Goal: Task Accomplishment & Management: Complete application form

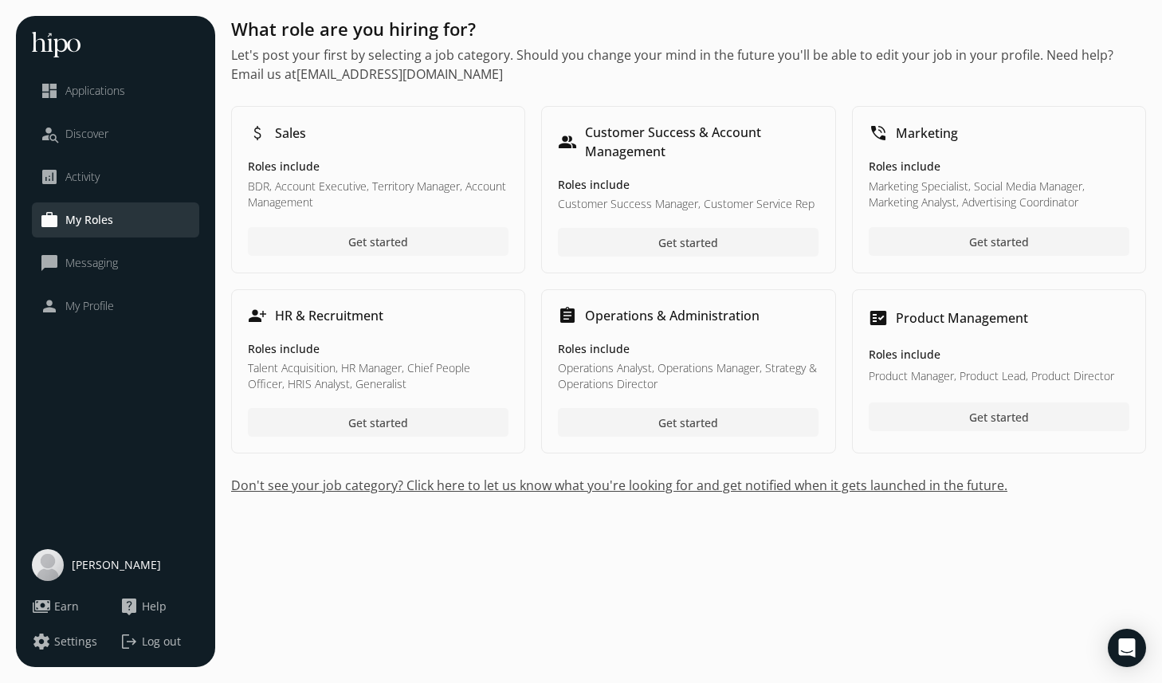
click at [399, 240] on span "Get started" at bounding box center [378, 241] width 60 height 17
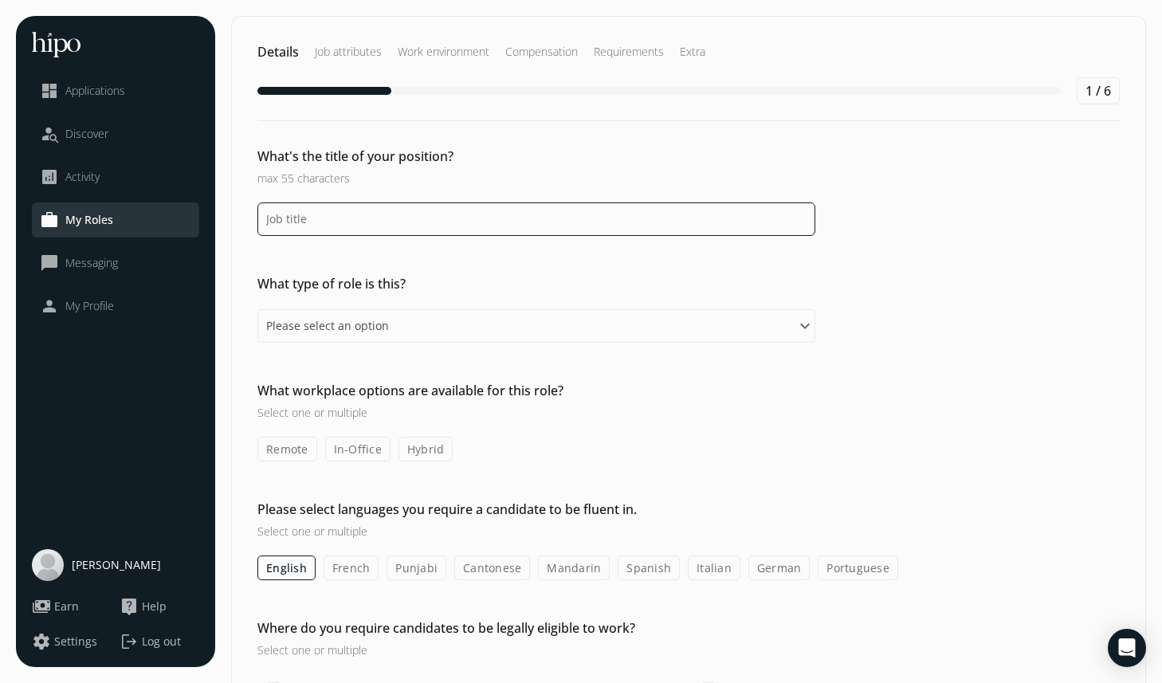
click at [355, 228] on input at bounding box center [536, 218] width 558 height 33
type input "BDR"
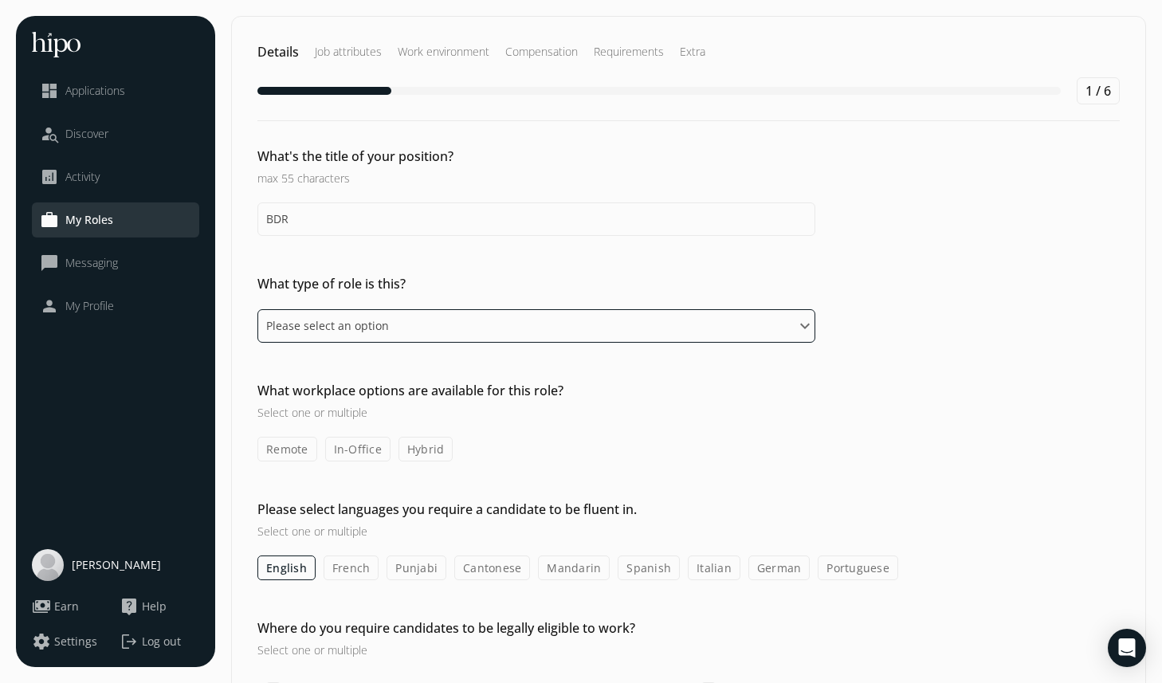
click at [351, 336] on select "Please select an option Full-time Part-time Contract" at bounding box center [536, 325] width 558 height 33
select select "fulltime"
click at [257, 309] on select "Please select an option Full-time Part-time Contract" at bounding box center [536, 325] width 558 height 33
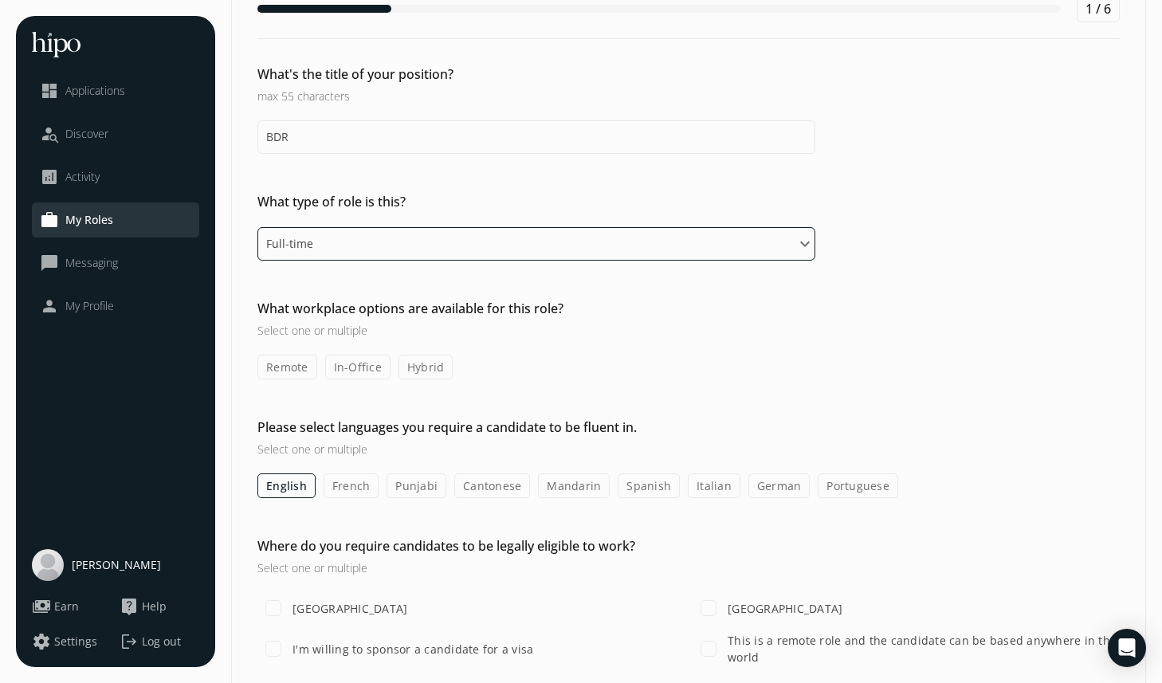
scroll to position [92, 0]
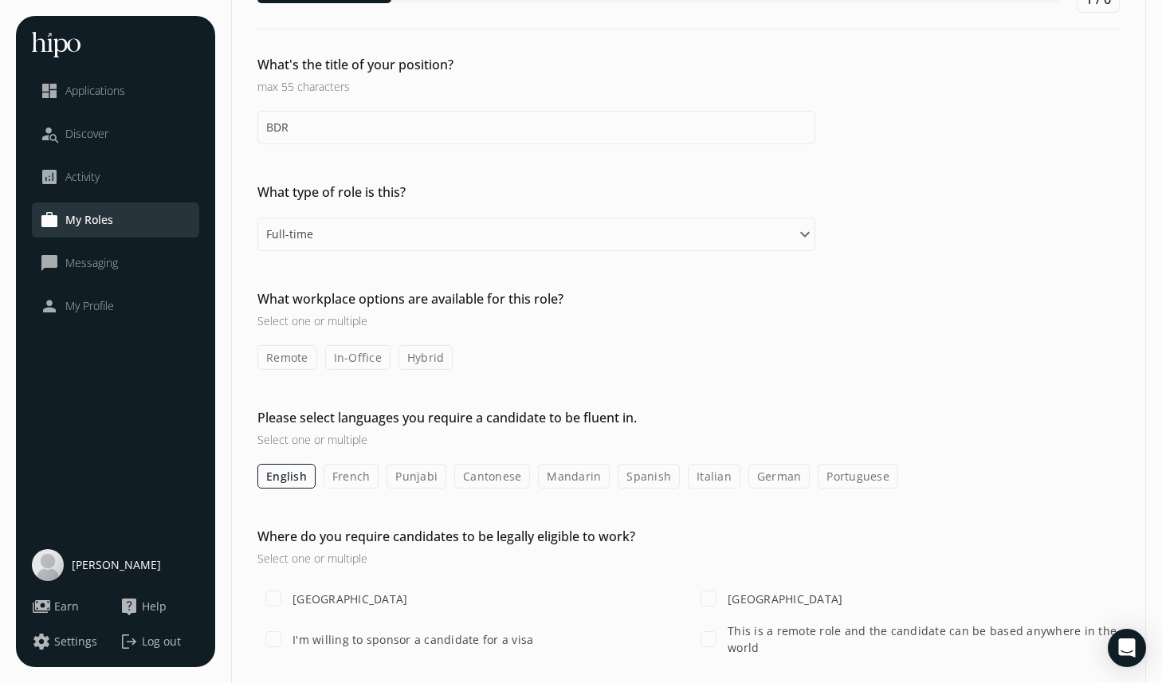
click at [363, 355] on label "In-Office" at bounding box center [357, 357] width 65 height 25
click at [0, 0] on input "In-Office" at bounding box center [0, 0] width 0 height 0
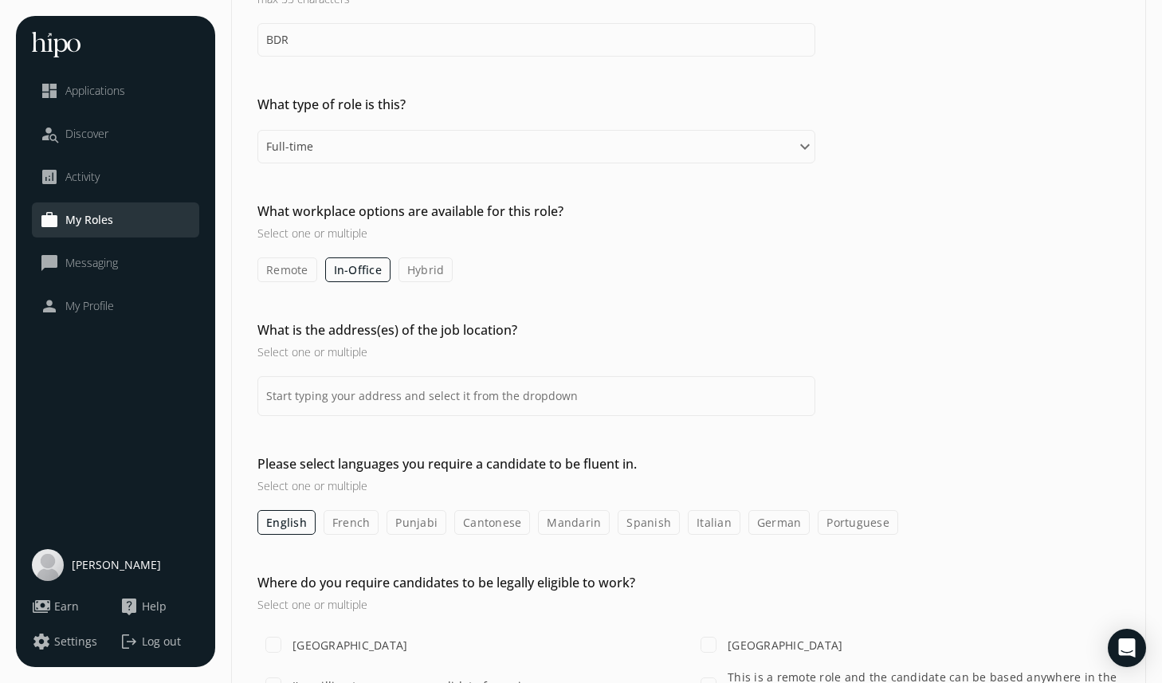
scroll to position [186, 0]
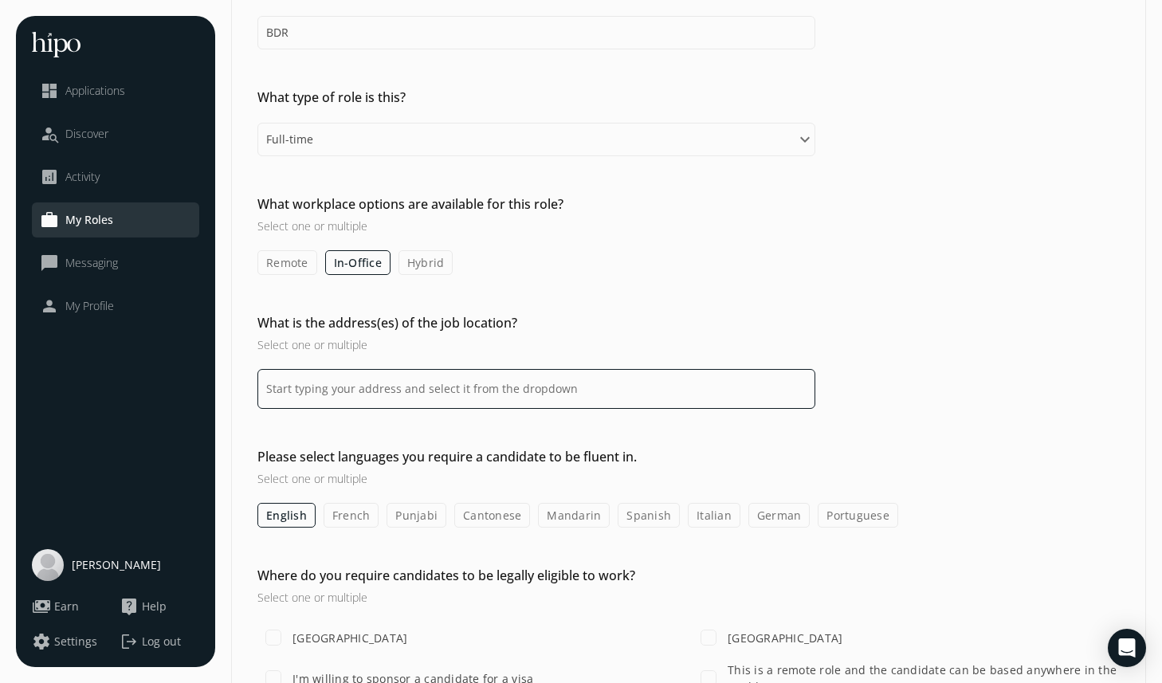
click at [381, 387] on input at bounding box center [536, 389] width 558 height 40
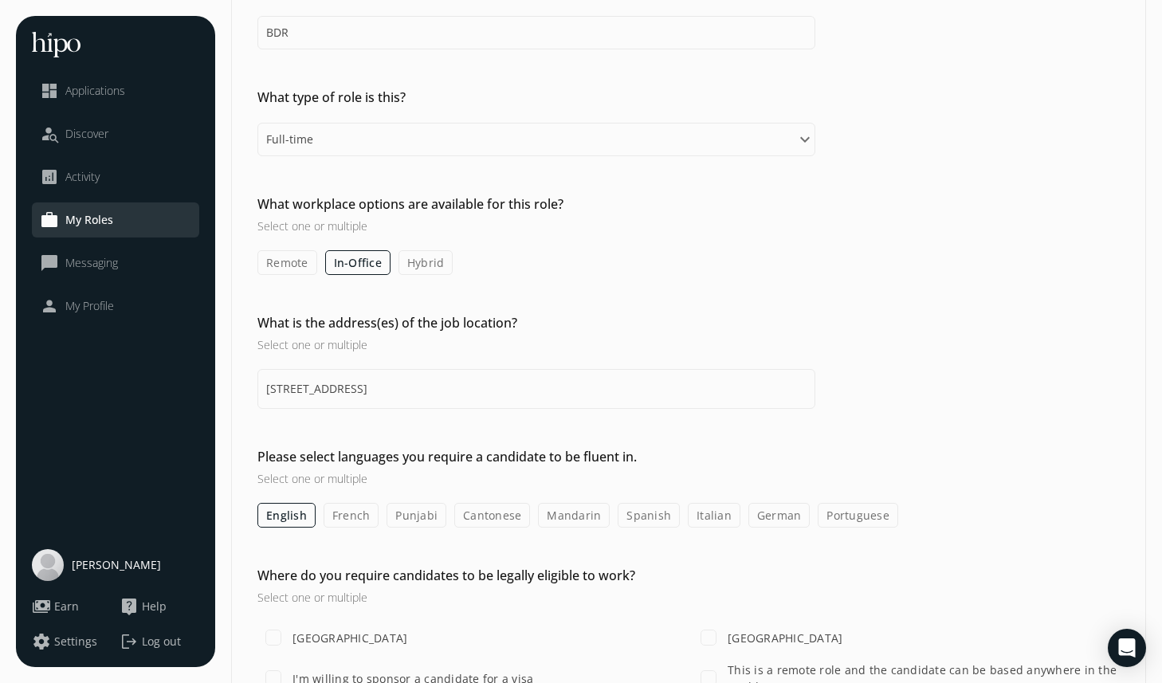
type input "[STREET_ADDRESS]"
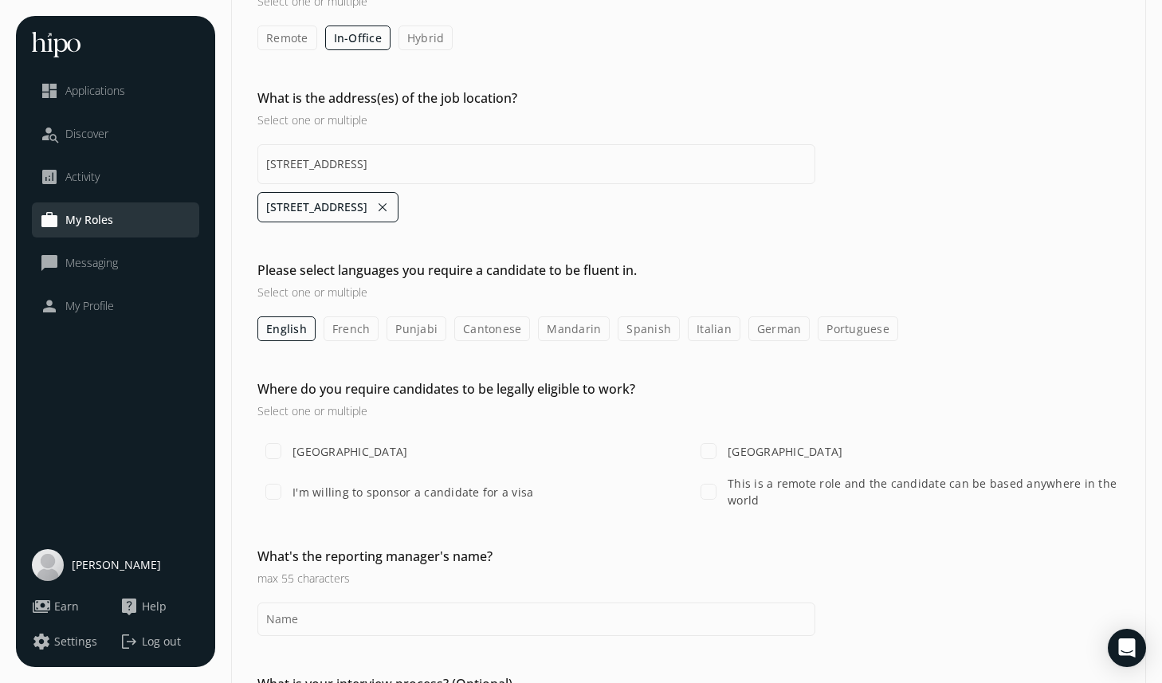
scroll to position [417, 0]
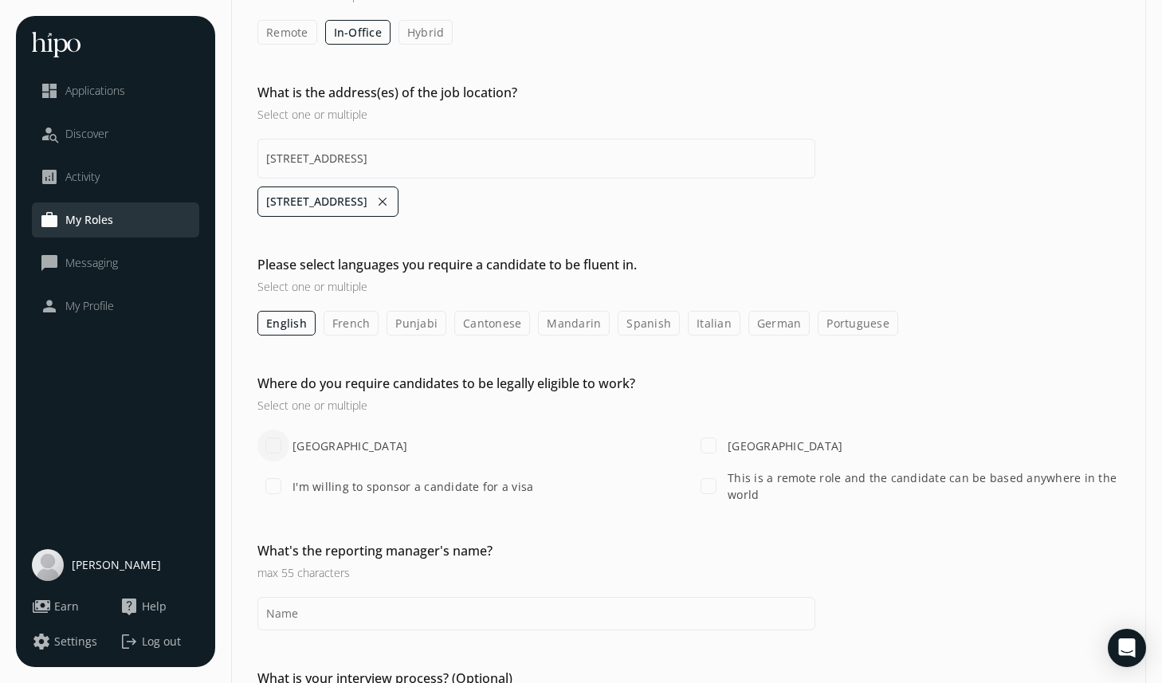
click at [268, 442] on input "[GEOGRAPHIC_DATA]" at bounding box center [273, 446] width 32 height 32
checkbox input "true"
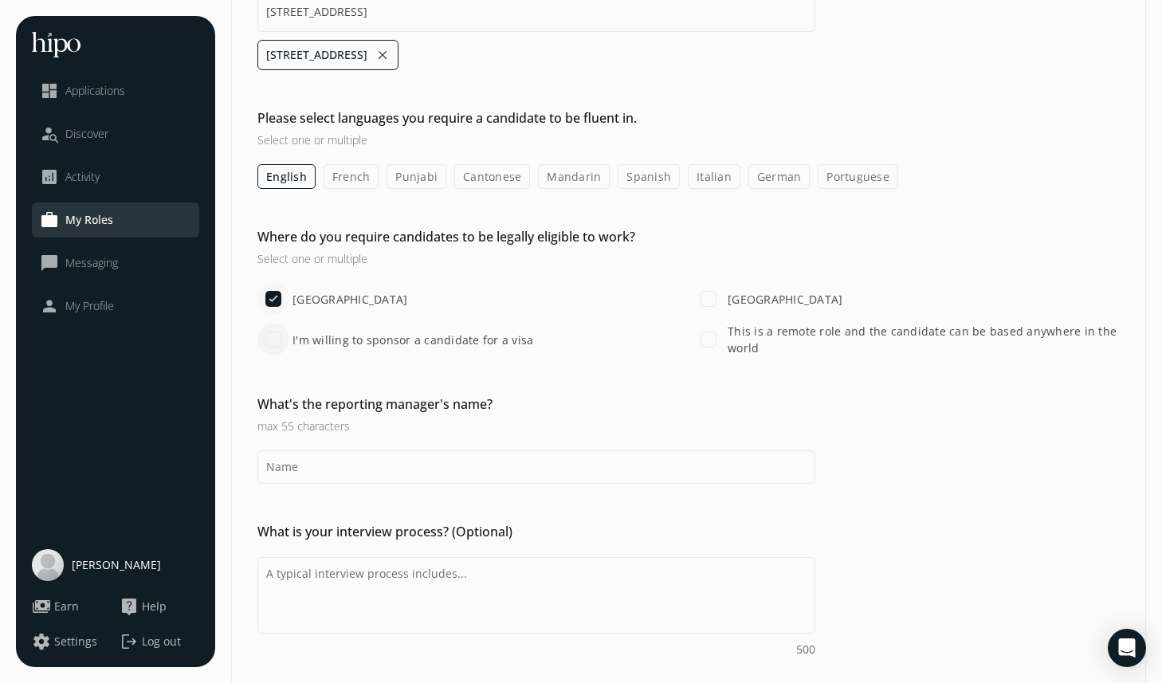
scroll to position [599, 0]
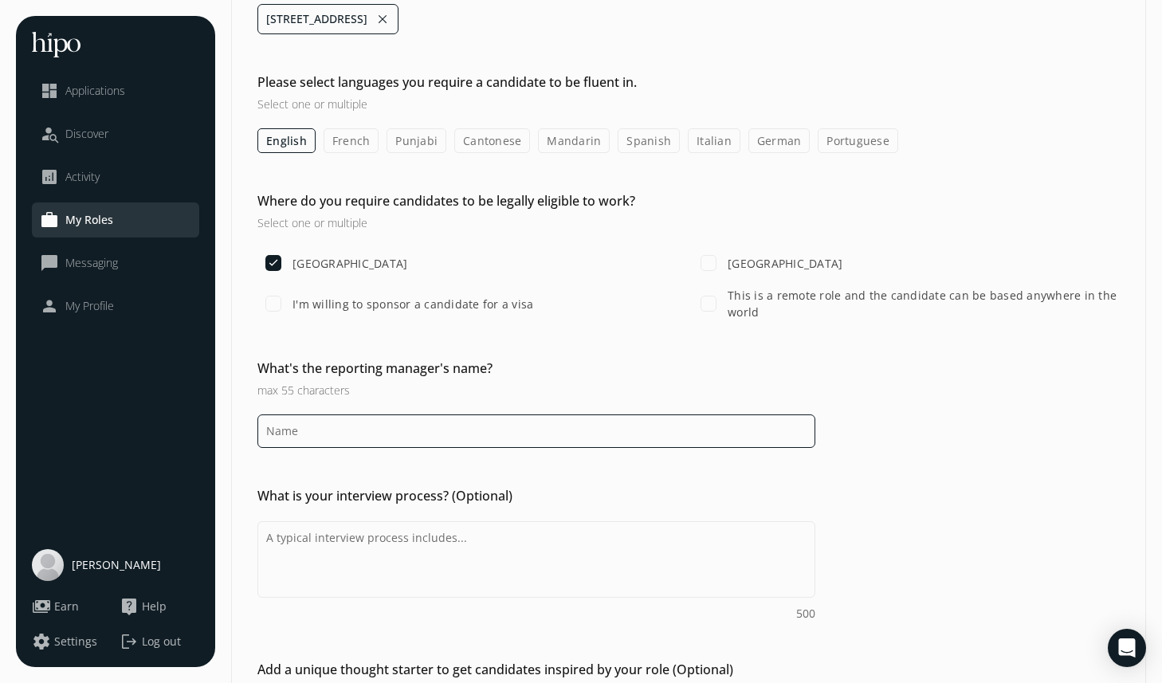
click at [300, 431] on input at bounding box center [536, 430] width 558 height 33
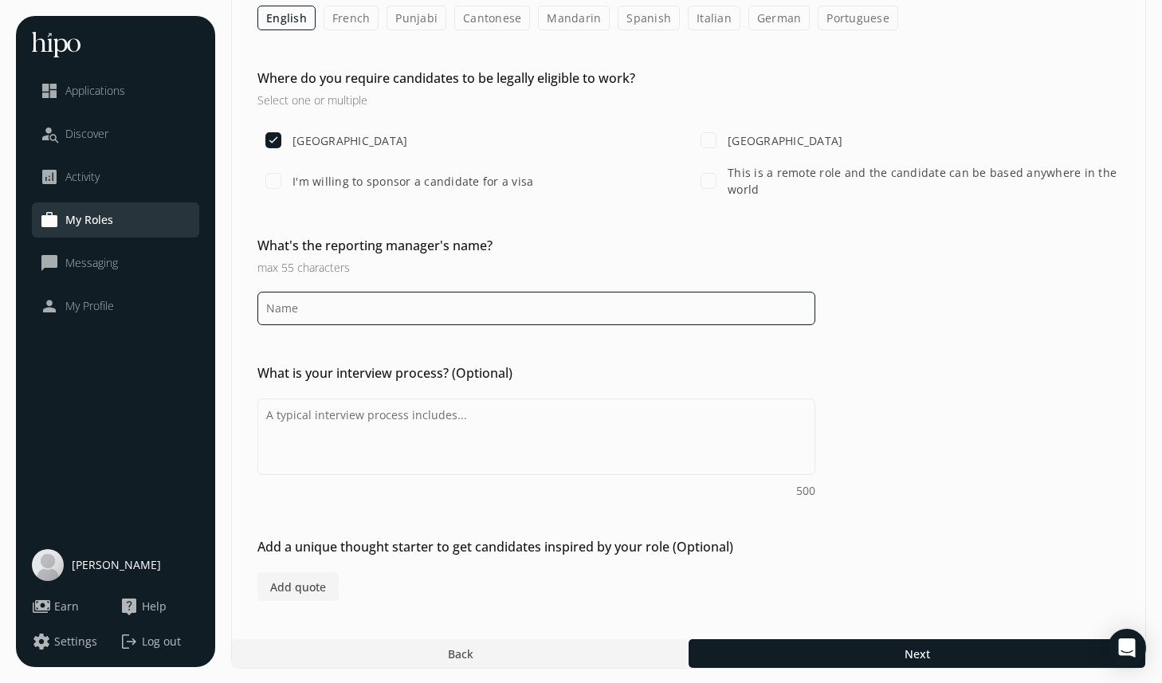
scroll to position [724, 0]
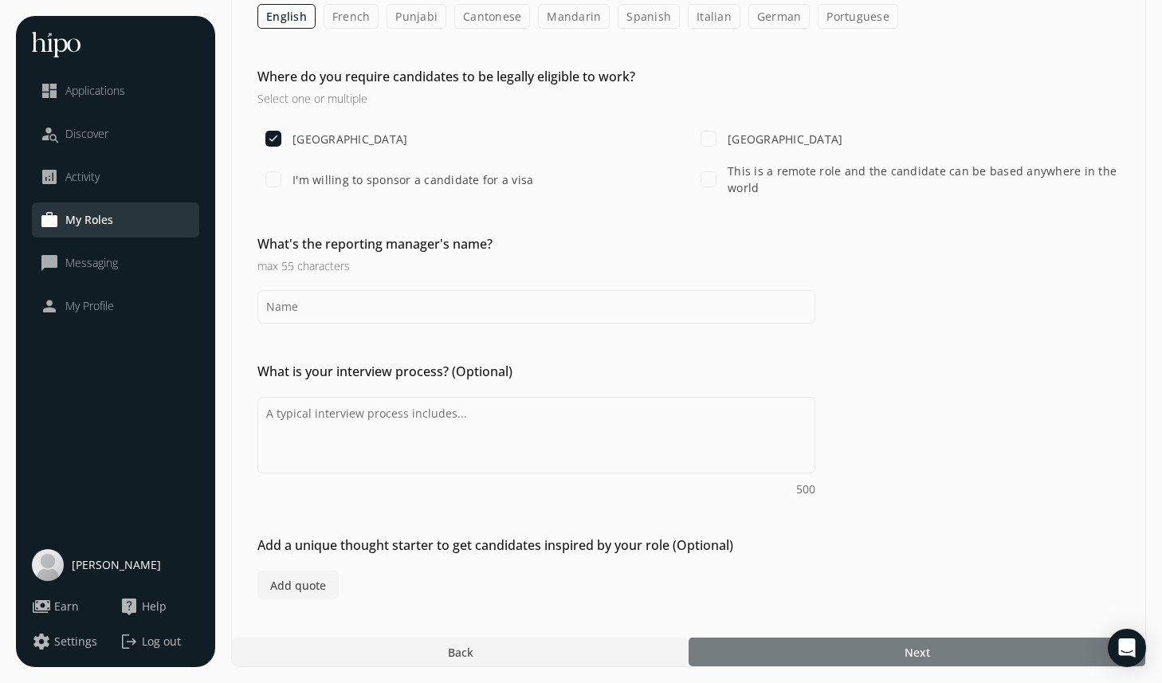
click at [855, 656] on div at bounding box center [917, 652] width 457 height 29
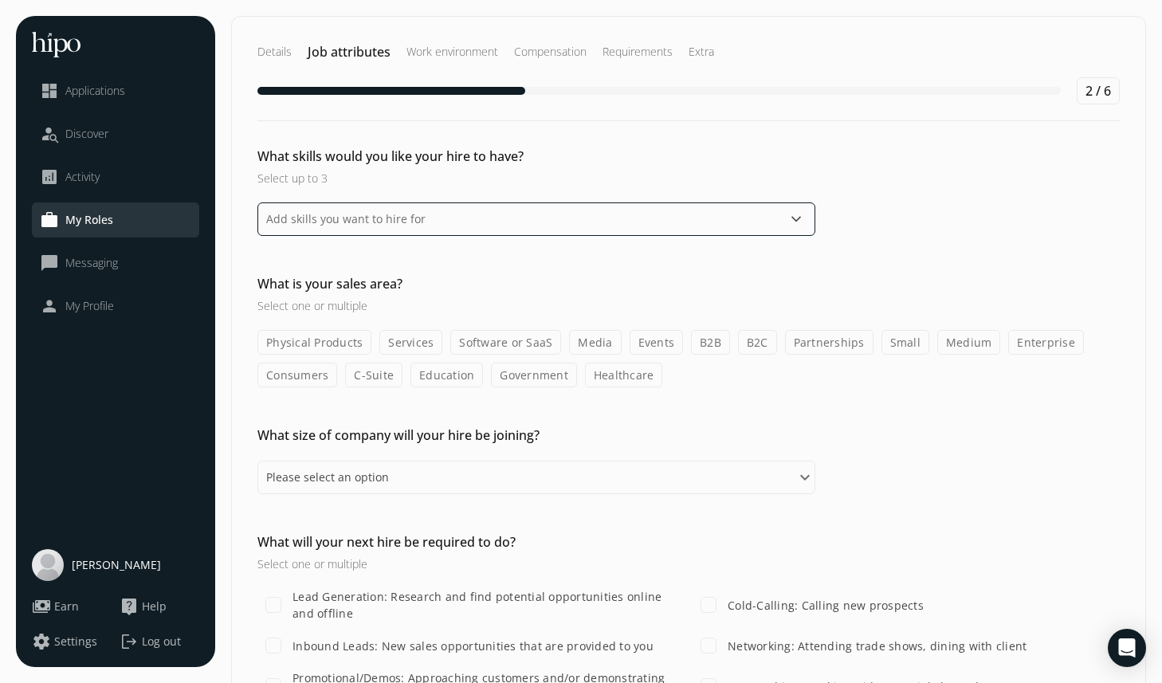
click at [493, 216] on input "text" at bounding box center [536, 218] width 558 height 33
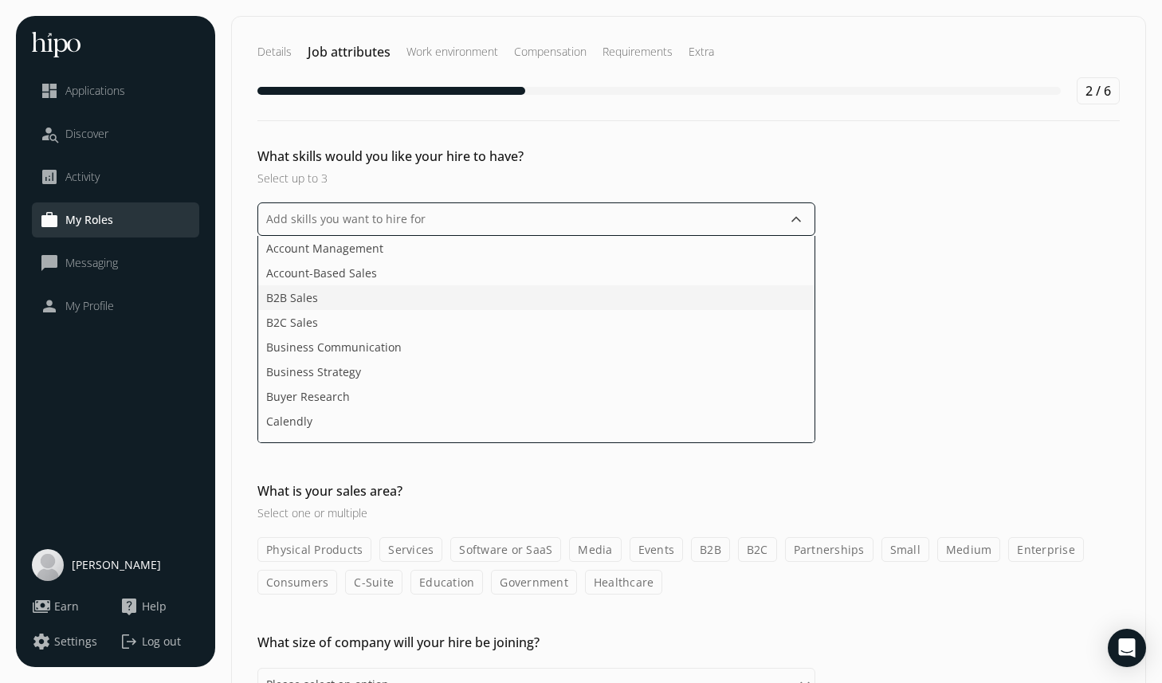
click at [465, 310] on li "B2B Sales" at bounding box center [536, 322] width 556 height 25
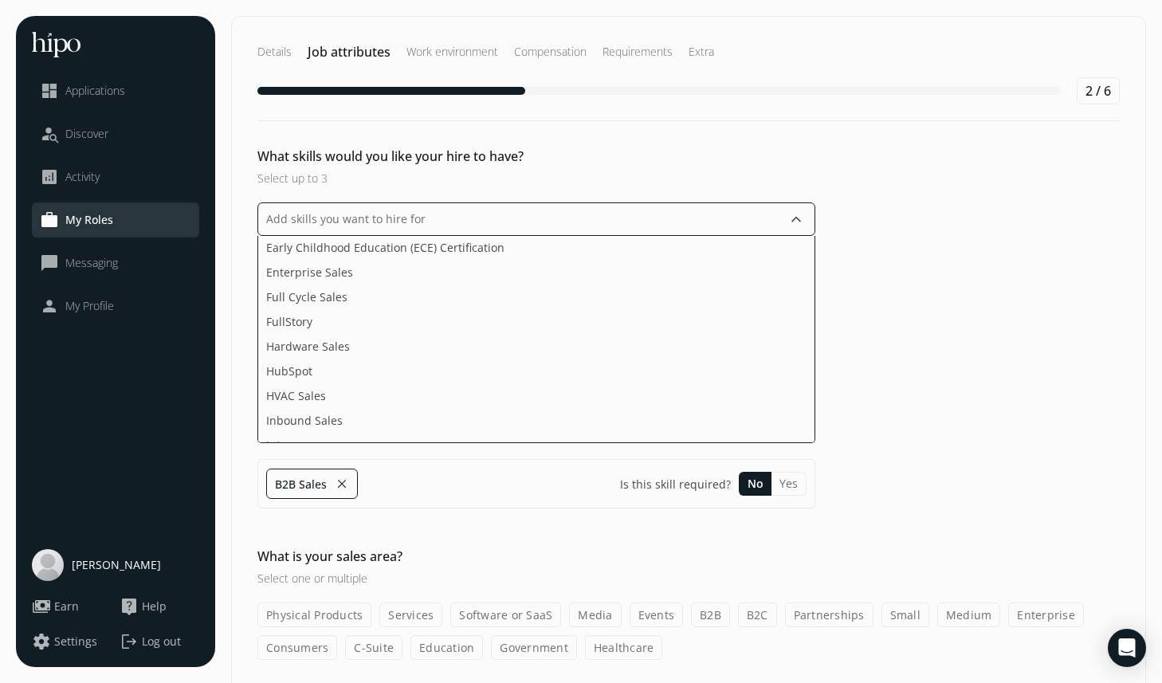
scroll to position [399, 0]
click at [407, 381] on li "HubSpot" at bounding box center [536, 393] width 556 height 25
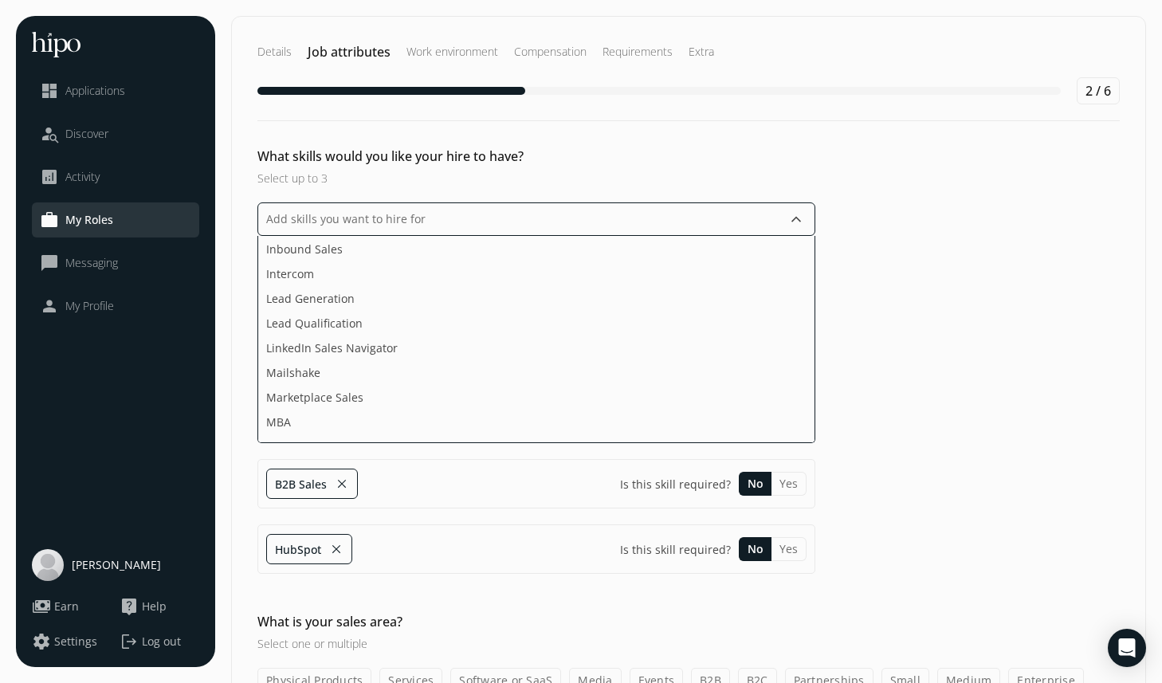
scroll to position [542, 0]
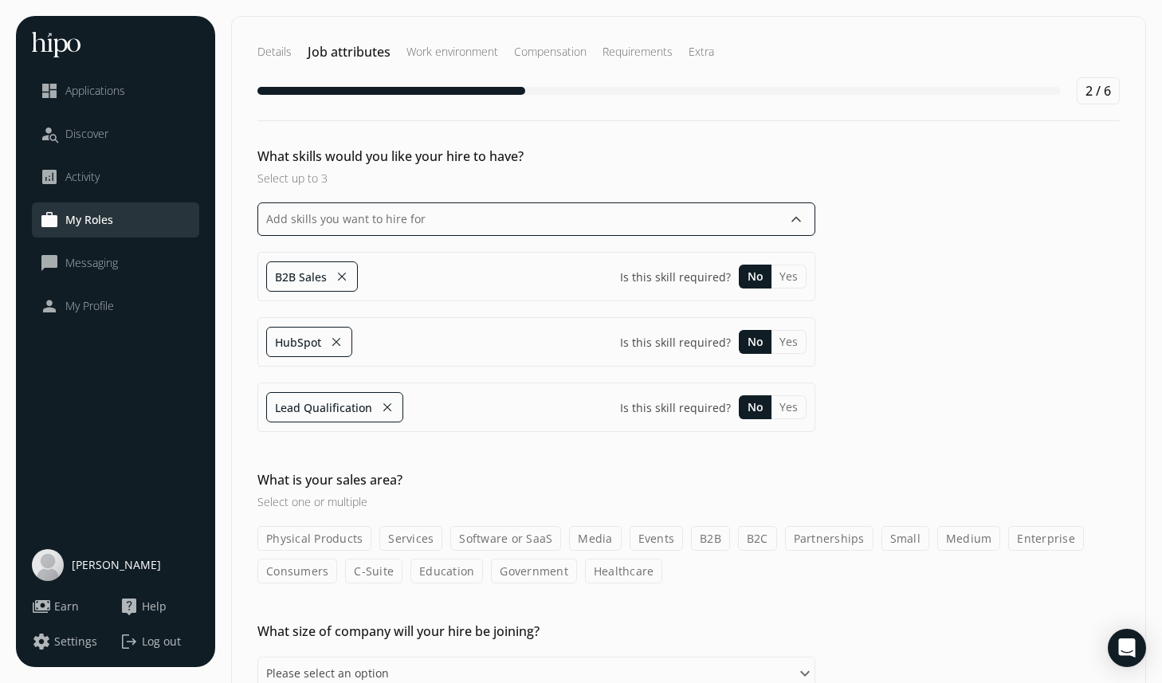
click at [430, 235] on input "text" at bounding box center [536, 218] width 558 height 33
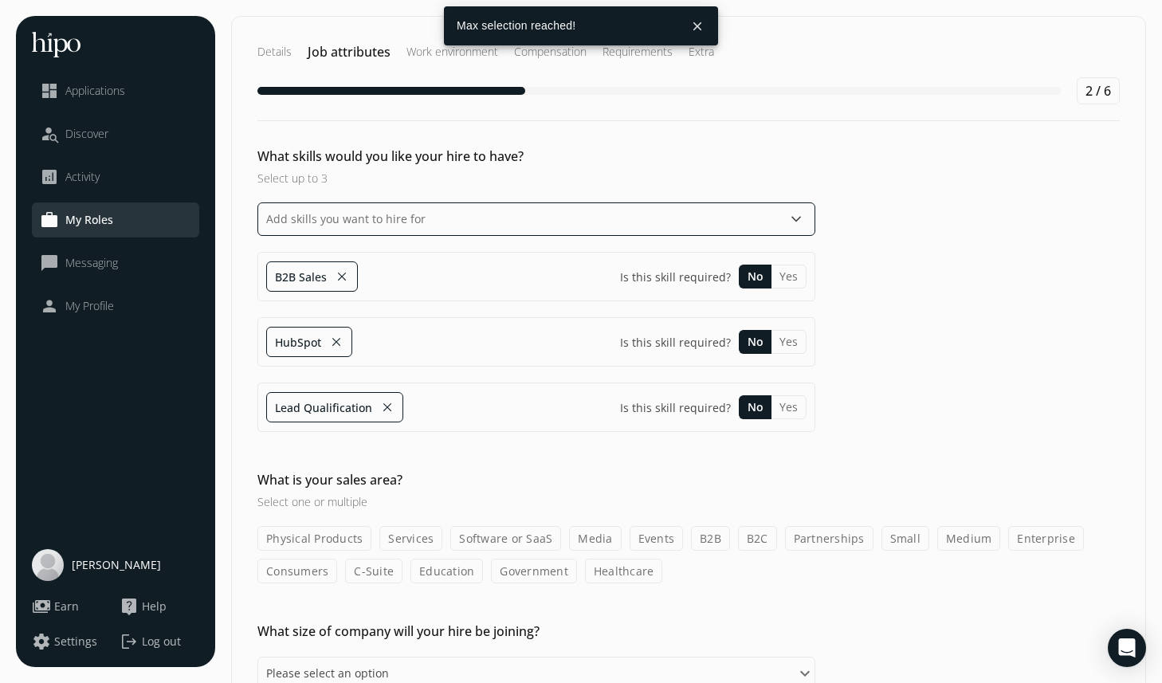
click at [426, 213] on input "text" at bounding box center [536, 218] width 558 height 33
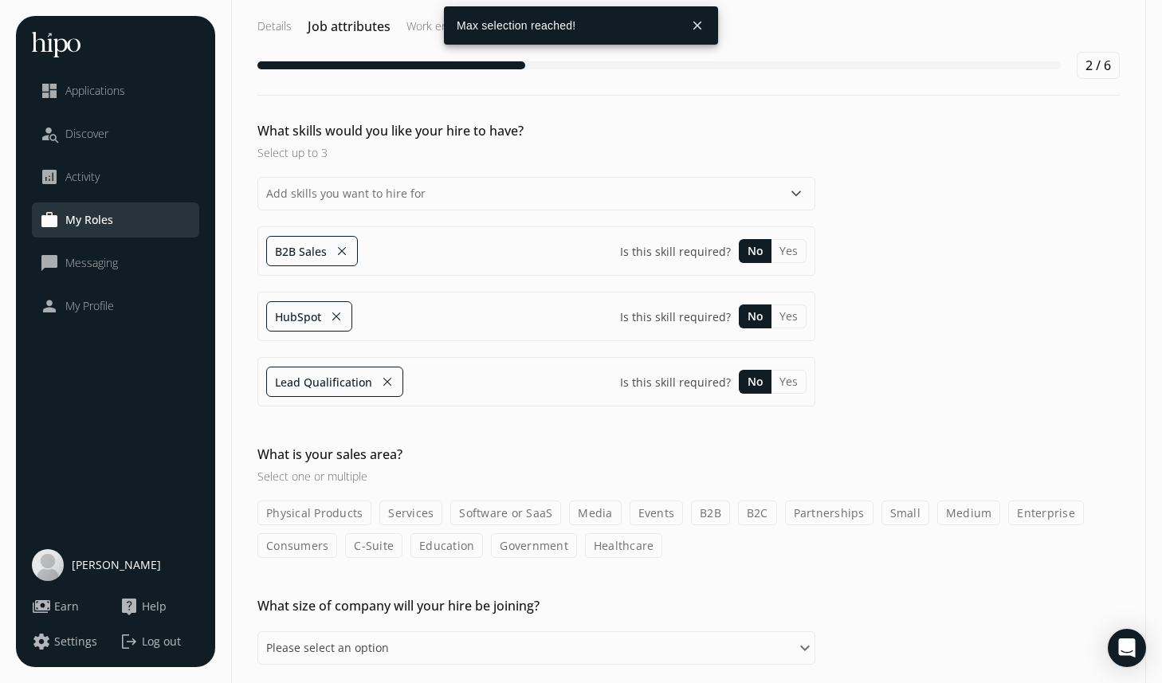
scroll to position [26, 0]
click at [390, 379] on button "close" at bounding box center [387, 381] width 14 height 22
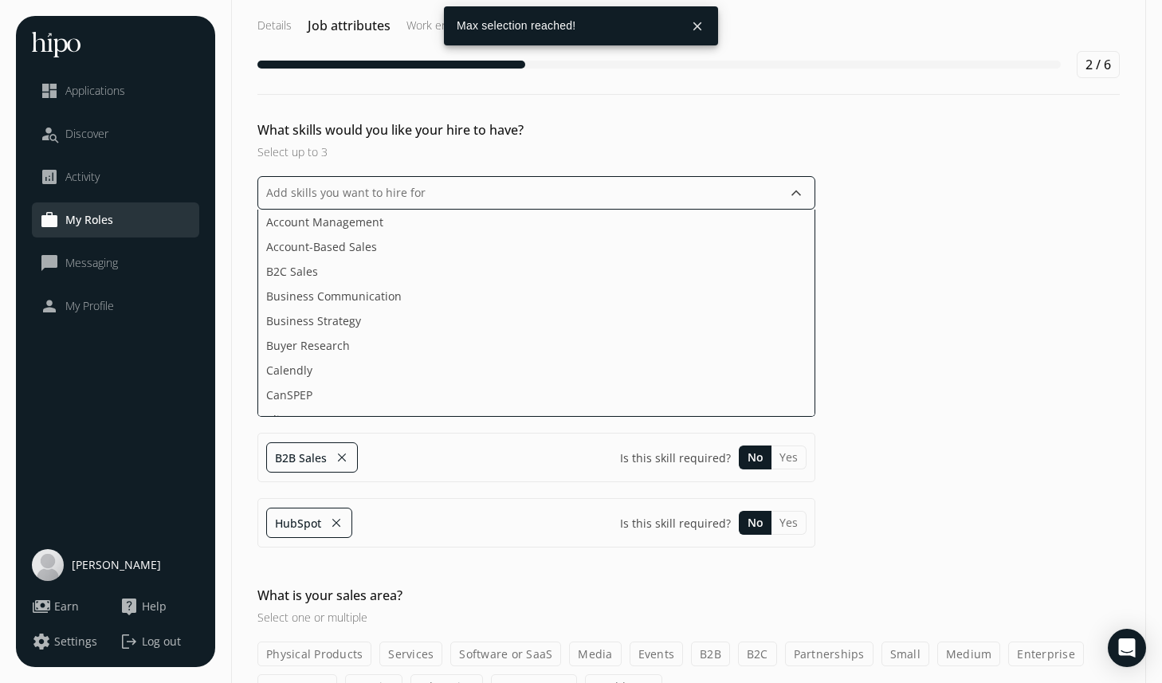
click at [395, 194] on input "text" at bounding box center [536, 192] width 558 height 33
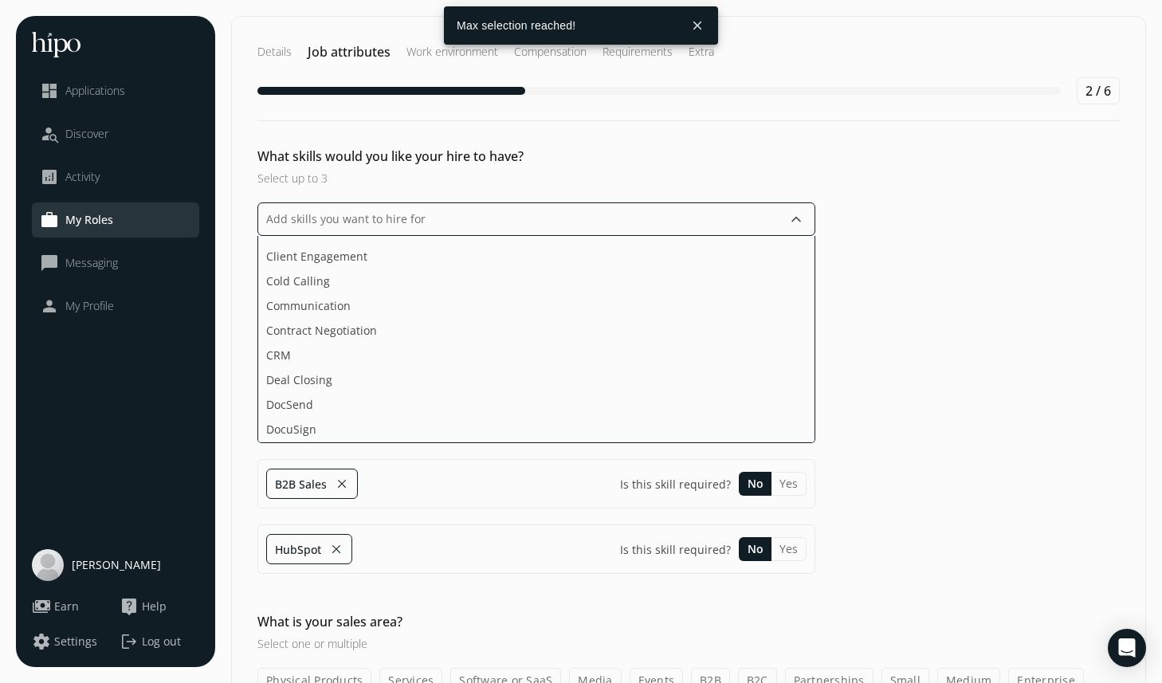
scroll to position [193, 0]
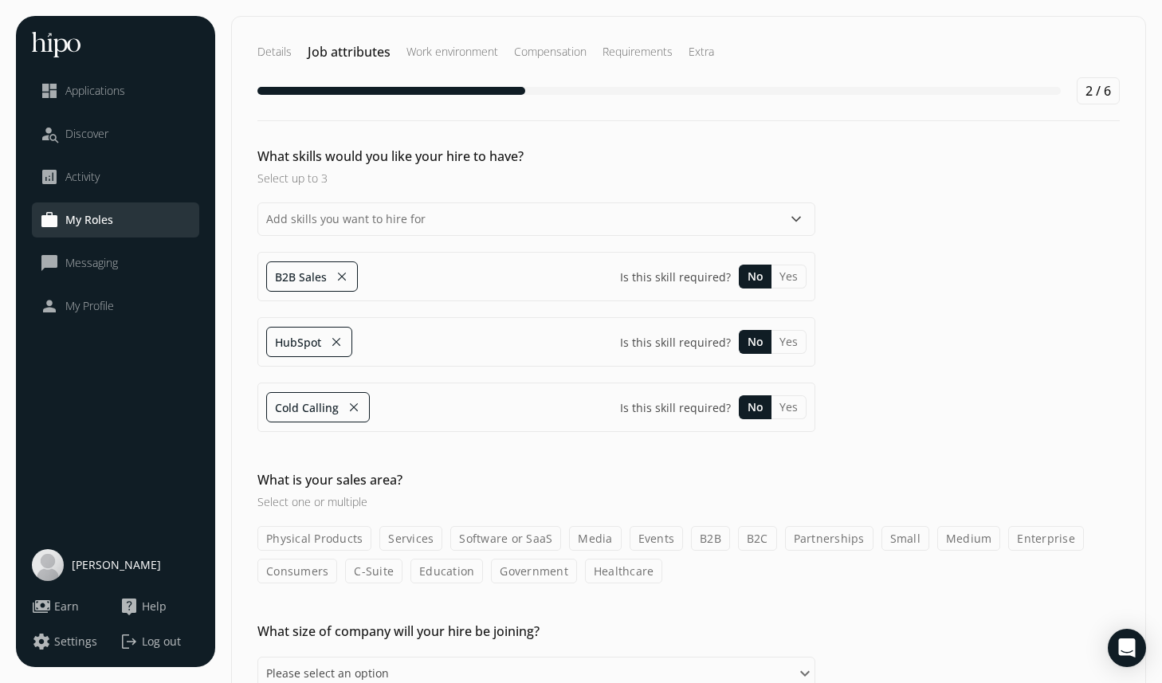
click at [342, 277] on button "close" at bounding box center [342, 276] width 14 height 22
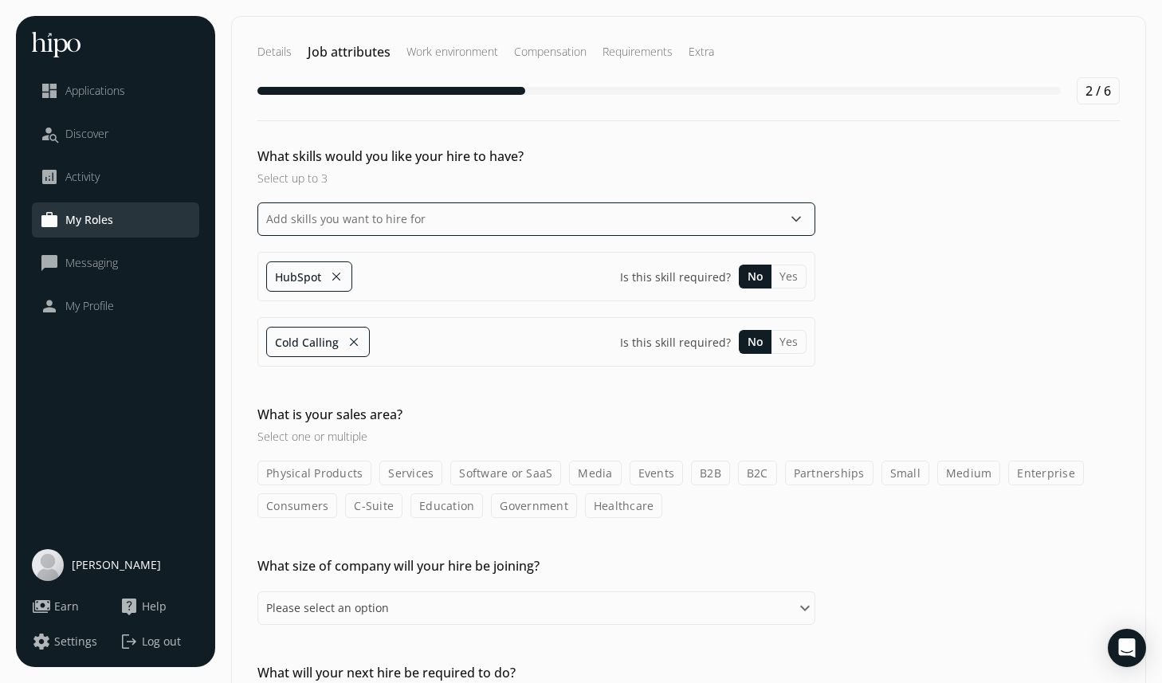
click at [356, 210] on input "text" at bounding box center [536, 218] width 558 height 33
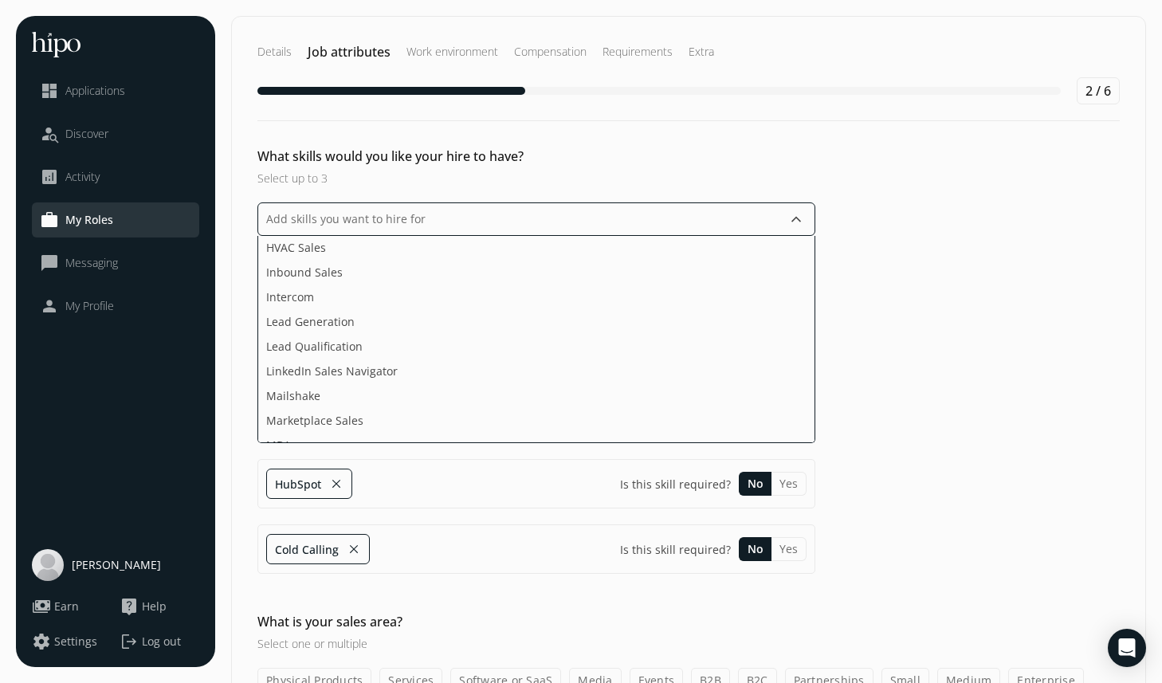
scroll to position [518, 0]
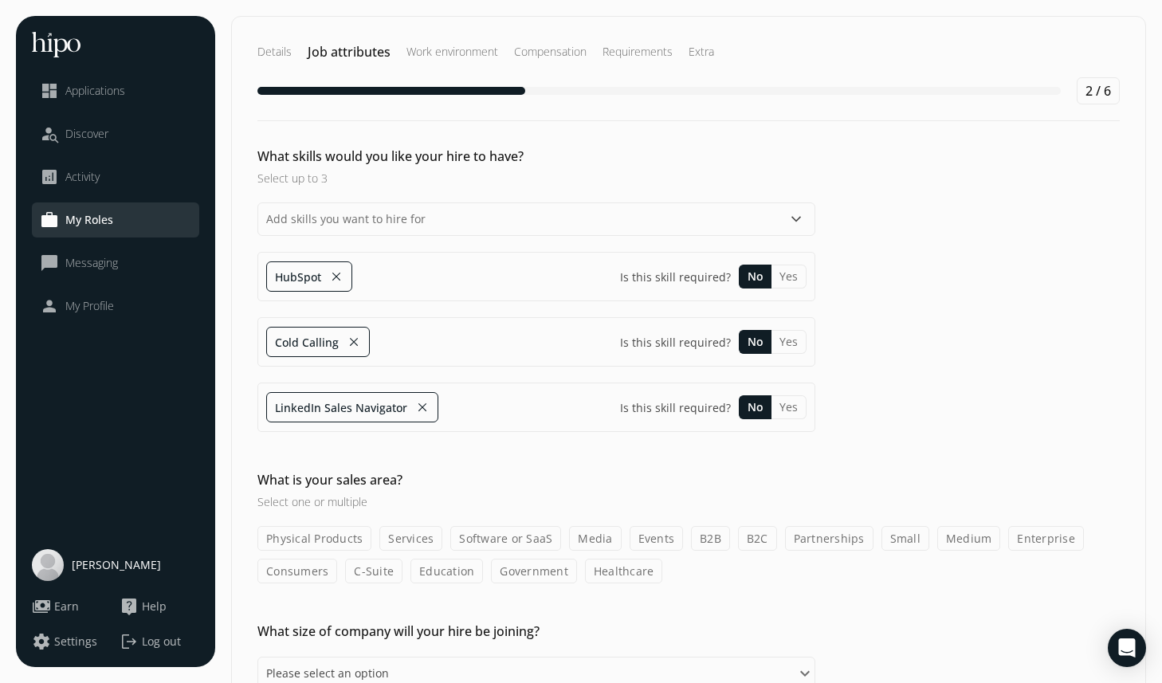
click at [234, 622] on div "What skills would you like your hire to have? Select up to 3 keyboard_arrow_dow…" at bounding box center [688, 656] width 913 height 69
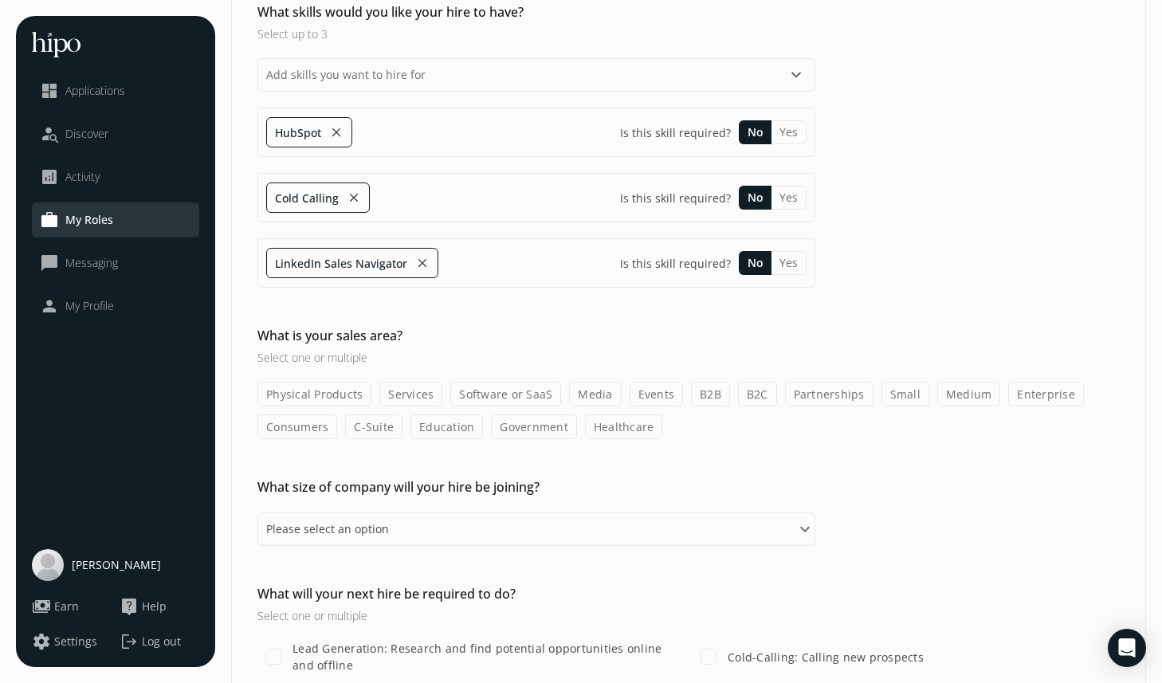
scroll to position [153, 0]
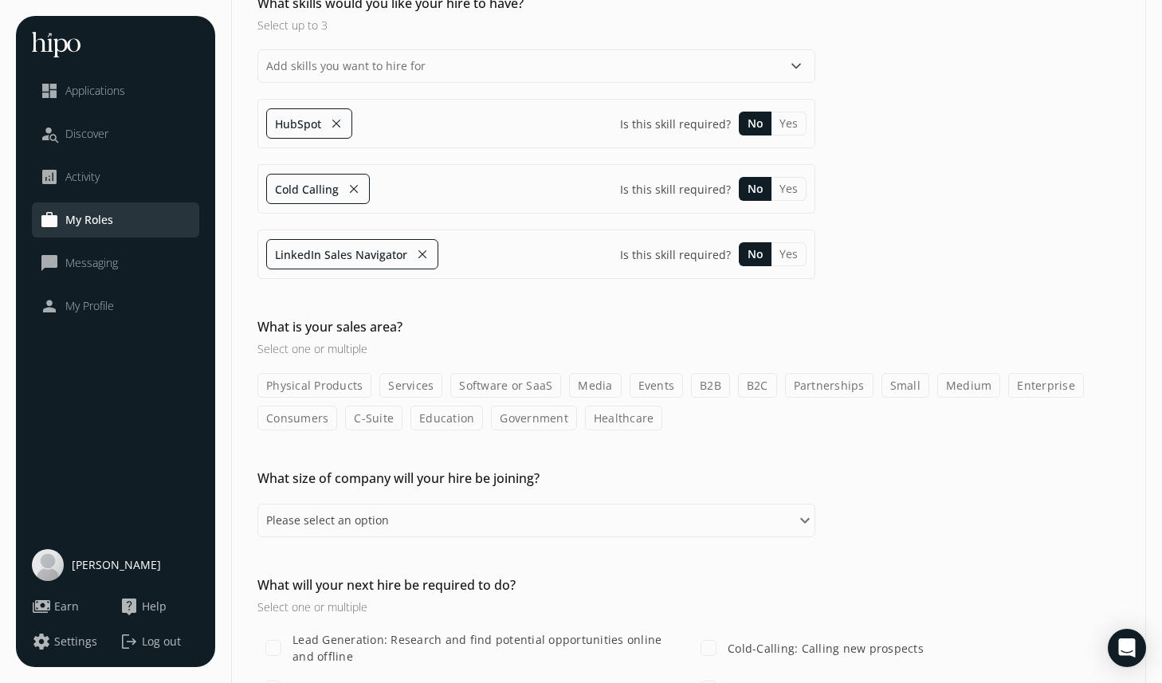
click at [499, 387] on label "Software or SaaS" at bounding box center [505, 385] width 111 height 25
click at [0, 0] on input "Software or SaaS" at bounding box center [0, 0] width 0 height 0
click at [713, 379] on label "B2B" at bounding box center [710, 385] width 39 height 25
click at [0, 0] on input "B2B" at bounding box center [0, 0] width 0 height 0
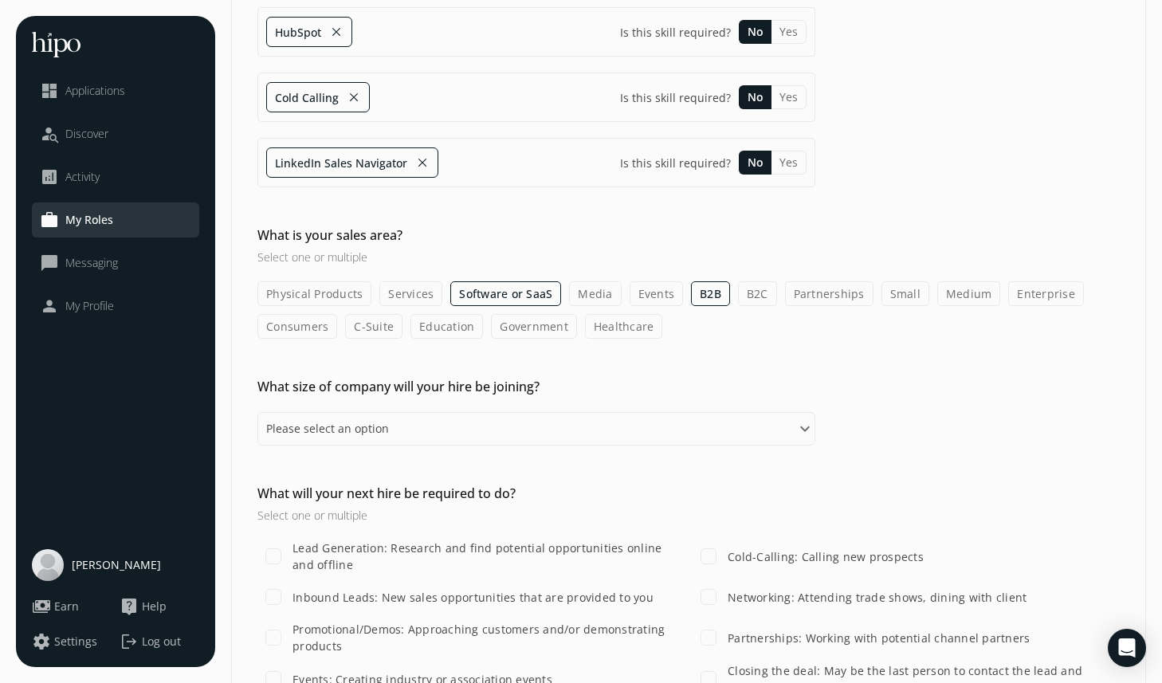
scroll to position [265, 0]
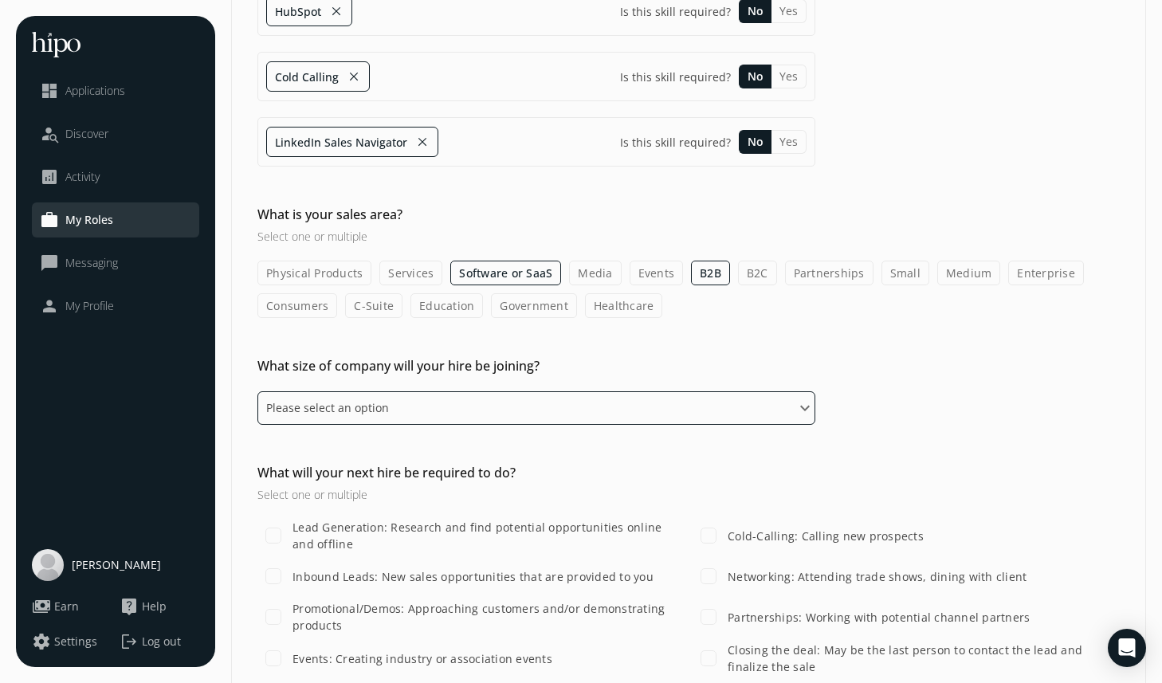
click at [470, 409] on select "Please select an option 1 - 10 11 - 50 51 - 100 101 - 200 201 - 500 501 - 1,000…" at bounding box center [536, 407] width 558 height 33
select select "eleven_fifty"
click at [257, 391] on select "Please select an option 1 - 10 11 - 50 51 - 100 101 - 200 201 - 500 501 - 1,000…" at bounding box center [536, 407] width 558 height 33
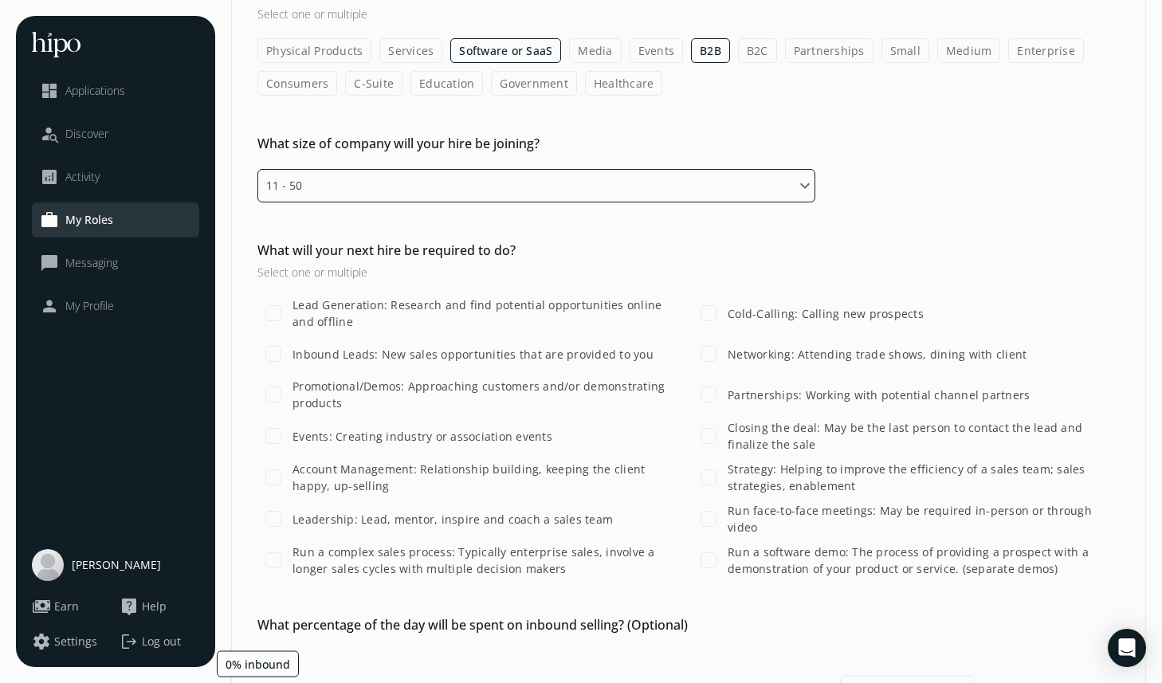
scroll to position [499, 0]
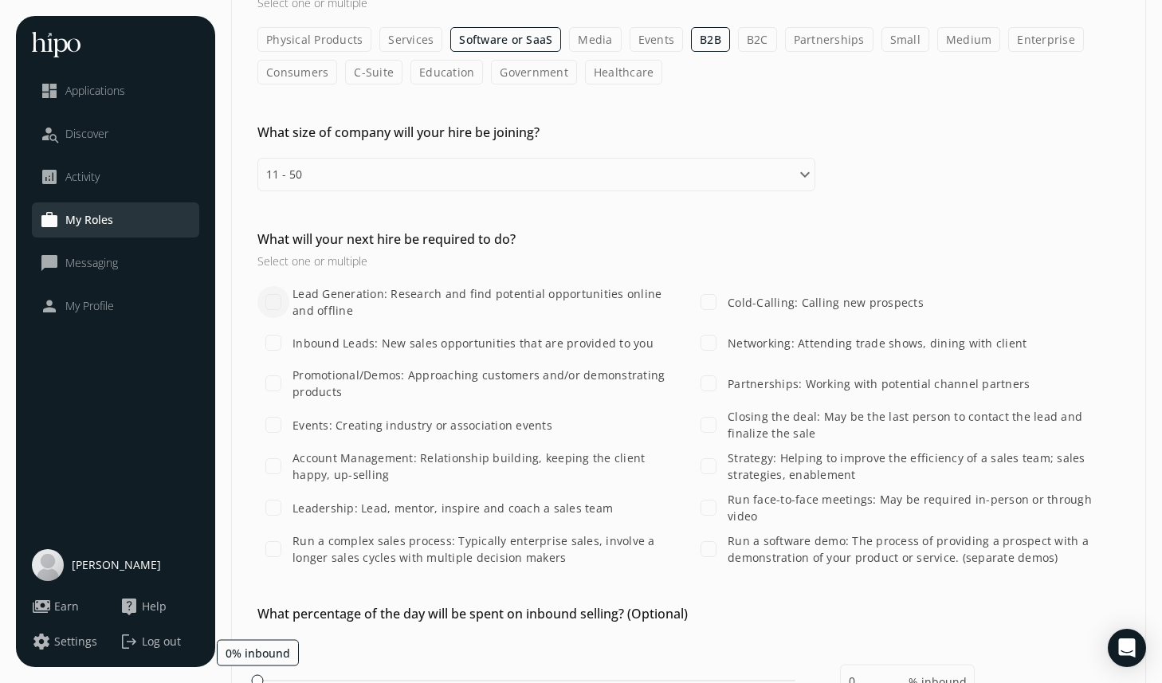
click at [277, 307] on input "Lead Generation: Research and find potential opportunities online and offline" at bounding box center [273, 302] width 32 height 32
checkbox input "true"
click at [278, 348] on input "Inbound Leads: New sales opportunities that are provided to you" at bounding box center [273, 343] width 32 height 32
checkbox input "true"
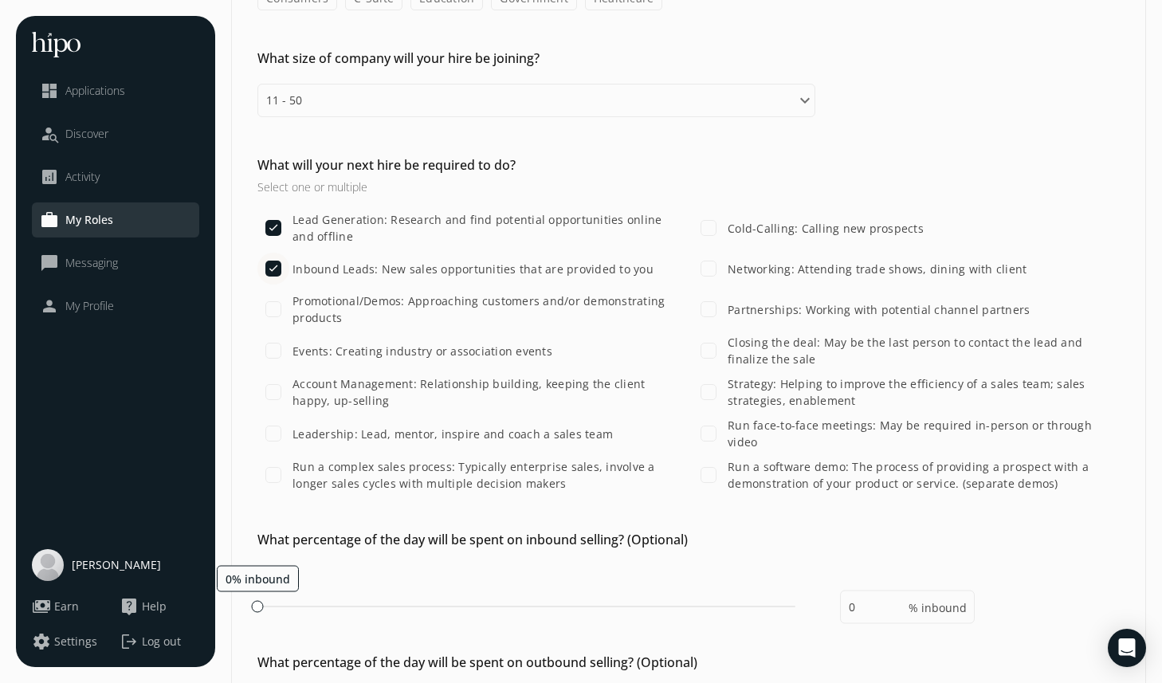
scroll to position [589, 0]
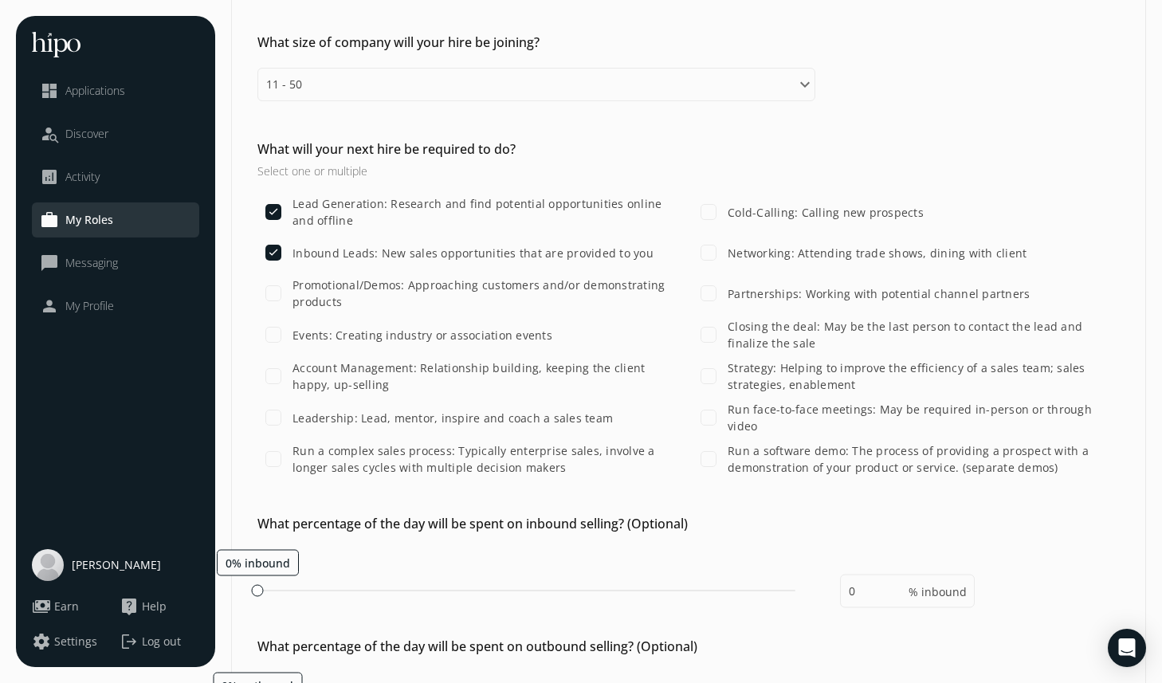
click at [751, 214] on label "Cold-Calling: Calling new prospects" at bounding box center [823, 212] width 199 height 17
click at [724, 214] on input "Cold-Calling: Calling new prospects" at bounding box center [709, 212] width 32 height 32
checkbox input "true"
click at [724, 255] on input "Networking: Attending trade shows, dining with client" at bounding box center [709, 253] width 32 height 32
checkbox input "true"
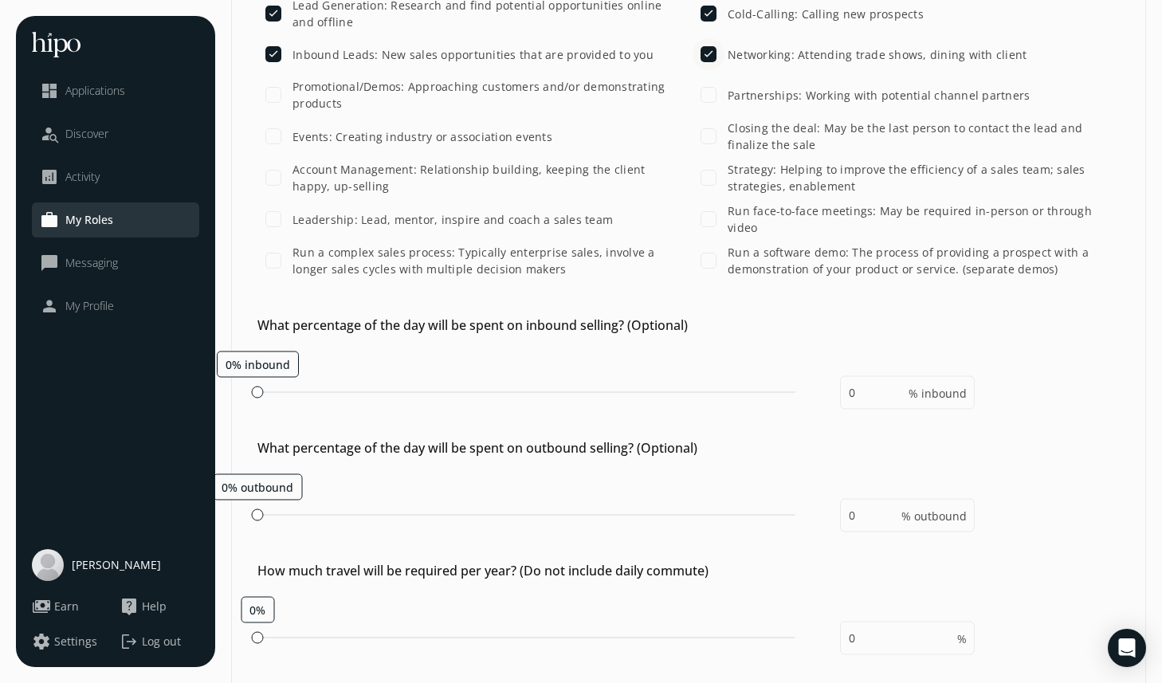
scroll to position [794, 0]
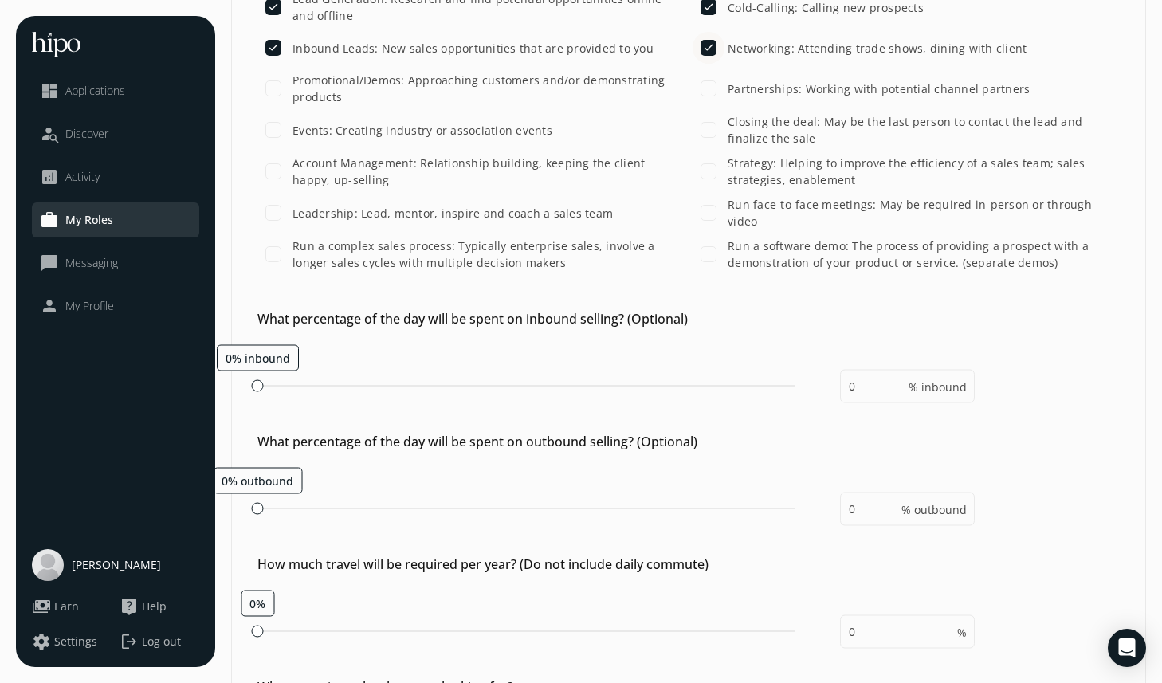
type input "100"
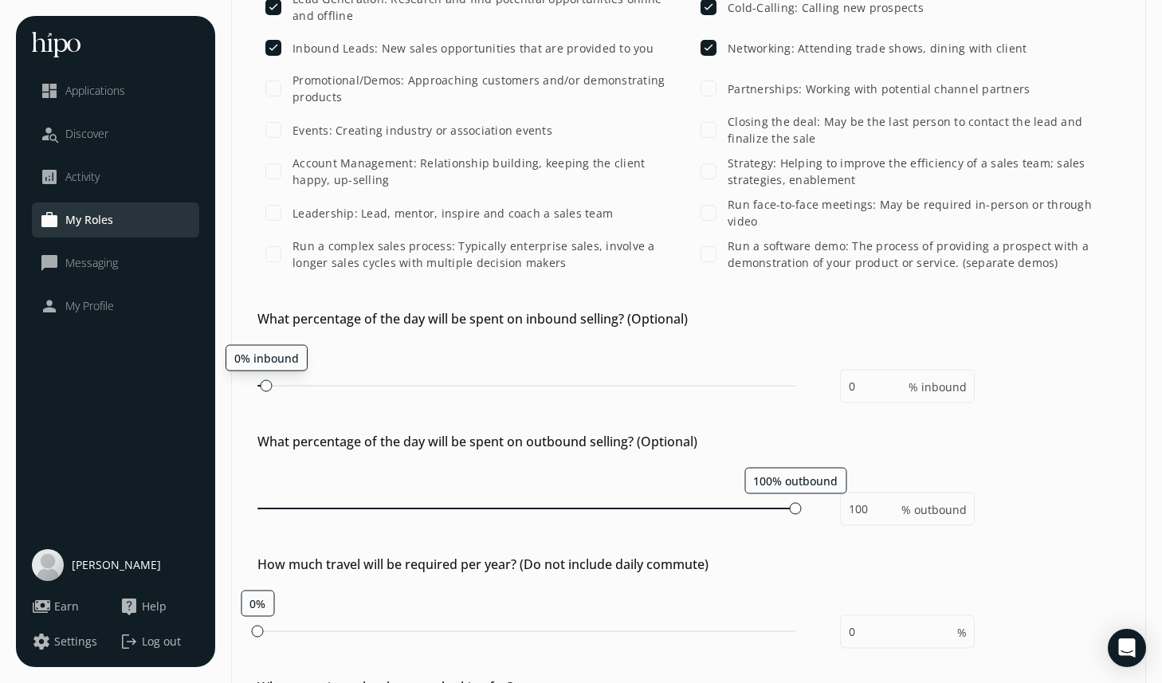
type input "5"
type input "95"
type input "10"
type input "90"
drag, startPoint x: 256, startPoint y: 379, endPoint x: 304, endPoint y: 367, distance: 49.9
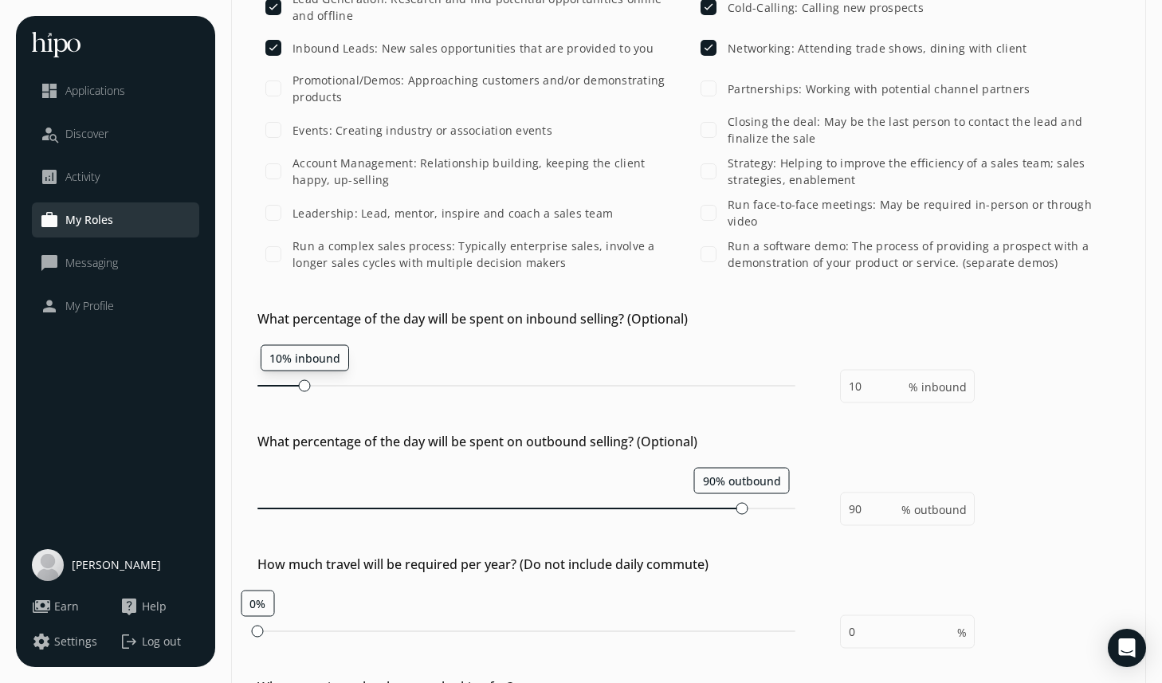
click at [304, 379] on div "10% inbound" at bounding box center [305, 385] width 12 height 12
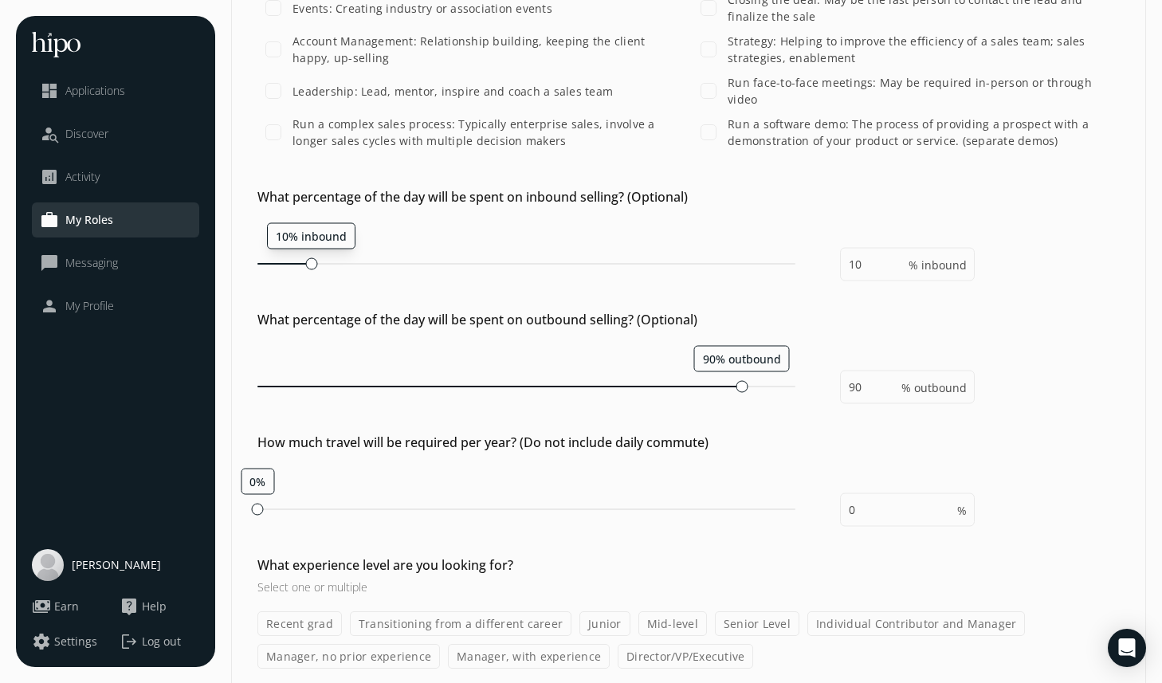
scroll to position [921, 0]
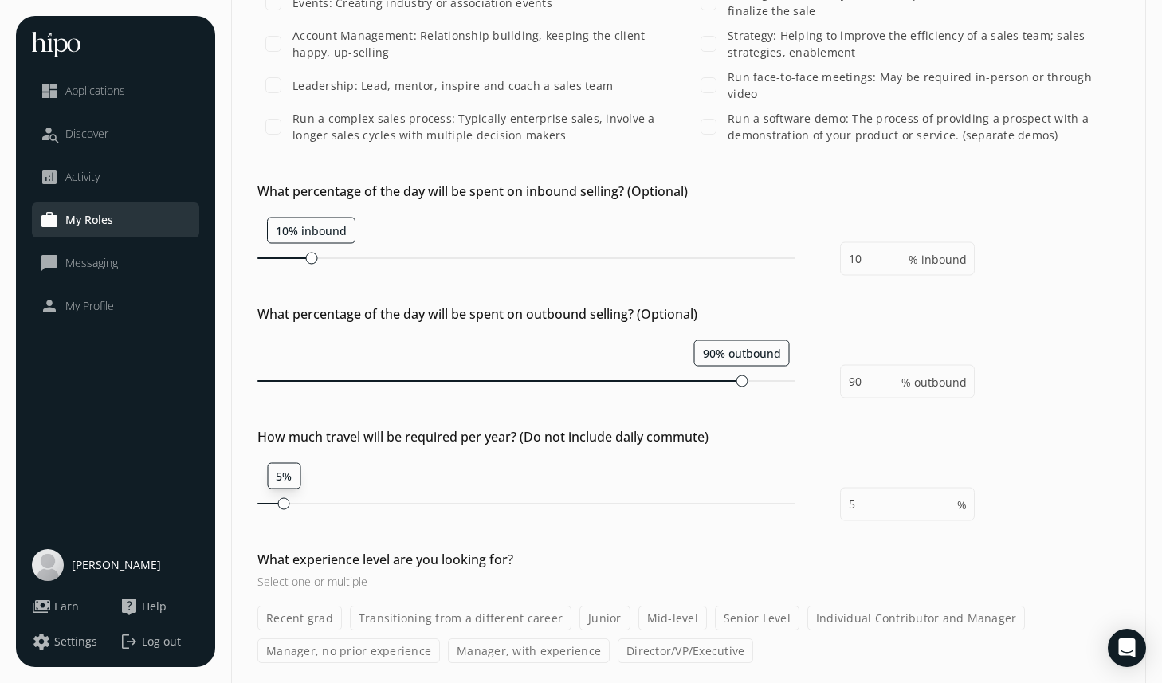
type input "10"
drag, startPoint x: 257, startPoint y: 495, endPoint x: 320, endPoint y: 496, distance: 63.8
click at [320, 497] on div at bounding box center [321, 503] width 12 height 12
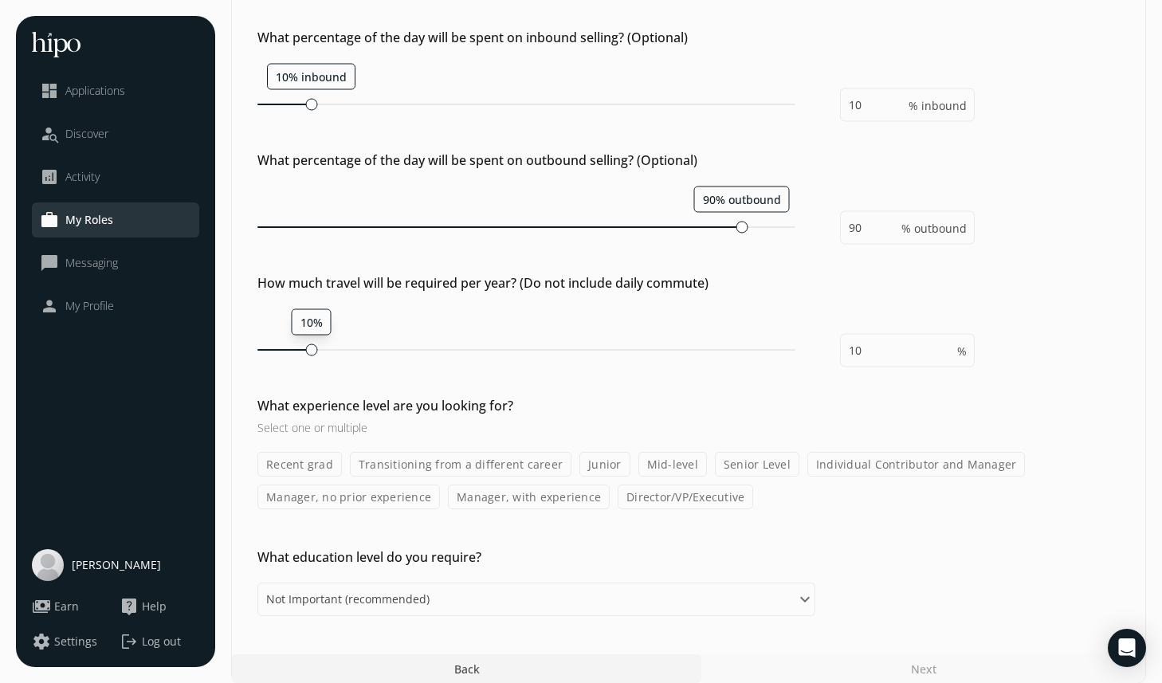
scroll to position [1090, 0]
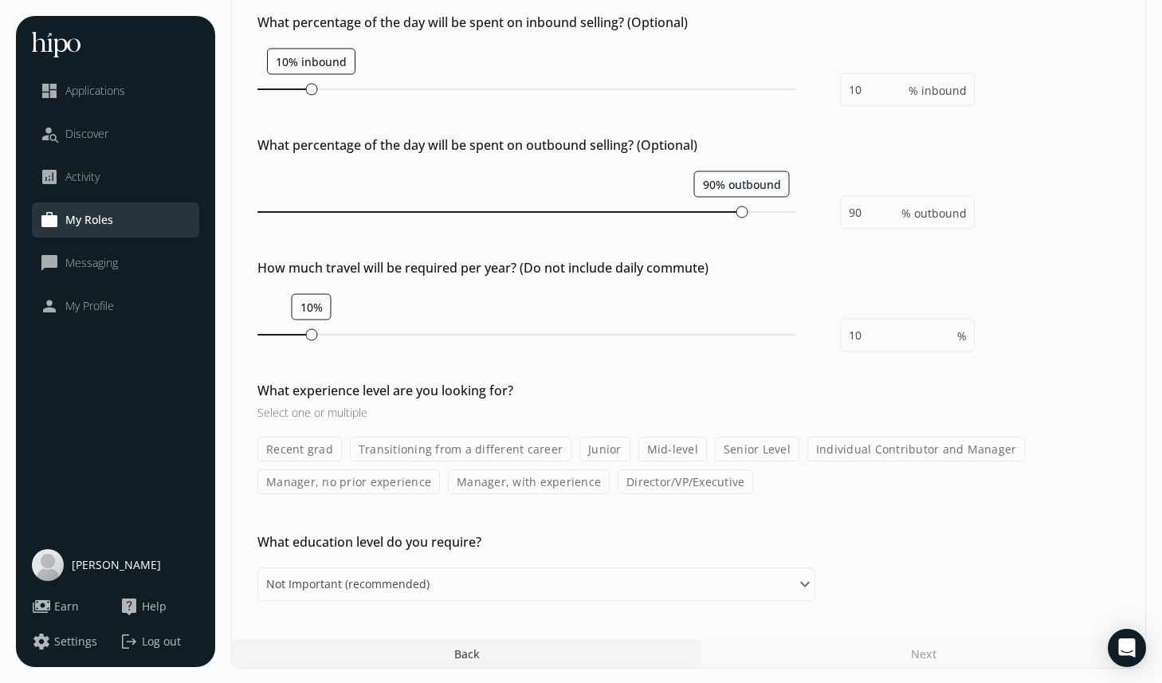
click at [324, 457] on label "Recent grad" at bounding box center [299, 449] width 84 height 25
click at [0, 0] on input "Recent grad" at bounding box center [0, 0] width 0 height 0
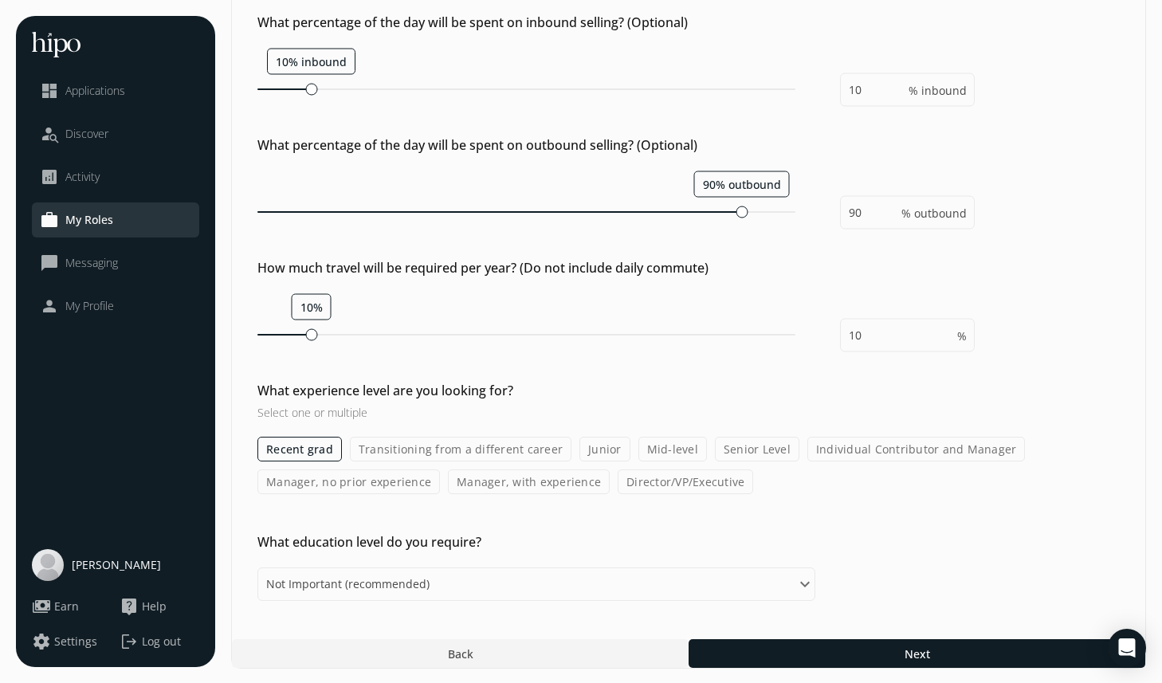
click at [449, 454] on label "Transitioning from a different career" at bounding box center [461, 449] width 222 height 25
click at [0, 0] on input "Transitioning from a different career" at bounding box center [0, 0] width 0 height 0
click at [584, 453] on label "Junior" at bounding box center [604, 449] width 51 height 25
click at [0, 0] on input "Junior" at bounding box center [0, 0] width 0 height 0
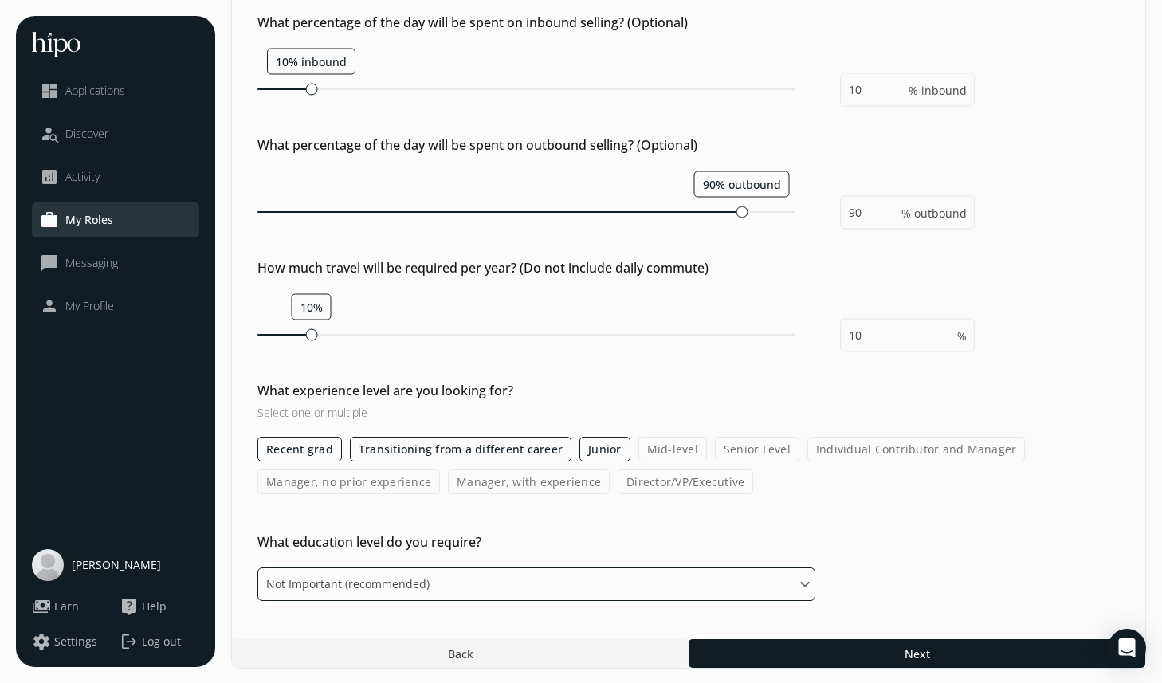
click at [607, 573] on select "Please select an option Not Important (recommended) High School Diploma Some Un…" at bounding box center [536, 583] width 558 height 33
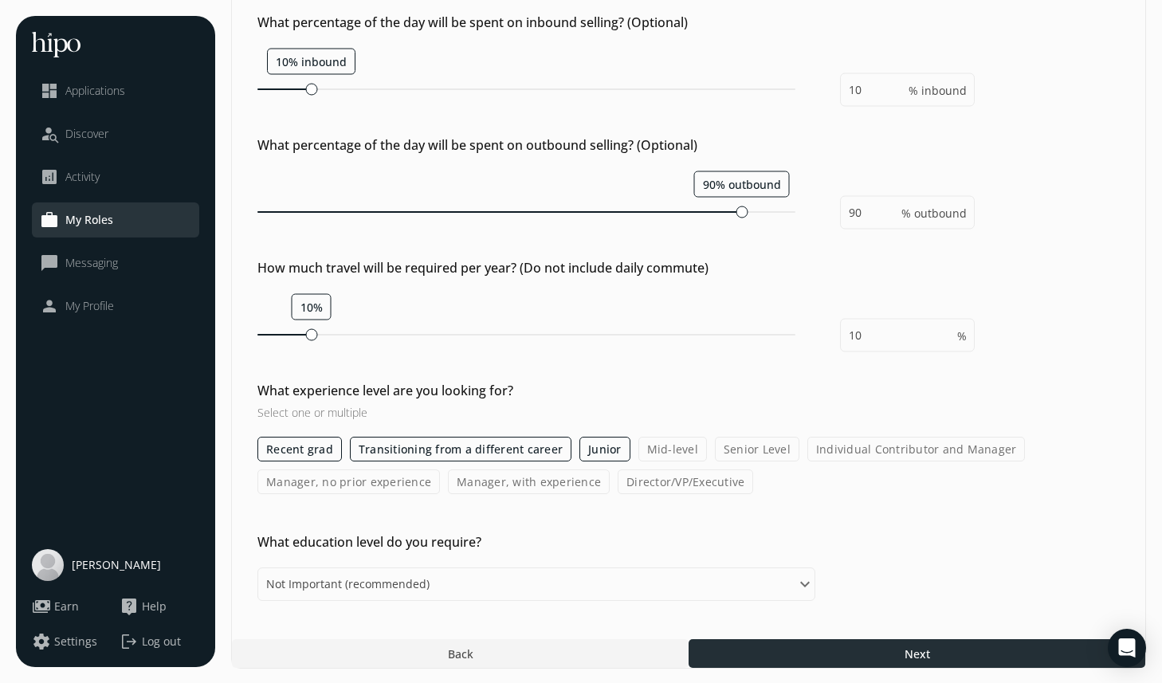
click at [759, 650] on div at bounding box center [917, 653] width 457 height 29
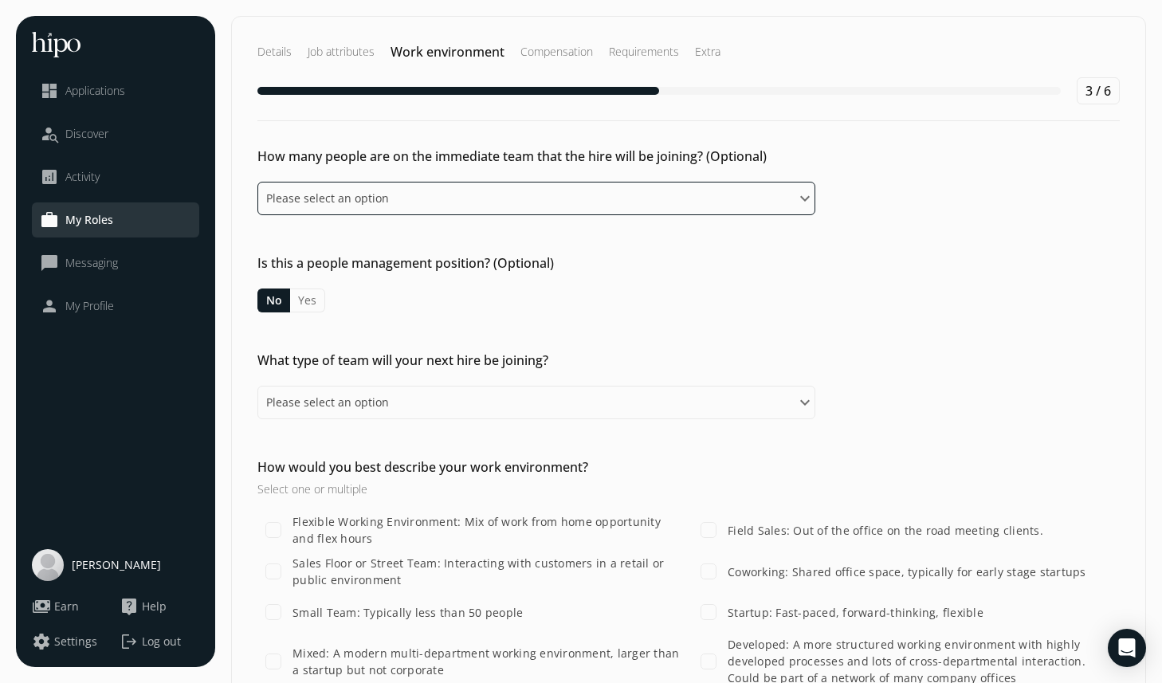
click at [405, 198] on select "Please select an option 0-1 2-5 6-10 10-15 15+" at bounding box center [536, 198] width 558 height 33
click at [257, 182] on select "Please select an option 0-1 2-5 6-10 10-15 15+" at bounding box center [536, 198] width 558 height 33
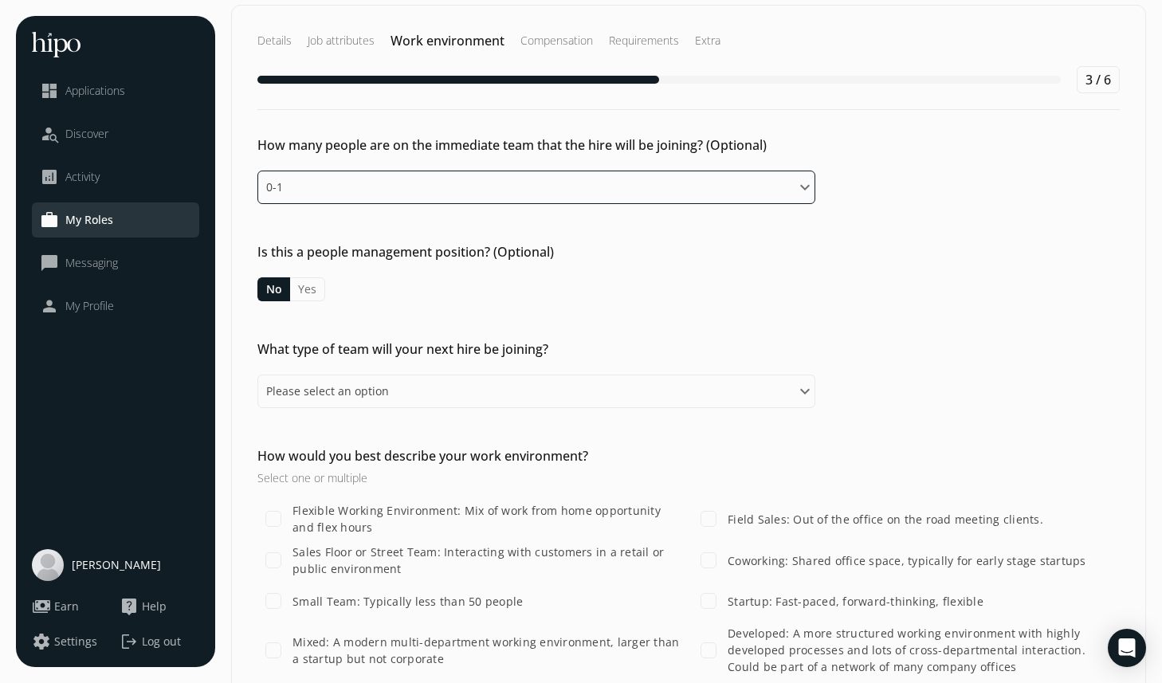
scroll to position [13, 0]
click at [402, 189] on select "Please select an option 0-1 2-5 6-10 10-15 15+" at bounding box center [536, 185] width 558 height 33
select select "two_five"
click at [257, 169] on select "Please select an option 0-1 2-5 6-10 10-15 15+" at bounding box center [536, 185] width 558 height 33
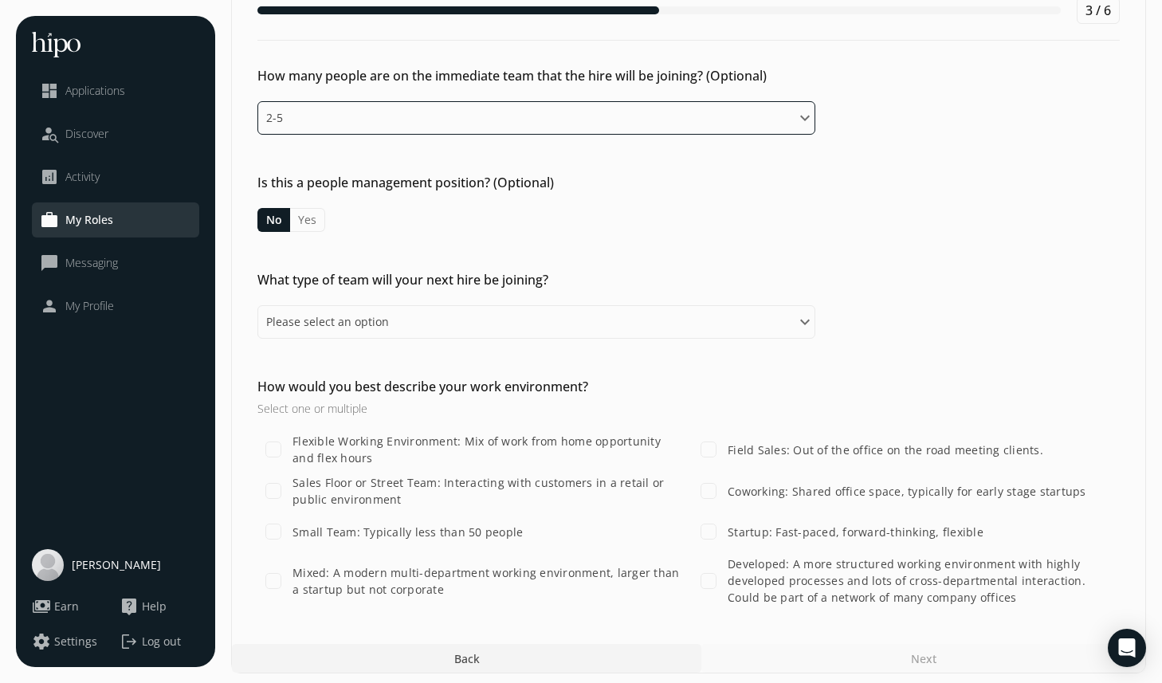
scroll to position [87, 0]
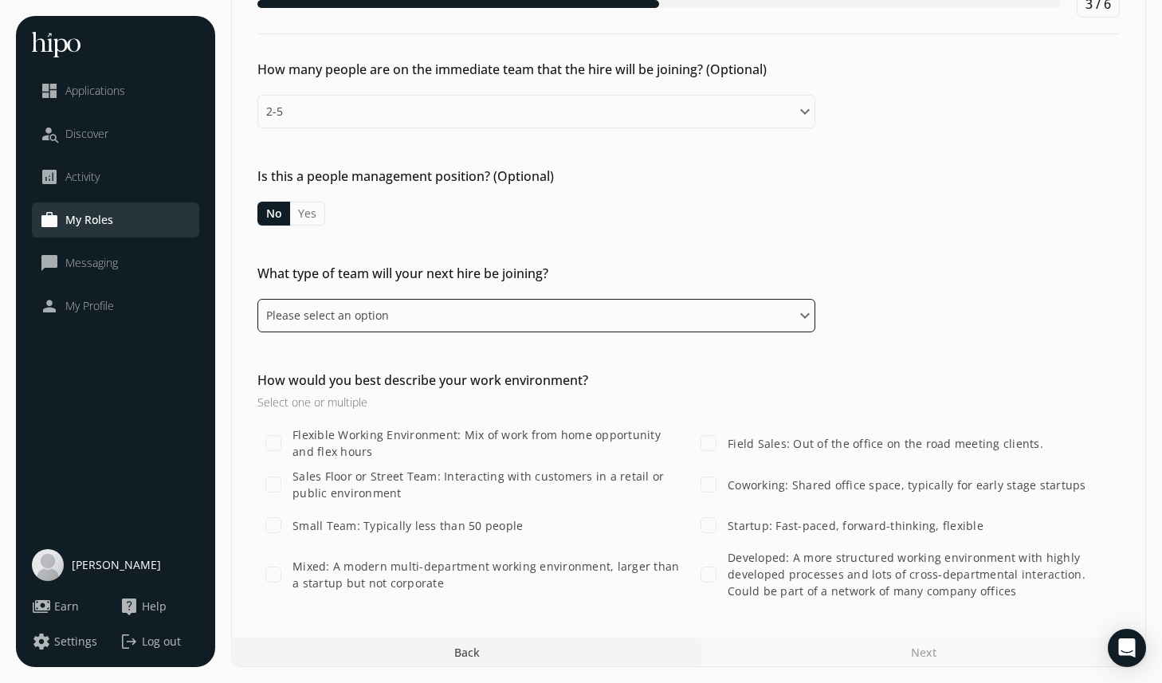
click at [410, 319] on select "Please select an option This person would primarily work independently An oppor…" at bounding box center [536, 315] width 558 height 33
select select "first"
click at [257, 299] on select "Please select an option This person would primarily work independently An oppor…" at bounding box center [536, 315] width 558 height 33
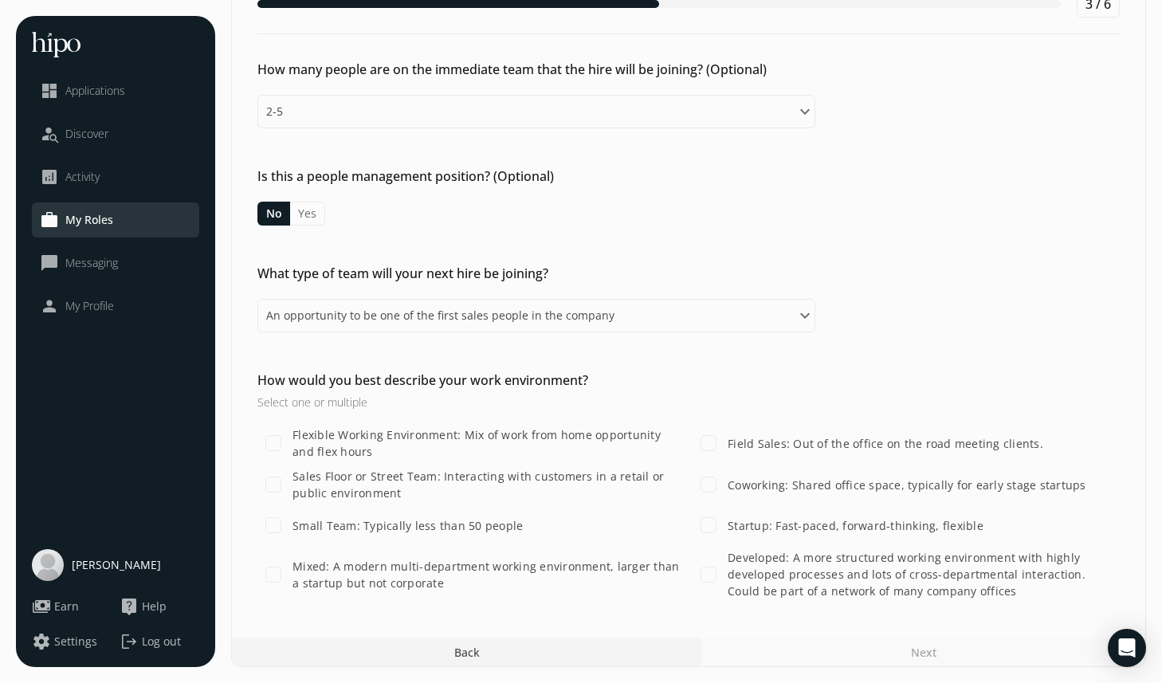
click at [365, 522] on label "Small Team: Typically less than 50 people" at bounding box center [406, 525] width 234 height 17
click at [289, 522] on input "Small Team: Typically less than 50 people" at bounding box center [273, 525] width 32 height 32
checkbox input "true"
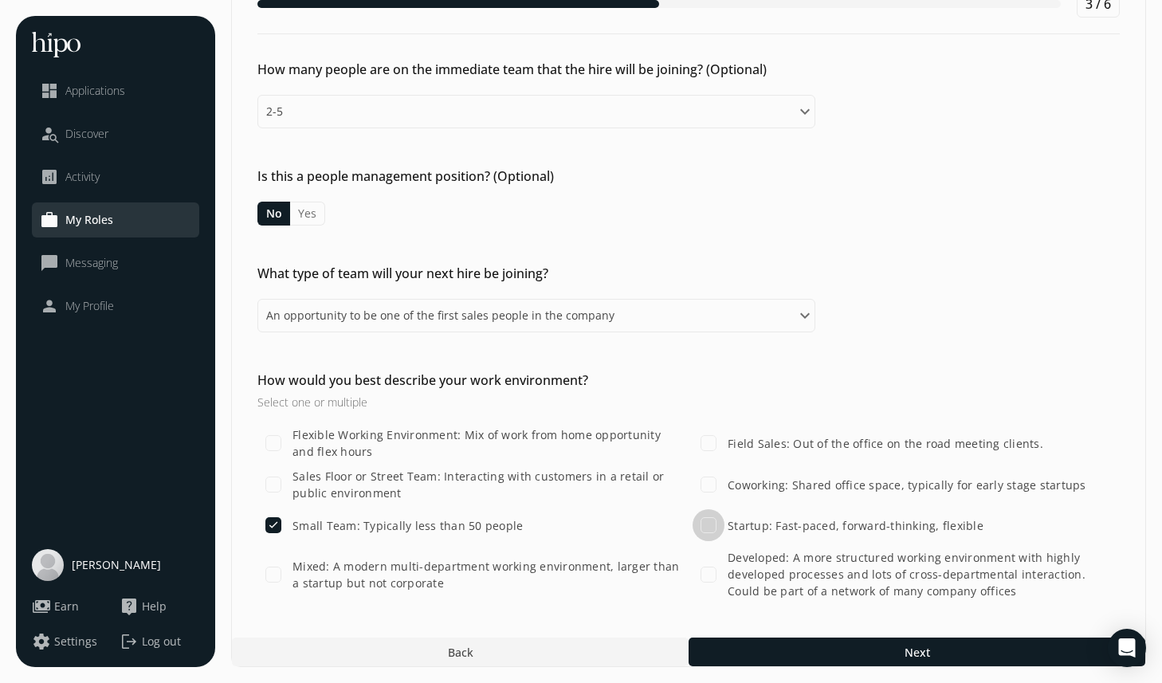
click at [706, 523] on input "Startup: Fast-paced, forward-thinking, flexible" at bounding box center [709, 525] width 32 height 32
checkbox input "true"
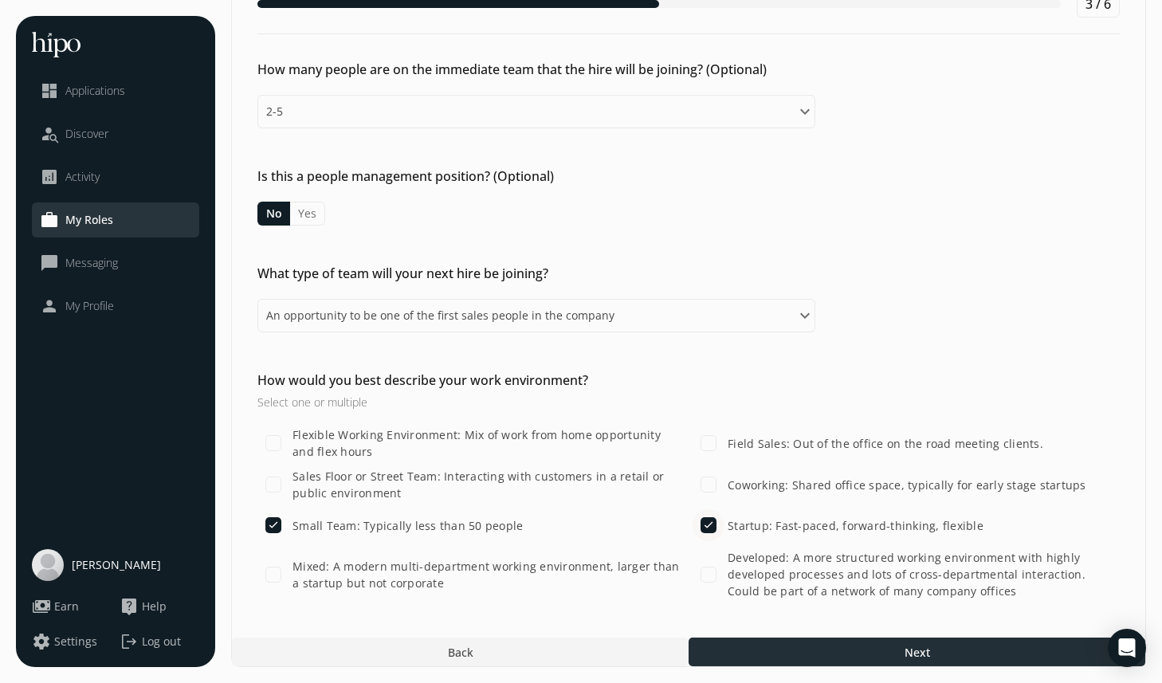
click at [781, 652] on div at bounding box center [917, 652] width 457 height 29
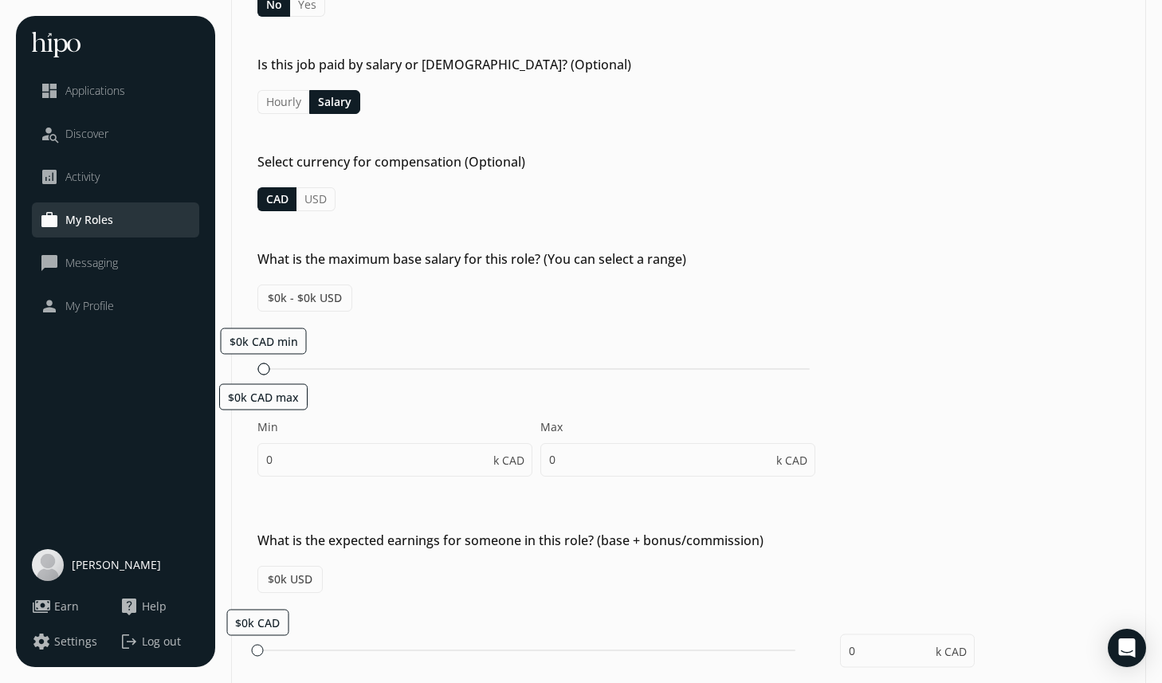
scroll to position [295, 0]
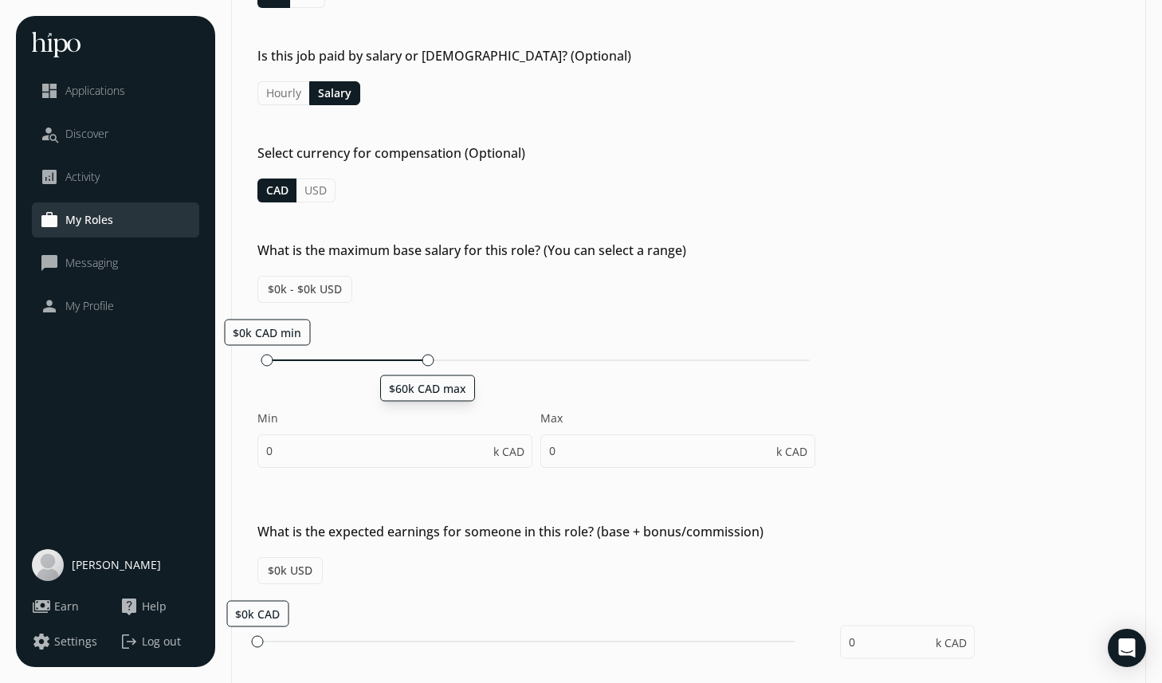
drag, startPoint x: 261, startPoint y: 357, endPoint x: 426, endPoint y: 361, distance: 164.2
click at [426, 361] on div at bounding box center [428, 360] width 12 height 12
type input "60"
drag, startPoint x: 265, startPoint y: 356, endPoint x: 349, endPoint y: 363, distance: 84.7
click at [349, 363] on div at bounding box center [353, 360] width 12 height 12
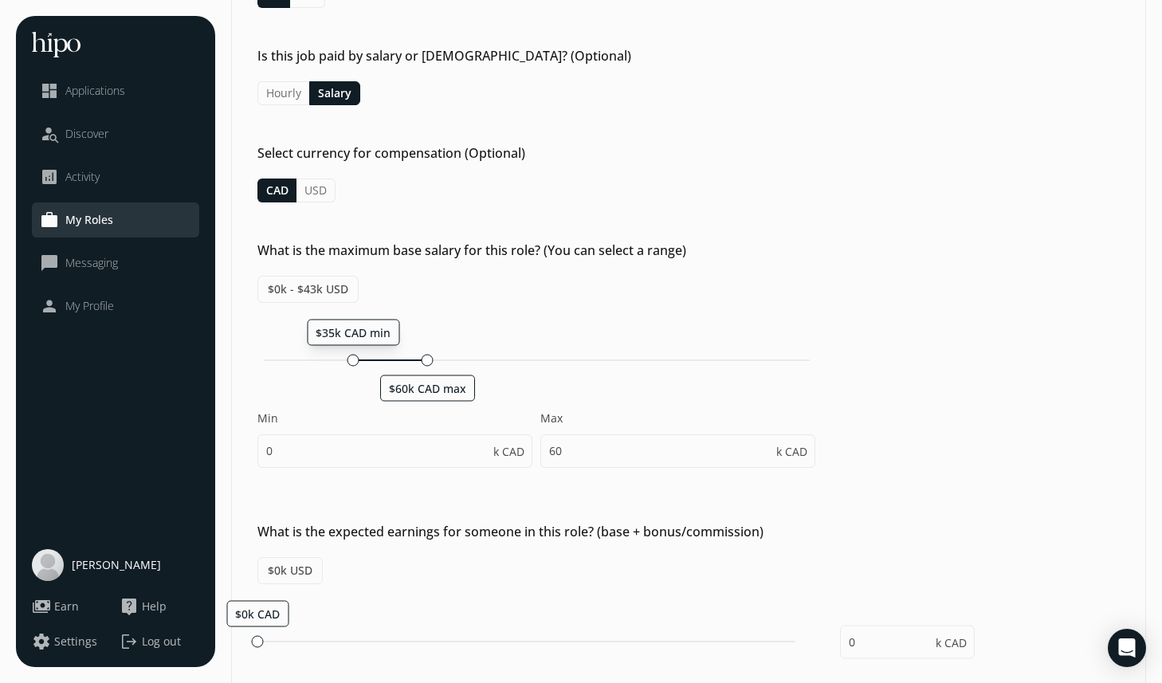
type input "35"
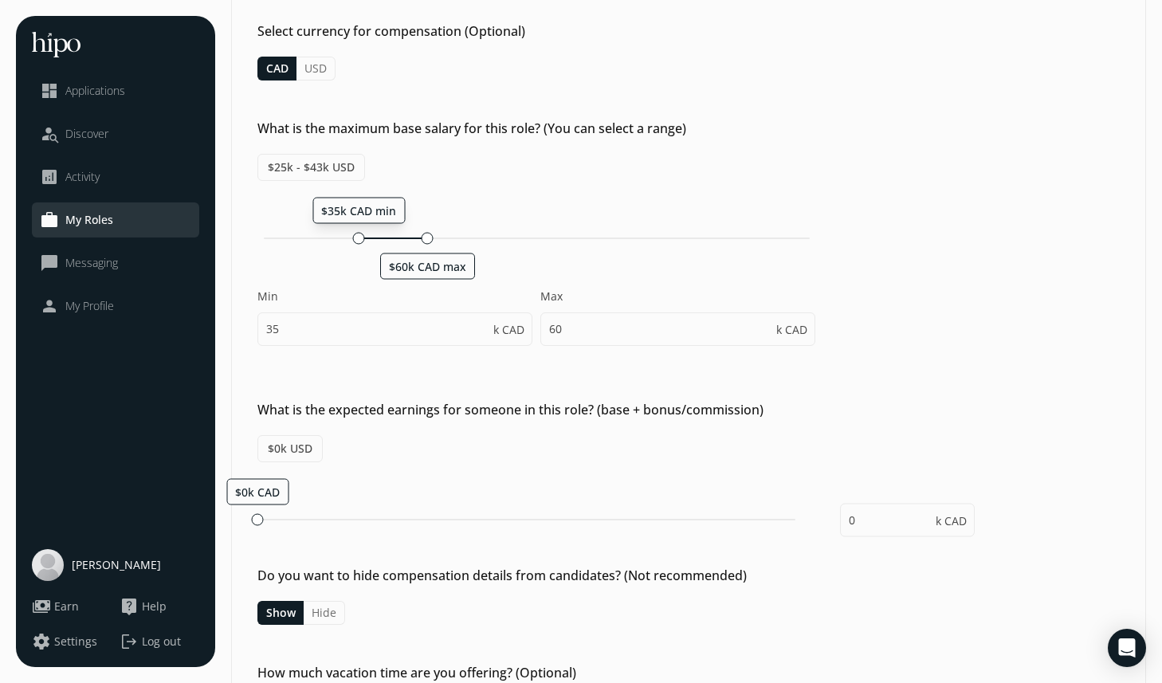
scroll to position [418, 0]
click at [286, 445] on span "$0k USD" at bounding box center [289, 447] width 65 height 27
drag, startPoint x: 257, startPoint y: 516, endPoint x: 392, endPoint y: 514, distance: 135.5
click at [392, 514] on div at bounding box center [393, 518] width 12 height 12
type input "75"
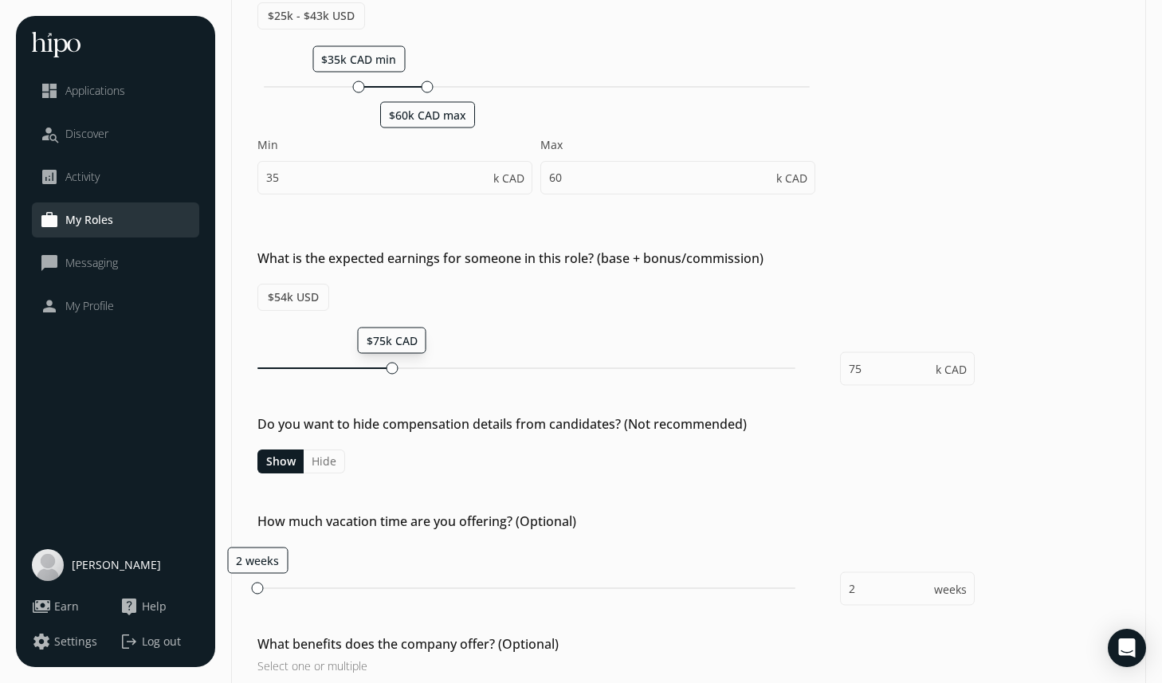
scroll to position [579, 0]
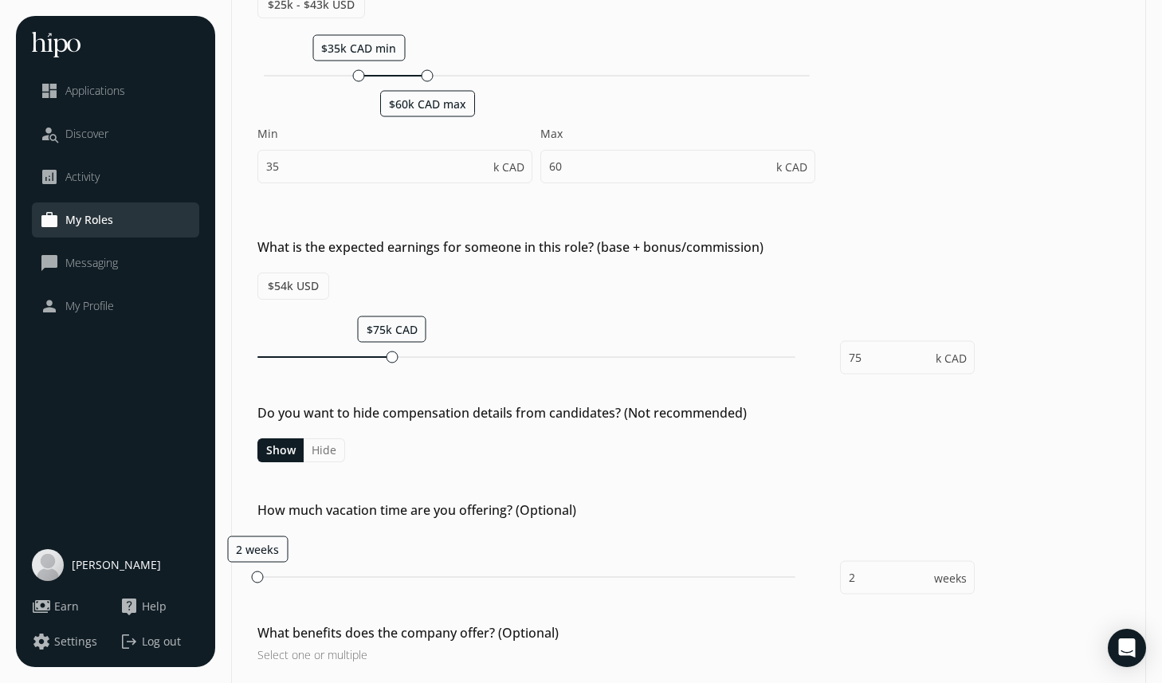
click at [368, 466] on div "Details Job attributes Work environment Compensation Requirements Extra 4 / 6 D…" at bounding box center [688, 327] width 915 height 1781
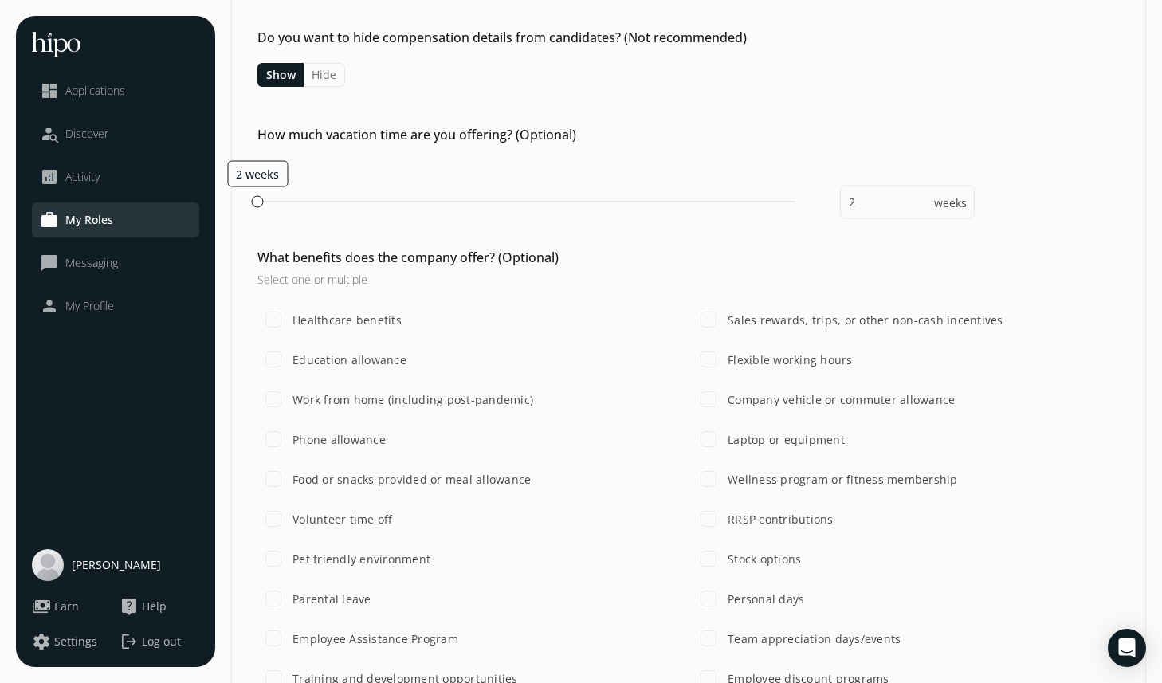
scroll to position [956, 0]
click at [284, 317] on input "Healthcare benefits" at bounding box center [273, 319] width 32 height 32
checkbox input "true"
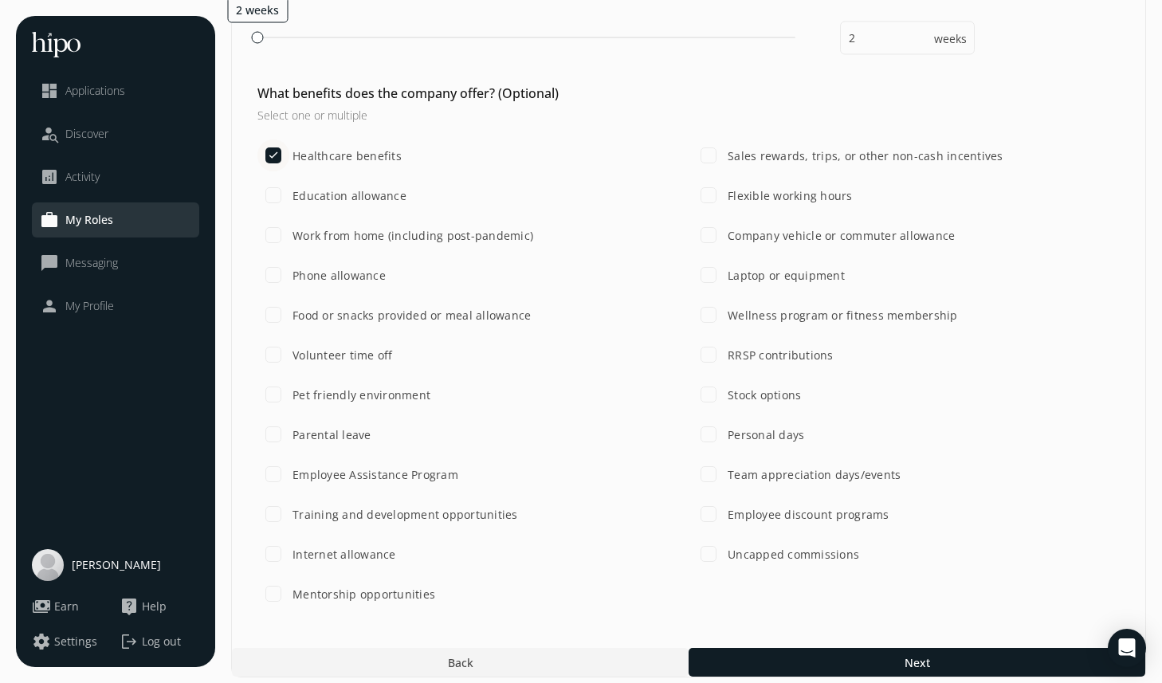
scroll to position [1129, 0]
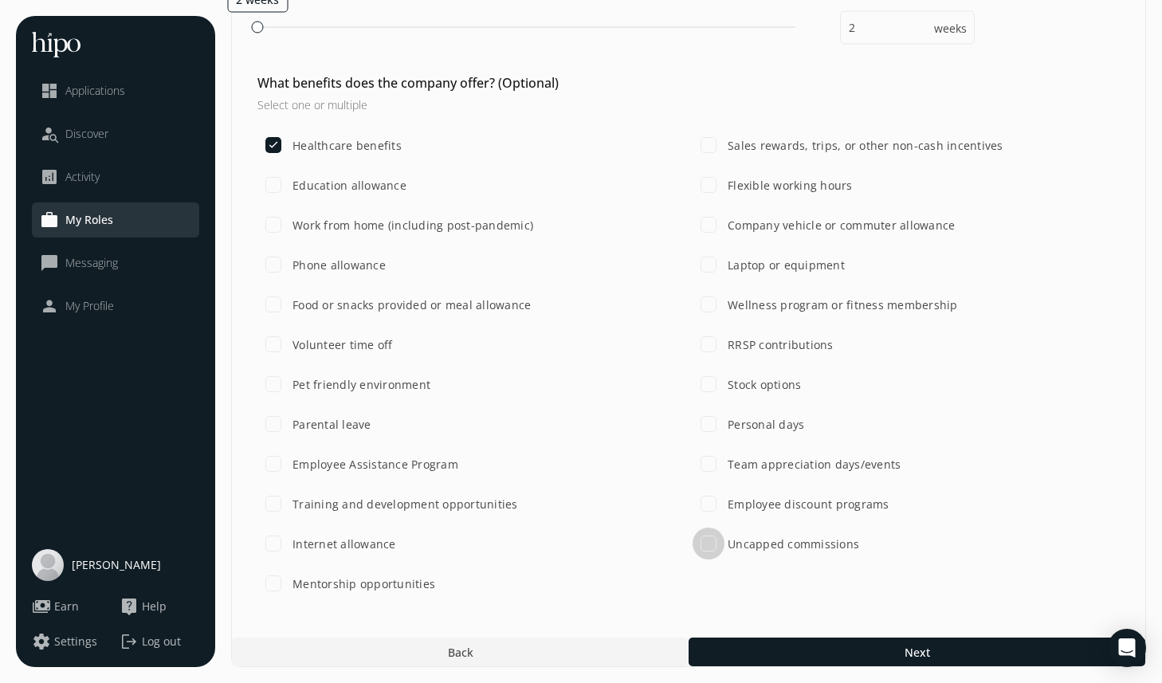
click at [715, 545] on input "Uncapped commissions" at bounding box center [709, 544] width 32 height 32
checkbox input "true"
click at [713, 261] on input "Laptop or equipment" at bounding box center [709, 265] width 32 height 32
checkbox input "true"
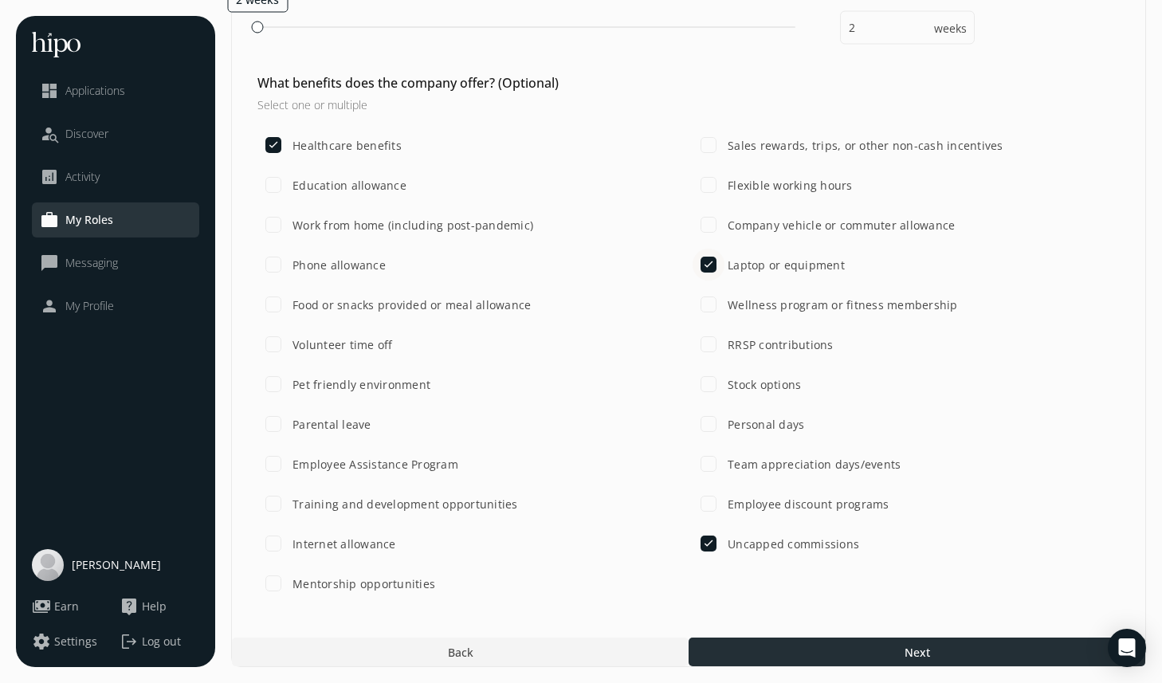
click at [808, 657] on div at bounding box center [917, 652] width 457 height 29
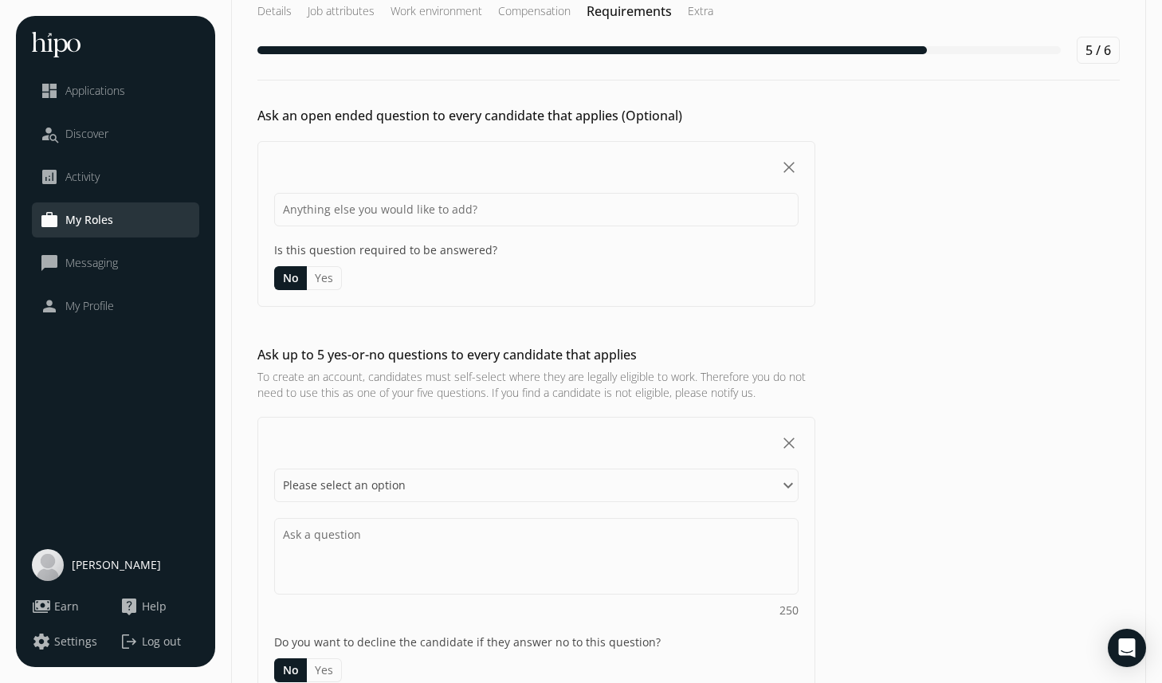
scroll to position [45, 0]
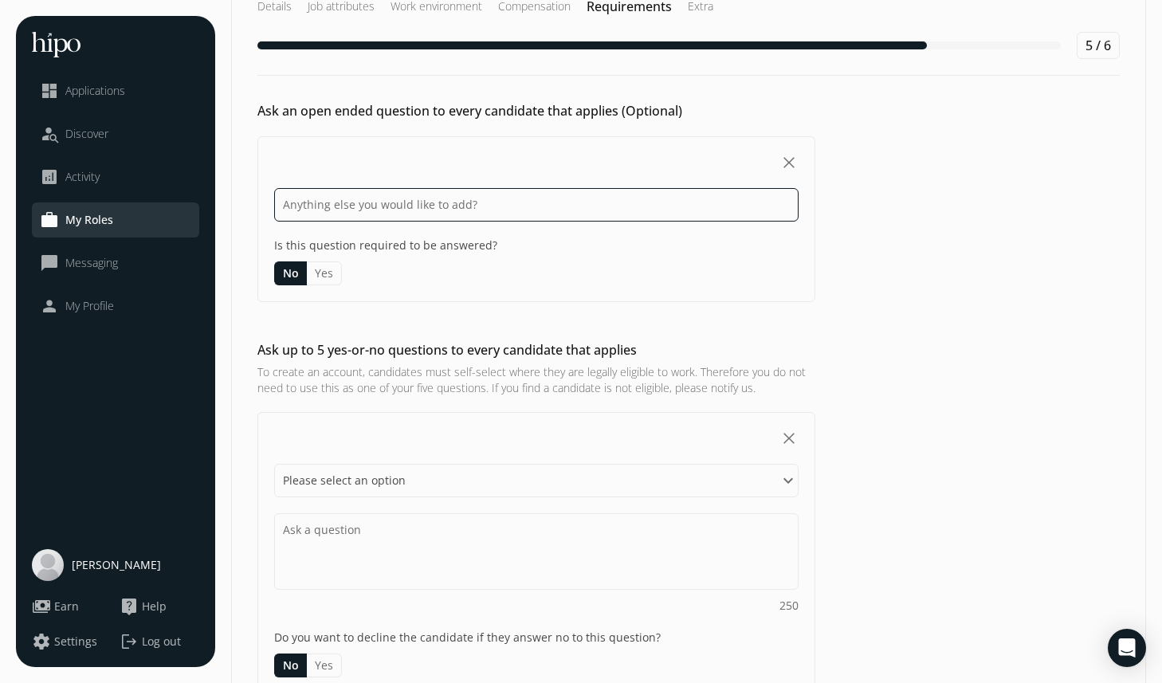
click at [473, 207] on input at bounding box center [536, 204] width 524 height 33
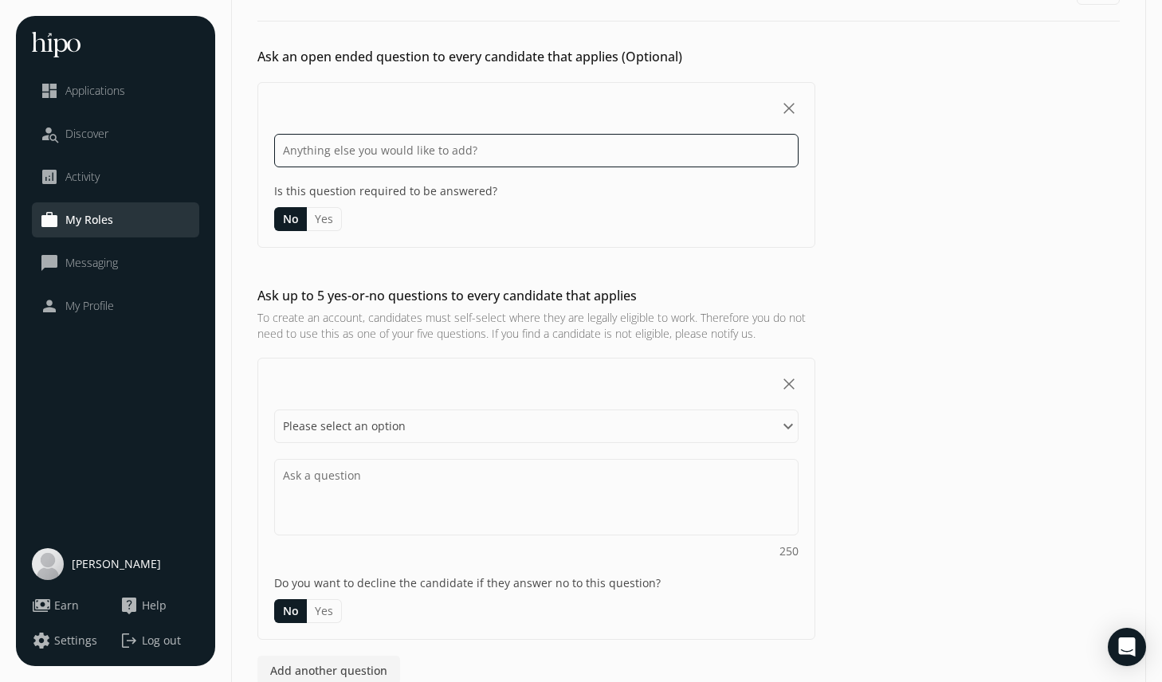
scroll to position [91, 0]
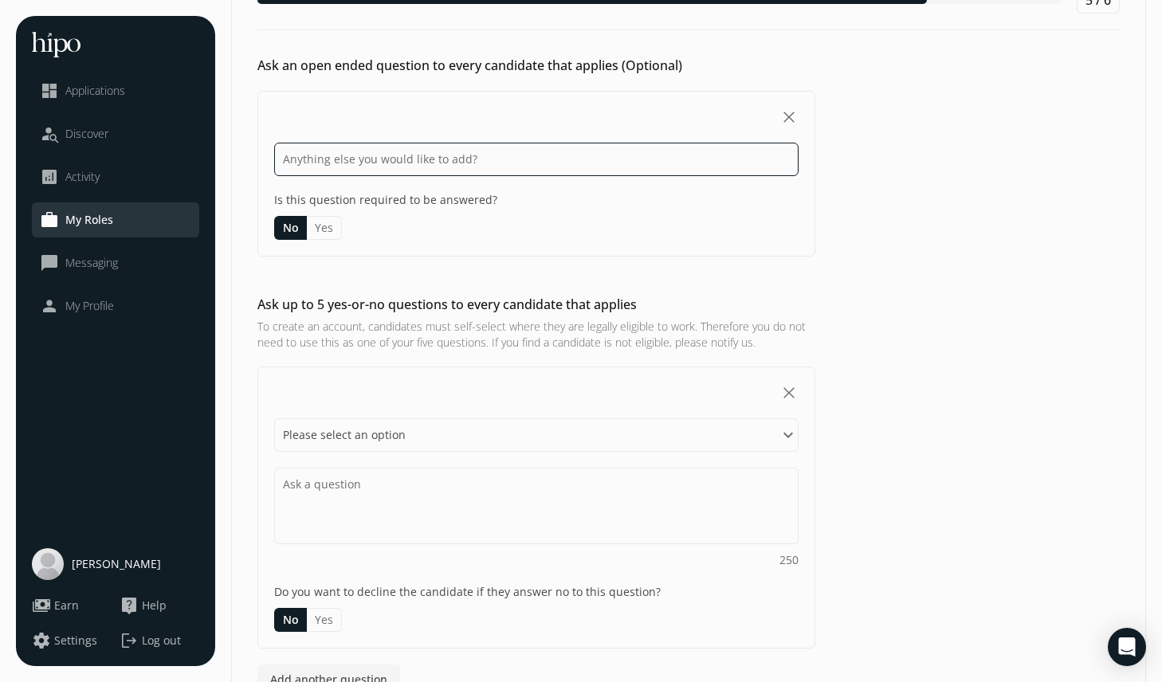
click at [349, 175] on input at bounding box center [536, 159] width 524 height 33
paste input "Walk me through how you’d identify and research new prospects in our target mar…"
type input "Walk me through how you’d identify and research new prospects in our target mar…"
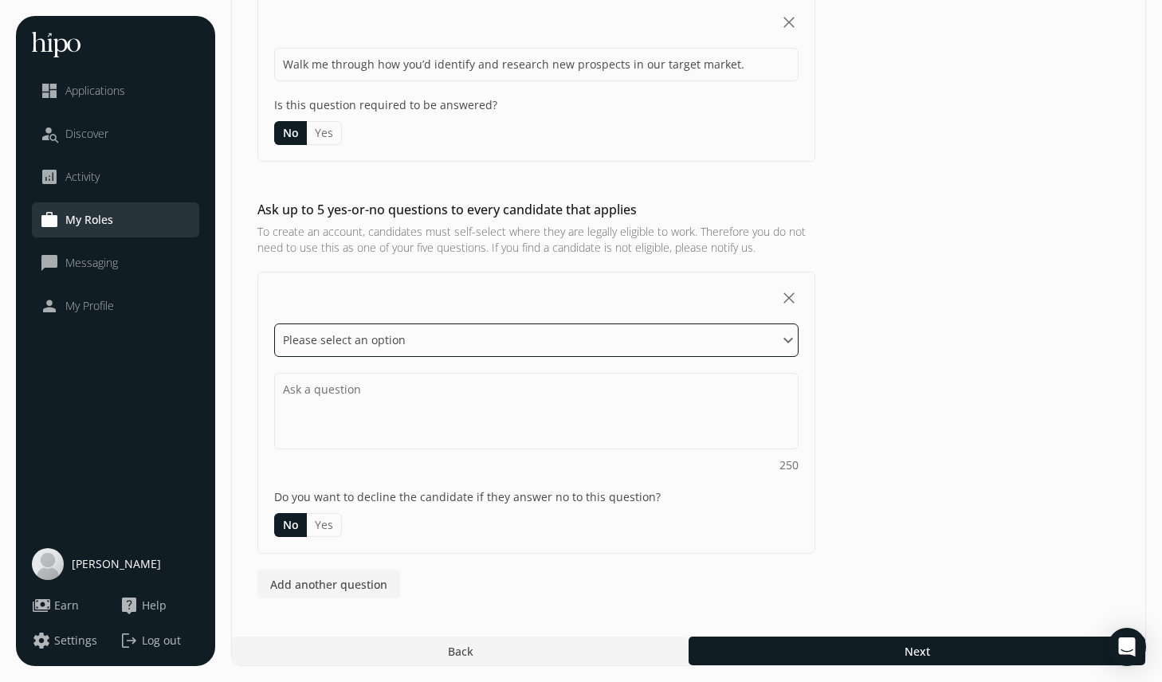
click at [353, 338] on select "Please select an option Have you Do you Are you Can you Is" at bounding box center [536, 340] width 524 height 33
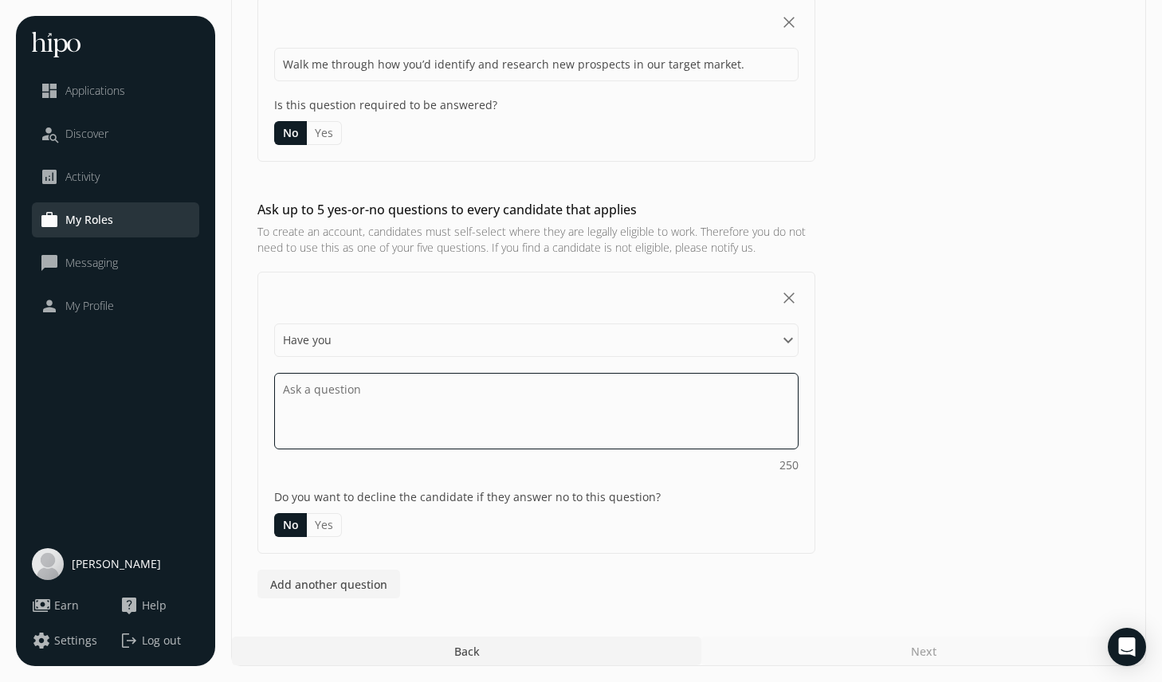
click at [337, 405] on textarea at bounding box center [536, 411] width 524 height 77
paste textarea "Tell me about a time you faced repeated 'no’s. How did you stay motivated and a…"
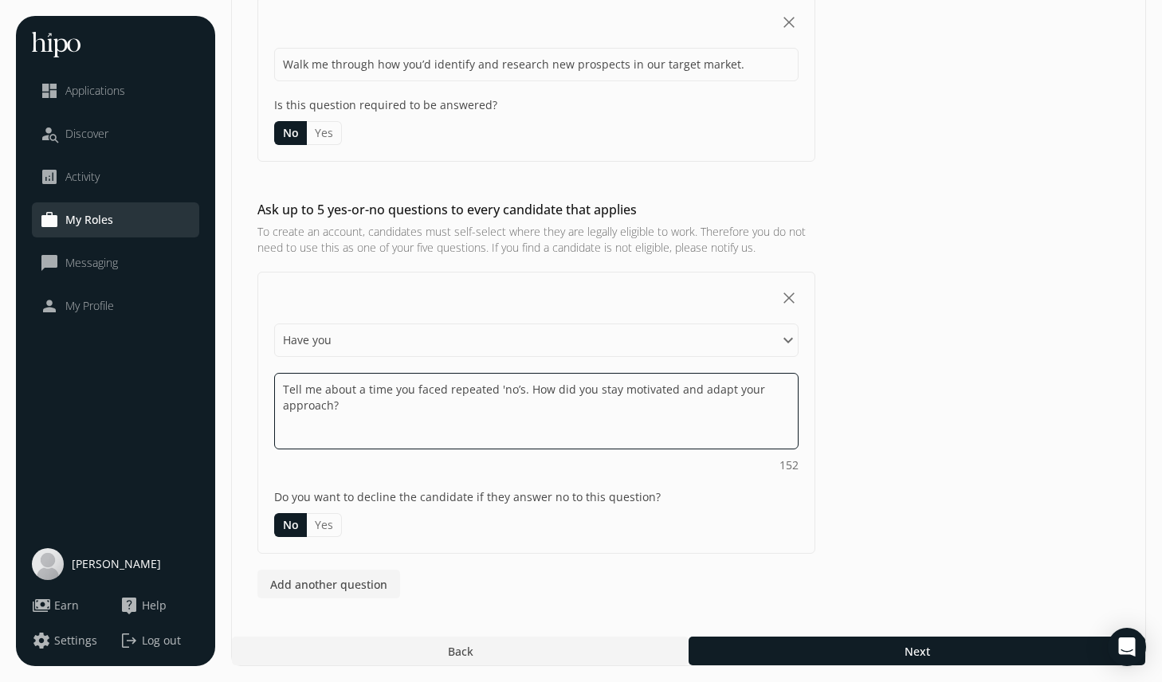
type textarea "Tell me about a time you faced repeated 'no’s. How did you stay motivated and a…"
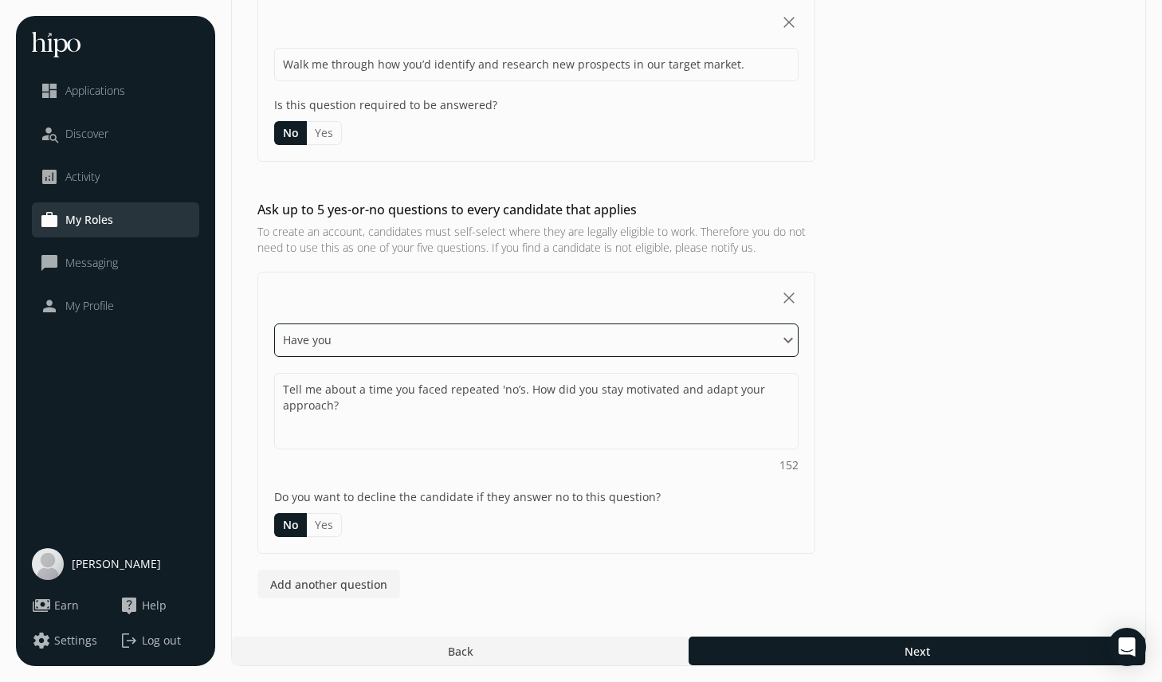
click at [366, 341] on select "Please select an option Have you Do you Are you Can you Is" at bounding box center [536, 340] width 524 height 33
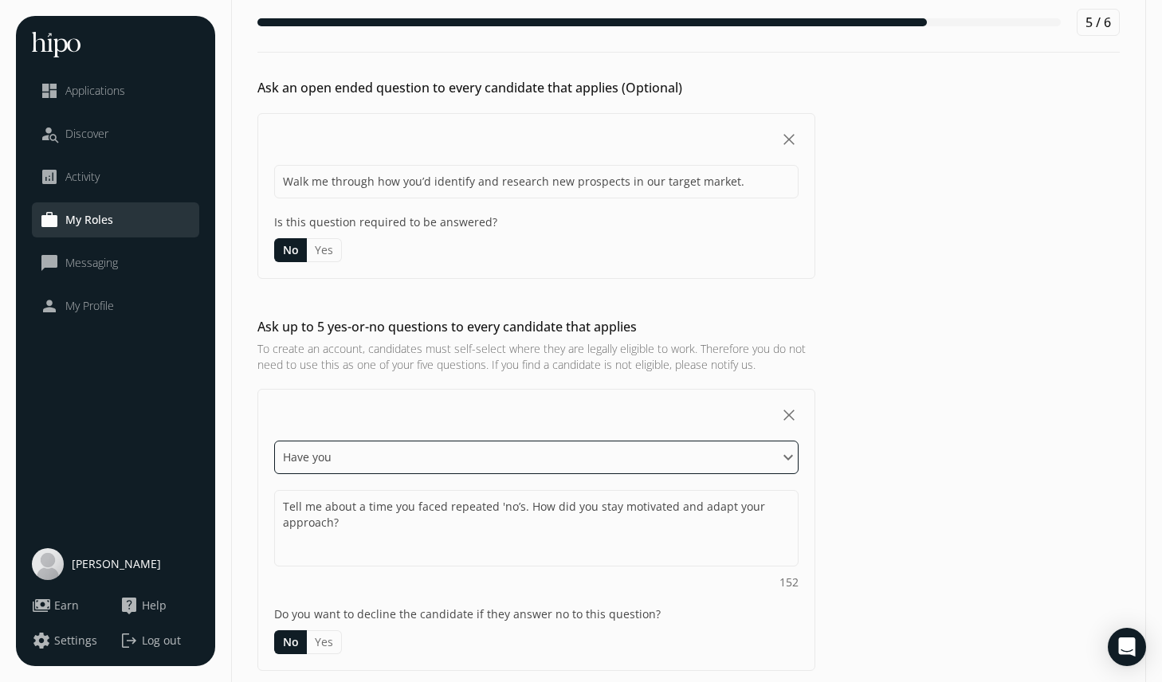
scroll to position [52, 0]
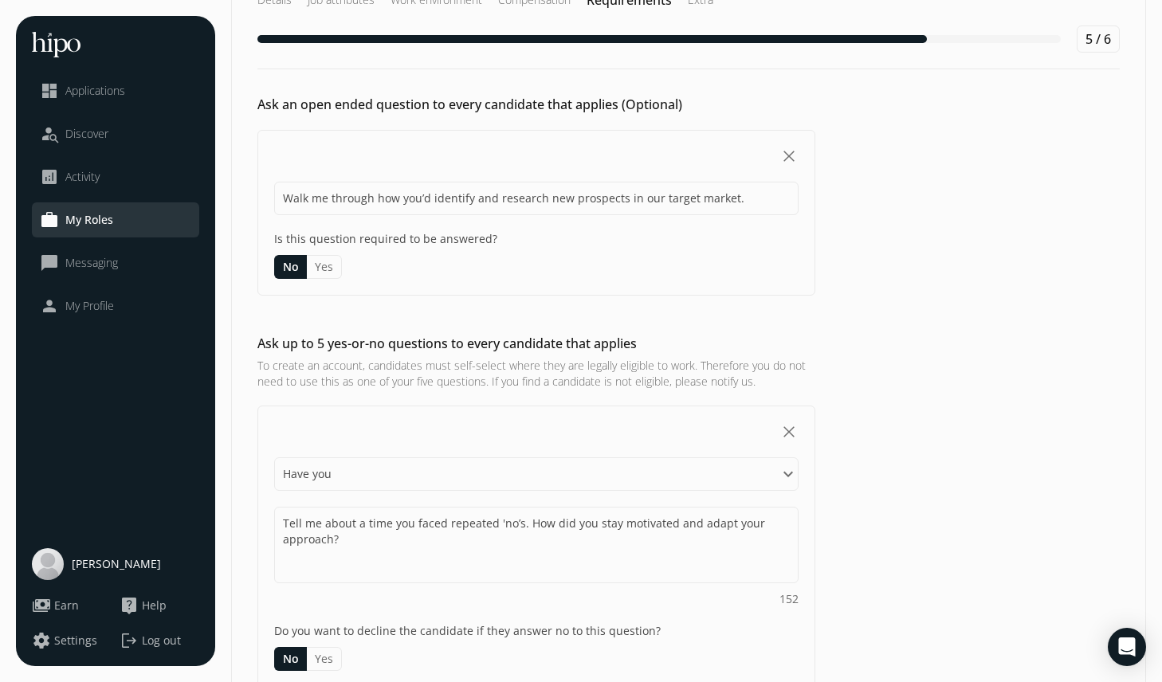
click at [322, 271] on button "Yes" at bounding box center [324, 267] width 35 height 24
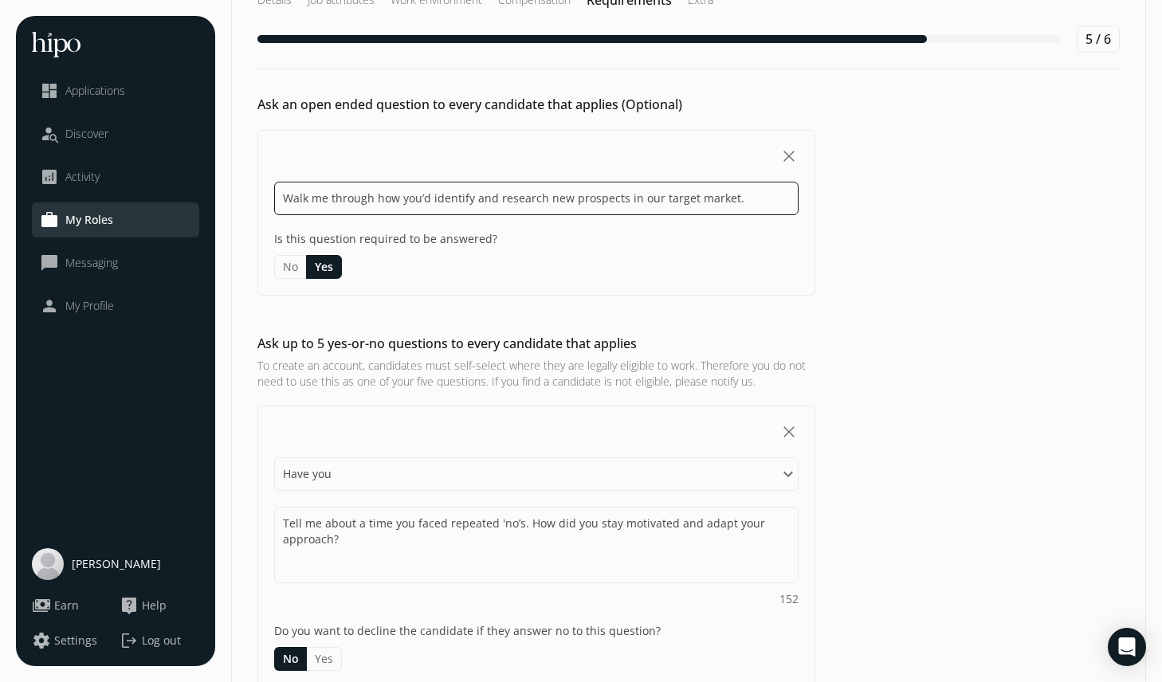
click at [354, 201] on input "Walk me through how you’d identify and research new prospects in our target mar…" at bounding box center [536, 198] width 524 height 33
paste input "Imagine you just joined us. How would you quickly learn our product well enough…"
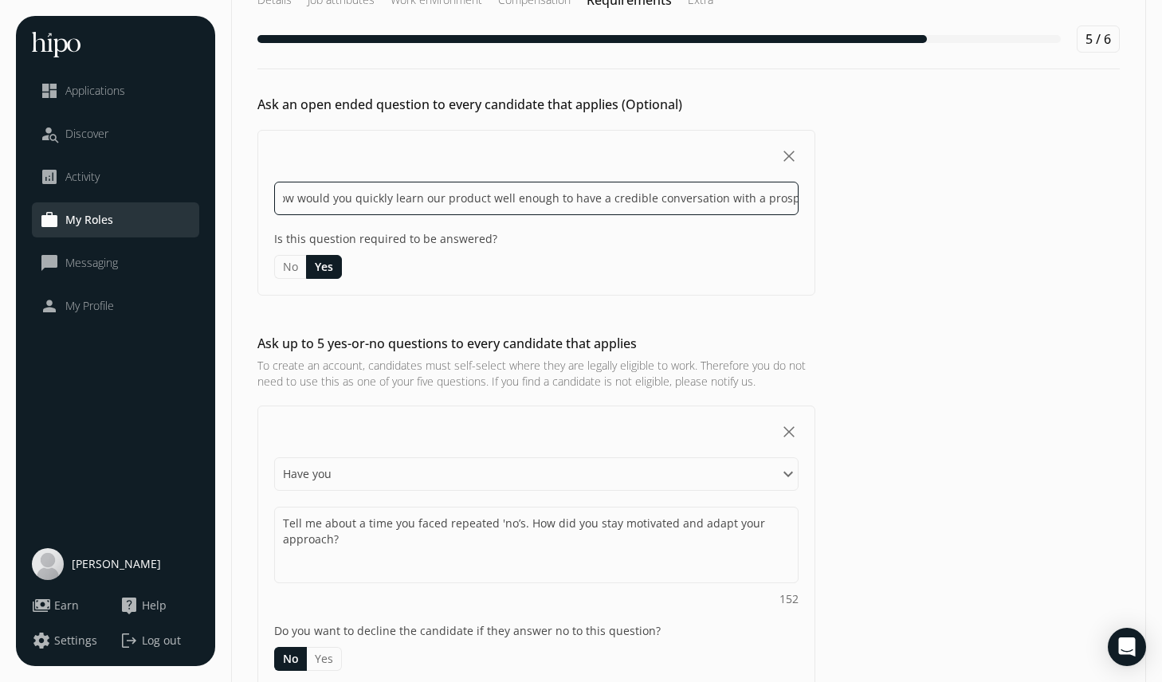
type input "Imagine you just joined us. How would you quickly learn our product well enough…"
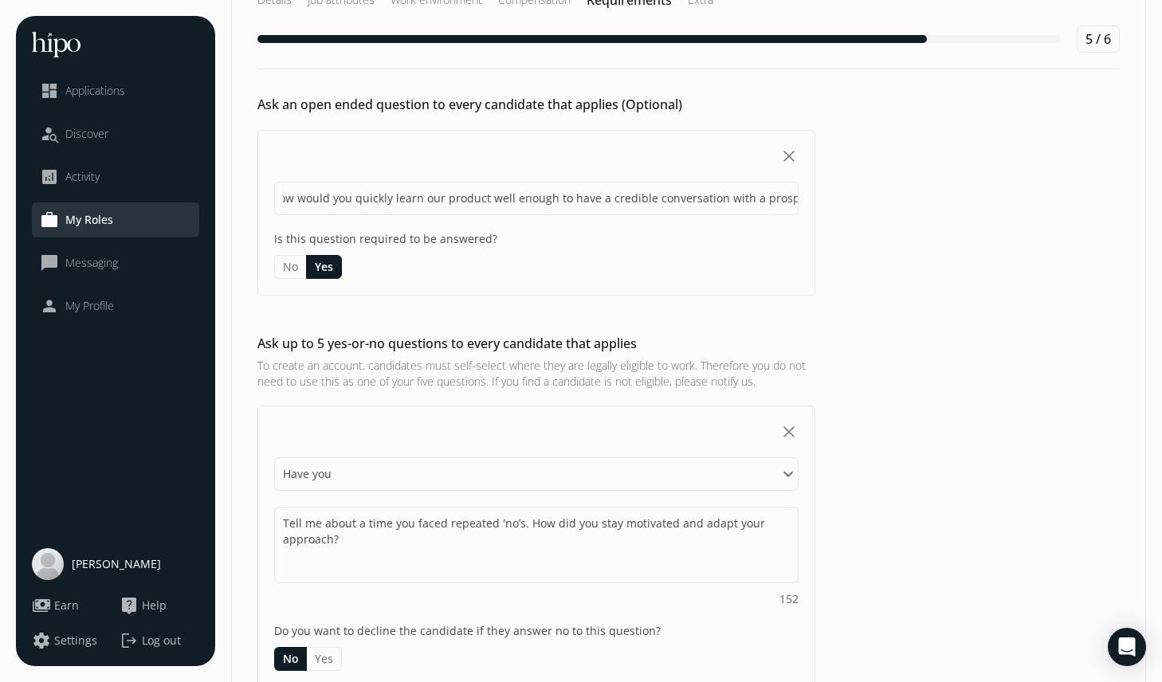
scroll to position [0, 0]
click at [410, 261] on div "No Yes" at bounding box center [536, 267] width 524 height 24
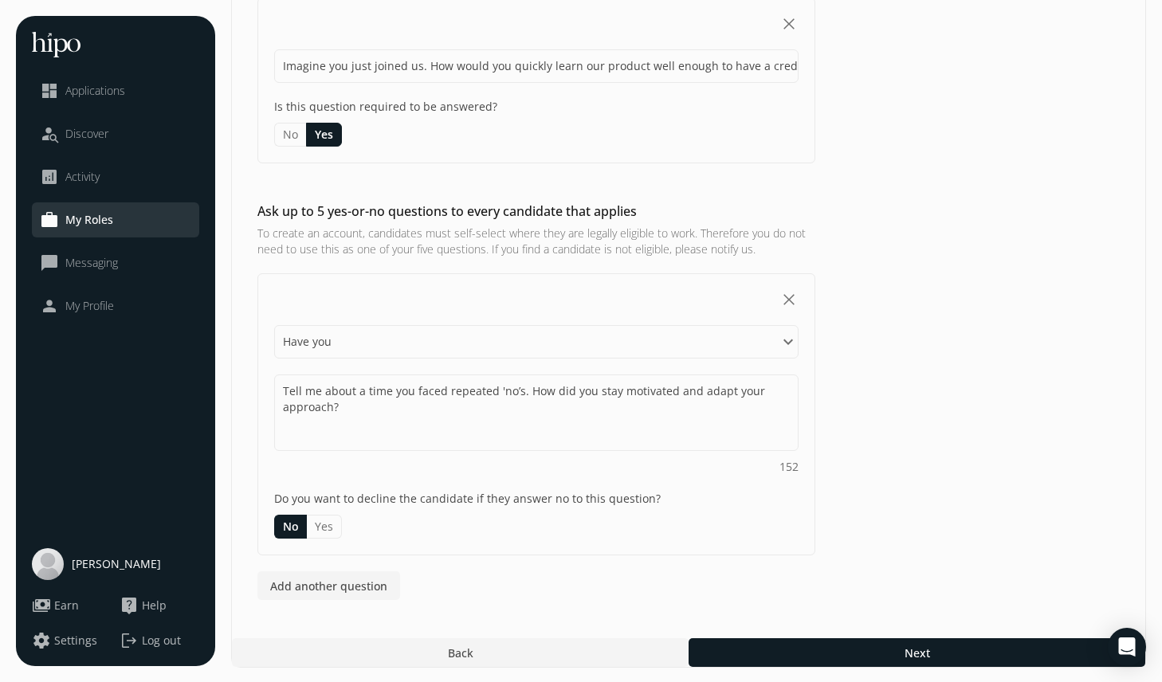
scroll to position [186, 0]
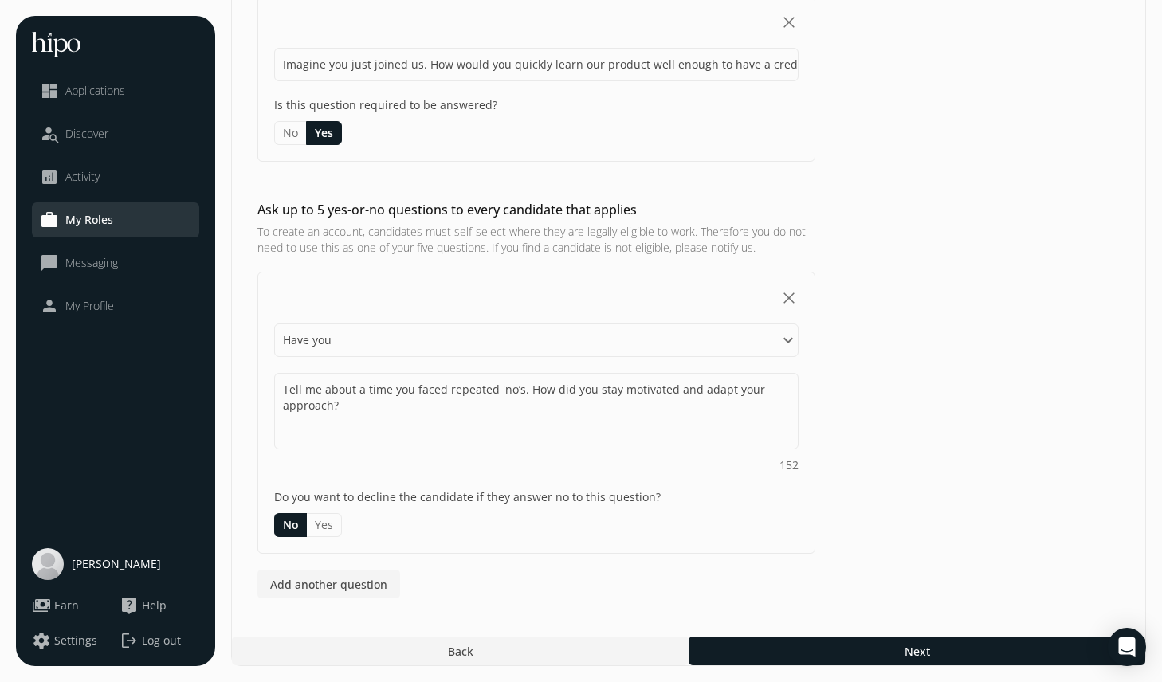
click at [253, 210] on div "Ask up to 5 yes-or-no questions to every candidate that applies To create an ac…" at bounding box center [688, 399] width 913 height 399
drag, startPoint x: 318, startPoint y: 210, endPoint x: 646, endPoint y: 222, distance: 327.8
click at [646, 222] on div "Ask up to 5 yes-or-no questions to every candidate that applies To create an ac…" at bounding box center [536, 228] width 558 height 56
copy h2 "5 yes-or-no questions to every candidate that applies"
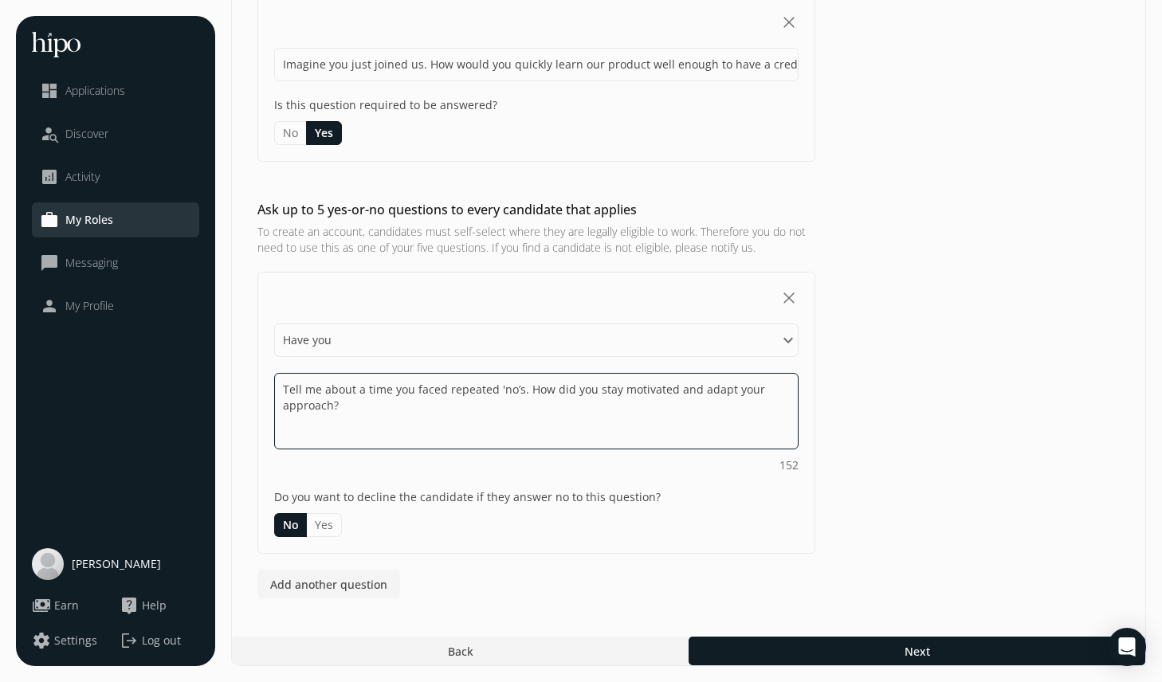
drag, startPoint x: 347, startPoint y: 418, endPoint x: 245, endPoint y: 371, distance: 112.0
click at [245, 371] on div "Ask up to 5 yes-or-no questions to every candidate that applies To create an ac…" at bounding box center [688, 399] width 913 height 399
paste textarea "Have you worked in a B2B sales role before"
type textarea "Have you worked in a B2B sales role before?"
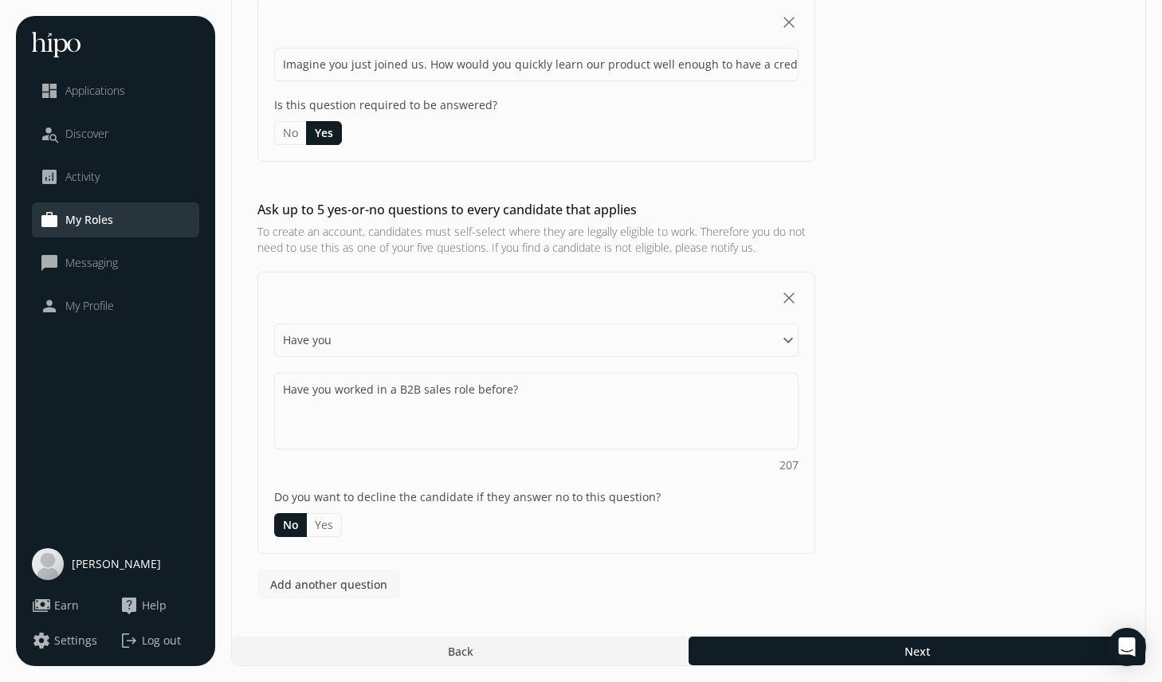
click at [313, 589] on span "Add another question" at bounding box center [328, 584] width 117 height 17
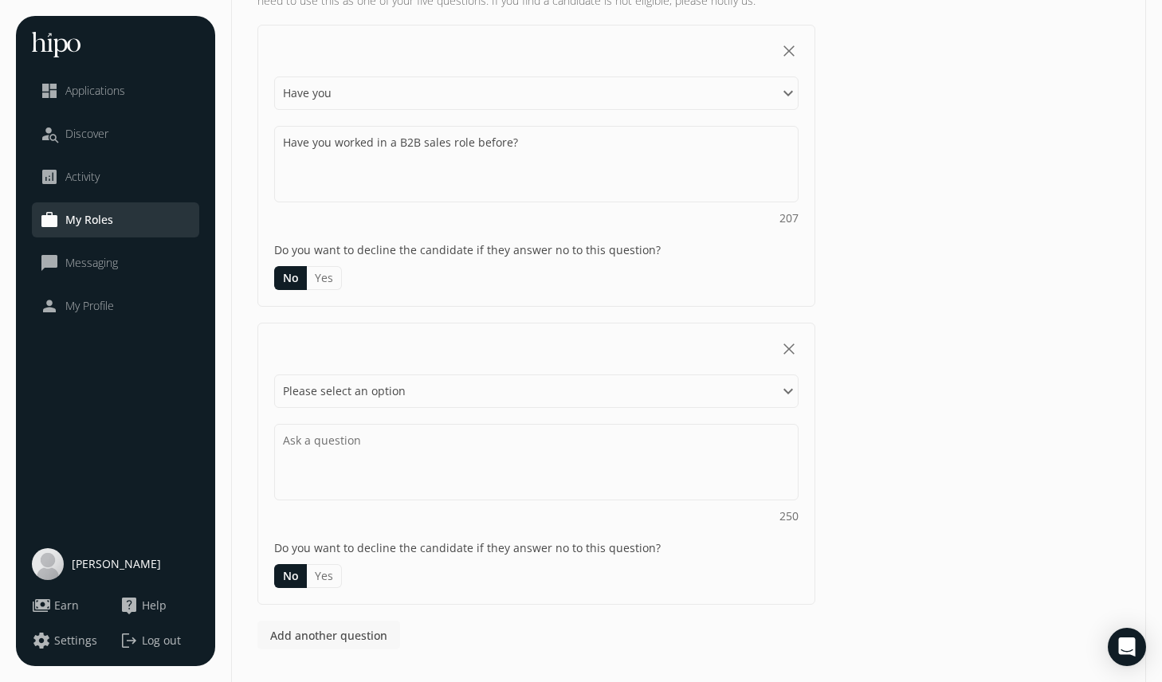
scroll to position [459, 0]
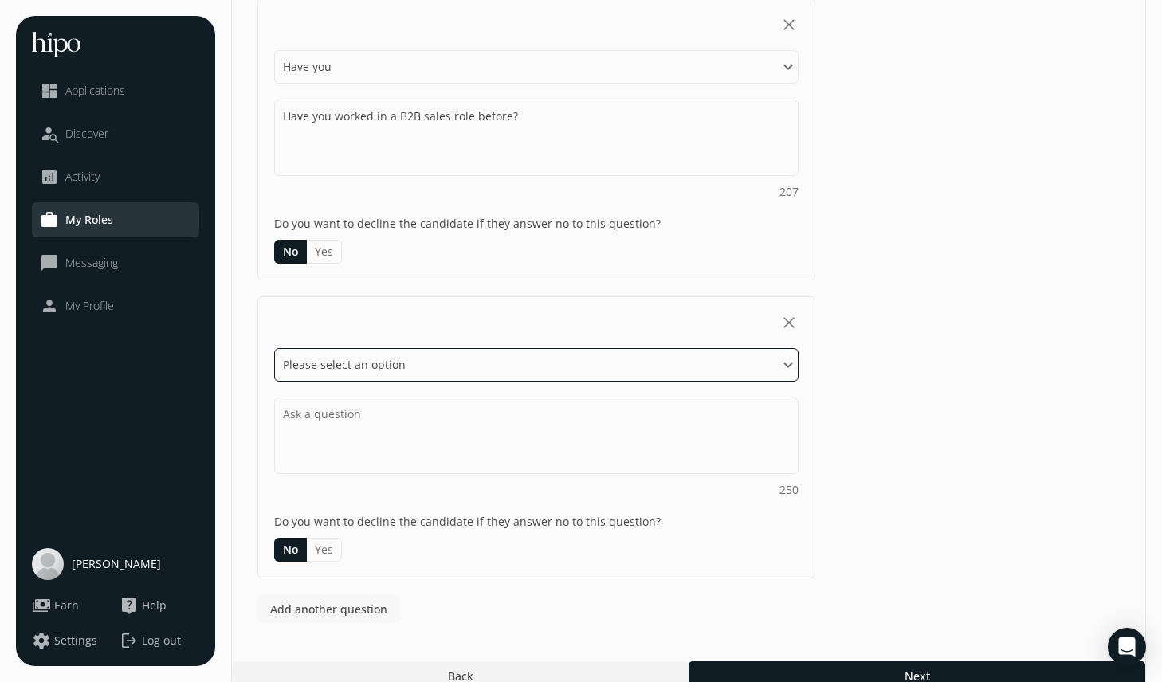
click at [350, 367] on select "Please select an option Have you Do you Are you Can you Is" at bounding box center [536, 364] width 524 height 33
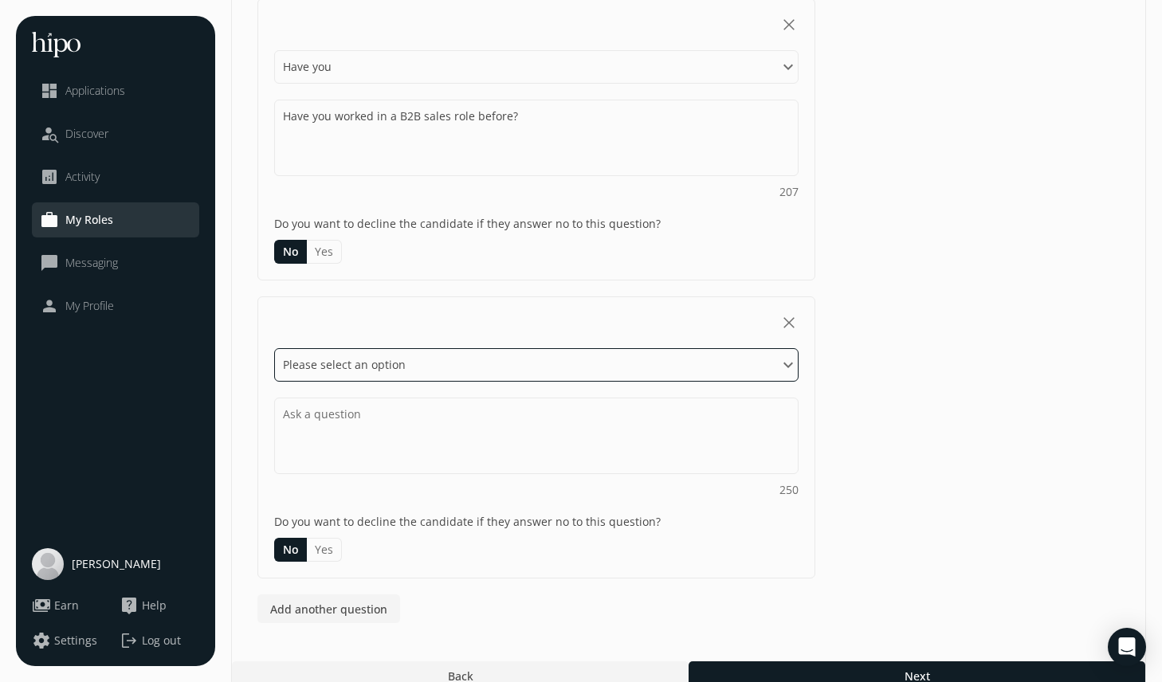
click at [332, 371] on select "Please select an option Have you Do you Are you Can you Is" at bounding box center [536, 364] width 524 height 33
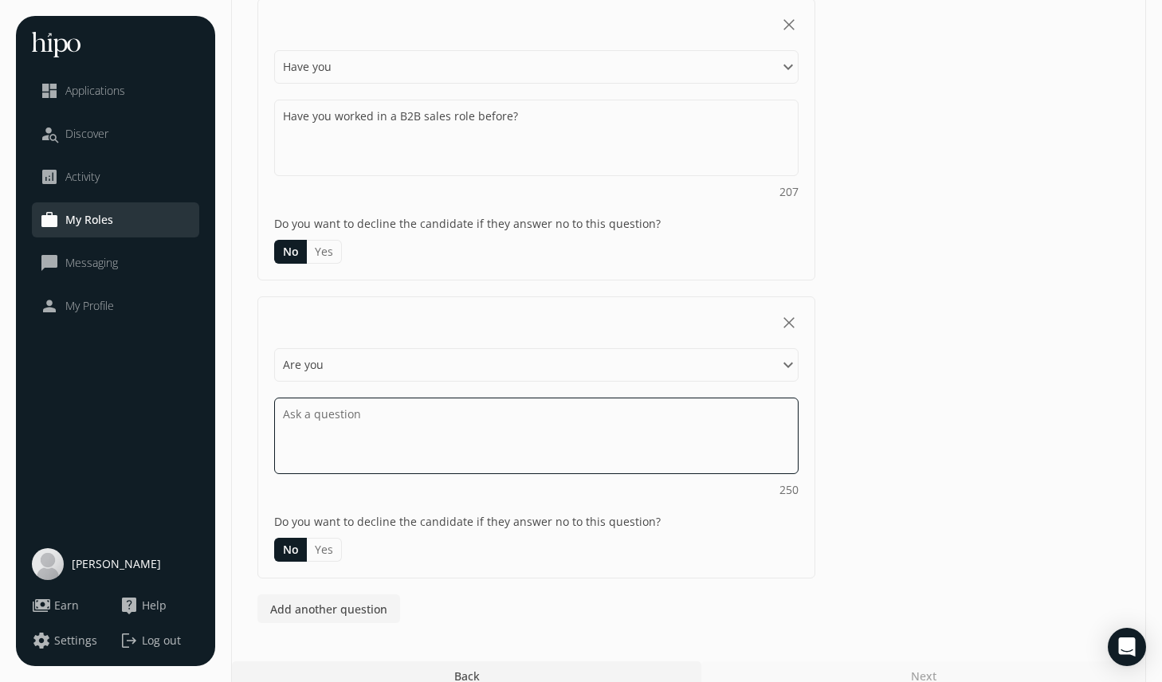
click at [334, 176] on textarea at bounding box center [536, 138] width 524 height 77
paste textarea "Are you comfortable making 50+ cold calls in a day?"
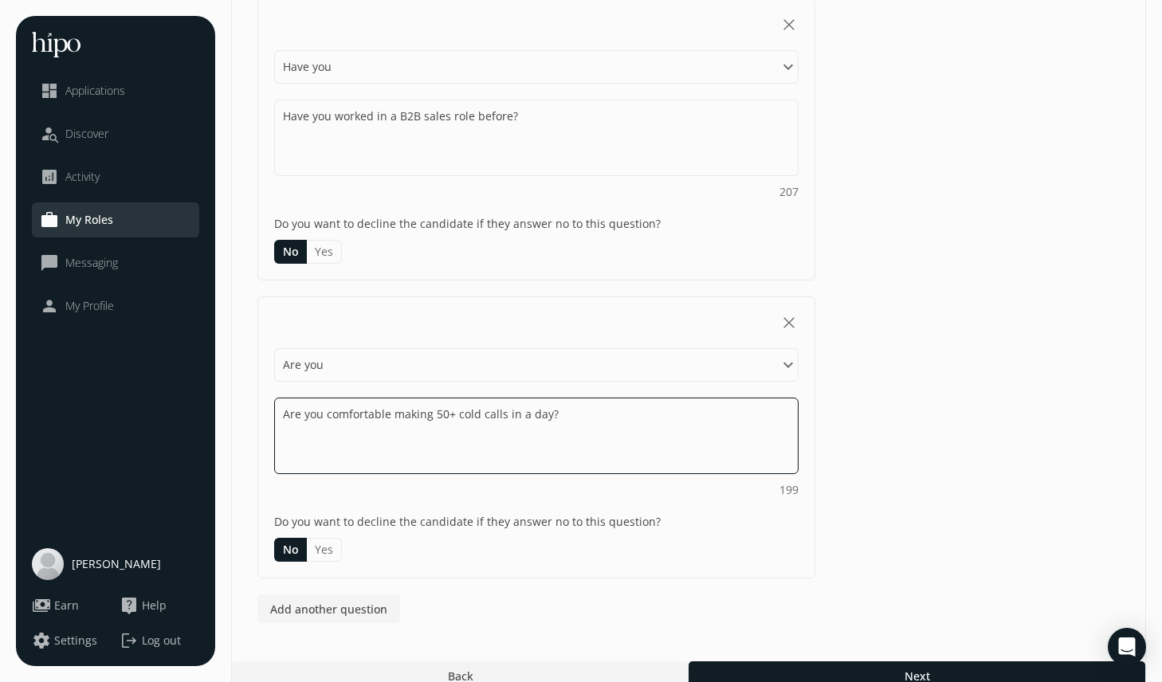
scroll to position [484, 0]
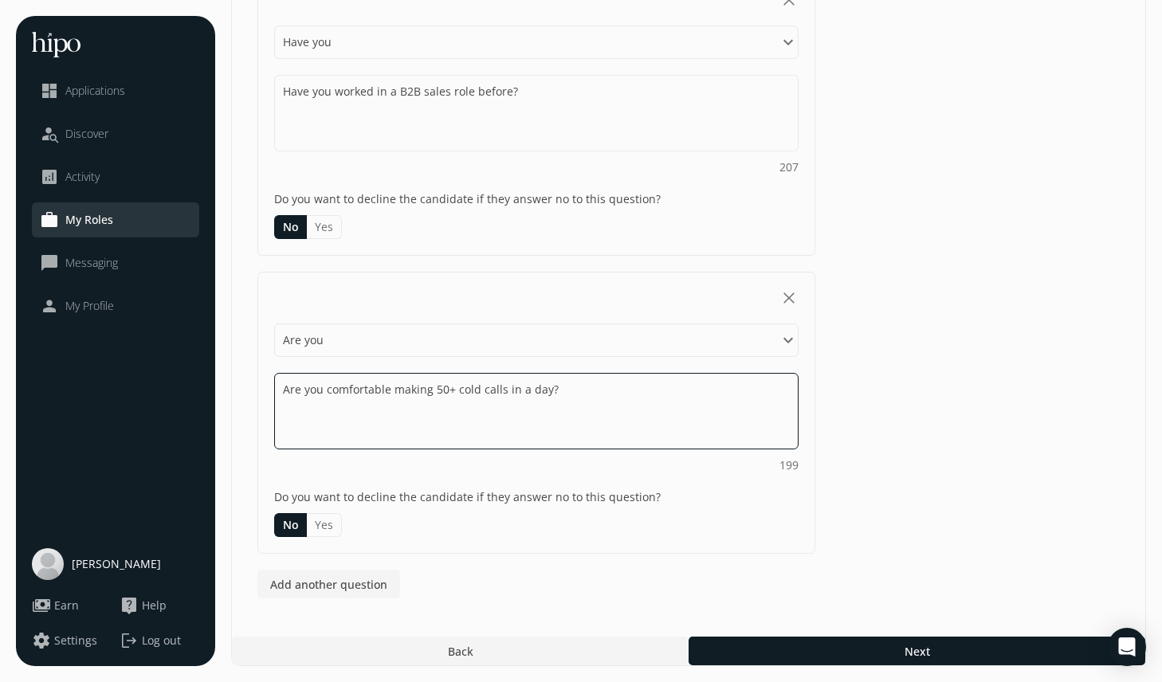
type textarea "Are you comfortable making 50+ cold calls in a day?"
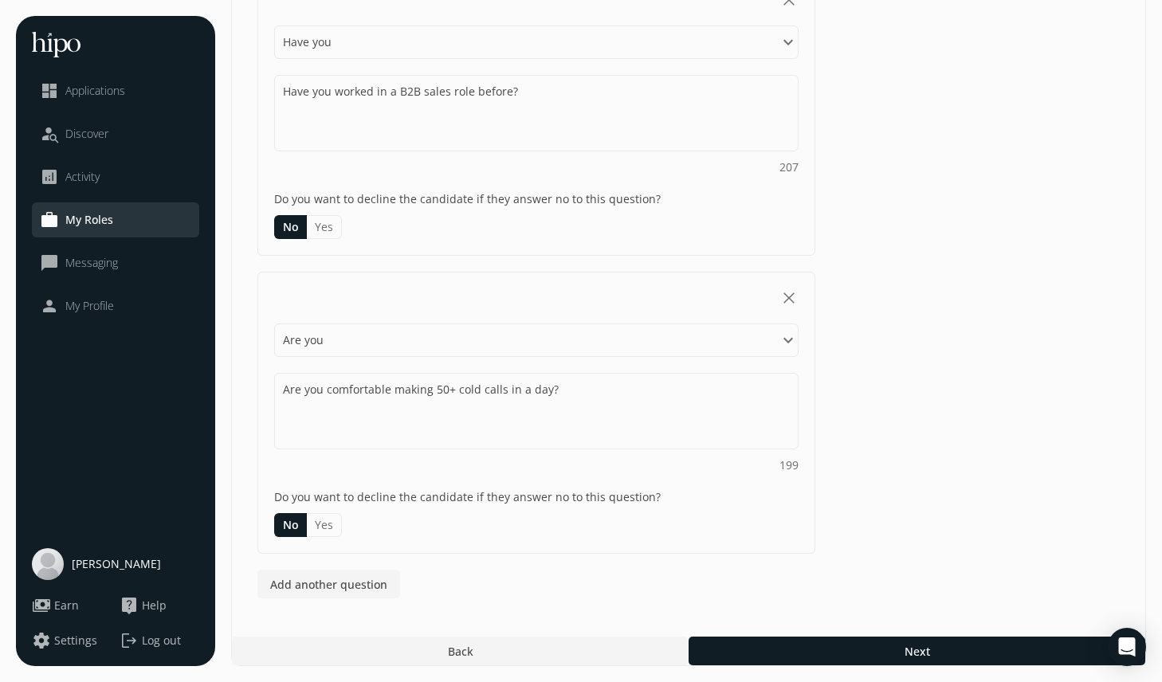
click at [325, 532] on button "Yes" at bounding box center [324, 525] width 35 height 24
click at [336, 583] on span "Add another question" at bounding box center [328, 584] width 117 height 17
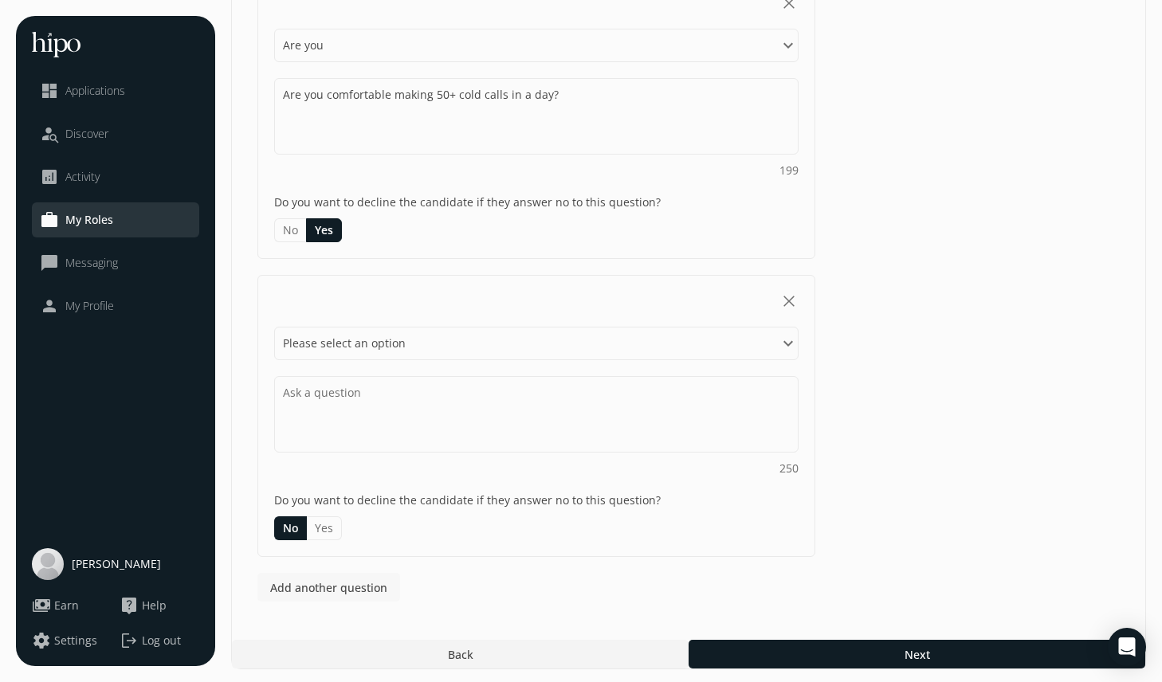
scroll to position [782, 0]
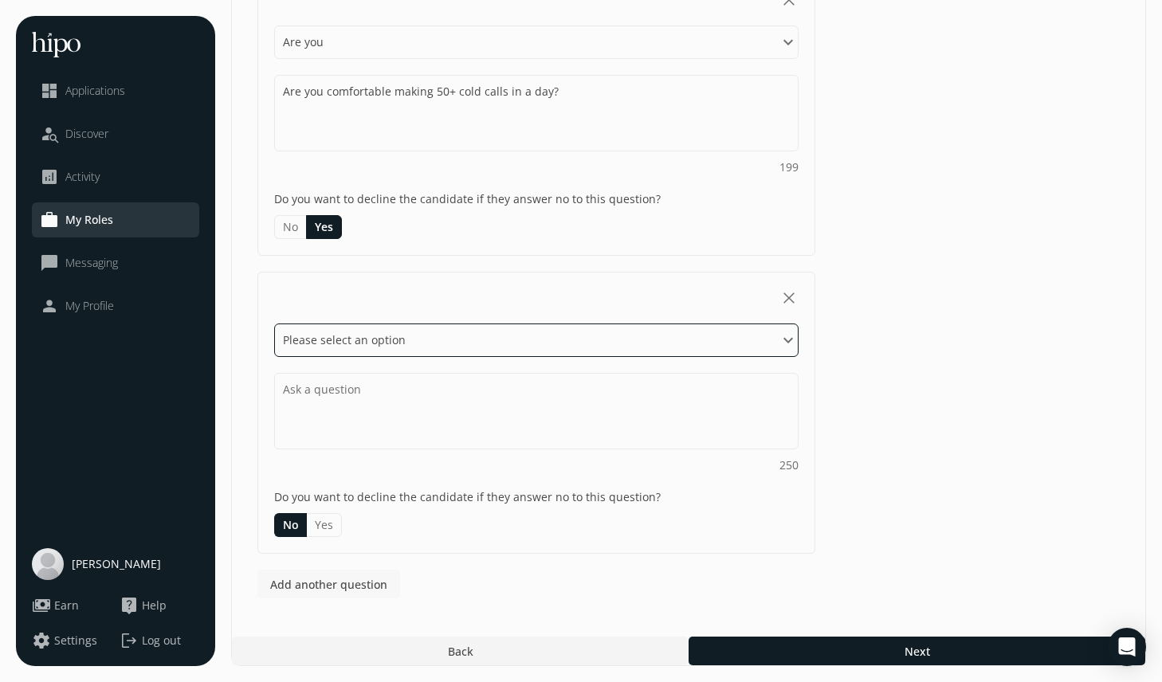
click at [367, 345] on select "Please select an option Have you Do you Are you Can you Is" at bounding box center [536, 340] width 524 height 33
click at [391, 333] on select "Please select an option Have you Do you Are you Can you Is" at bounding box center [536, 340] width 524 height 33
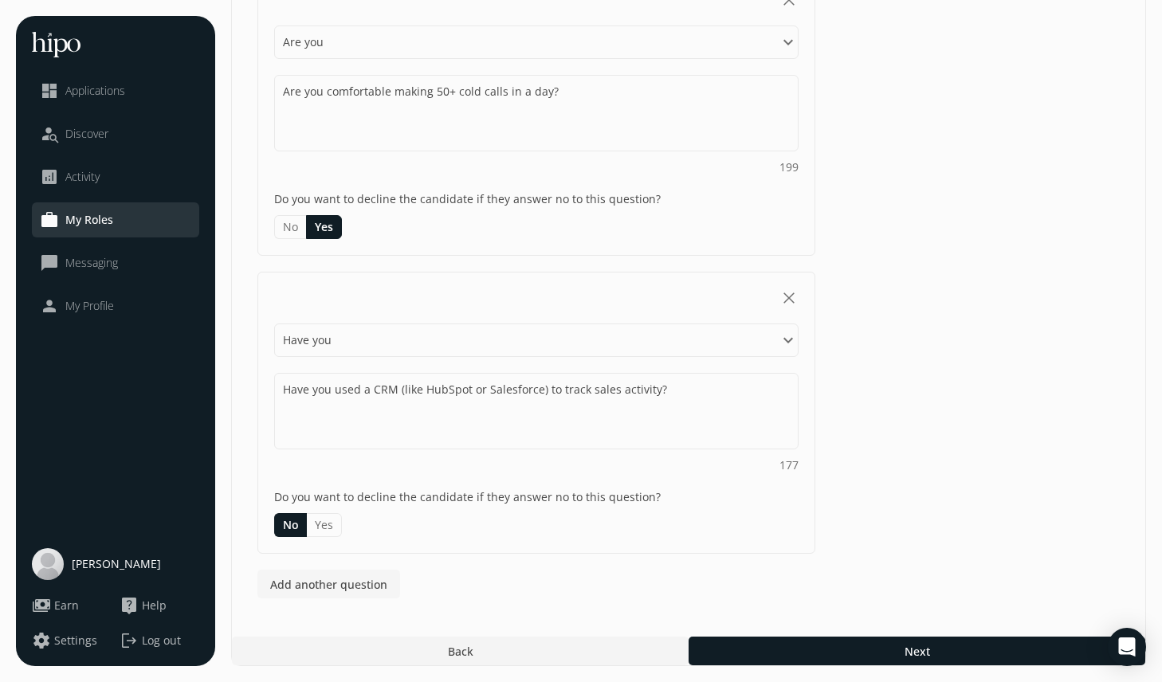
type textarea "Have you used a CRM (like HubSpot or Salesforce) to track sales activity?"
click at [351, 587] on span "Add another question" at bounding box center [328, 584] width 117 height 17
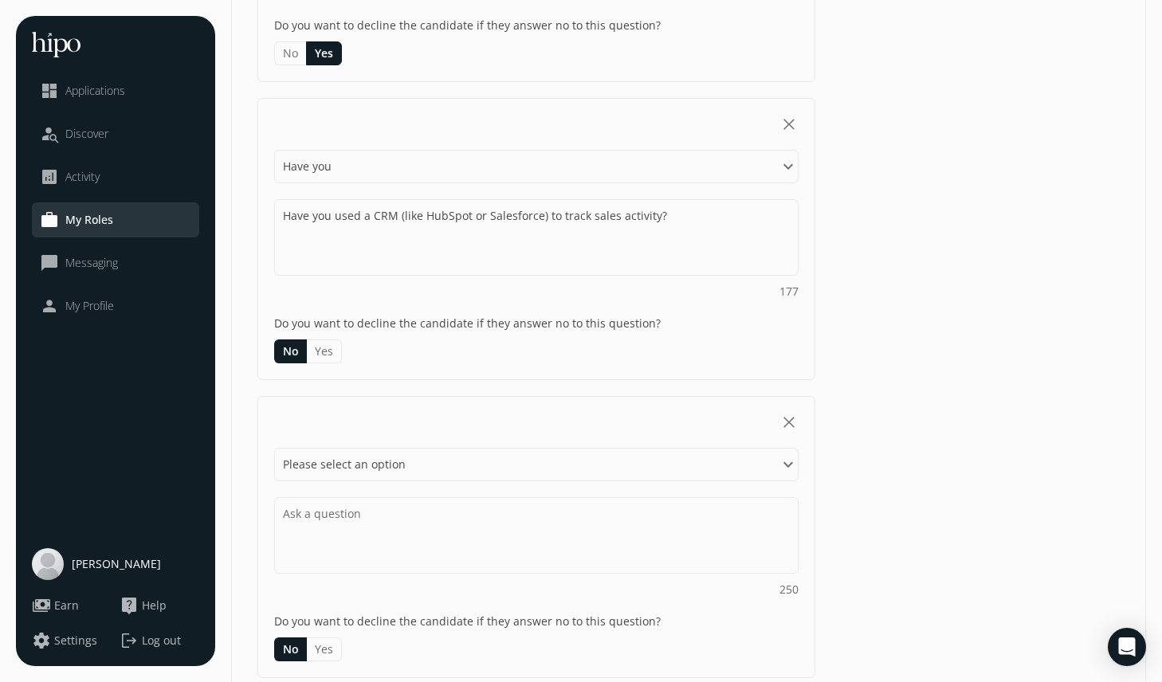
scroll to position [972, 0]
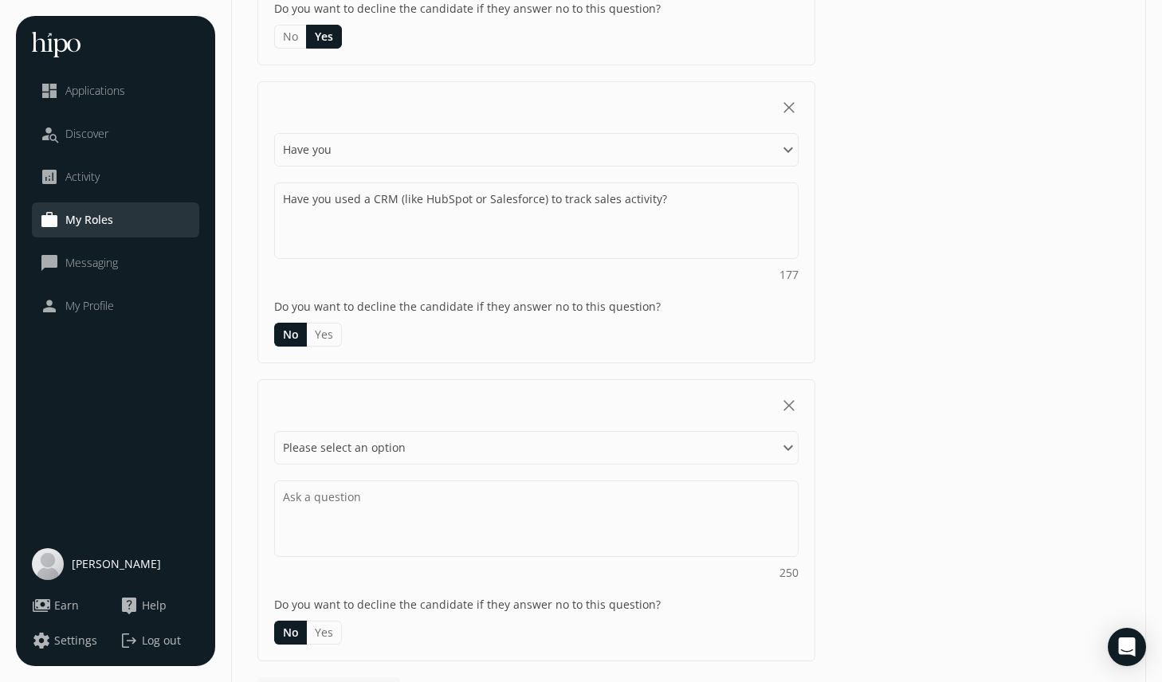
click at [324, 338] on button "Yes" at bounding box center [324, 335] width 35 height 24
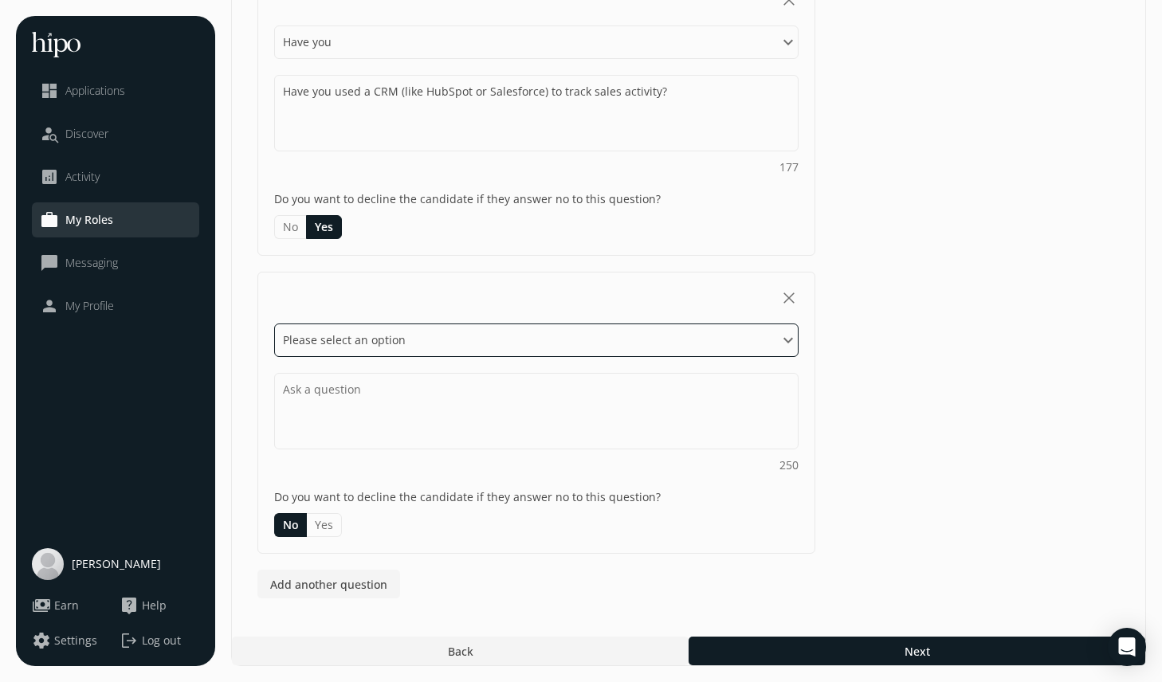
click at [344, 324] on select "Please select an option Have you Do you Are you Can you Is" at bounding box center [536, 340] width 524 height 33
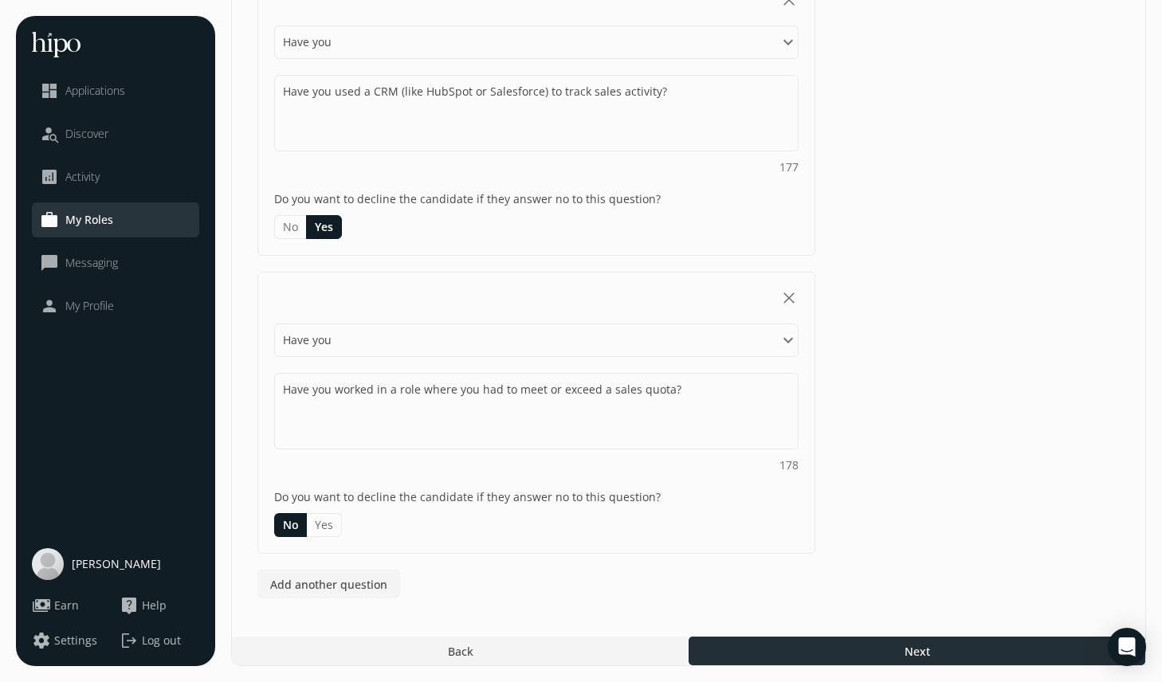
type textarea "Have you worked in a role where you had to meet or exceed a sales quota?"
click at [795, 652] on div at bounding box center [917, 651] width 457 height 29
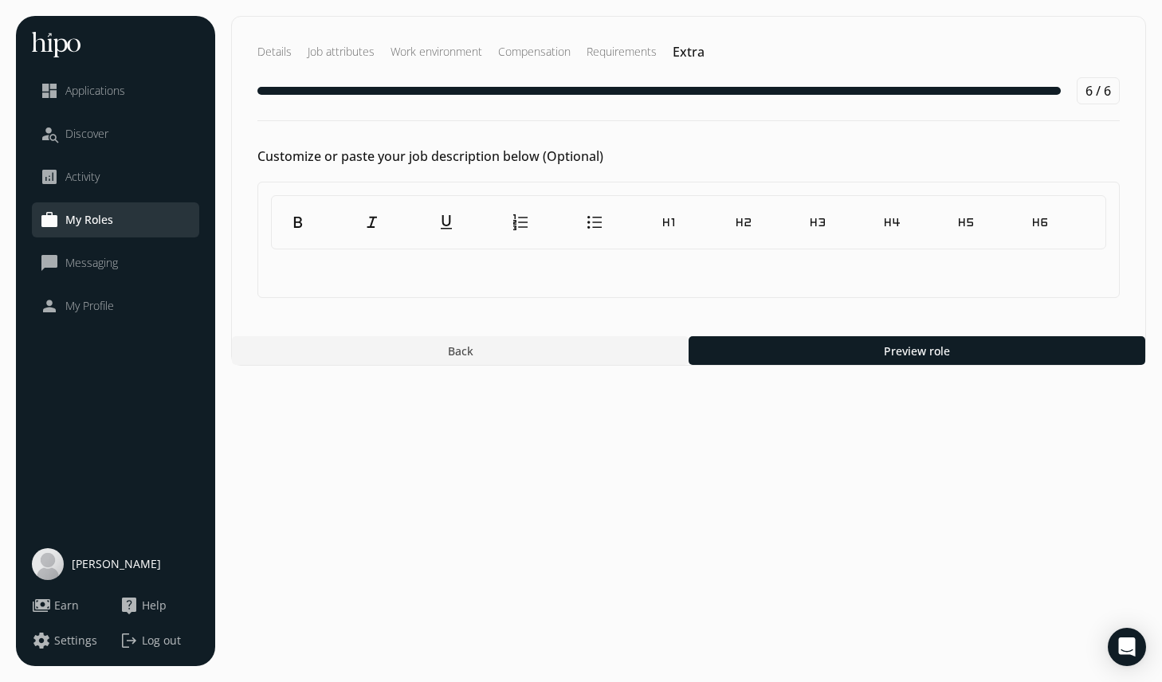
click at [715, 265] on p at bounding box center [688, 266] width 835 height 19
paste div
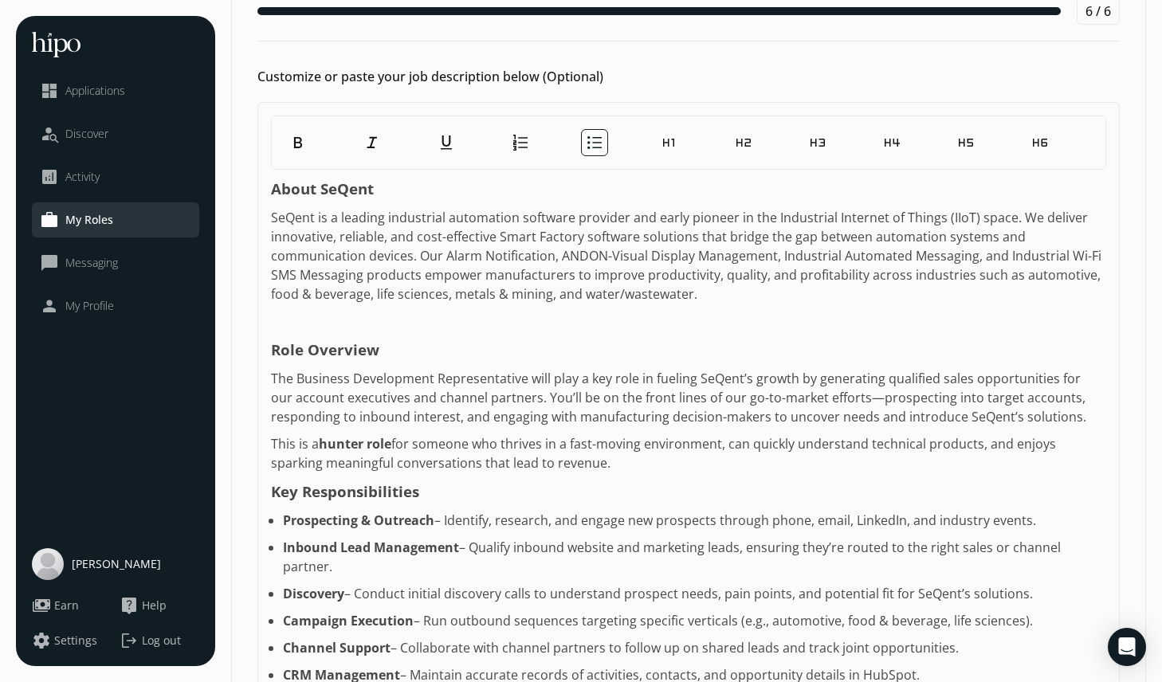
scroll to position [66, 0]
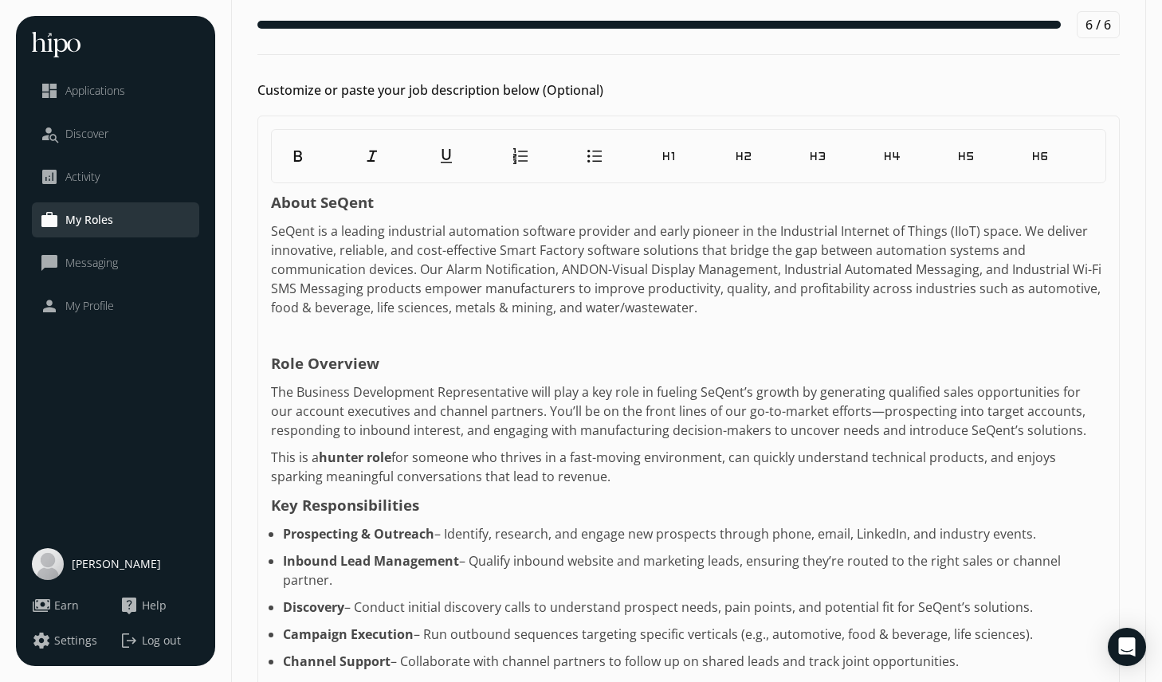
click at [297, 344] on p at bounding box center [688, 334] width 835 height 19
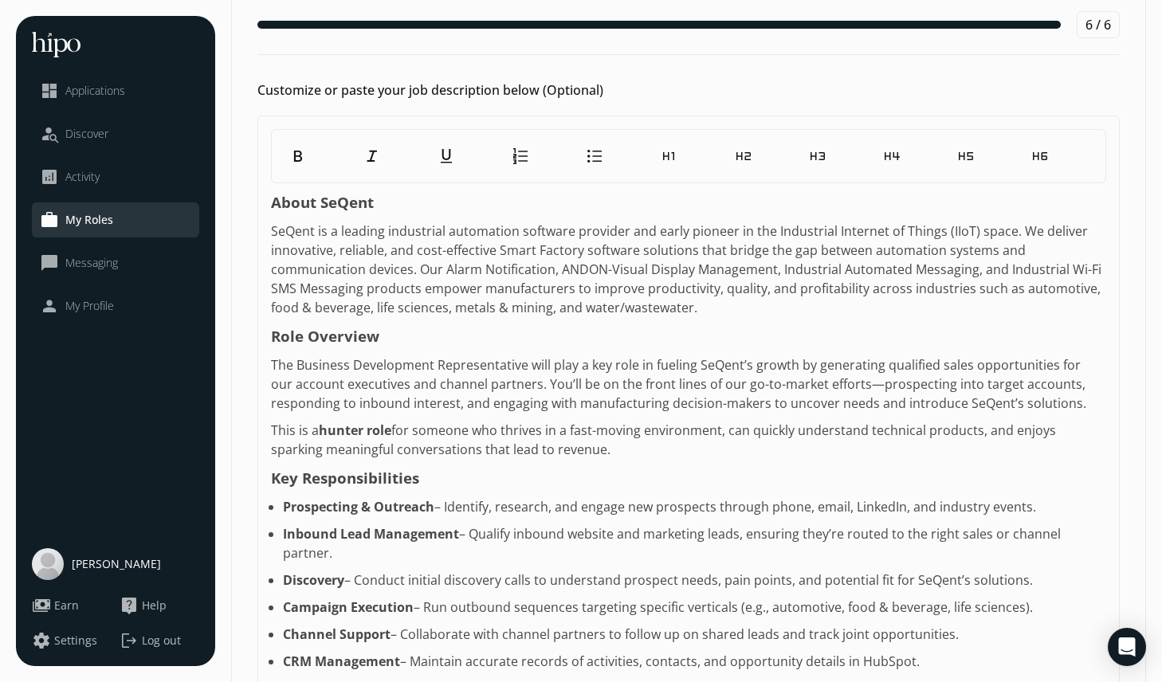
click at [674, 375] on p "The Business Development Representative will play a key role in fueling SeQent’…" at bounding box center [688, 383] width 835 height 57
click at [671, 364] on p "The Business Development Representative will play a key role in fueling SeQent’…" at bounding box center [688, 383] width 835 height 57
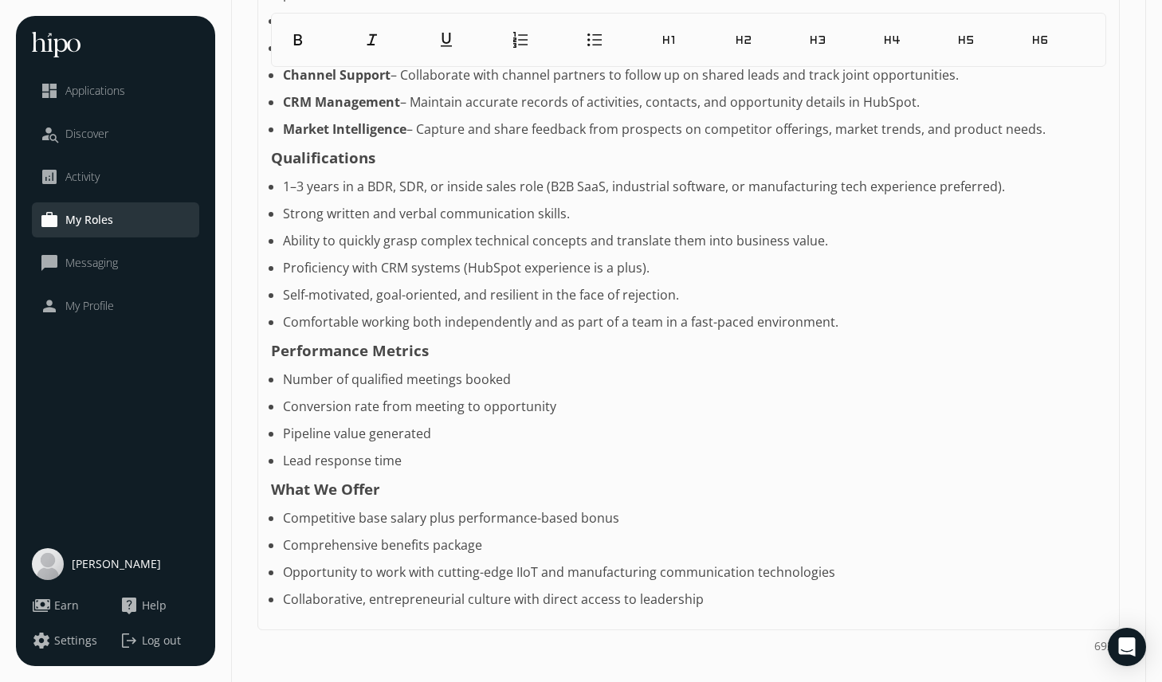
scroll to position [681, 0]
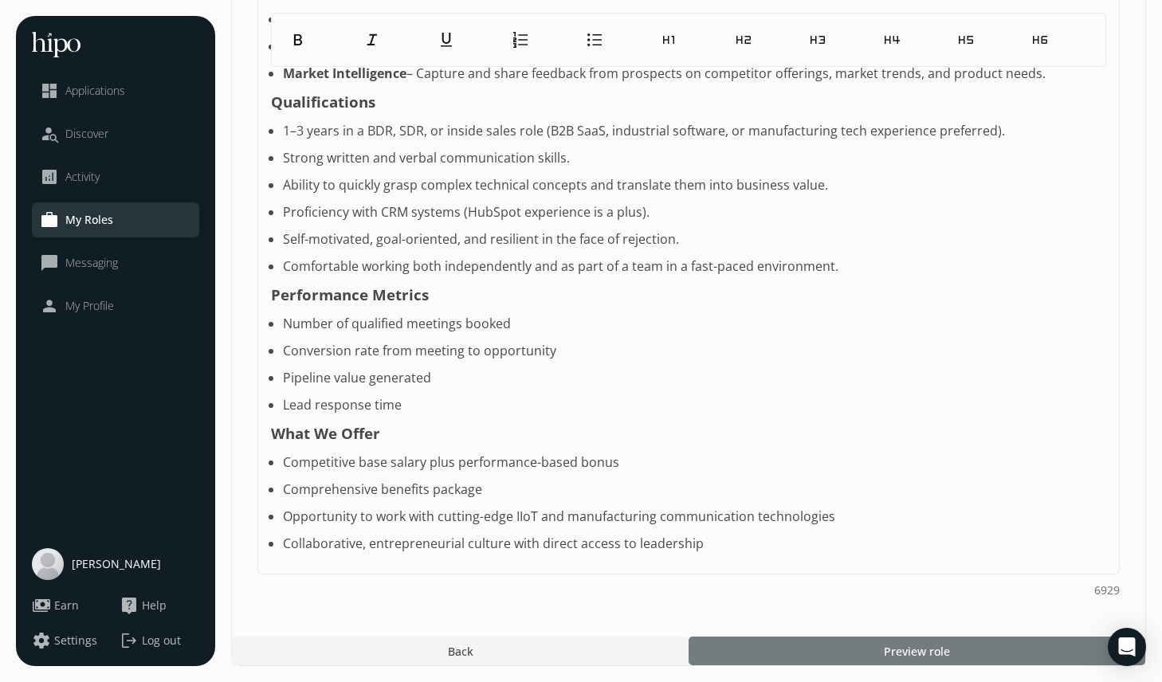
click at [803, 642] on div at bounding box center [917, 651] width 457 height 29
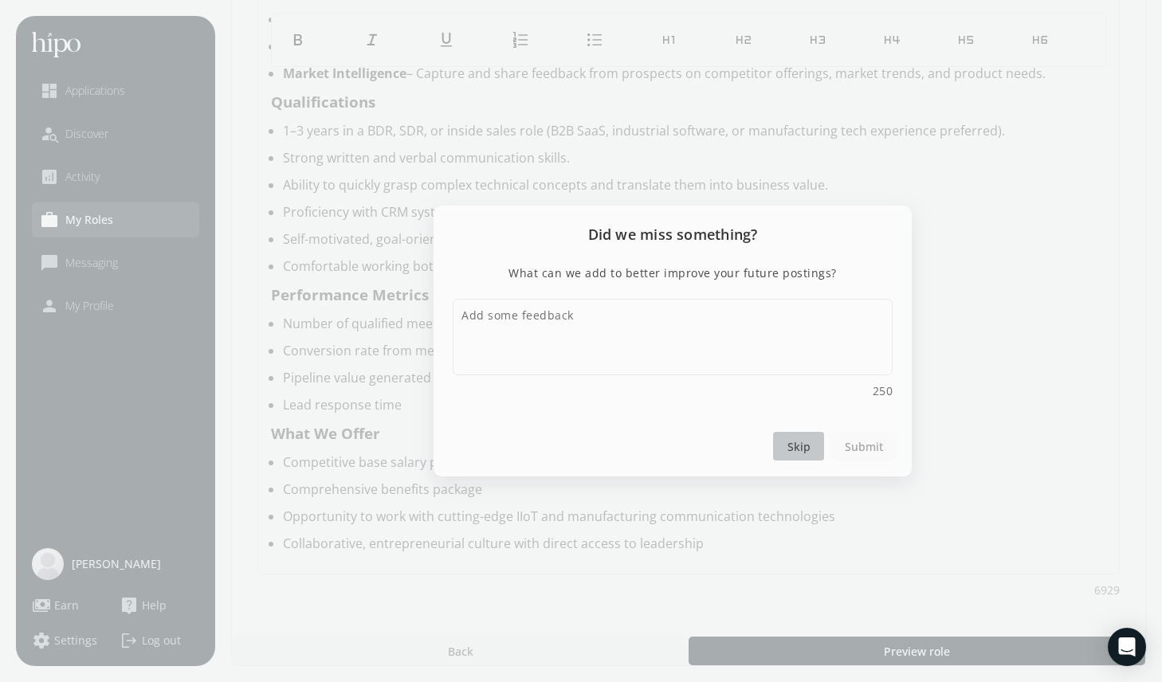
click at [804, 449] on span "Skip" at bounding box center [798, 446] width 23 height 17
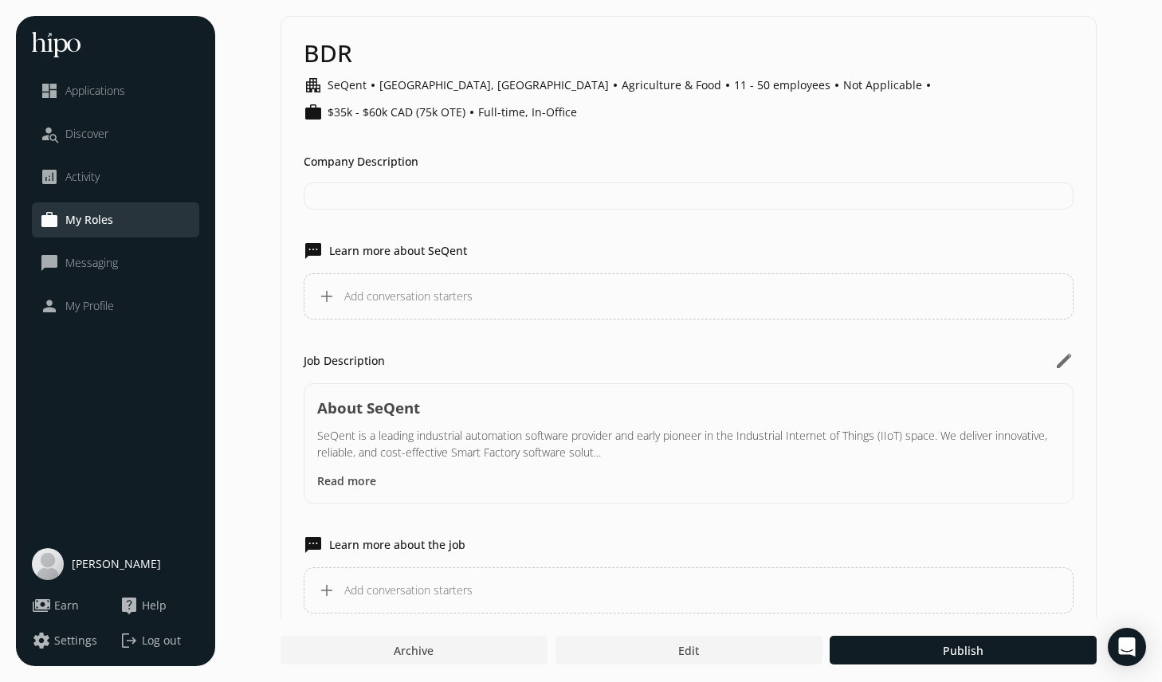
click at [375, 203] on div at bounding box center [689, 196] width 770 height 27
click at [383, 178] on div "Company Description" at bounding box center [689, 182] width 770 height 56
click at [108, 301] on span "My Profile" at bounding box center [89, 306] width 49 height 16
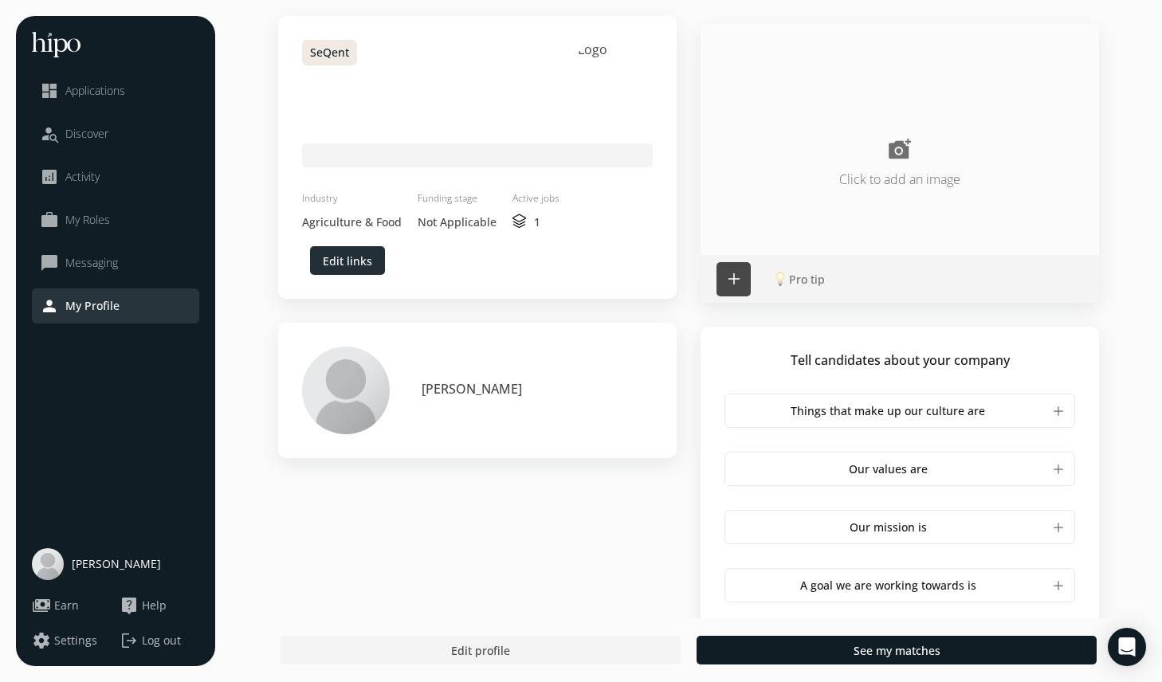
click at [358, 264] on span "Edit links" at bounding box center [347, 261] width 49 height 17
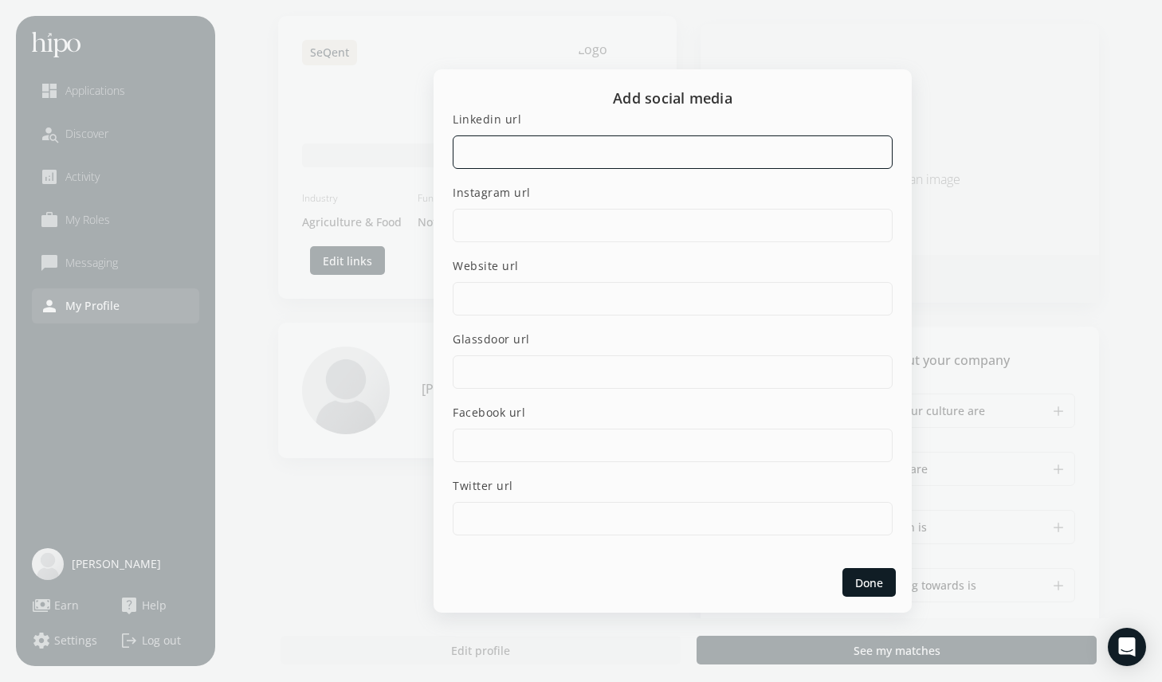
paste input "[URL][DOMAIN_NAME]"
type input "[URL][DOMAIN_NAME]"
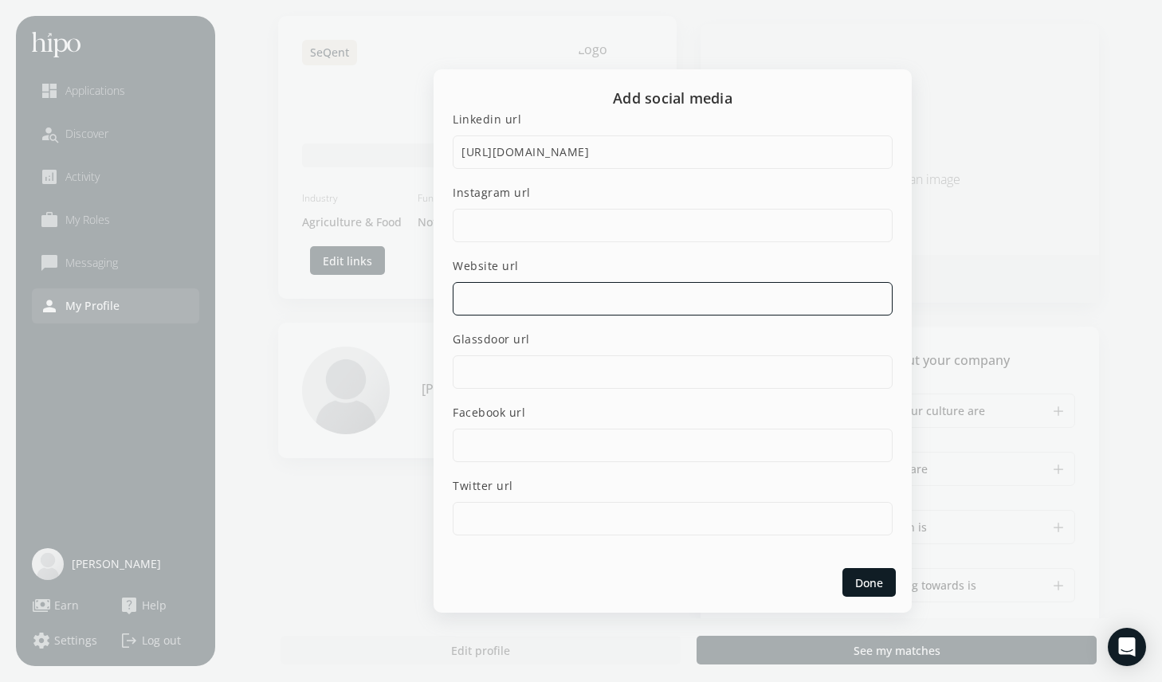
click at [539, 296] on input at bounding box center [673, 298] width 440 height 33
paste input "[URL][DOMAIN_NAME]"
type input "[URL][DOMAIN_NAME]"
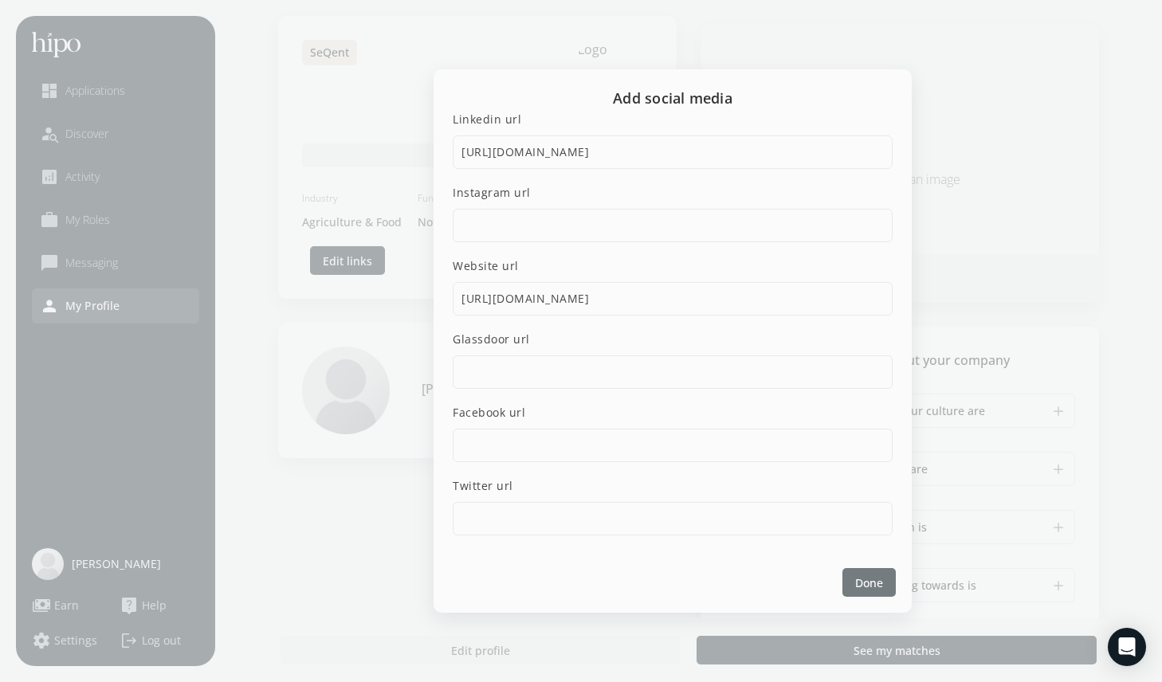
click at [863, 583] on span "Done" at bounding box center [869, 583] width 28 height 17
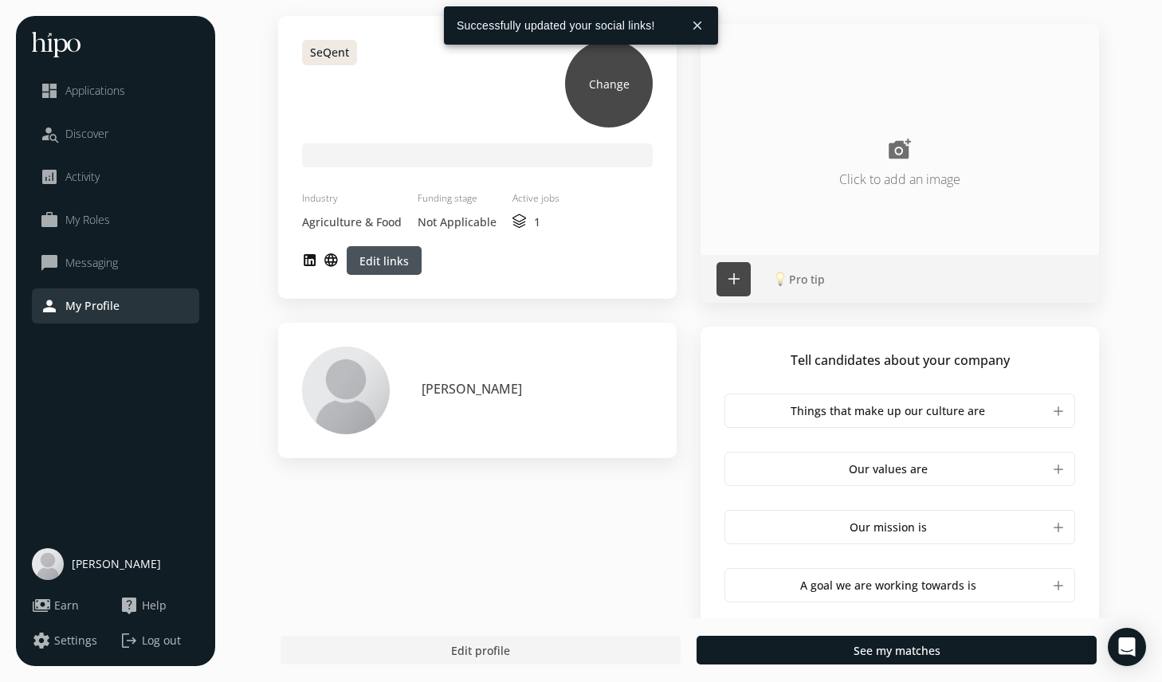
click at [605, 88] on span "Change" at bounding box center [609, 84] width 88 height 88
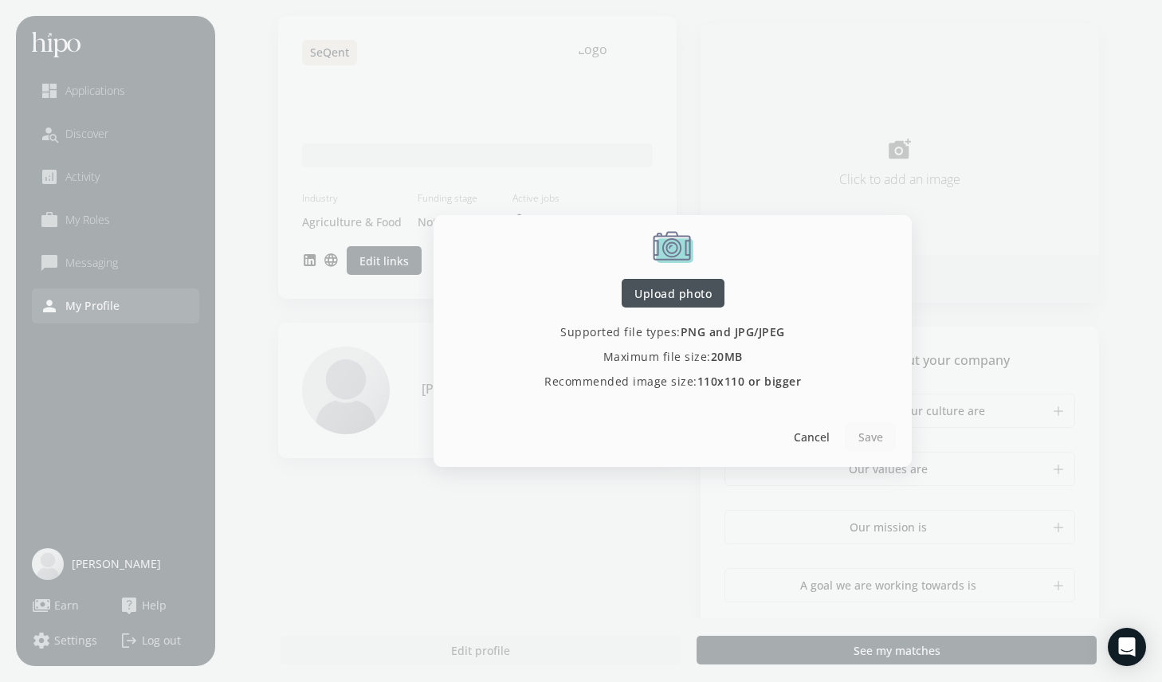
click at [668, 296] on span "Upload photo" at bounding box center [672, 293] width 77 height 17
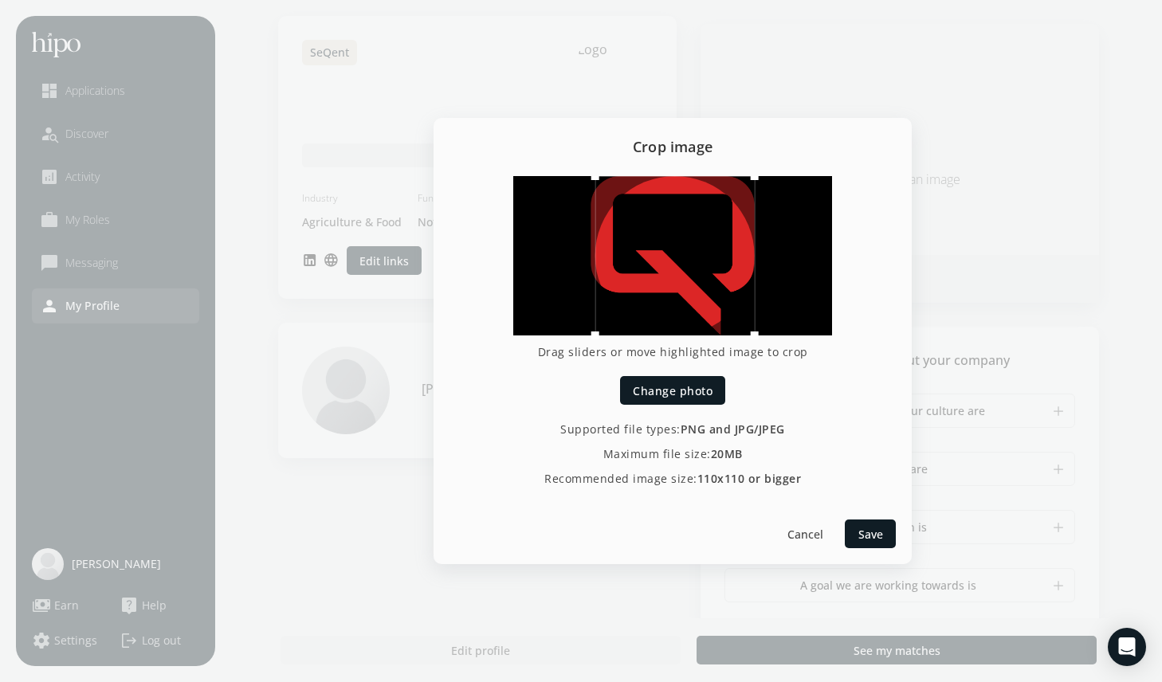
drag, startPoint x: 650, startPoint y: 230, endPoint x: 682, endPoint y: 267, distance: 49.7
click at [682, 267] on div at bounding box center [674, 255] width 159 height 159
drag, startPoint x: 595, startPoint y: 177, endPoint x: 564, endPoint y: 159, distance: 36.1
click at [564, 159] on div "Crop image Drag sliders or move highlighted image to crop Change photo Supporte…" at bounding box center [673, 341] width 478 height 446
drag, startPoint x: 750, startPoint y: 330, endPoint x: 770, endPoint y: 331, distance: 19.9
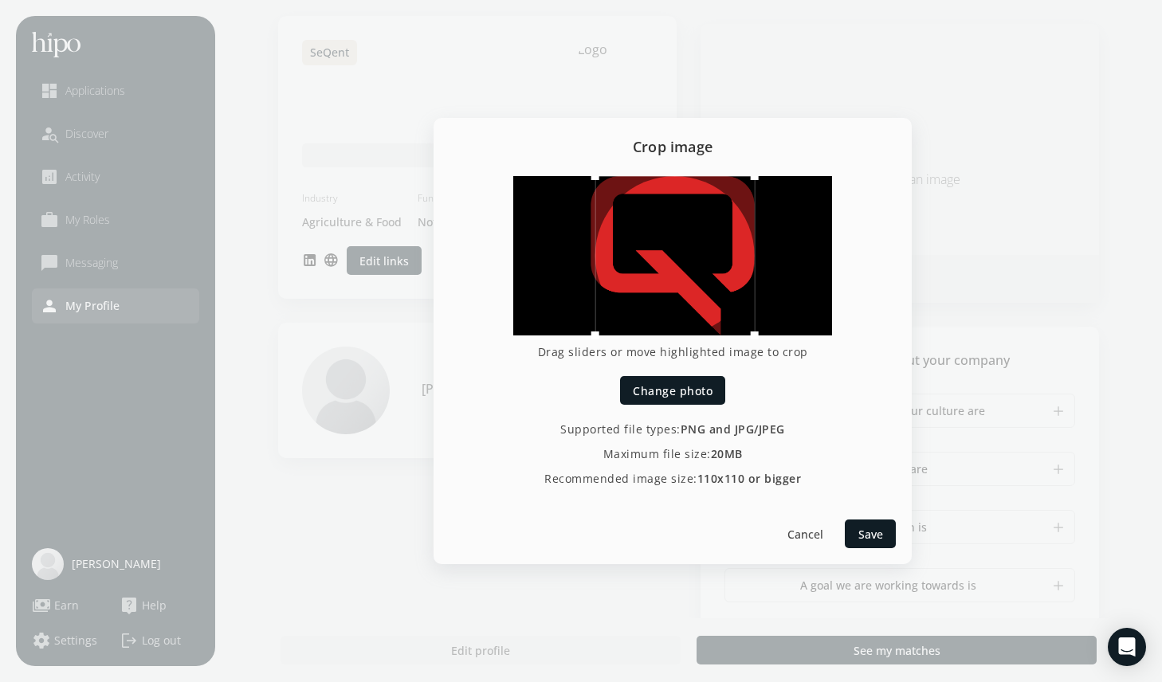
click at [770, 331] on div at bounding box center [672, 255] width 319 height 159
click at [669, 387] on span "Change photo" at bounding box center [673, 391] width 80 height 17
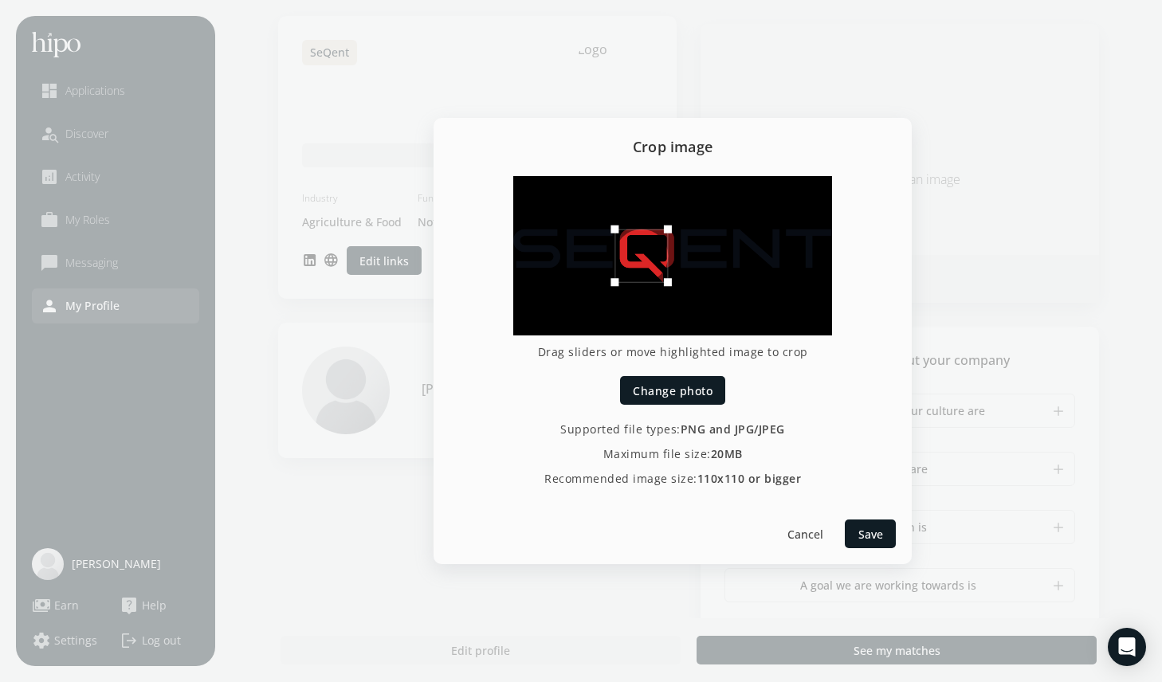
drag, startPoint x: 678, startPoint y: 255, endPoint x: 642, endPoint y: 226, distance: 46.6
click at [642, 230] on div at bounding box center [640, 256] width 53 height 53
drag, startPoint x: 667, startPoint y: 230, endPoint x: 681, endPoint y: 222, distance: 15.7
click at [683, 221] on div at bounding box center [672, 255] width 319 height 159
drag, startPoint x: 665, startPoint y: 282, endPoint x: 722, endPoint y: 324, distance: 70.6
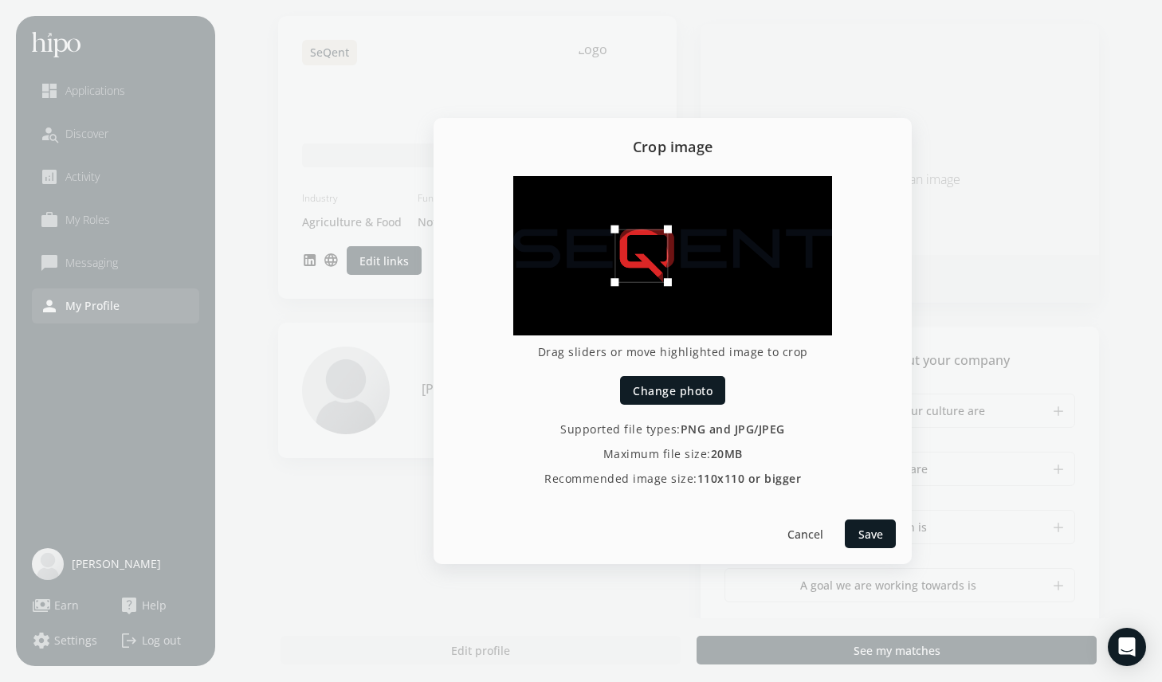
click at [721, 324] on div at bounding box center [672, 255] width 319 height 159
click at [642, 270] on div at bounding box center [640, 256] width 53 height 53
drag, startPoint x: 648, startPoint y: 256, endPoint x: 654, endPoint y: 244, distance: 13.5
click at [654, 244] on div at bounding box center [648, 256] width 53 height 53
click at [876, 544] on div at bounding box center [870, 534] width 51 height 29
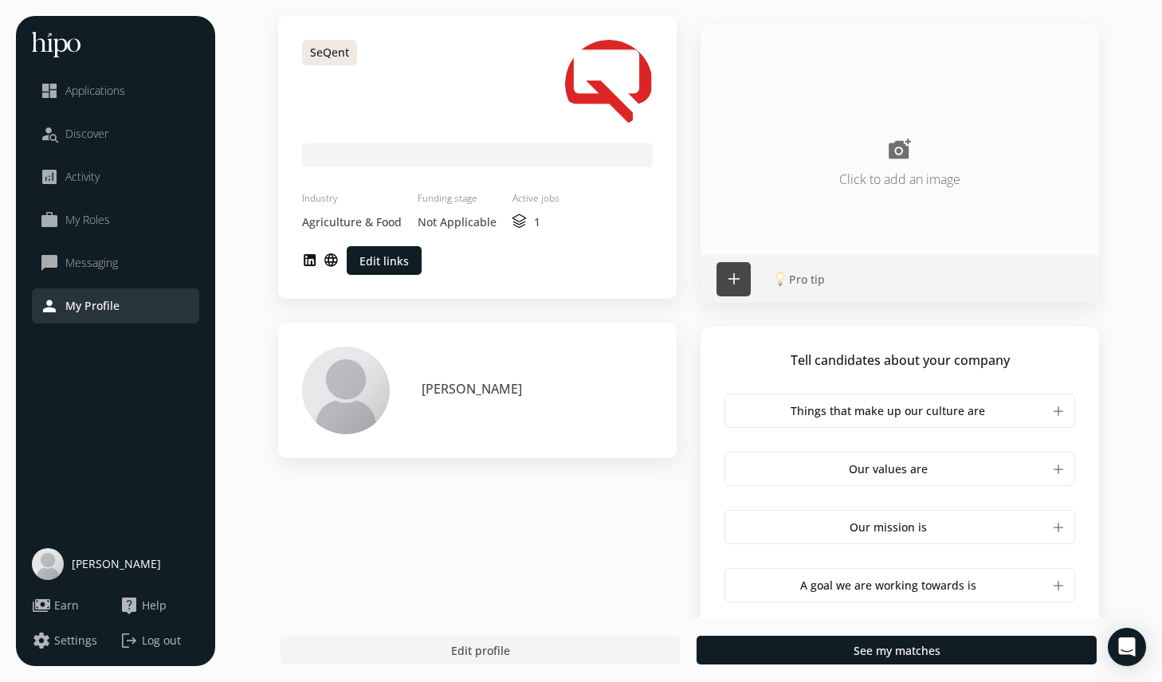
click at [116, 134] on link "person_search Discover" at bounding box center [115, 133] width 151 height 19
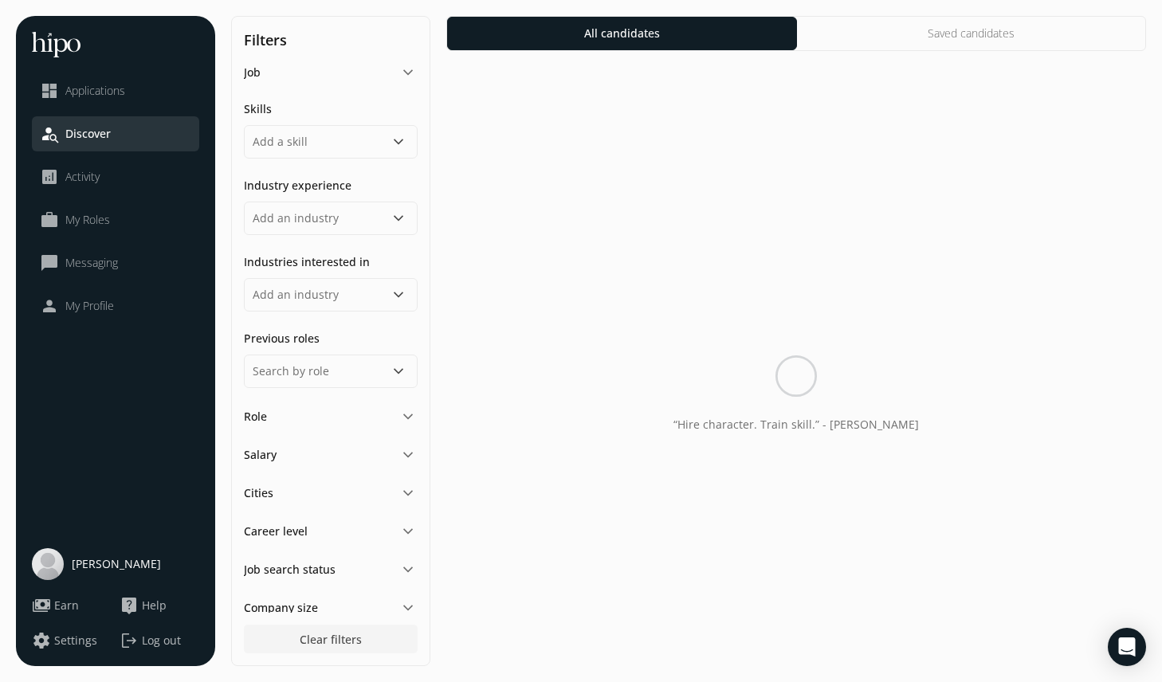
click at [99, 307] on span "My Profile" at bounding box center [89, 306] width 49 height 16
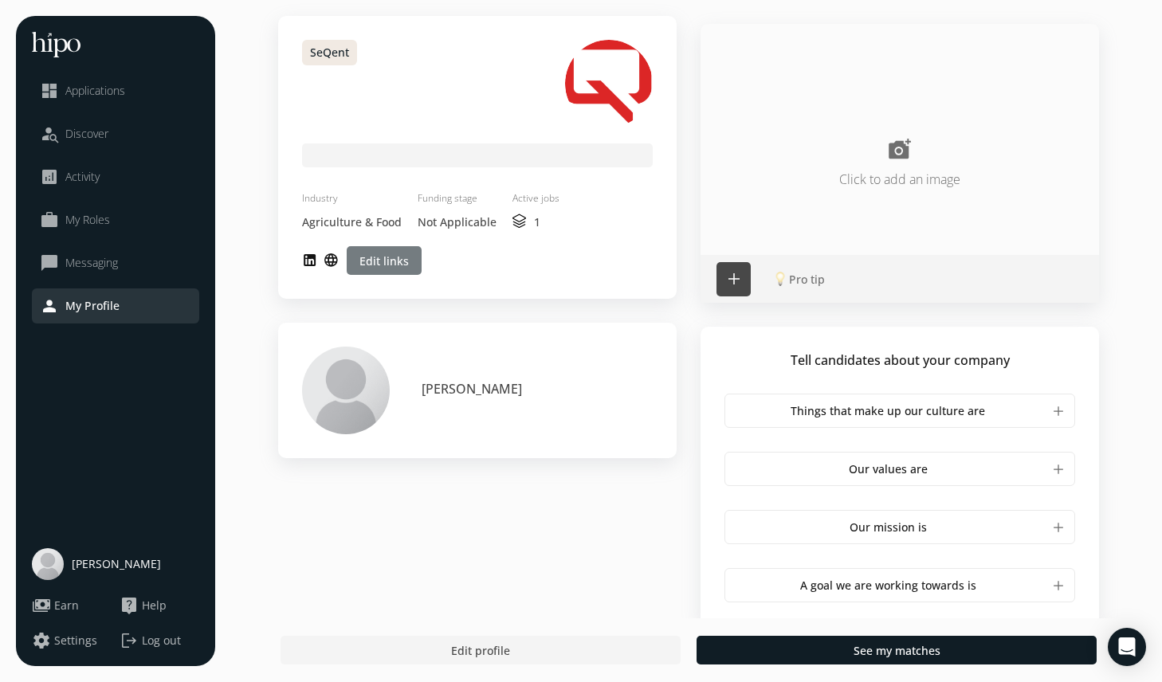
click at [367, 269] on div at bounding box center [384, 260] width 75 height 29
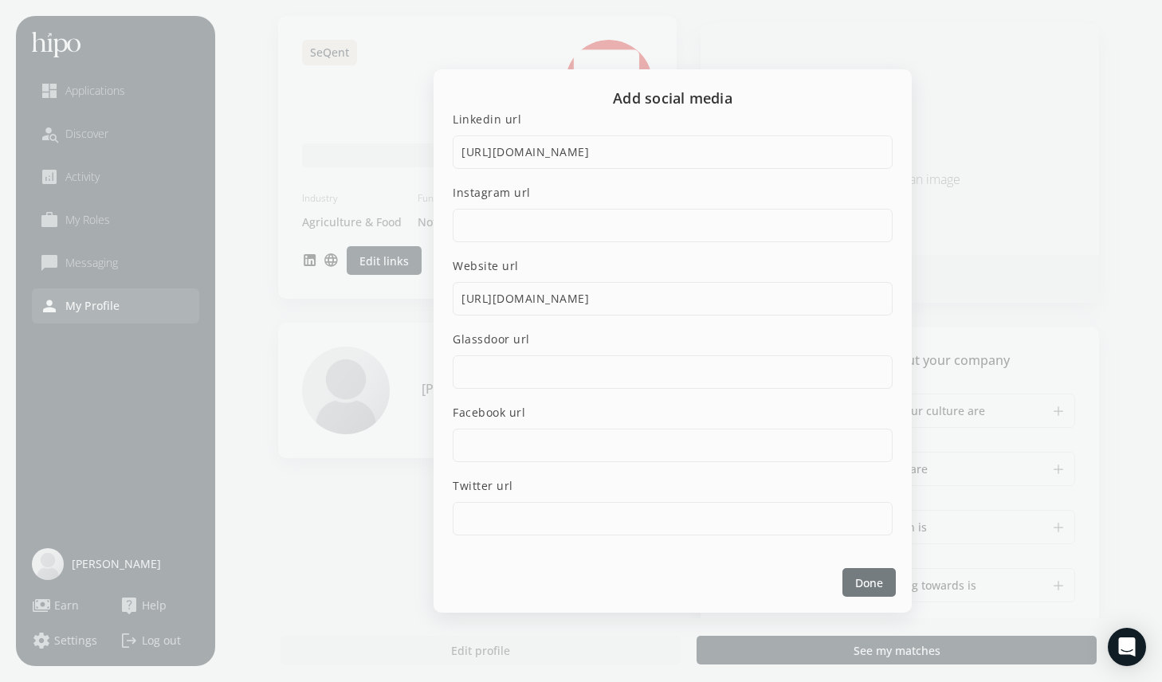
click at [863, 575] on span "Done" at bounding box center [869, 583] width 28 height 17
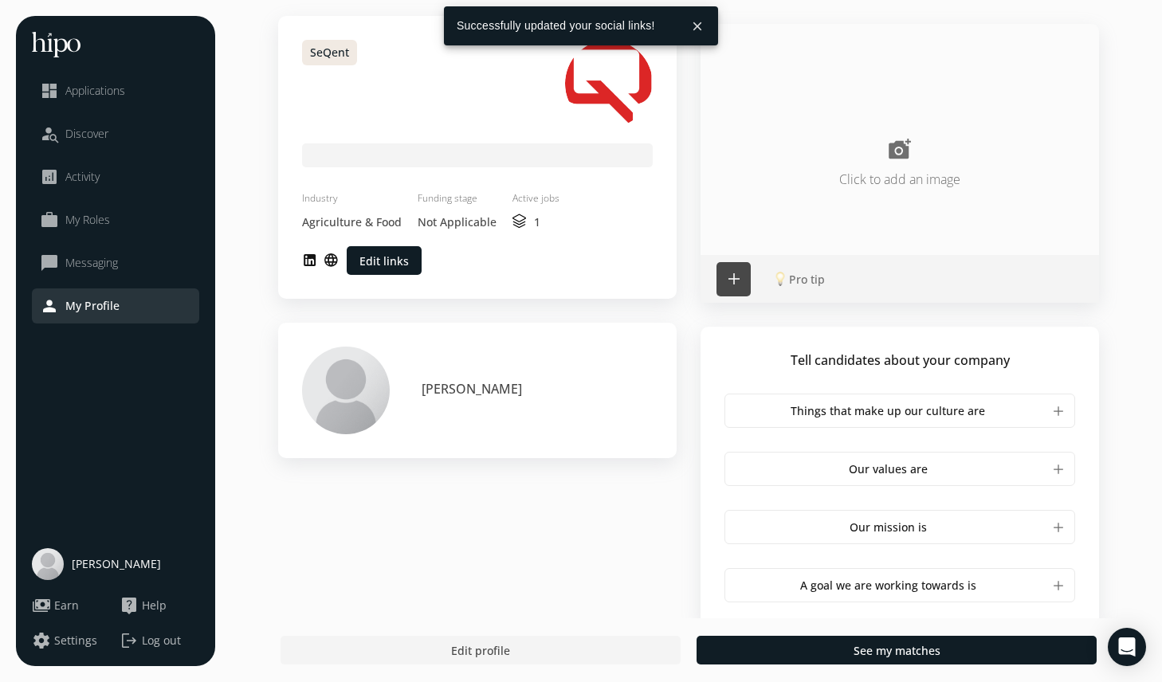
click at [352, 226] on p "Agriculture & Food" at bounding box center [352, 222] width 100 height 17
click at [317, 194] on h5 "Industry" at bounding box center [352, 198] width 100 height 14
click at [471, 220] on p "Not Applicable" at bounding box center [457, 222] width 79 height 17
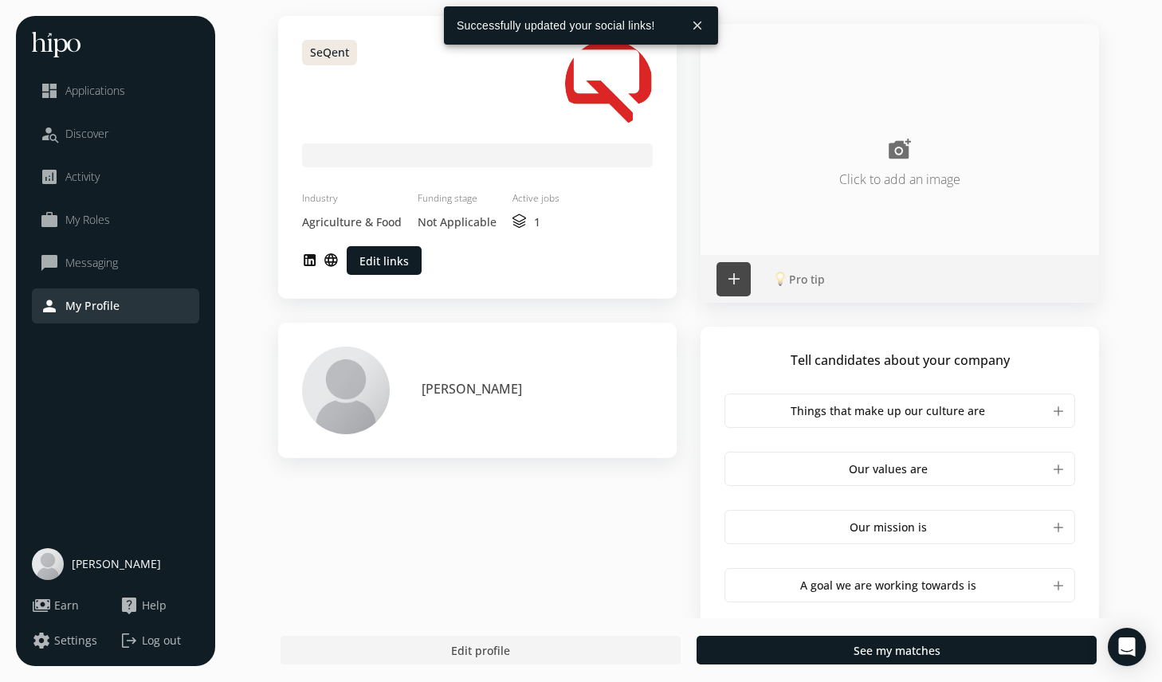
click at [529, 217] on div "1" at bounding box center [535, 222] width 47 height 17
click at [696, 19] on button "close" at bounding box center [697, 25] width 29 height 29
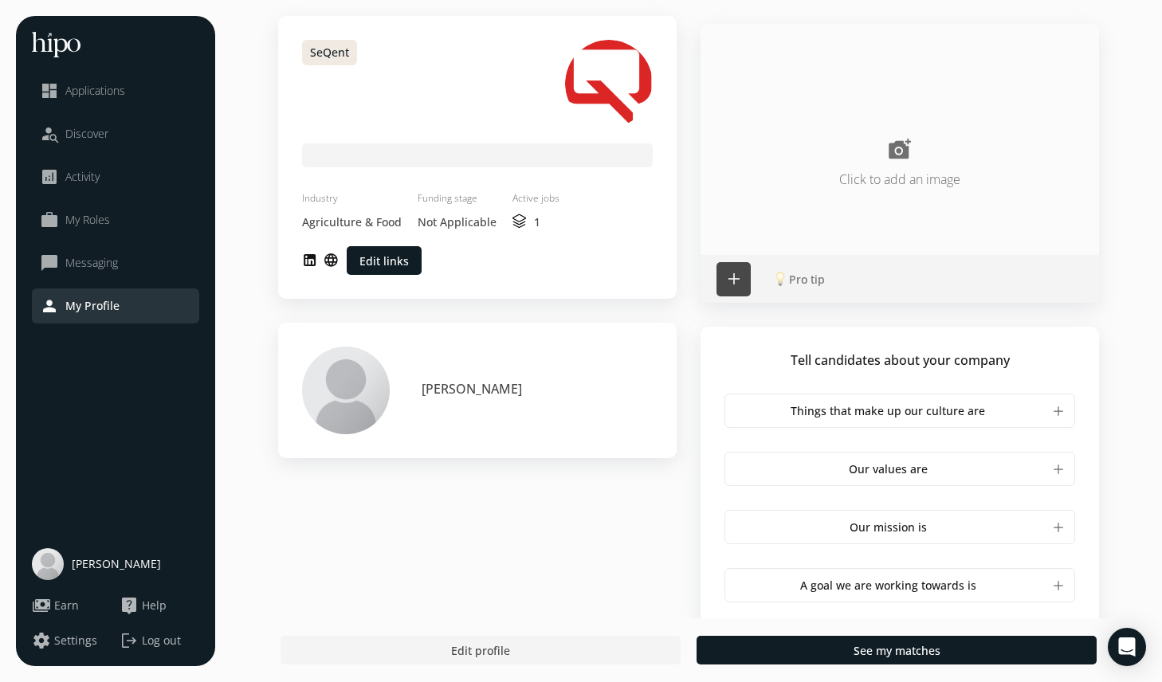
click at [106, 85] on span "Applications" at bounding box center [95, 91] width 60 height 16
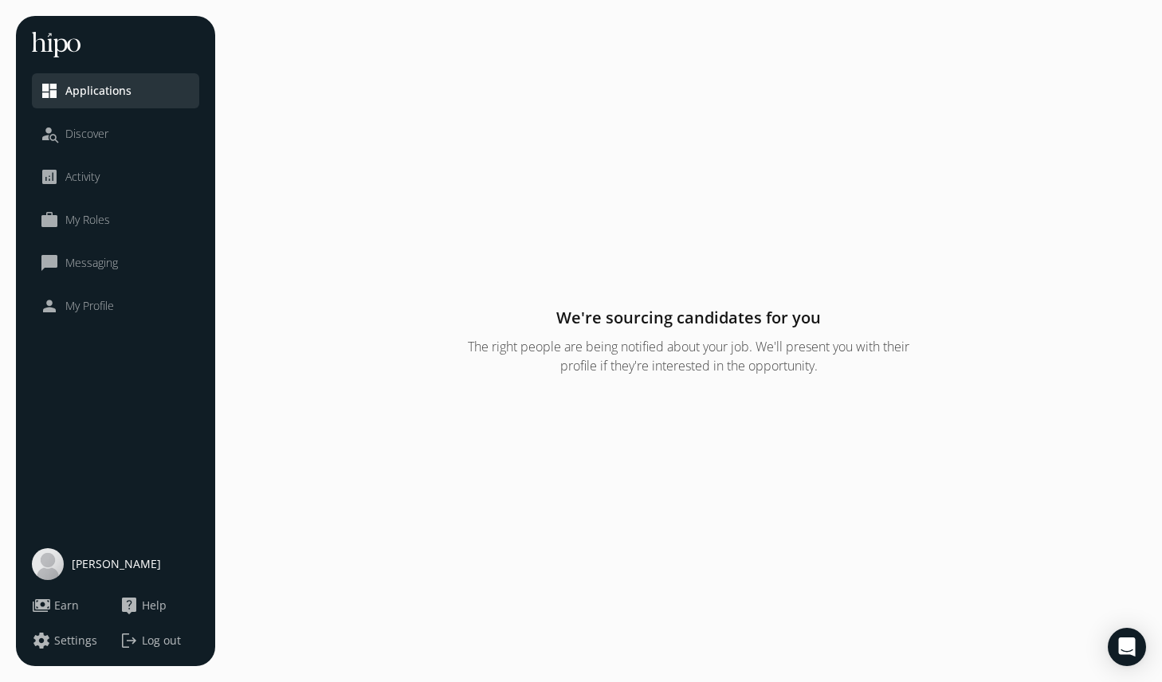
click at [95, 130] on span "Discover" at bounding box center [86, 134] width 43 height 16
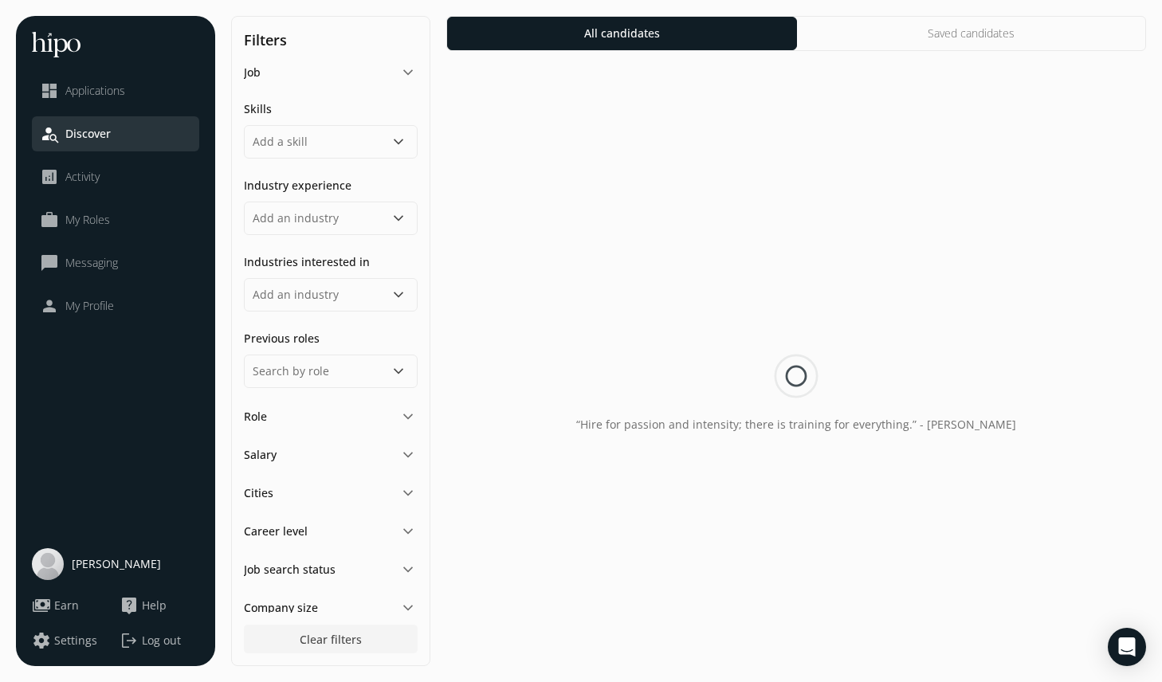
click at [100, 177] on span "Activity" at bounding box center [82, 177] width 34 height 16
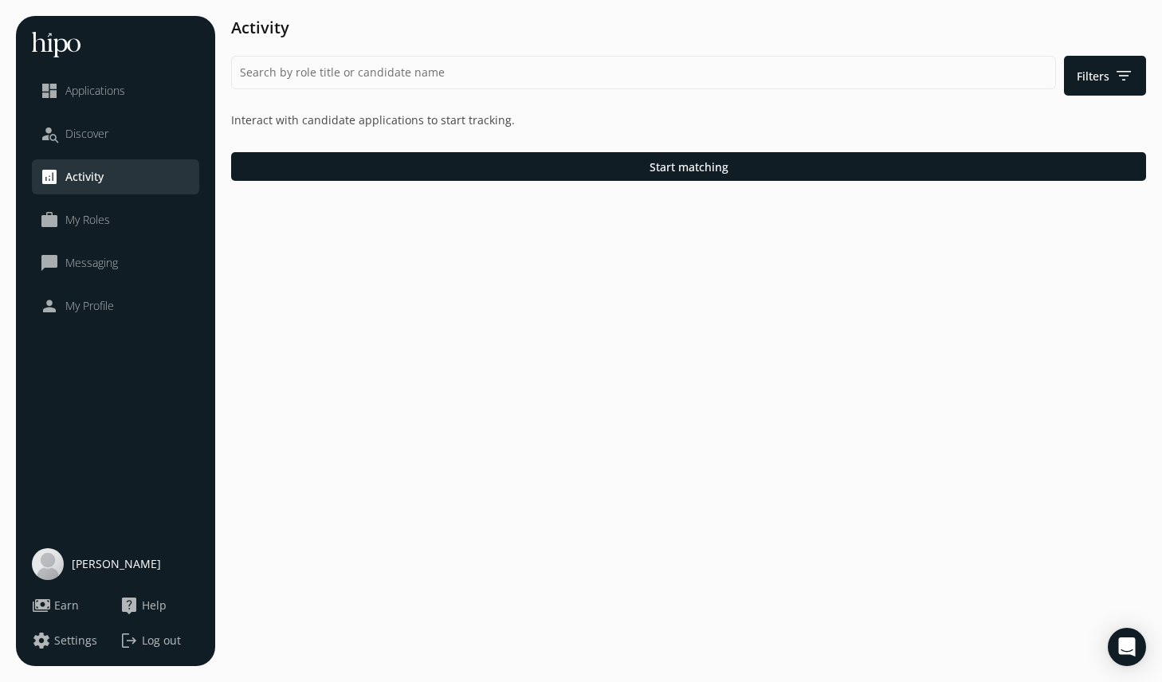
click at [106, 221] on span "My Roles" at bounding box center [87, 220] width 45 height 16
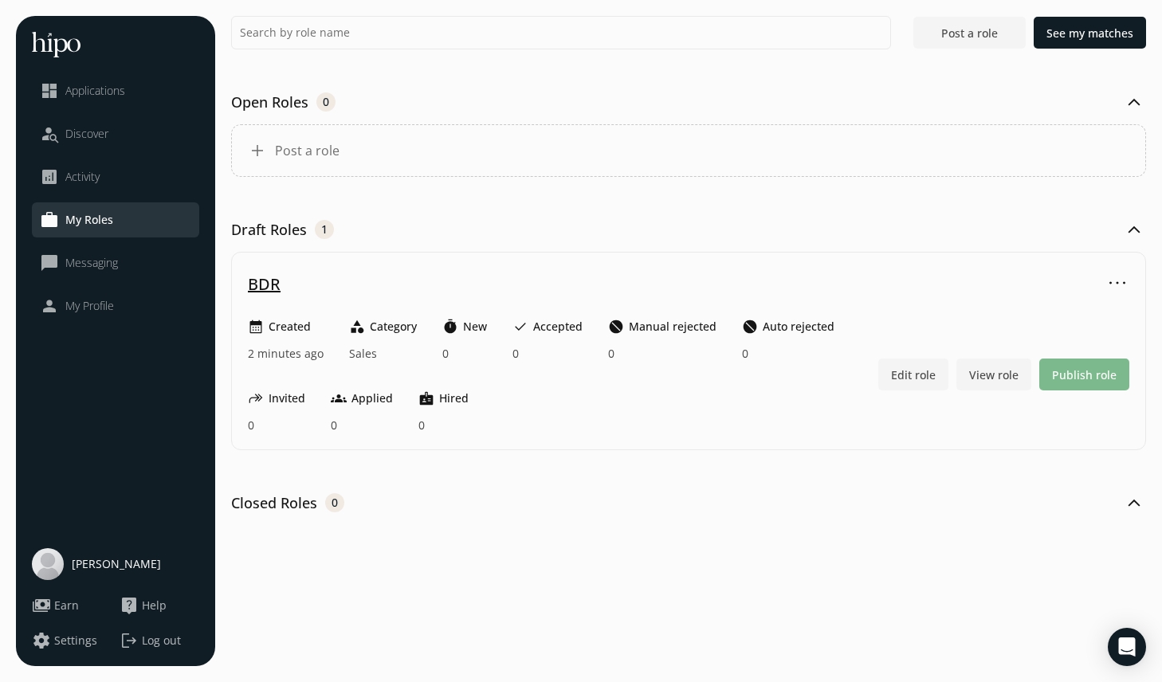
click at [1078, 377] on span "Publish role" at bounding box center [1084, 375] width 65 height 17
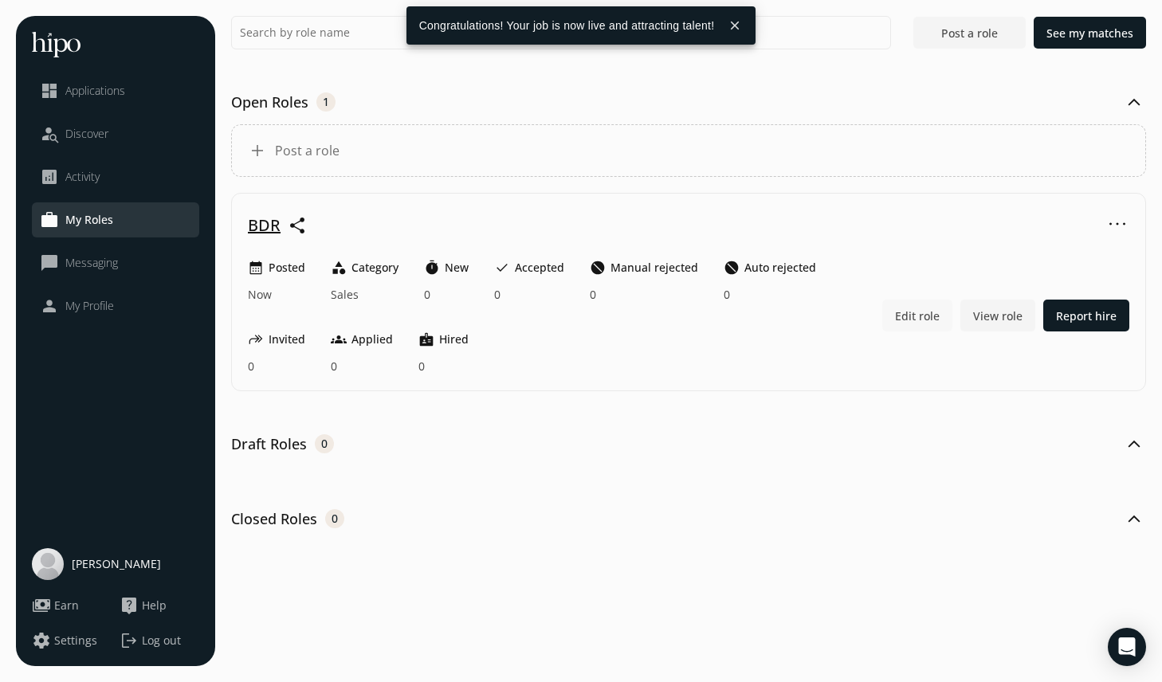
click at [928, 315] on span "Edit role" at bounding box center [917, 316] width 45 height 17
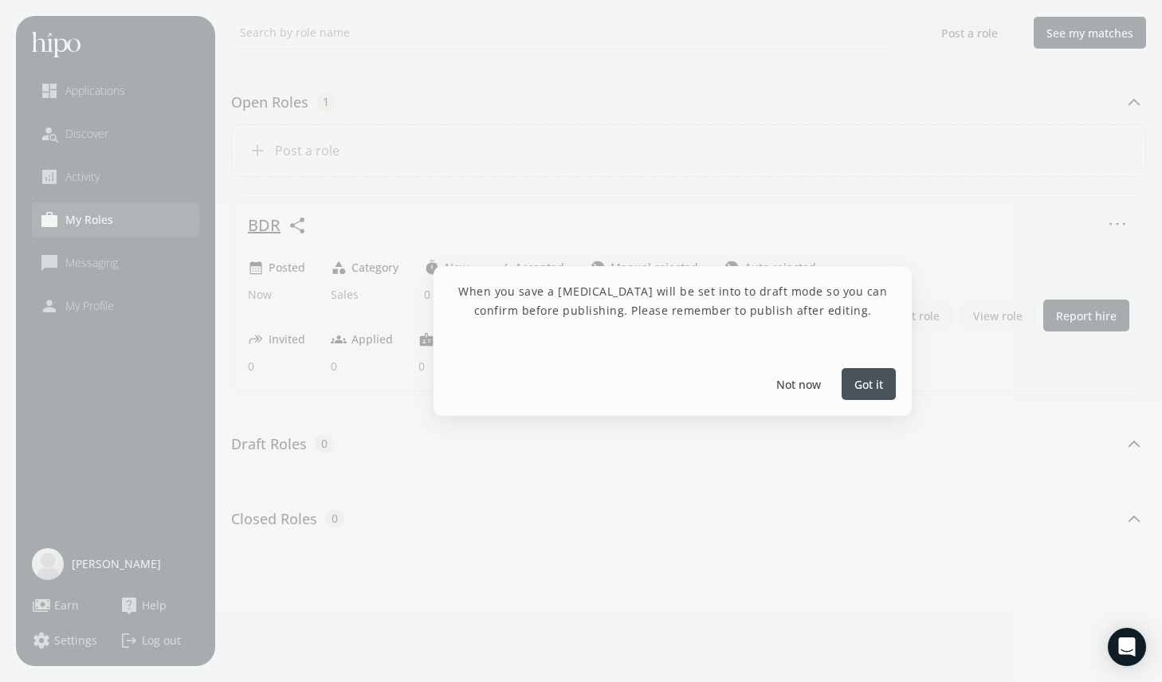
click at [825, 477] on div at bounding box center [581, 341] width 1162 height 682
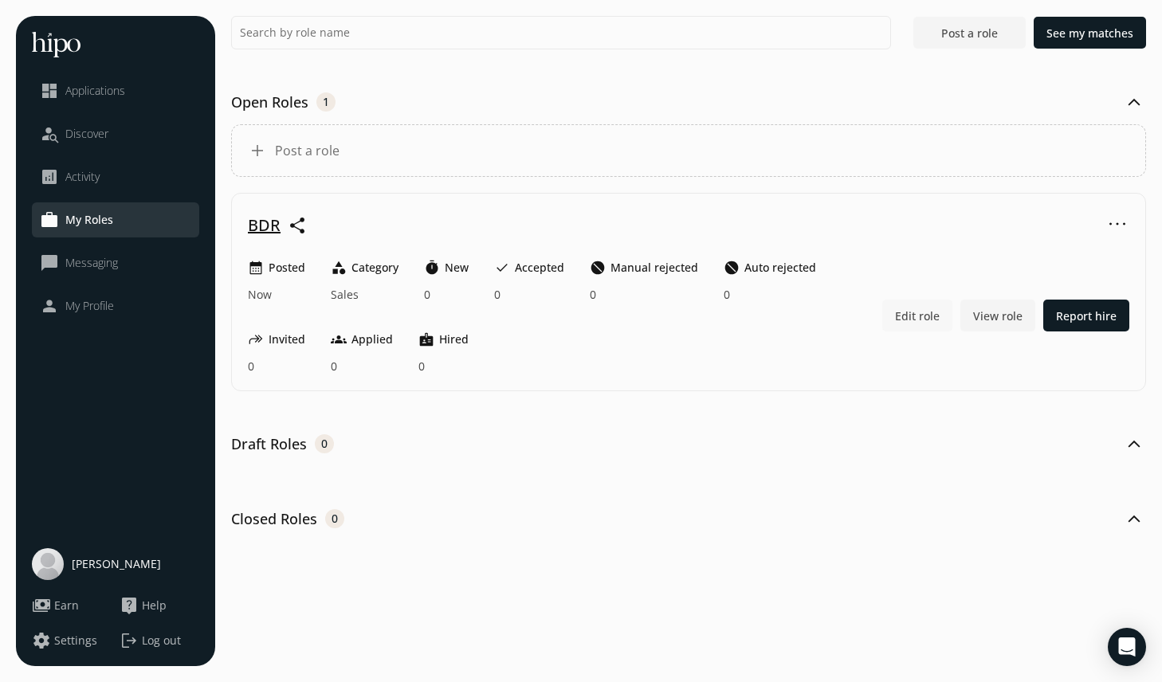
click at [266, 227] on h1 "BDR" at bounding box center [264, 225] width 33 height 22
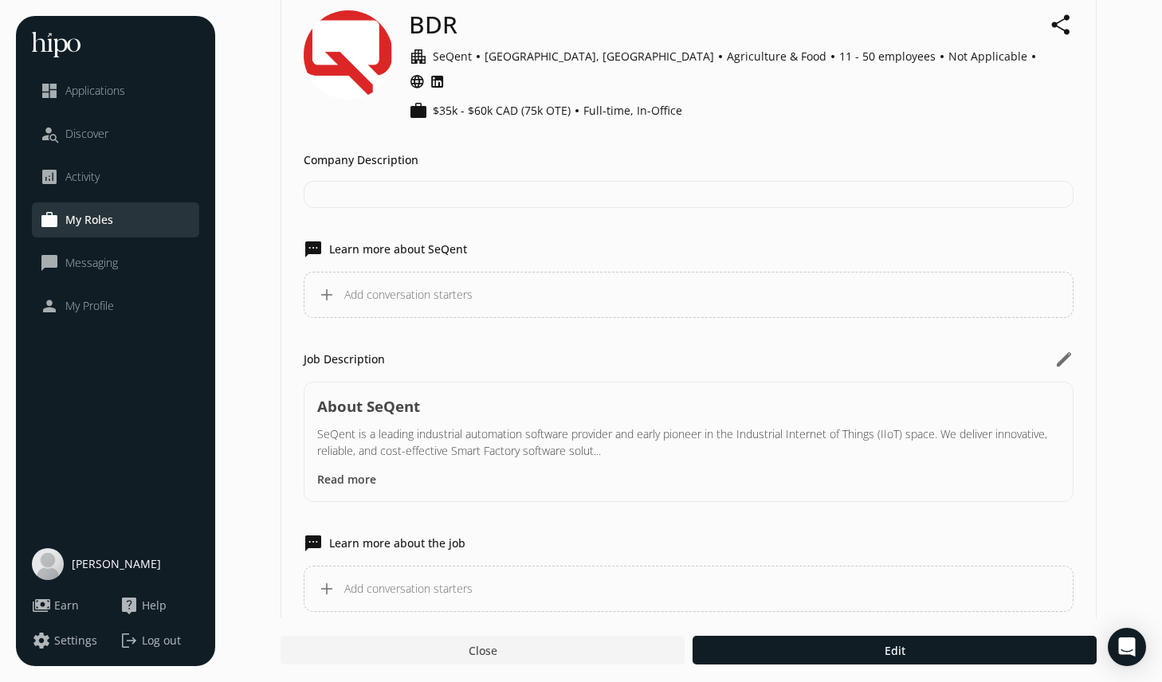
scroll to position [40, 0]
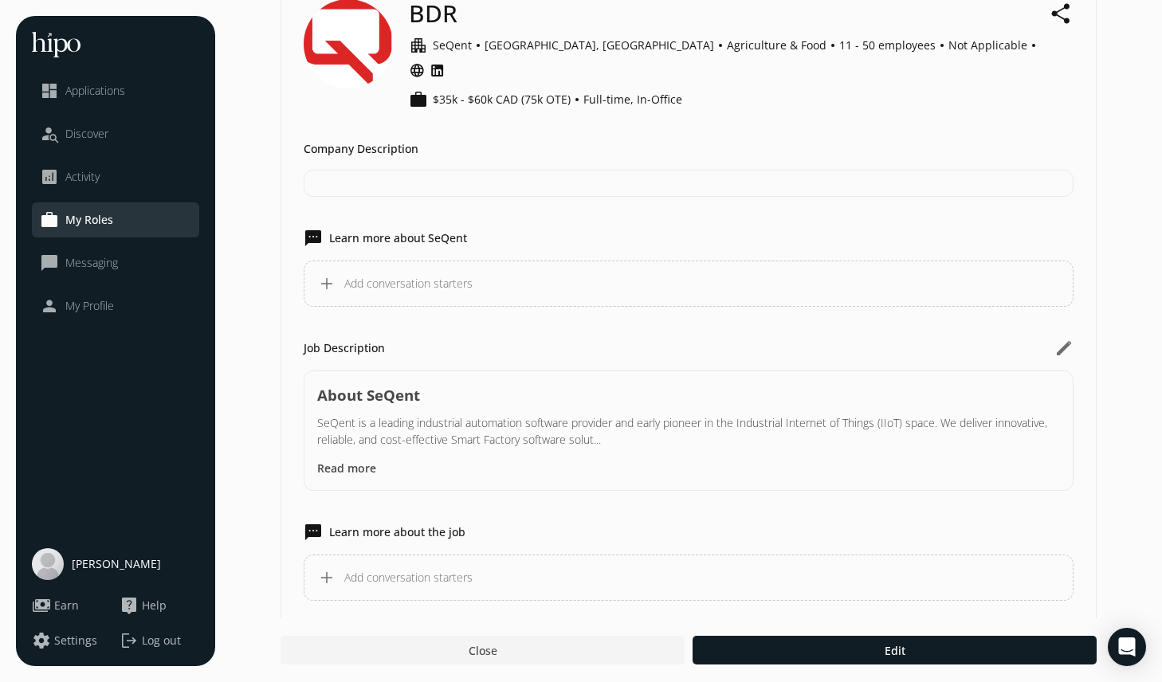
click at [368, 170] on div at bounding box center [689, 183] width 770 height 27
click at [336, 261] on div "add Add conversation starters" at bounding box center [689, 284] width 770 height 46
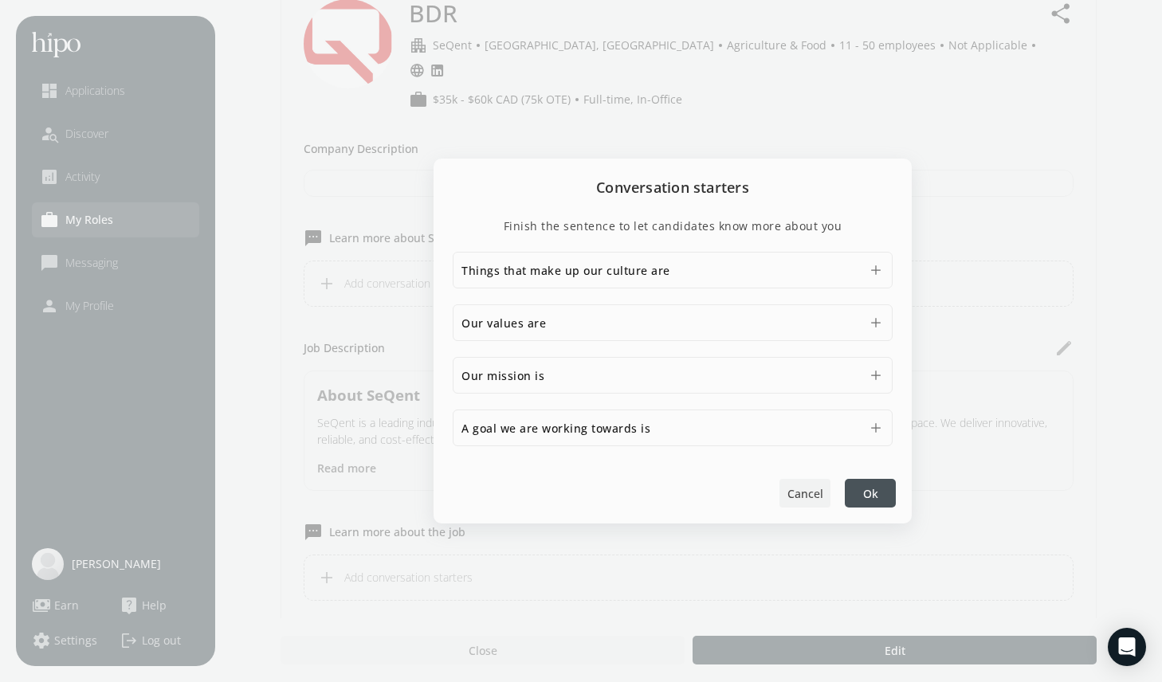
click at [806, 500] on span "Cancel" at bounding box center [805, 493] width 36 height 17
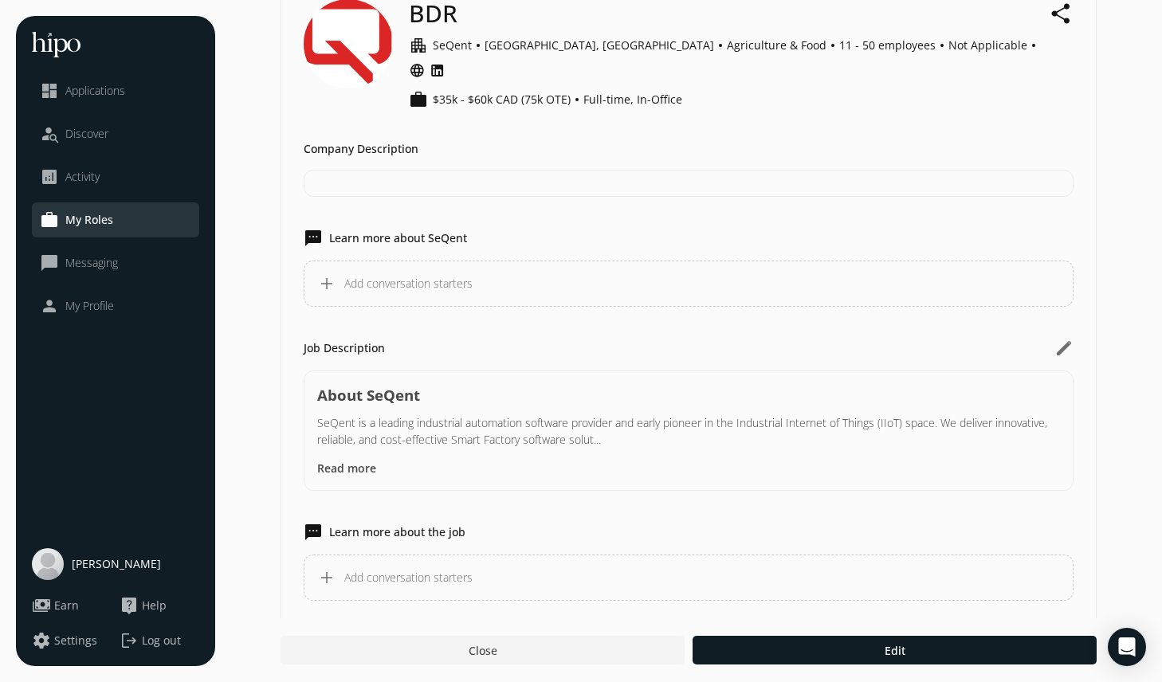
click at [442, 171] on div at bounding box center [689, 183] width 770 height 27
click at [431, 170] on div at bounding box center [689, 183] width 770 height 27
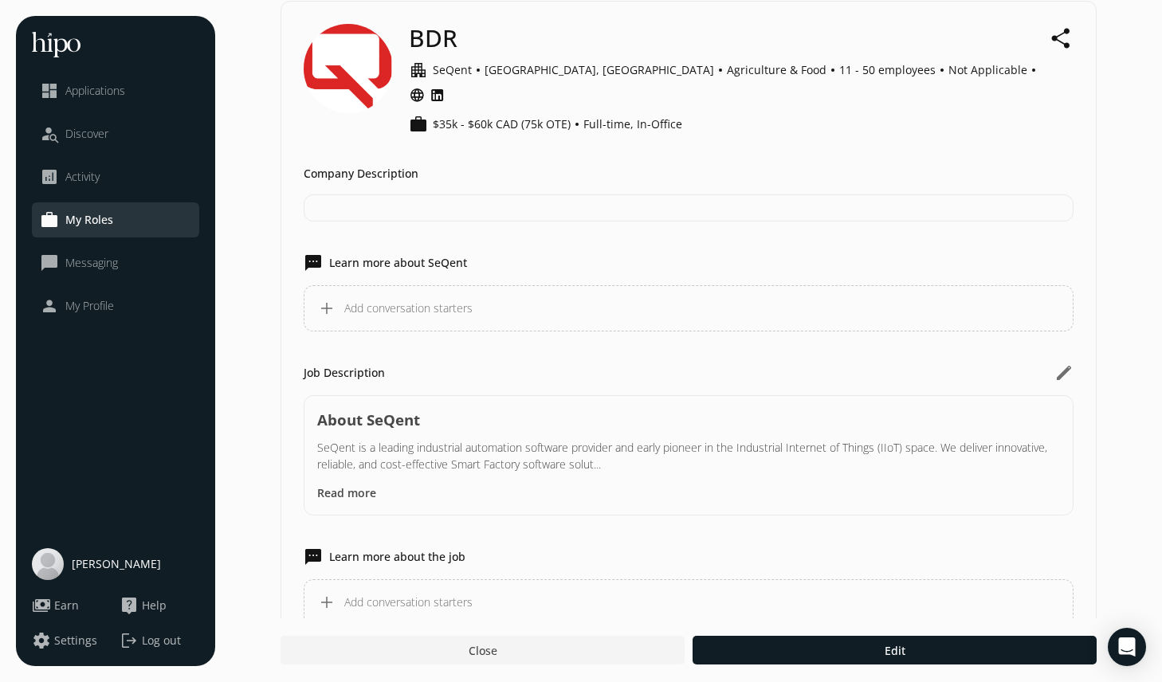
scroll to position [0, 0]
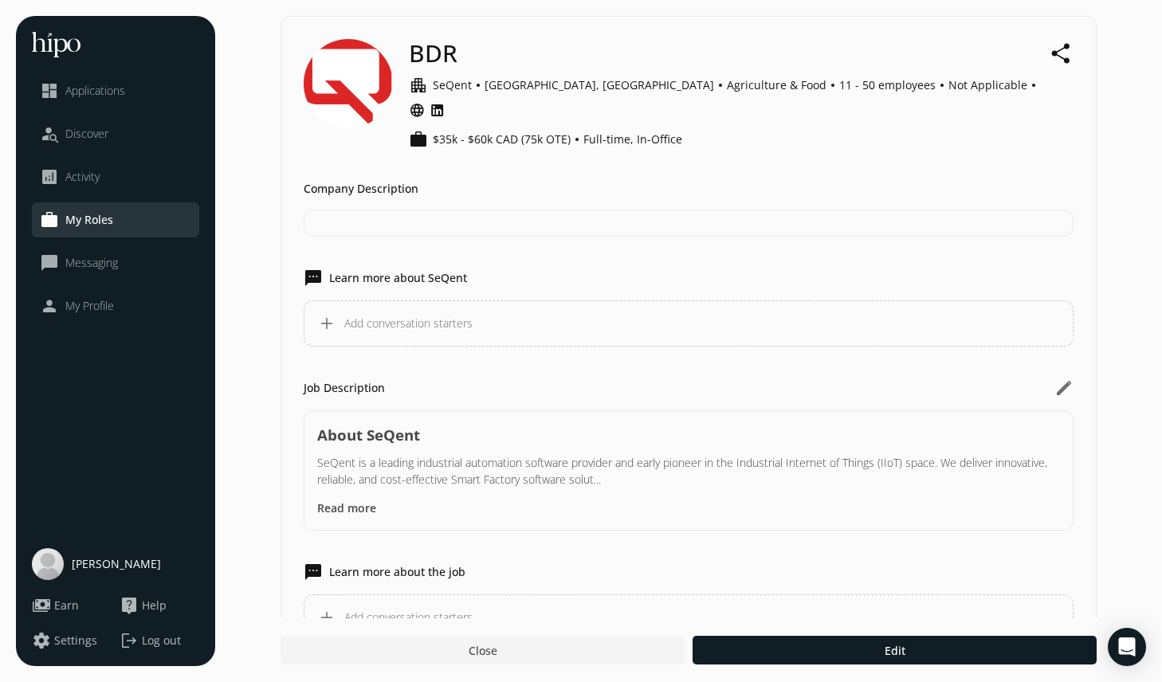
click at [839, 88] on span "Agriculture & Food" at bounding box center [887, 85] width 96 height 16
click at [48, 569] on img at bounding box center [48, 564] width 32 height 32
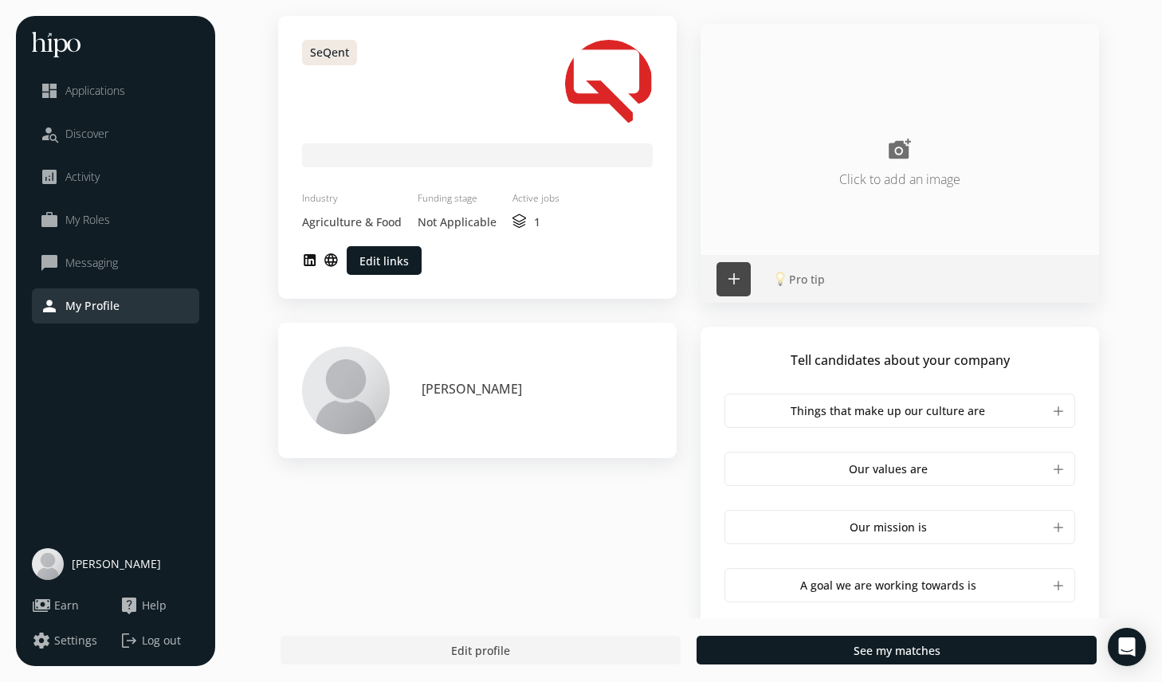
click at [420, 389] on div "Change Drag sliders or move highlighted image to crop Upload photo Supported fi…" at bounding box center [477, 391] width 351 height 88
click at [309, 49] on div "SeQent" at bounding box center [329, 53] width 55 height 26
click at [372, 253] on span "Edit links" at bounding box center [383, 261] width 49 height 17
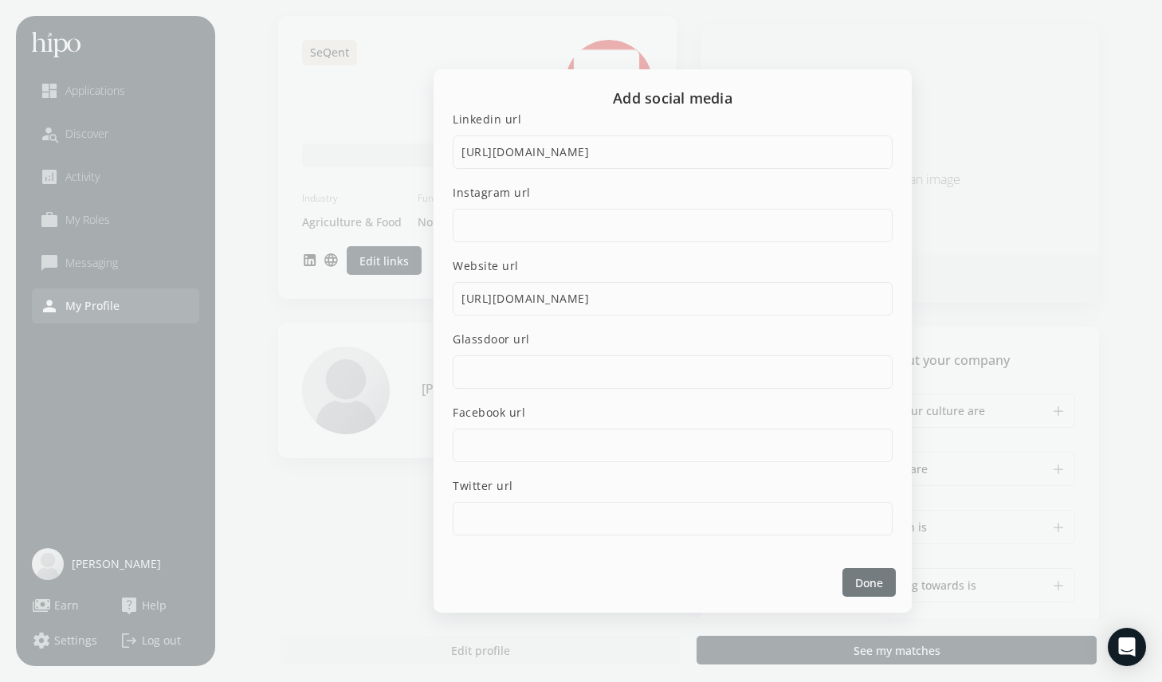
click at [879, 583] on span "Done" at bounding box center [869, 583] width 28 height 17
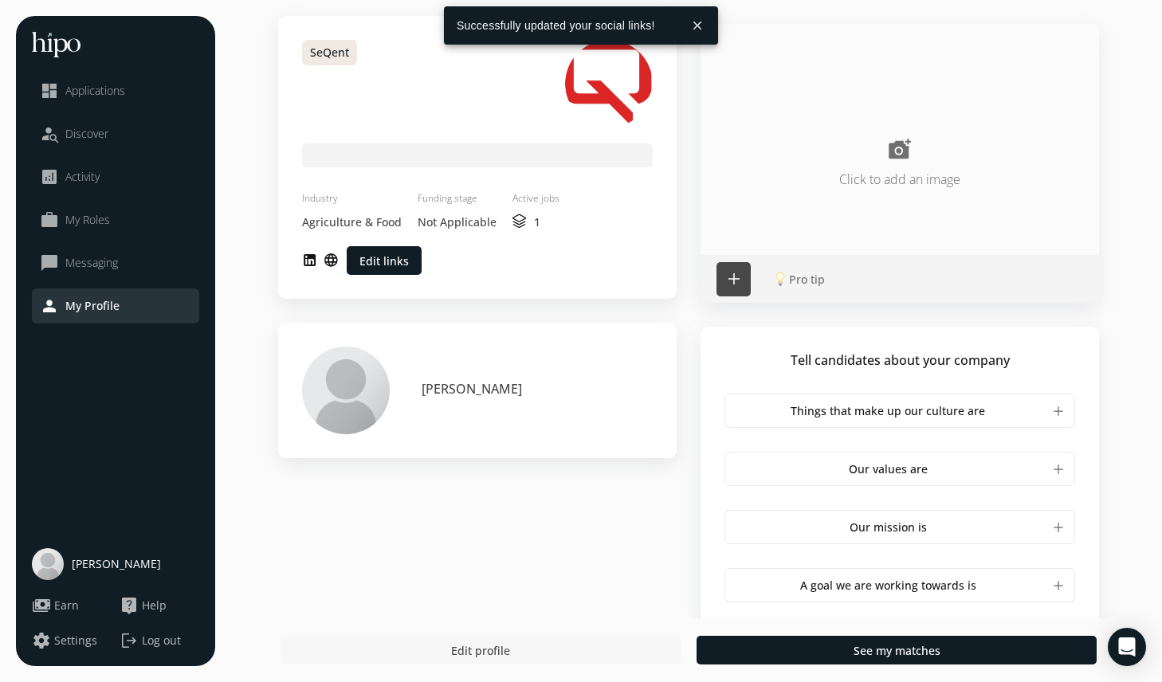
click at [514, 649] on div at bounding box center [481, 650] width 400 height 29
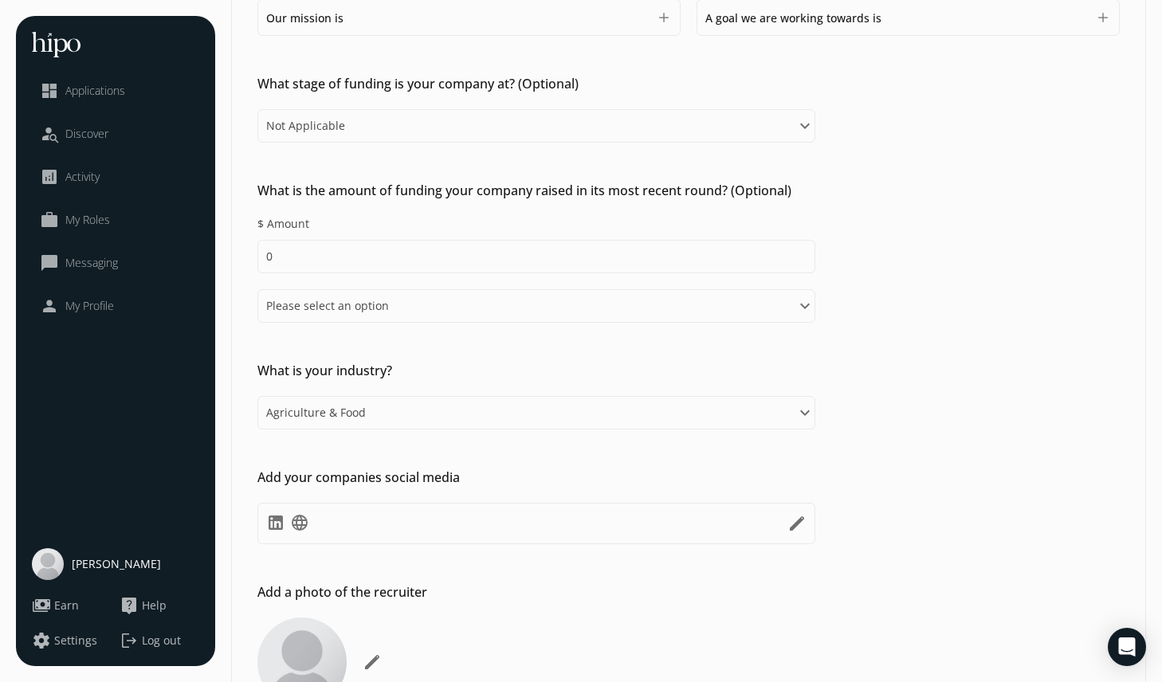
scroll to position [474, 0]
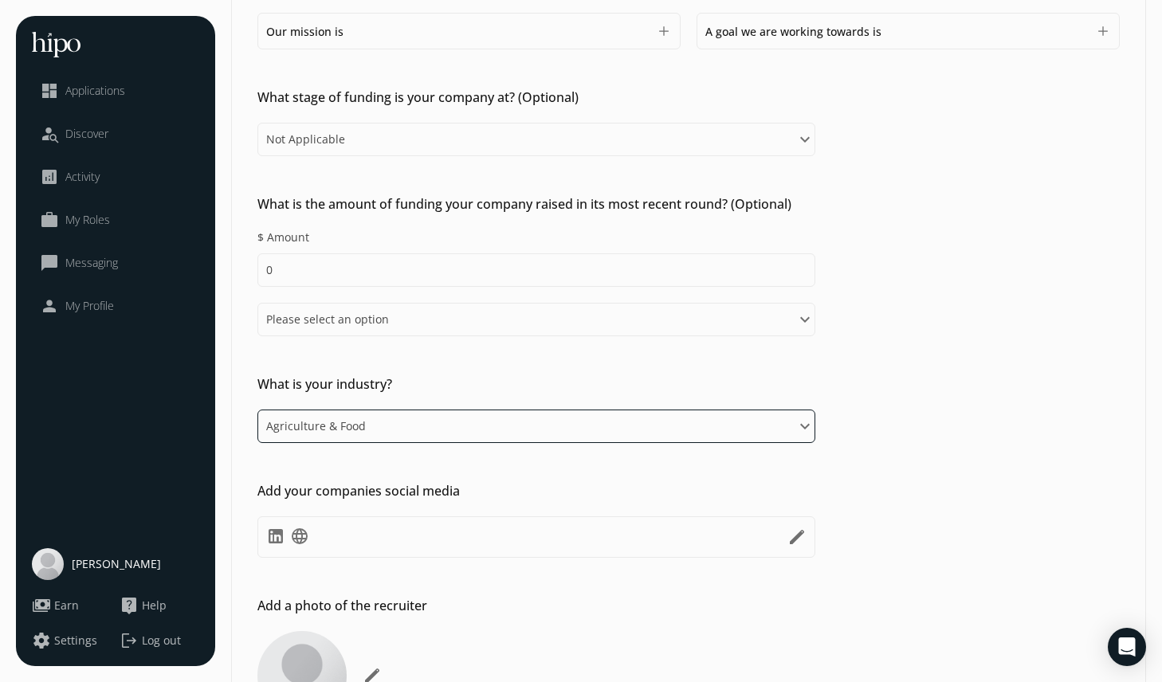
click at [366, 428] on select "Please select an option Agriculture & Food Arts, Media & Entertainment Business…" at bounding box center [536, 426] width 558 height 33
select select "research"
click at [257, 410] on select "Please select an option Agriculture & Food Arts, Media & Entertainment Business…" at bounding box center [536, 426] width 558 height 33
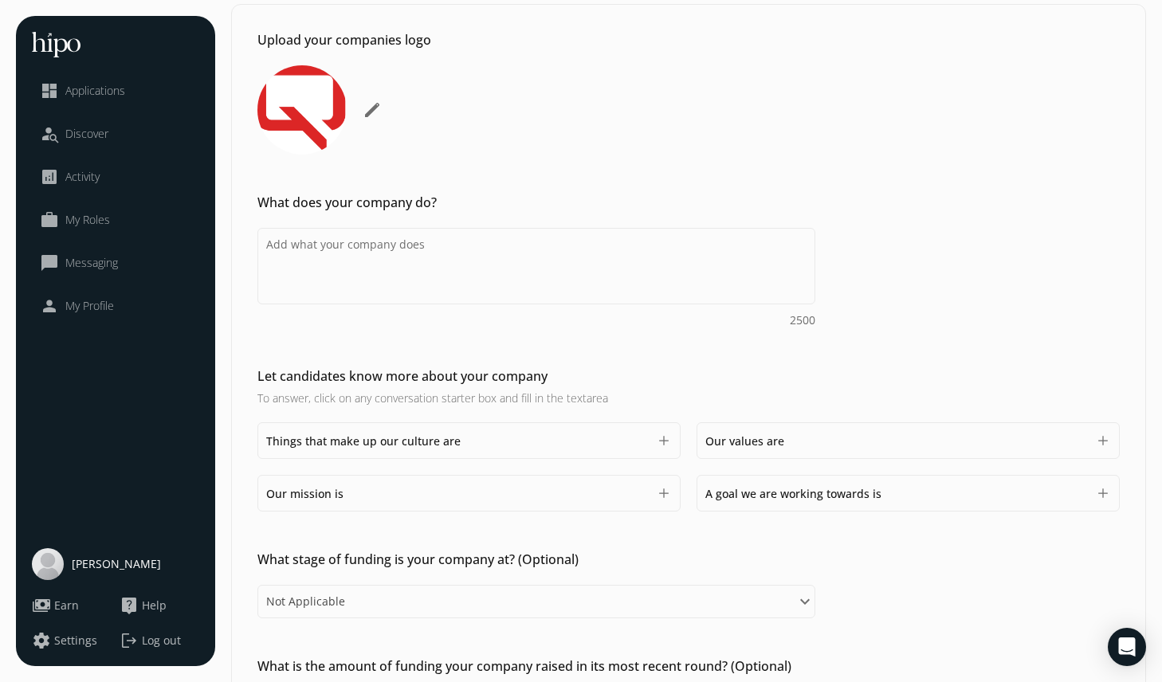
scroll to position [0, 0]
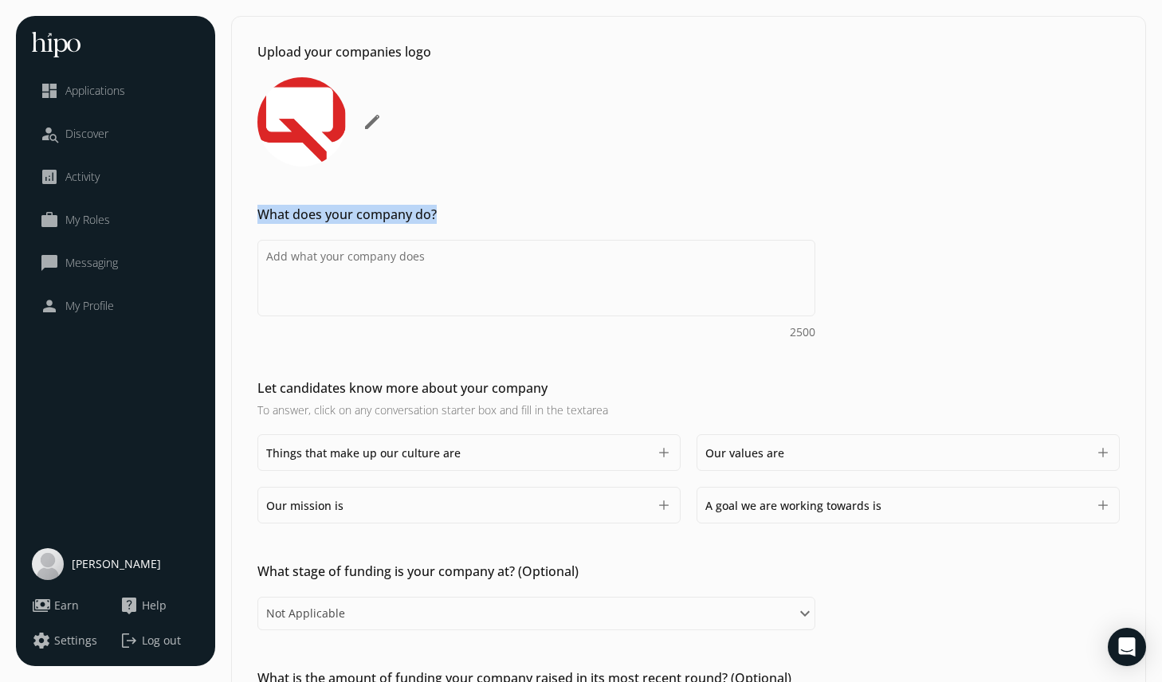
drag, startPoint x: 448, startPoint y: 211, endPoint x: 250, endPoint y: 211, distance: 197.7
copy h2 "What does your company do?"
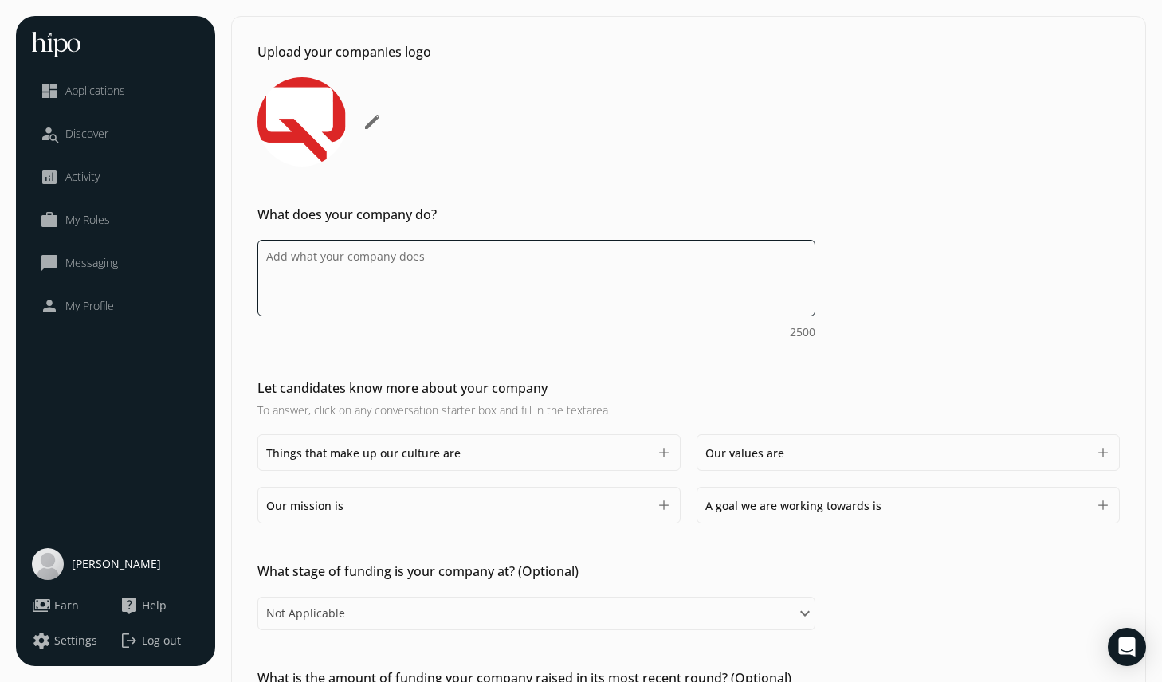
click at [332, 284] on textarea at bounding box center [536, 278] width 558 height 77
paste textarea "SeQent is a leading industrial automation software provider and early pioneer i…"
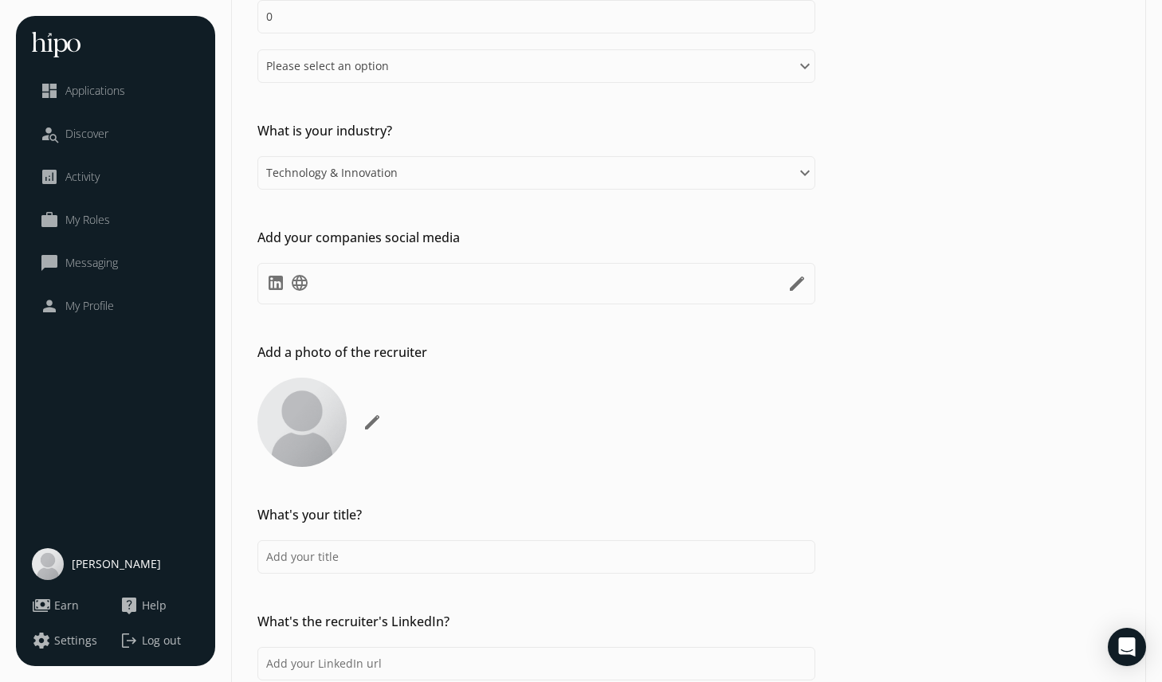
scroll to position [860, 0]
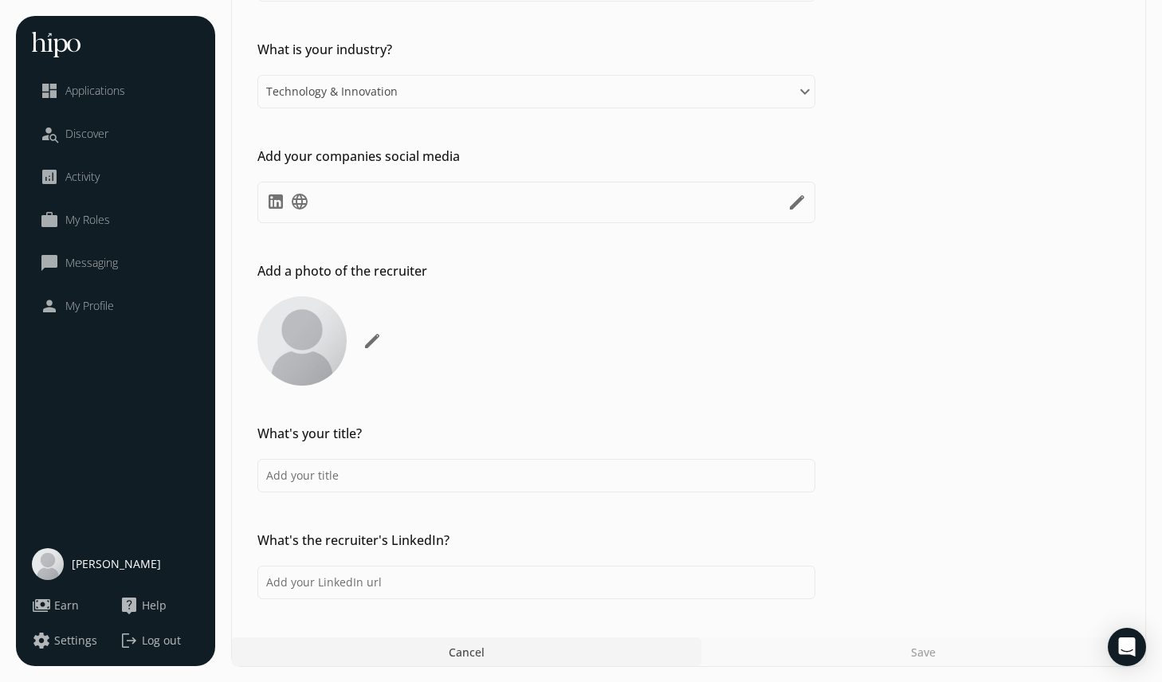
type textarea "SeQent is a leading industrial automation software provider and early pioneer i…"
click at [940, 653] on div "Save" at bounding box center [923, 652] width 444 height 29
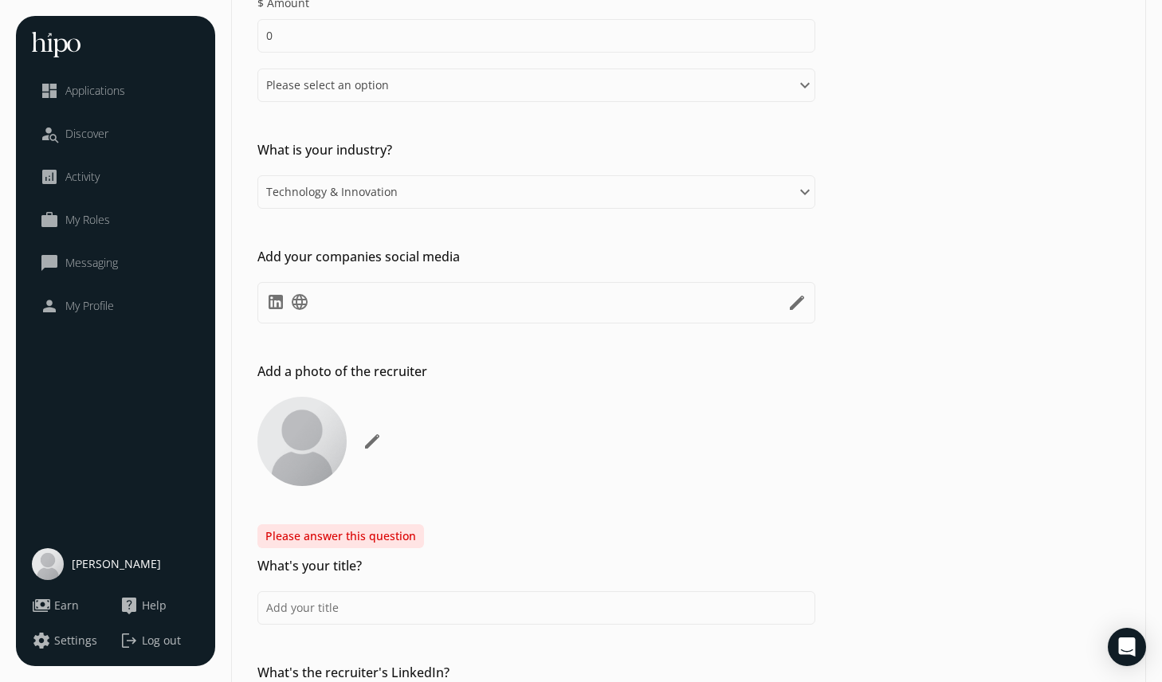
scroll to position [940, 0]
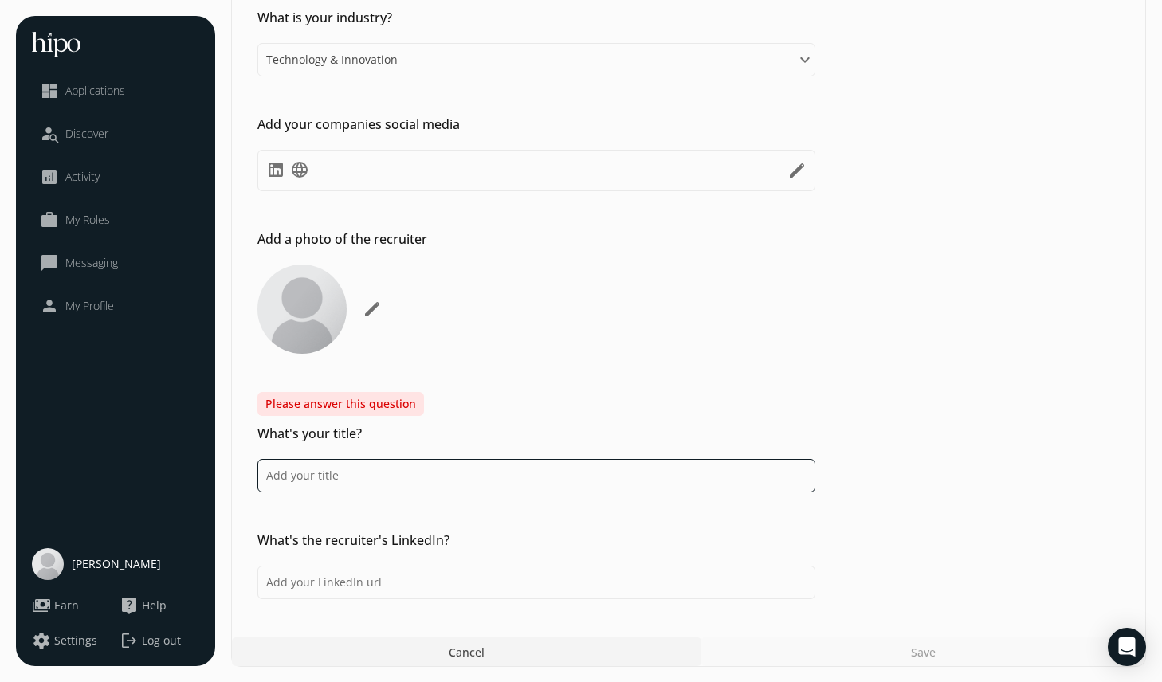
click at [349, 477] on input at bounding box center [536, 475] width 558 height 33
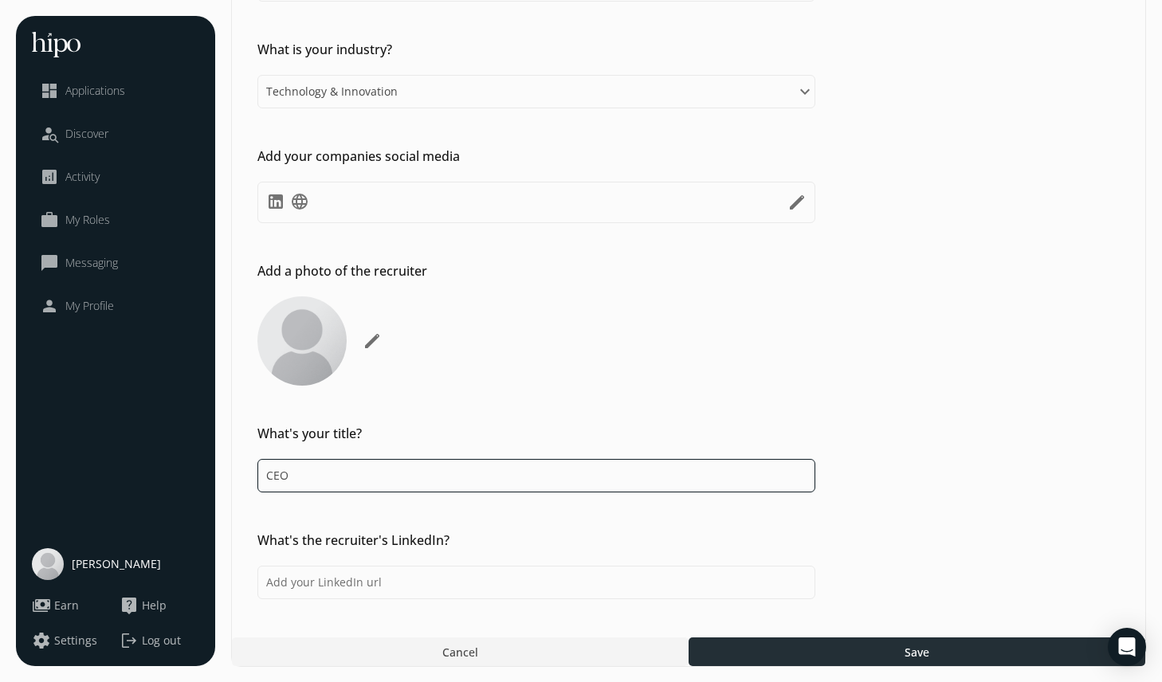
type input "CEO"
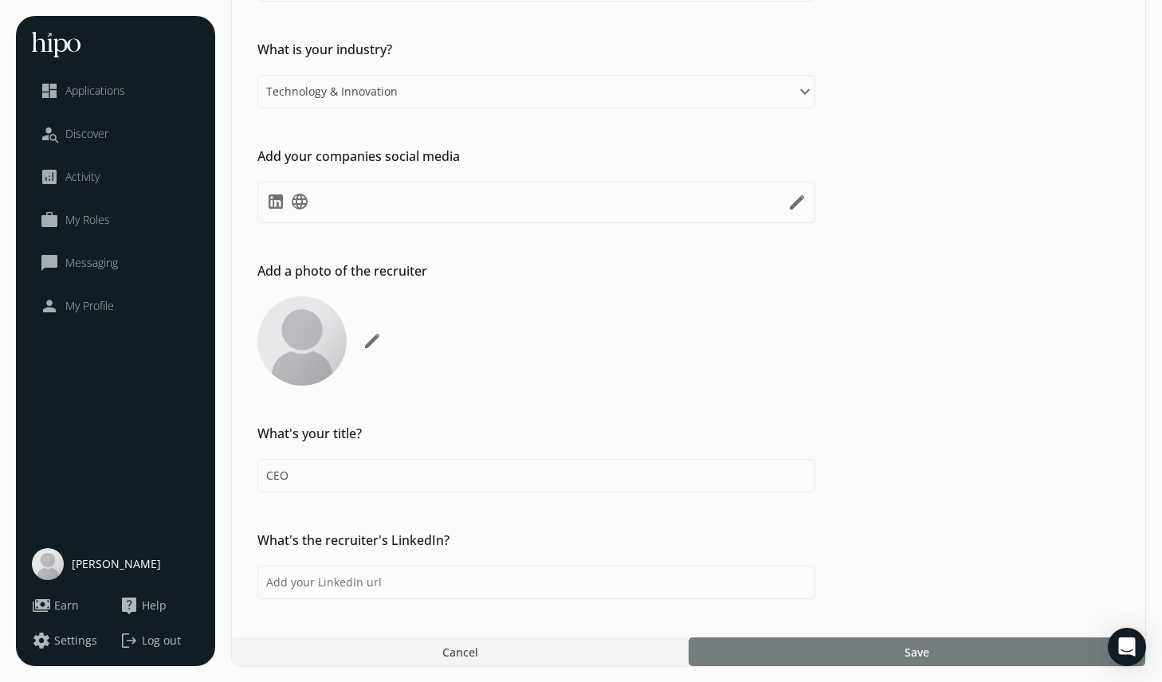
click at [816, 657] on div at bounding box center [917, 652] width 457 height 29
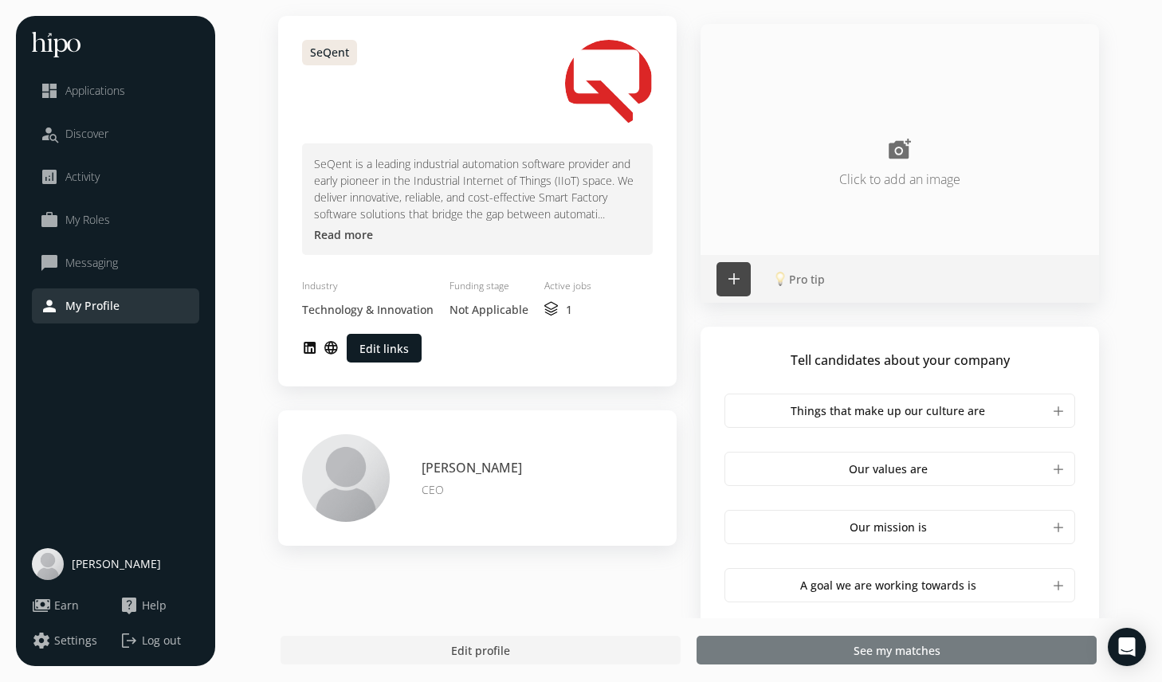
click at [799, 646] on div at bounding box center [897, 650] width 400 height 29
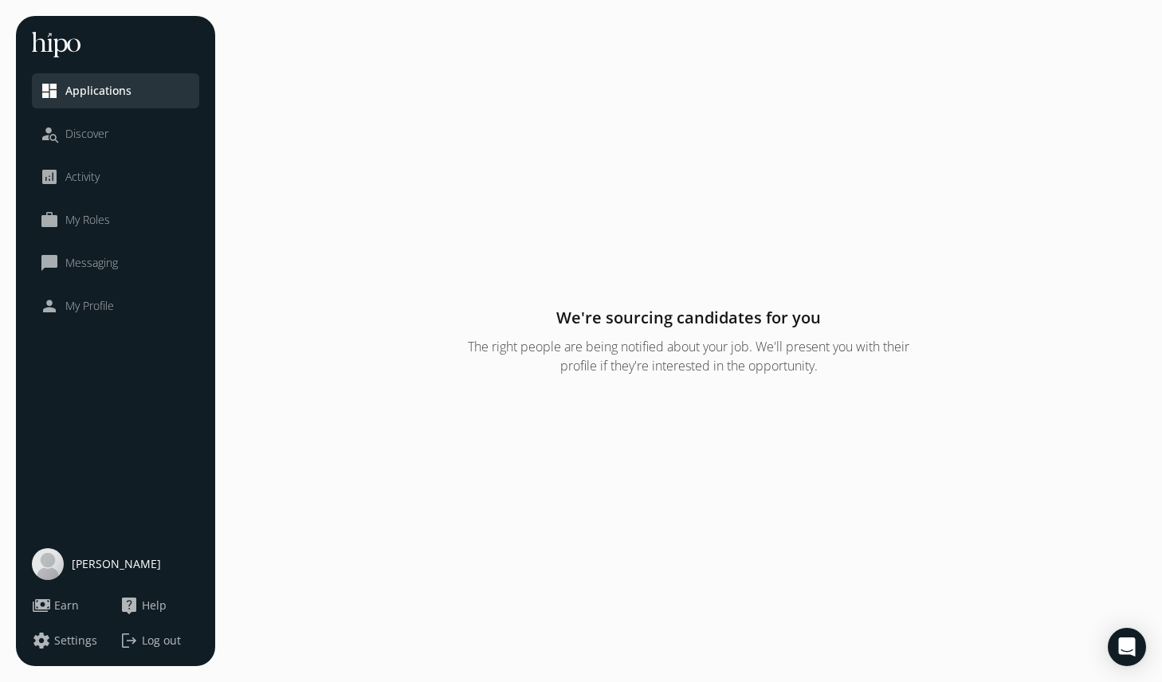
click at [96, 140] on span "Discover" at bounding box center [86, 134] width 43 height 16
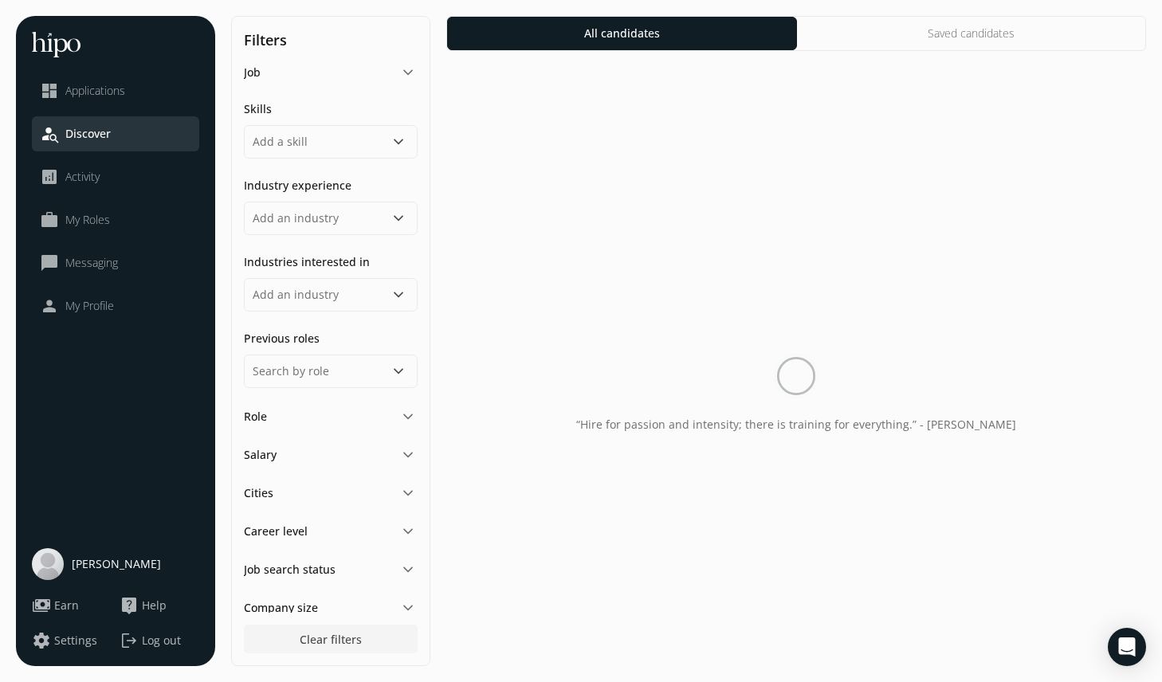
click at [96, 217] on span "My Roles" at bounding box center [87, 220] width 45 height 16
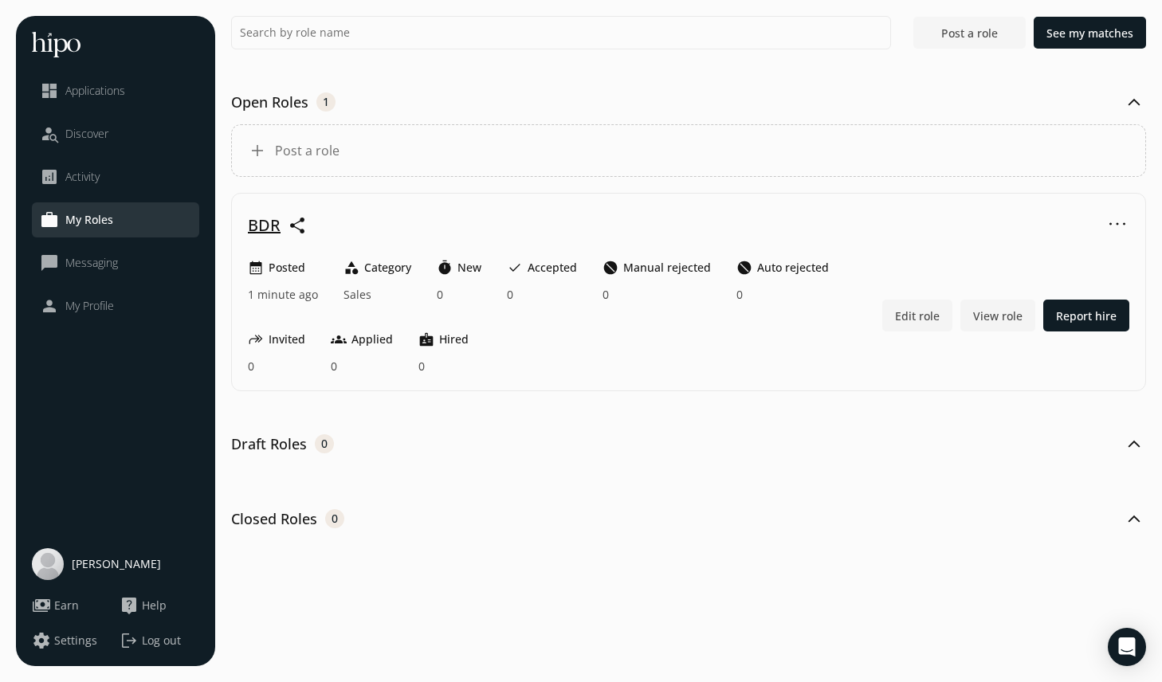
click at [966, 33] on span "Post a role" at bounding box center [969, 33] width 57 height 17
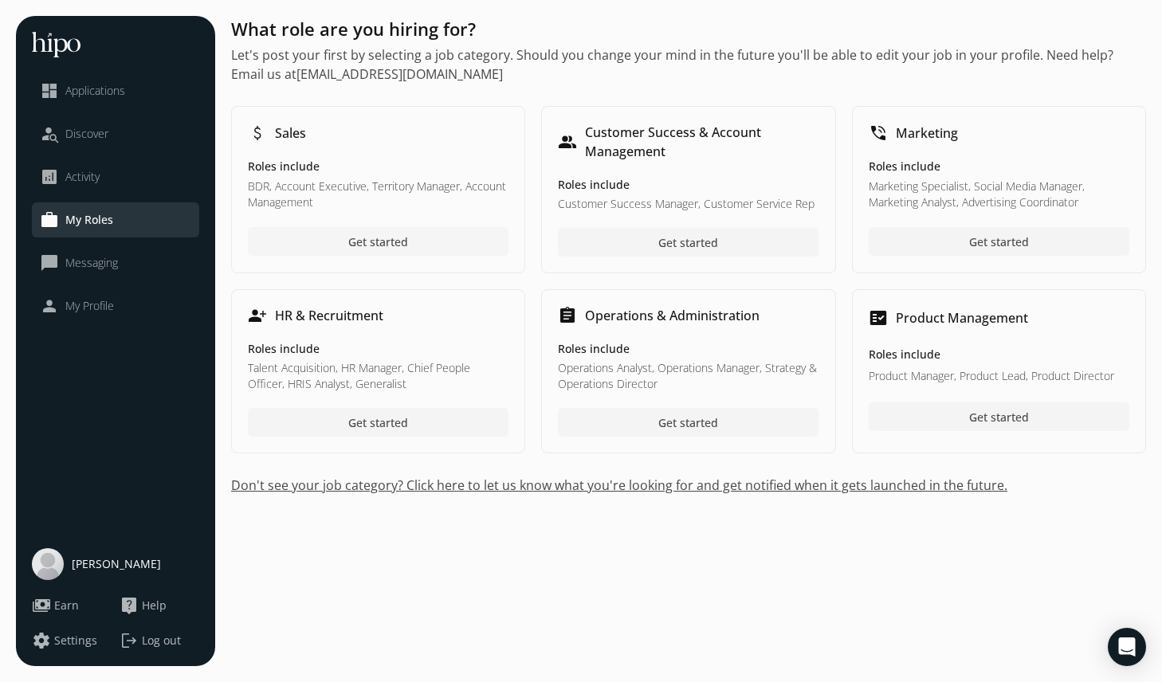
click at [424, 233] on div at bounding box center [378, 241] width 261 height 29
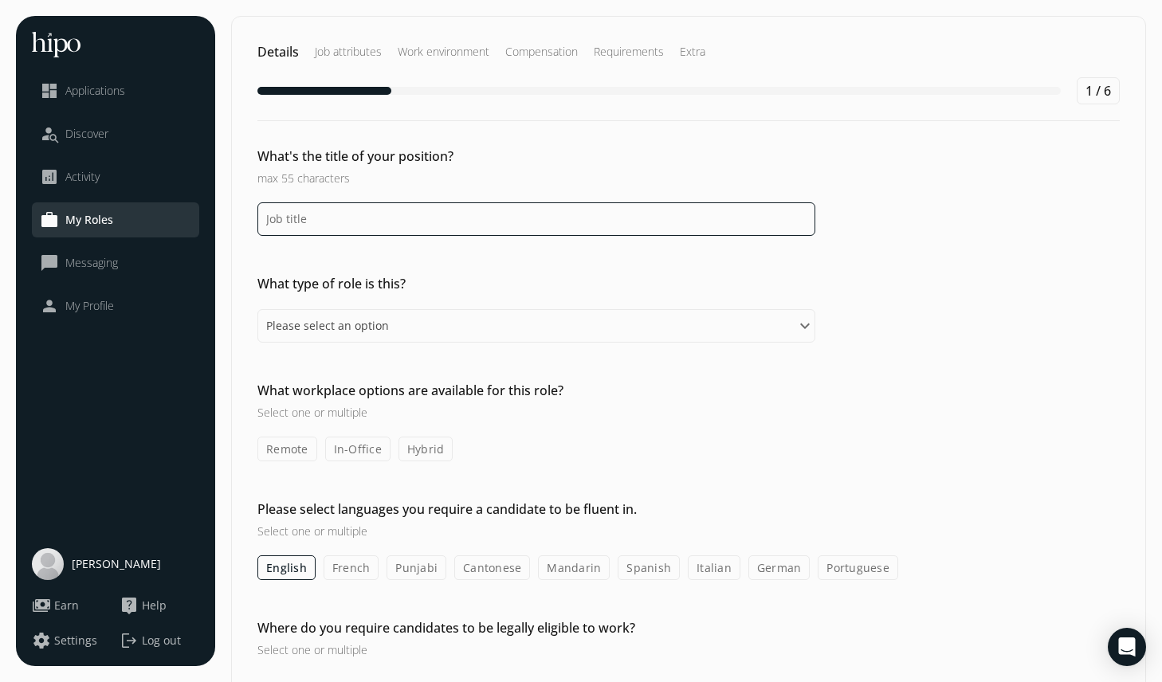
click at [424, 233] on input at bounding box center [536, 218] width 558 height 33
click at [439, 219] on input "Channel Development Representative" at bounding box center [536, 218] width 558 height 33
type input "Channel Development Representative"
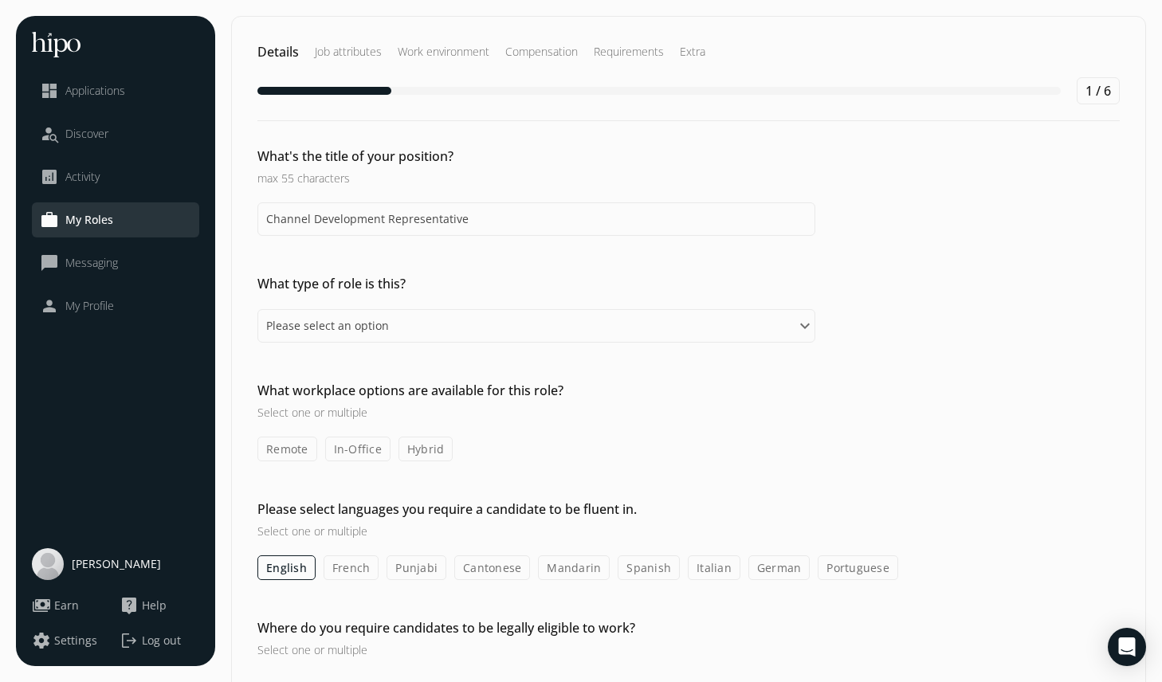
click at [319, 284] on h2 "What type of role is this?" at bounding box center [536, 283] width 558 height 19
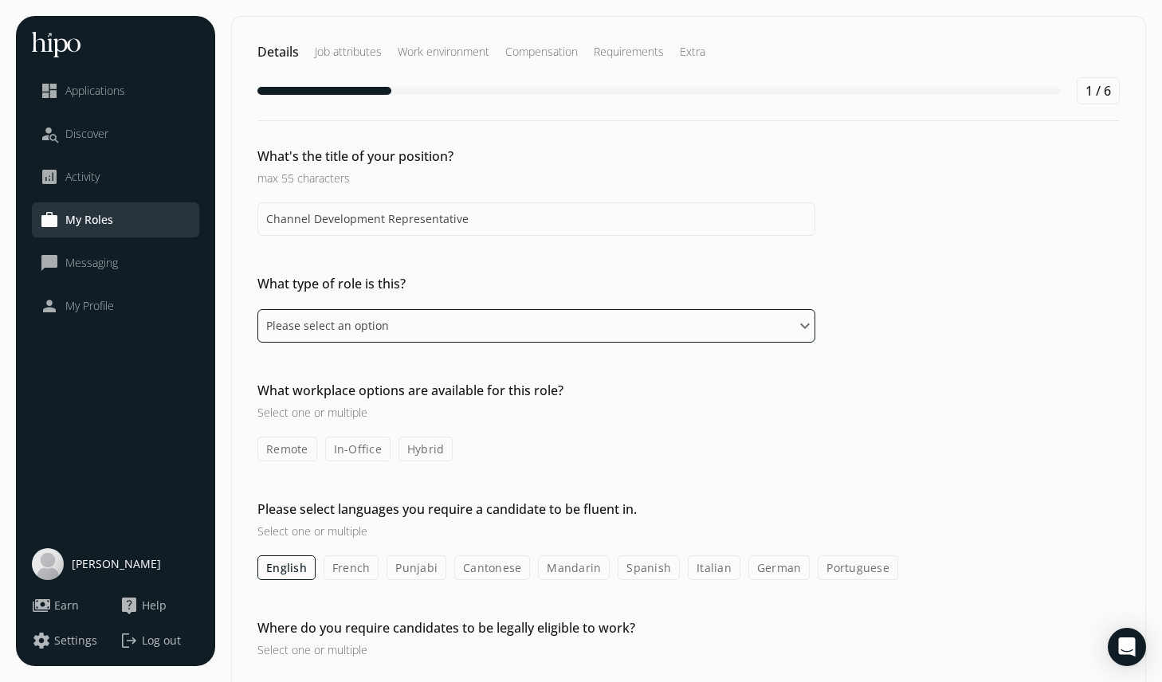
click at [333, 331] on select "Please select an option Full-time Part-time Contract" at bounding box center [536, 325] width 558 height 33
select select "fulltime"
click at [257, 309] on select "Please select an option Full-time Part-time Contract" at bounding box center [536, 325] width 558 height 33
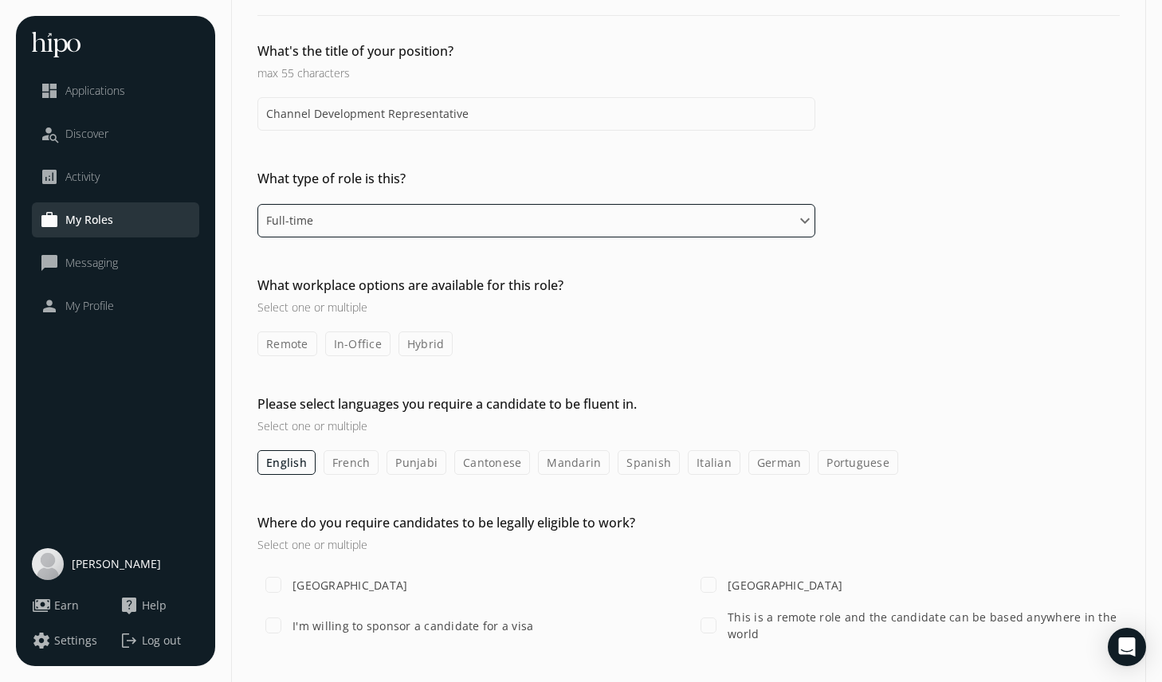
scroll to position [107, 0]
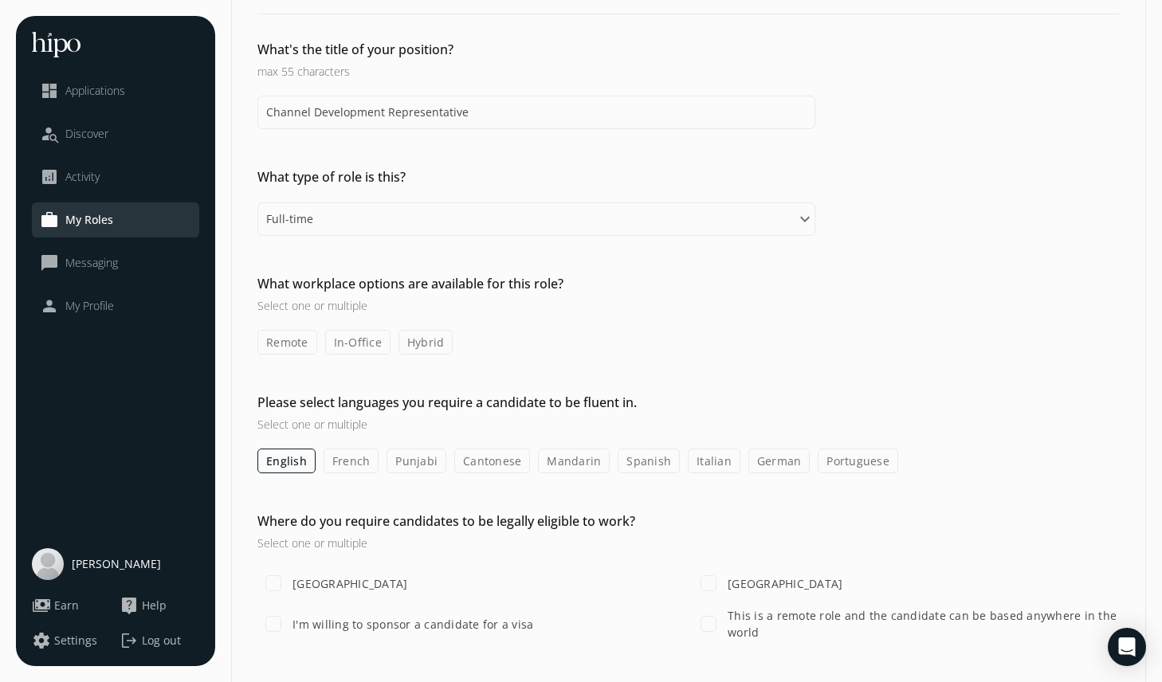
click at [351, 344] on label "In-Office" at bounding box center [357, 342] width 65 height 25
click at [0, 0] on input "In-Office" at bounding box center [0, 0] width 0 height 0
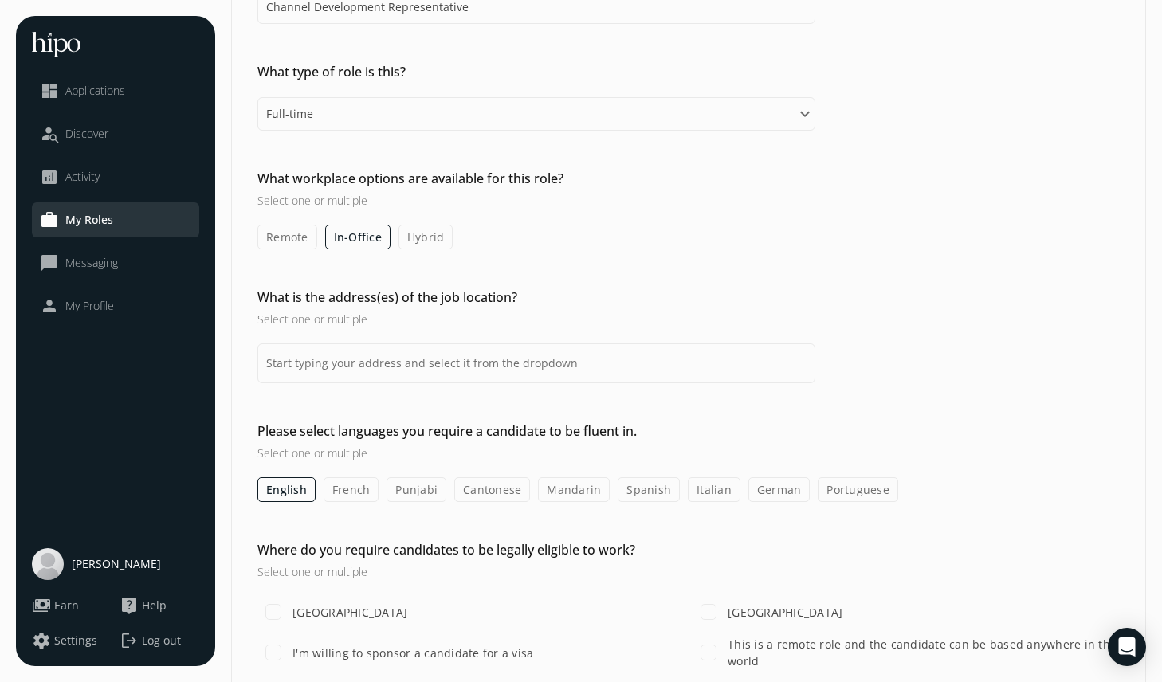
scroll to position [215, 0]
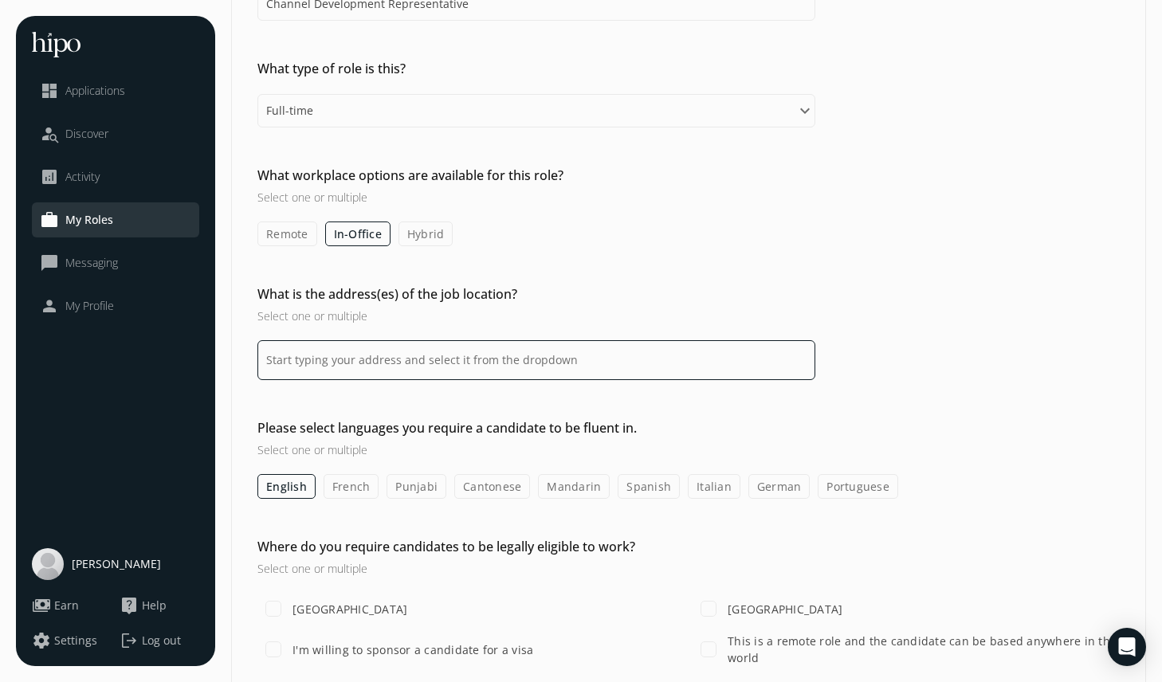
click at [350, 350] on input at bounding box center [536, 360] width 558 height 40
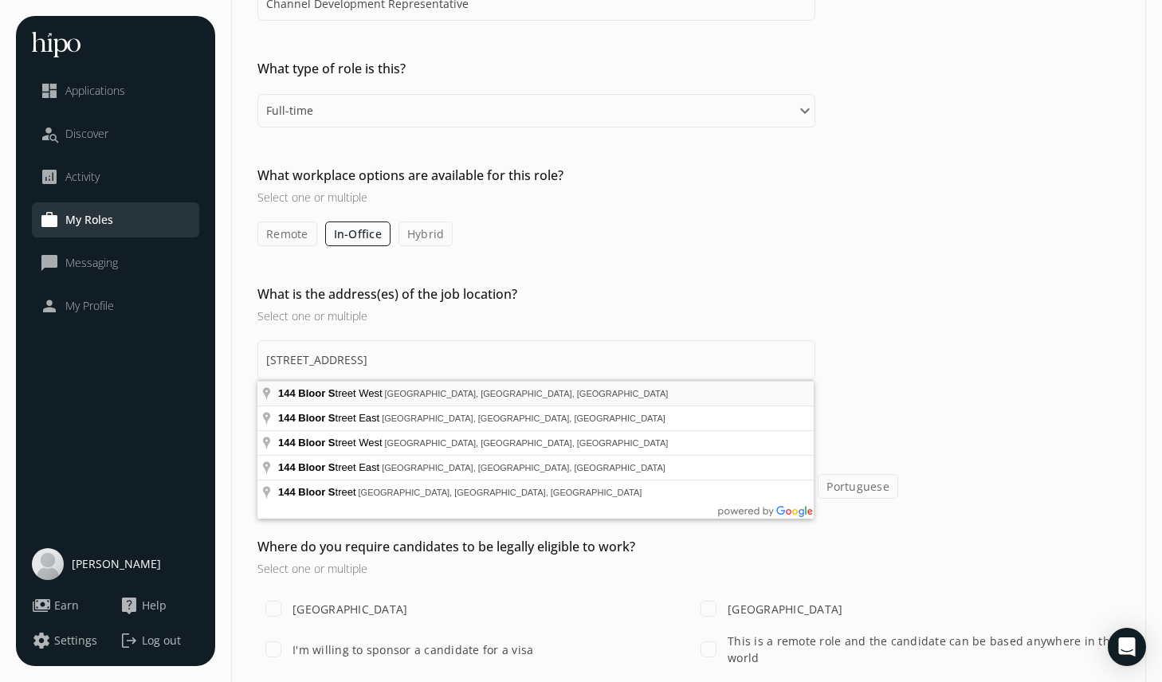
type input "[STREET_ADDRESS]"
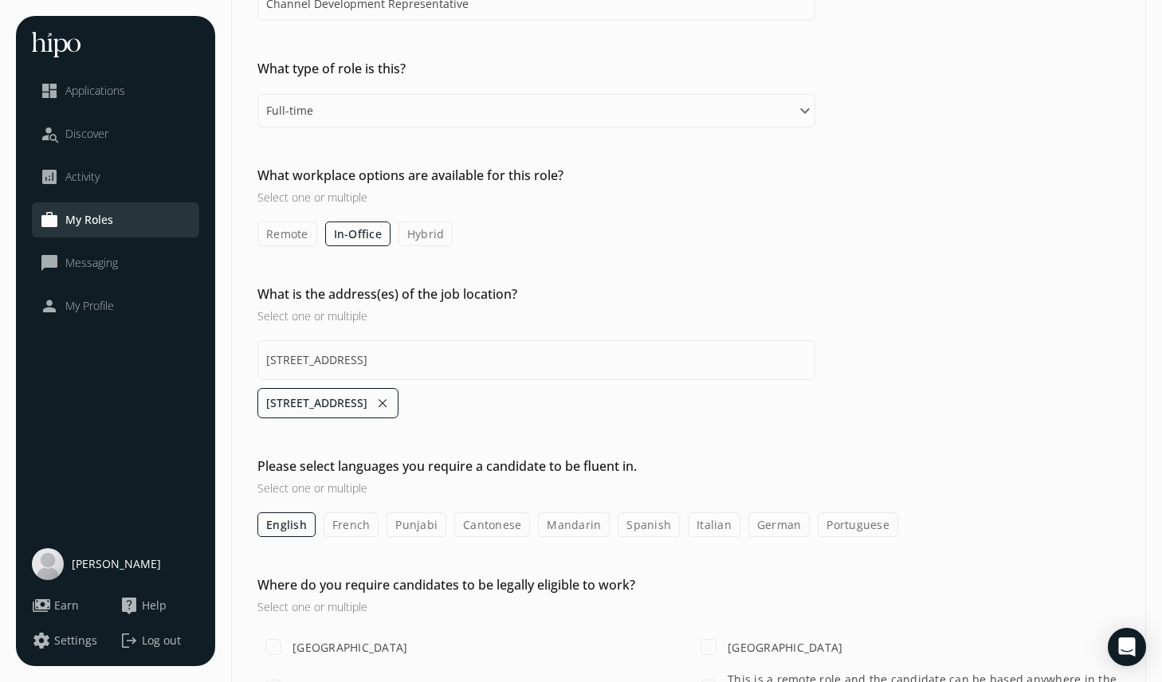
click at [253, 448] on div "Details Job attributes Work environment Compensation Requirements Extra 1 / 6 W…" at bounding box center [688, 488] width 915 height 1375
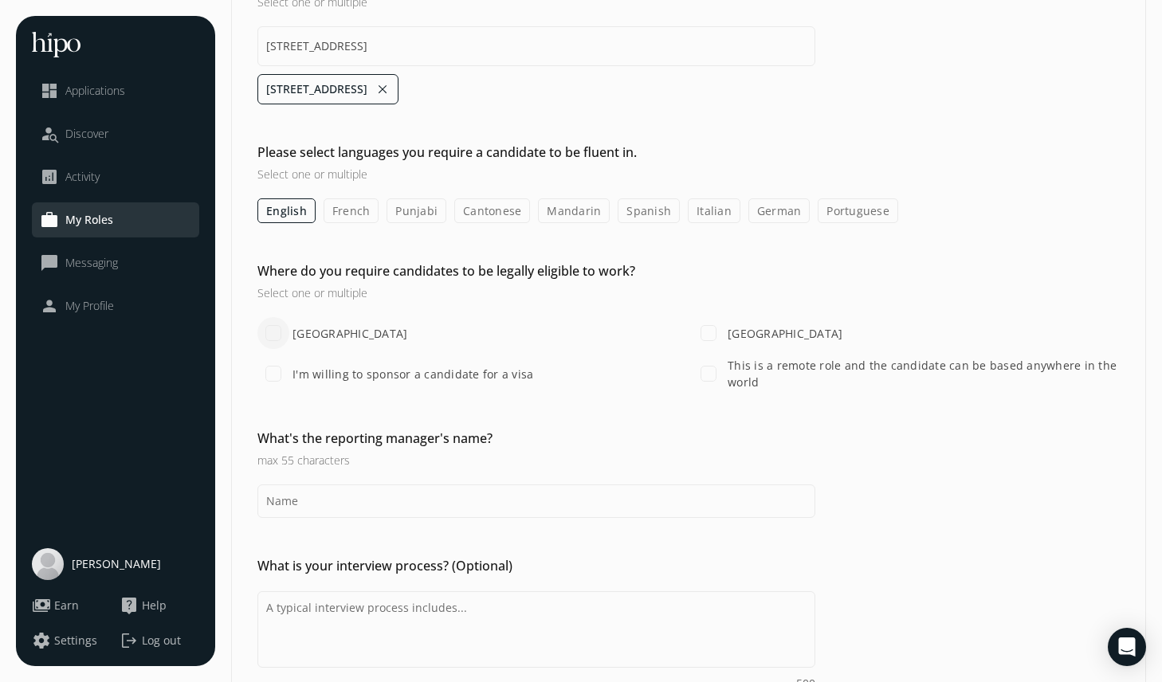
click at [277, 339] on input "[GEOGRAPHIC_DATA]" at bounding box center [273, 333] width 32 height 32
checkbox input "true"
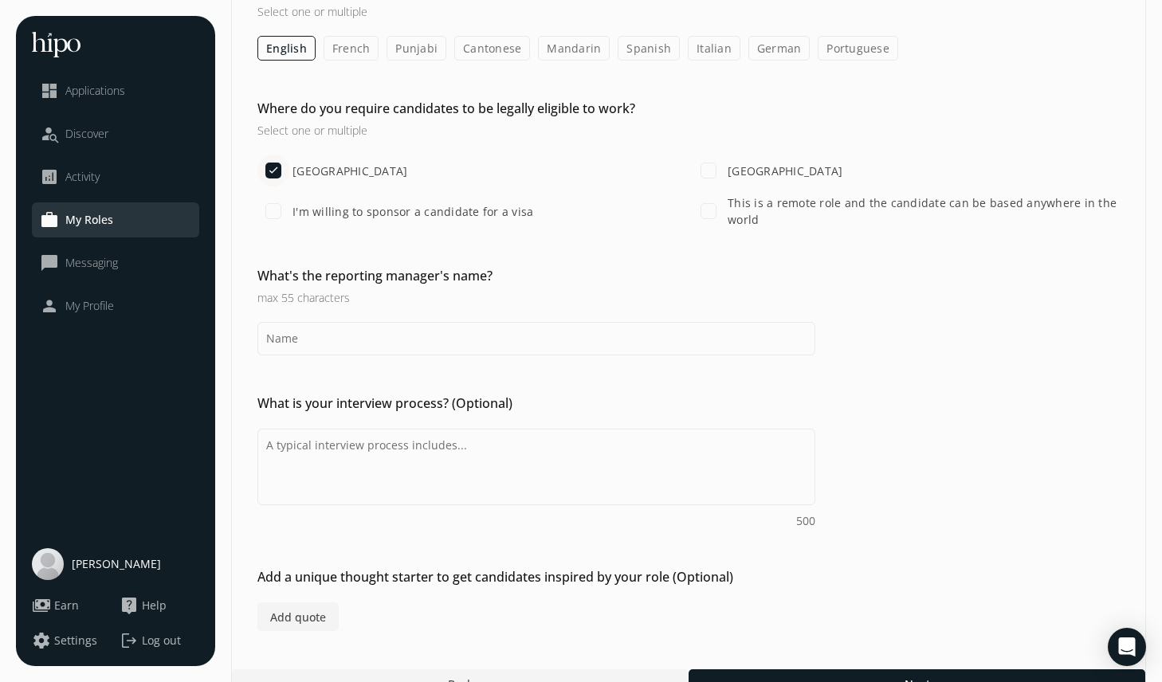
scroll to position [717, 0]
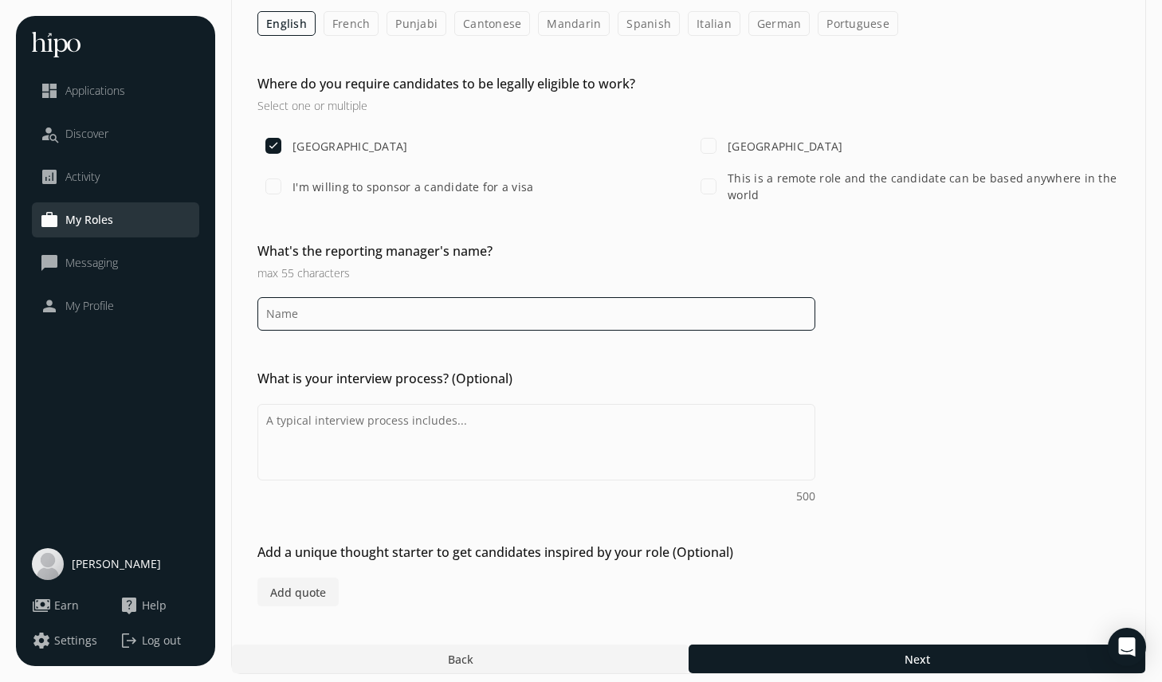
click at [288, 312] on input at bounding box center [536, 313] width 558 height 33
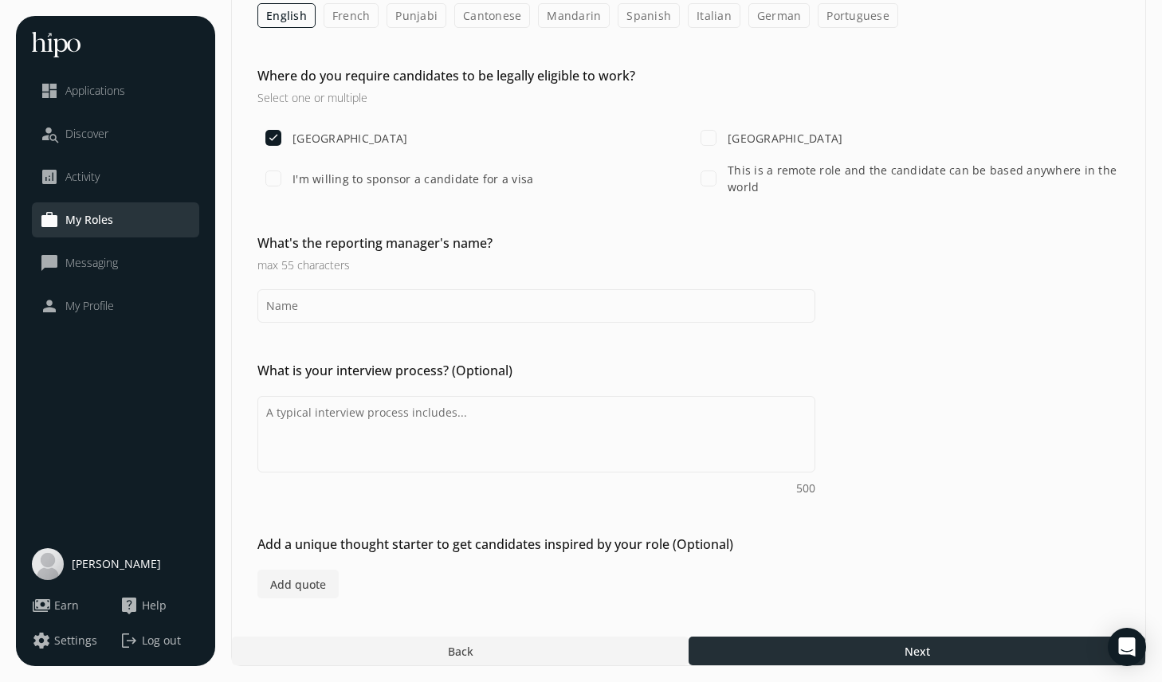
click at [912, 654] on span "Next" at bounding box center [918, 651] width 26 height 17
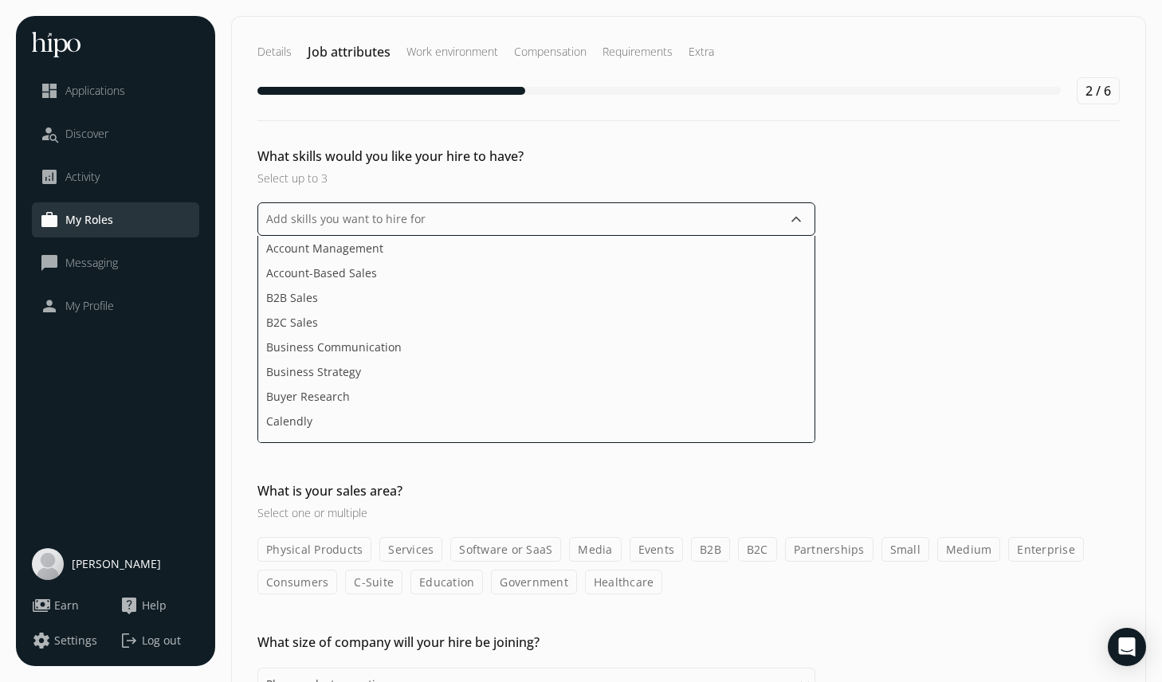
click at [441, 211] on input "text" at bounding box center [536, 218] width 558 height 33
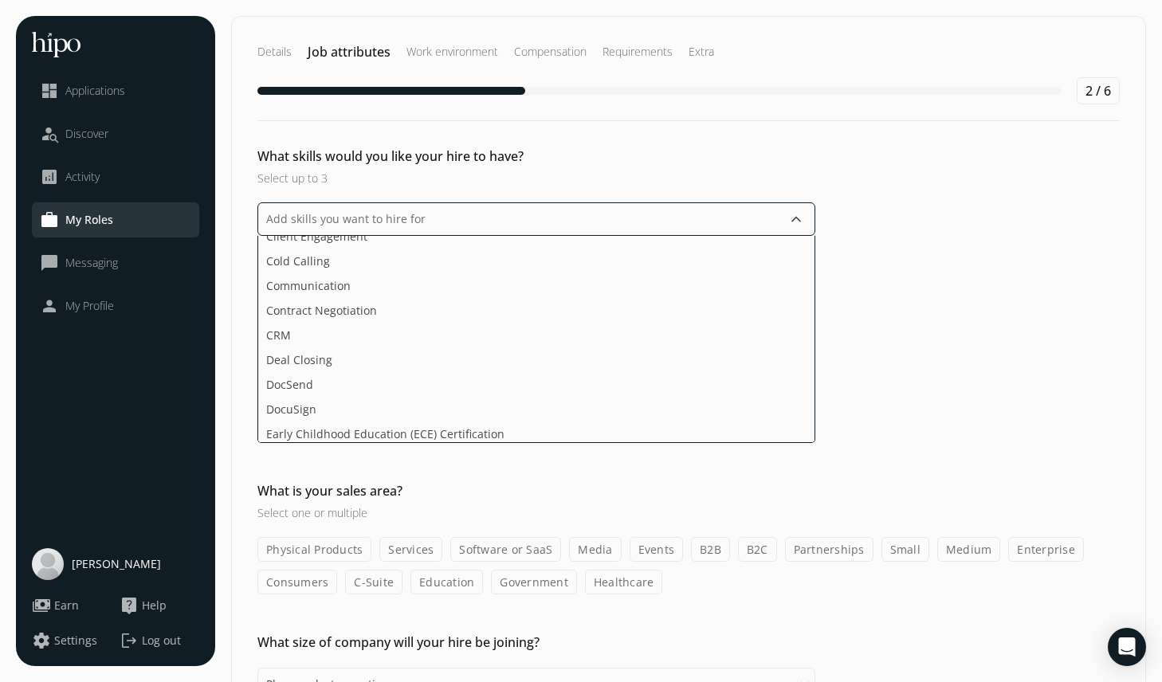
scroll to position [255, 0]
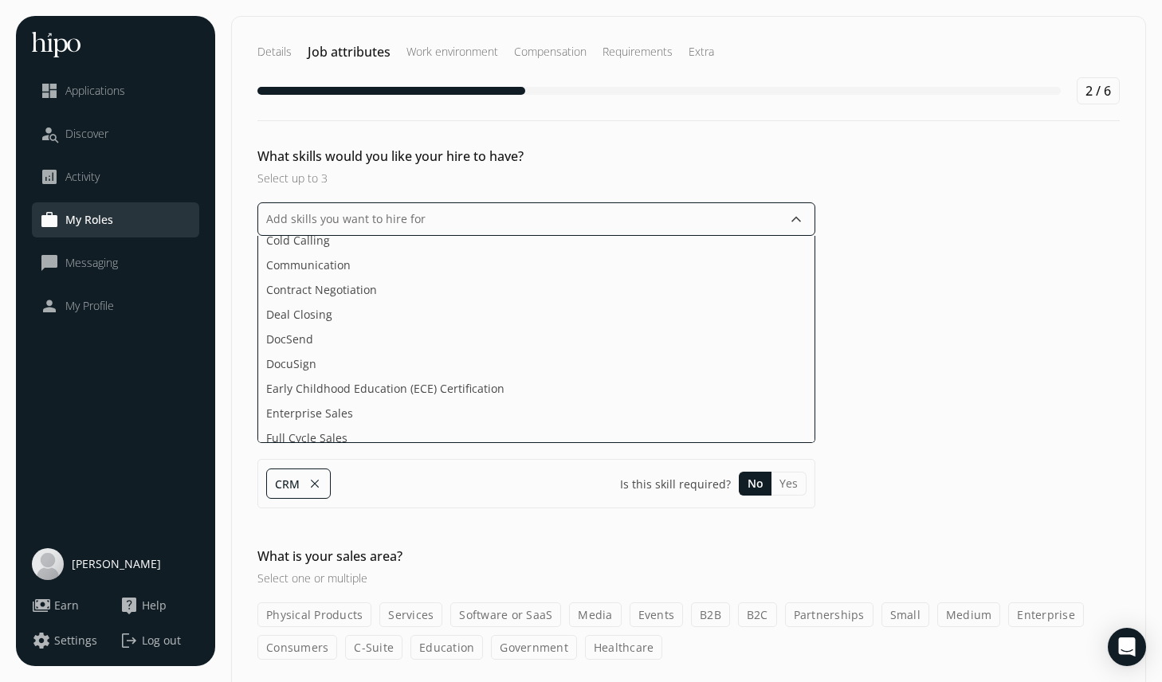
drag, startPoint x: 388, startPoint y: 308, endPoint x: 386, endPoint y: 222, distance: 86.1
click at [387, 222] on div "keyboard_arrow_down Account Management Account-Based Sales B2B Sales B2C Sales …" at bounding box center [536, 355] width 558 height 306
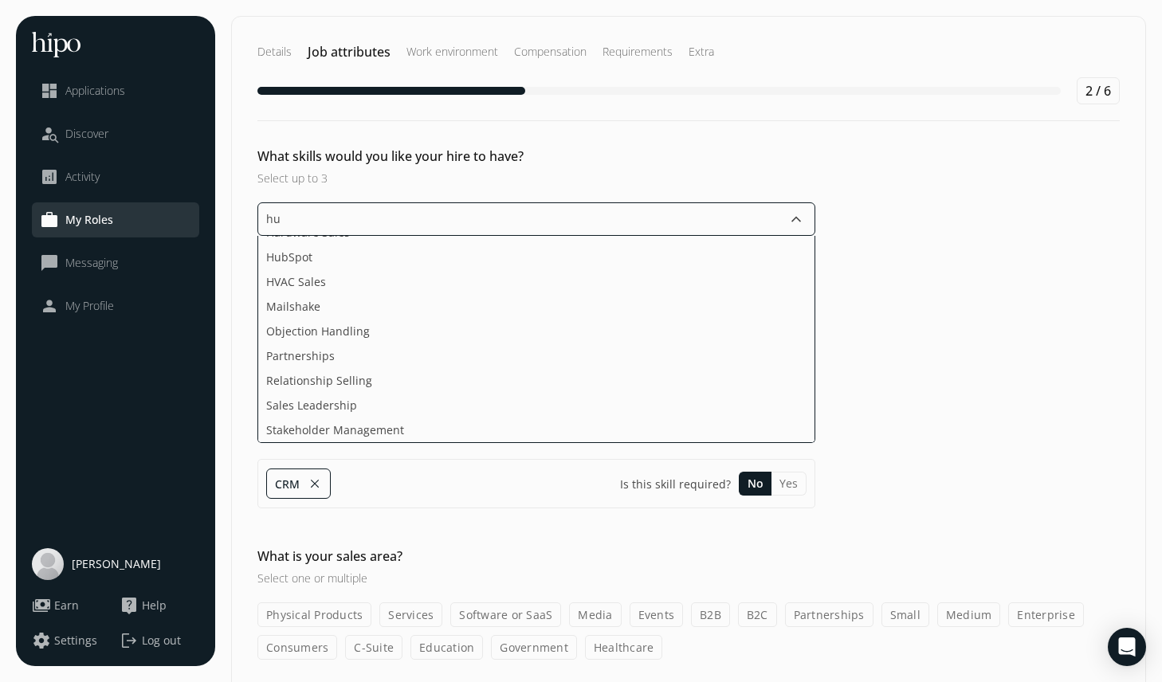
scroll to position [0, 0]
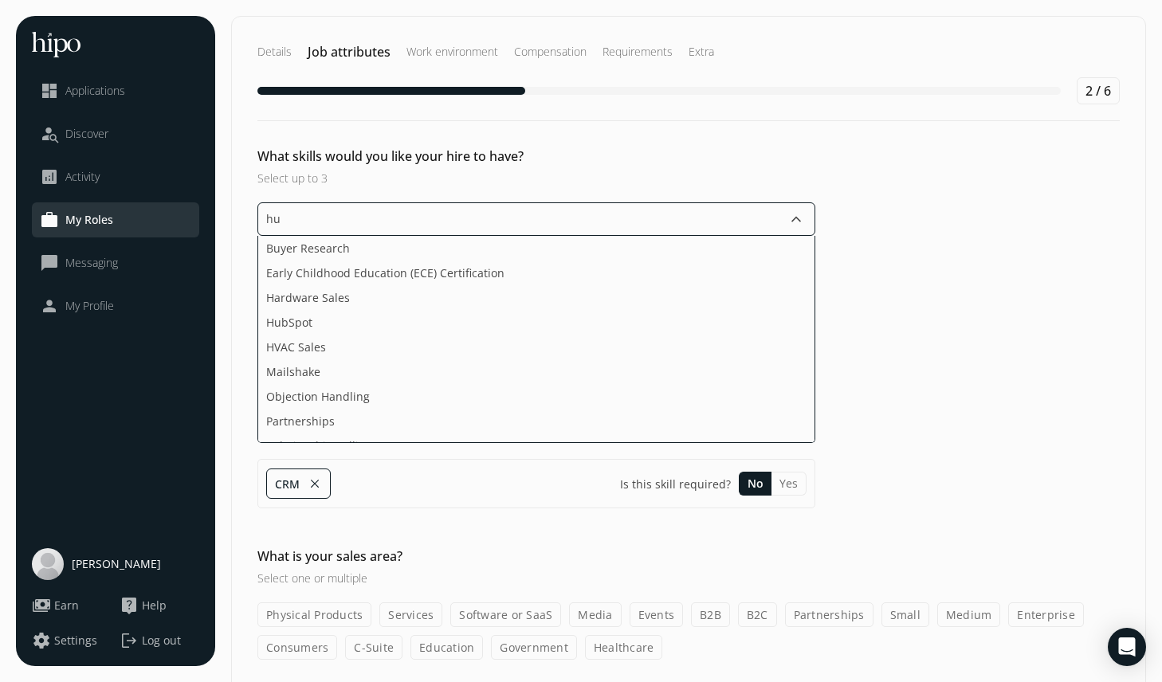
type input "hub"
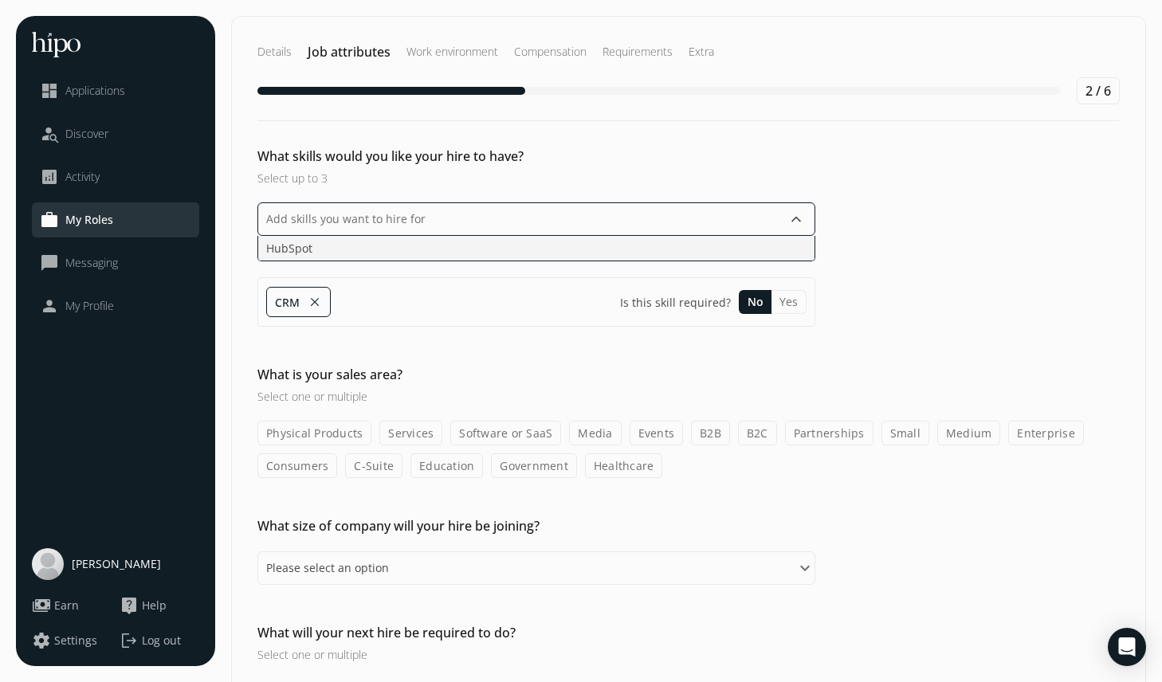
click at [360, 244] on li "HubSpot" at bounding box center [536, 248] width 556 height 25
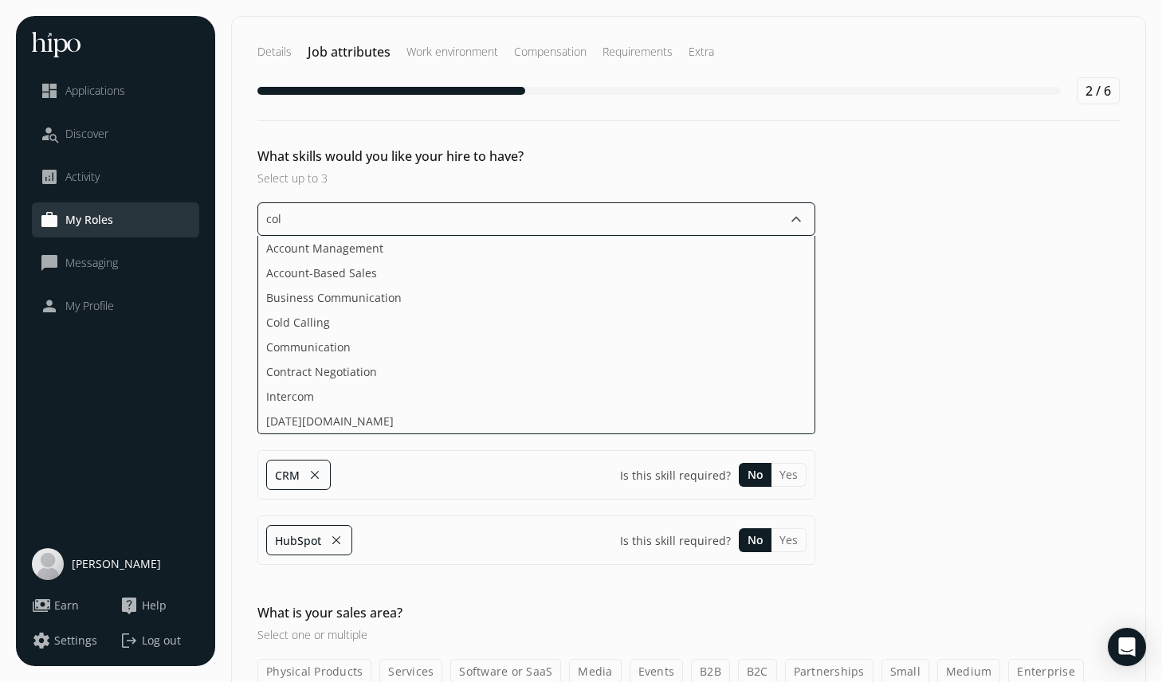
type input "cold"
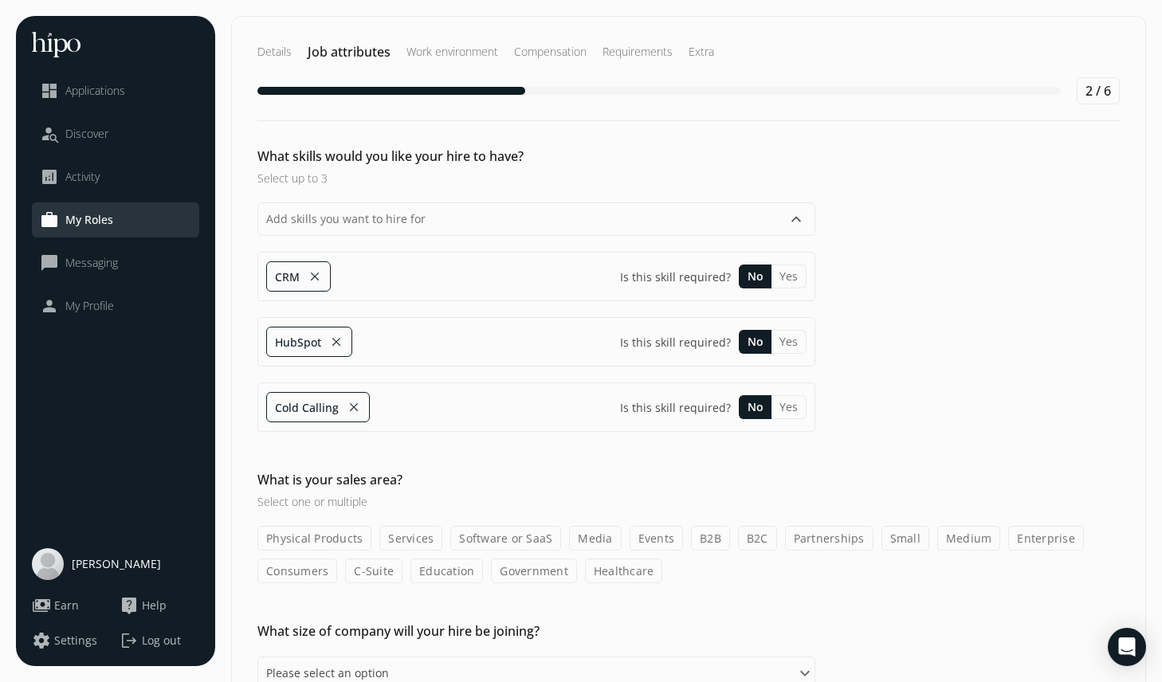
click at [248, 622] on div "What skills would you like your hire to have? Select up to 3 keyboard_arrow_dow…" at bounding box center [688, 656] width 913 height 69
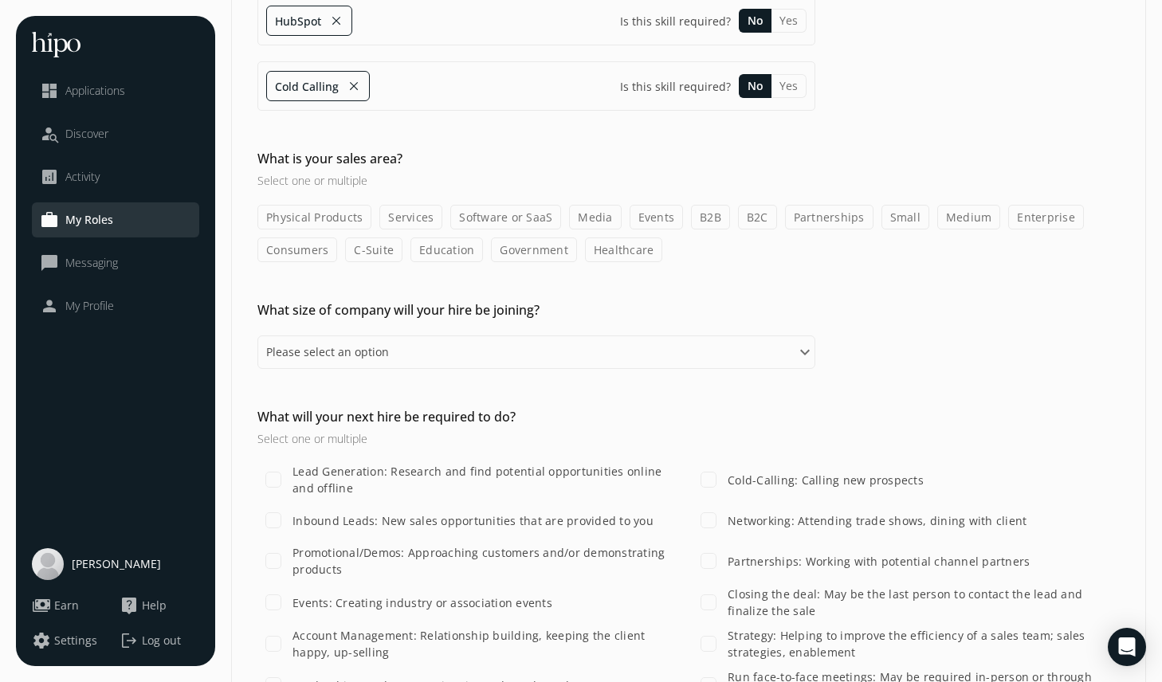
scroll to position [328, 0]
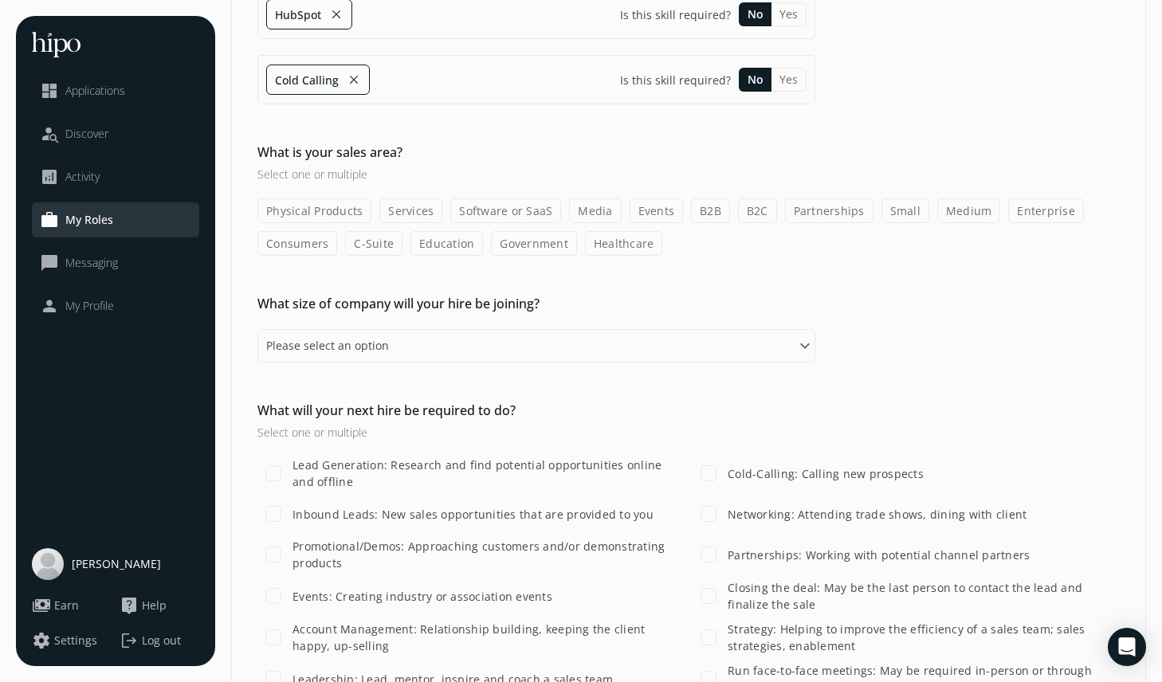
click at [514, 206] on label "Software or SaaS" at bounding box center [505, 210] width 111 height 25
click at [0, 0] on input "Software or SaaS" at bounding box center [0, 0] width 0 height 0
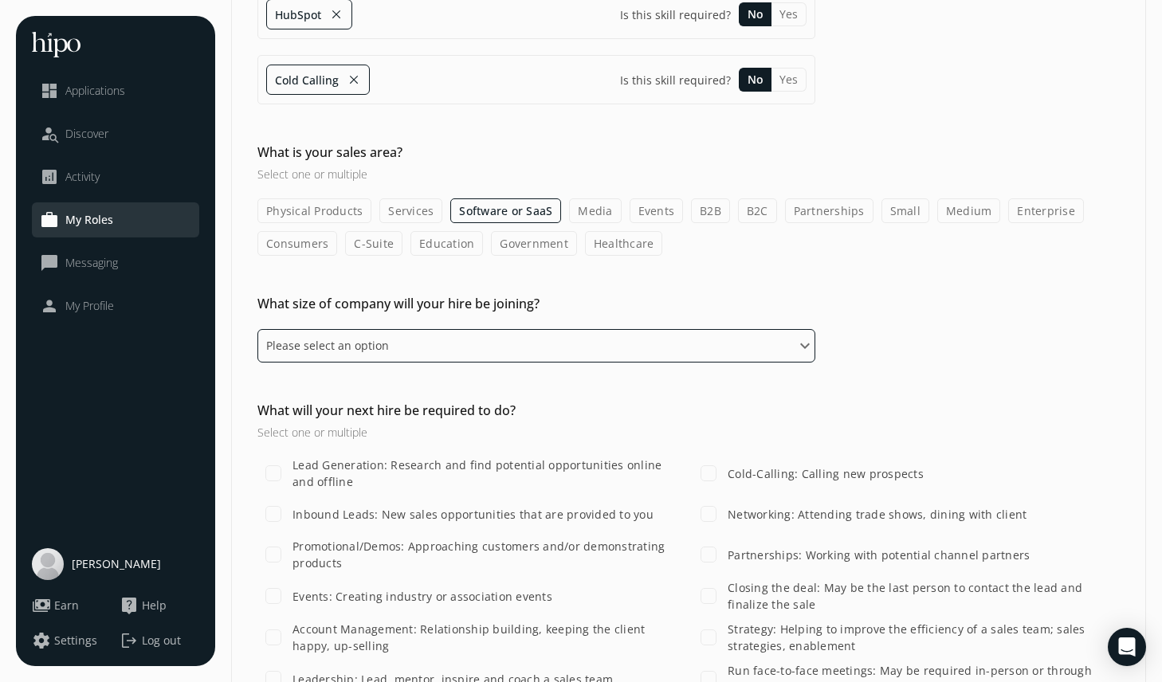
click at [416, 340] on select "Please select an option 1 - 10 11 - 50 51 - 100 101 - 200 201 - 500 501 - 1,000…" at bounding box center [536, 345] width 558 height 33
select select "eleven_fifty"
click at [257, 329] on select "Please select an option 1 - 10 11 - 50 51 - 100 101 - 200 201 - 500 501 - 1,000…" at bounding box center [536, 345] width 558 height 33
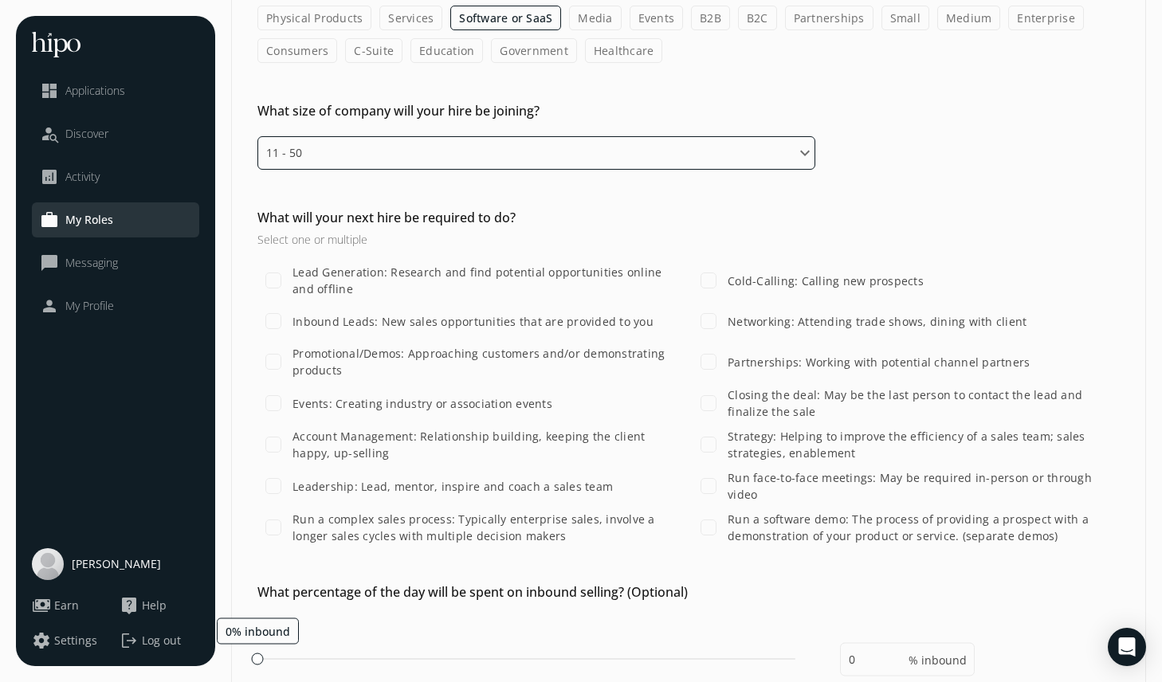
scroll to position [536, 0]
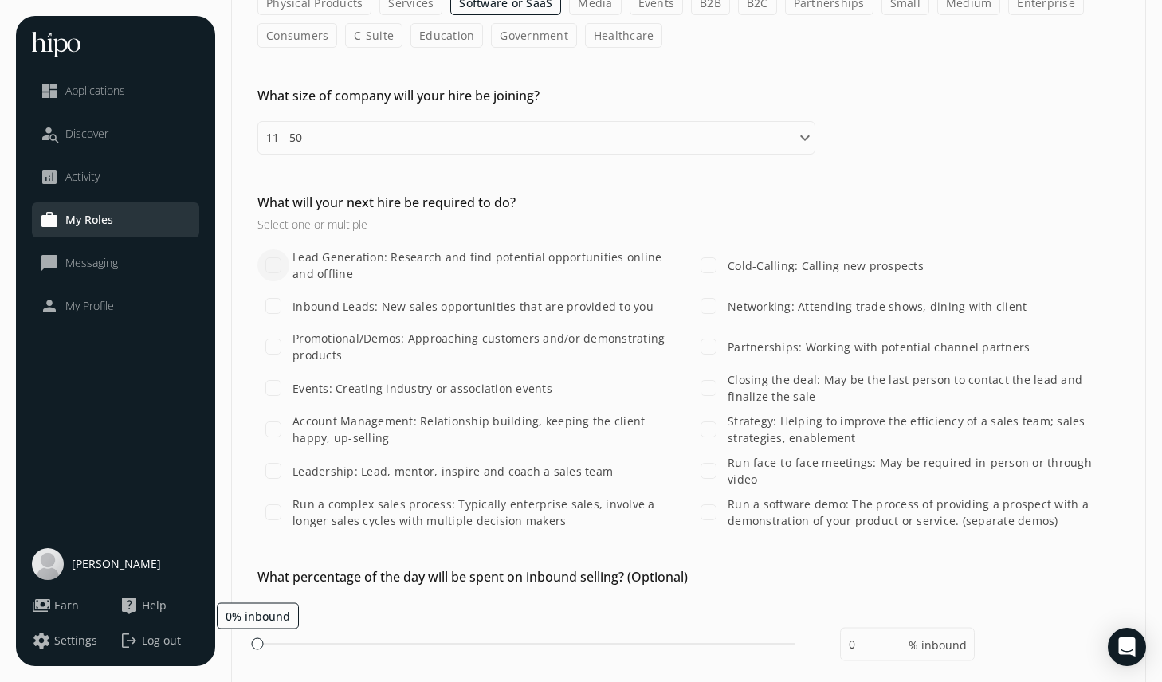
click at [280, 261] on input "Lead Generation: Research and find potential opportunities online and offline" at bounding box center [273, 265] width 32 height 32
checkbox input "true"
click at [739, 265] on label "Cold-Calling: Calling new prospects" at bounding box center [823, 265] width 199 height 17
click at [724, 265] on input "Cold-Calling: Calling new prospects" at bounding box center [709, 265] width 32 height 32
checkbox input "true"
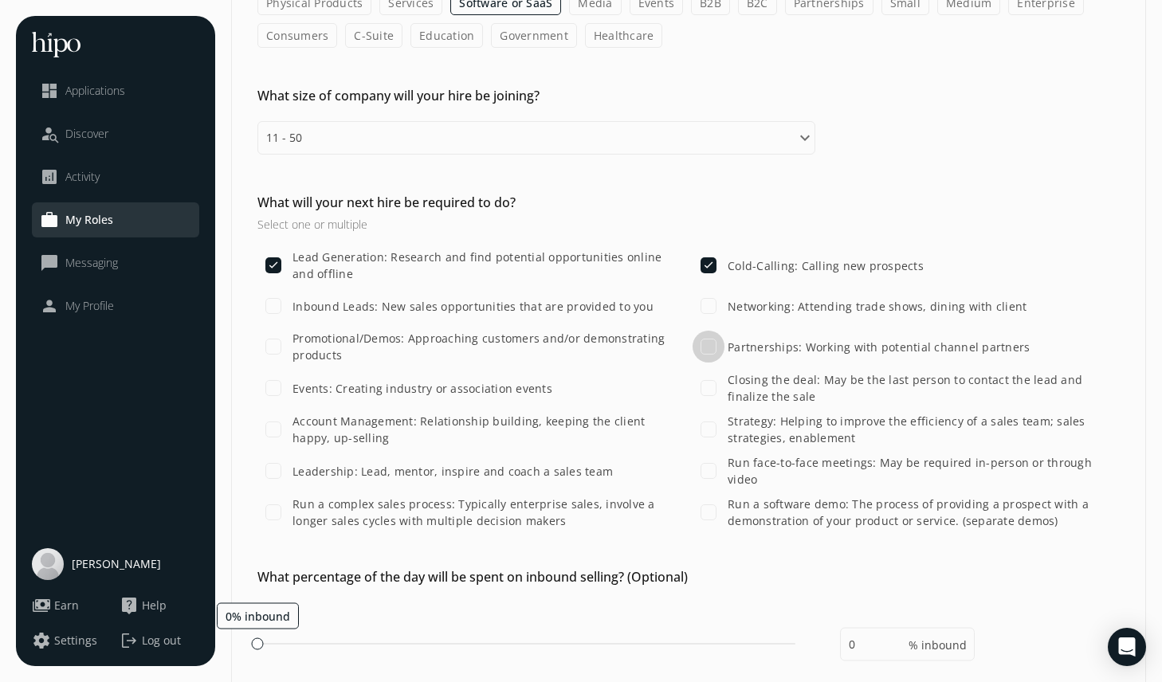
click at [717, 344] on input "Partnerships: Working with potential channel partners" at bounding box center [709, 347] width 32 height 32
checkbox input "true"
click at [717, 307] on input "Networking: Attending trade shows, dining with client" at bounding box center [709, 306] width 32 height 32
checkbox input "true"
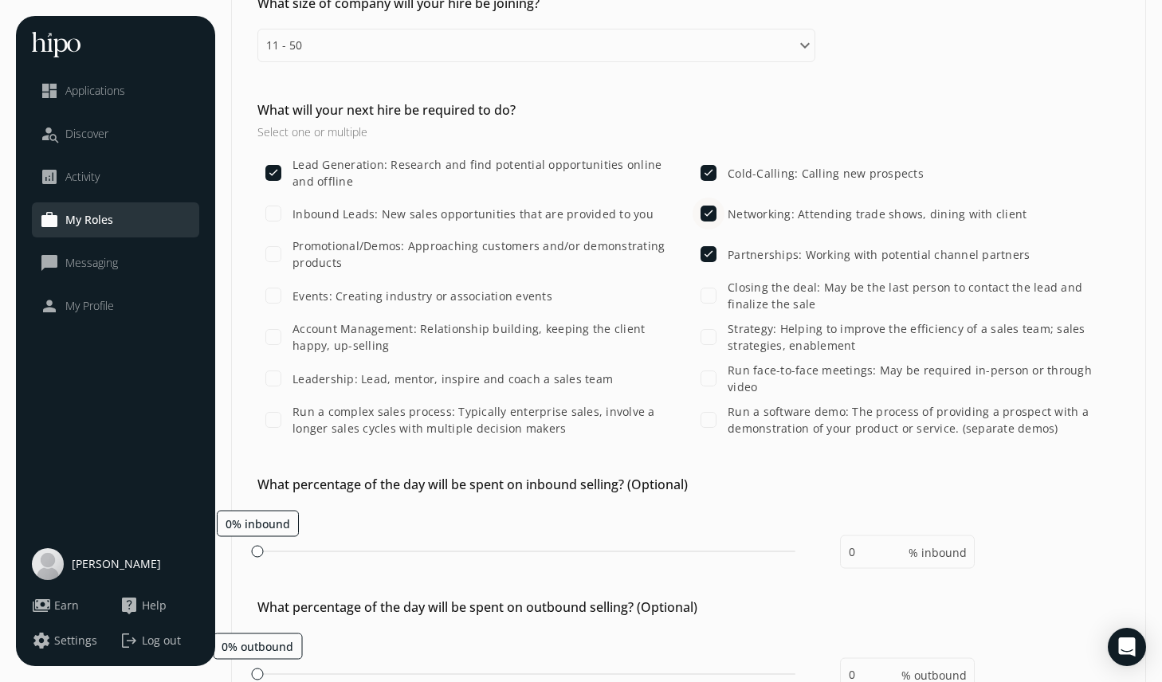
scroll to position [630, 0]
click at [337, 211] on label "Inbound Leads: New sales opportunities that are provided to you" at bounding box center [471, 212] width 364 height 17
click at [289, 211] on input "Inbound Leads: New sales opportunities that are provided to you" at bounding box center [273, 212] width 32 height 32
checkbox input "true"
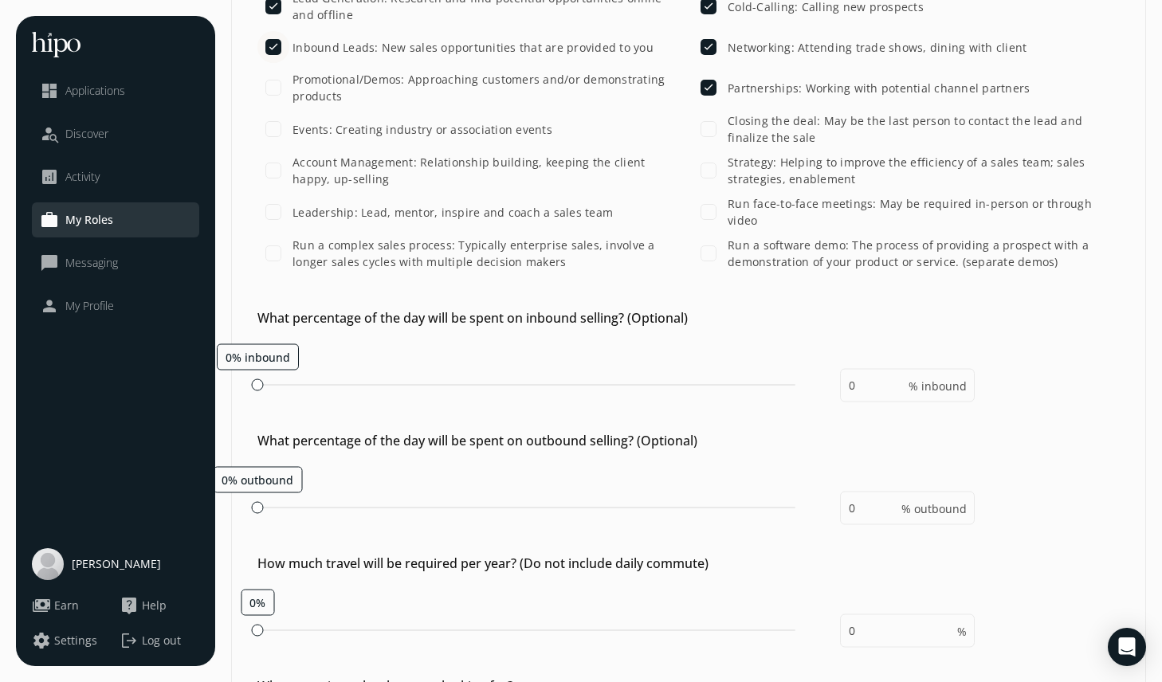
scroll to position [842, 0]
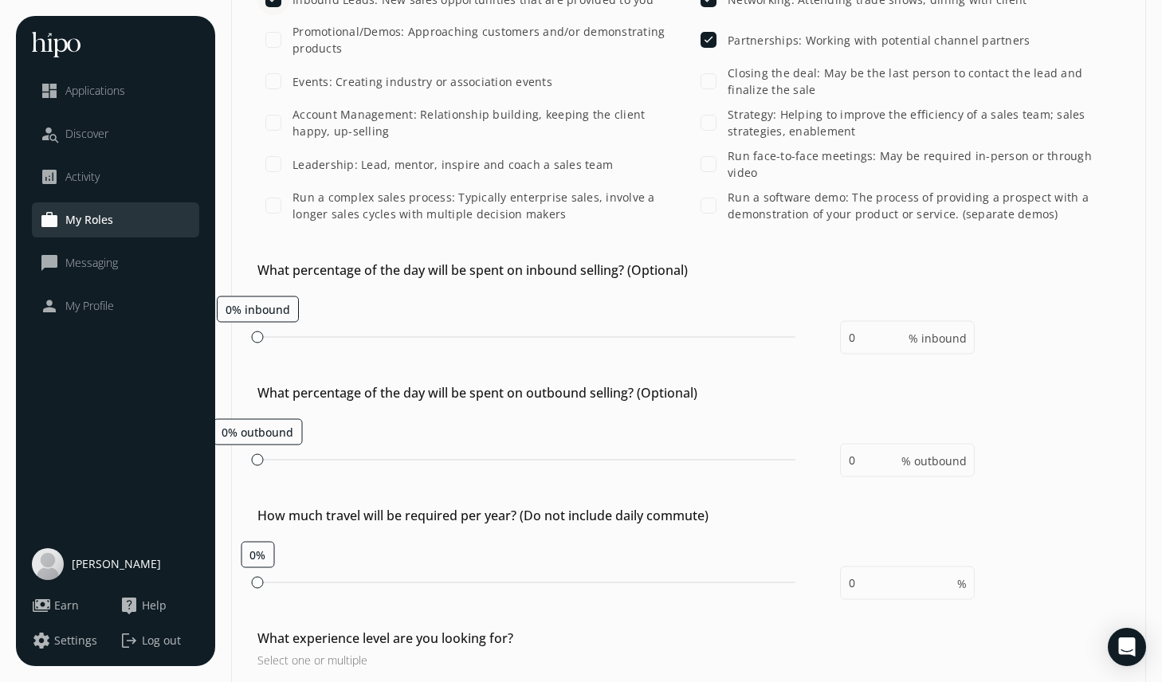
type input "100"
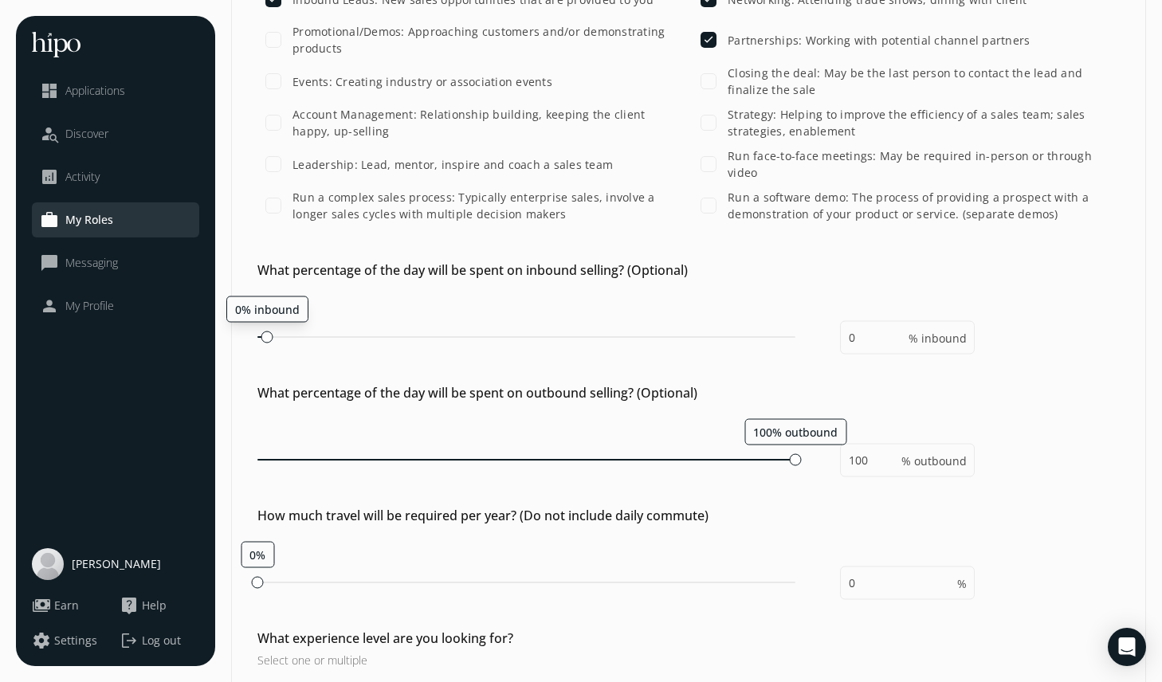
type input "5"
type input "95"
drag, startPoint x: 257, startPoint y: 329, endPoint x: 277, endPoint y: 331, distance: 20.0
click at [277, 331] on div at bounding box center [278, 337] width 12 height 12
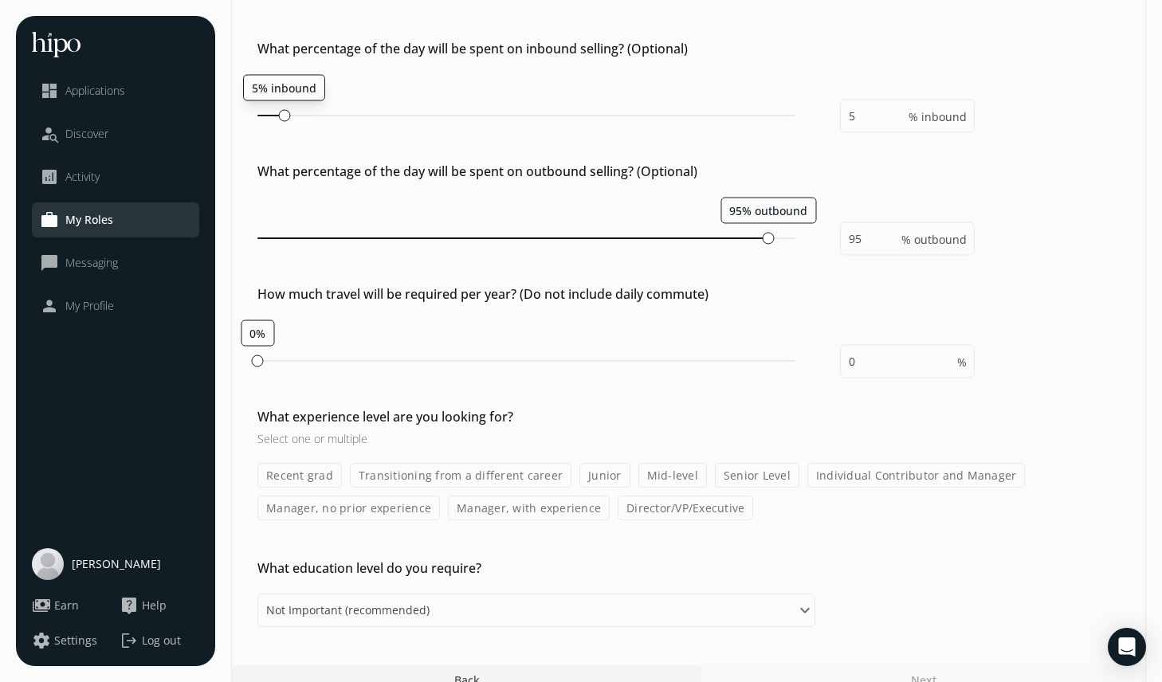
scroll to position [1091, 0]
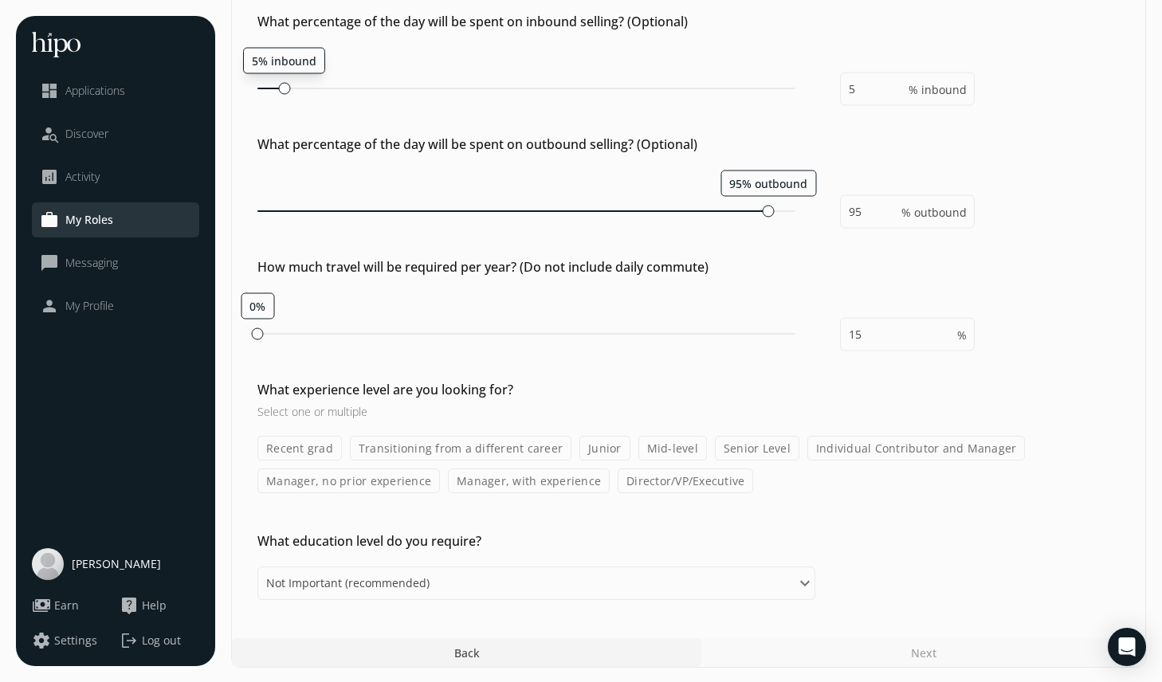
type input "20"
drag, startPoint x: 257, startPoint y: 331, endPoint x: 366, endPoint y: 330, distance: 108.4
click at [366, 330] on div at bounding box center [366, 334] width 12 height 12
click at [311, 440] on label "Recent grad" at bounding box center [299, 448] width 84 height 25
click at [0, 0] on input "Recent grad" at bounding box center [0, 0] width 0 height 0
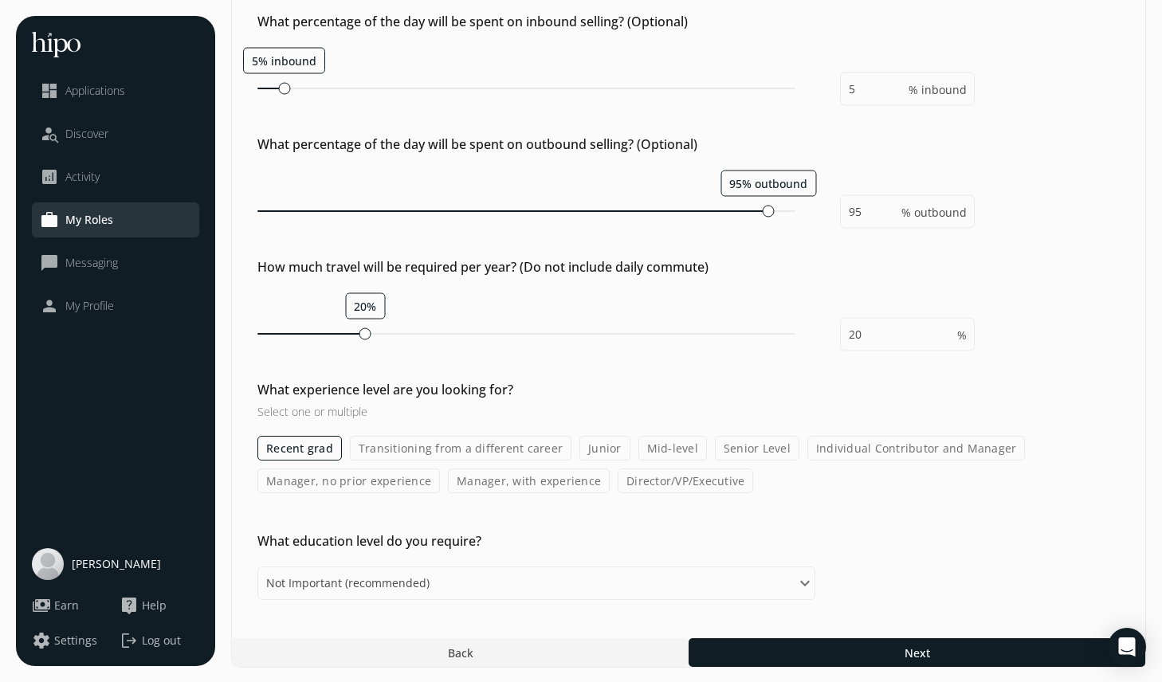
click at [415, 446] on label "Transitioning from a different career" at bounding box center [461, 448] width 222 height 25
click at [0, 0] on input "Transitioning from a different career" at bounding box center [0, 0] width 0 height 0
click at [592, 449] on label "Junior" at bounding box center [604, 448] width 51 height 25
click at [0, 0] on input "Junior" at bounding box center [0, 0] width 0 height 0
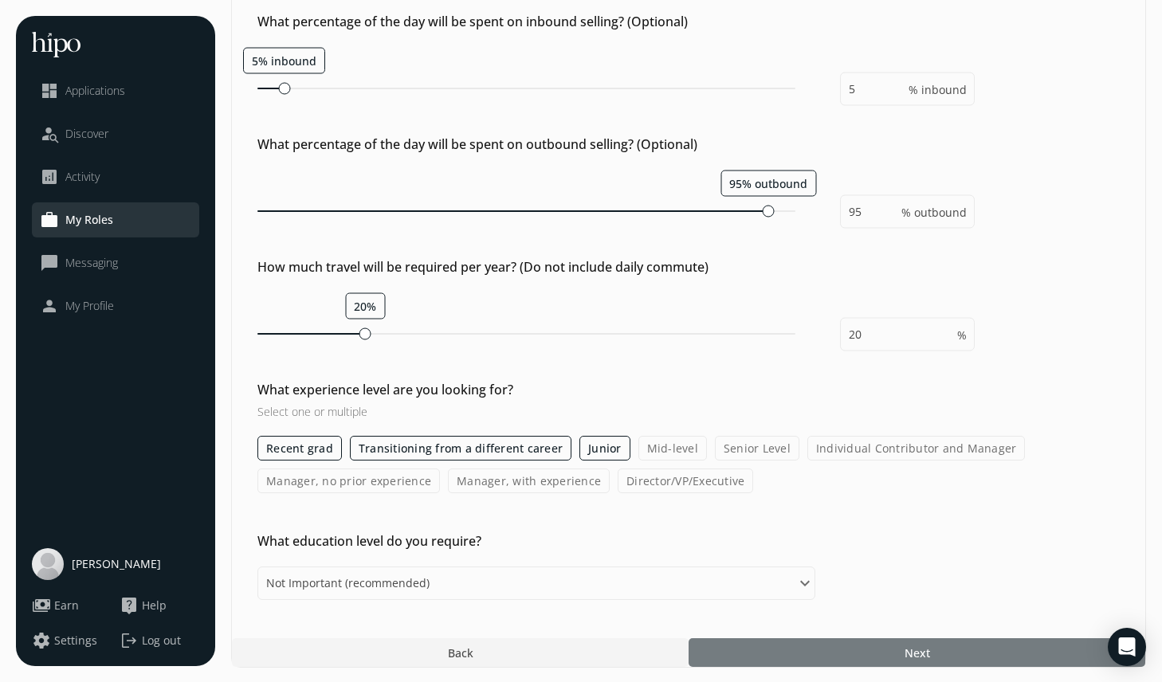
click at [770, 656] on div at bounding box center [917, 652] width 457 height 29
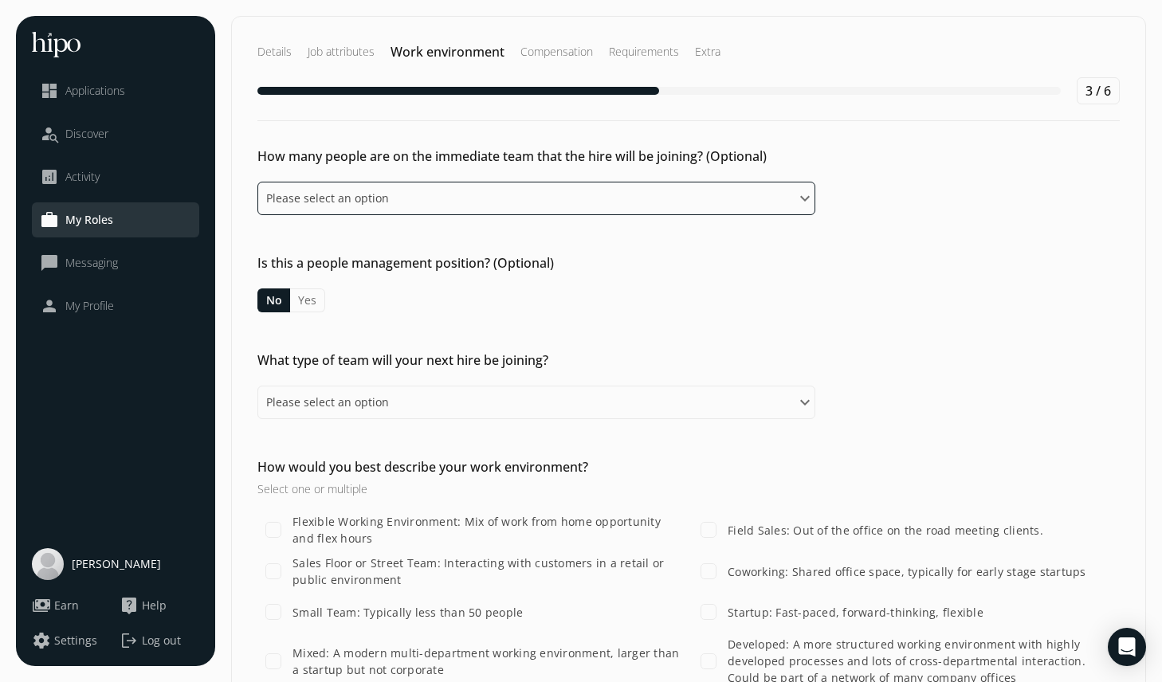
click at [397, 200] on select "Please select an option 0-1 2-5 6-10 10-15 15+" at bounding box center [536, 198] width 558 height 33
select select "two_five"
click at [257, 182] on select "Please select an option 0-1 2-5 6-10 10-15 15+" at bounding box center [536, 198] width 558 height 33
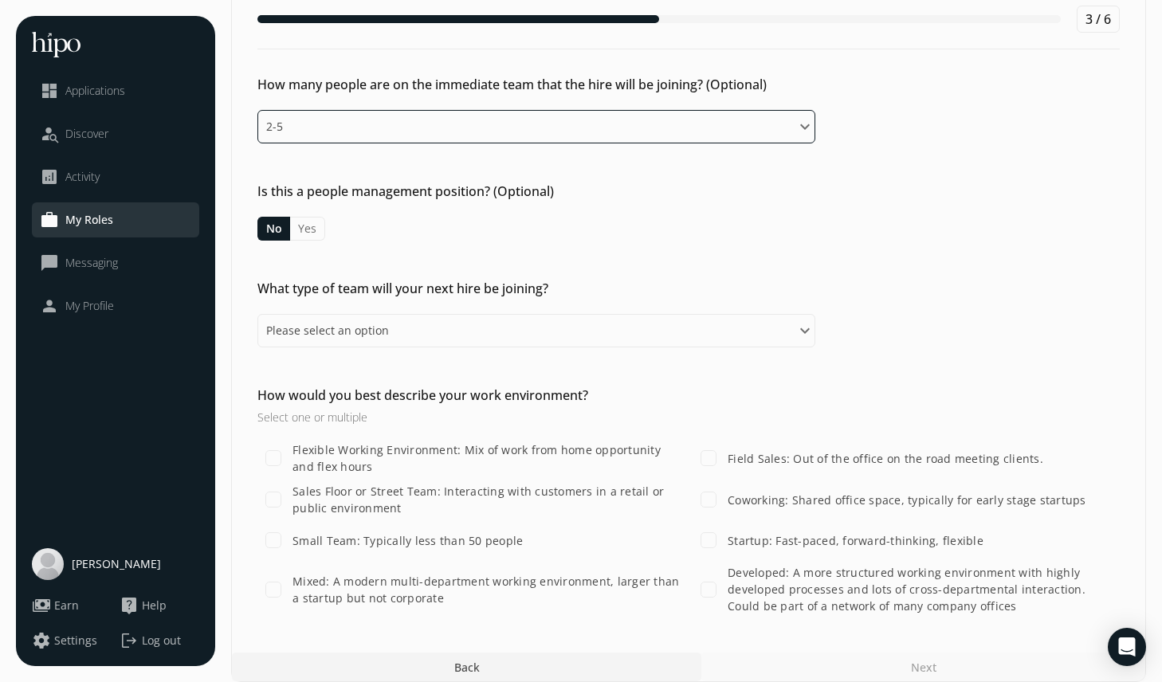
scroll to position [88, 0]
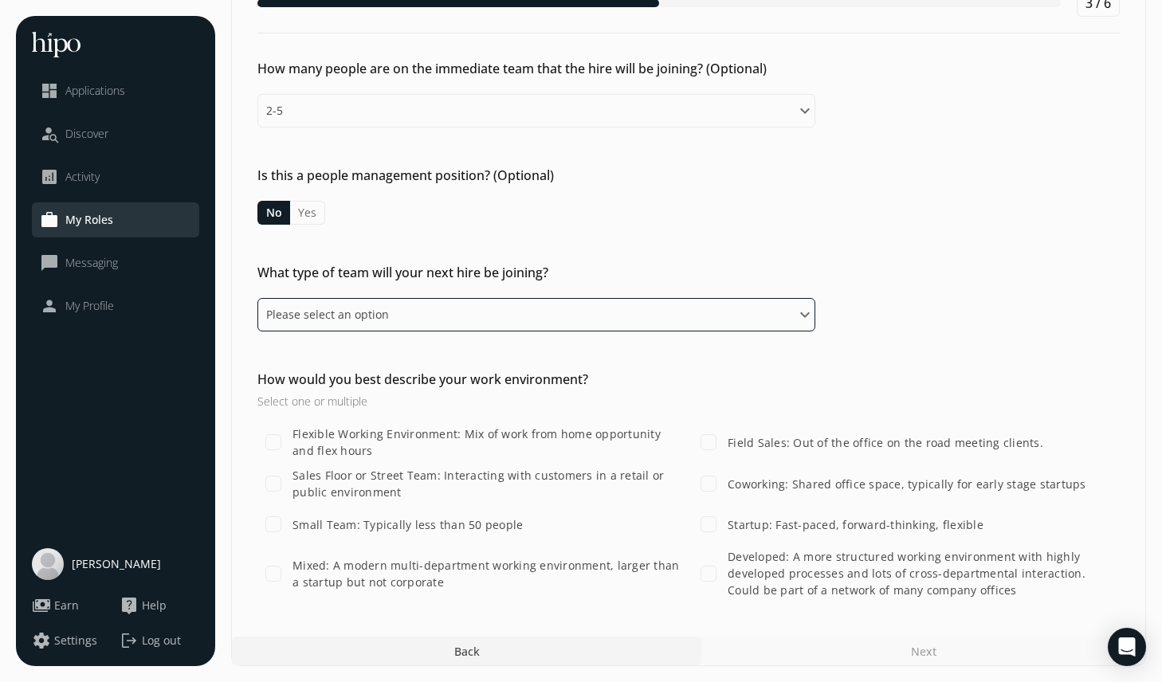
click at [411, 323] on select "Please select an option This person would primarily work independently An oppor…" at bounding box center [536, 314] width 558 height 33
click at [257, 298] on select "Please select an option This person would primarily work independently An oppor…" at bounding box center [536, 314] width 558 height 33
click at [434, 308] on select "Please select an option This person would primarily work independently An oppor…" at bounding box center [536, 314] width 558 height 33
select select "small"
click at [257, 298] on select "Please select an option This person would primarily work independently An oppor…" at bounding box center [536, 314] width 558 height 33
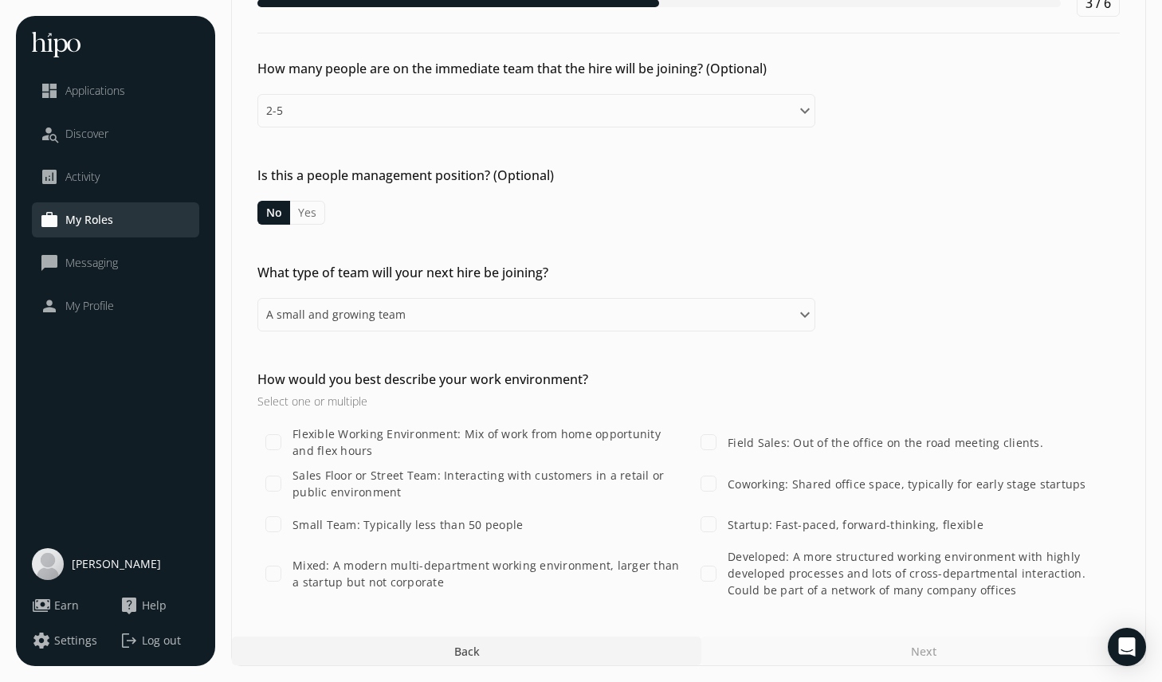
click at [414, 428] on label "Flexible Working Environment: Mix of work from home opportunity and flex hours" at bounding box center [486, 442] width 395 height 33
click at [289, 428] on input "Flexible Working Environment: Mix of work from home opportunity and flex hours" at bounding box center [273, 442] width 32 height 32
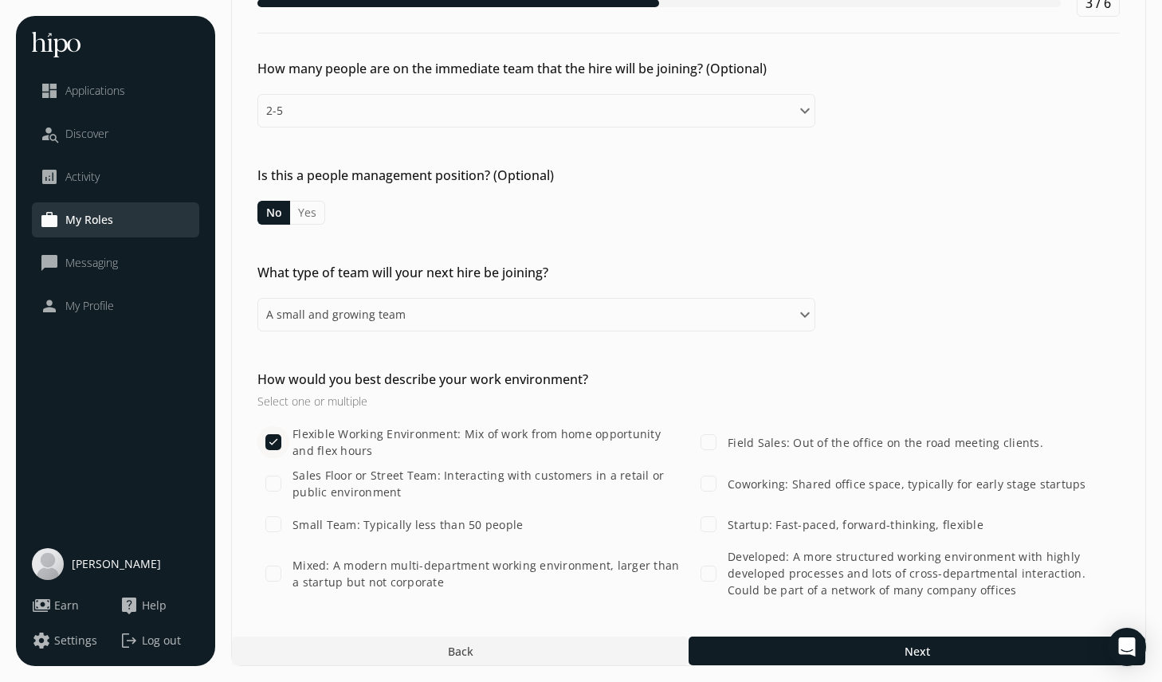
click at [414, 428] on label "Flexible Working Environment: Mix of work from home opportunity and flex hours" at bounding box center [486, 442] width 395 height 33
click at [289, 428] on input "Flexible Working Environment: Mix of work from home opportunity and flex hours" at bounding box center [273, 442] width 32 height 32
checkbox input "false"
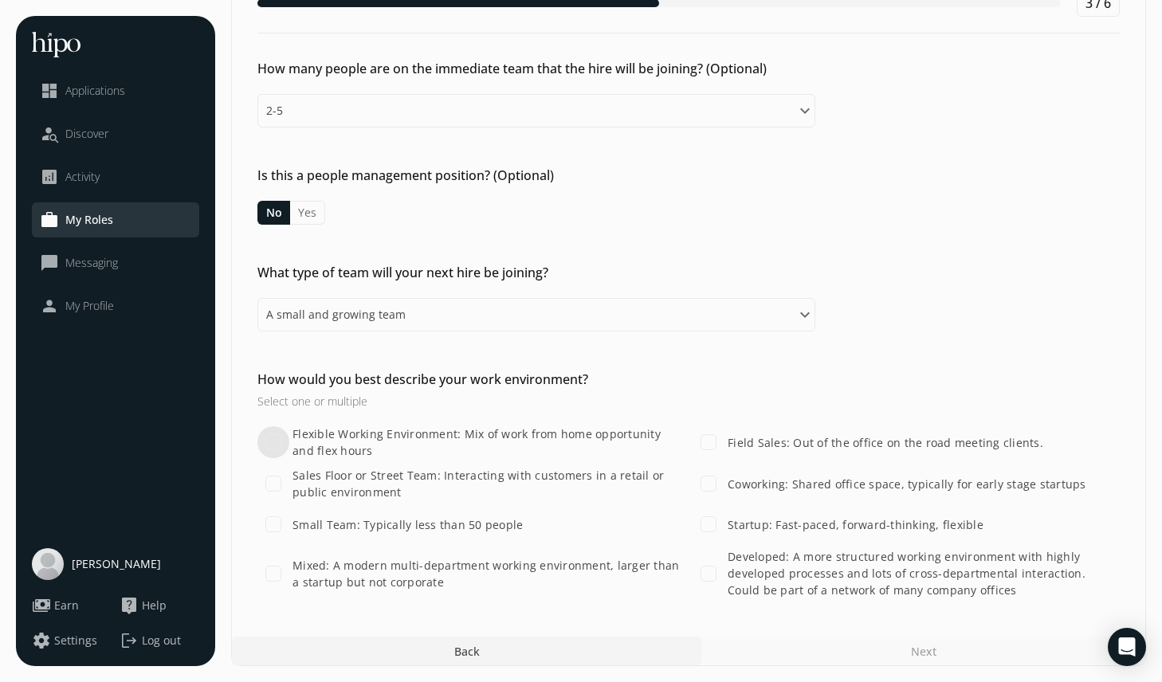
click at [740, 522] on label "Startup: Fast-paced, forward-thinking, flexible" at bounding box center [853, 524] width 259 height 17
click at [724, 522] on input "Startup: Fast-paced, forward-thinking, flexible" at bounding box center [709, 524] width 32 height 32
checkbox input "true"
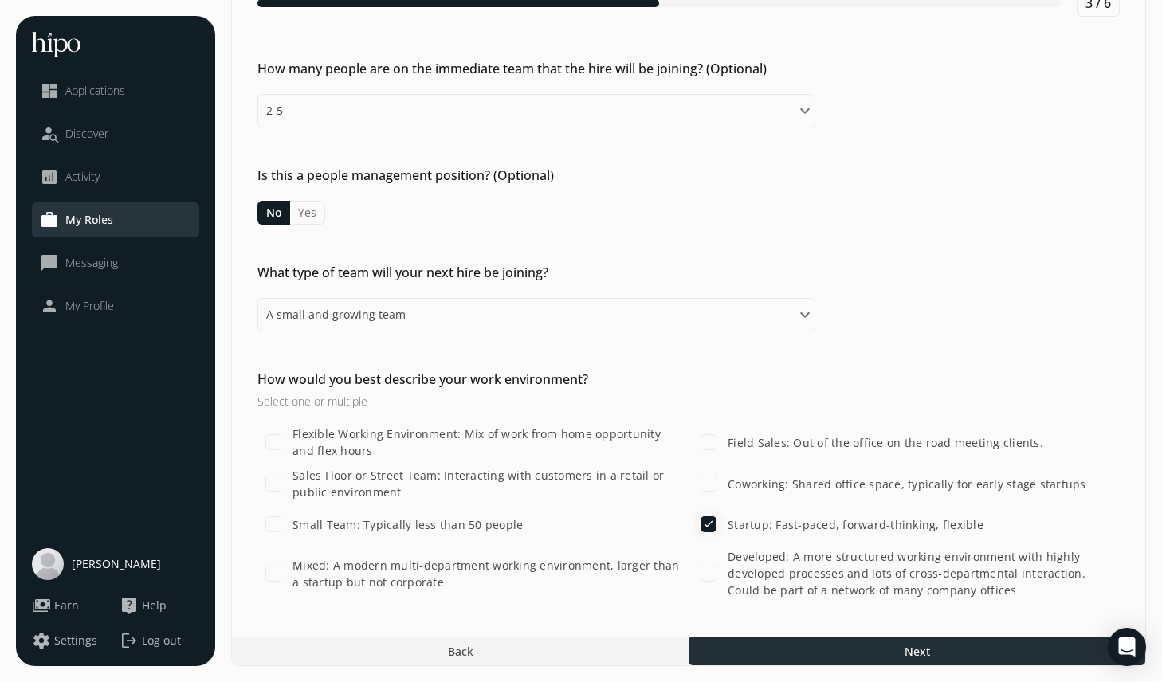
click at [819, 653] on div at bounding box center [917, 651] width 457 height 29
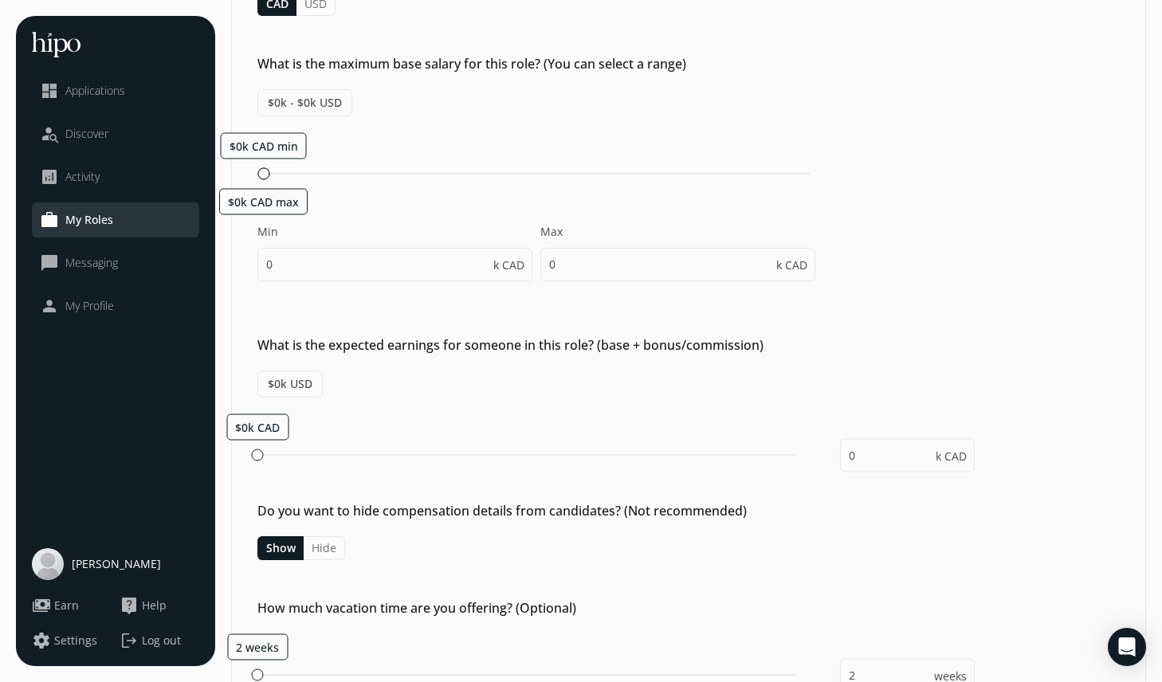
scroll to position [484, 0]
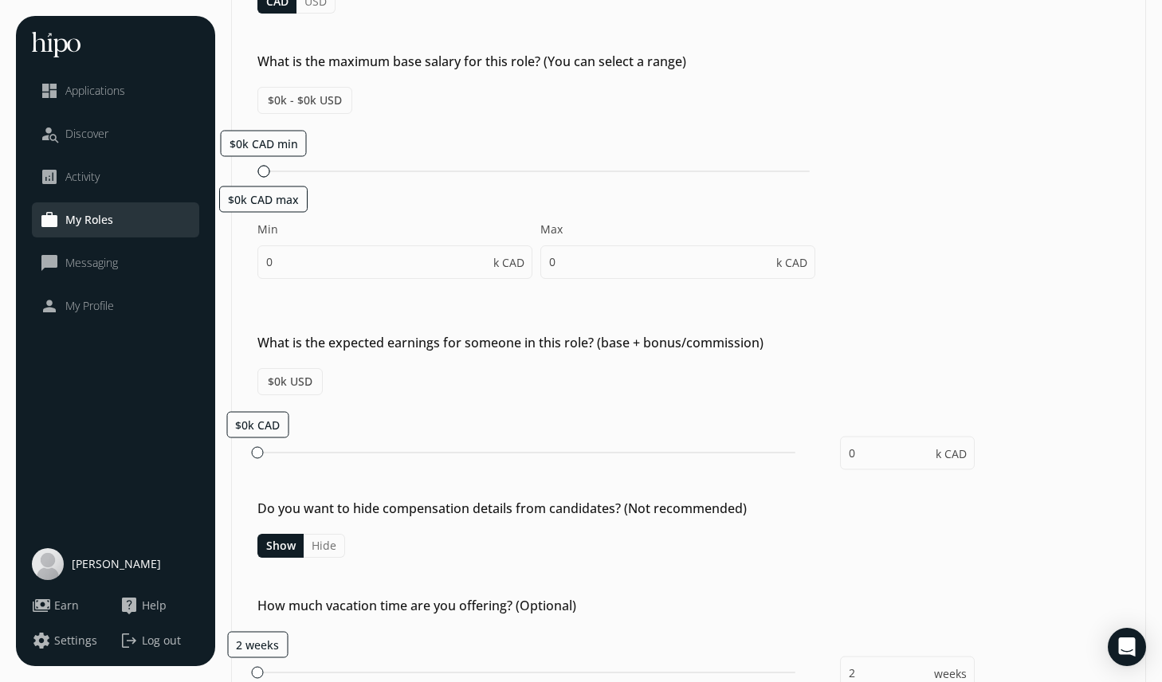
drag, startPoint x: 263, startPoint y: 163, endPoint x: 349, endPoint y: 160, distance: 86.1
click at [352, 159] on div "$0k CAD min $0k CAD max Min 0 k CAD Max 0 k CAD" at bounding box center [536, 212] width 558 height 165
drag, startPoint x: 261, startPoint y: 167, endPoint x: 444, endPoint y: 184, distance: 184.1
click at [444, 184] on div "$0k CAD min $65k CAD max Min 0 k CAD Max 0 k CAD" at bounding box center [536, 212] width 558 height 165
type input "65"
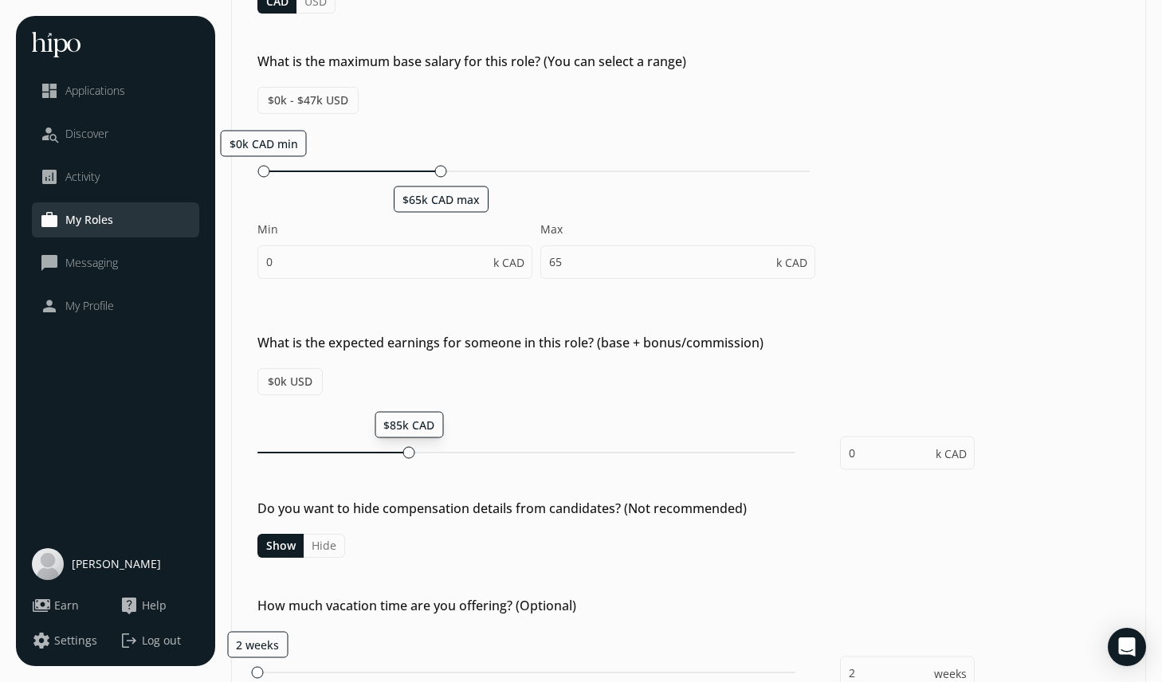
drag, startPoint x: 269, startPoint y: 445, endPoint x: 409, endPoint y: 443, distance: 140.3
click at [409, 443] on div "$85k CAD 0 k CAD" at bounding box center [615, 435] width 717 height 49
type input "85"
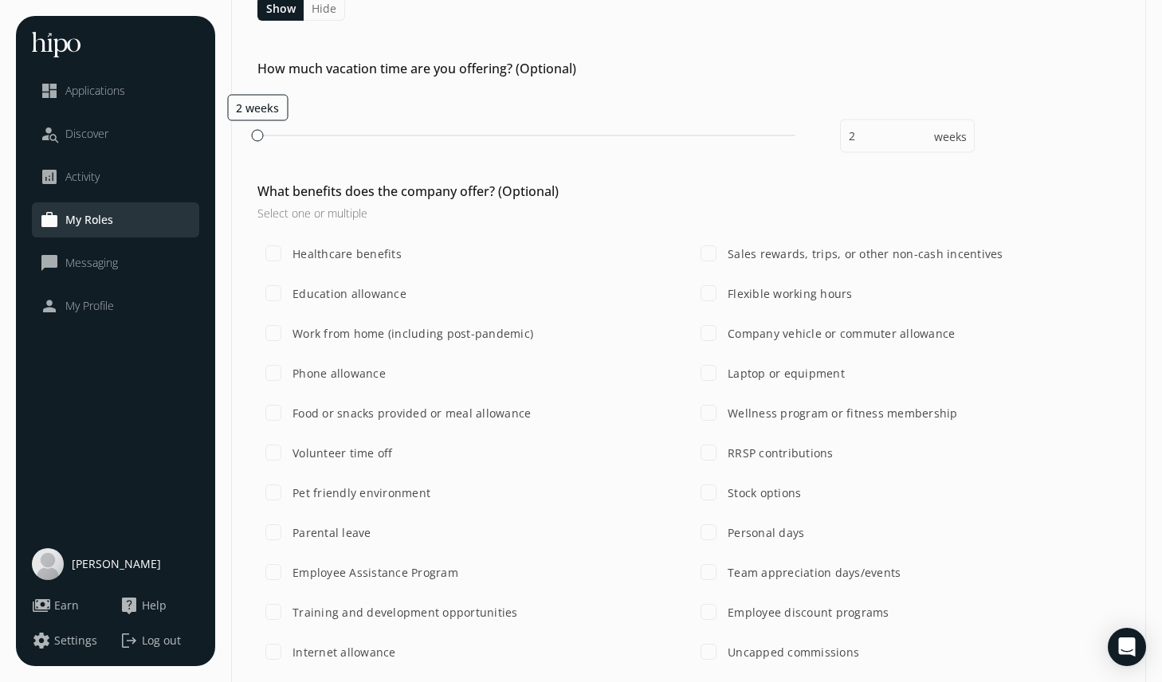
scroll to position [1041, 0]
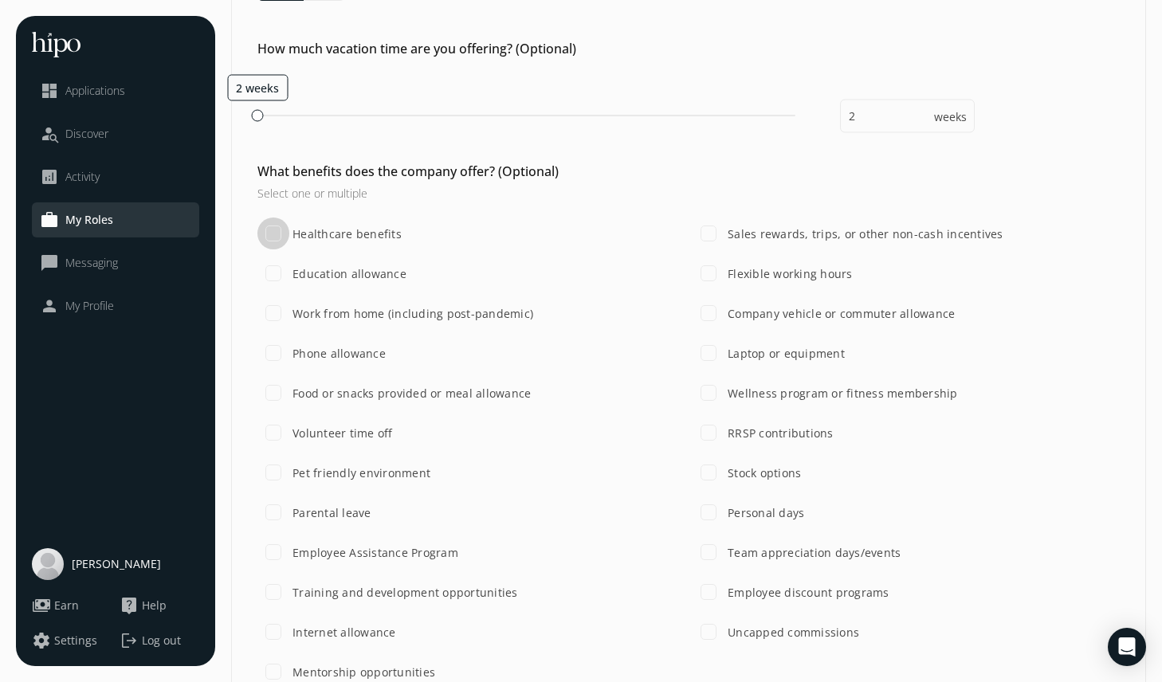
click at [276, 238] on input "Healthcare benefits" at bounding box center [273, 234] width 32 height 32
checkbox input "true"
click at [712, 355] on input "Laptop or equipment" at bounding box center [709, 353] width 32 height 32
checkbox input "true"
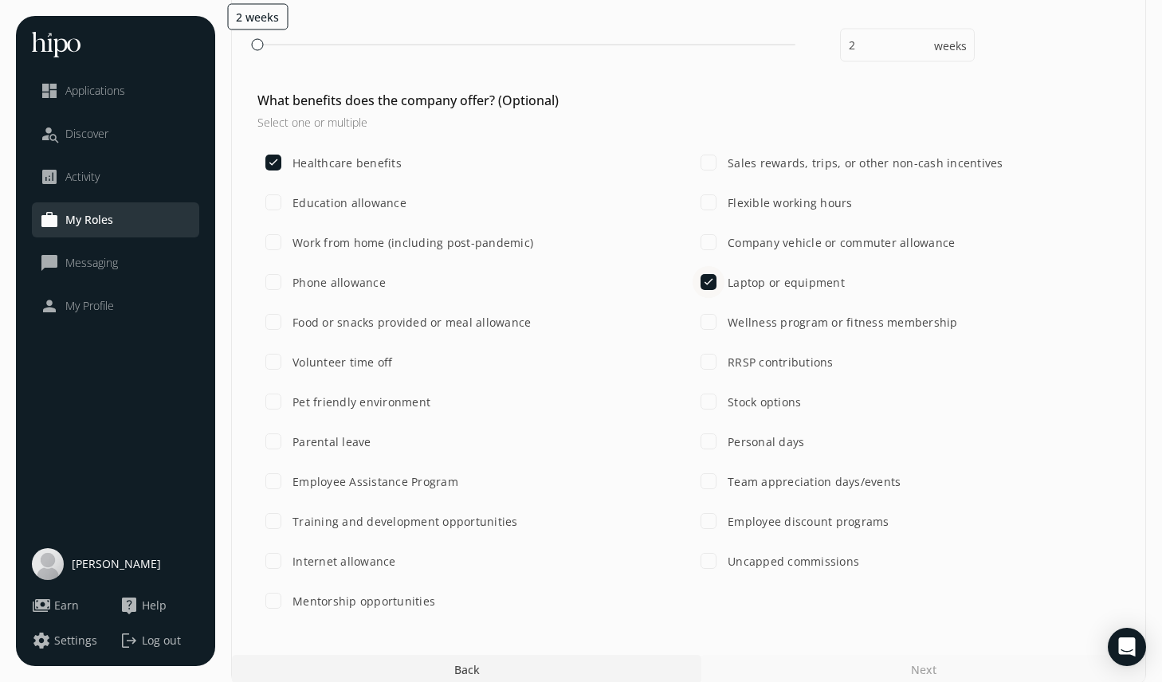
scroll to position [1130, 0]
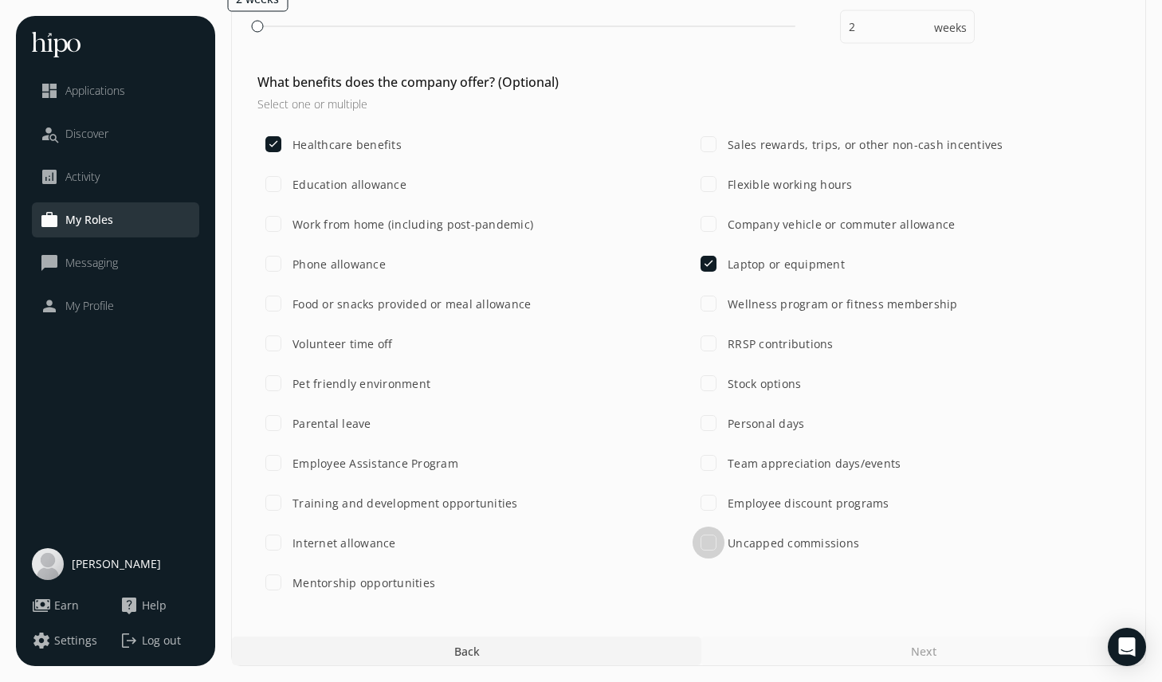
click at [700, 551] on input "Uncapped commissions" at bounding box center [709, 543] width 32 height 32
checkbox input "true"
click at [834, 659] on div "Next" at bounding box center [923, 651] width 444 height 29
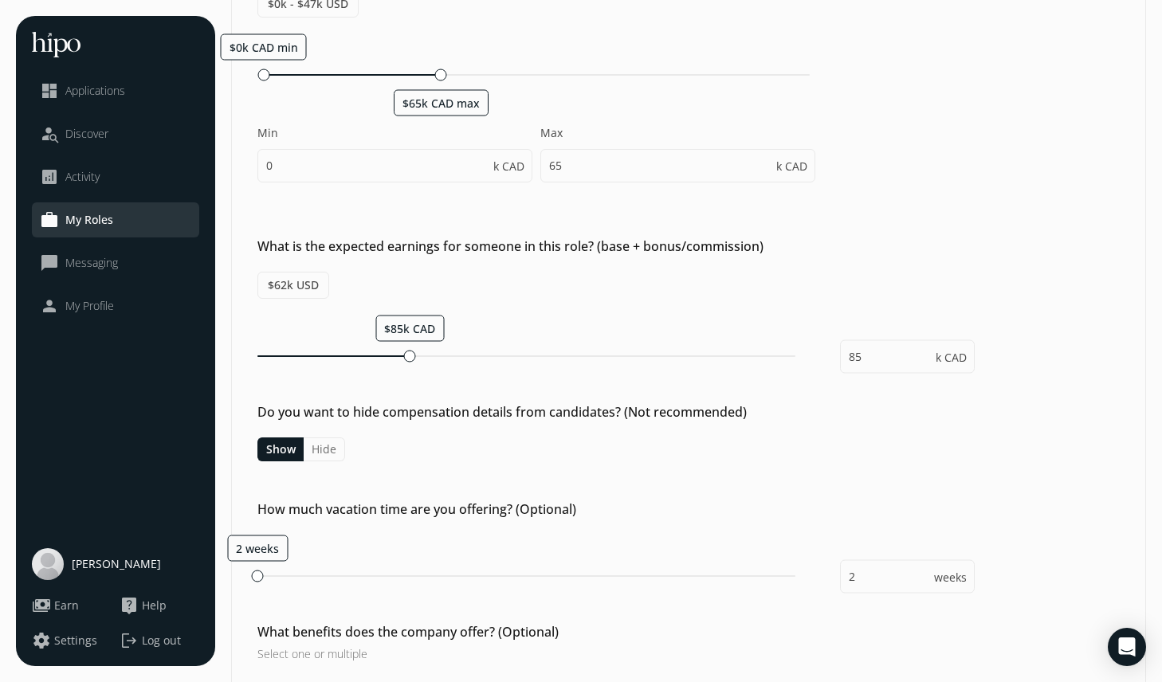
scroll to position [587, 0]
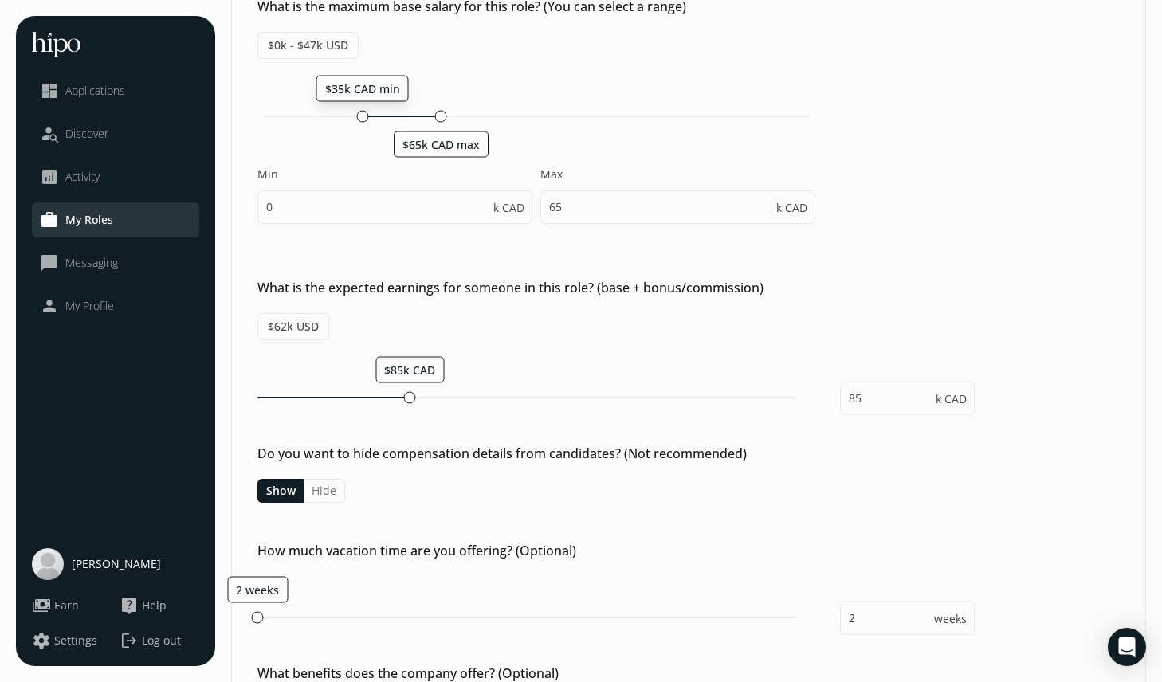
drag, startPoint x: 266, startPoint y: 116, endPoint x: 359, endPoint y: 122, distance: 92.6
click at [359, 122] on div "$35k CAD min $65k CAD max" at bounding box center [536, 116] width 558 height 15
type input "35"
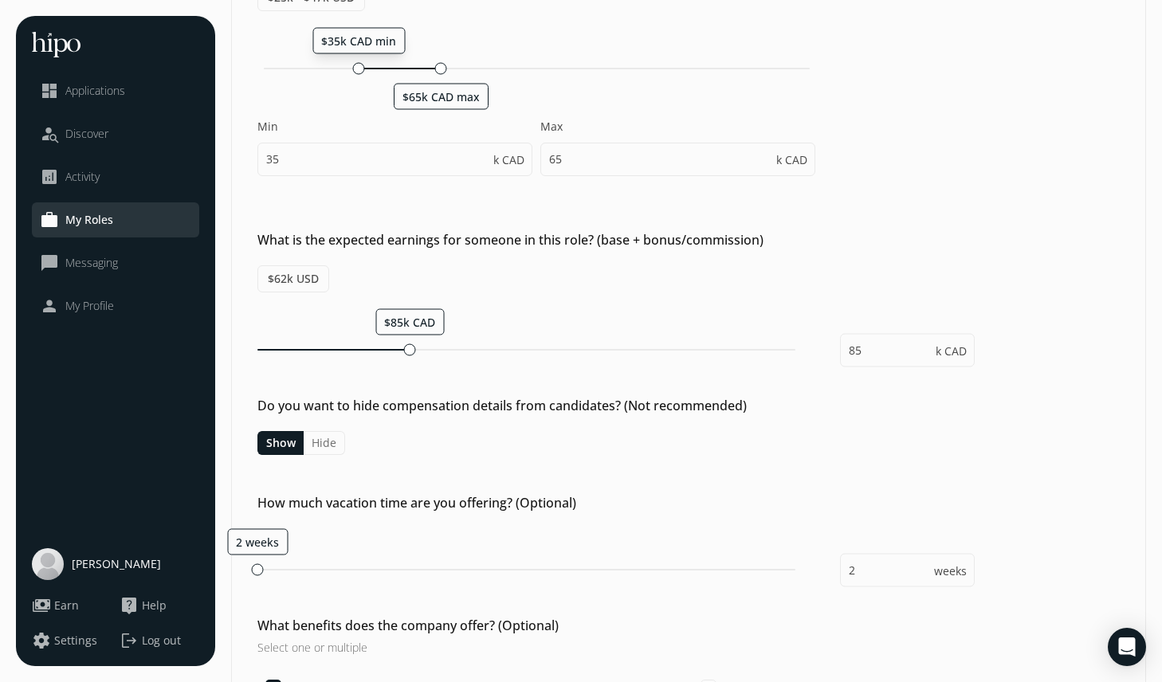
scroll to position [1130, 0]
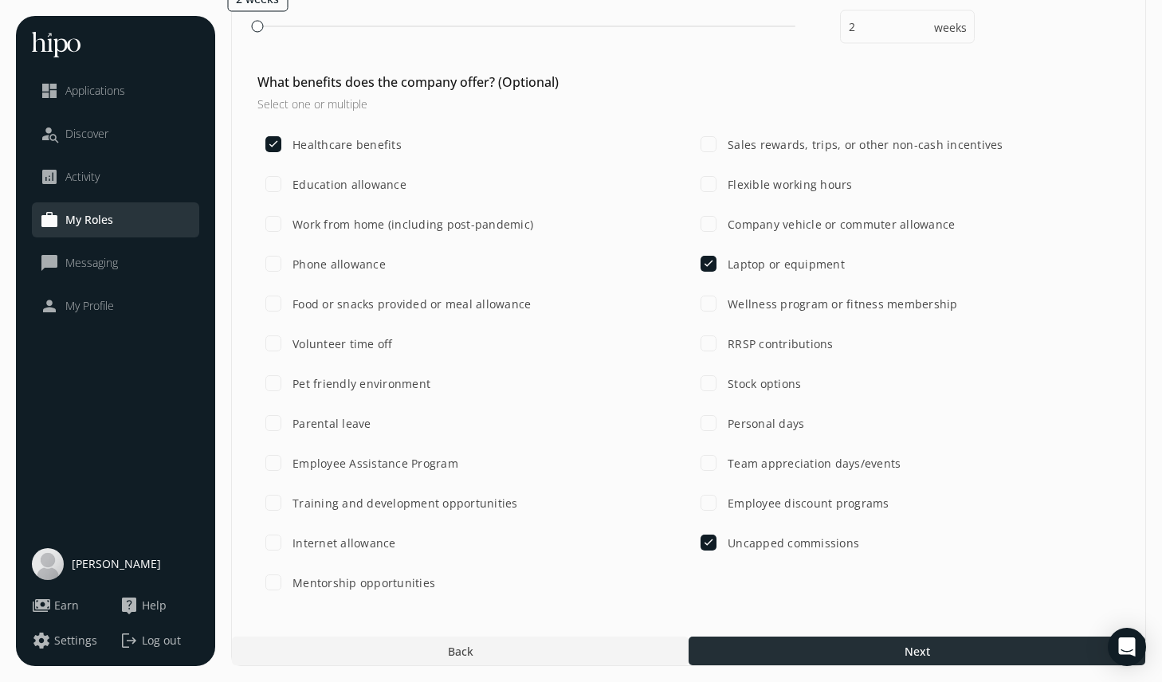
click at [788, 658] on div at bounding box center [917, 651] width 457 height 29
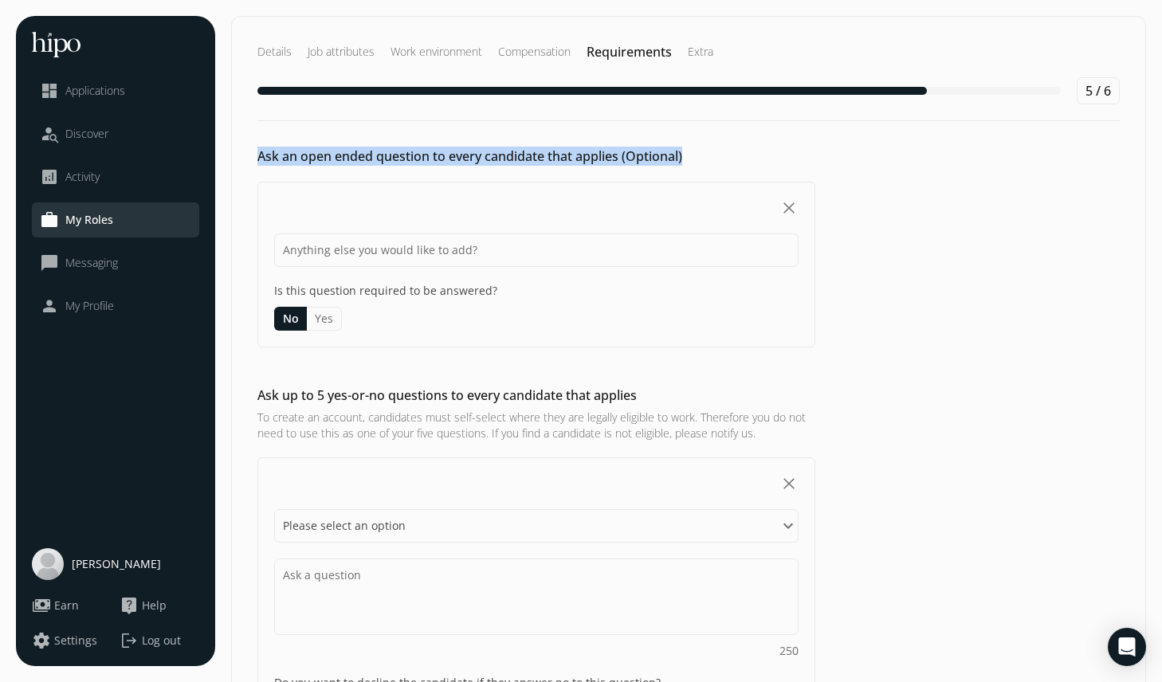
drag, startPoint x: 257, startPoint y: 159, endPoint x: 705, endPoint y: 158, distance: 447.9
click at [705, 158] on h2 "Ask an open ended question to every candidate that applies (Optional)" at bounding box center [536, 156] width 558 height 19
copy h2 "Ask an open ended question to every candidate that applies (Optional)"
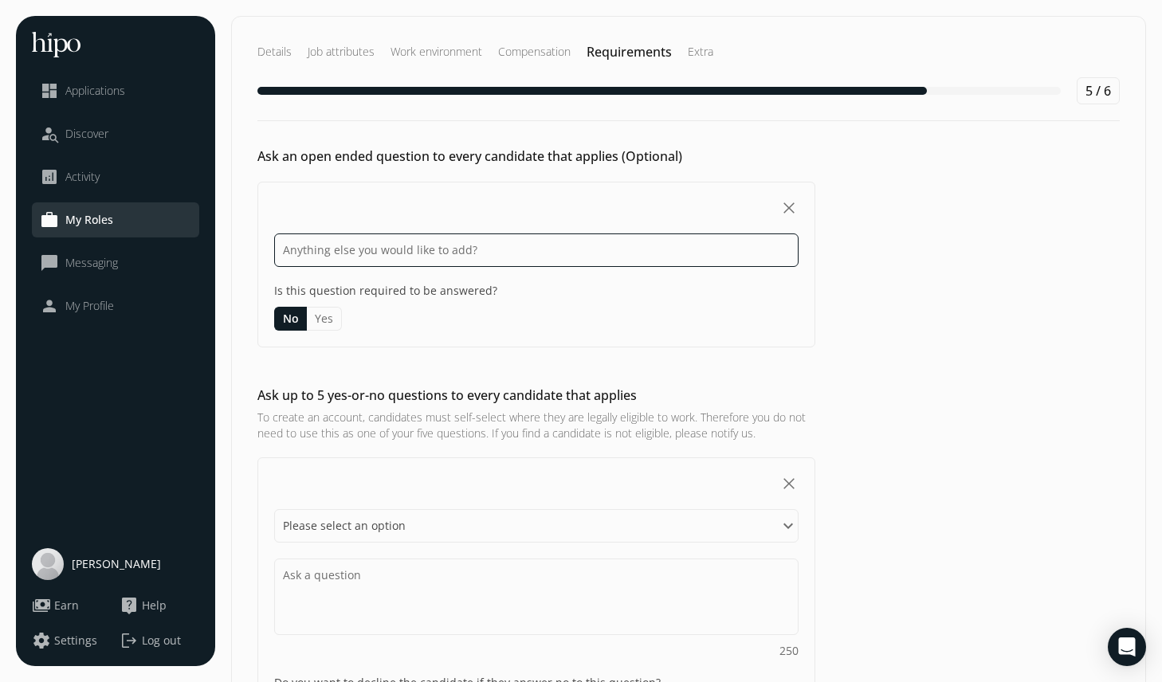
click at [355, 244] on input at bounding box center [536, 250] width 524 height 33
paste input "If you were starting at SeQent [DATE], what would be your first three steps to …"
type input "If you were starting at SeQent [DATE], what would be your first three steps to …"
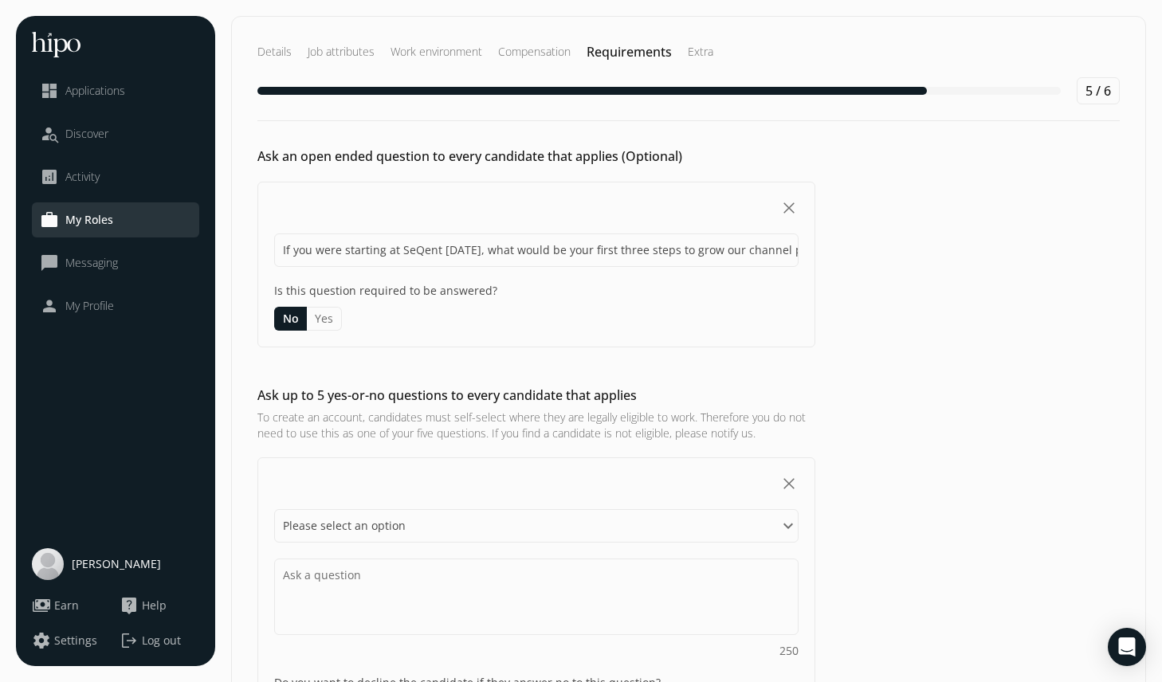
click at [321, 314] on button "Yes" at bounding box center [324, 319] width 35 height 24
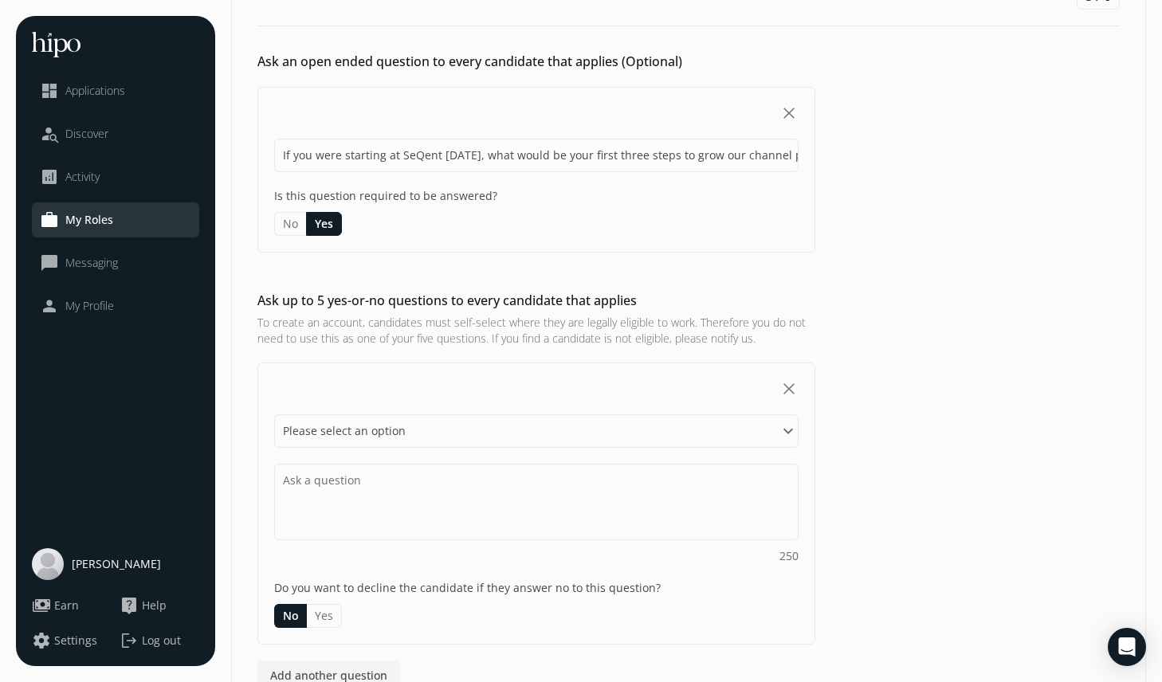
scroll to position [186, 0]
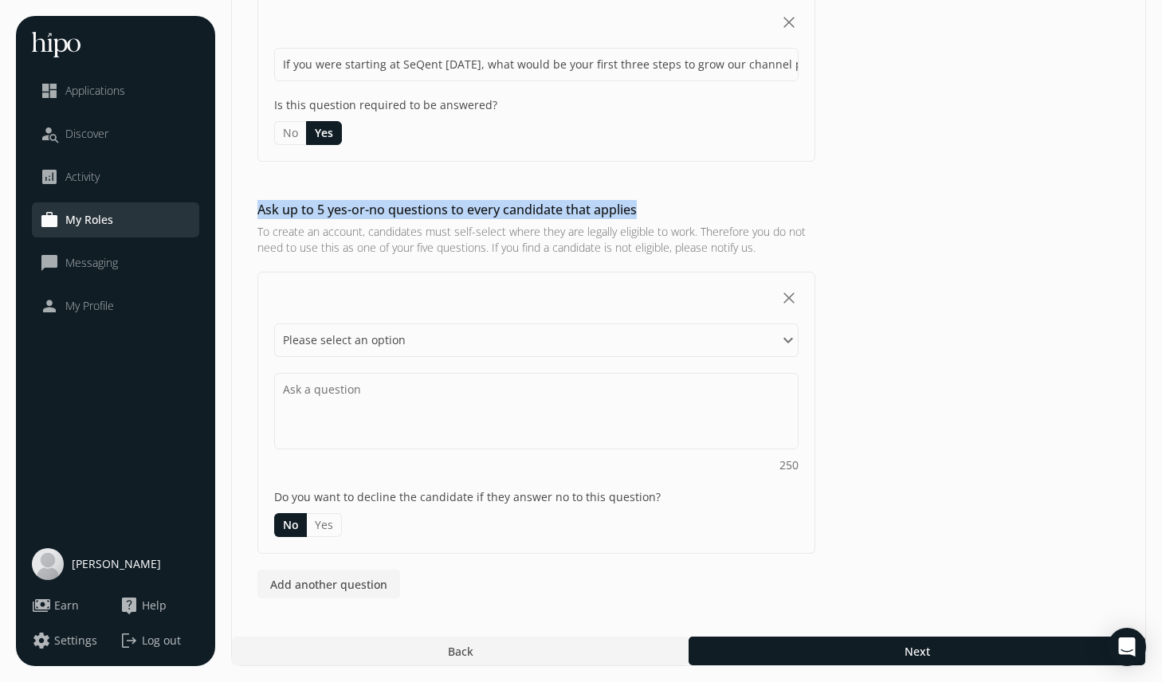
drag, startPoint x: 258, startPoint y: 211, endPoint x: 655, endPoint y: 222, distance: 397.1
click at [657, 223] on div "Ask up to 5 yes-or-no questions to every candidate that applies To create an ac…" at bounding box center [536, 228] width 558 height 56
copy h2 "Ask up to 5 yes-or-no questions to every candidate that applies"
click at [396, 328] on select "Please select an option Have you Do you Are you Can you Is" at bounding box center [536, 340] width 524 height 33
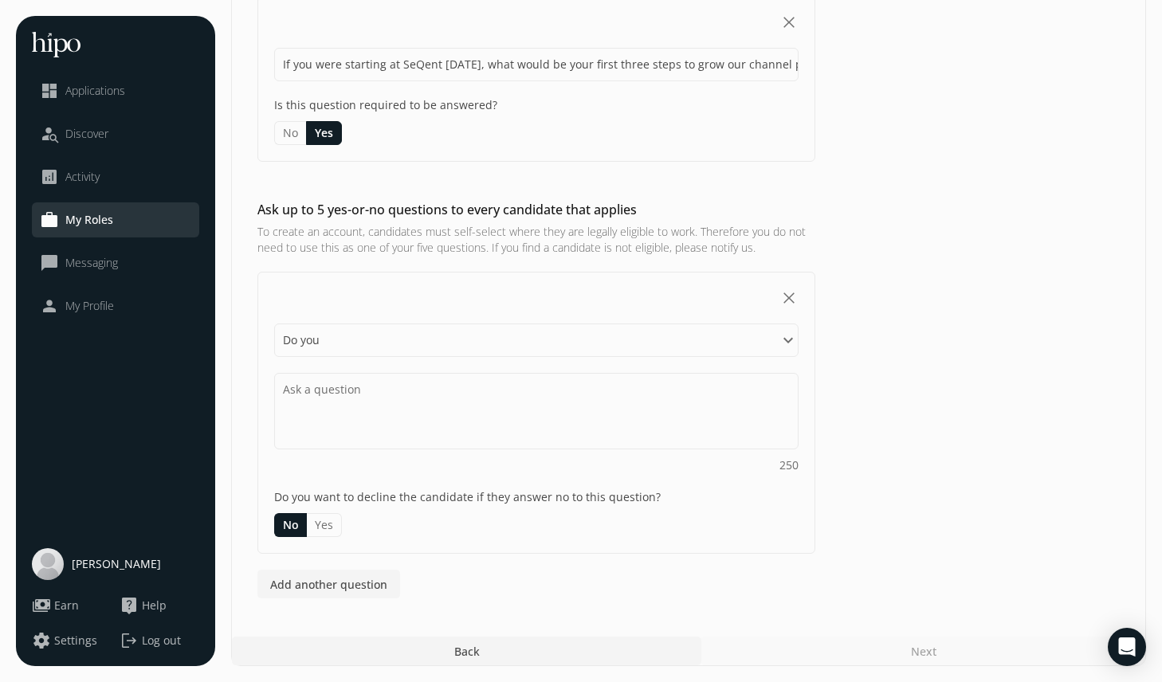
click at [376, 410] on textarea at bounding box center [536, 411] width 524 height 77
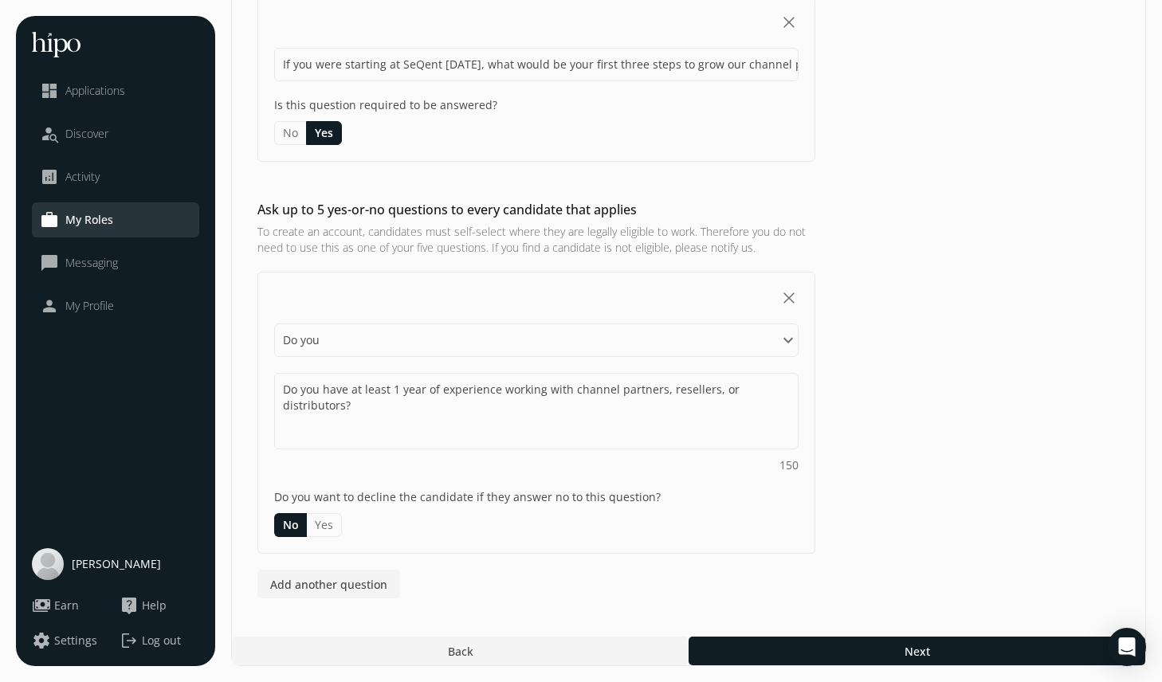
type textarea "Do you have at least 1 year of experience working with channel partners, resell…"
click at [328, 531] on button "Yes" at bounding box center [324, 525] width 35 height 24
click at [336, 583] on span "Add another question" at bounding box center [328, 584] width 117 height 17
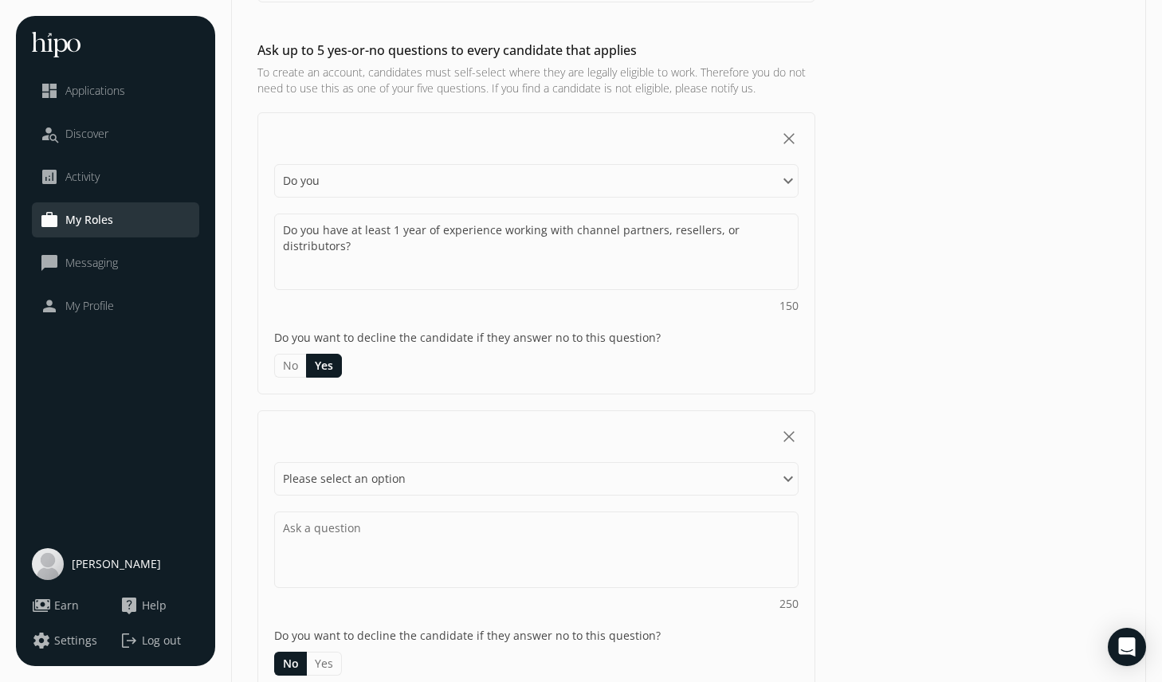
scroll to position [484, 0]
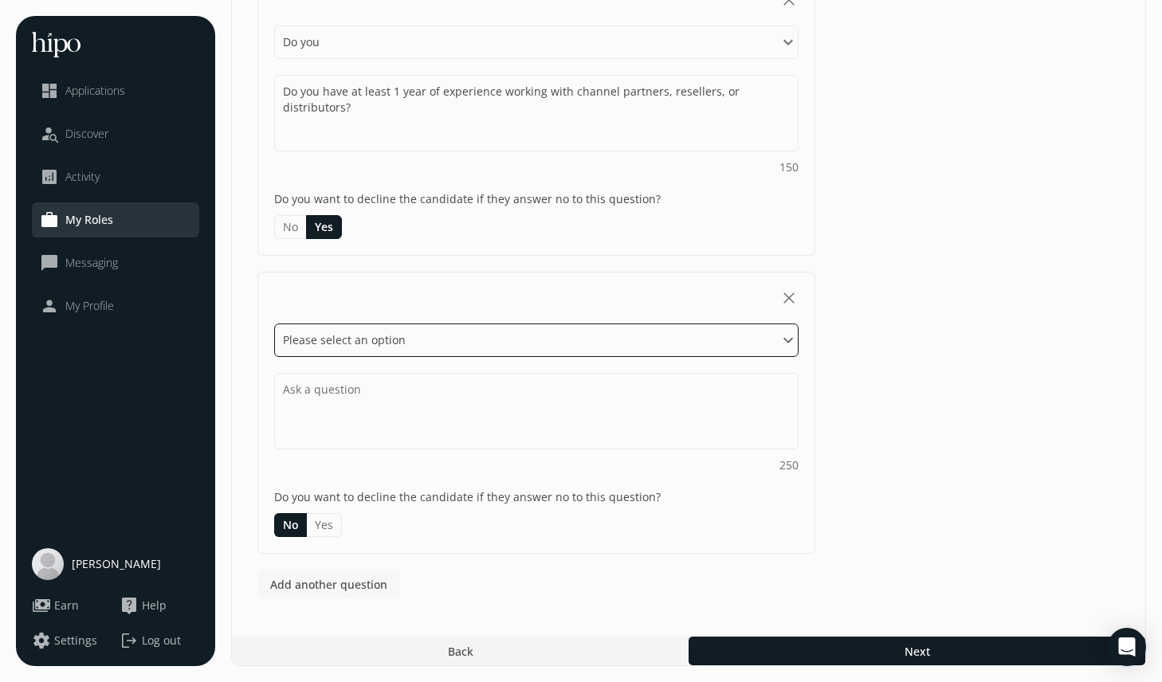
click at [407, 345] on select "Please select an option Have you Do you Are you Can you Is" at bounding box center [536, 340] width 524 height 33
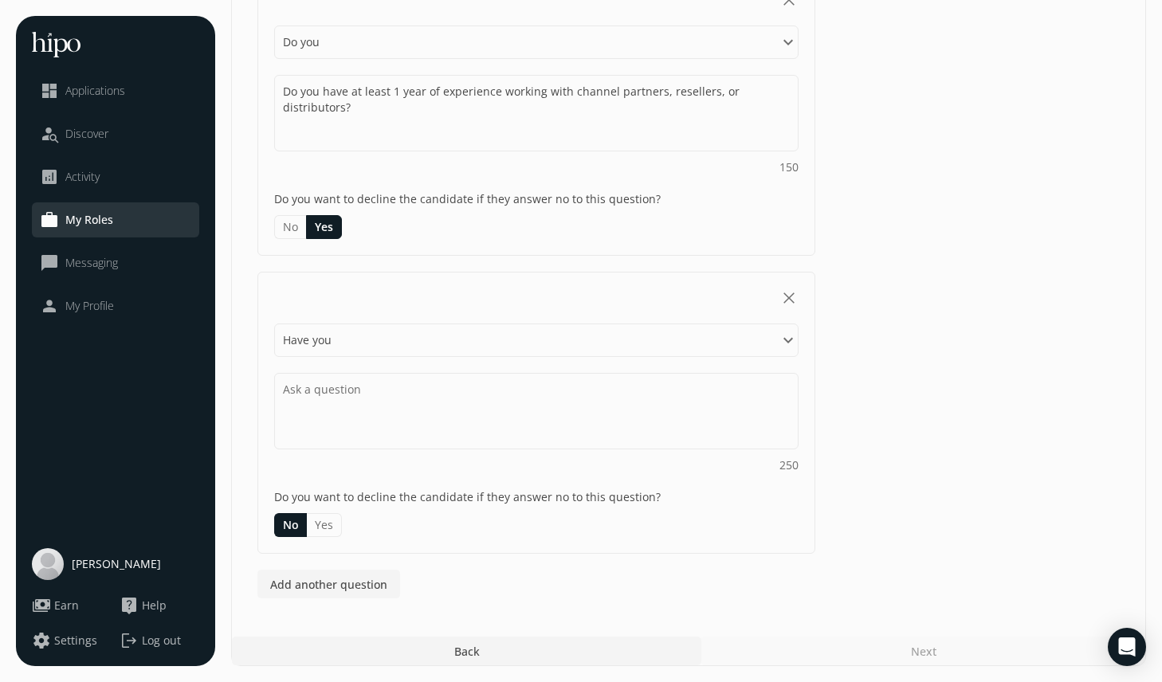
click at [356, 151] on textarea at bounding box center [536, 113] width 524 height 77
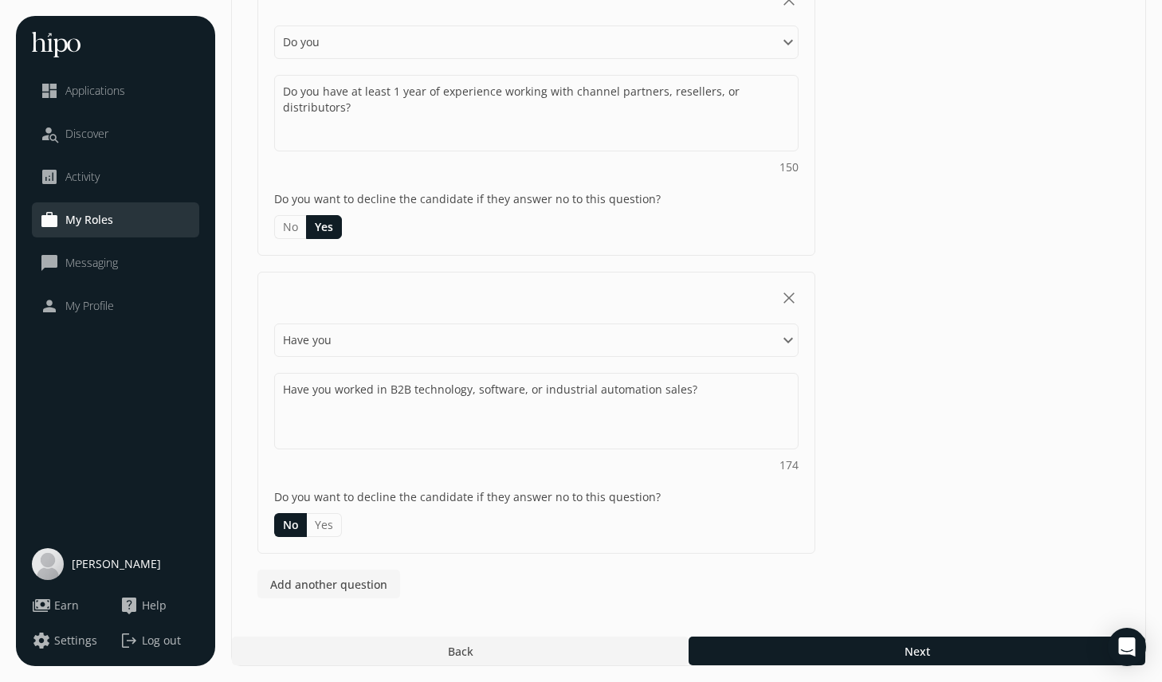
type textarea "Have you worked in B2B technology, software, or industrial automation sales?"
click at [352, 586] on span "Add another question" at bounding box center [328, 584] width 117 height 17
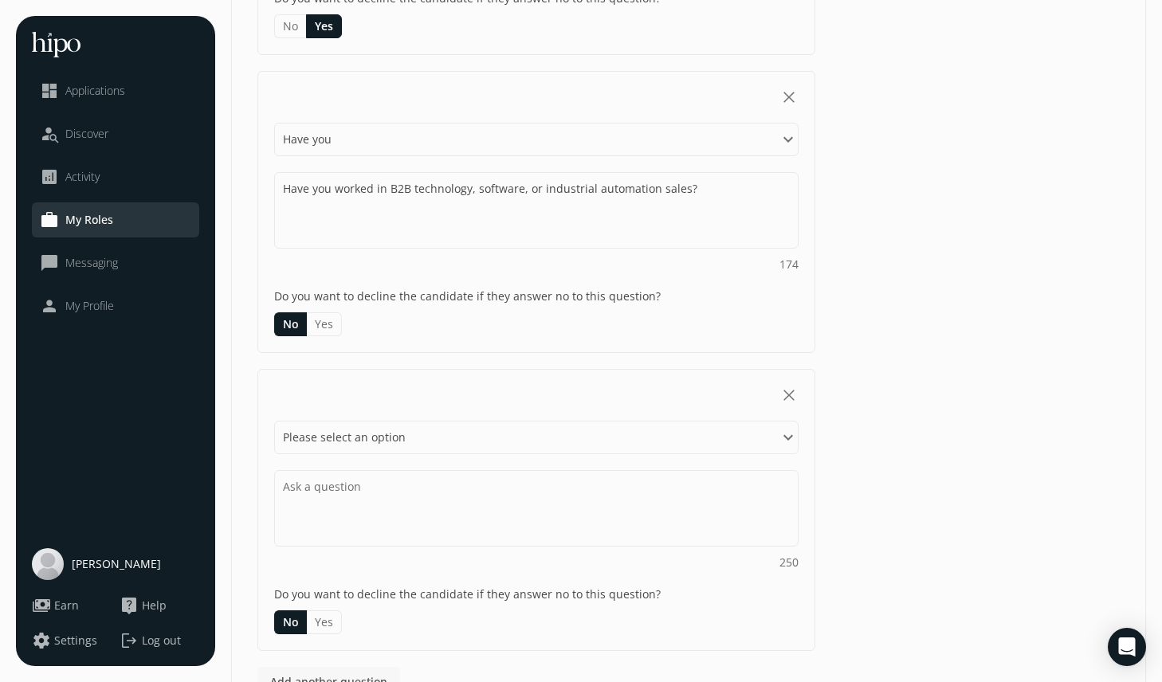
scroll to position [697, 0]
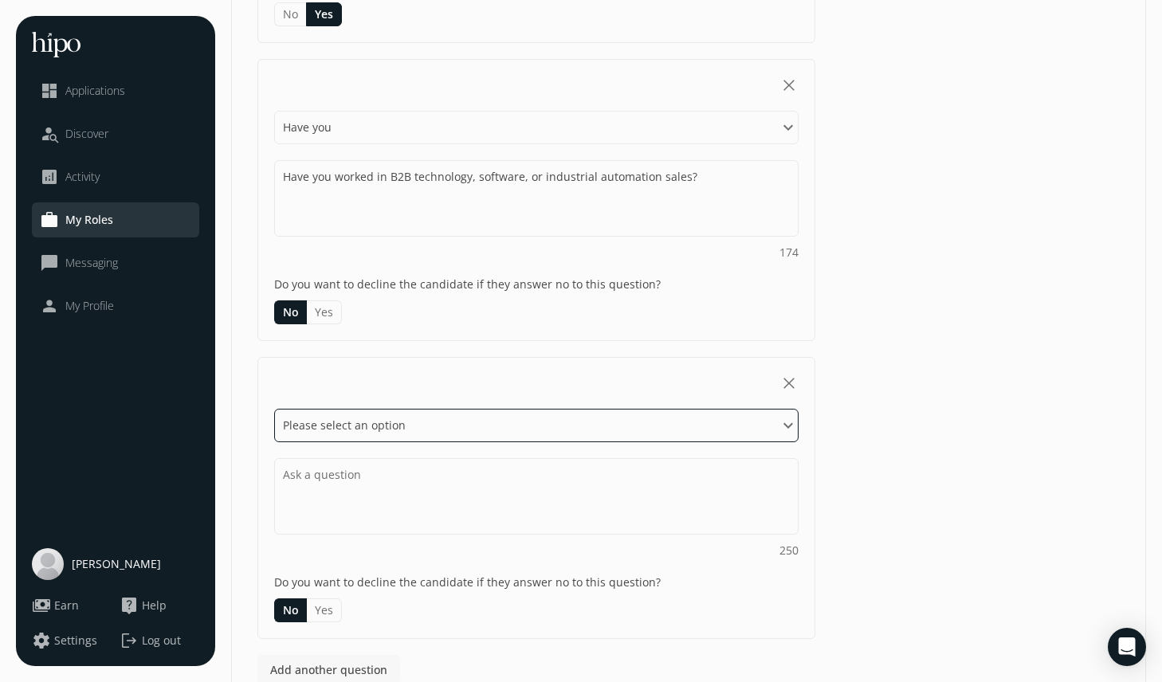
click at [347, 419] on select "Please select an option Have you Do you Are you Can you Is" at bounding box center [536, 425] width 524 height 33
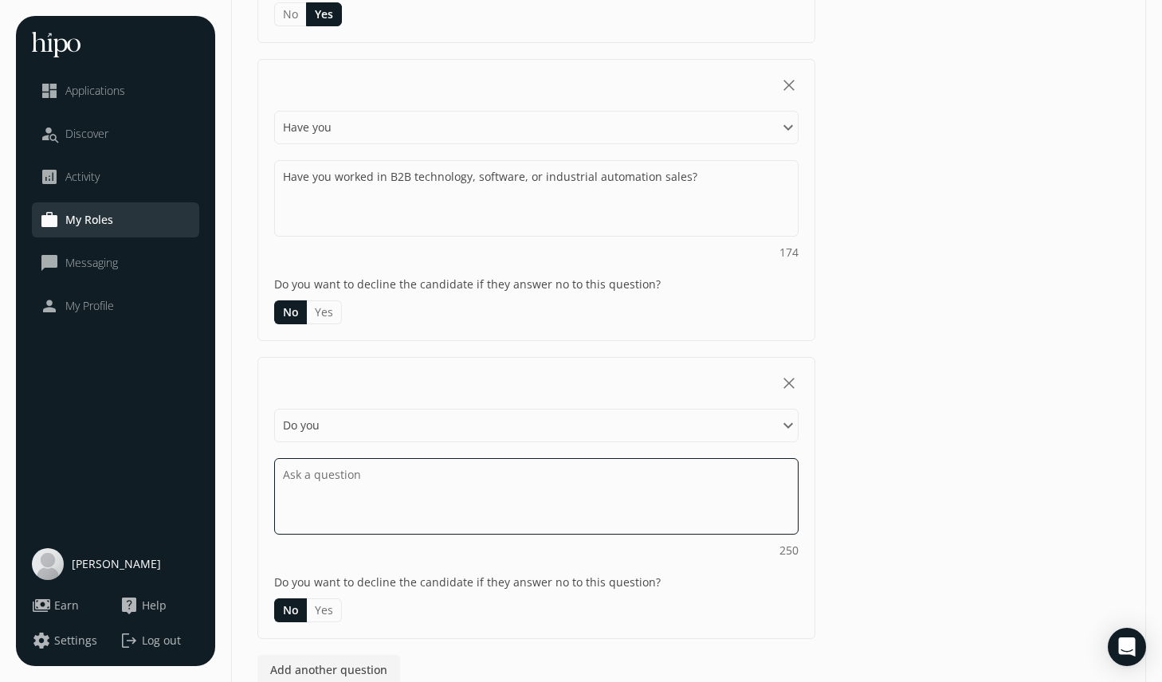
paste textarea "Do you have experience using a CRM platform (e.g., HubSpot, Salesforce)?"
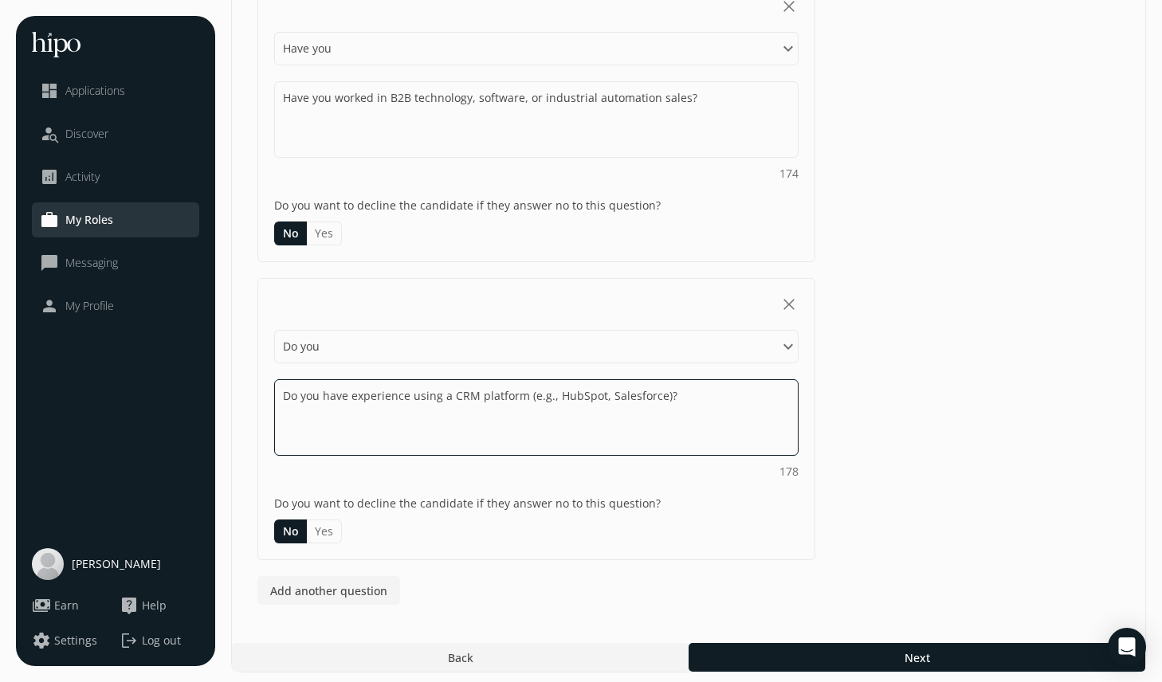
scroll to position [782, 0]
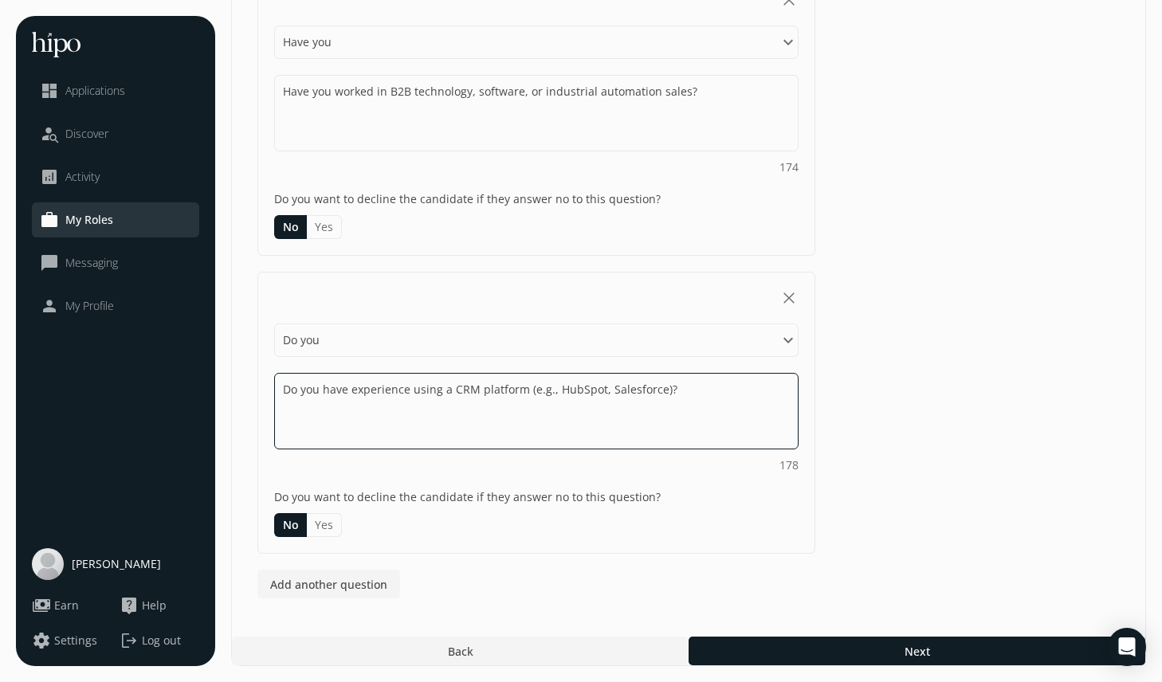
type textarea "Do you have experience using a CRM platform (e.g., HubSpot, Salesforce)?"
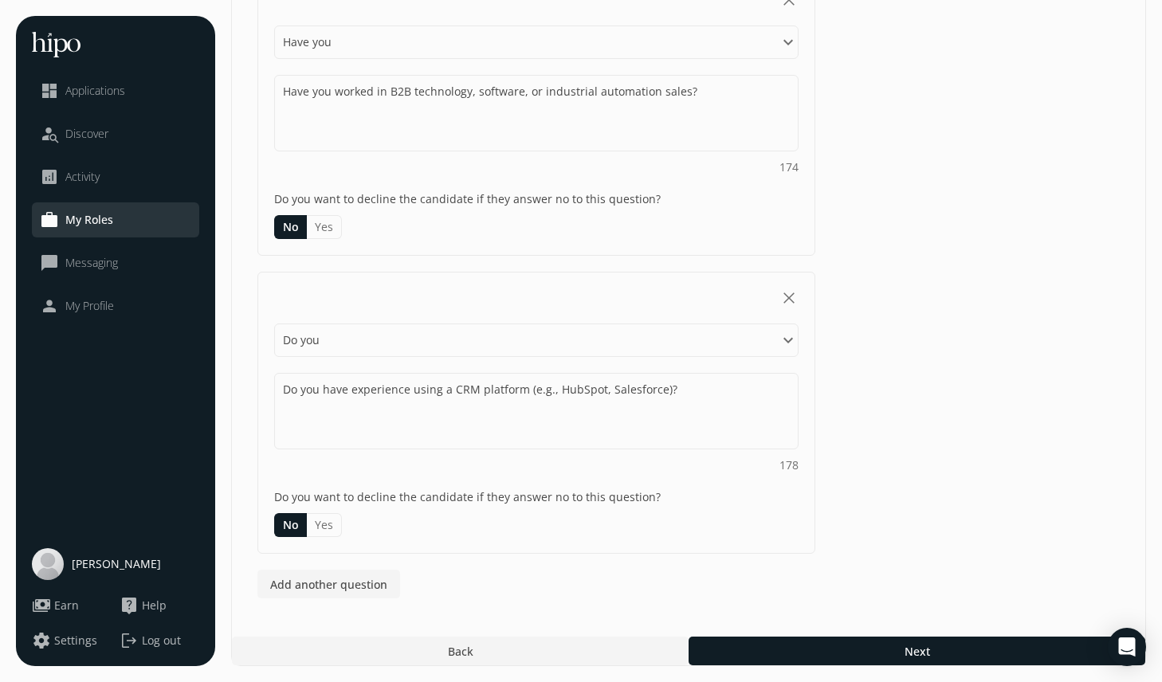
click at [328, 525] on button "Yes" at bounding box center [324, 525] width 35 height 24
click at [359, 591] on span "Add another question" at bounding box center [328, 584] width 117 height 17
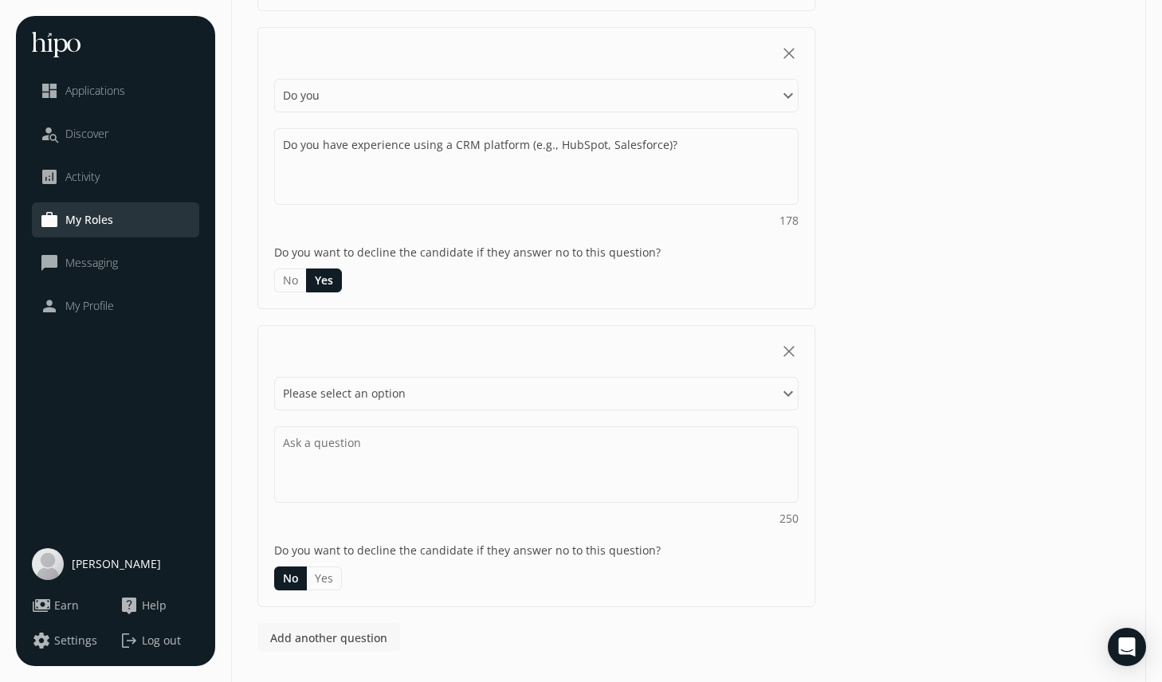
scroll to position [1080, 0]
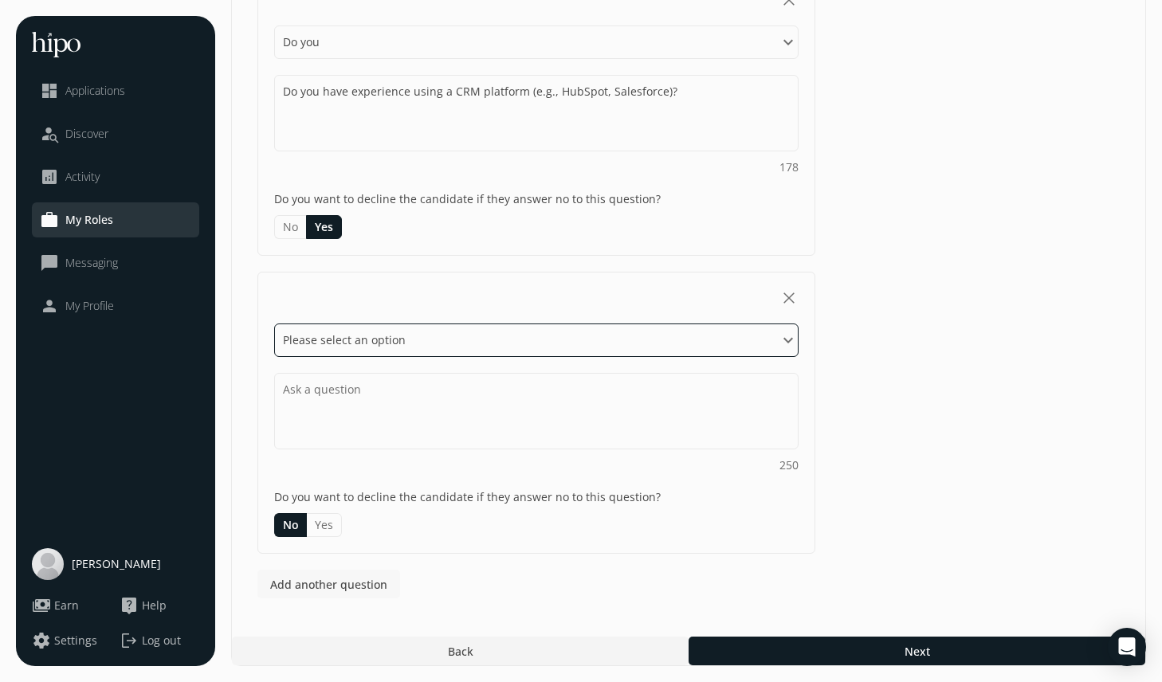
click at [329, 347] on select "Please select an option Have you Do you Are you Can you Is" at bounding box center [536, 340] width 524 height 33
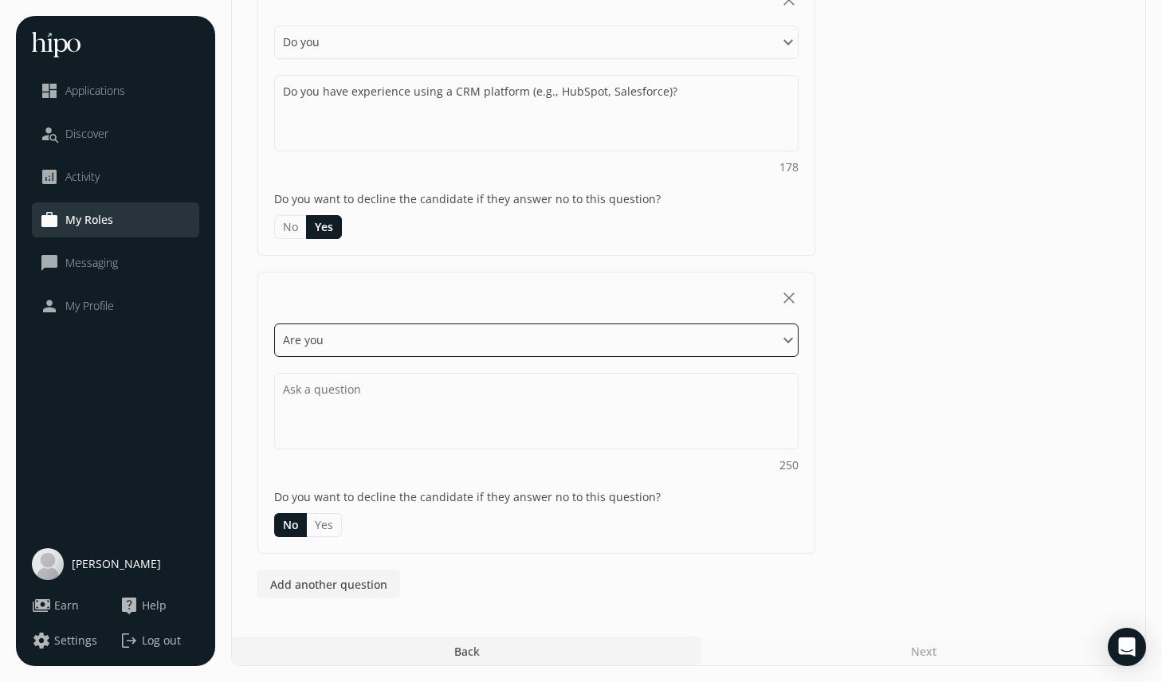
click at [324, 340] on select "Please select an option Have you Do you Are you Can you Is" at bounding box center [536, 340] width 524 height 33
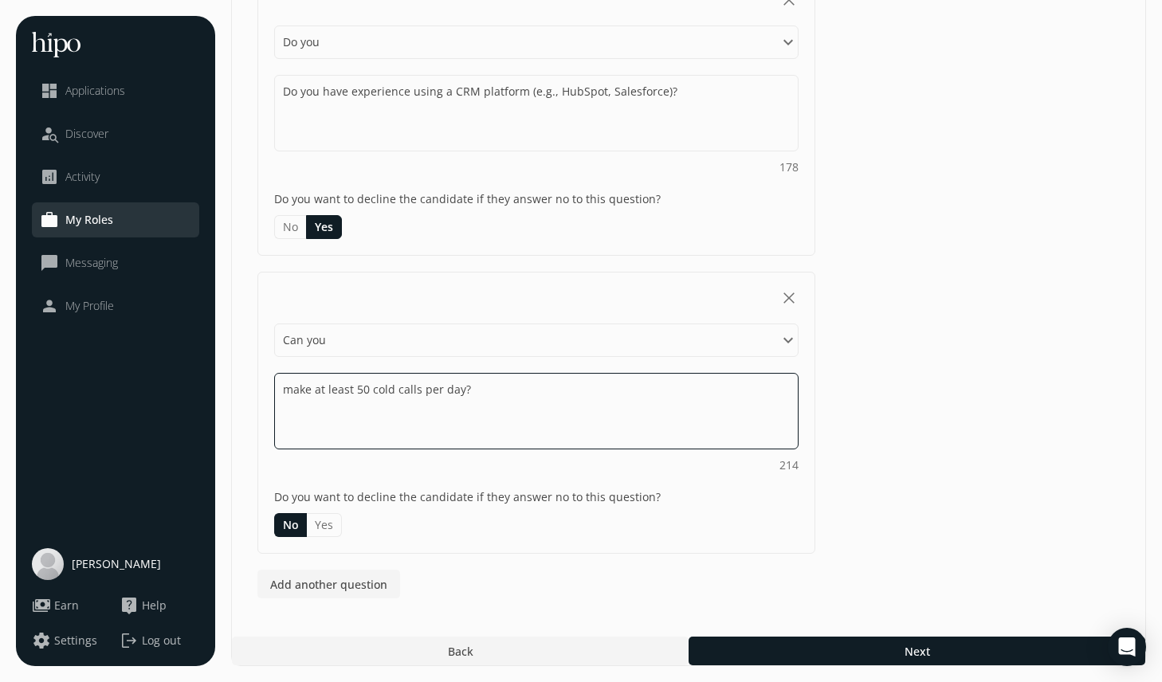
type textarea "make at least 50 cold calls per day?"
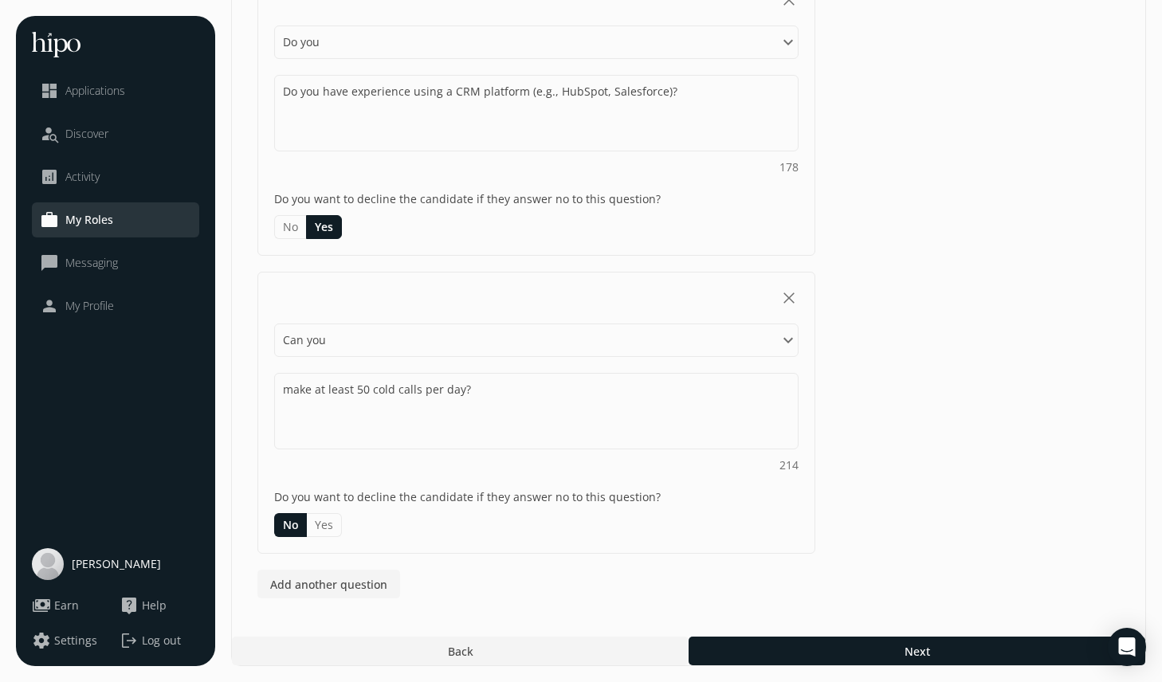
click at [328, 528] on button "Yes" at bounding box center [324, 525] width 35 height 24
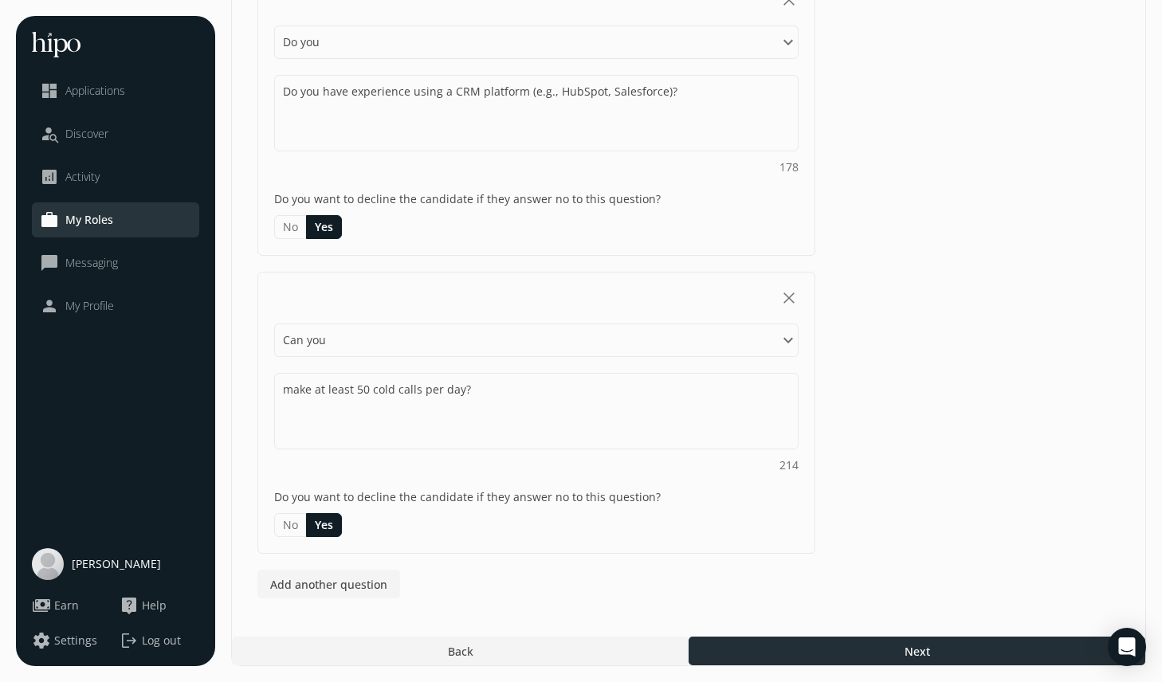
click at [811, 649] on div at bounding box center [917, 651] width 457 height 29
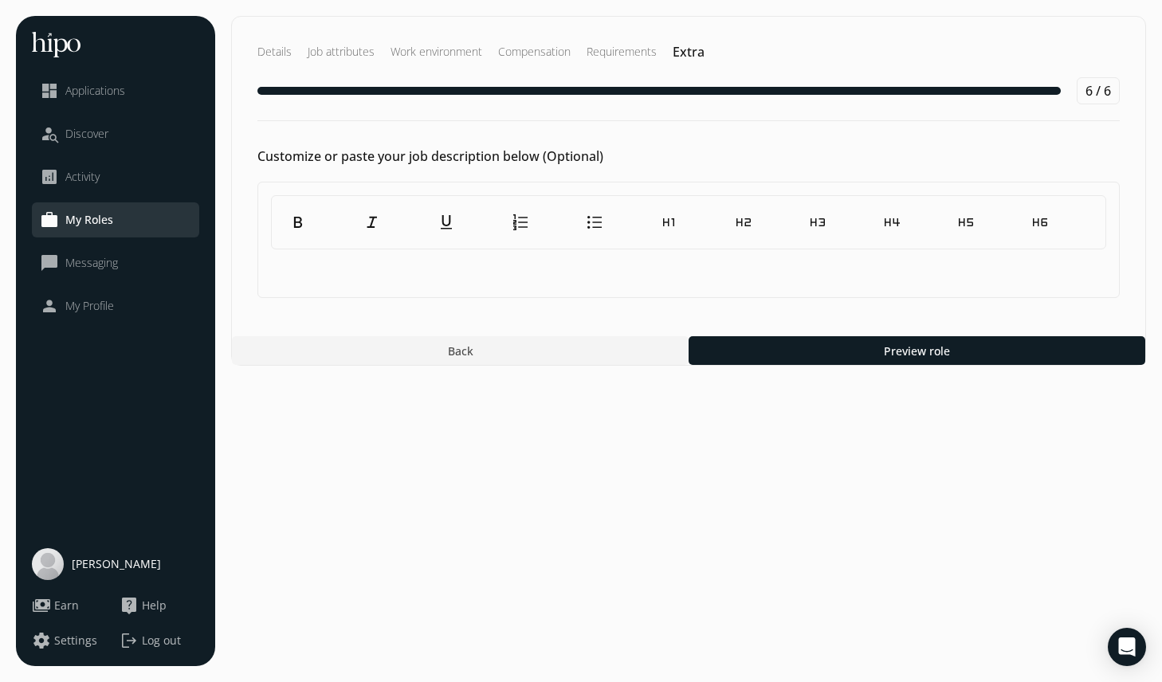
click at [352, 268] on p at bounding box center [688, 266] width 835 height 19
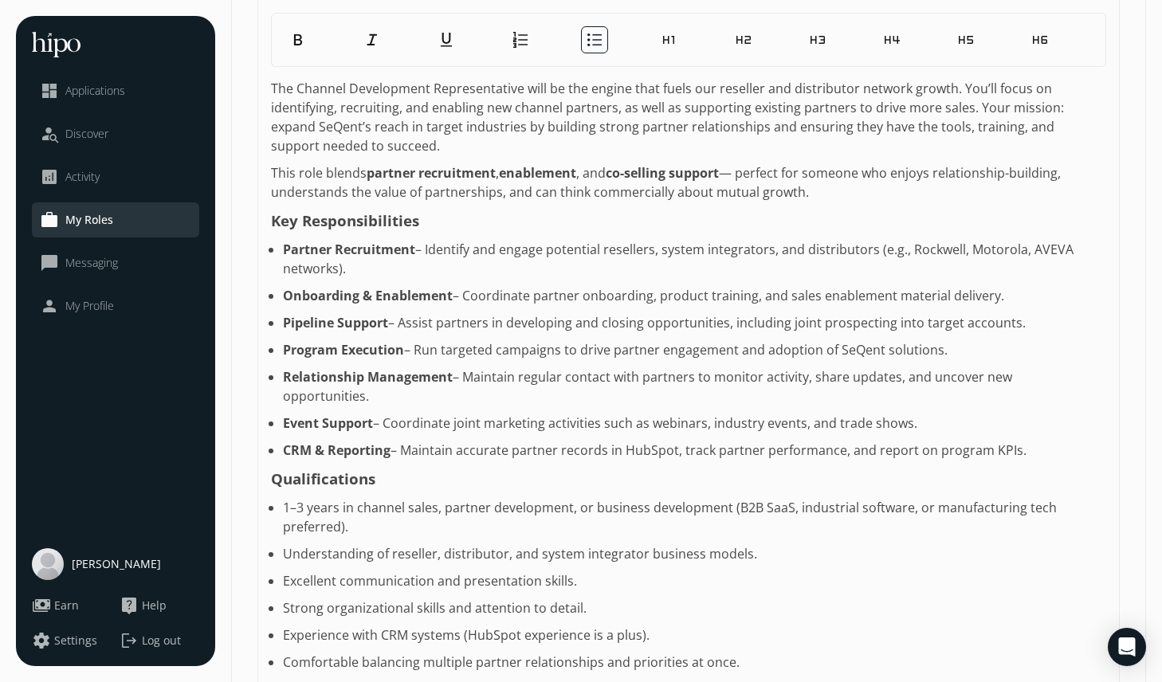
scroll to position [208, 0]
click at [422, 336] on ul "Partner Recruitment – Identify and engage potential resellers, system integrato…" at bounding box center [688, 351] width 835 height 220
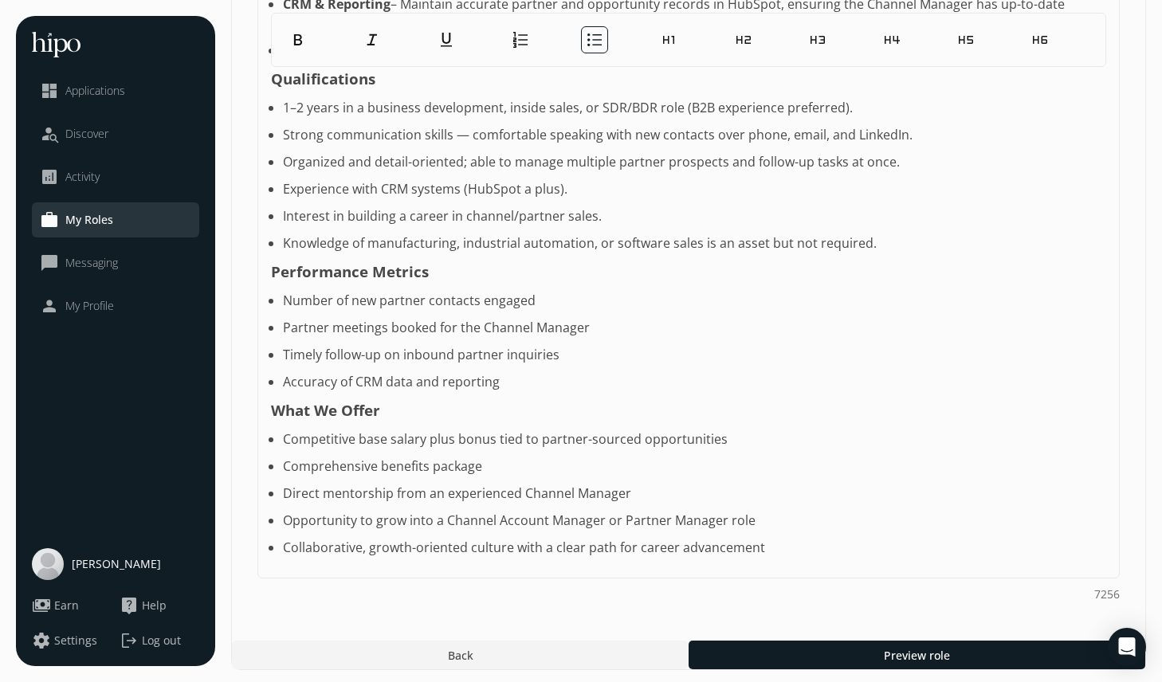
scroll to position [632, 0]
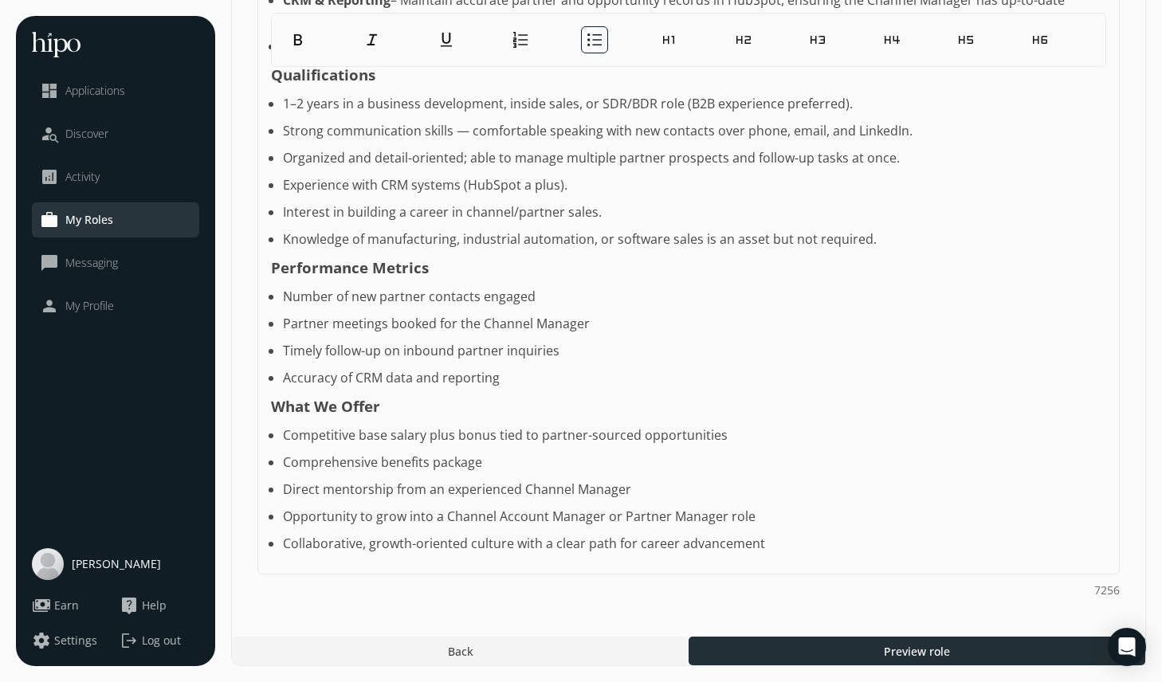
click at [833, 644] on div at bounding box center [917, 651] width 457 height 29
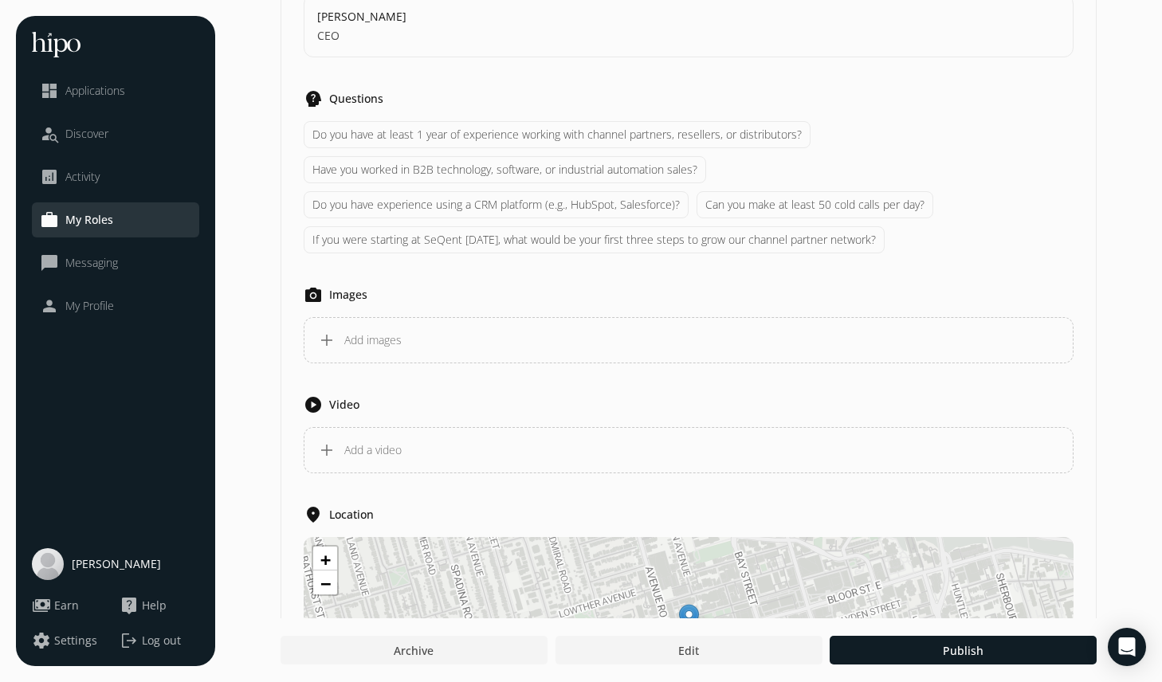
scroll to position [1404, 0]
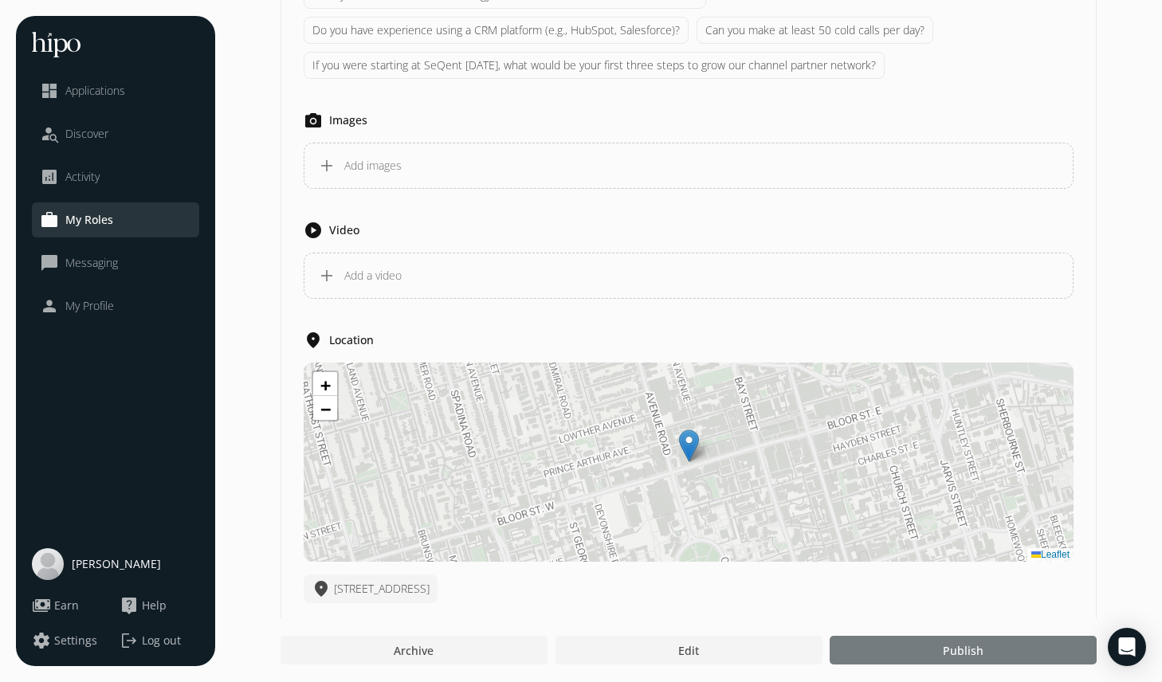
click at [941, 650] on div at bounding box center [963, 650] width 267 height 29
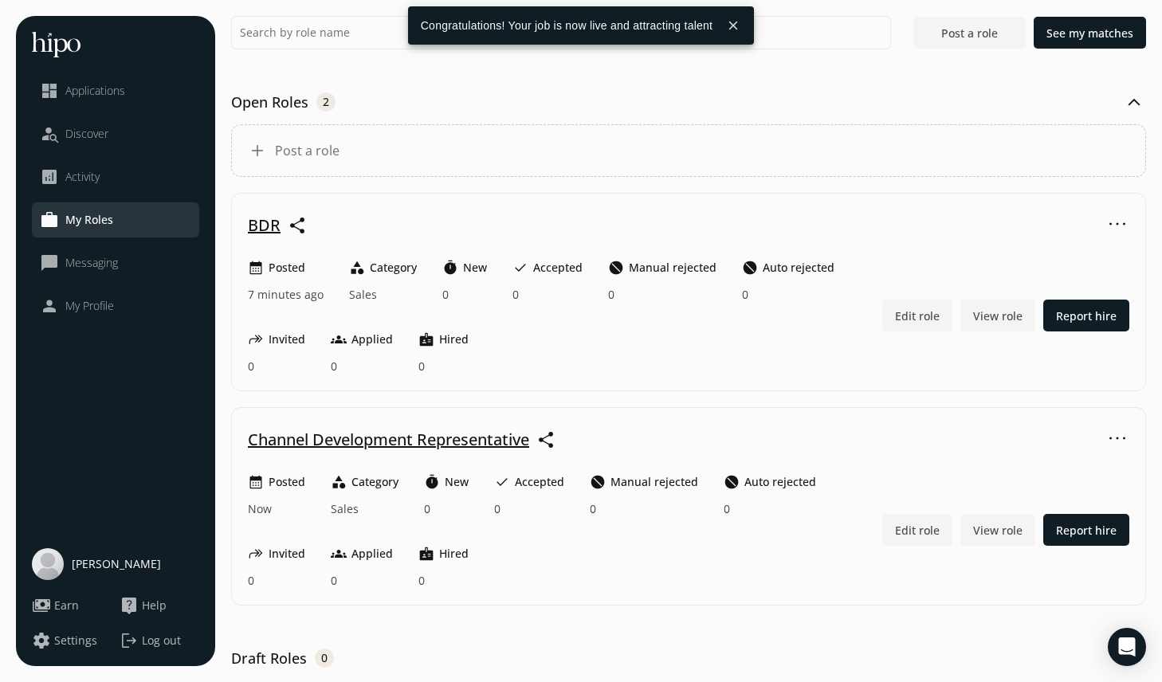
click at [62, 141] on div "person_search Discover" at bounding box center [74, 133] width 69 height 19
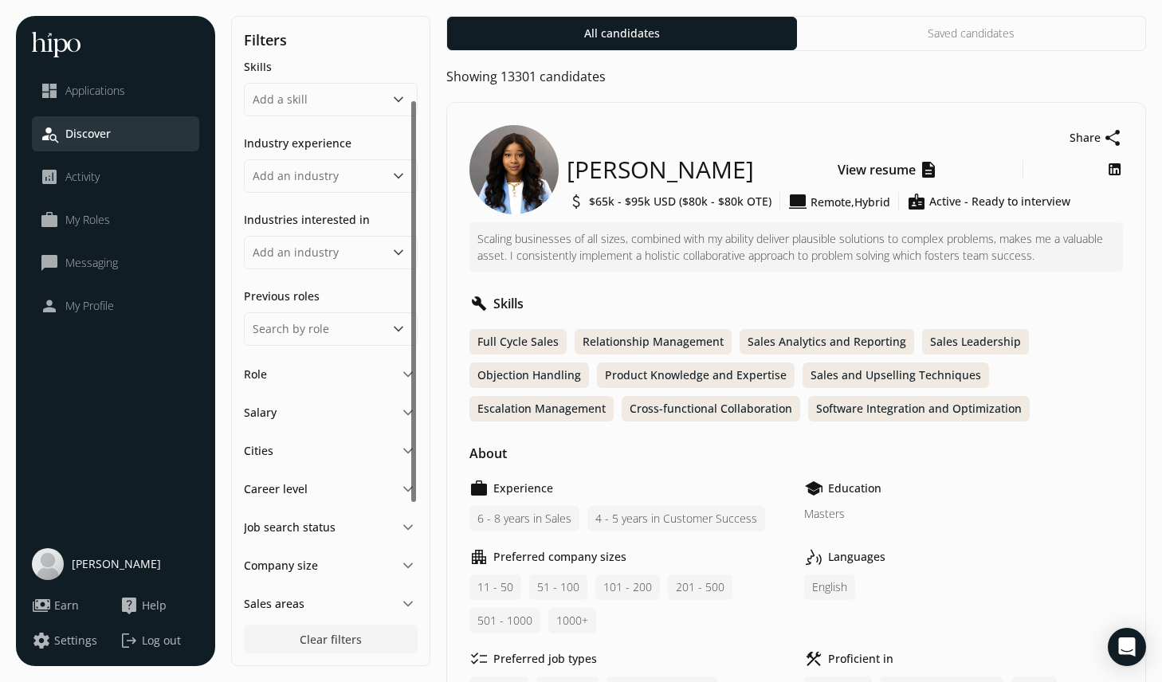
scroll to position [56, 0]
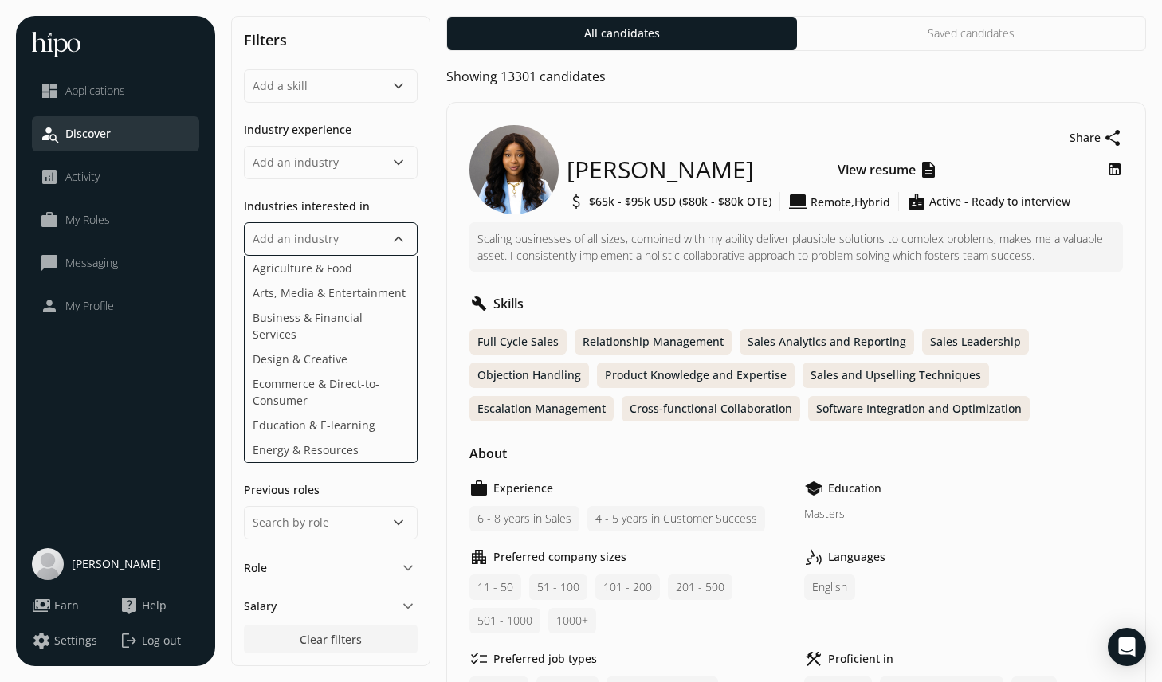
click at [324, 253] on input "scrollable content" at bounding box center [331, 238] width 174 height 33
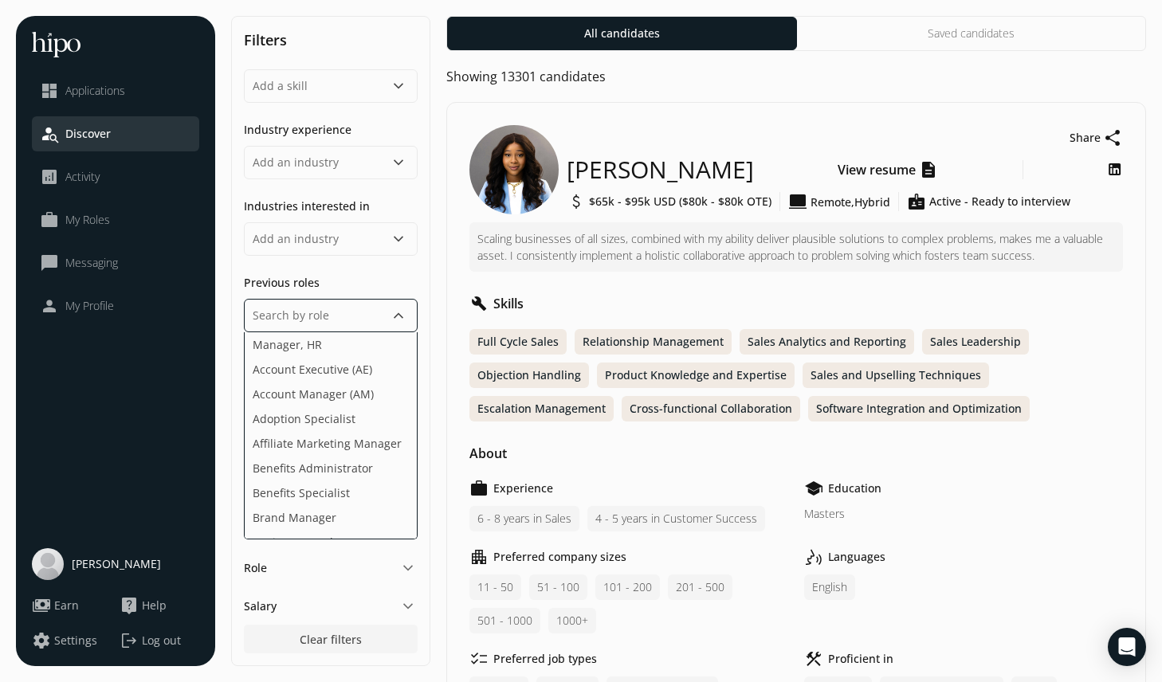
click at [299, 319] on input "scrollable content" at bounding box center [331, 315] width 174 height 33
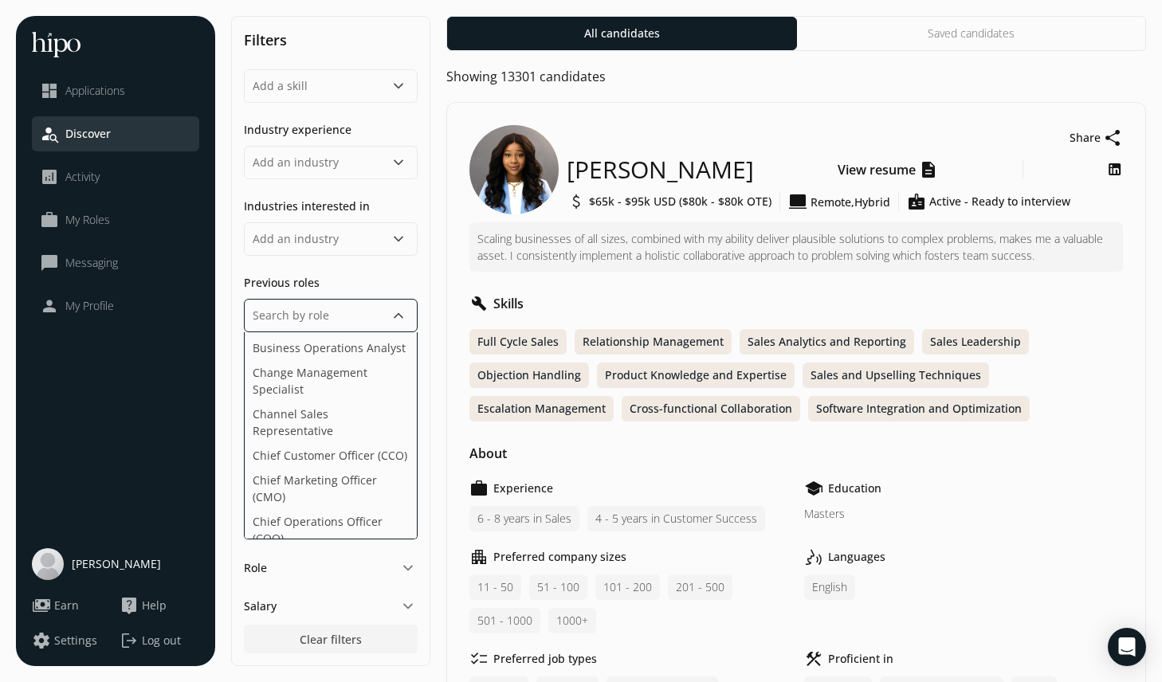
scroll to position [310, 0]
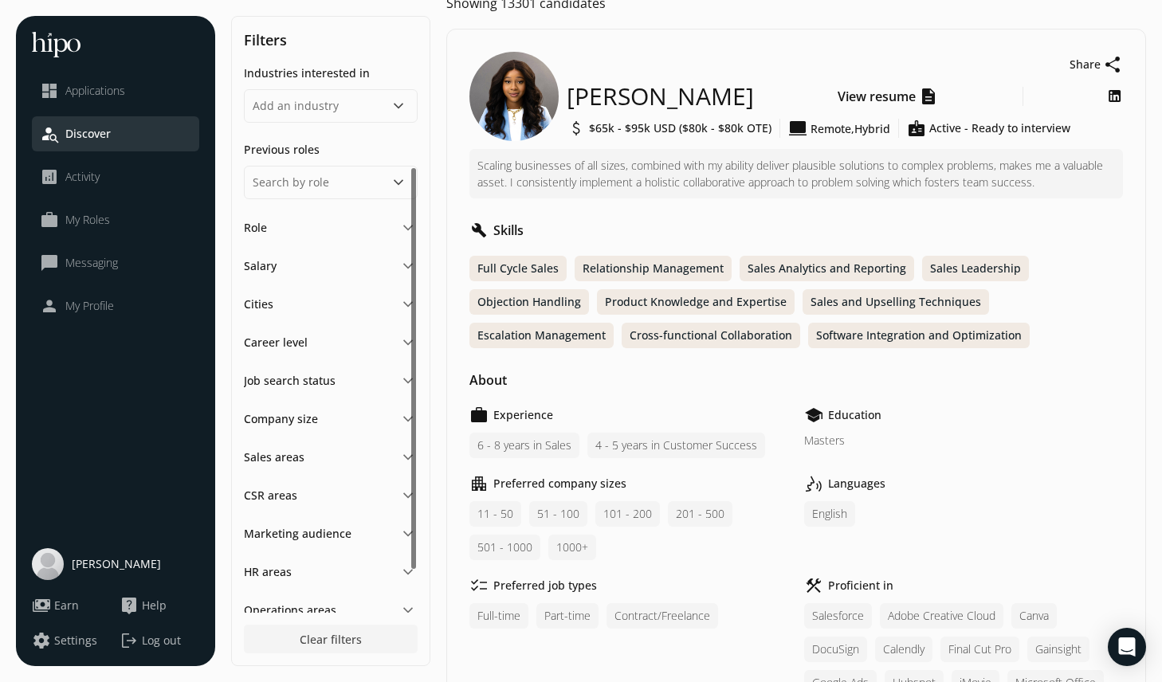
scroll to position [198, 0]
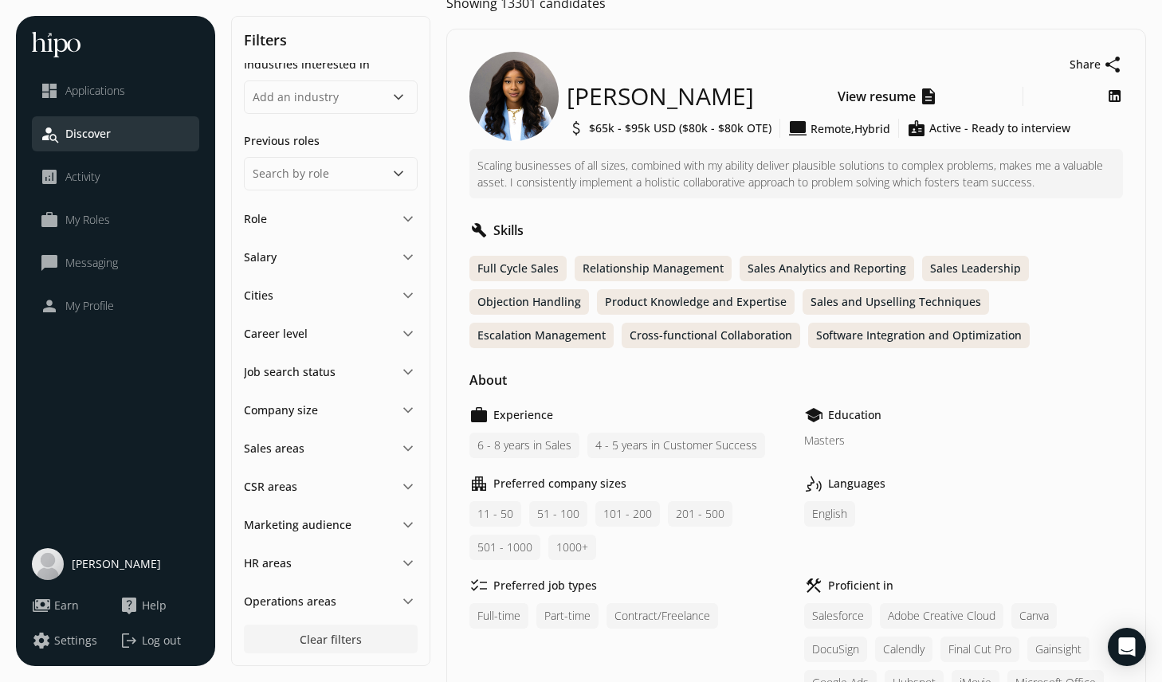
click at [84, 181] on span "Activity" at bounding box center [82, 177] width 34 height 16
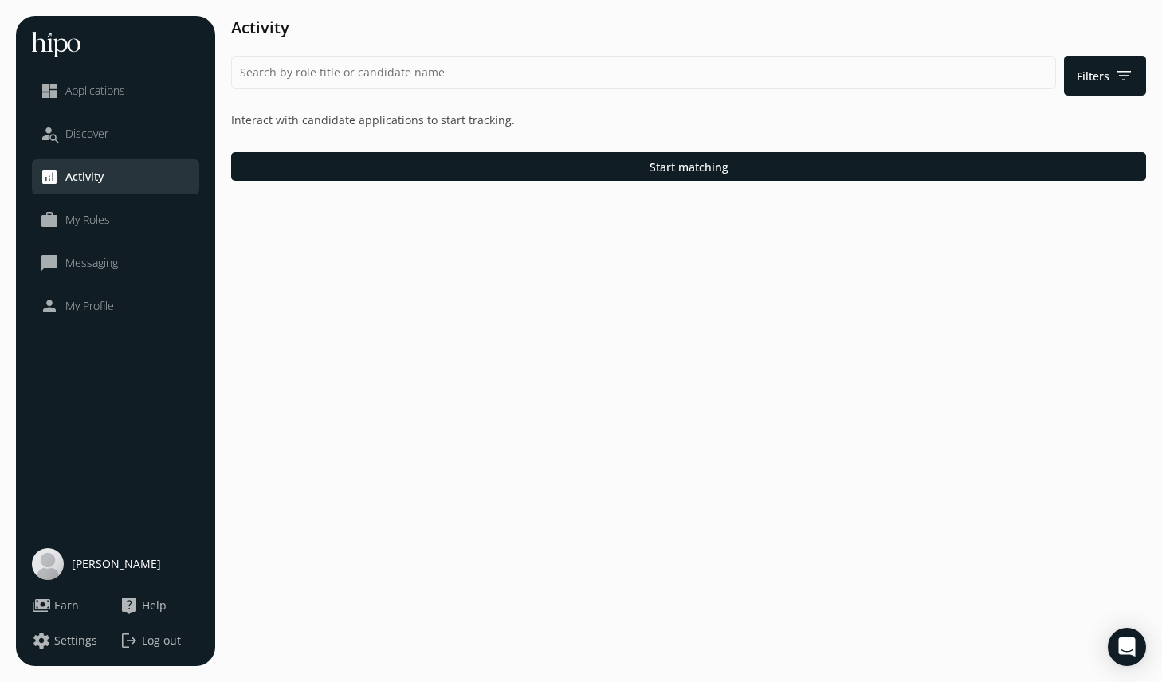
click at [92, 218] on span "My Roles" at bounding box center [87, 220] width 45 height 16
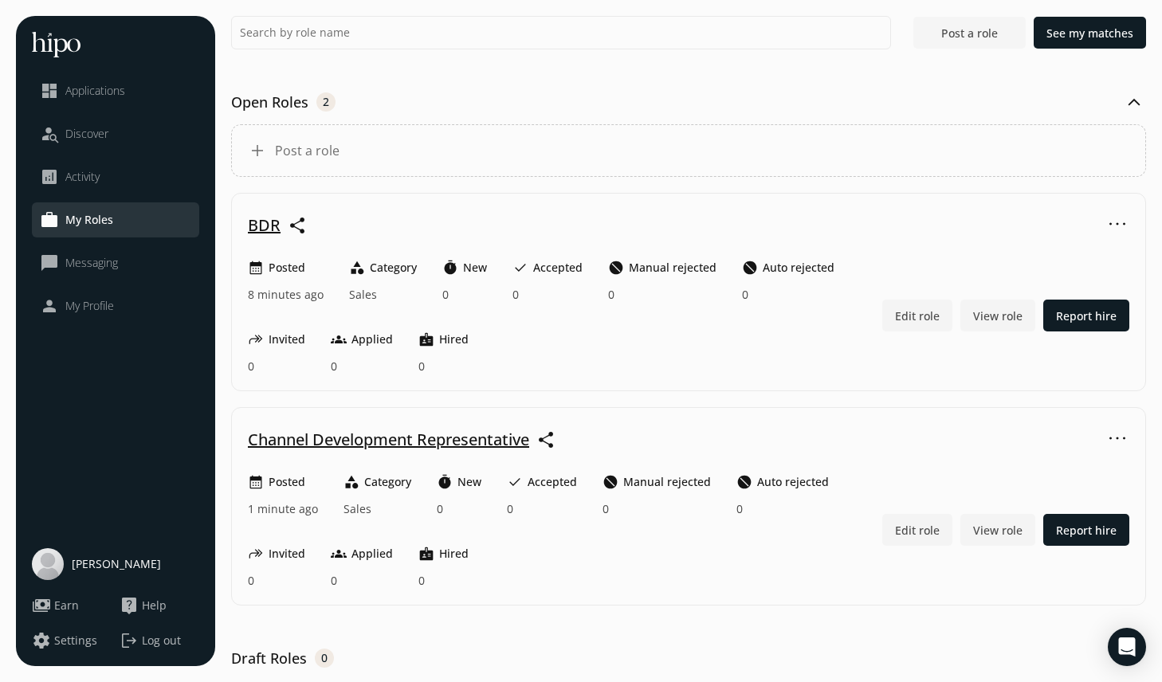
click at [973, 33] on span "Post a role" at bounding box center [969, 33] width 57 height 17
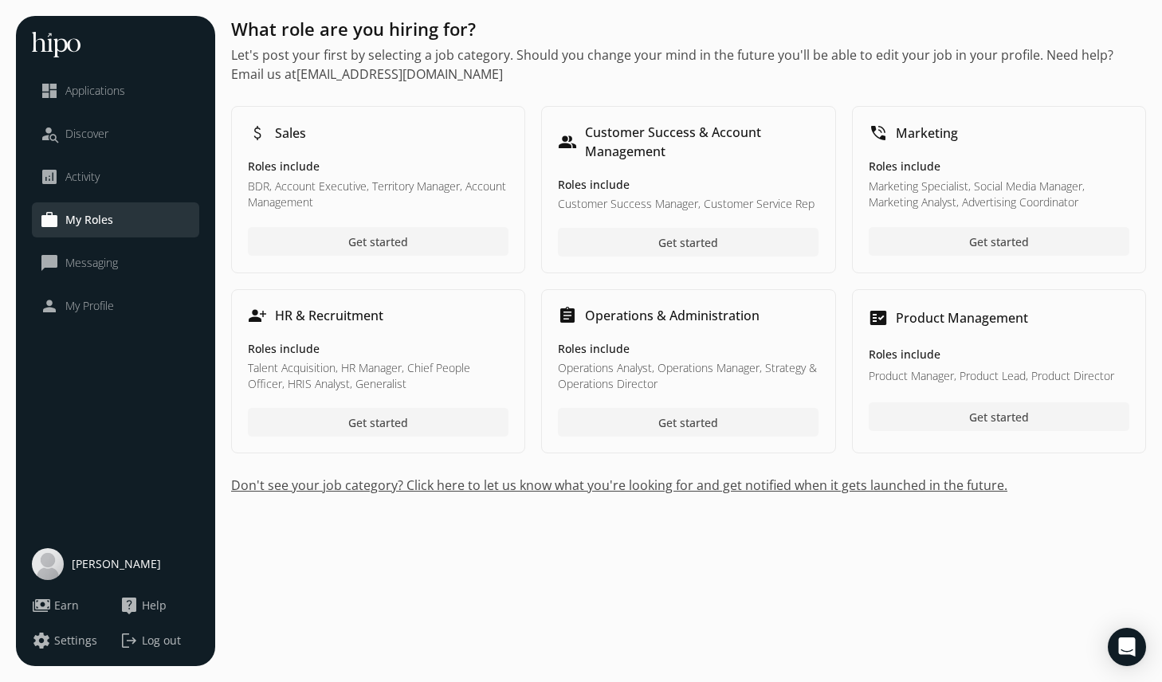
click at [948, 139] on h1 "Marketing" at bounding box center [927, 133] width 62 height 19
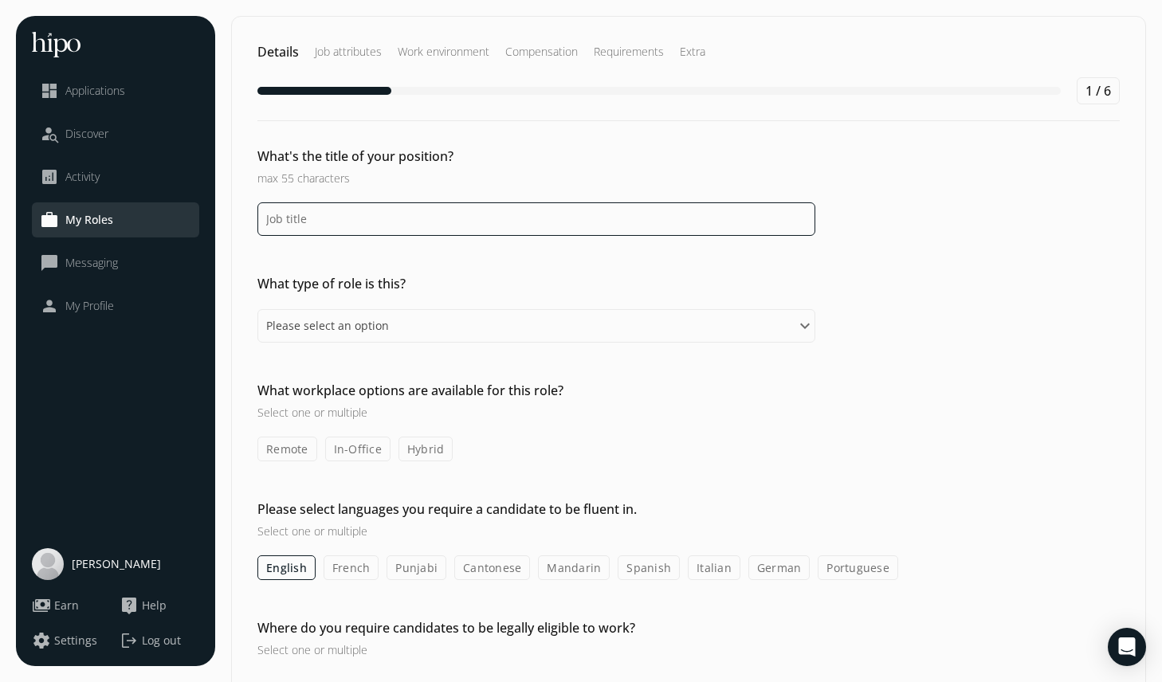
click at [429, 226] on input at bounding box center [536, 218] width 558 height 33
type input "Marketing Specialist"
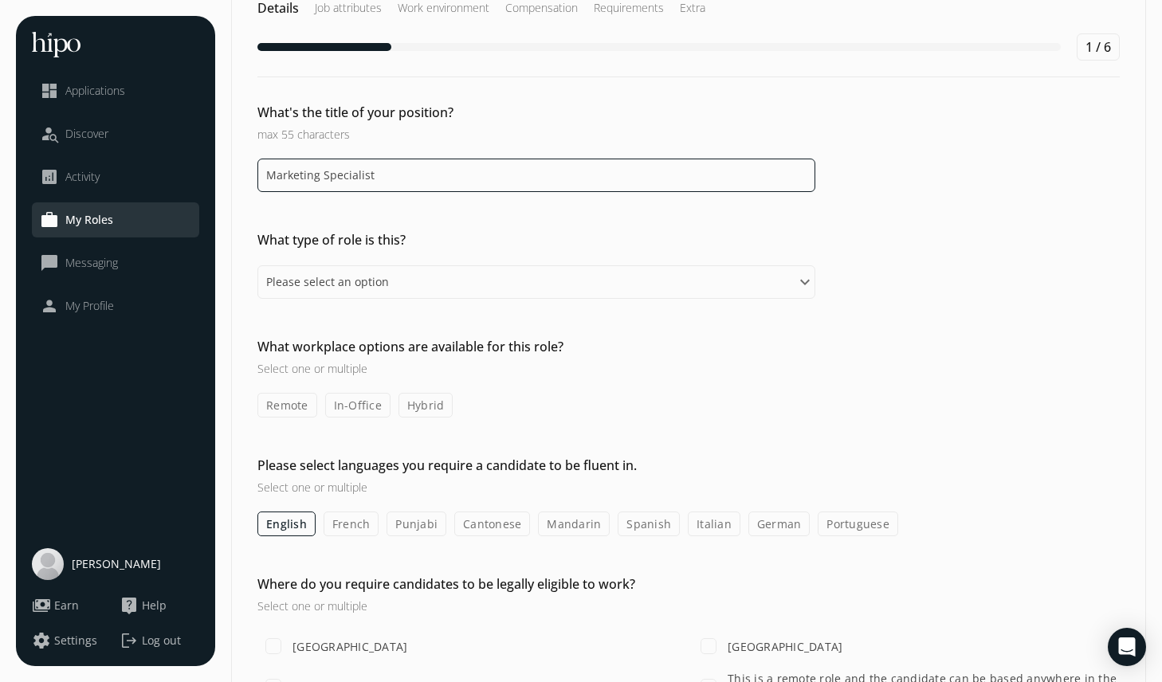
scroll to position [51, 0]
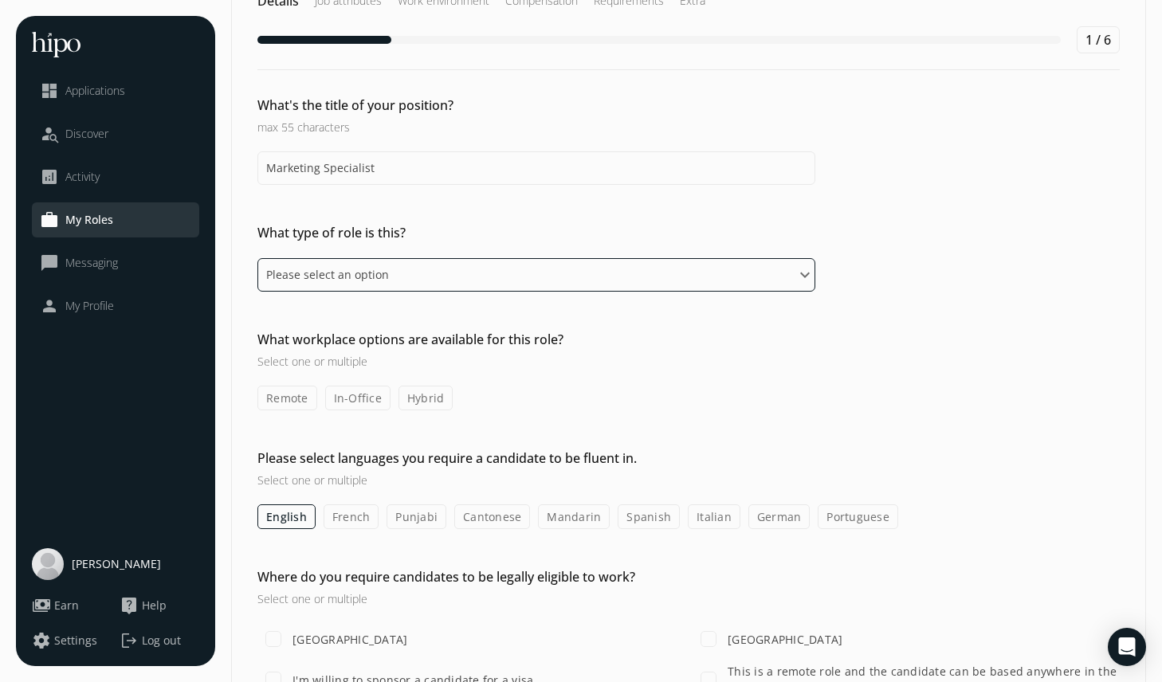
click at [381, 291] on select "Please select an option Full-time Part-time Contract" at bounding box center [536, 274] width 558 height 33
select select "fulltime"
click at [257, 258] on select "Please select an option Full-time Part-time Contract" at bounding box center [536, 274] width 558 height 33
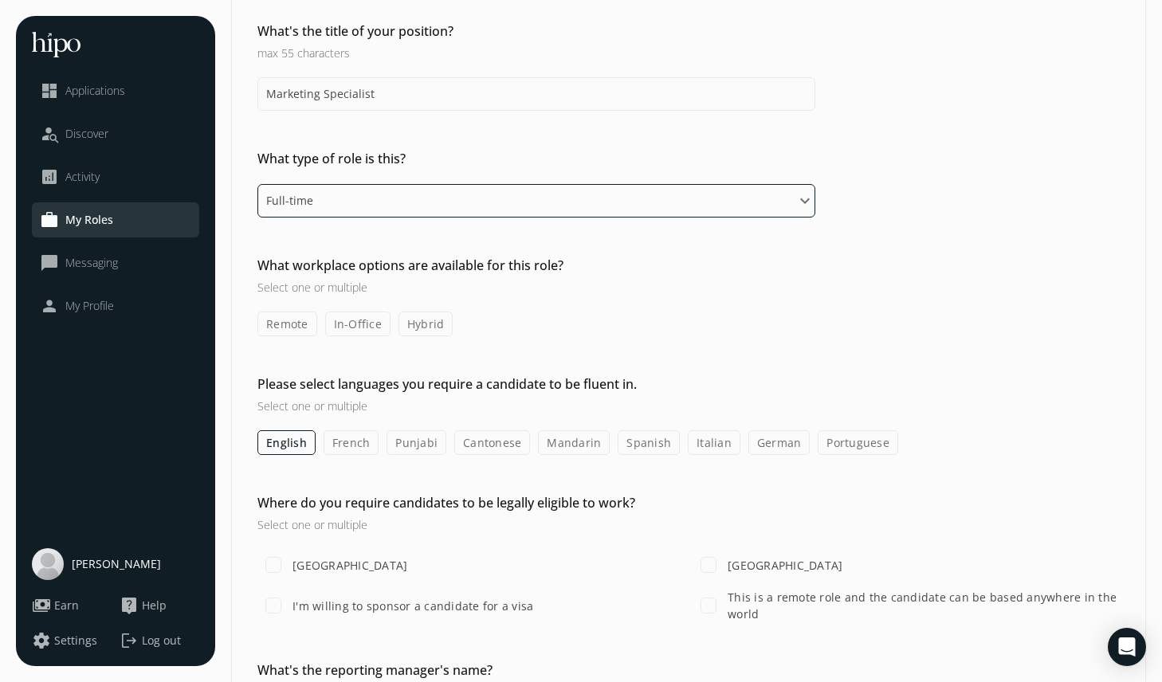
scroll to position [133, 0]
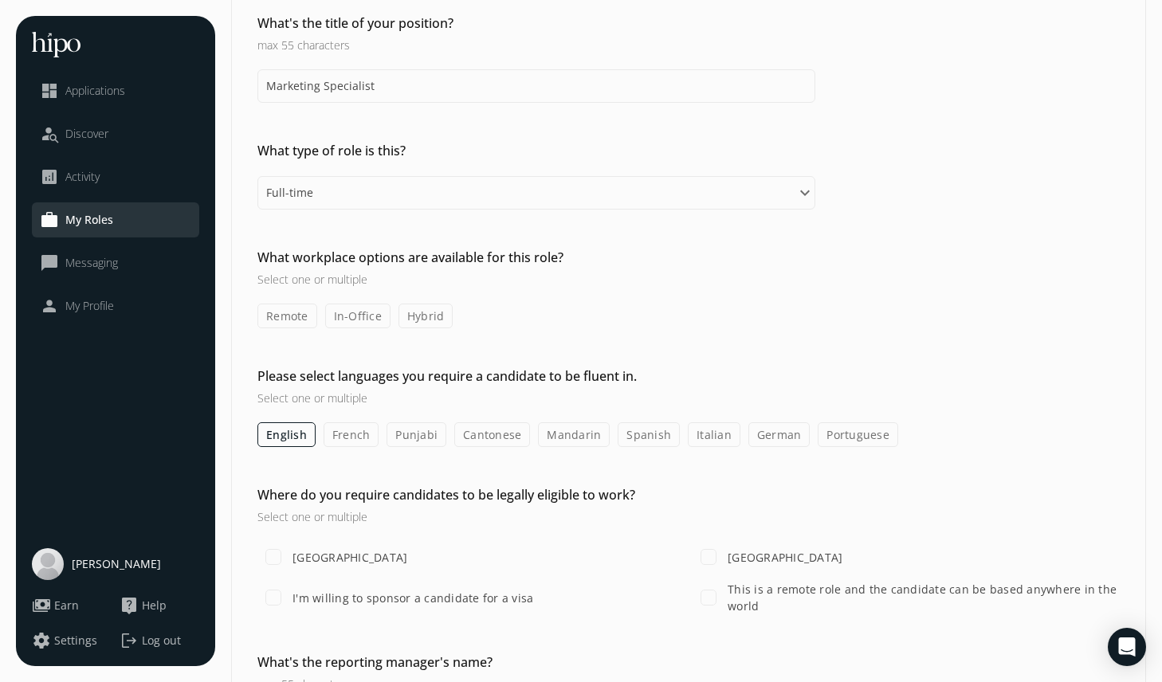
click at [367, 310] on label "In-Office" at bounding box center [357, 316] width 65 height 25
click at [0, 0] on input "In-Office" at bounding box center [0, 0] width 0 height 0
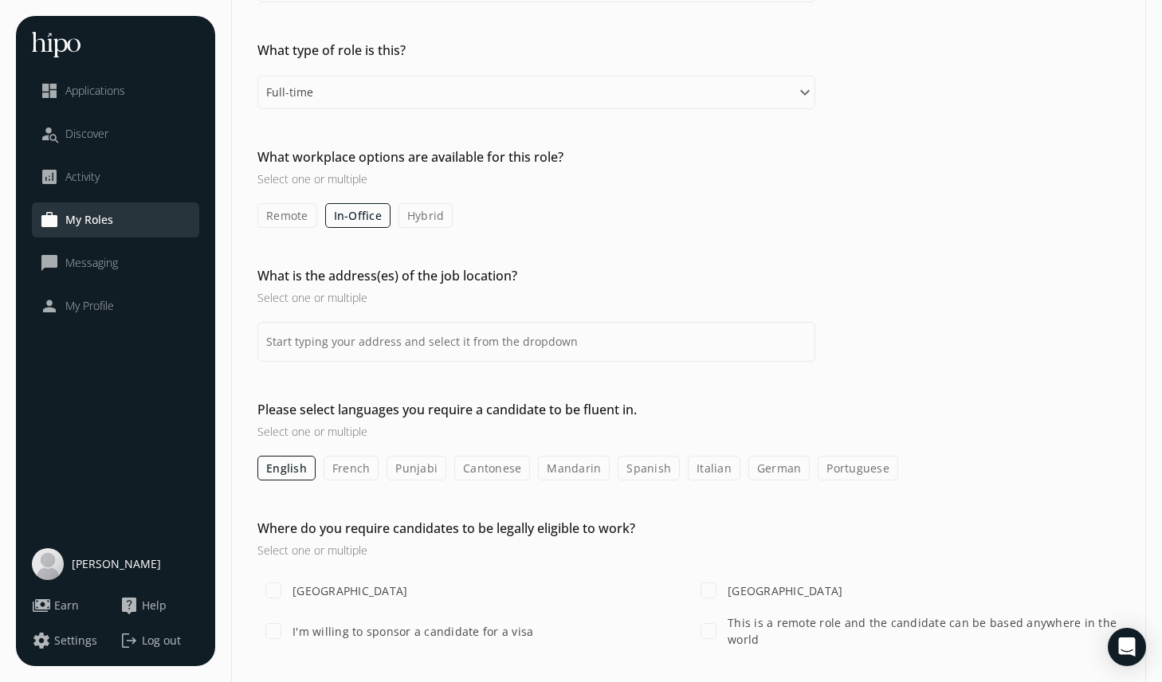
scroll to position [253, 0]
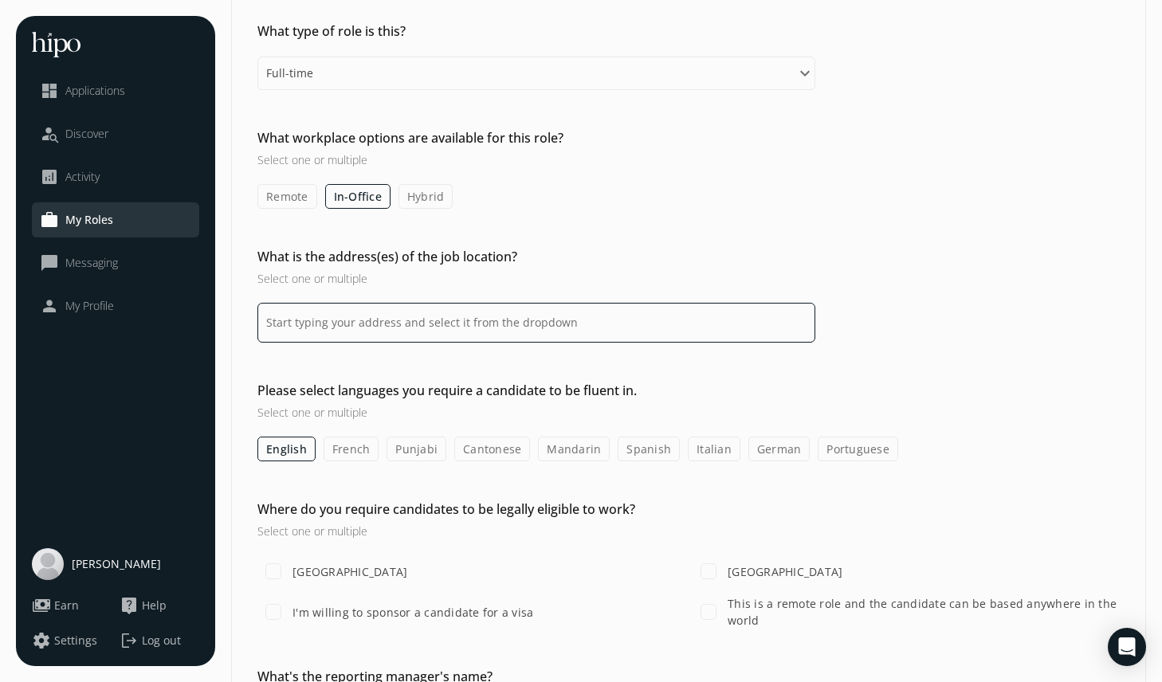
click at [434, 320] on input at bounding box center [536, 323] width 558 height 40
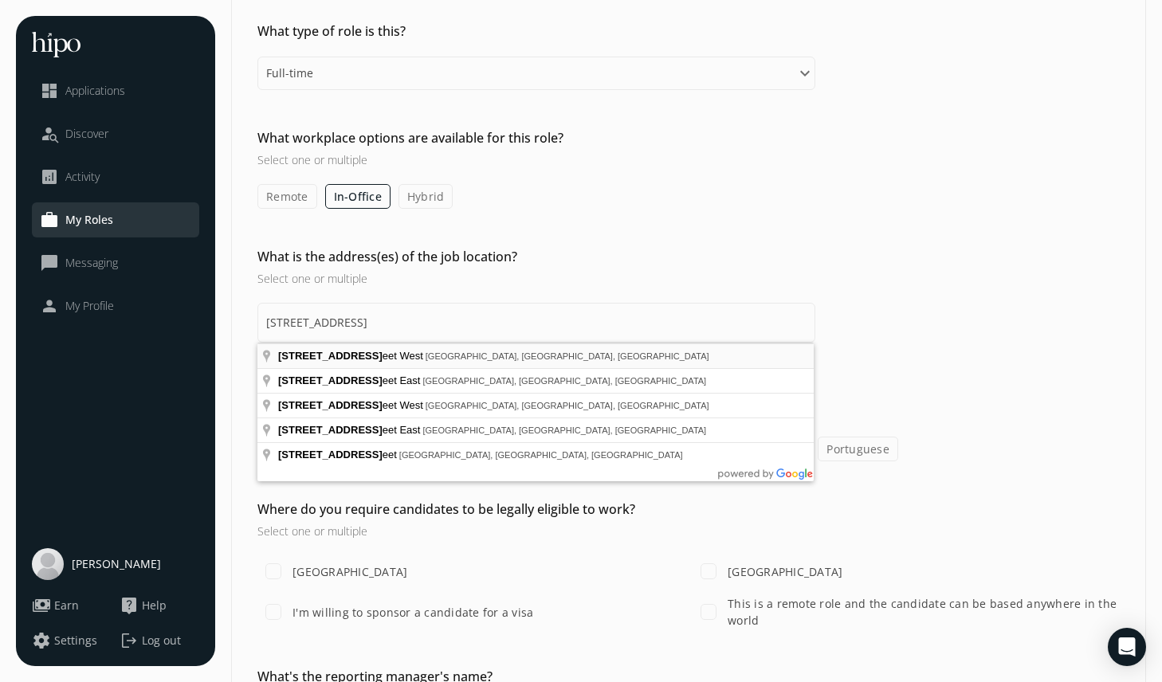
type input "[STREET_ADDRESS]"
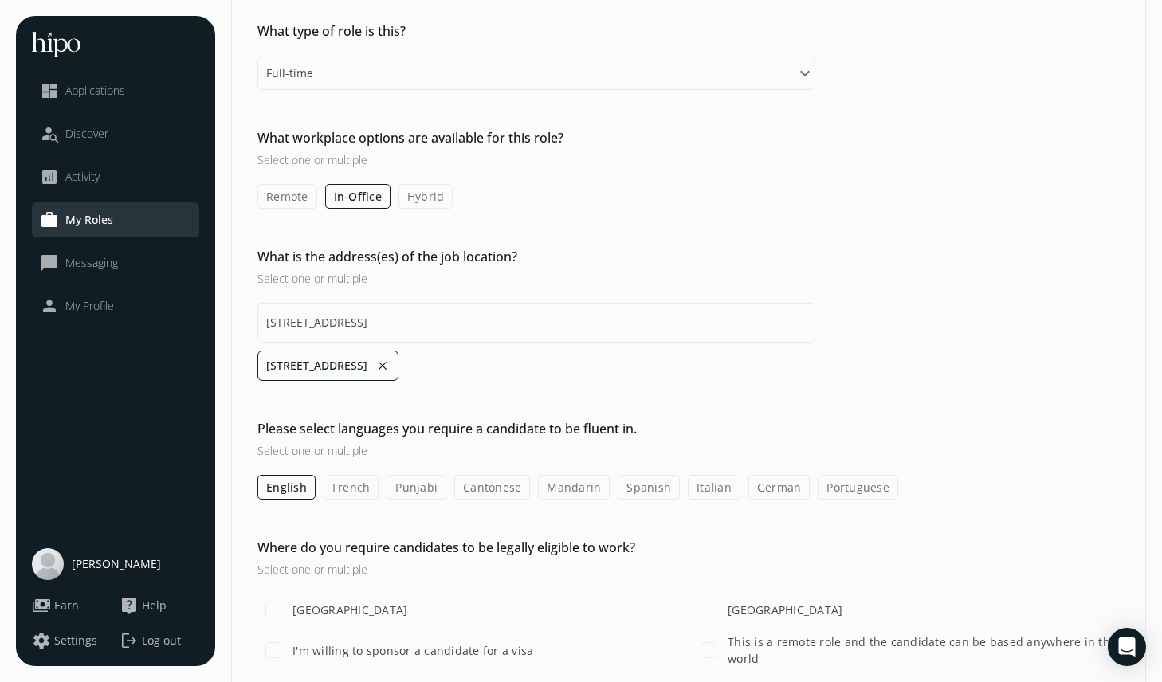
click at [614, 271] on h3 "Select one or multiple" at bounding box center [536, 279] width 558 height 16
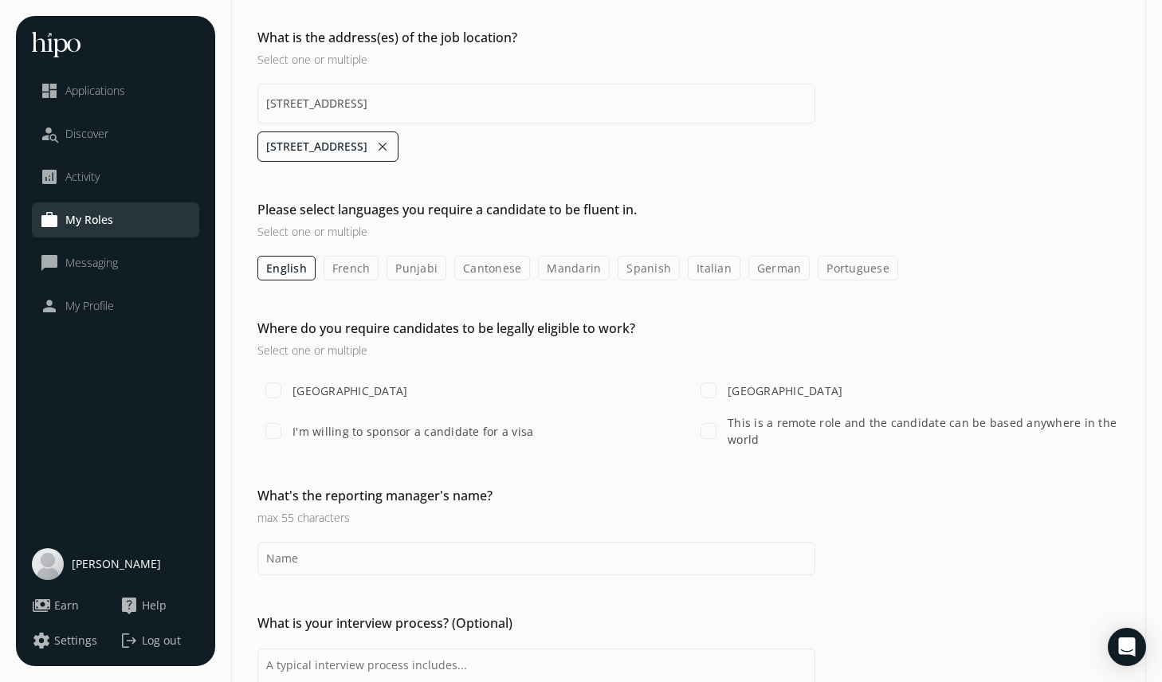
scroll to position [475, 0]
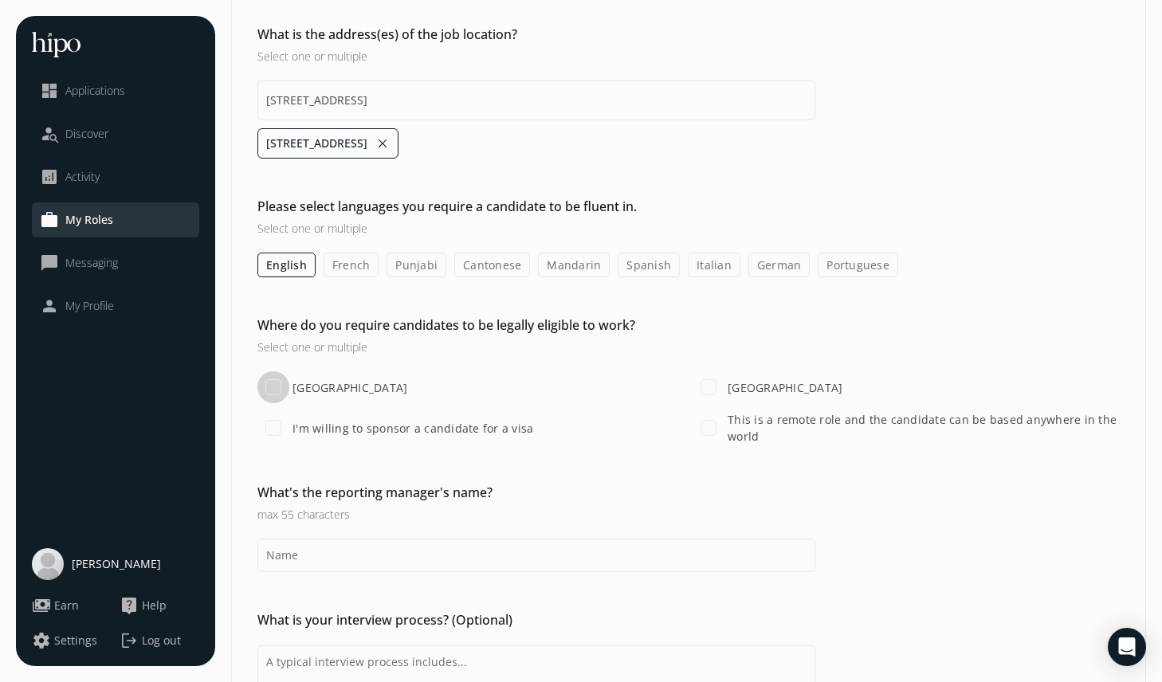
click at [273, 383] on input "[GEOGRAPHIC_DATA]" at bounding box center [273, 387] width 32 height 32
checkbox input "true"
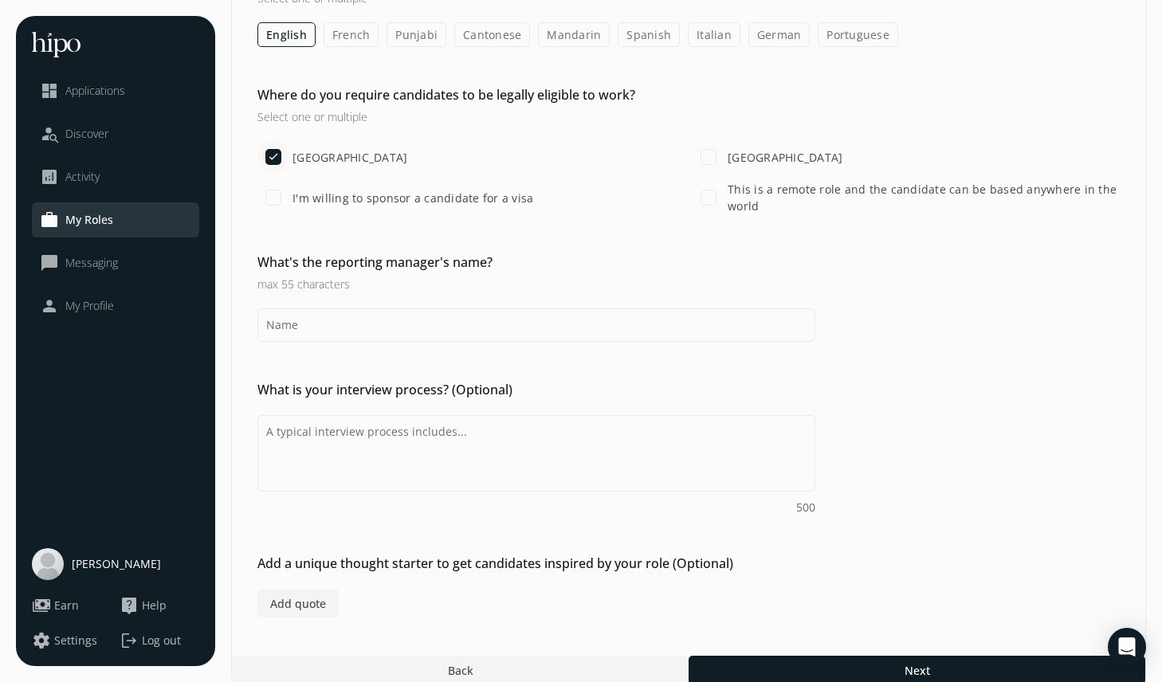
scroll to position [724, 0]
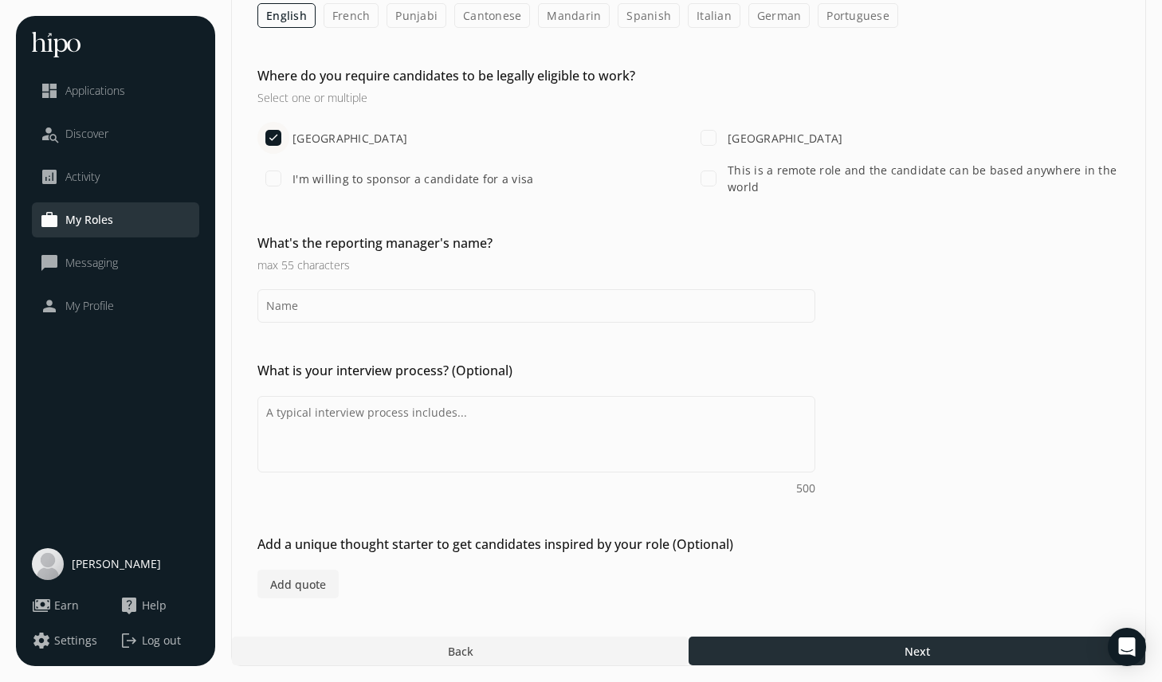
click at [810, 650] on div at bounding box center [917, 651] width 457 height 29
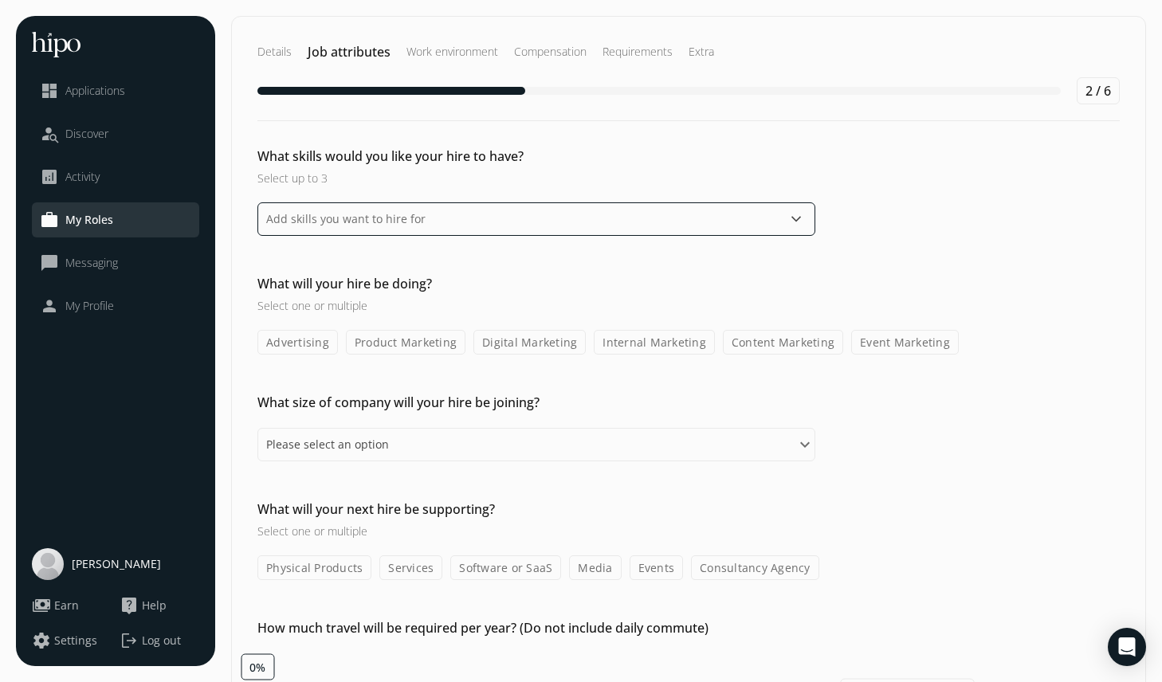
click at [409, 222] on input "text" at bounding box center [536, 218] width 558 height 33
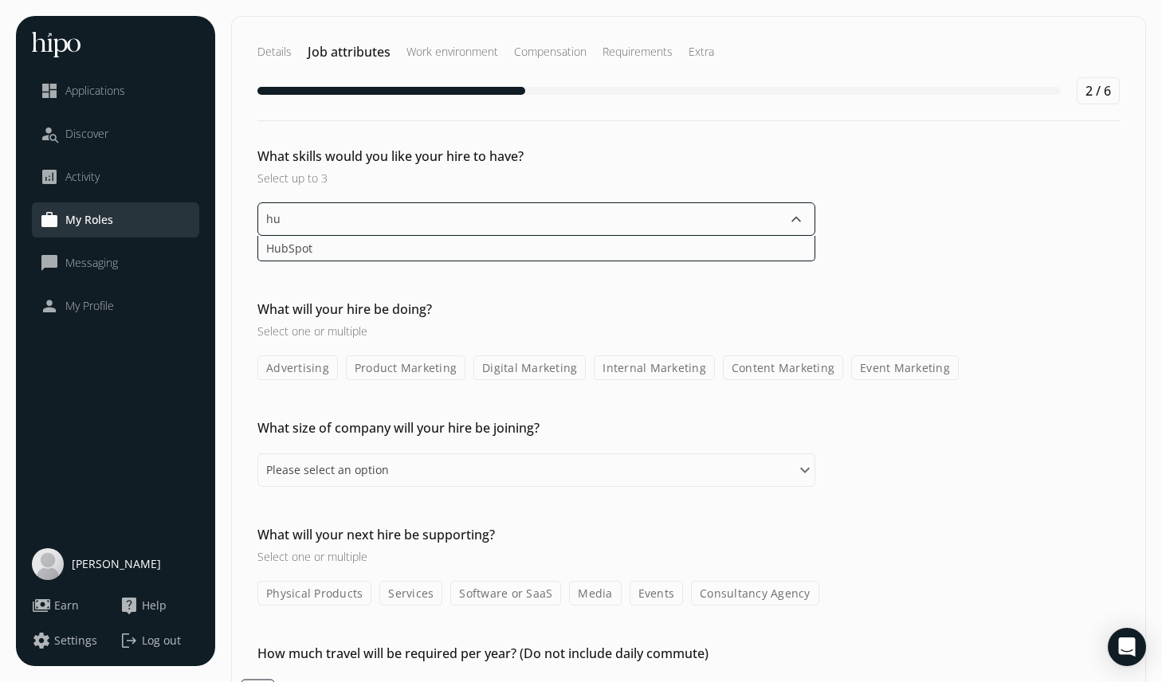
type input "hub"
click at [316, 244] on li "HubSpot" at bounding box center [536, 248] width 556 height 25
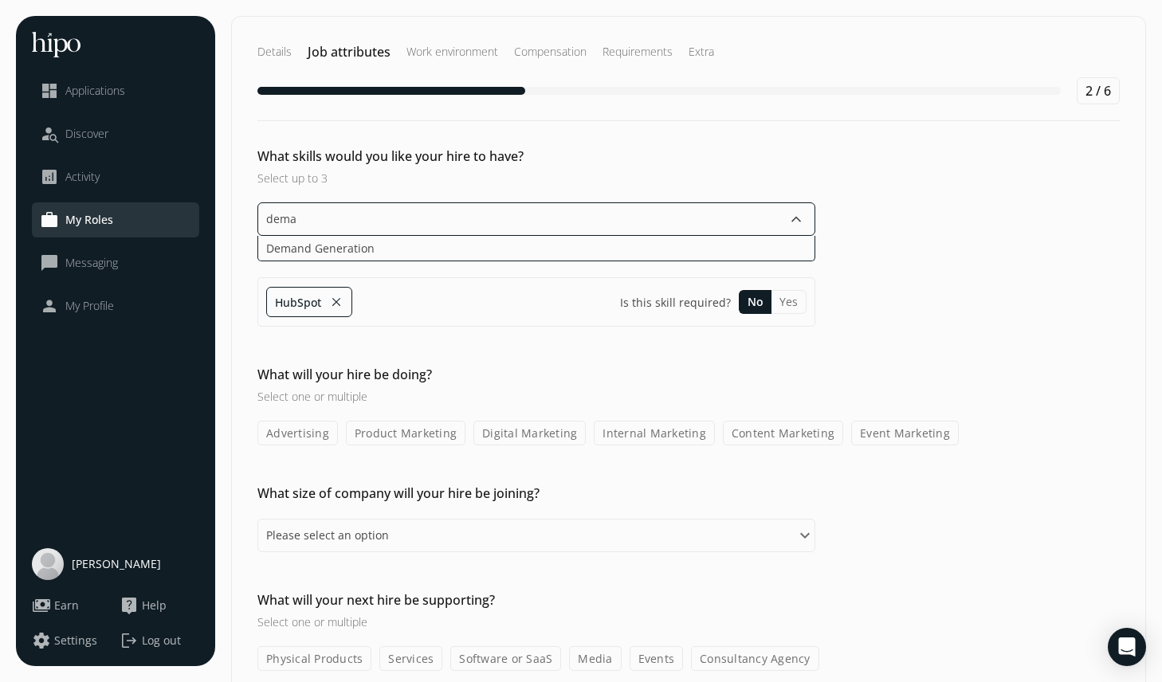
type input "deman"
click at [316, 233] on input "deman" at bounding box center [536, 218] width 558 height 33
click at [316, 241] on span "Demand Generation" at bounding box center [320, 248] width 108 height 17
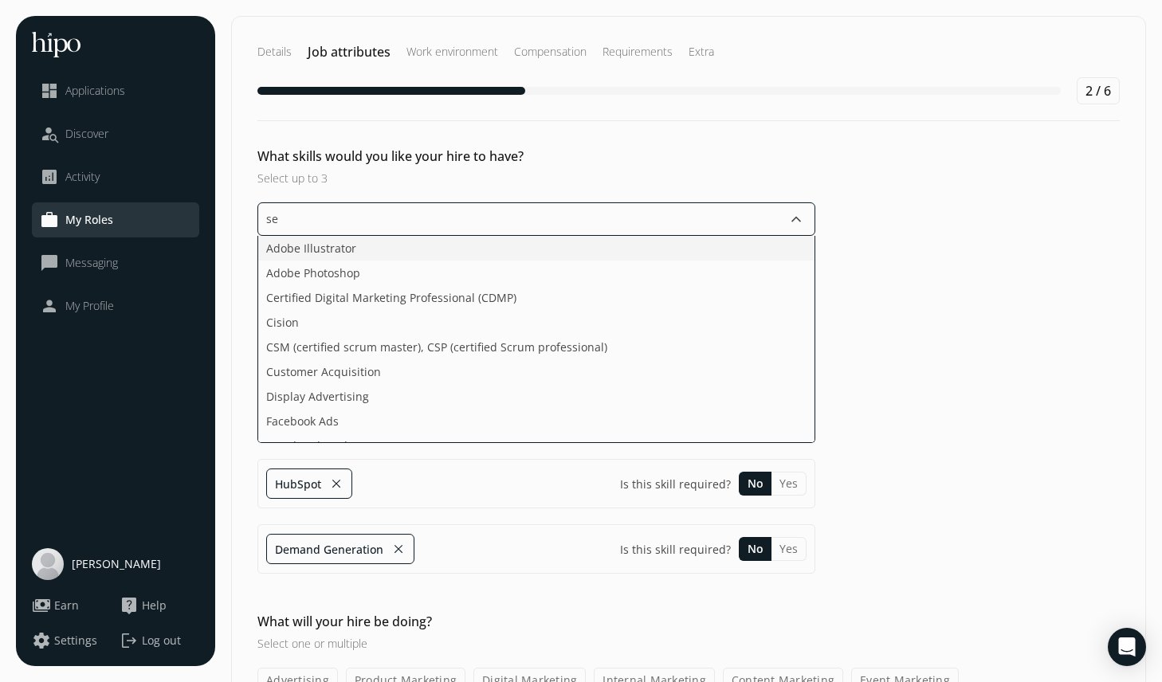
type input "seo"
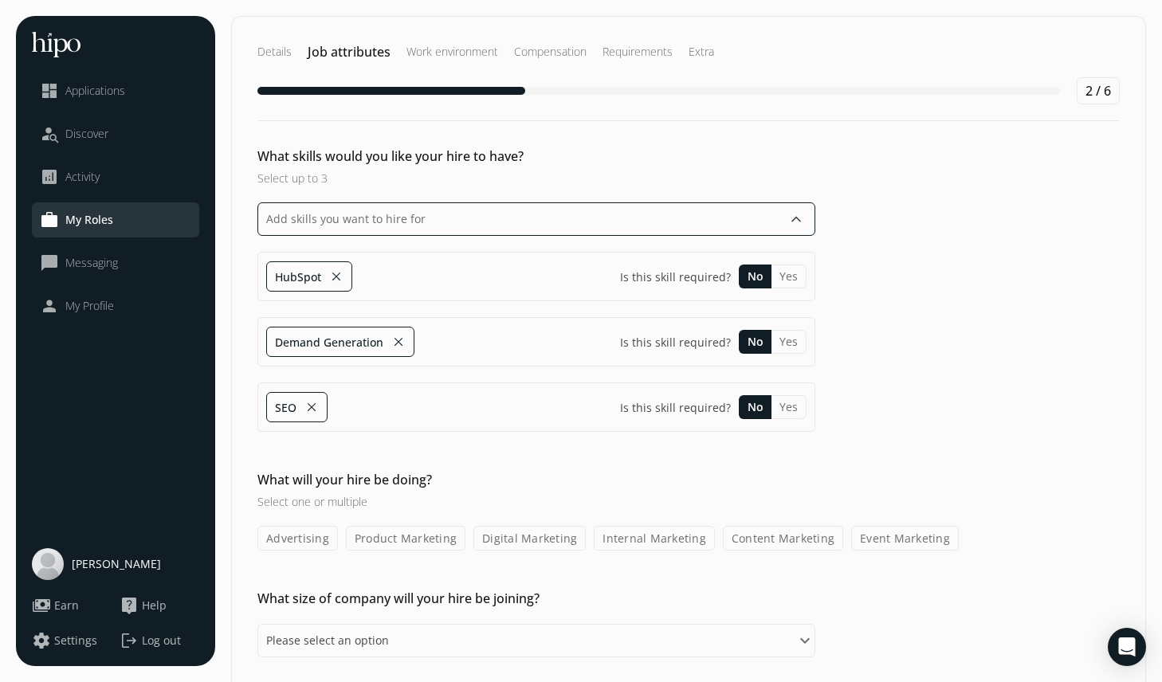
click at [308, 221] on input "text" at bounding box center [536, 218] width 558 height 33
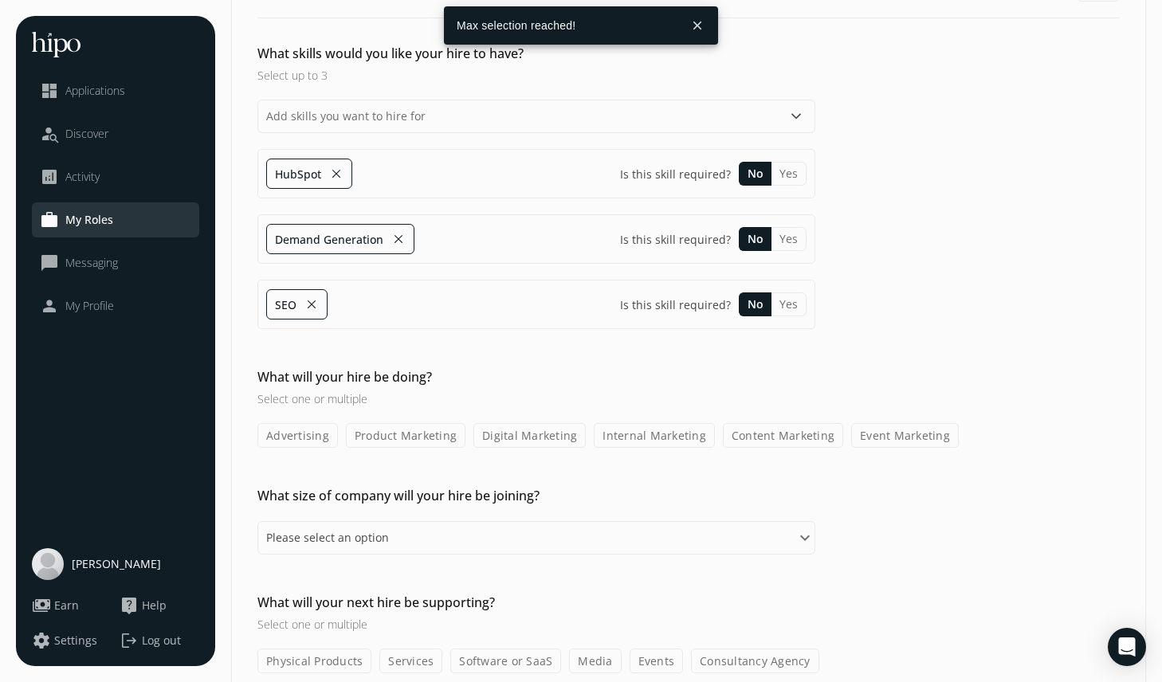
scroll to position [104, 0]
click at [565, 383] on h2 "What will your hire be doing?" at bounding box center [536, 375] width 558 height 19
click at [793, 175] on button "Yes" at bounding box center [789, 172] width 35 height 24
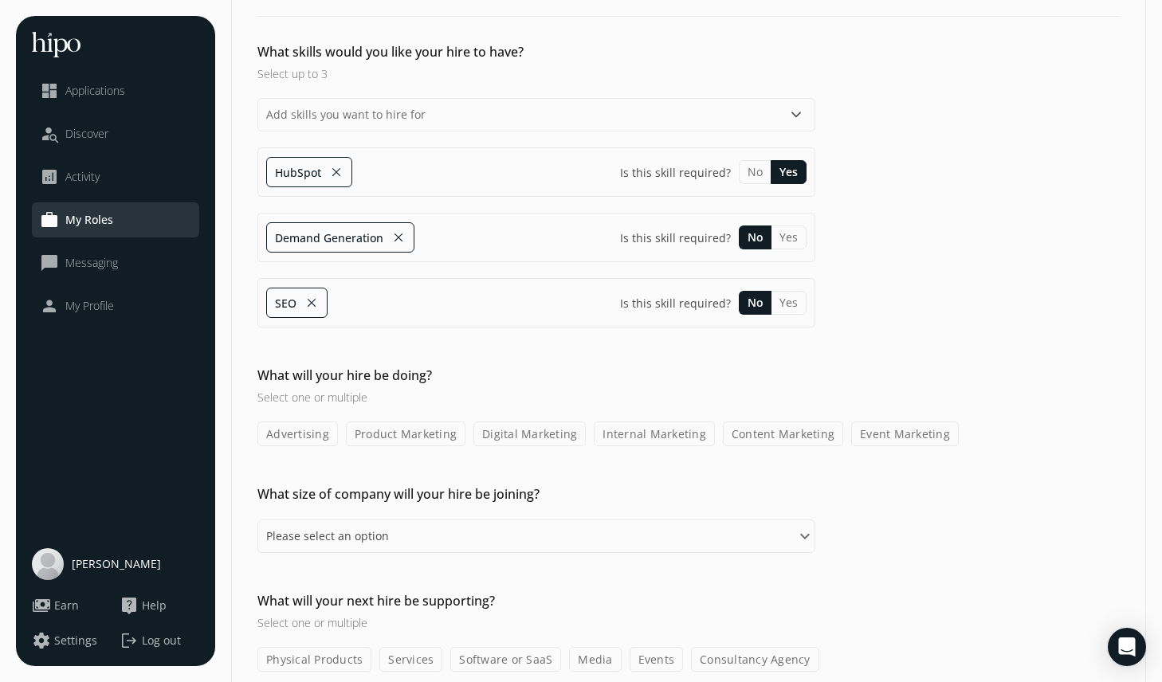
click at [796, 234] on button "Yes" at bounding box center [789, 238] width 35 height 24
click at [355, 116] on input "text" at bounding box center [536, 114] width 558 height 33
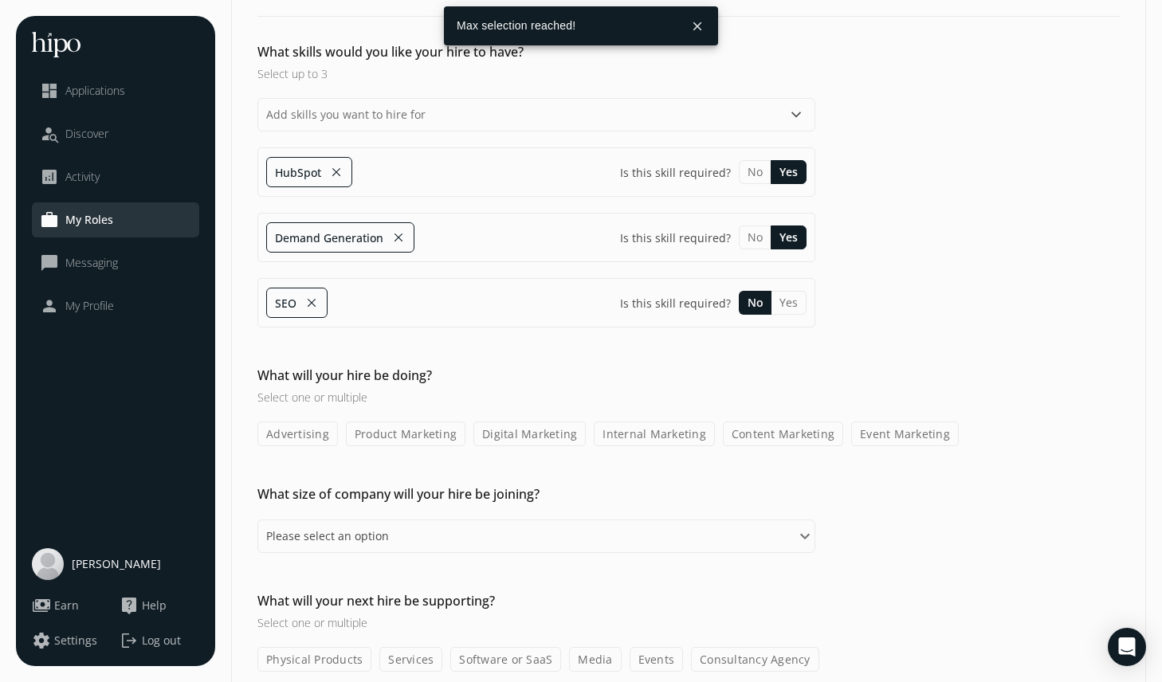
click at [345, 296] on div "SEO close Is this skill required? No Yes" at bounding box center [536, 302] width 558 height 49
click at [309, 303] on button "close" at bounding box center [311, 303] width 14 height 22
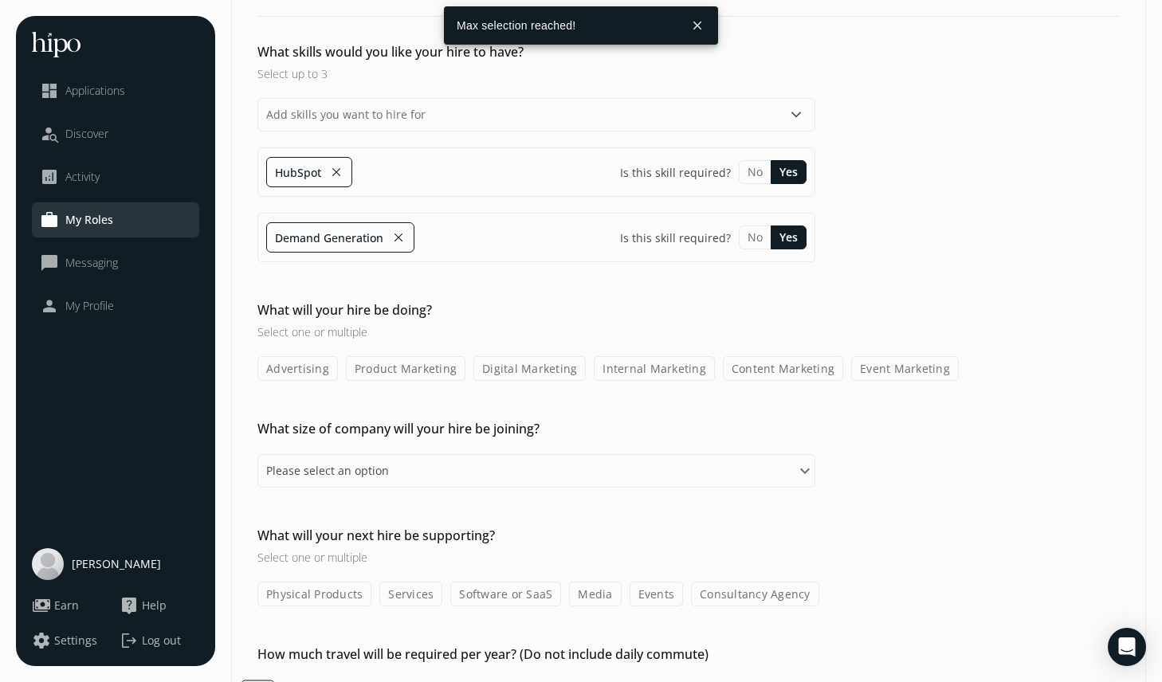
click at [0, 0] on div "What skills would you like your hire to have? Select up to 3 keyboard_arrow_dow…" at bounding box center [0, 0] width 0 height 0
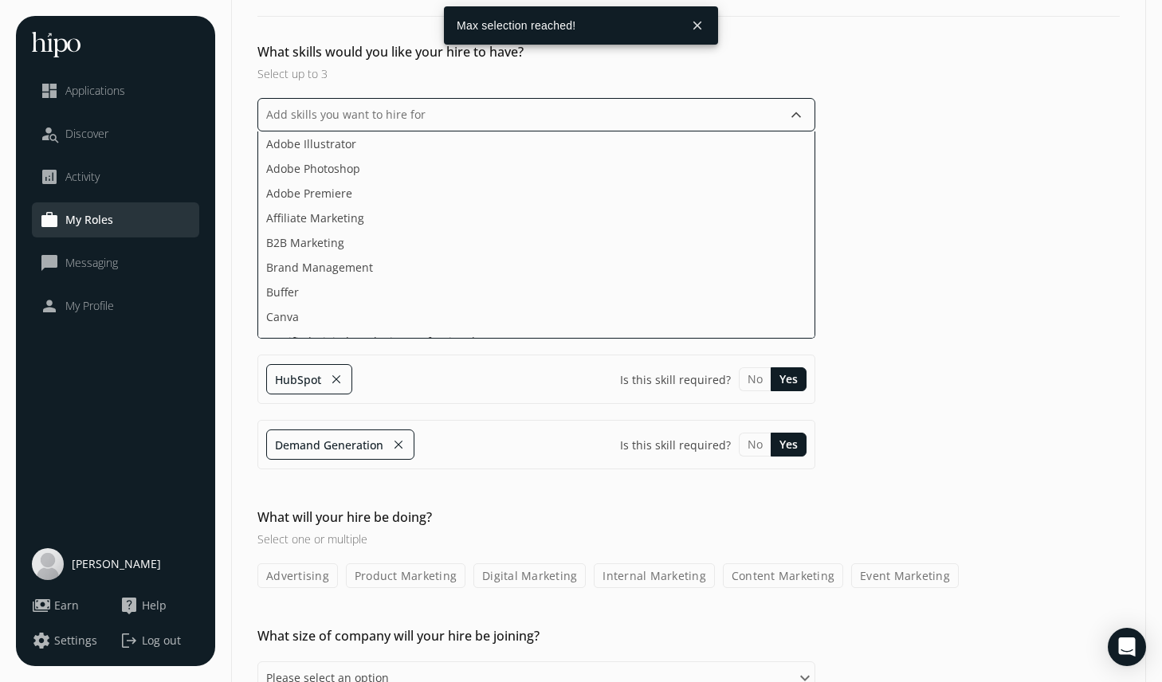
click at [334, 119] on input "text" at bounding box center [536, 114] width 558 height 33
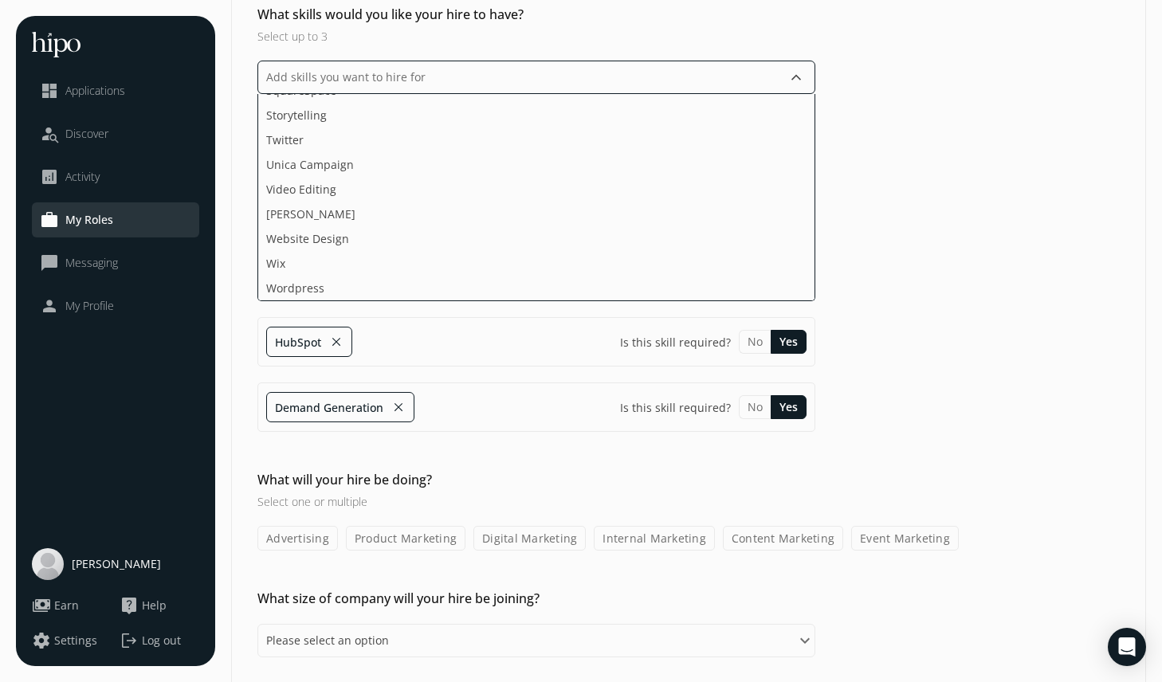
scroll to position [130, 0]
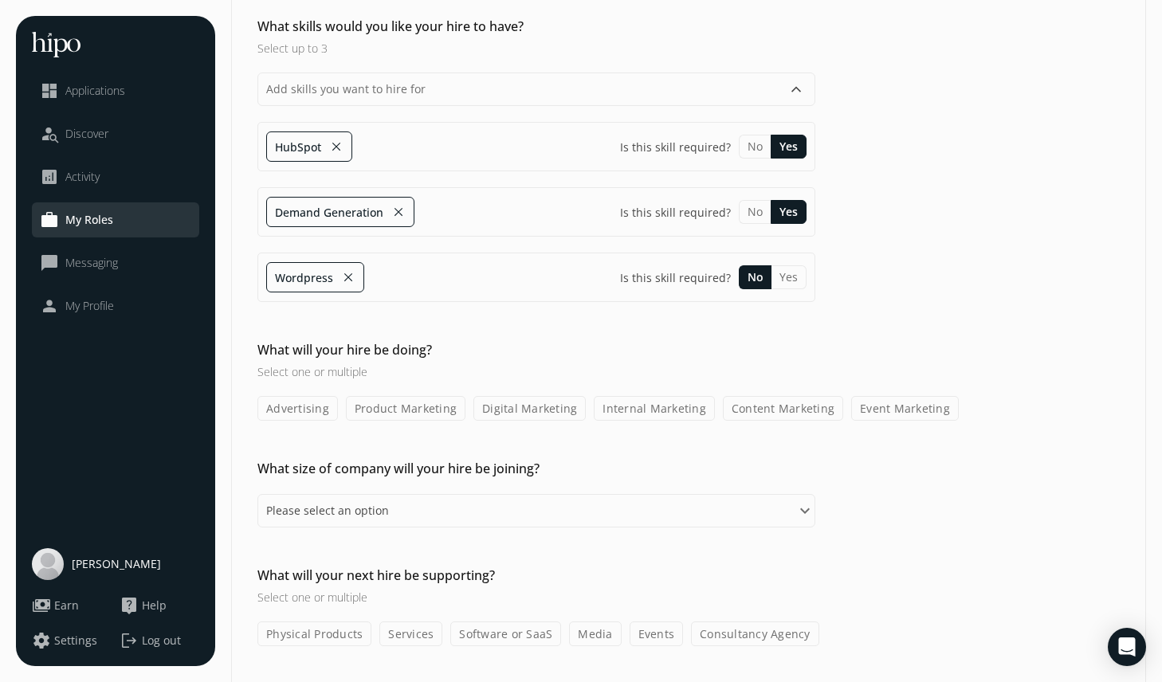
click at [0, 0] on div "What will your hire be doing? Select one or multiple Advertising Product Market…" at bounding box center [0, 0] width 0 height 0
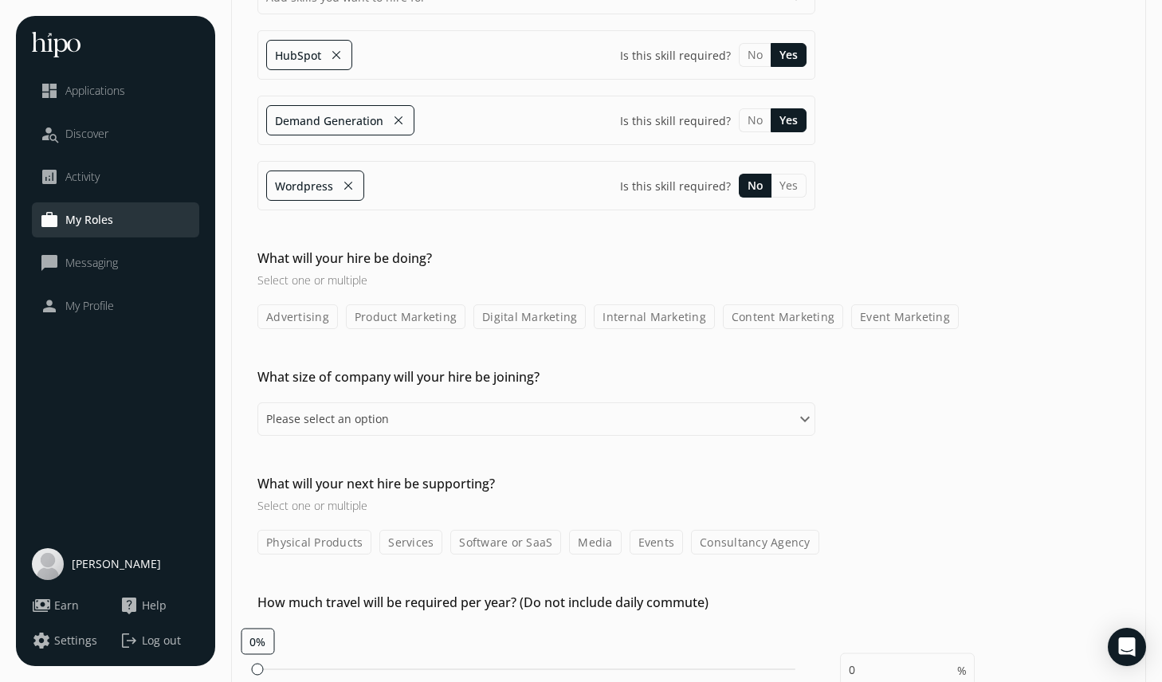
scroll to position [223, 0]
click at [794, 175] on button "Yes" at bounding box center [789, 184] width 35 height 24
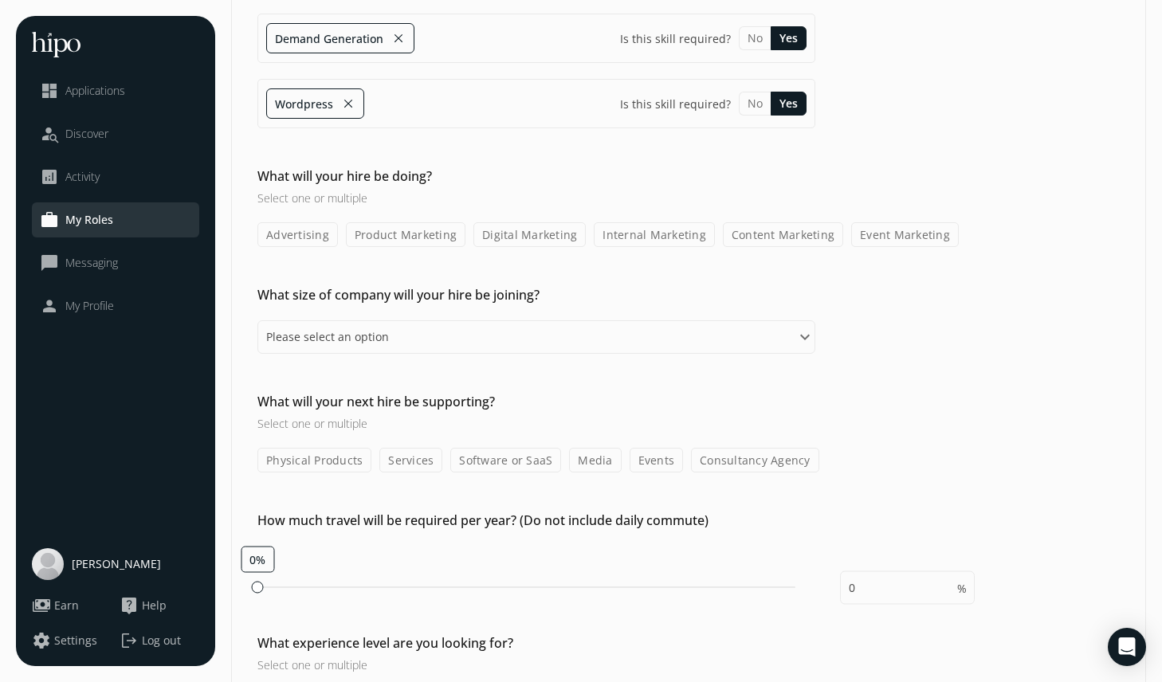
scroll to position [316, 0]
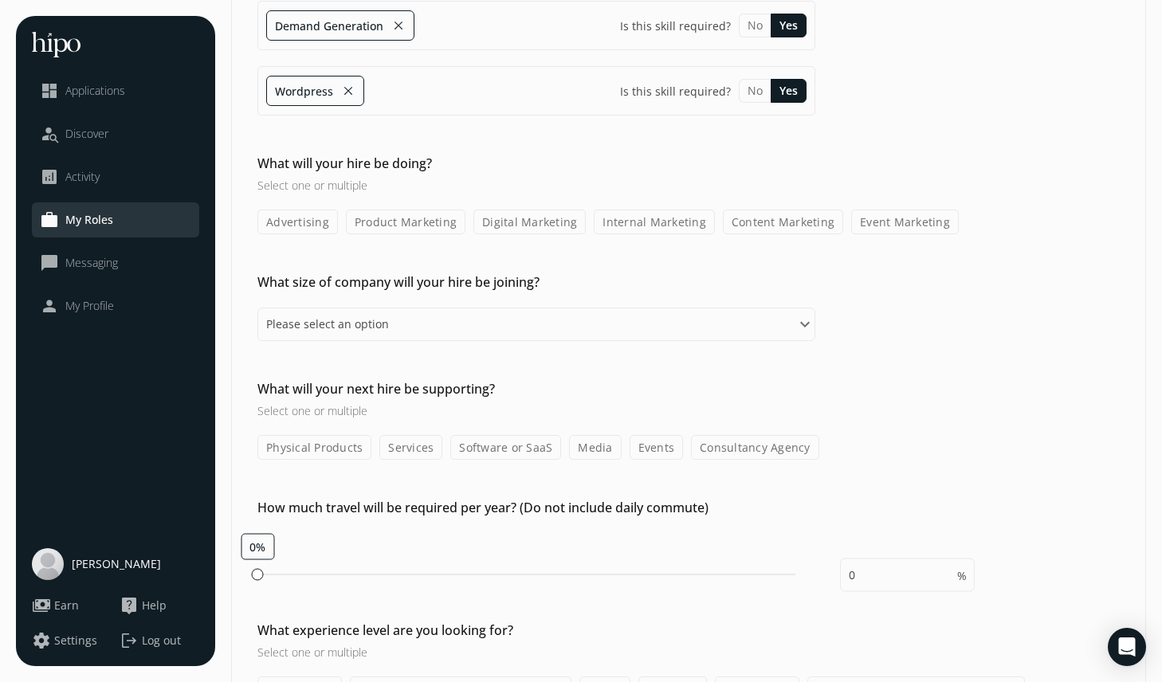
click at [533, 224] on label "Digital Marketing" at bounding box center [529, 222] width 112 height 25
click at [0, 0] on input "Digital Marketing" at bounding box center [0, 0] width 0 height 0
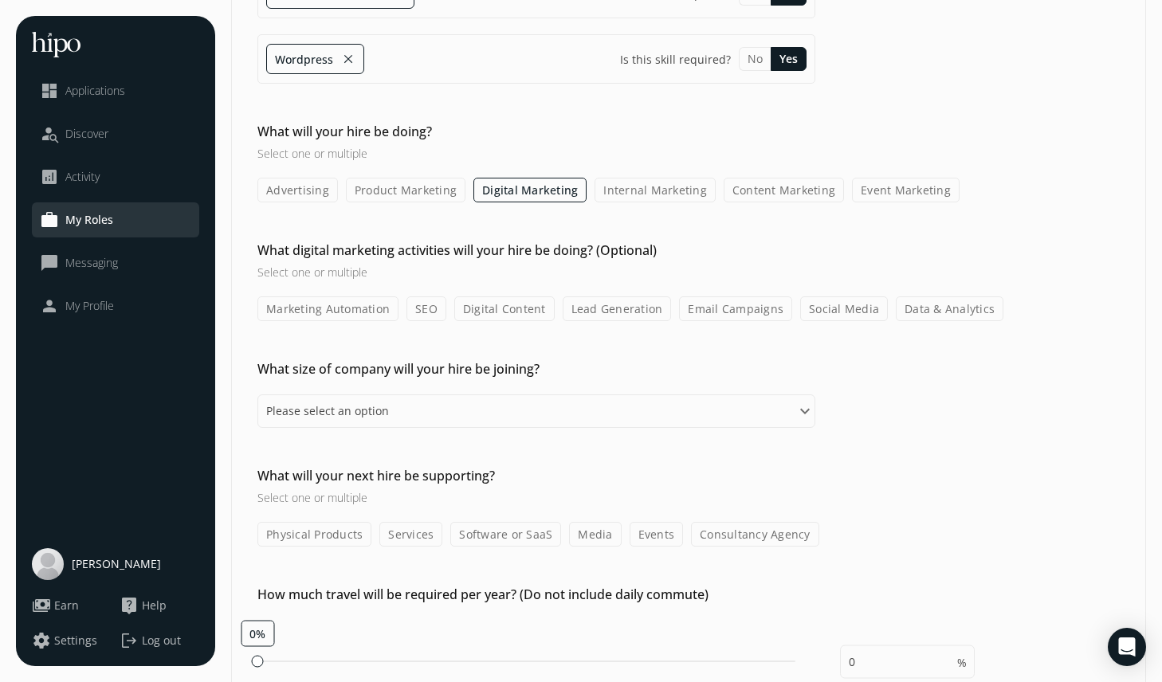
scroll to position [351, 0]
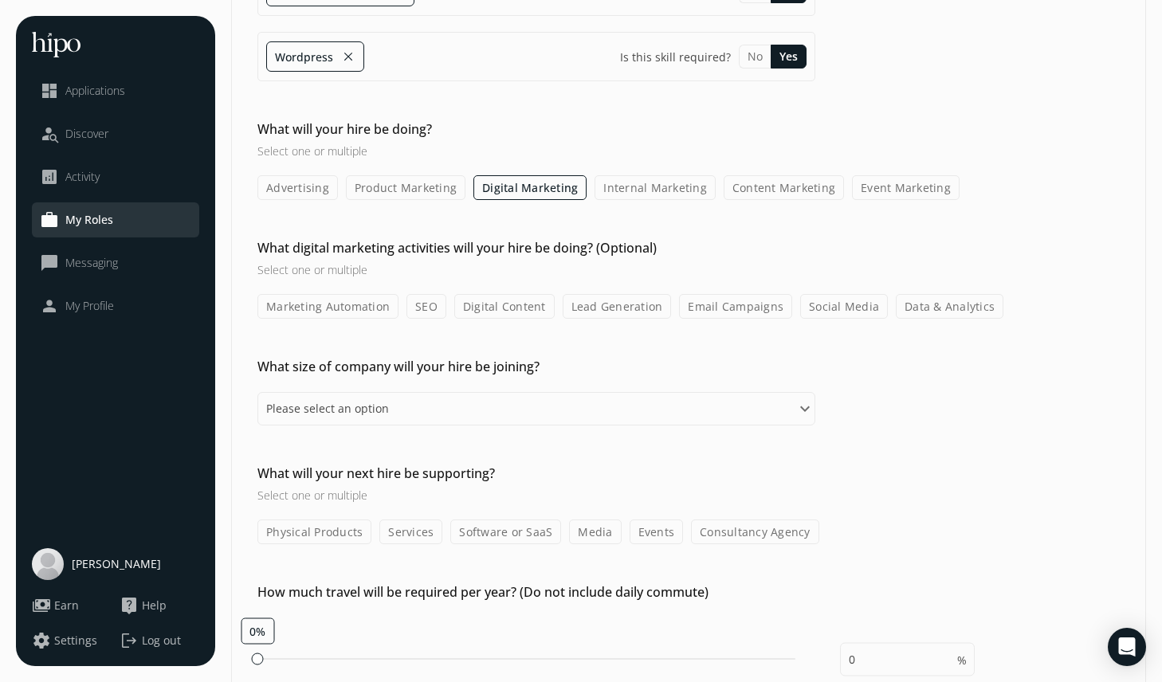
click at [426, 304] on label "SEO" at bounding box center [426, 306] width 40 height 25
click at [0, 0] on input "SEO" at bounding box center [0, 0] width 0 height 0
click at [359, 302] on label "Marketing Automation" at bounding box center [327, 306] width 141 height 25
click at [0, 0] on input "Marketing Automation" at bounding box center [0, 0] width 0 height 0
click at [747, 304] on label "Email Campaigns" at bounding box center [736, 306] width 113 height 25
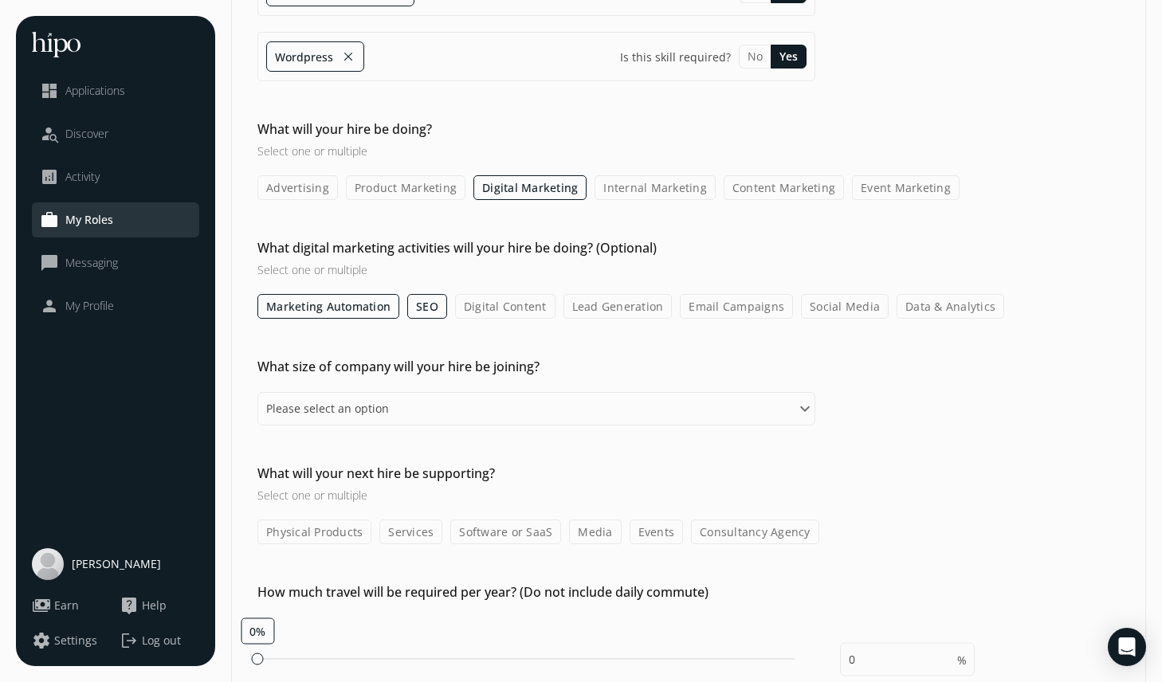
click at [0, 0] on input "Email Campaigns" at bounding box center [0, 0] width 0 height 0
click at [819, 307] on label "Social Media" at bounding box center [845, 306] width 88 height 25
click at [0, 0] on input "Social Media" at bounding box center [0, 0] width 0 height 0
click at [518, 311] on label "Digital Content" at bounding box center [505, 306] width 100 height 25
click at [0, 0] on input "Digital Content" at bounding box center [0, 0] width 0 height 0
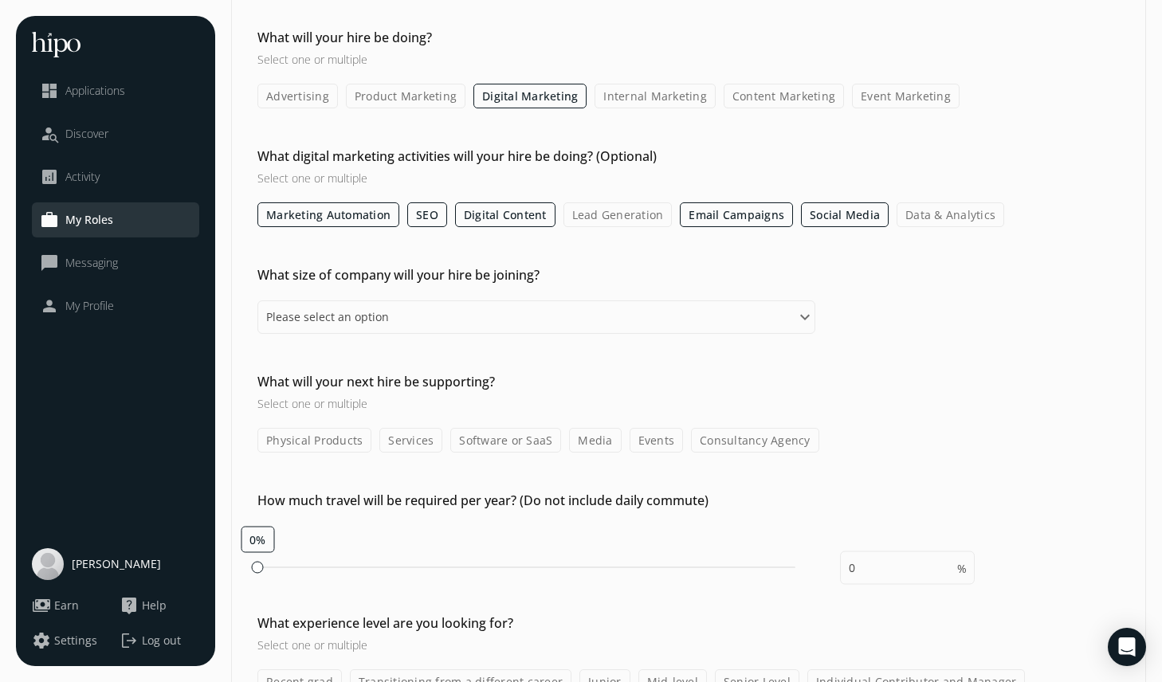
scroll to position [475, 0]
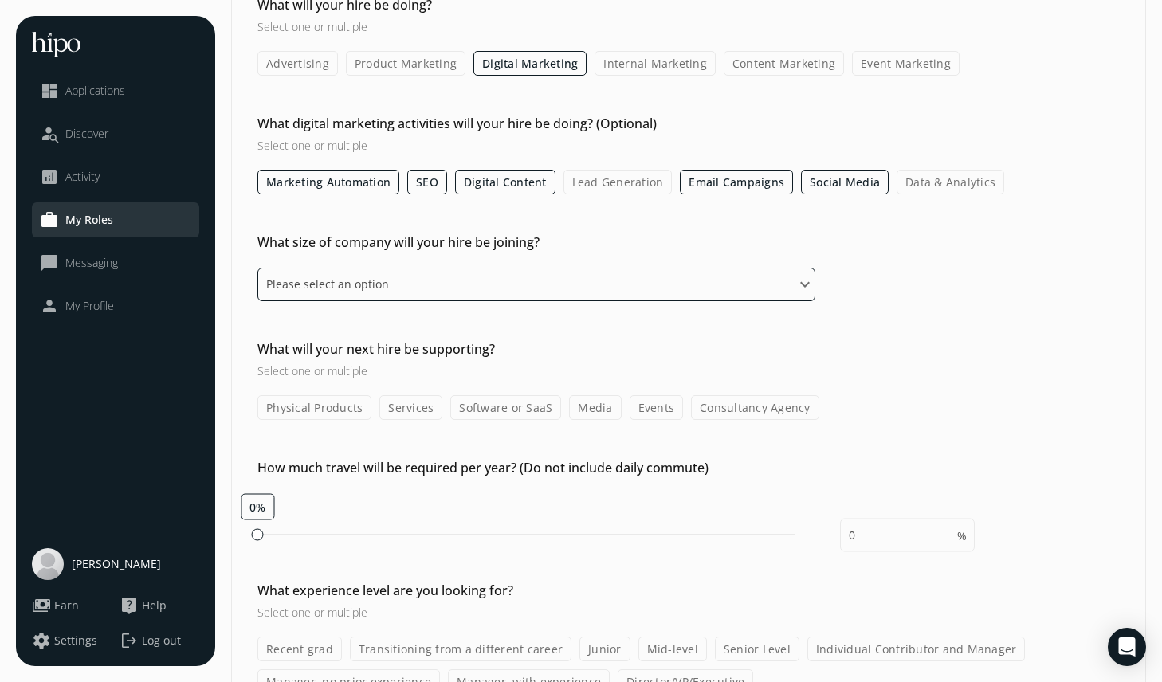
click at [500, 287] on select "Please select an option 1 - 10 11 - 50 51 - 100 101 - 200 201 - 500 501 - 1,000…" at bounding box center [536, 284] width 558 height 33
select select "eleven_fifty"
click at [257, 268] on select "Please select an option 1 - 10 11 - 50 51 - 100 101 - 200 201 - 500 501 - 1,000…" at bounding box center [536, 284] width 558 height 33
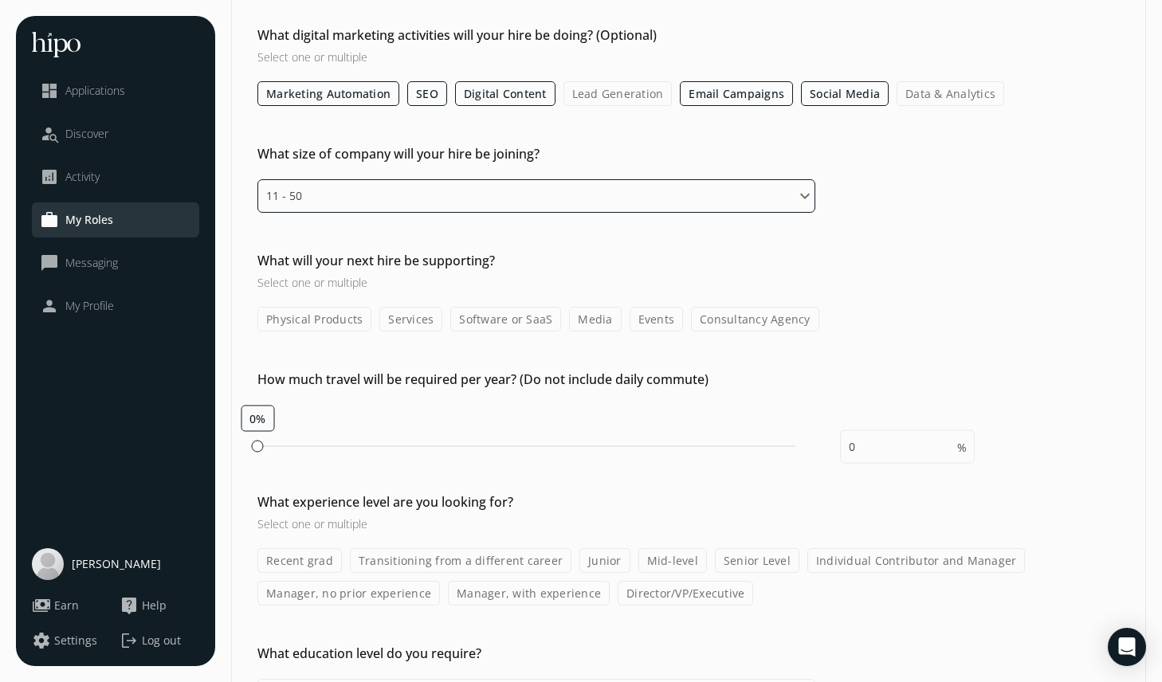
scroll to position [574, 0]
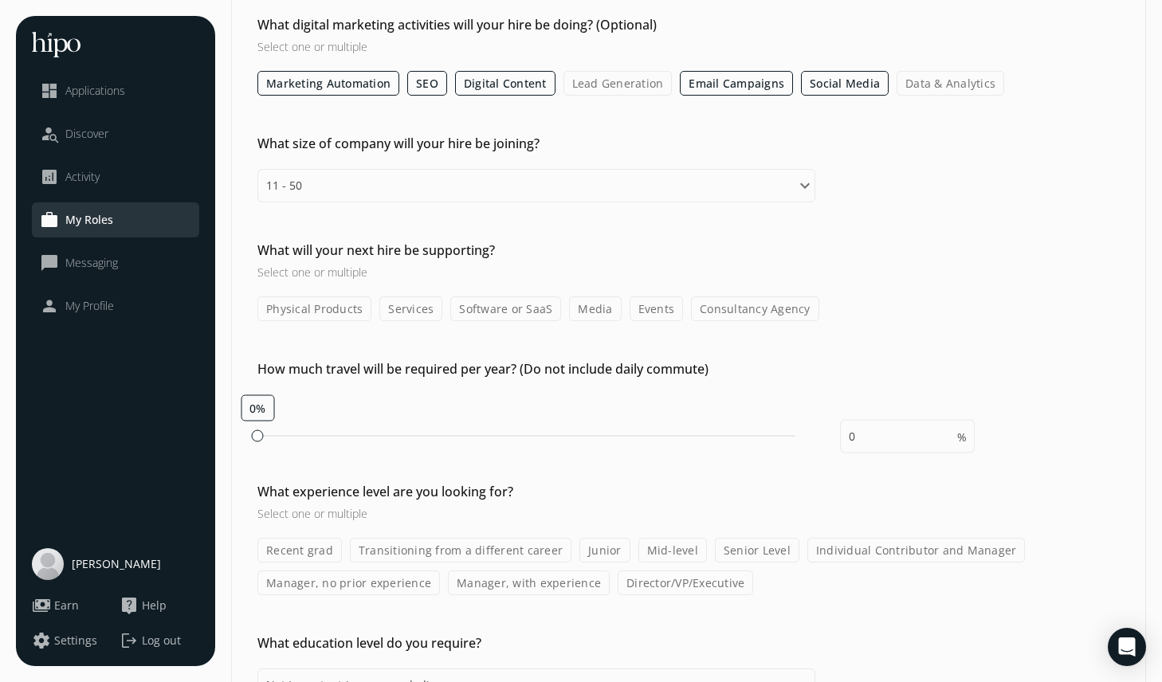
click at [487, 318] on label "Software or SaaS" at bounding box center [505, 308] width 111 height 25
click at [0, 0] on input "Software or SaaS" at bounding box center [0, 0] width 0 height 0
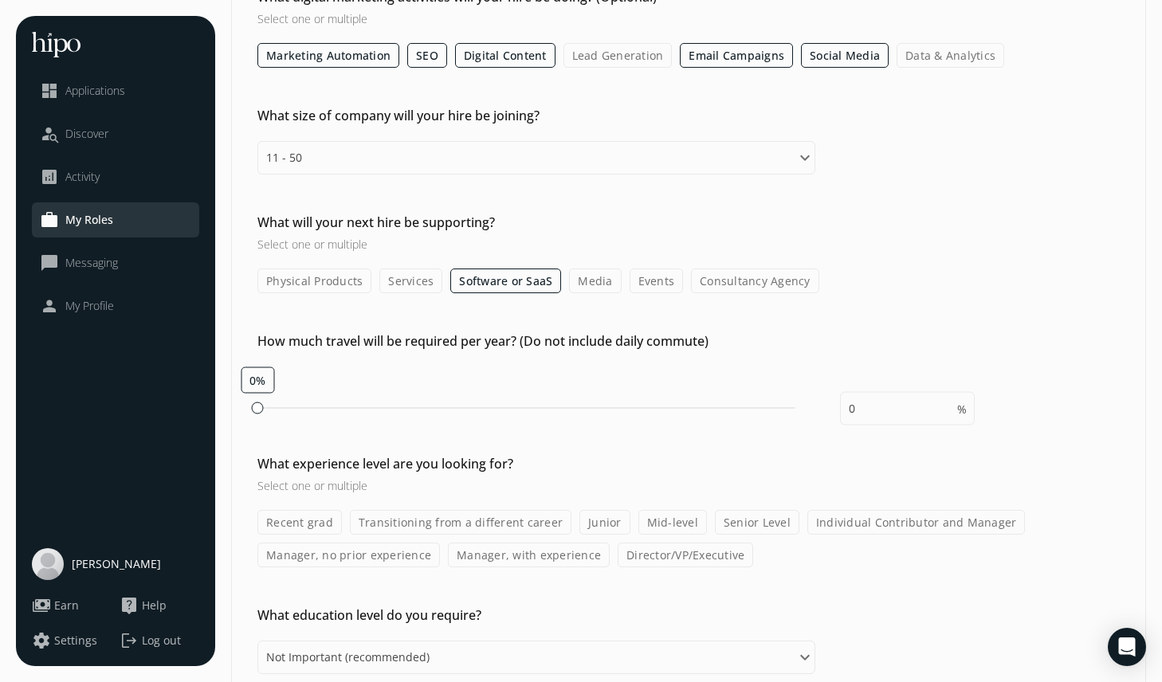
scroll to position [677, 0]
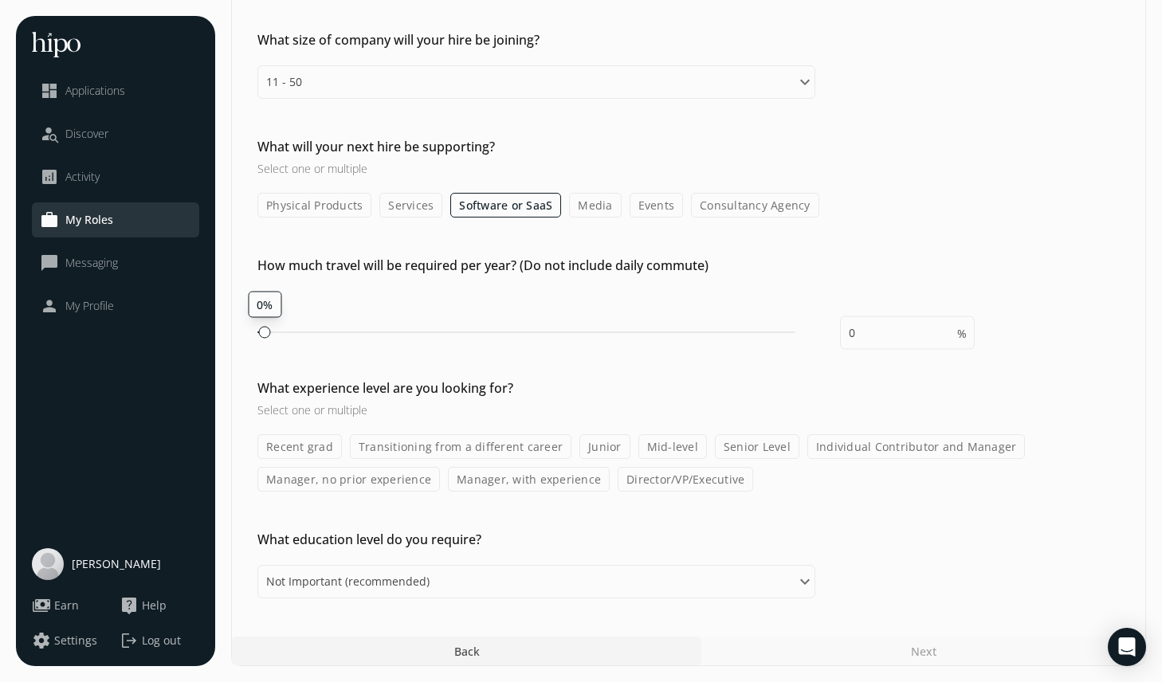
type input "5"
drag, startPoint x: 259, startPoint y: 332, endPoint x: 279, endPoint y: 334, distance: 20.0
click at [279, 334] on div at bounding box center [279, 332] width 12 height 12
click at [328, 446] on label "Recent grad" at bounding box center [299, 446] width 84 height 25
click at [0, 0] on input "Recent grad" at bounding box center [0, 0] width 0 height 0
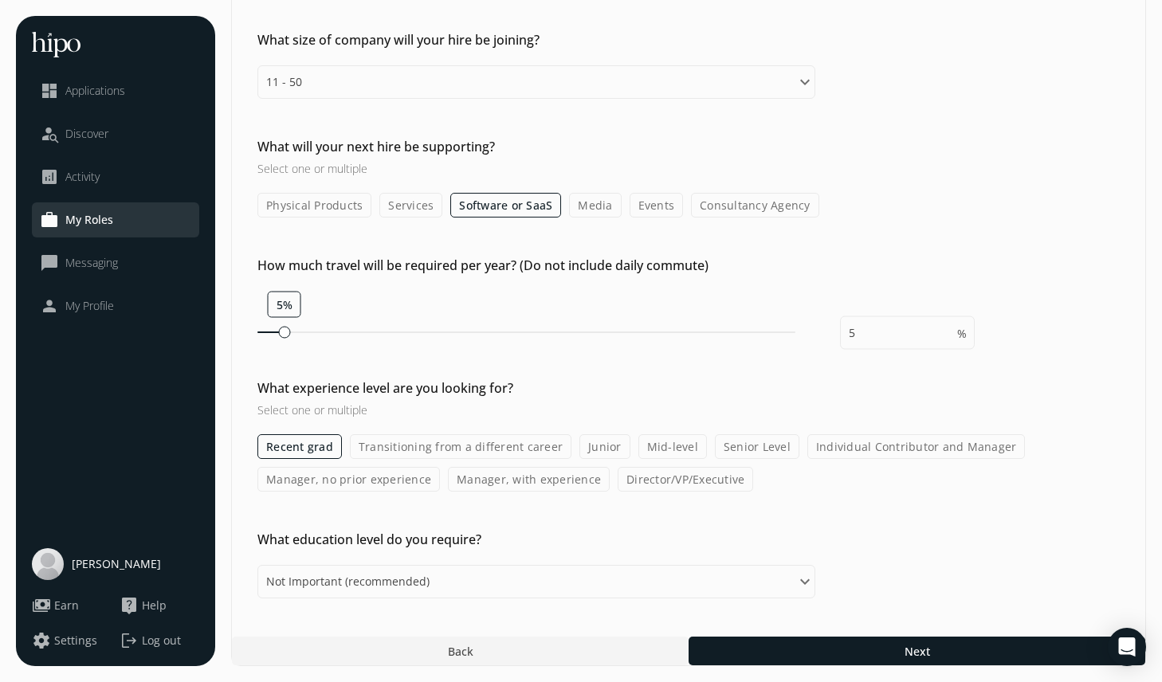
click at [449, 457] on label "Transitioning from a different career" at bounding box center [461, 446] width 222 height 25
click at [0, 0] on input "Transitioning from a different career" at bounding box center [0, 0] width 0 height 0
click at [449, 457] on label "Transitioning from a different career" at bounding box center [461, 446] width 222 height 25
click at [0, 0] on input "Transitioning from a different career" at bounding box center [0, 0] width 0 height 0
click at [595, 451] on label "Junior" at bounding box center [604, 446] width 51 height 25
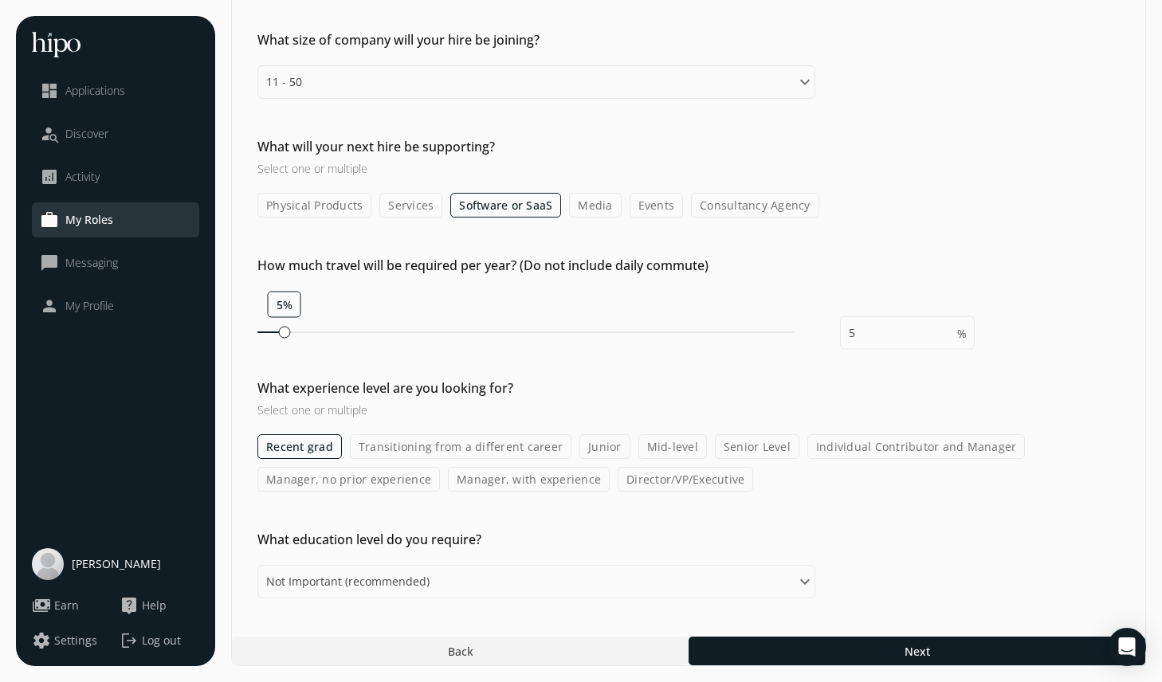
click at [0, 0] on input "Junior" at bounding box center [0, 0] width 0 height 0
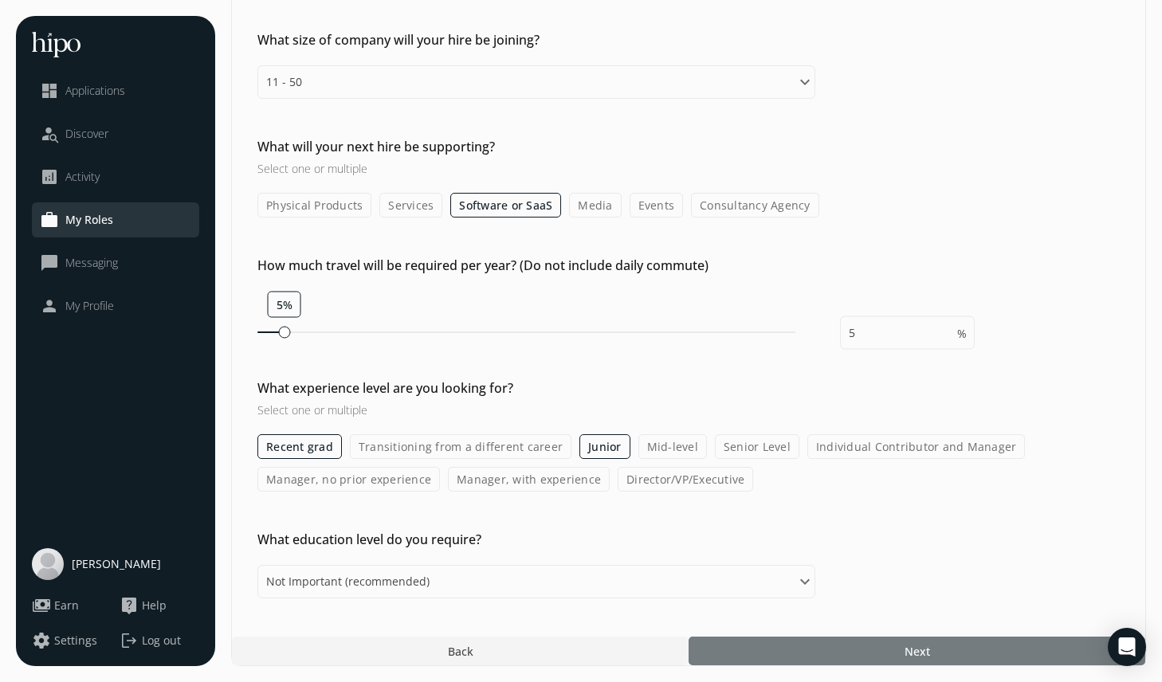
click at [775, 647] on div at bounding box center [917, 651] width 457 height 29
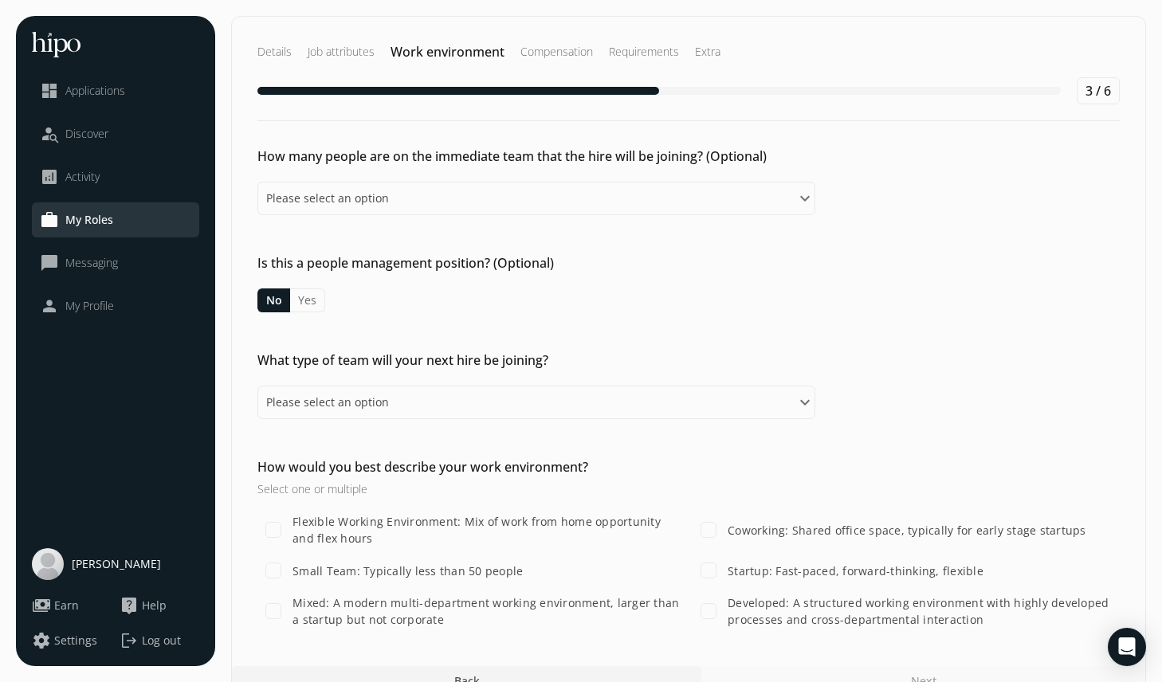
scroll to position [29, 0]
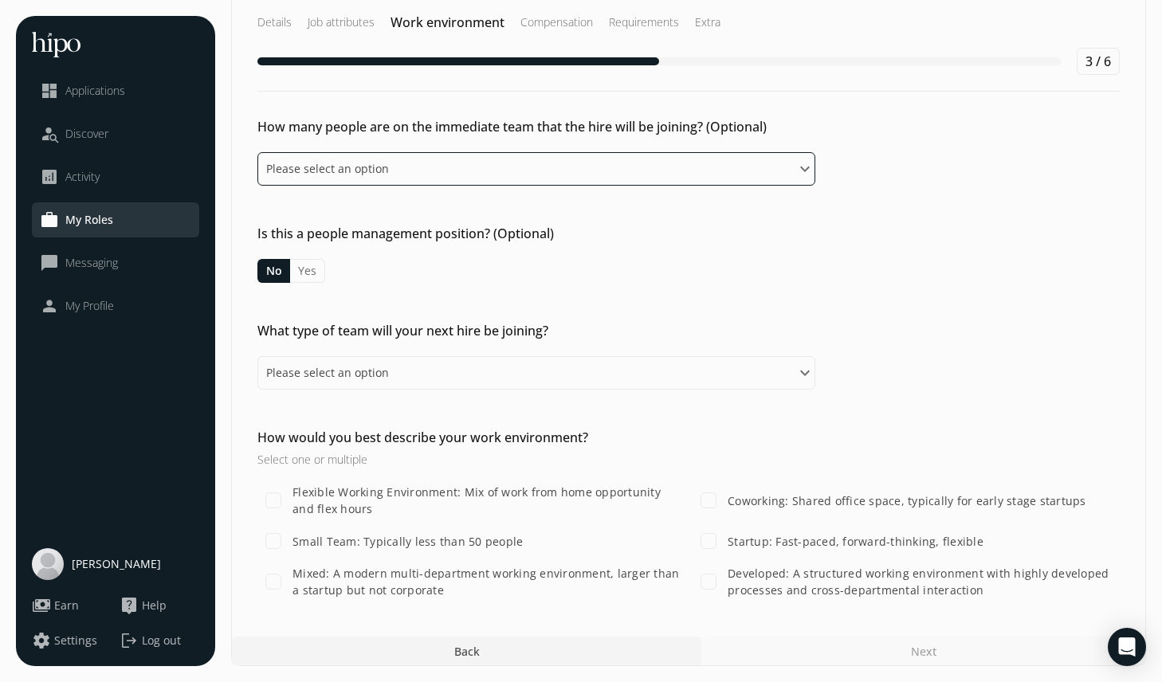
click at [333, 175] on select "Please select an option 0-1 2-5 6-10 10-15 15+" at bounding box center [536, 168] width 558 height 33
select select "two_five"
click at [257, 152] on select "Please select an option 0-1 2-5 6-10 10-15 15+" at bounding box center [536, 168] width 558 height 33
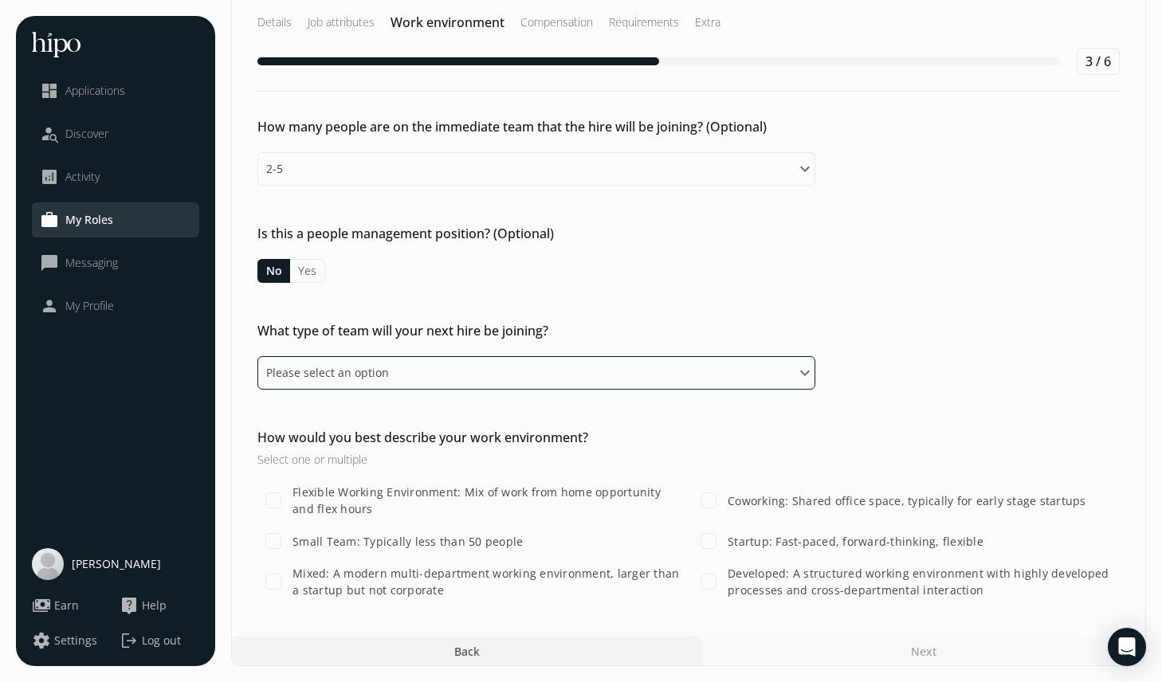
click at [432, 374] on select "Please select an option Independent, might be the only marketing person One of …" at bounding box center [536, 372] width 558 height 33
select select "first"
click at [257, 356] on select "Please select an option Independent, might be the only marketing person One of …" at bounding box center [536, 372] width 558 height 33
click at [735, 538] on label "Startup: Fast-paced, forward-thinking, flexible" at bounding box center [853, 541] width 259 height 17
click at [724, 538] on input "Startup: Fast-paced, forward-thinking, flexible" at bounding box center [709, 541] width 32 height 32
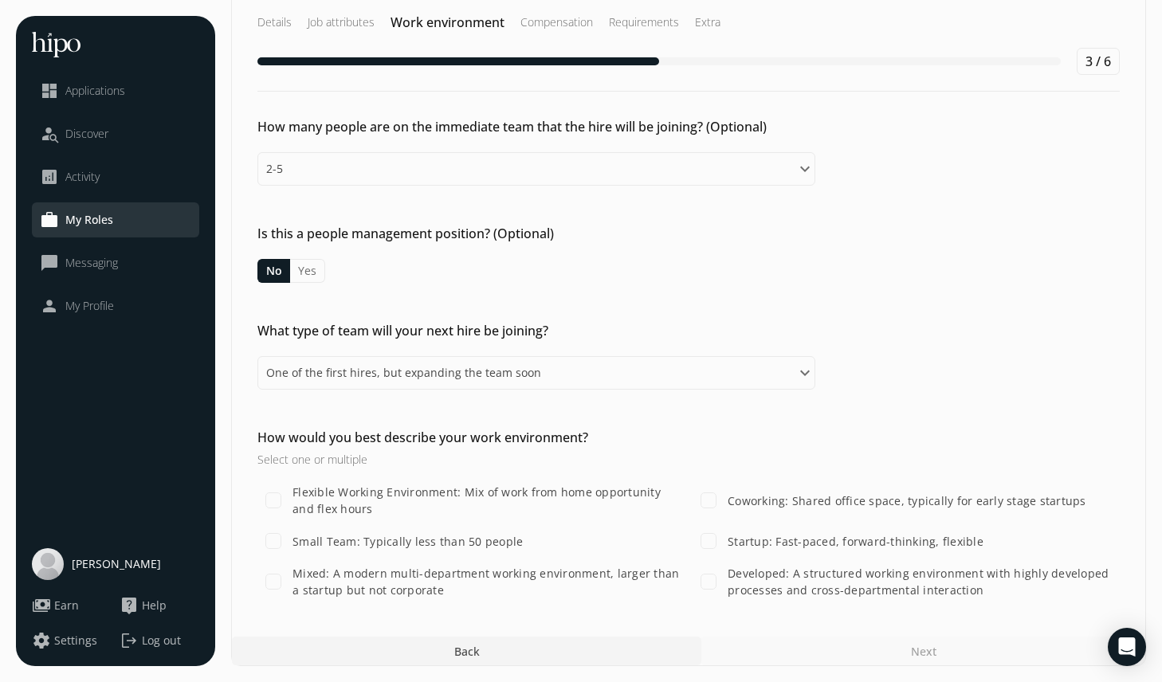
checkbox input "true"
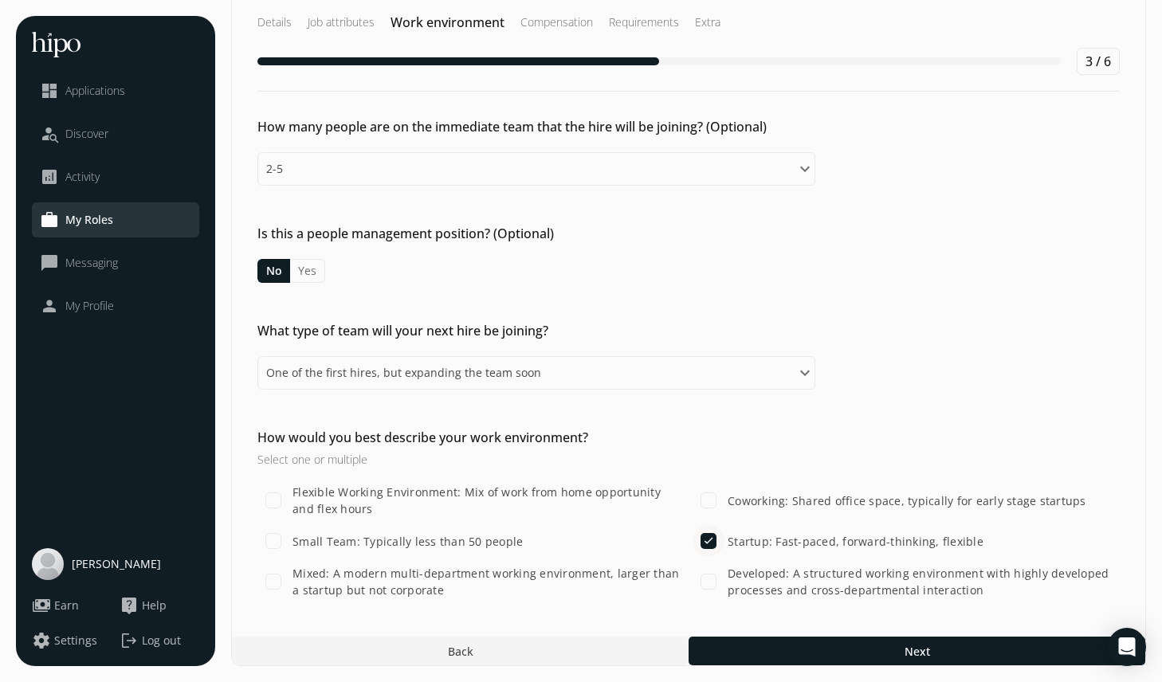
click at [783, 669] on div "“Hire character. Train skill.” - [PERSON_NAME] menu close dashboard Application…" at bounding box center [581, 327] width 1162 height 712
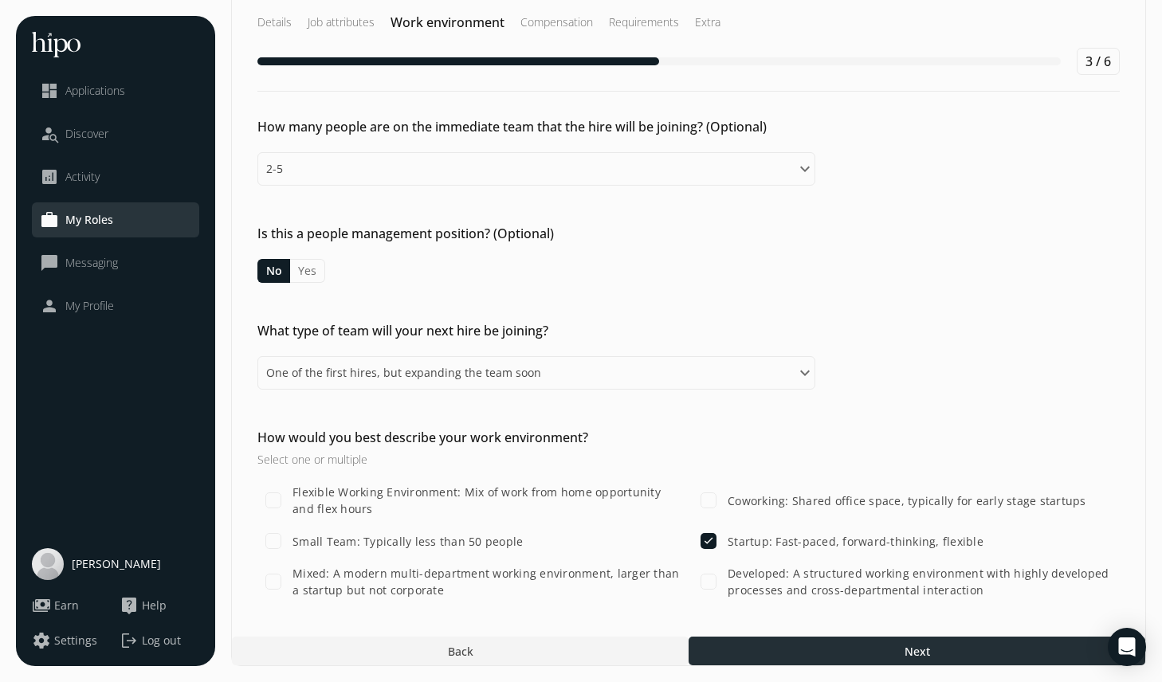
click at [781, 658] on div at bounding box center [917, 651] width 457 height 29
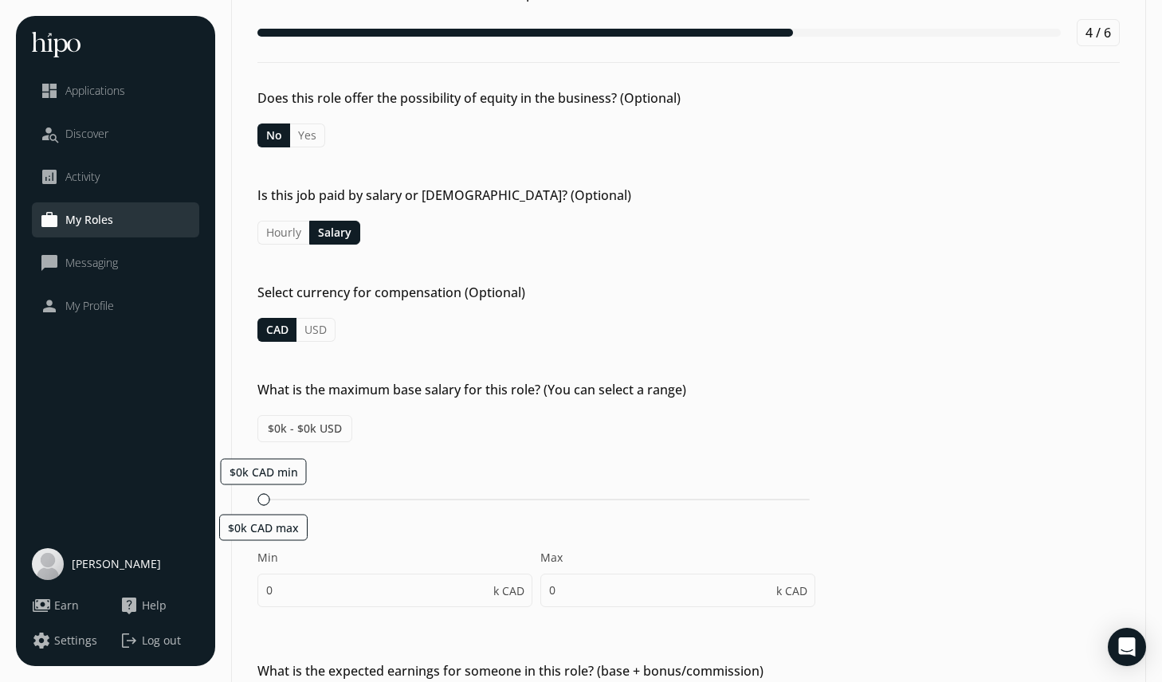
scroll to position [77, 0]
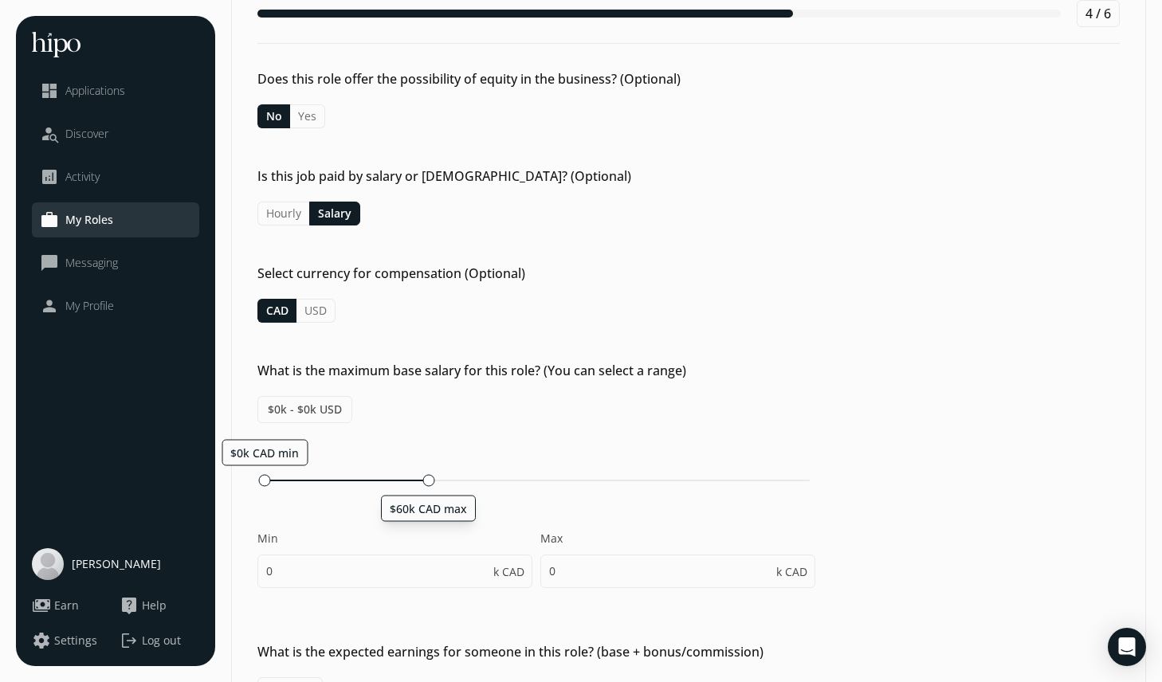
drag, startPoint x: 259, startPoint y: 483, endPoint x: 426, endPoint y: 481, distance: 167.4
click at [426, 481] on div at bounding box center [428, 480] width 12 height 12
type input "60"
drag, startPoint x: 262, startPoint y: 480, endPoint x: 373, endPoint y: 485, distance: 110.9
click at [373, 485] on div at bounding box center [377, 480] width 12 height 12
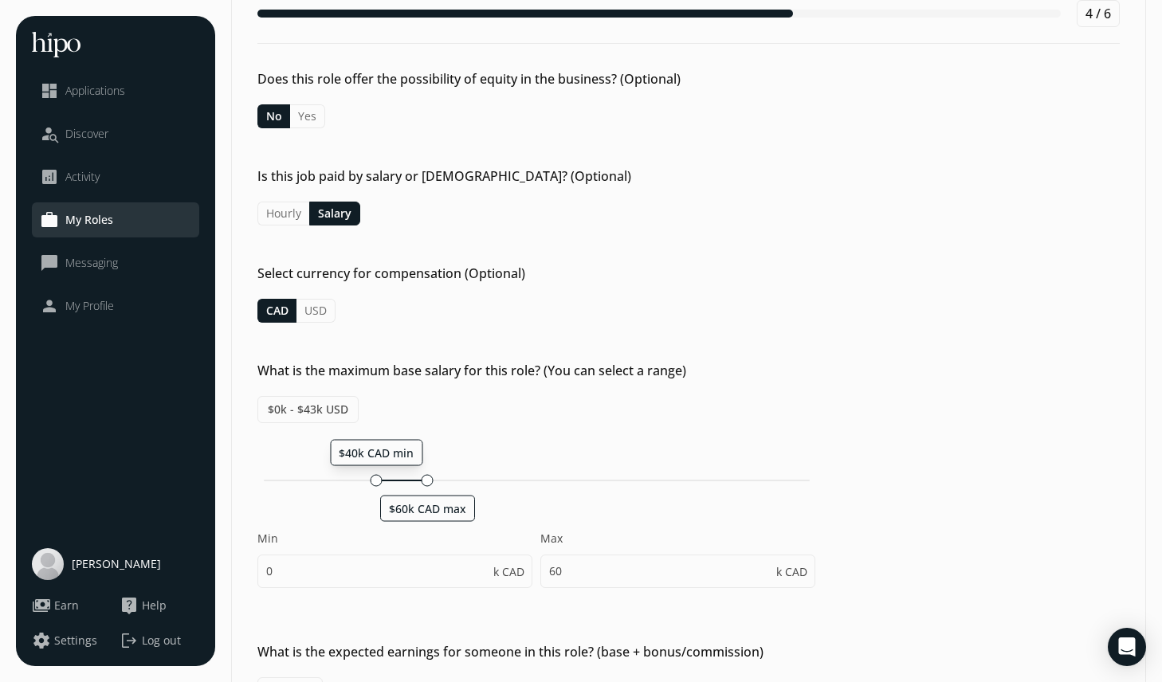
type input "40"
click at [343, 513] on div "$40k CAD min $60k CAD max Min 40 k CAD Max 60 k CAD" at bounding box center [536, 521] width 558 height 165
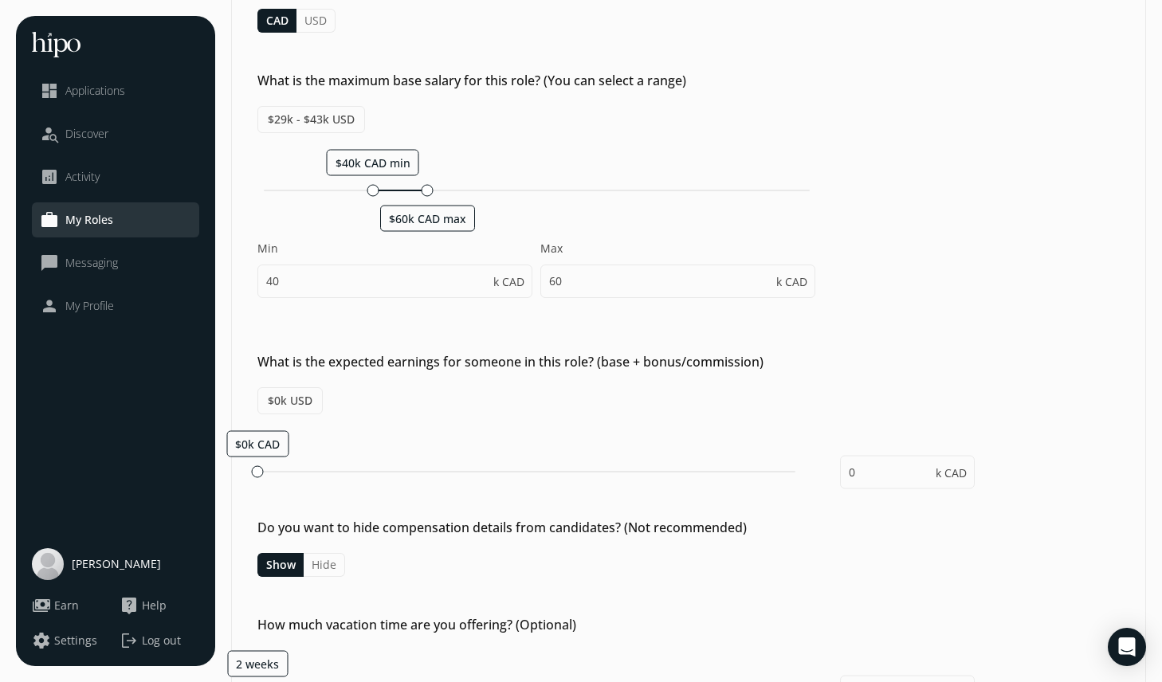
scroll to position [380, 0]
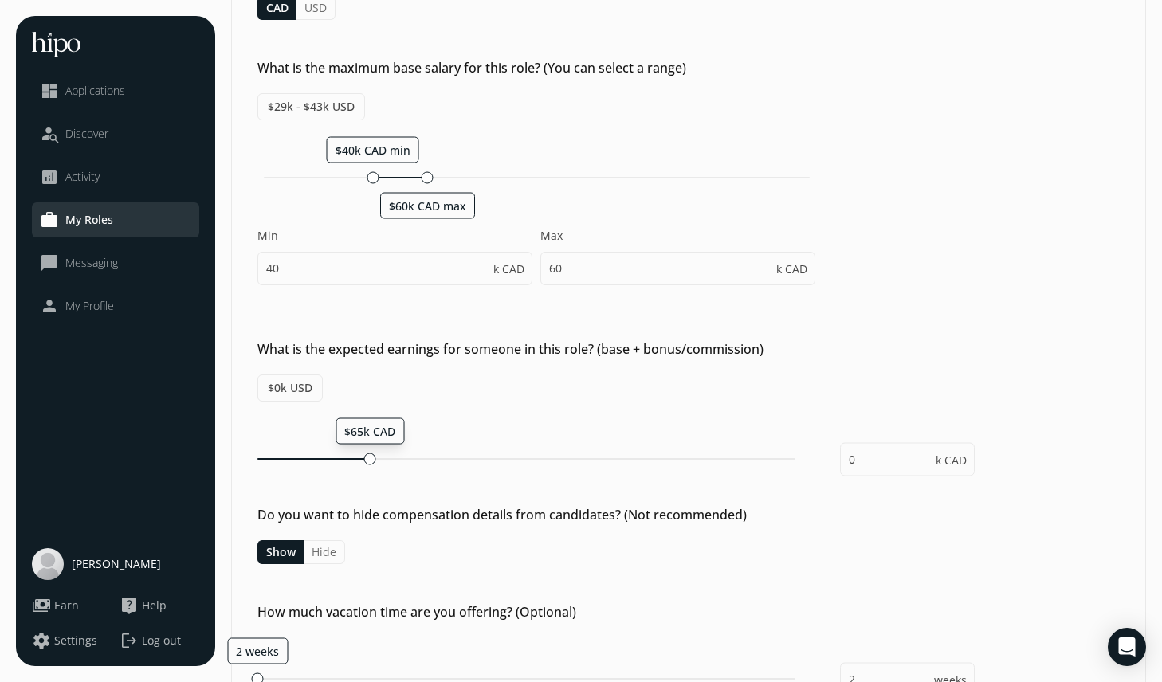
drag, startPoint x: 257, startPoint y: 458, endPoint x: 370, endPoint y: 459, distance: 112.4
click at [370, 459] on div at bounding box center [370, 459] width 12 height 12
type input "65"
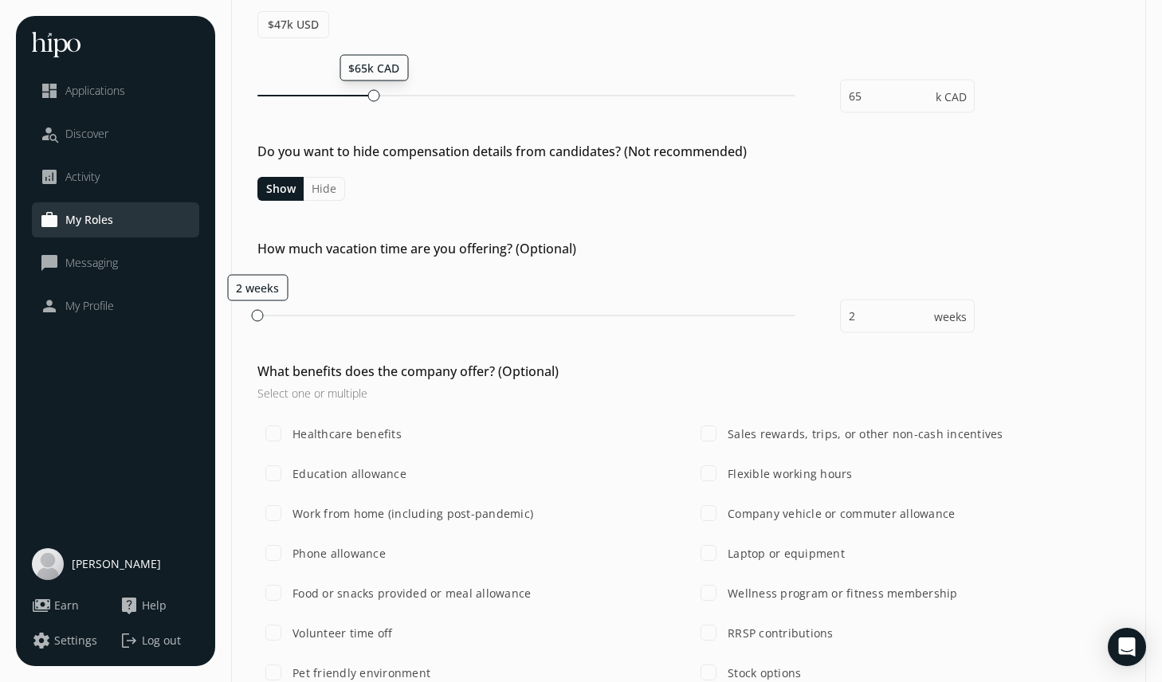
scroll to position [757, 0]
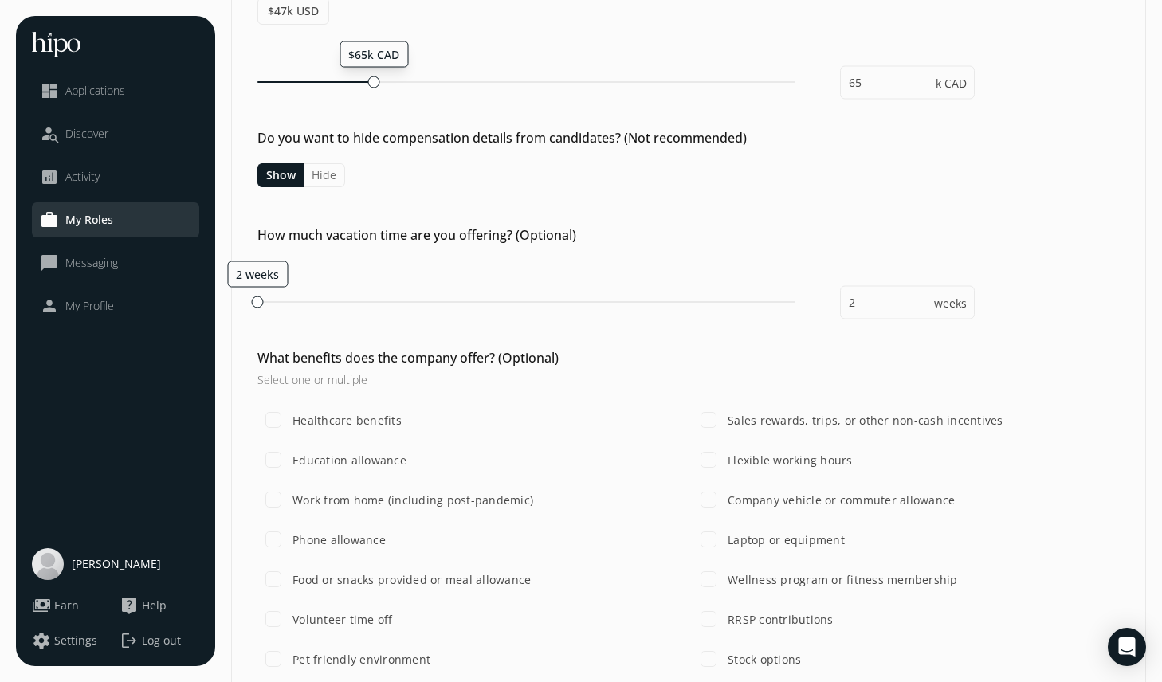
click at [316, 422] on label "Healthcare benefits" at bounding box center [345, 420] width 112 height 17
click at [289, 422] on input "Healthcare benefits" at bounding box center [273, 420] width 32 height 32
checkbox input "true"
click at [713, 544] on input "Laptop or equipment" at bounding box center [709, 540] width 32 height 32
checkbox input "true"
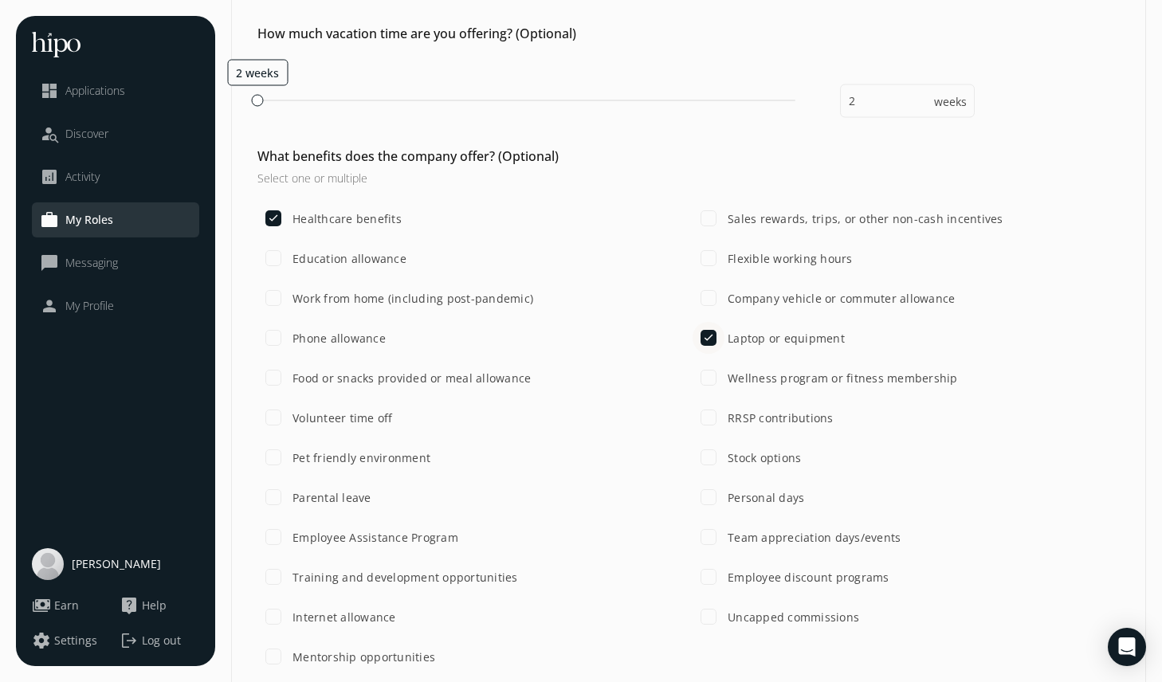
scroll to position [1033, 0]
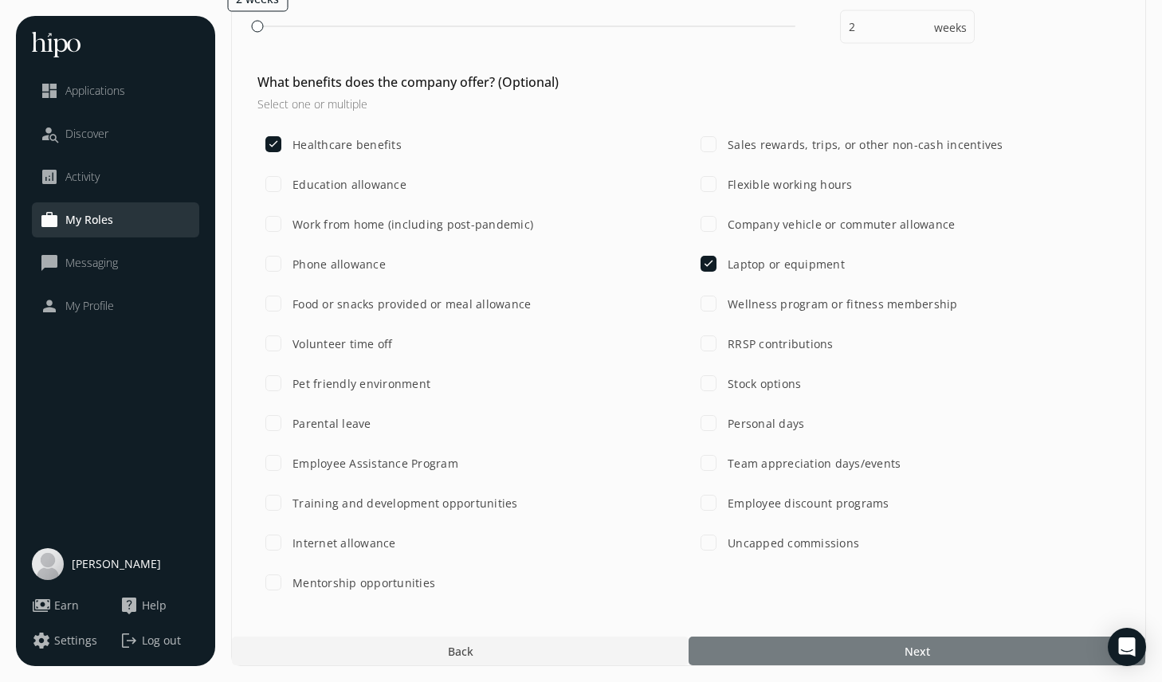
click at [789, 650] on div at bounding box center [917, 651] width 457 height 29
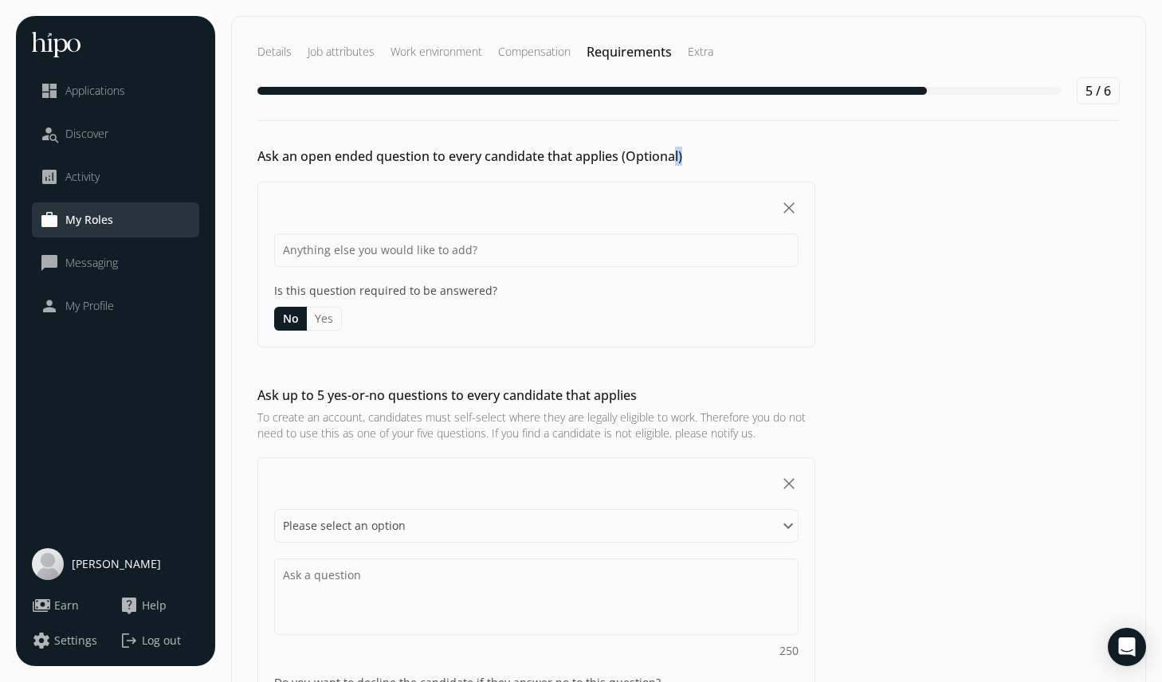
drag, startPoint x: 292, startPoint y: 155, endPoint x: 683, endPoint y: 156, distance: 391.3
click at [685, 157] on div "Ask an open ended question to every candidate that applies (Optional) close Is …" at bounding box center [688, 247] width 913 height 201
click at [683, 156] on h2 "Ask an open ended question to every candidate that applies (Optional)" at bounding box center [536, 156] width 558 height 19
drag, startPoint x: 683, startPoint y: 156, endPoint x: 252, endPoint y: 156, distance: 431.2
click at [252, 156] on div "Ask an open ended question to every candidate that applies (Optional) close Is …" at bounding box center [688, 247] width 913 height 201
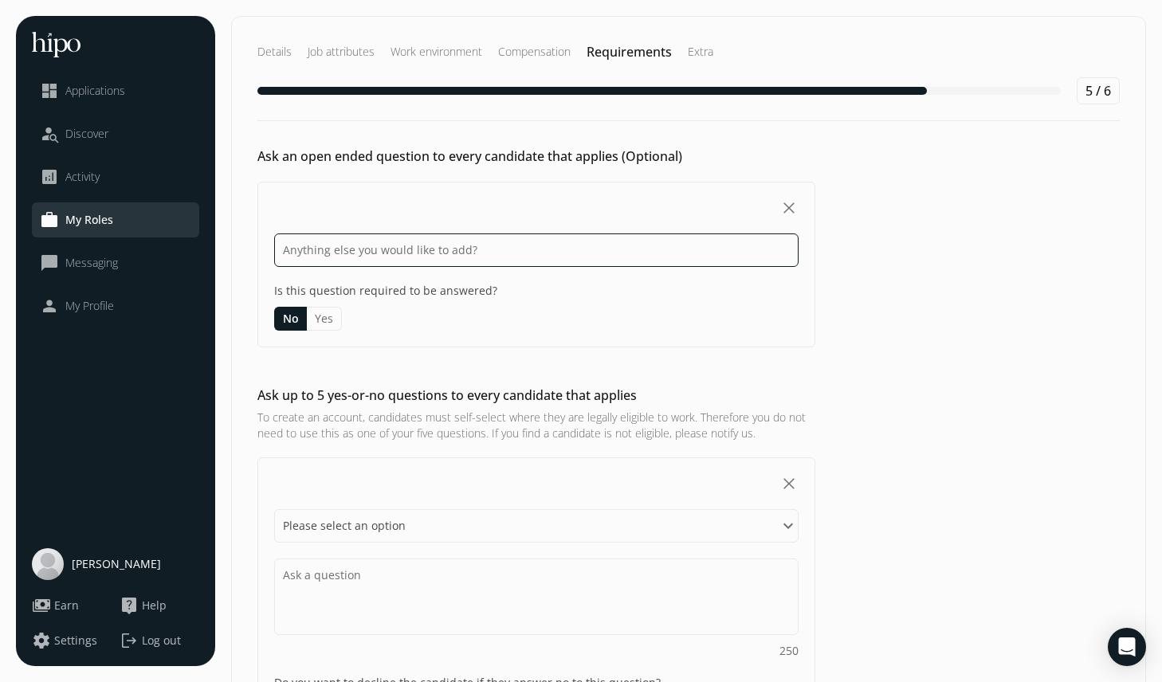
click at [355, 250] on input at bounding box center [536, 250] width 524 height 33
paste input "Tell us about a marketing campaign you managed from start to finish — what was …"
type input "Tell us about a marketing campaign you managed from start to finish — what was …"
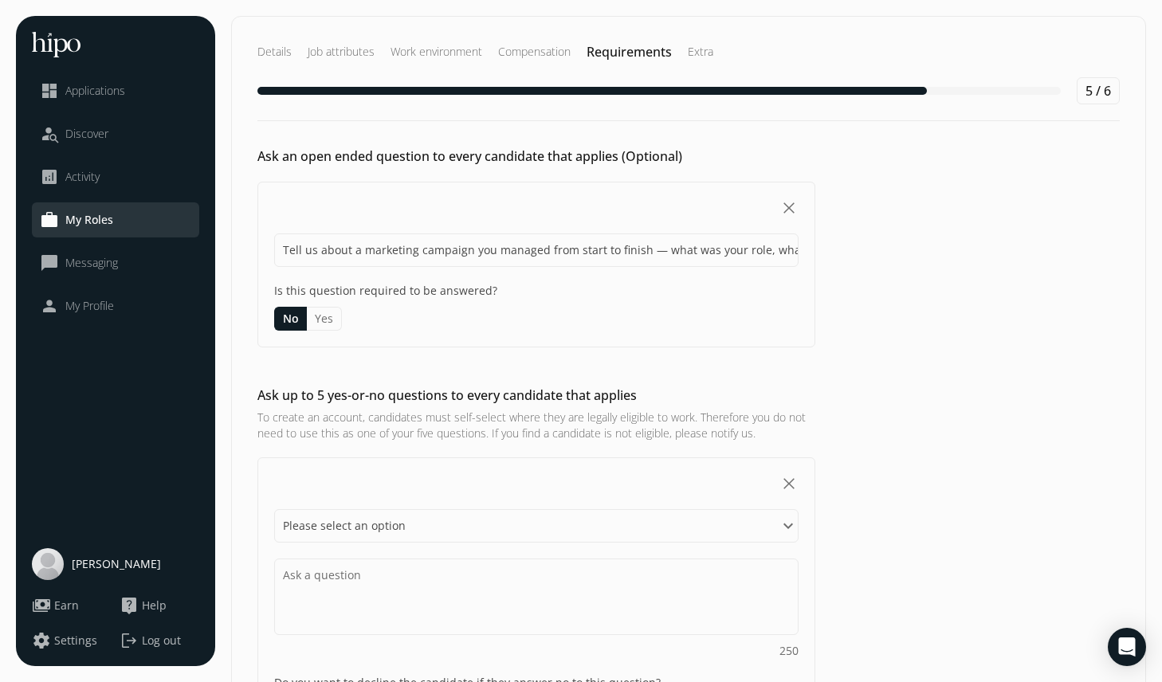
click at [331, 319] on button "Yes" at bounding box center [324, 319] width 35 height 24
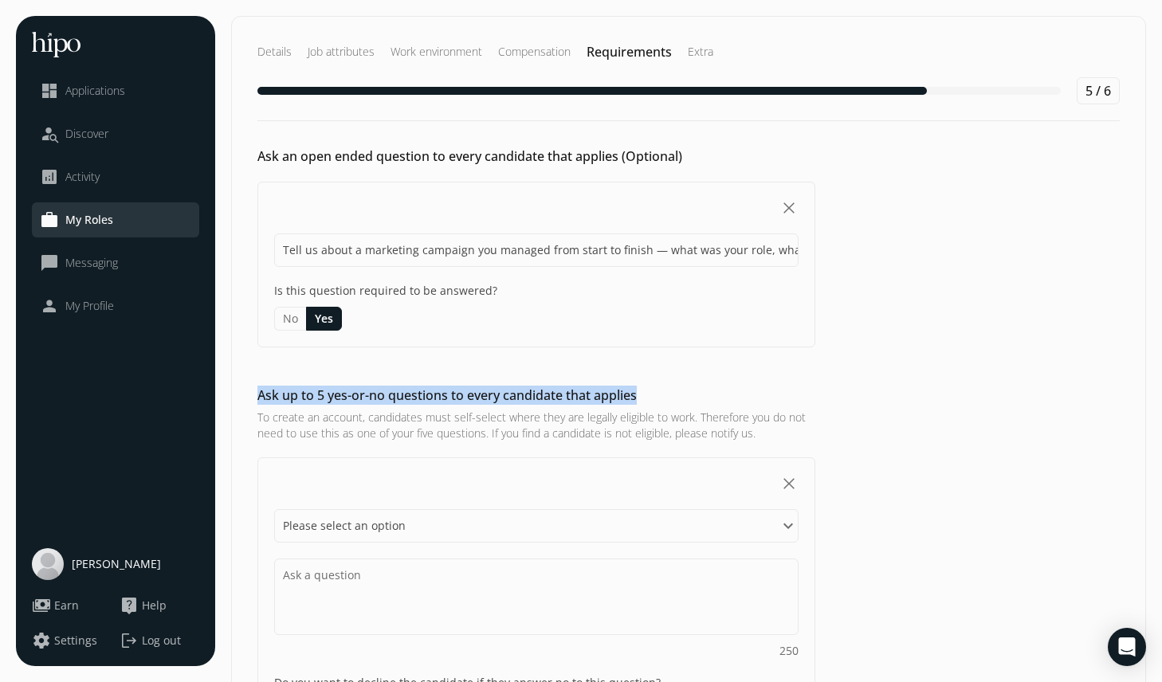
drag, startPoint x: 285, startPoint y: 397, endPoint x: 643, endPoint y: 390, distance: 358.7
click at [646, 391] on h2 "Ask up to 5 yes-or-no questions to every candidate that applies" at bounding box center [536, 395] width 558 height 19
copy h2 "Ask up to 5 yes-or-no questions to every candidate that applies"
click at [342, 521] on select "Please select an option Have you Do you Are you Can you Is" at bounding box center [536, 525] width 524 height 33
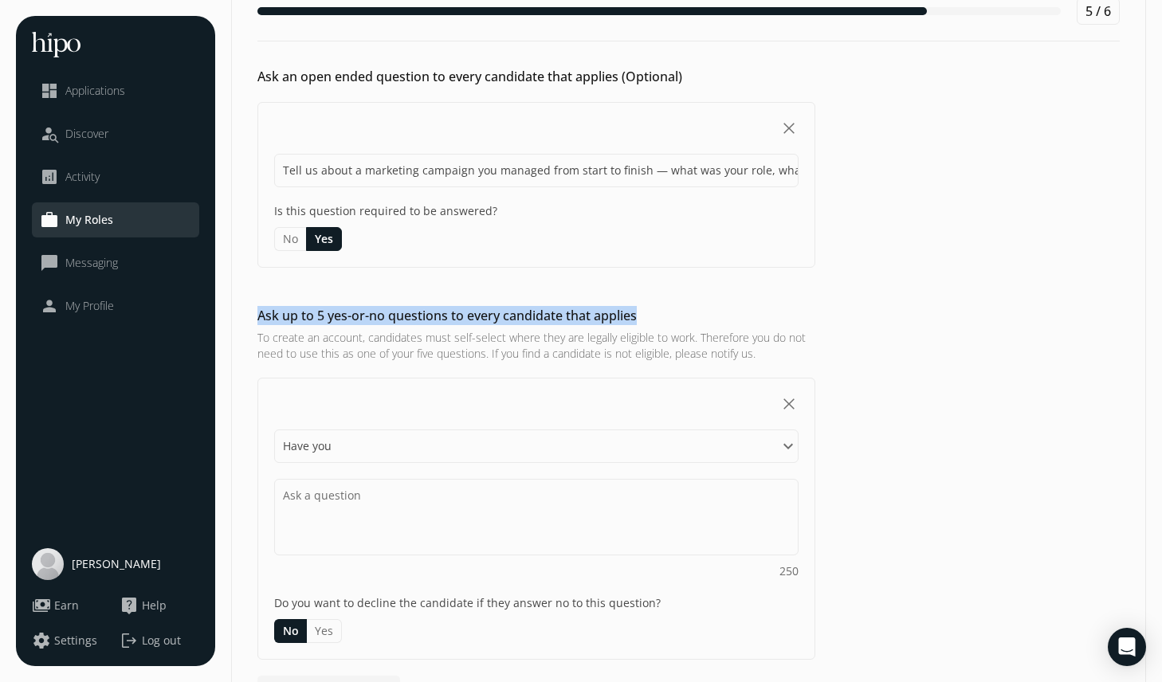
scroll to position [90, 0]
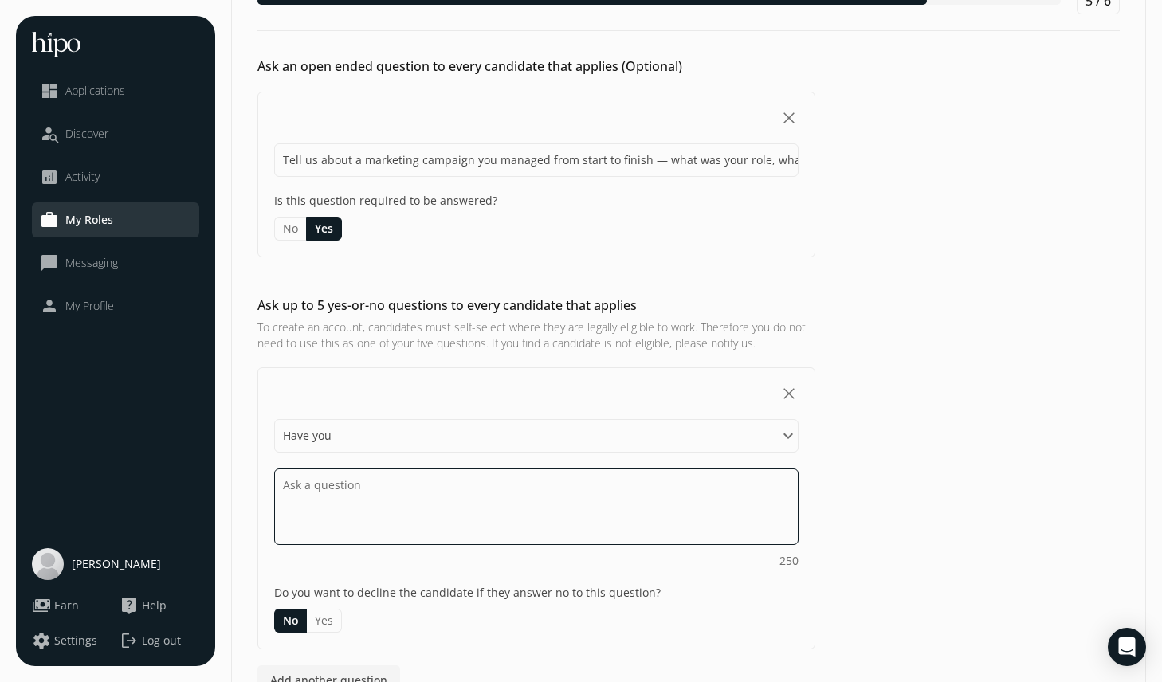
click at [331, 485] on textarea at bounding box center [536, 507] width 524 height 77
type textarea "M"
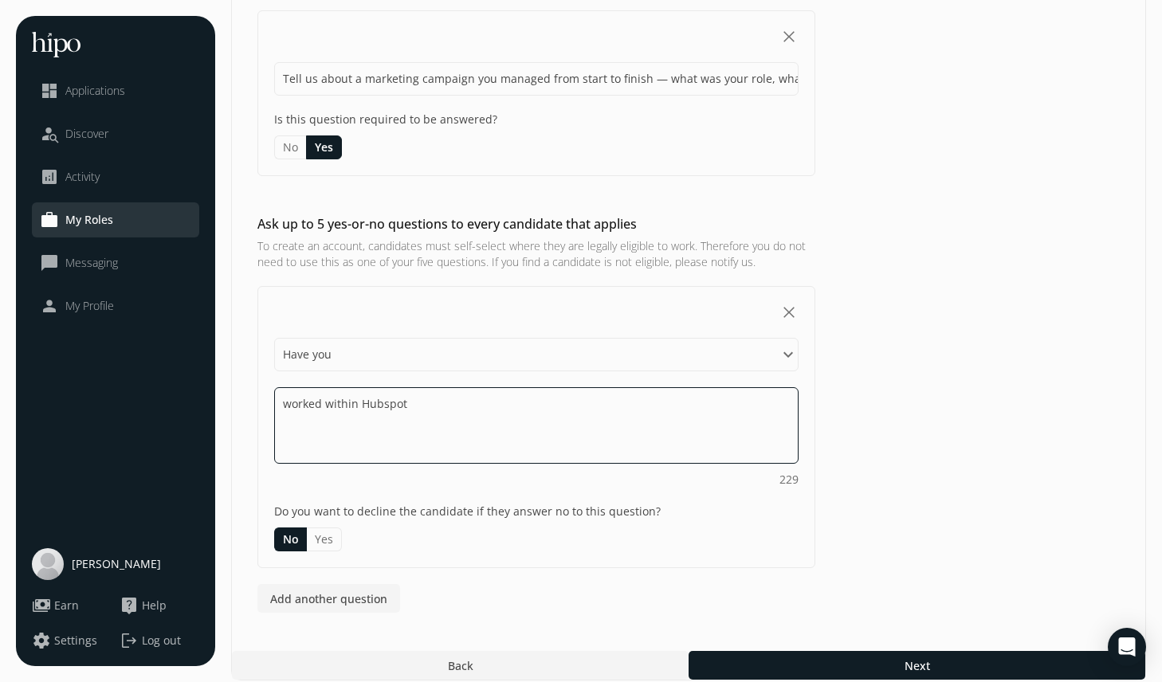
scroll to position [186, 0]
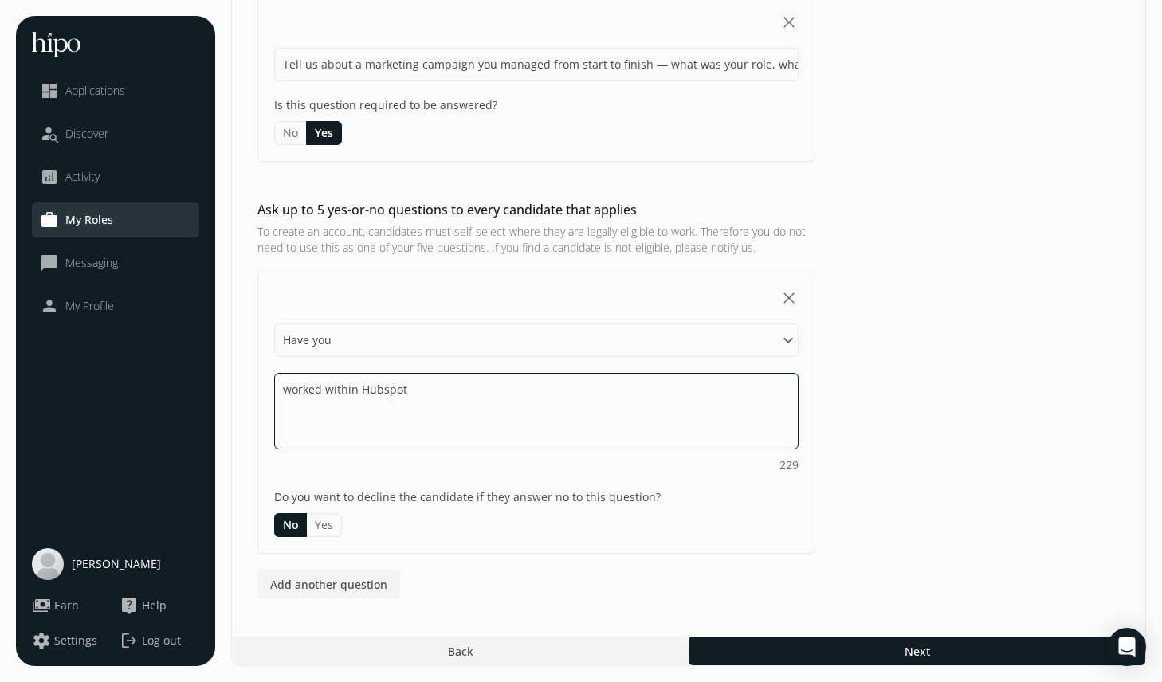
type textarea "worked within Hubspot"
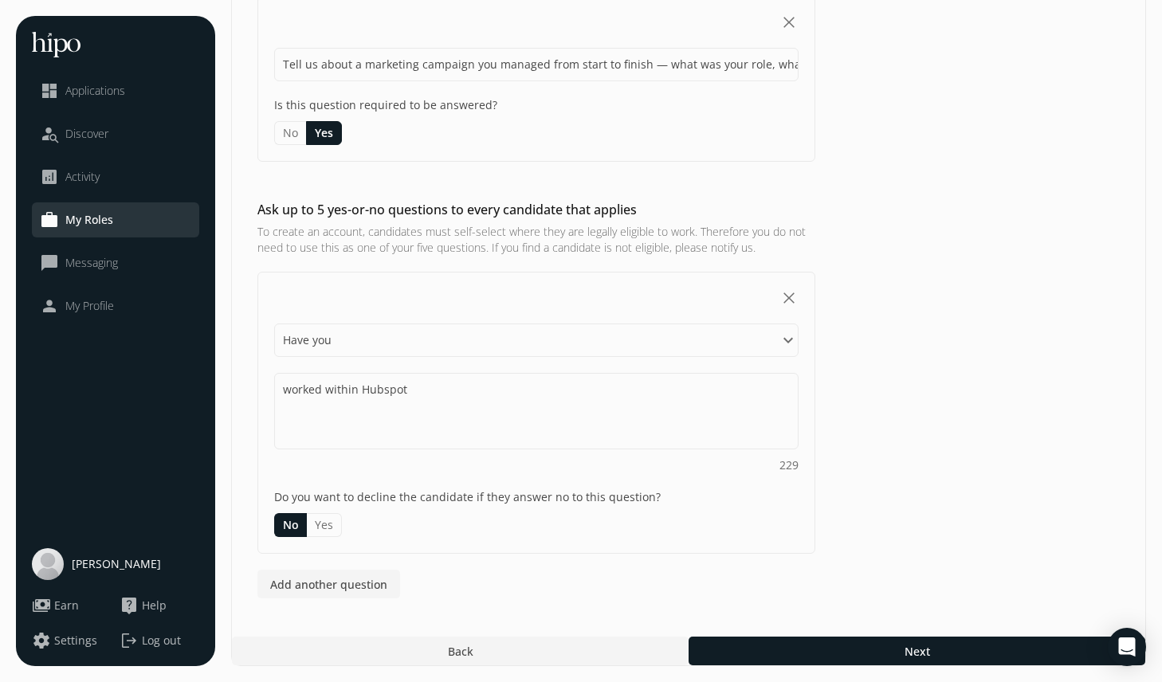
click at [322, 523] on button "Yes" at bounding box center [324, 525] width 35 height 24
click at [342, 586] on span "Add another question" at bounding box center [328, 584] width 117 height 17
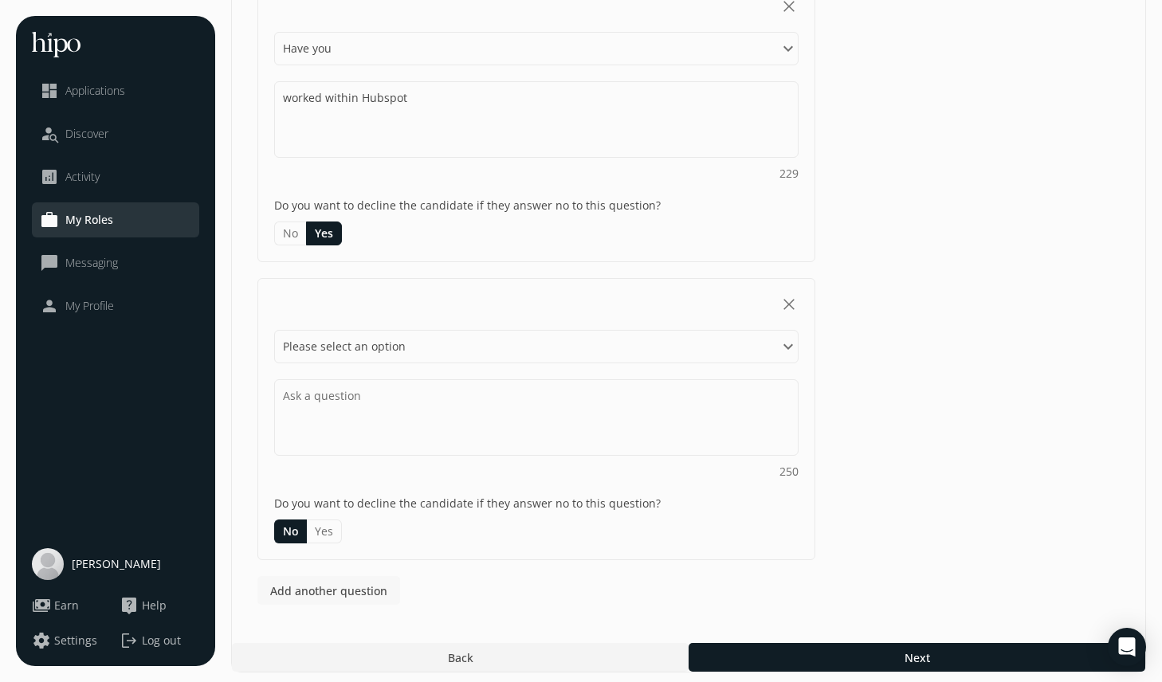
scroll to position [484, 0]
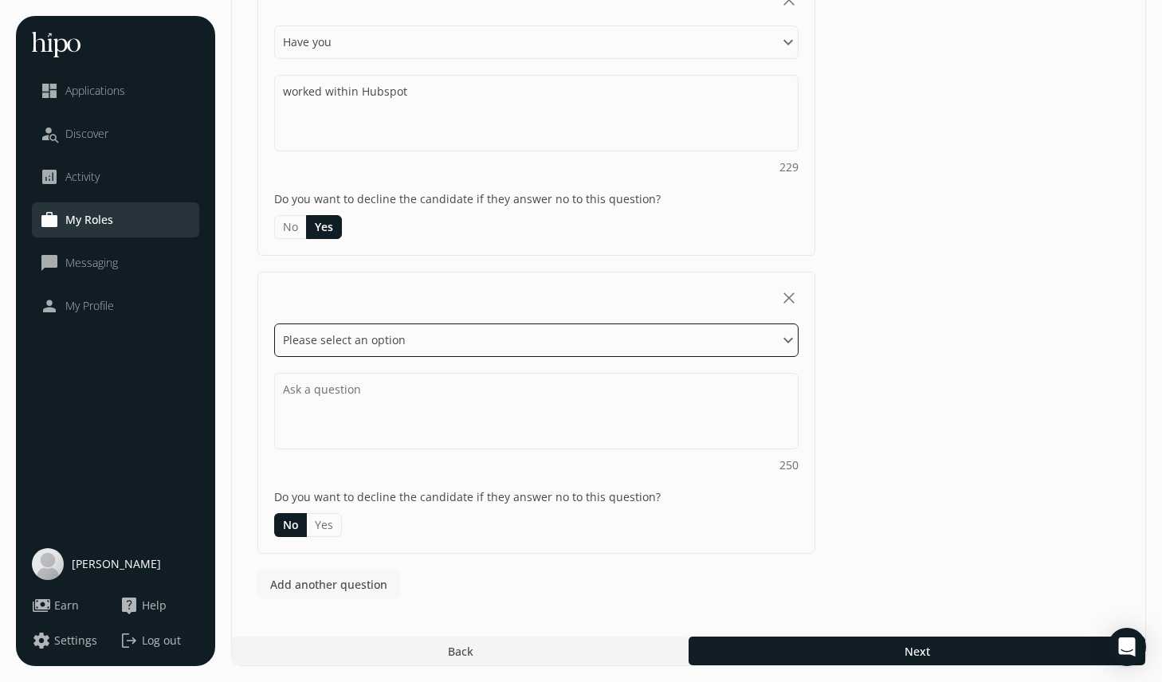
click at [367, 338] on select "Please select an option Have you Do you Are you Can you Is" at bounding box center [536, 340] width 524 height 33
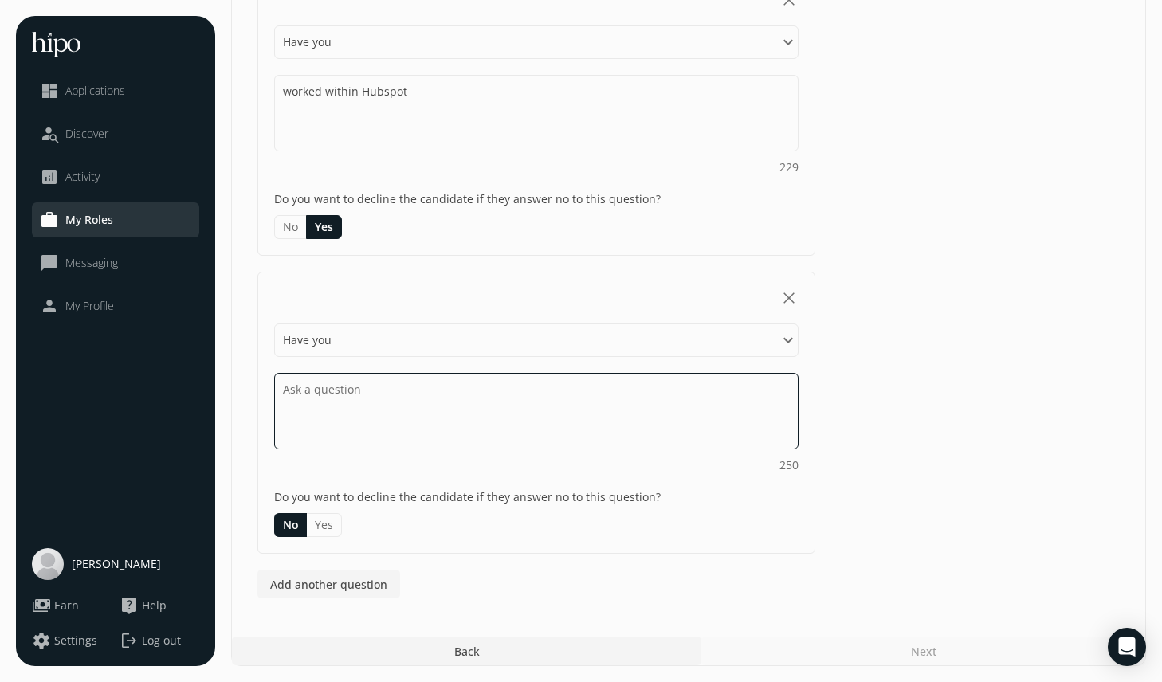
click at [346, 151] on textarea at bounding box center [536, 113] width 524 height 77
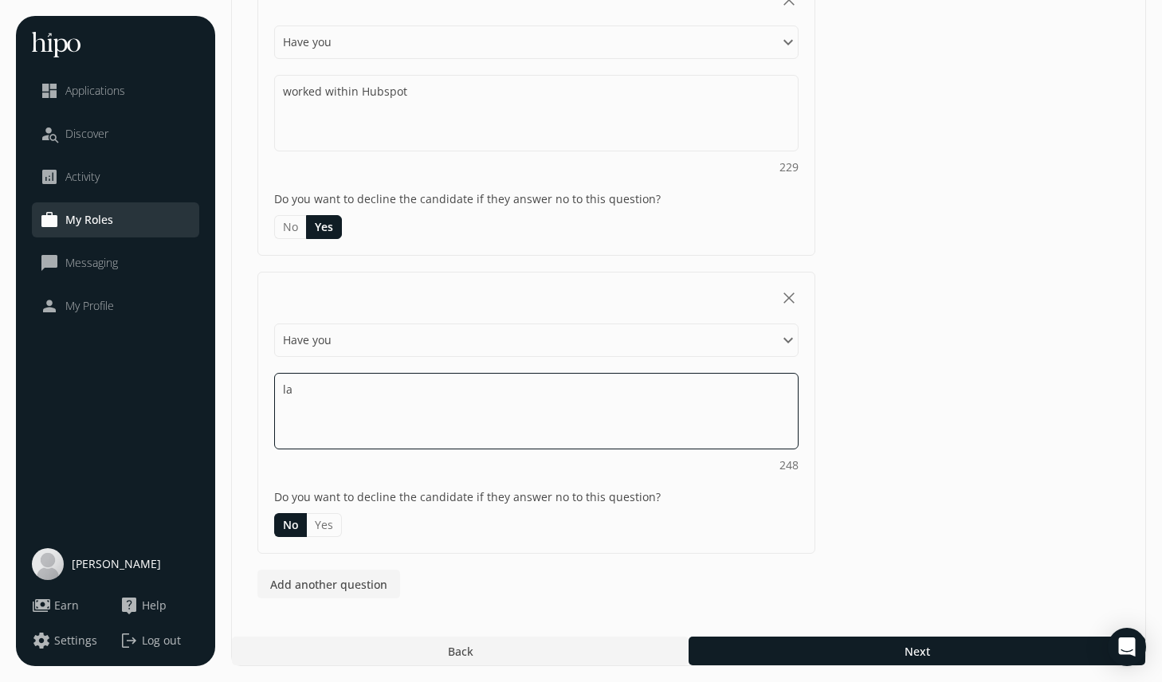
type textarea "l"
type textarea "build and executed marketing campaigns"
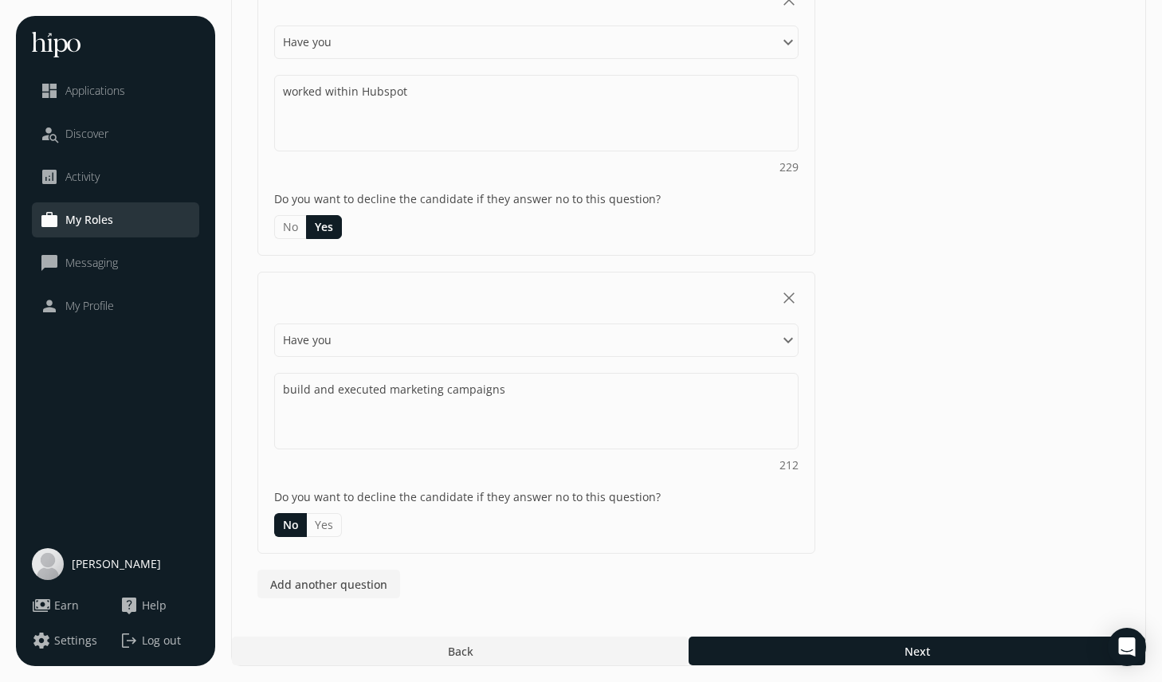
click at [332, 528] on button "Yes" at bounding box center [324, 525] width 35 height 24
click at [341, 587] on span "Add another question" at bounding box center [328, 584] width 117 height 17
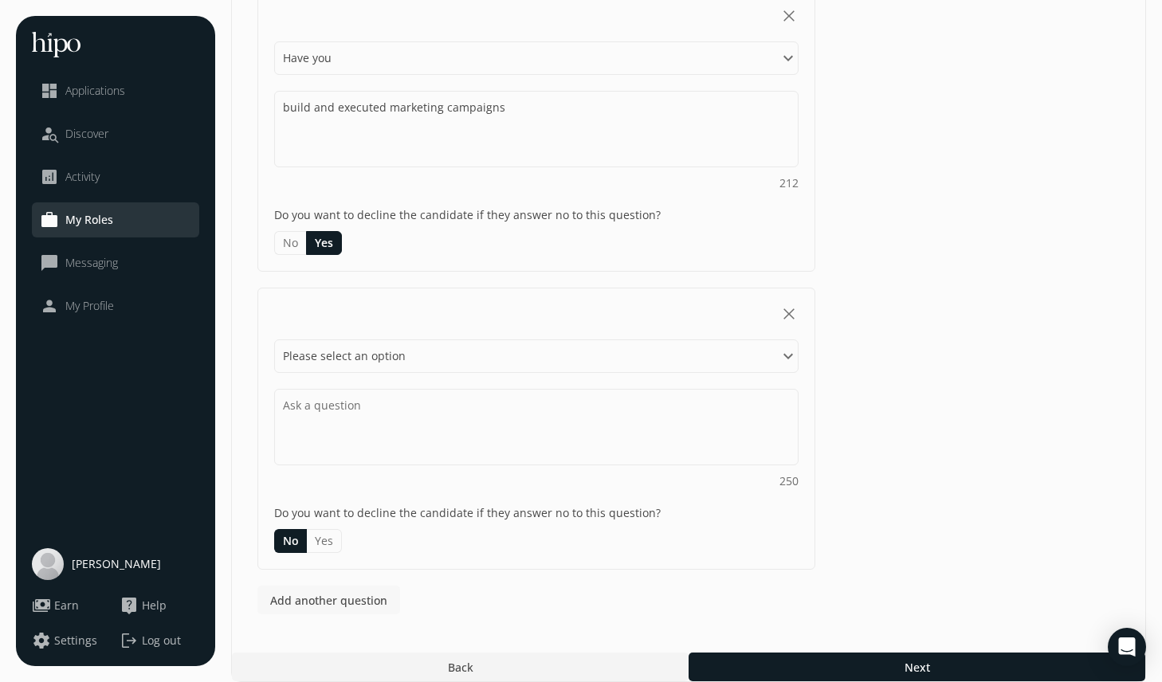
scroll to position [782, 0]
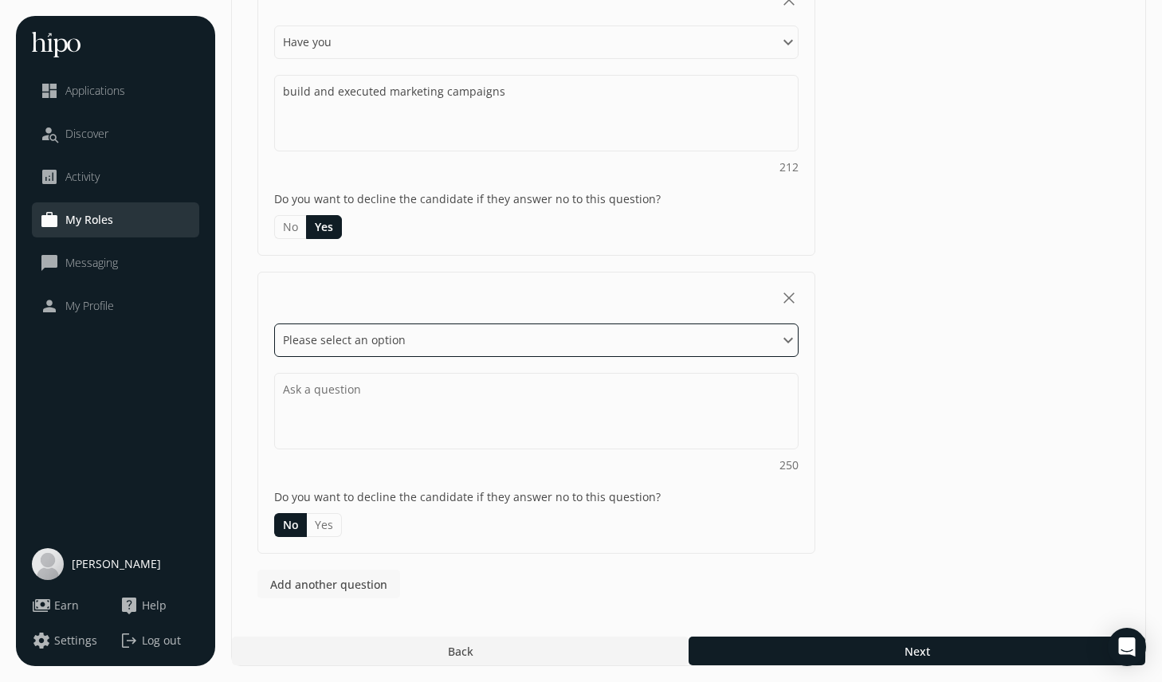
click at [344, 335] on select "Please select an option Have you Do you Are you Can you Is" at bounding box center [536, 340] width 524 height 33
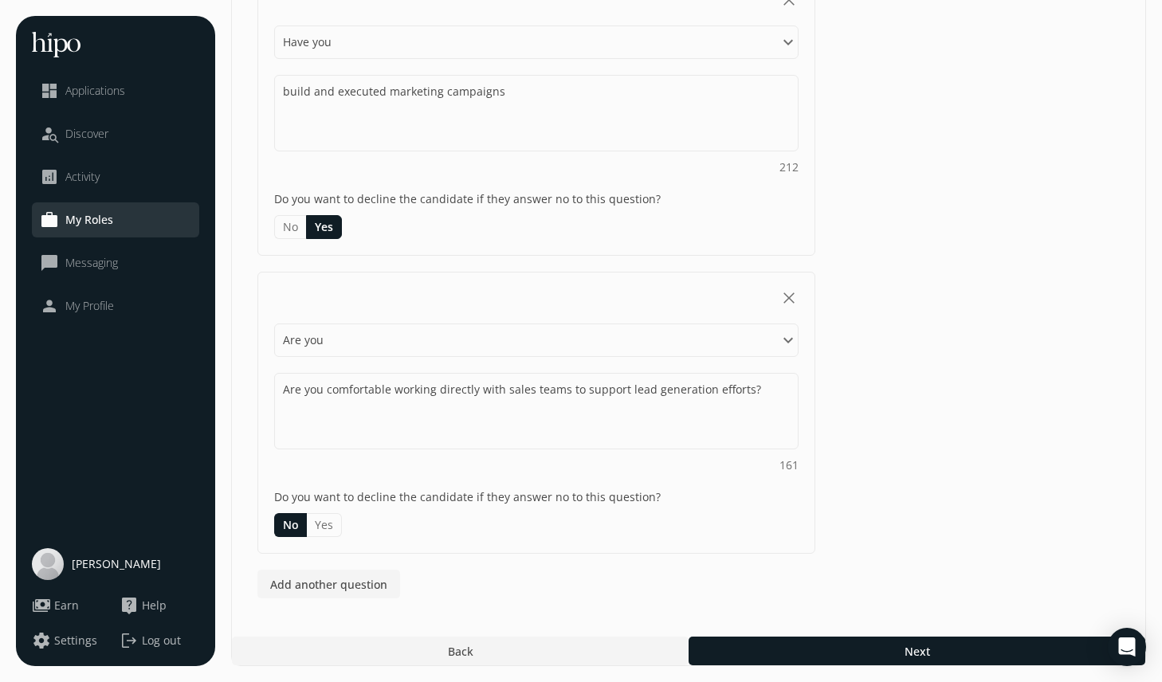
type textarea "Are you comfortable working directly with sales teams to support lead generatio…"
click at [325, 524] on button "Yes" at bounding box center [324, 525] width 35 height 24
click at [323, 582] on span "Add another question" at bounding box center [328, 584] width 117 height 17
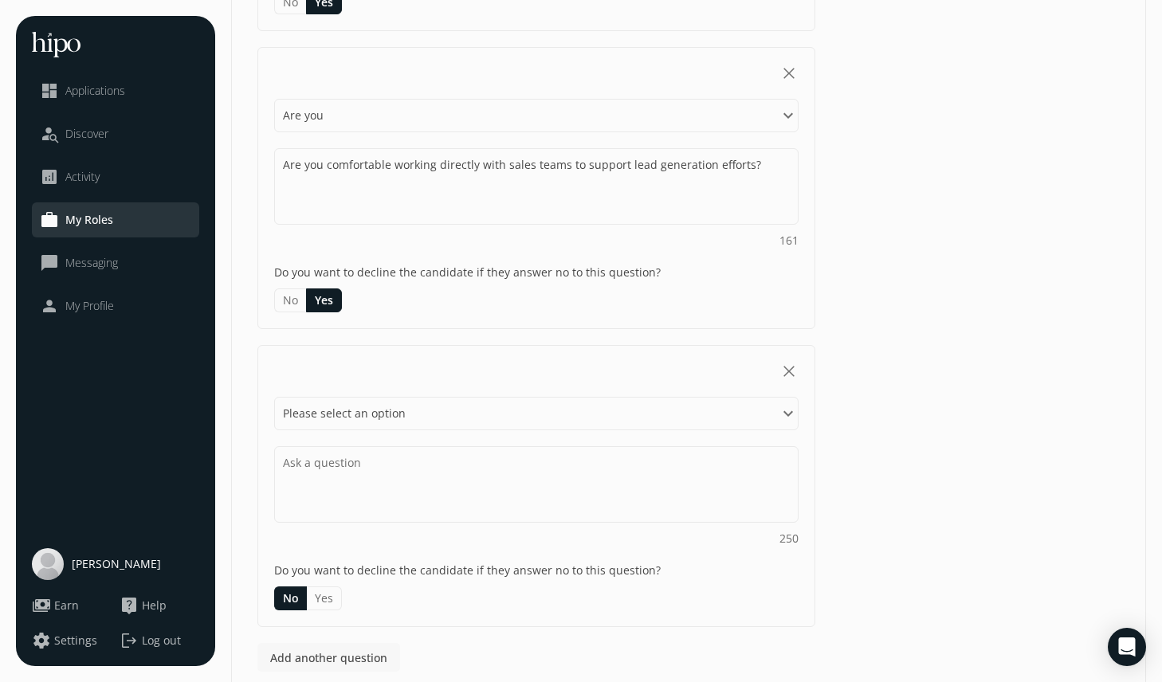
scroll to position [1080, 0]
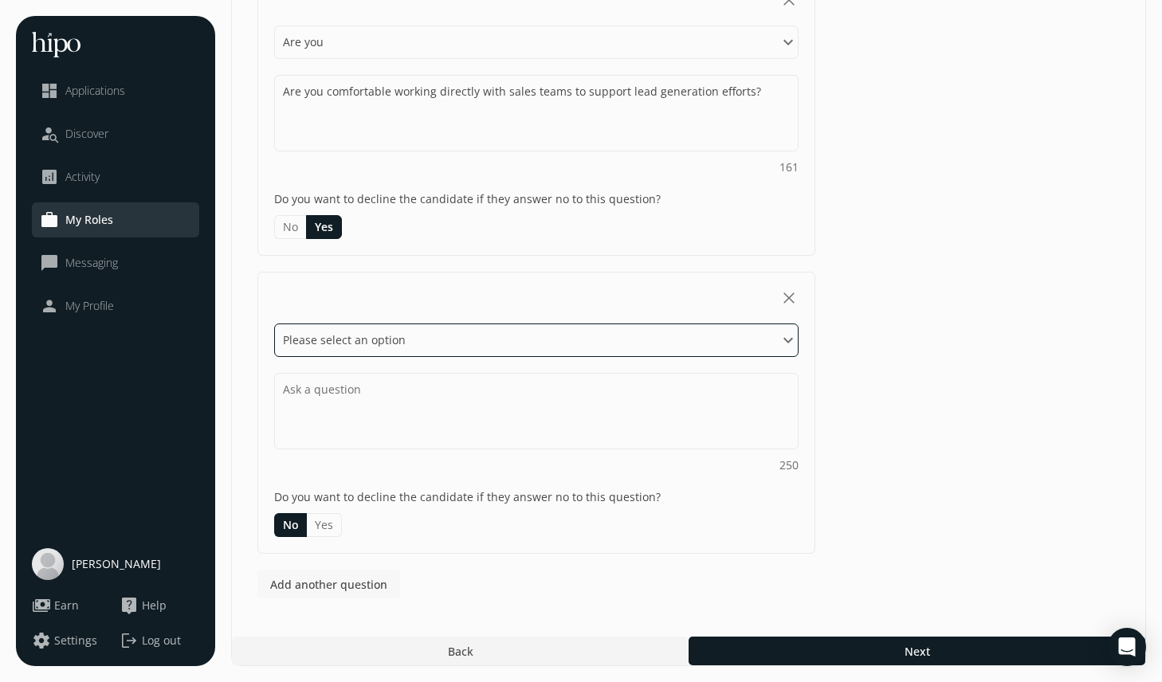
click at [359, 352] on select "Please select an option Have you Do you Are you Can you Is" at bounding box center [536, 340] width 524 height 33
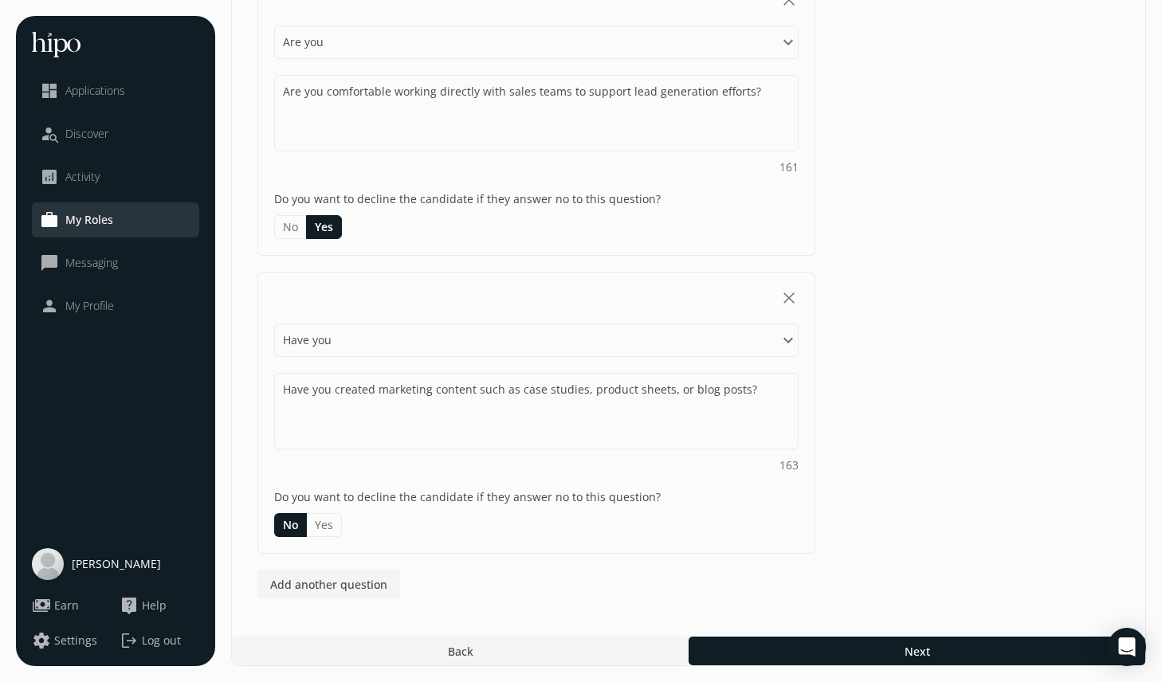
type textarea "Have you created marketing content such as case studies, product sheets, or blo…"
click at [329, 524] on button "Yes" at bounding box center [324, 525] width 35 height 24
click at [470, 553] on div "close Please select an option Have you Do you Are you Can you Is Have you creat…" at bounding box center [536, 413] width 558 height 282
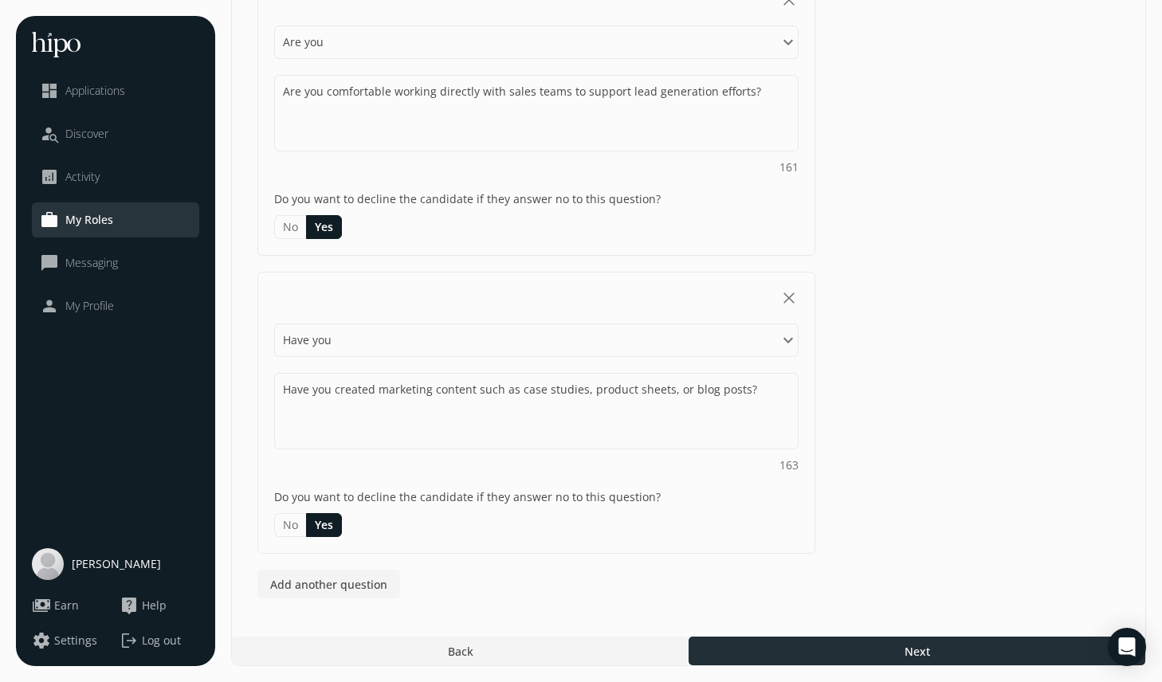
click at [795, 661] on div at bounding box center [917, 651] width 457 height 29
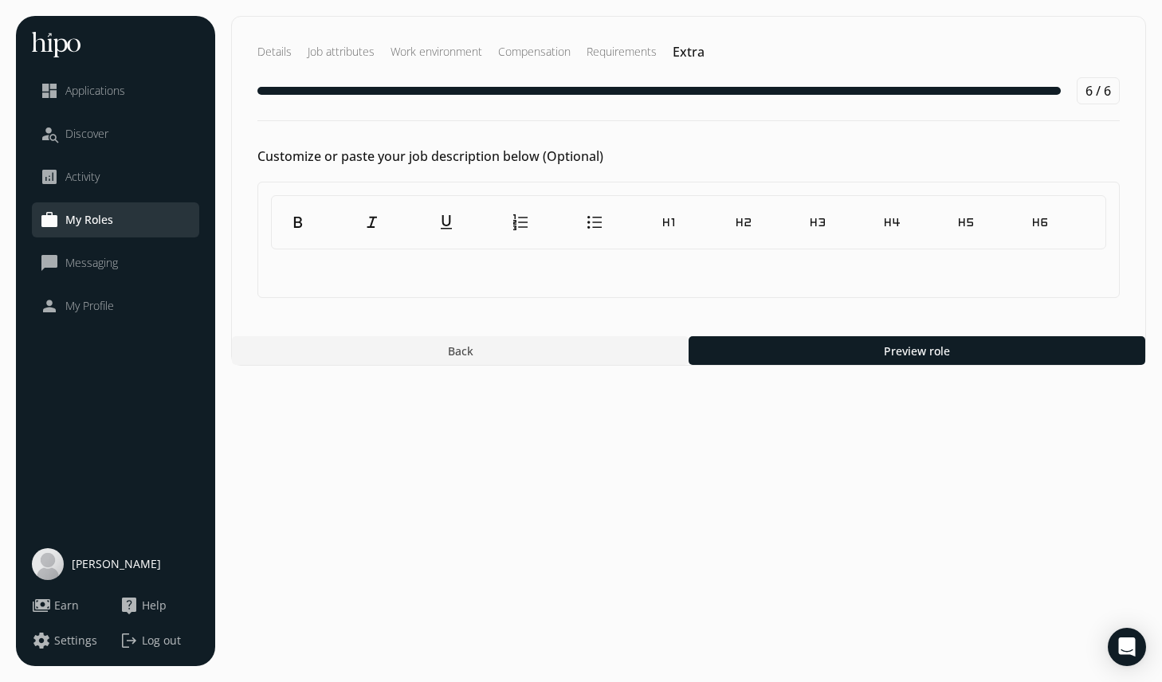
click at [378, 279] on div at bounding box center [688, 270] width 835 height 27
click at [359, 255] on div "format_bold format_italic format_underlined format_list_numbered format_list_bu…" at bounding box center [688, 240] width 862 height 116
click at [360, 273] on p at bounding box center [688, 266] width 835 height 19
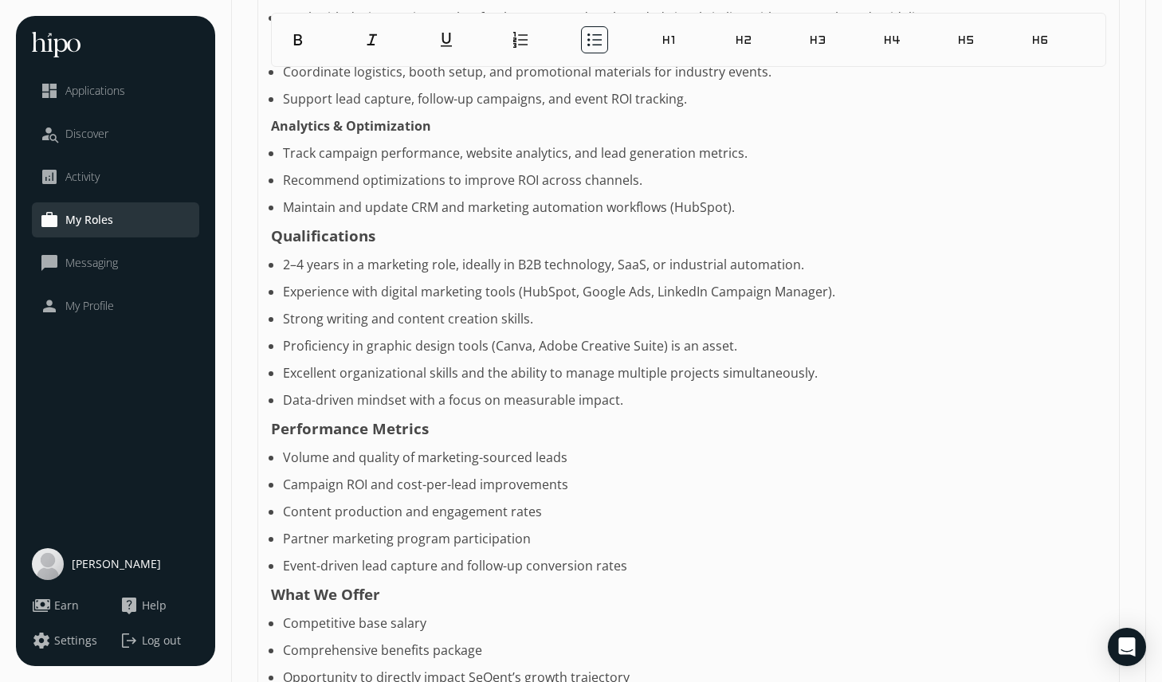
scroll to position [799, 0]
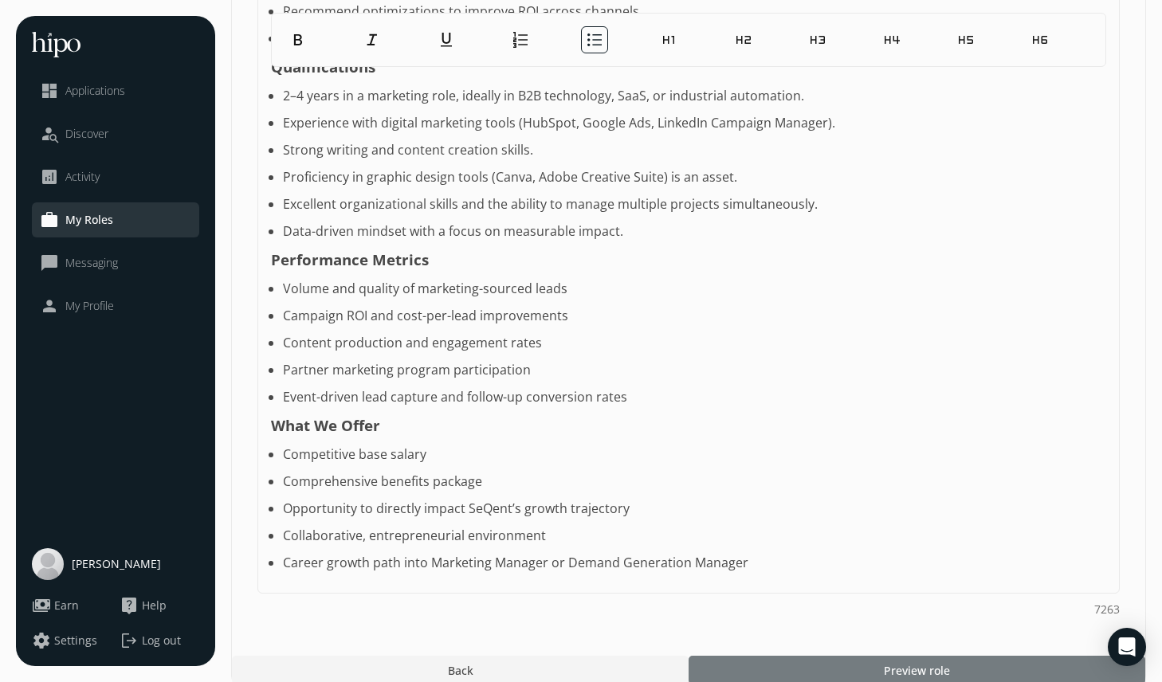
click at [881, 659] on div at bounding box center [917, 670] width 457 height 29
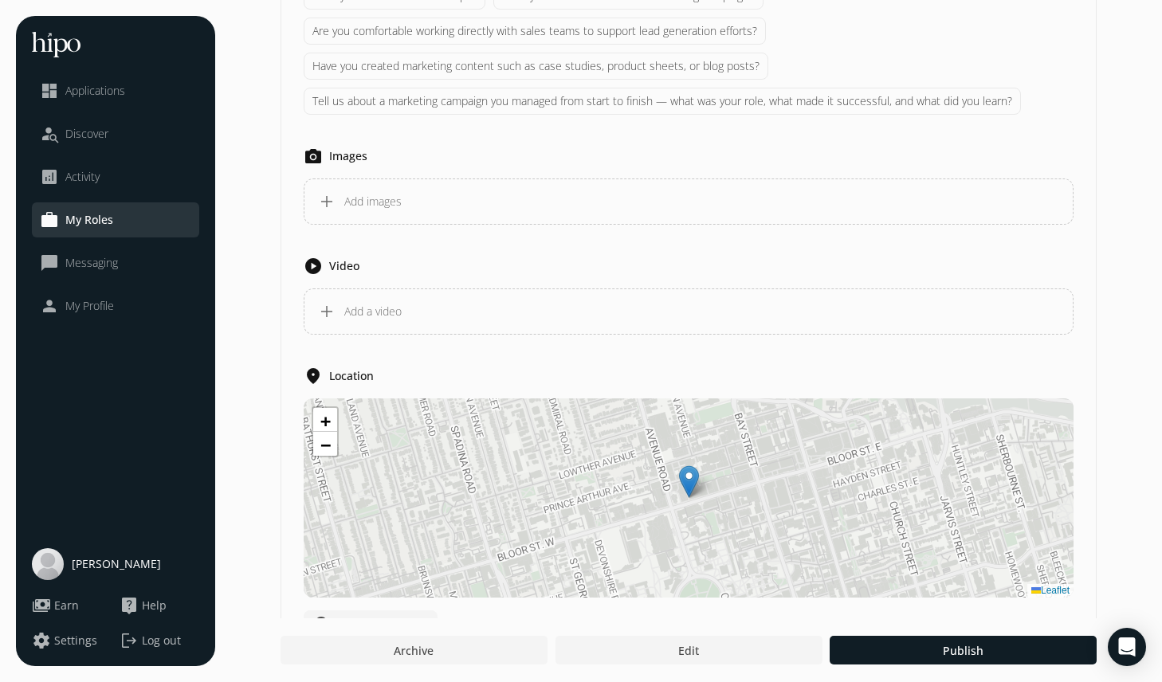
scroll to position [1404, 0]
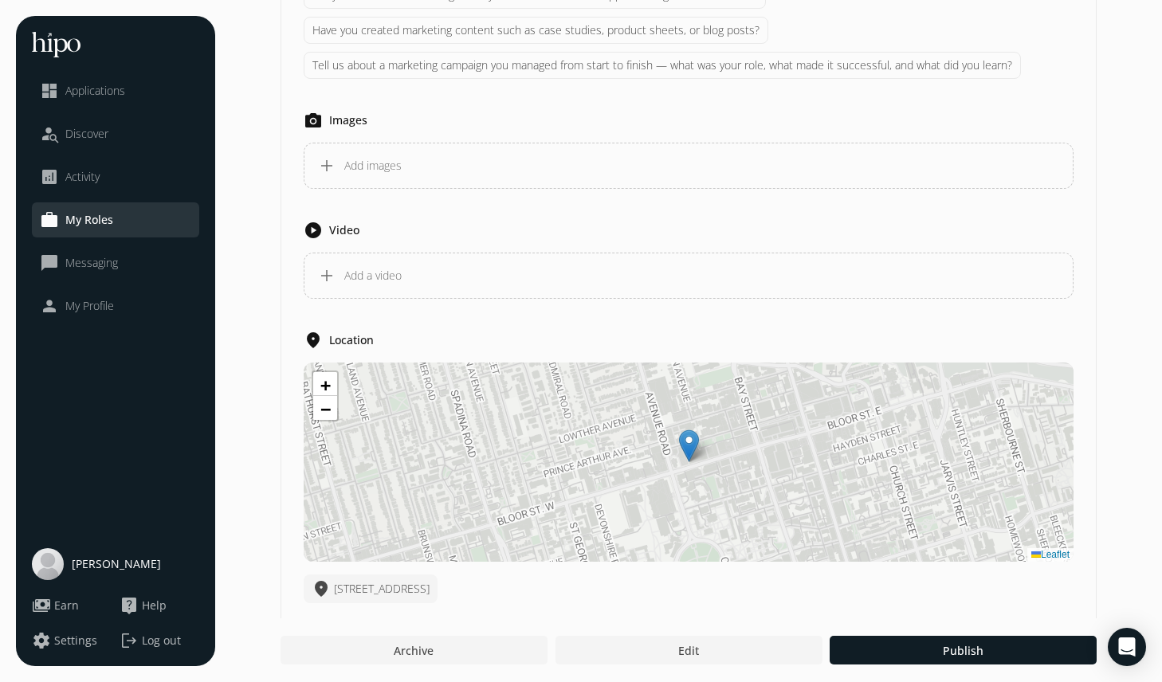
click at [124, 89] on span "Applications" at bounding box center [95, 91] width 60 height 16
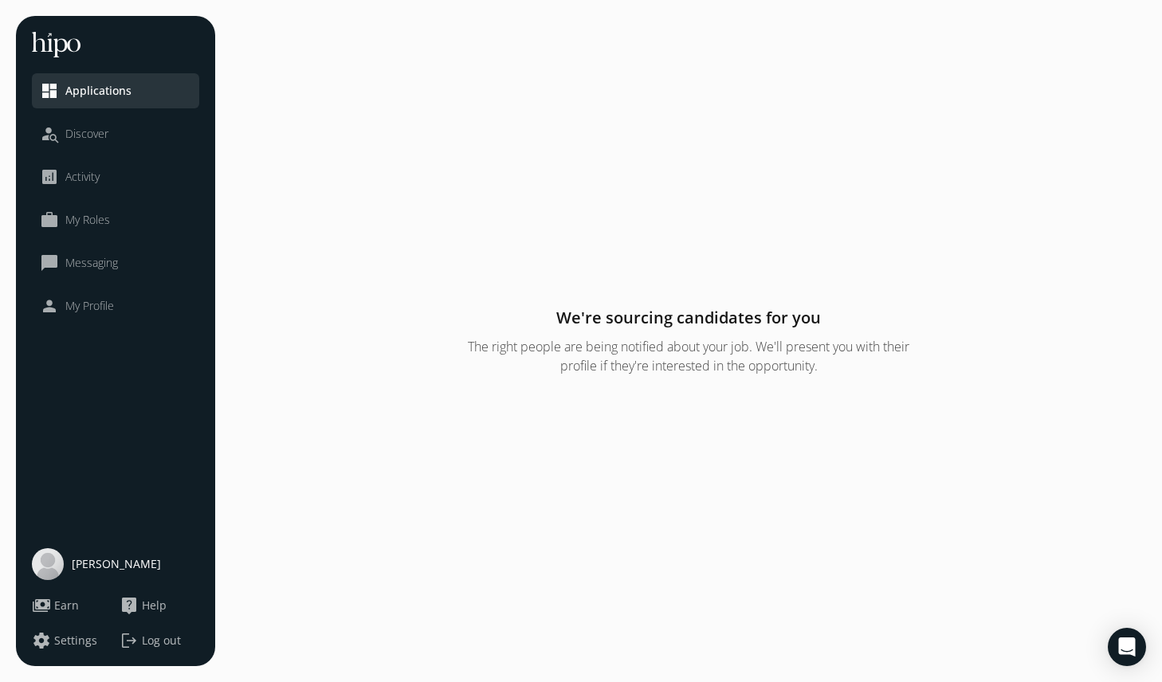
click at [100, 128] on span "Discover" at bounding box center [86, 134] width 43 height 16
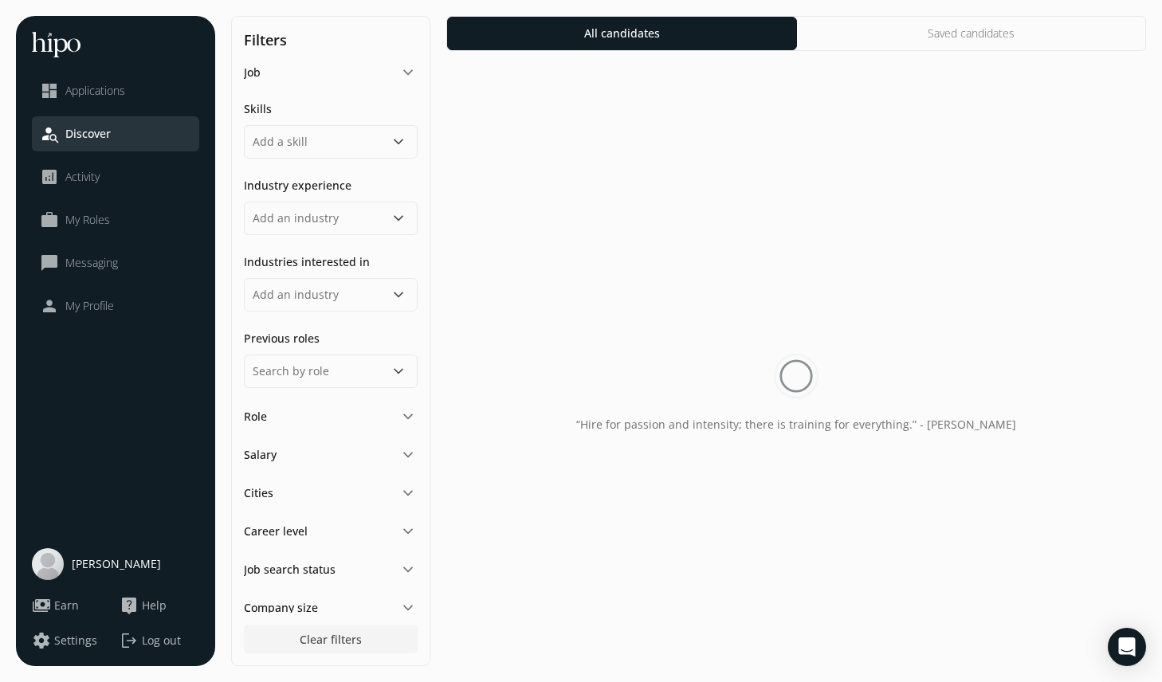
click at [95, 181] on span "Activity" at bounding box center [82, 177] width 34 height 16
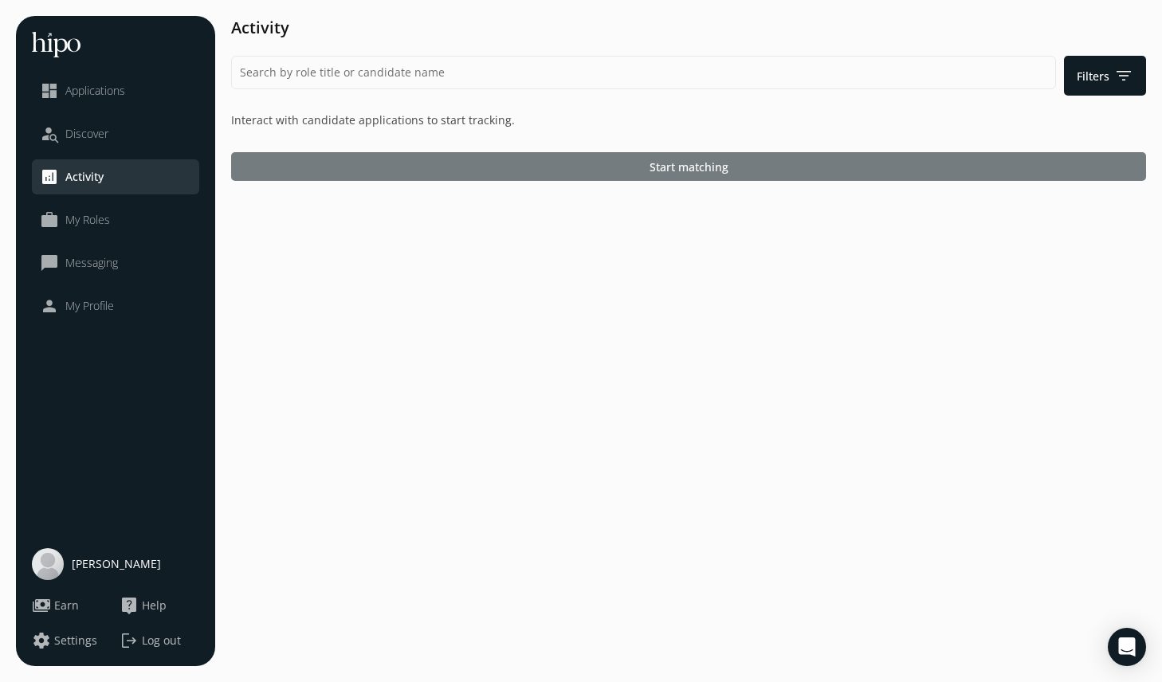
click at [386, 158] on div at bounding box center [688, 166] width 915 height 29
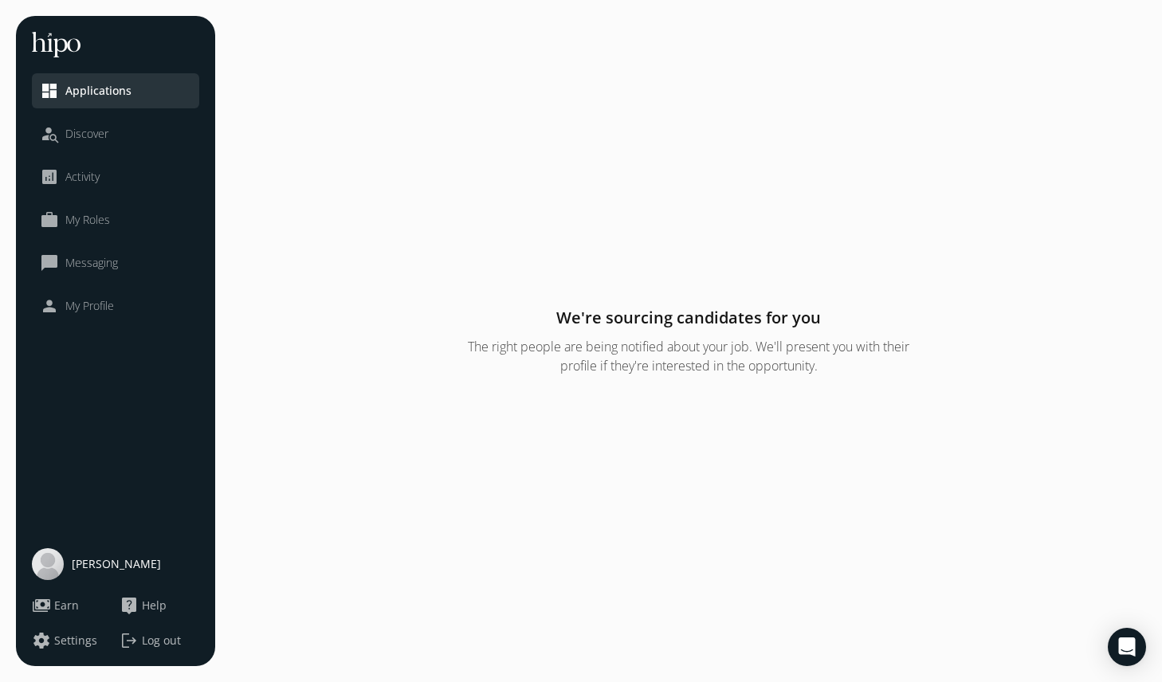
click at [88, 143] on div "person_search Discover" at bounding box center [74, 133] width 69 height 19
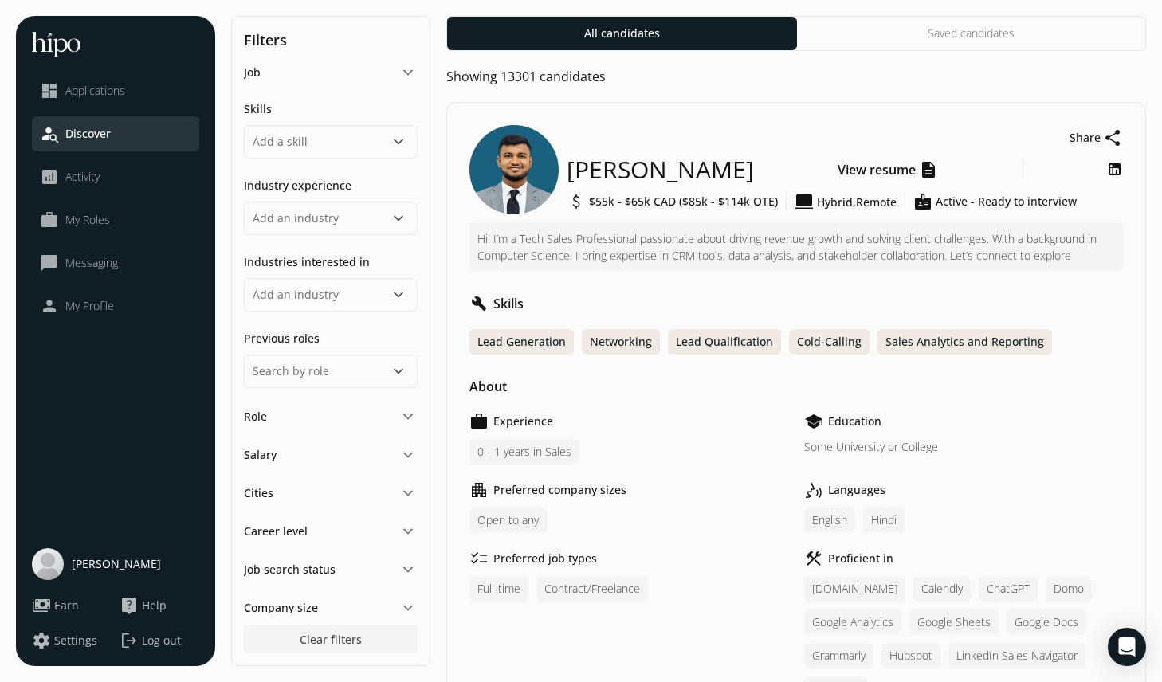
click at [276, 501] on div "Cities keyboard_arrow_down" at bounding box center [331, 493] width 174 height 19
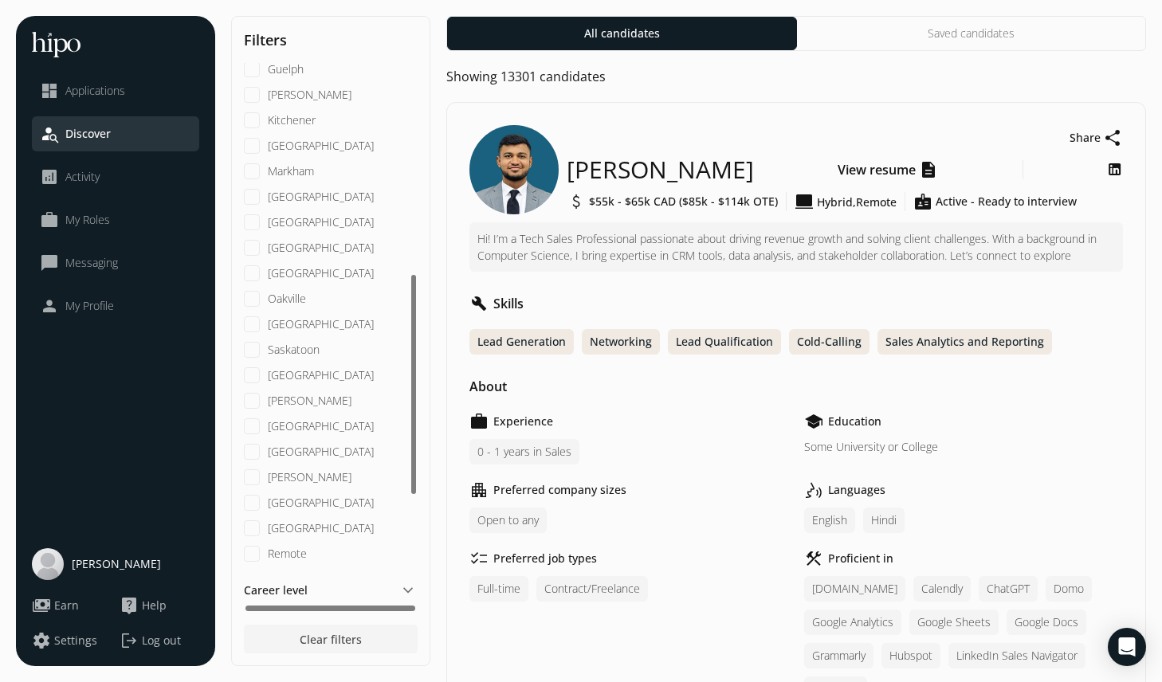
scroll to position [556, 0]
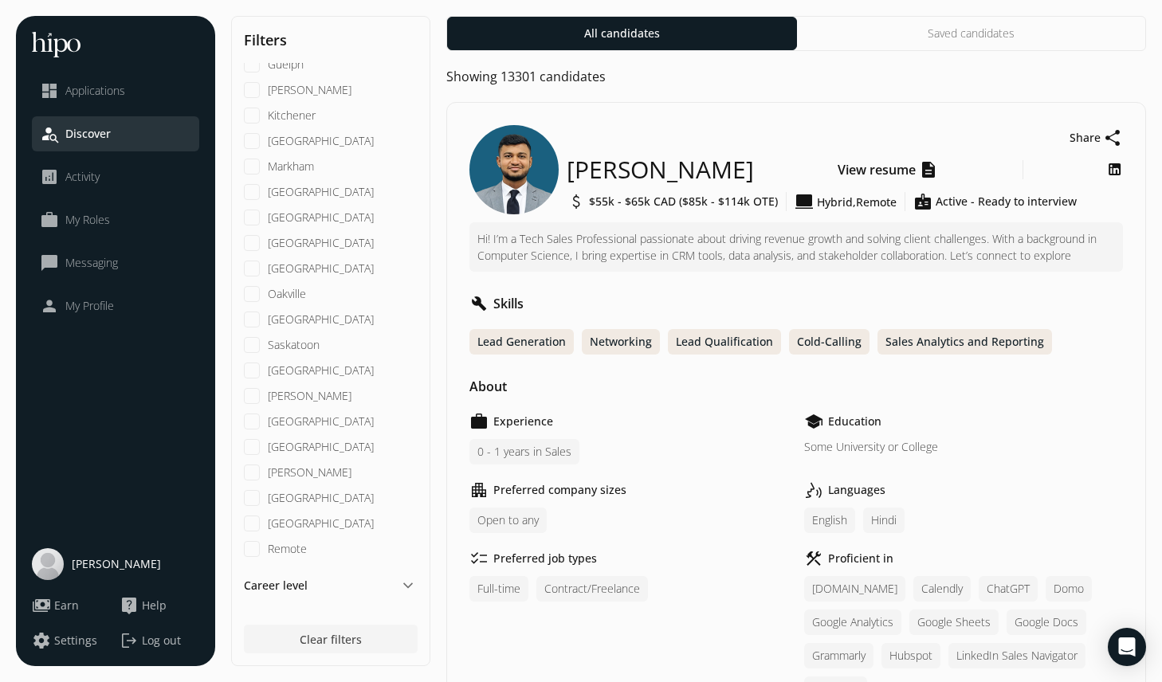
click at [252, 425] on input "[GEOGRAPHIC_DATA]" at bounding box center [252, 422] width 16 height 16
checkbox input "true"
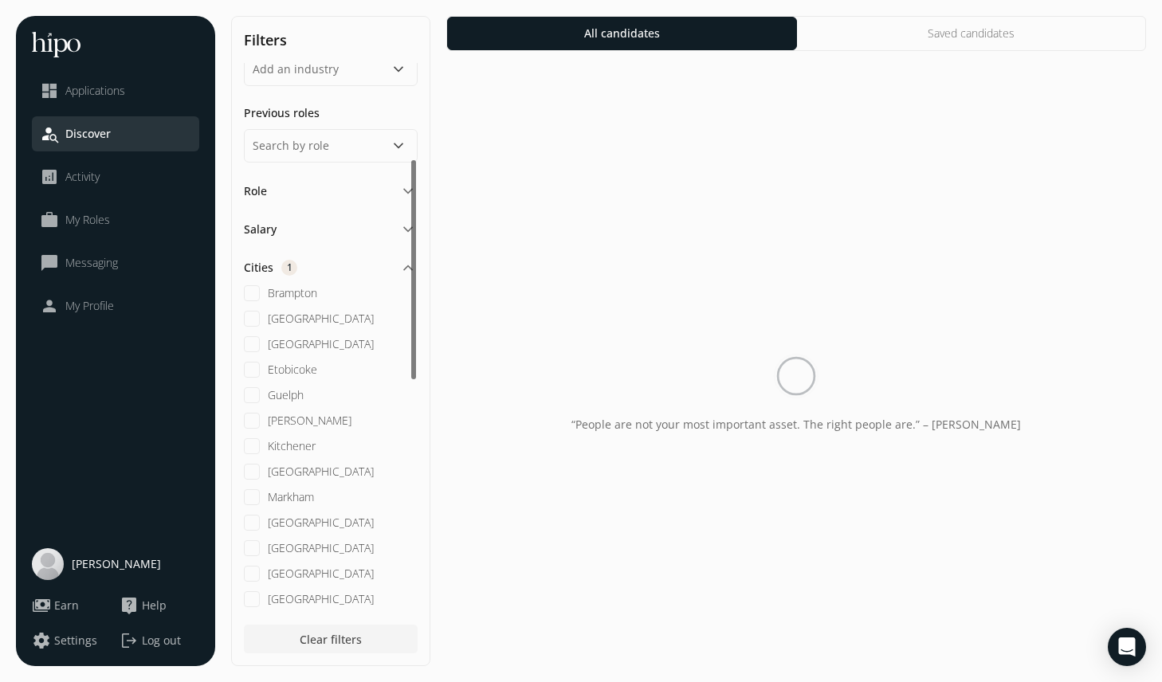
scroll to position [217, 0]
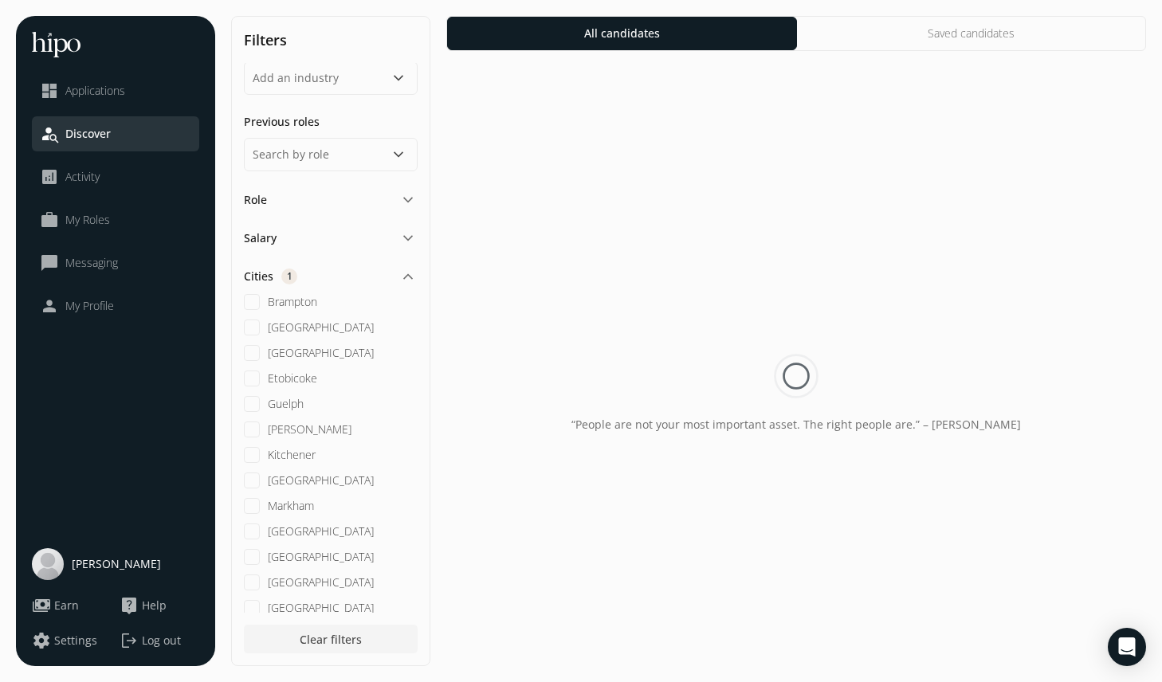
click at [299, 198] on div "Role keyboard_arrow_down" at bounding box center [331, 199] width 174 height 19
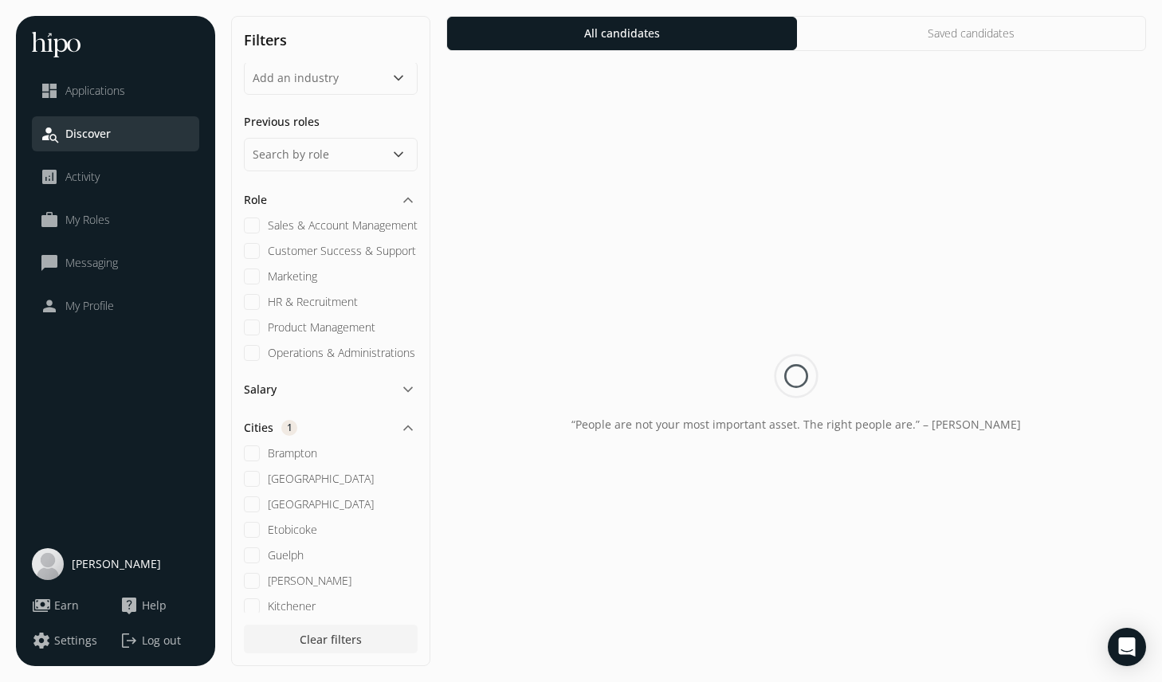
click at [253, 230] on Management "Sales & Account Management" at bounding box center [252, 226] width 16 height 16
checkbox Management "true"
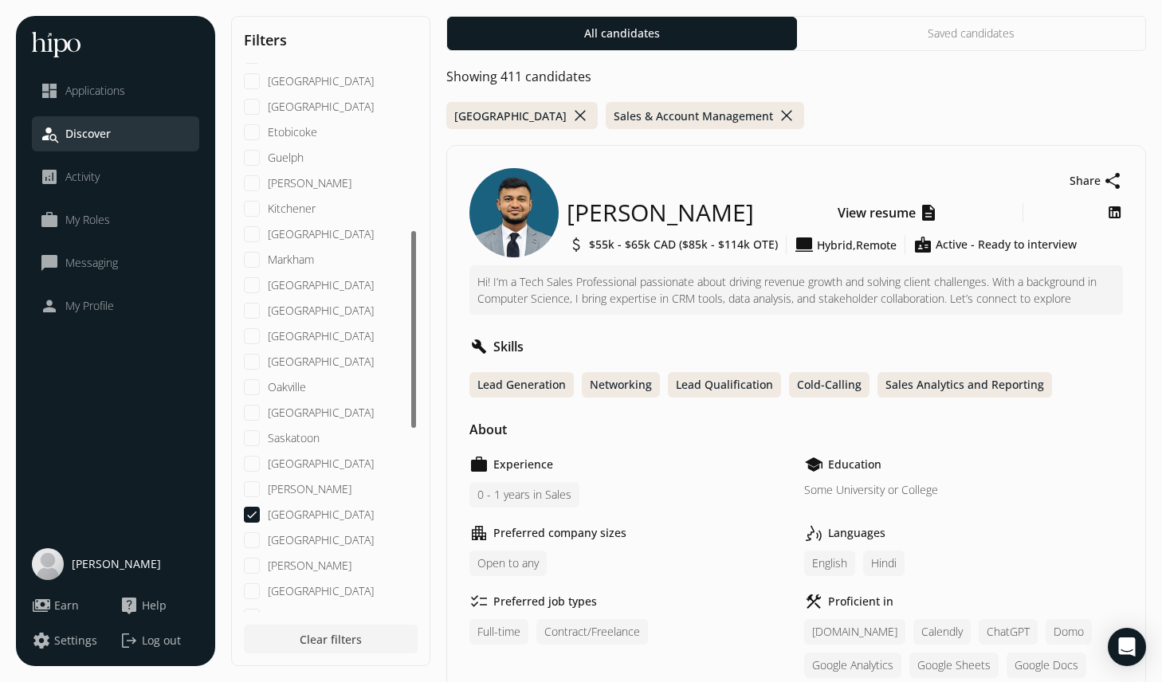
scroll to position [960, 0]
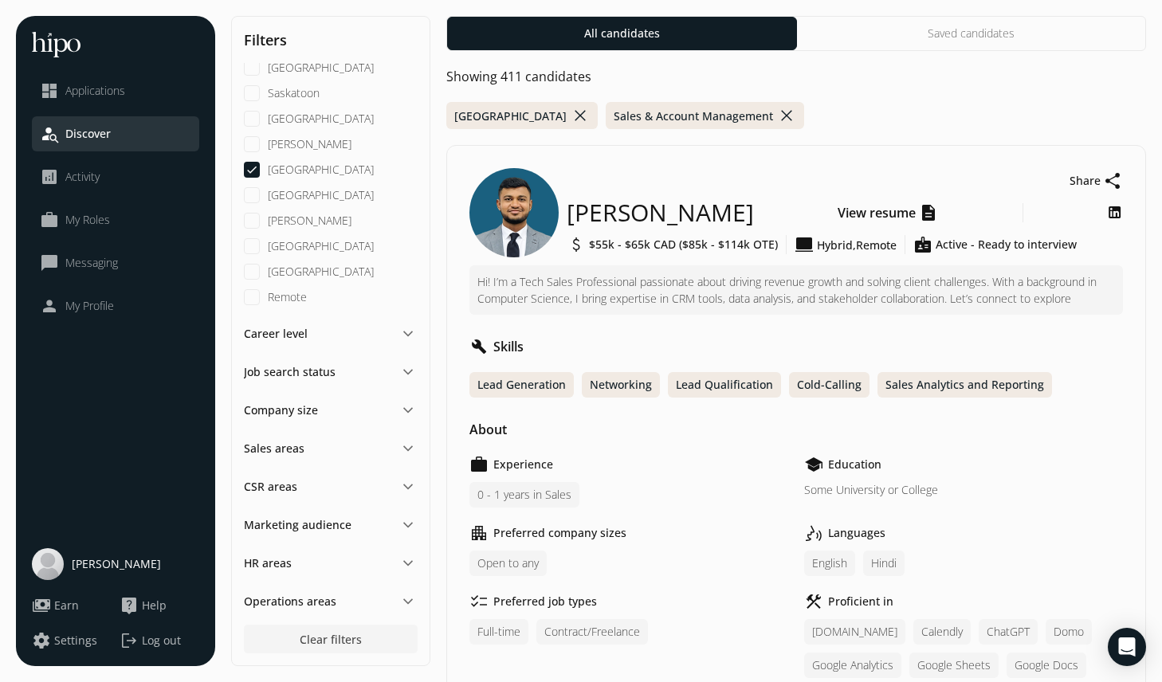
click at [336, 329] on div "Career level keyboard_arrow_down" at bounding box center [331, 333] width 174 height 19
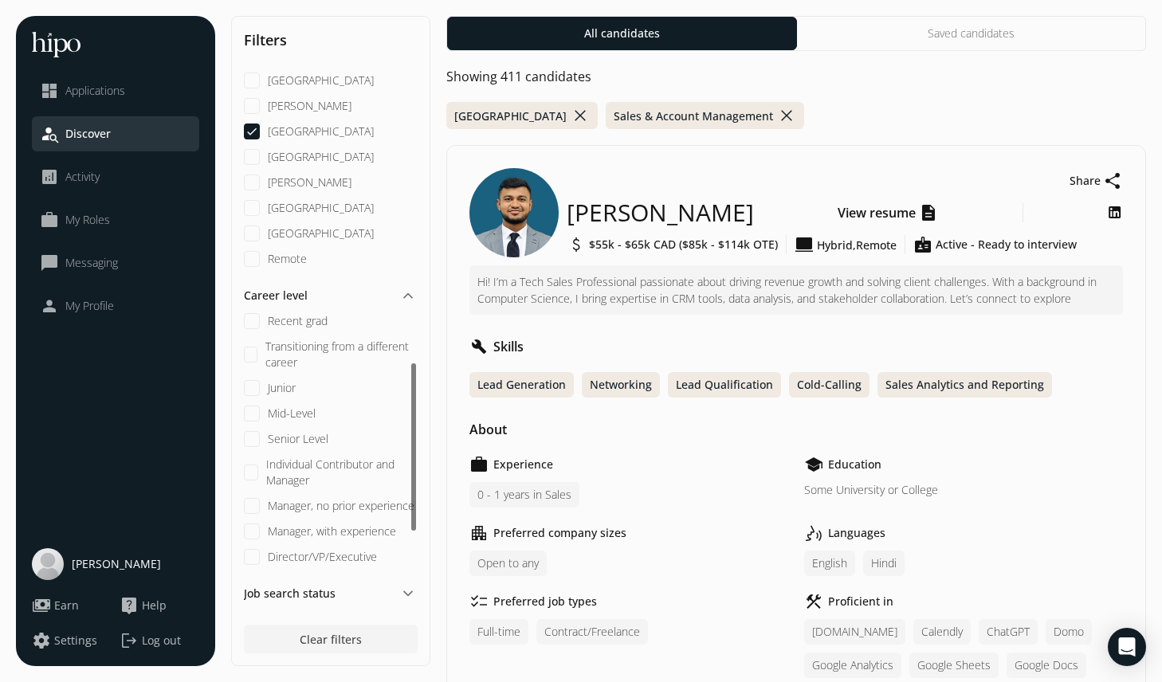
scroll to position [999, 0]
click at [265, 328] on div "Recent grad Transitioning from a different career Junior Mid-Level Senior Level…" at bounding box center [331, 438] width 174 height 252
click at [249, 331] on div "Recent grad Transitioning from a different career Junior Mid-Level Senior Level…" at bounding box center [331, 438] width 174 height 252
click at [251, 321] on grad "Recent grad" at bounding box center [252, 320] width 16 height 16
checkbox grad "true"
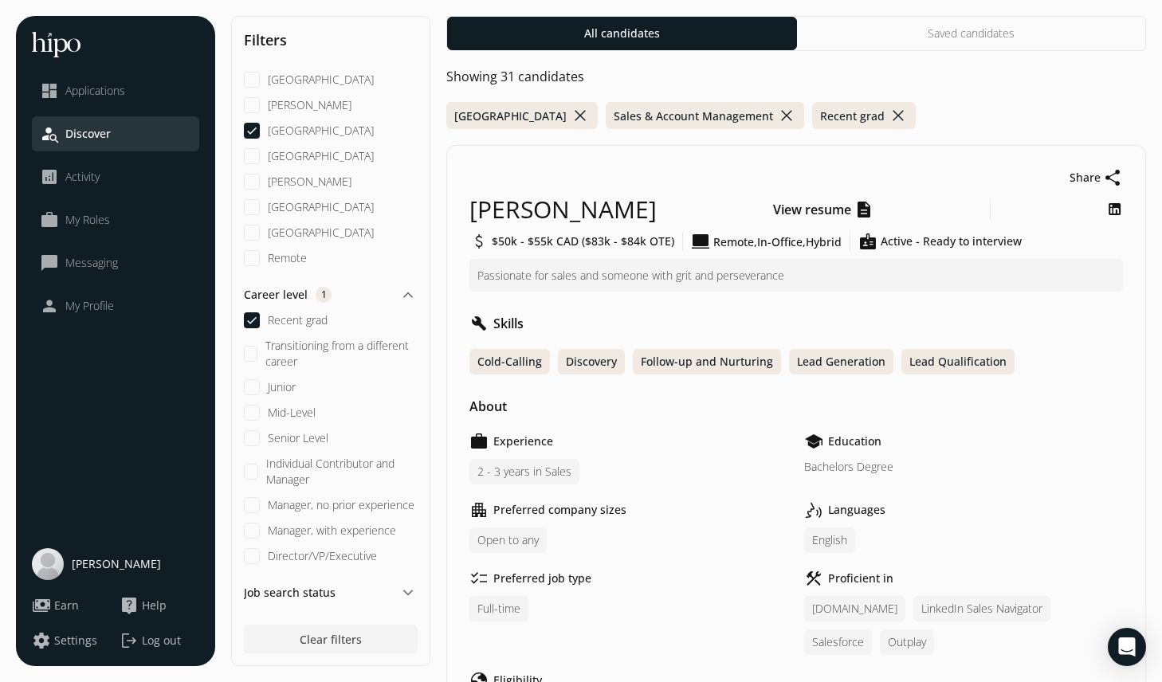
click at [251, 350] on career "Transitioning from a different career" at bounding box center [251, 354] width 14 height 16
checkbox career "true"
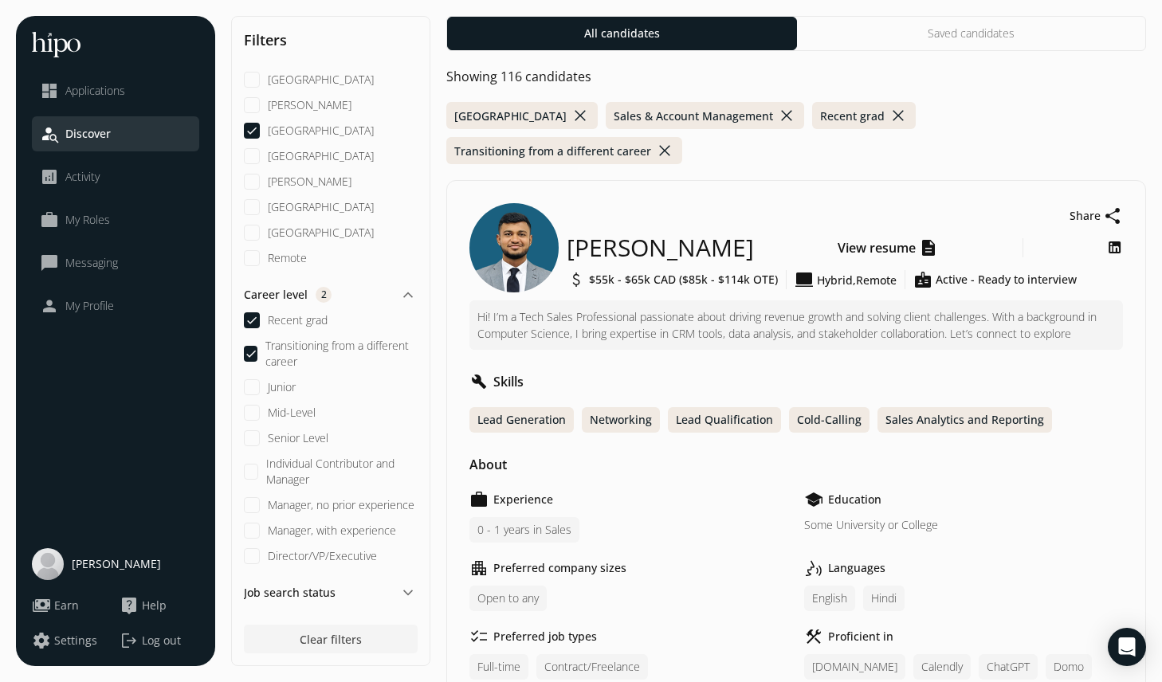
click at [251, 393] on input "Junior" at bounding box center [252, 387] width 16 height 16
checkbox input "true"
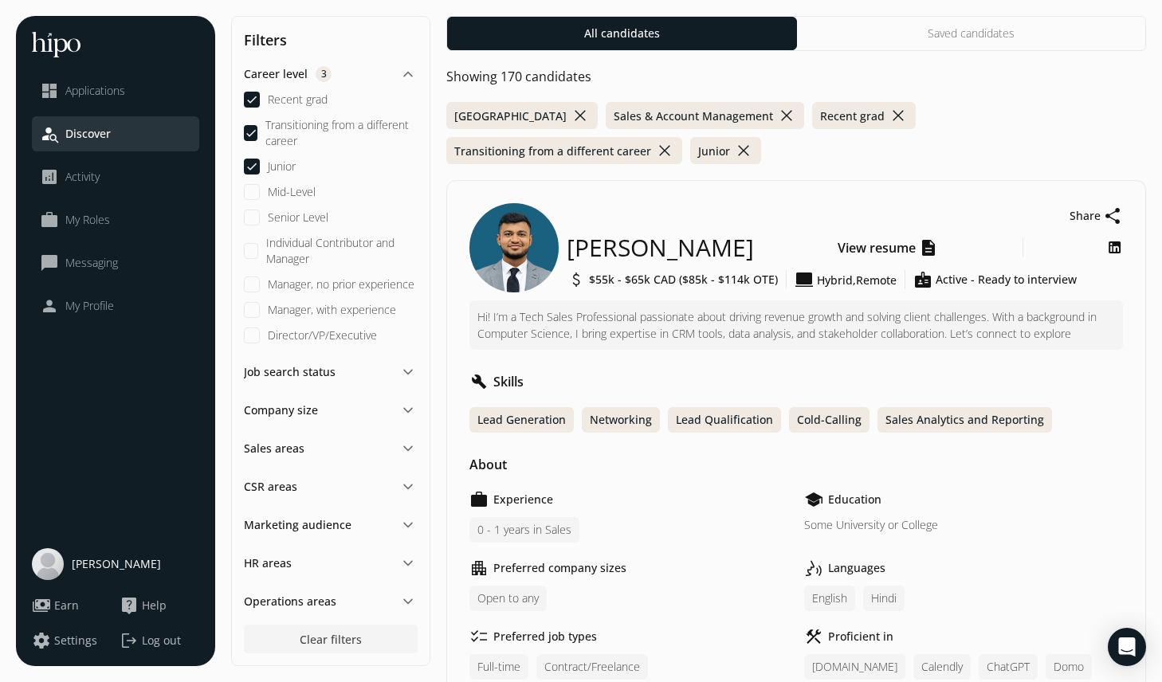
click at [320, 450] on div "Sales areas keyboard_arrow_down" at bounding box center [331, 448] width 174 height 19
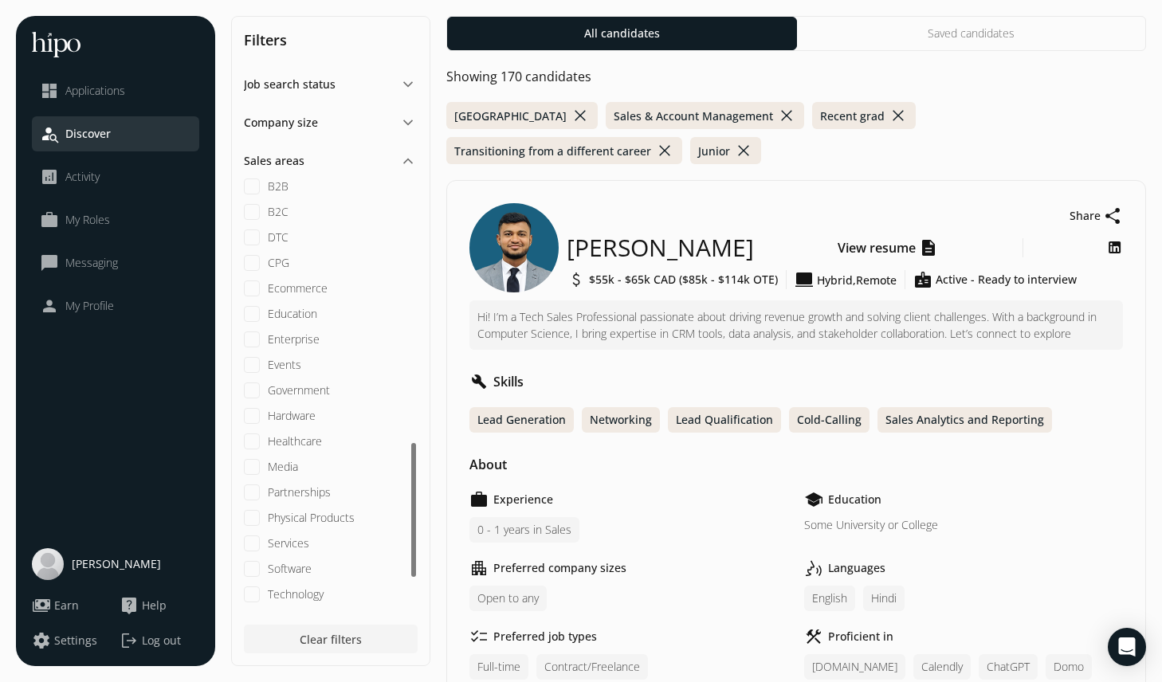
scroll to position [1651, 0]
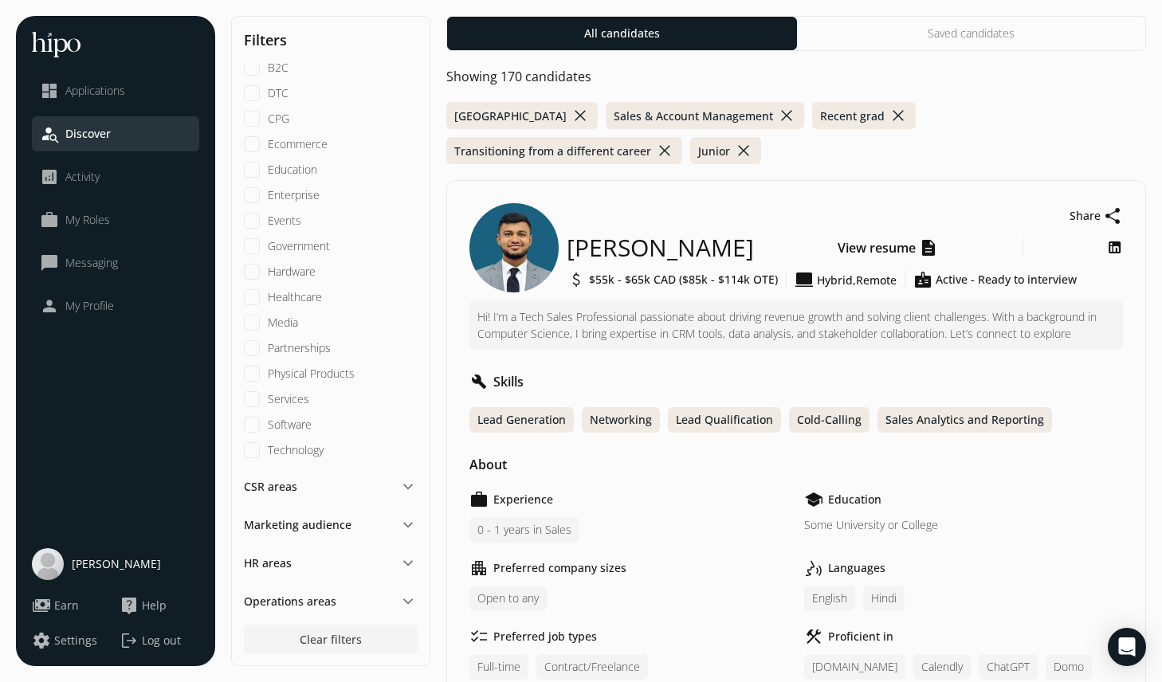
click at [300, 492] on div "CSR areas keyboard_arrow_down" at bounding box center [331, 486] width 174 height 19
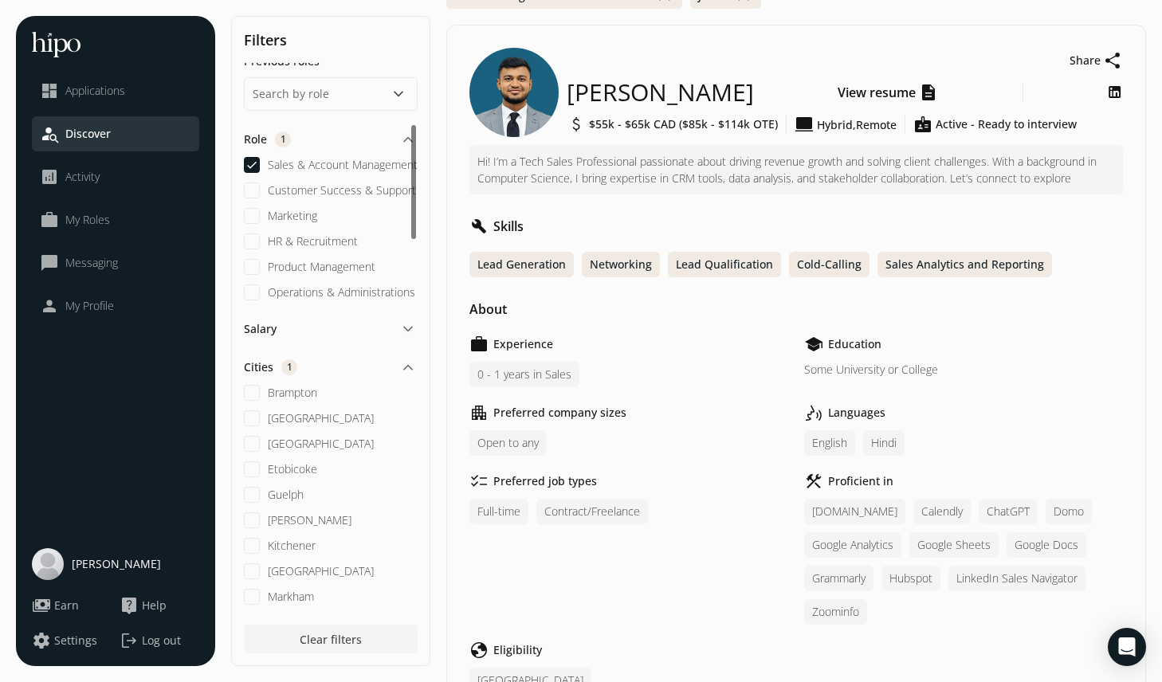
scroll to position [275, 0]
click at [308, 327] on div "Salary keyboard_arrow_down" at bounding box center [331, 331] width 174 height 19
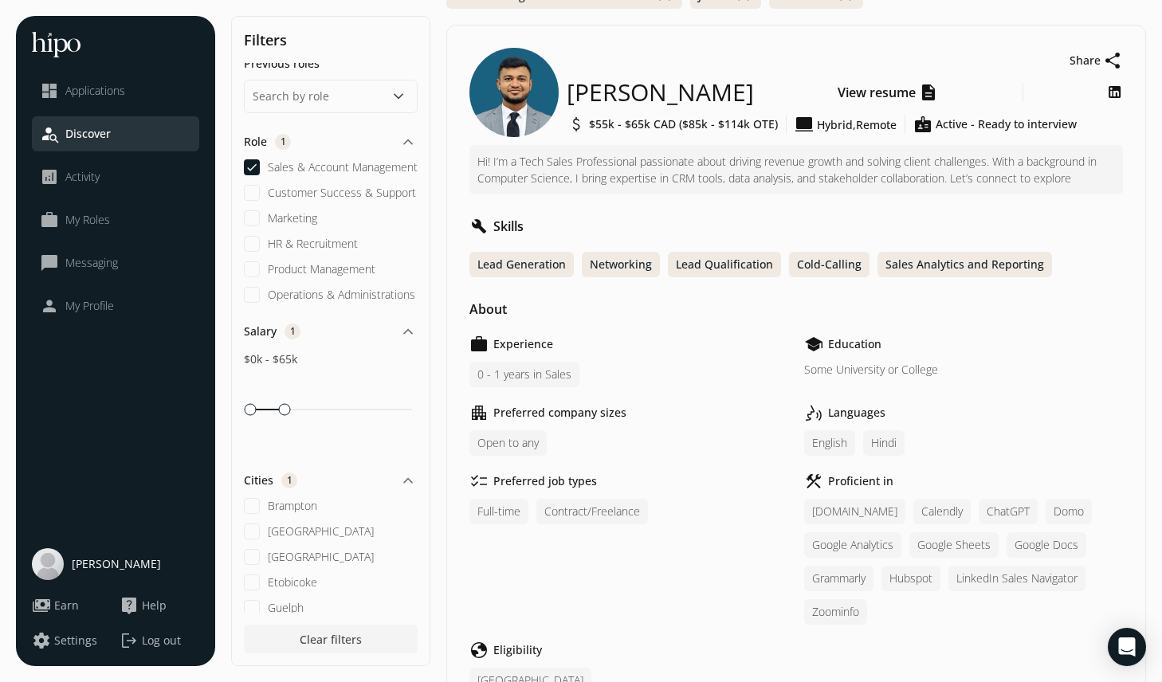
drag, startPoint x: 406, startPoint y: 406, endPoint x: 281, endPoint y: 416, distance: 125.5
click at [281, 416] on div "scrollable content" at bounding box center [331, 409] width 174 height 15
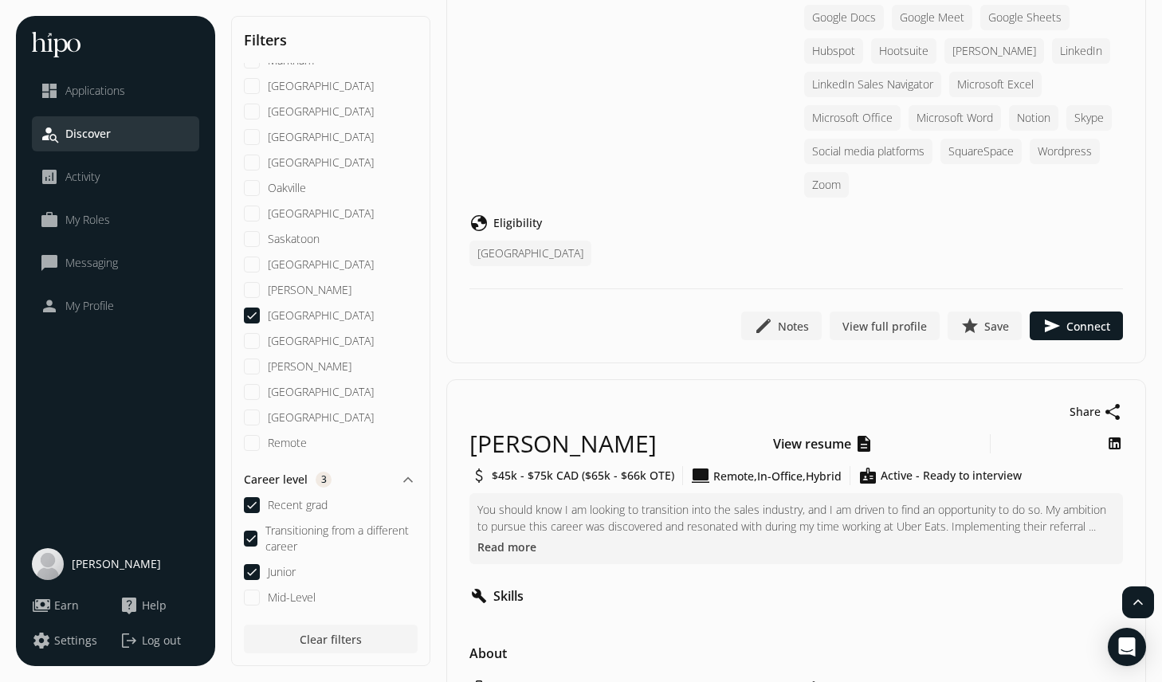
scroll to position [17776, 0]
